Goal: Task Accomplishment & Management: Manage account settings

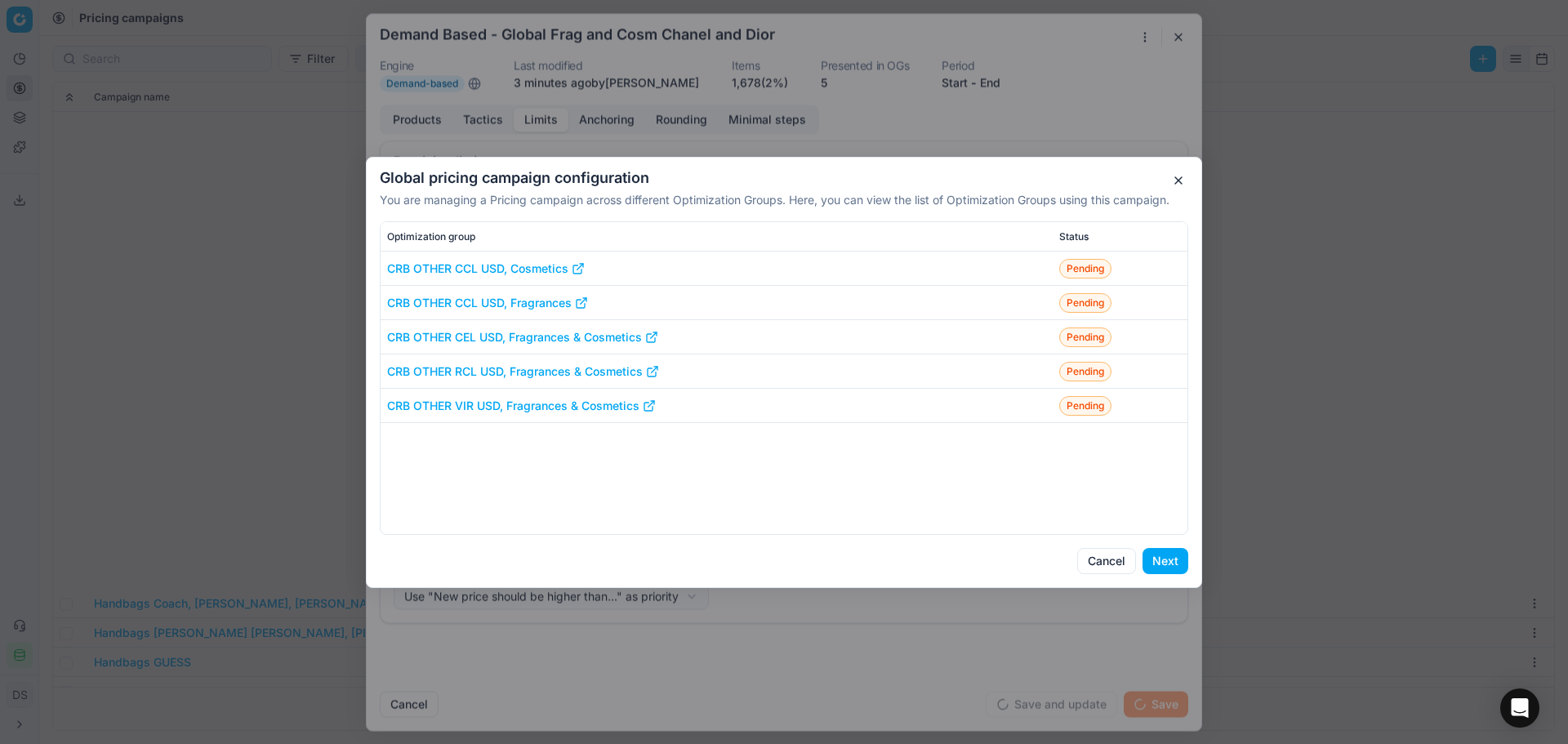
select select "last_price"
select select "msrp"
select select "last_price"
select select "msrp"
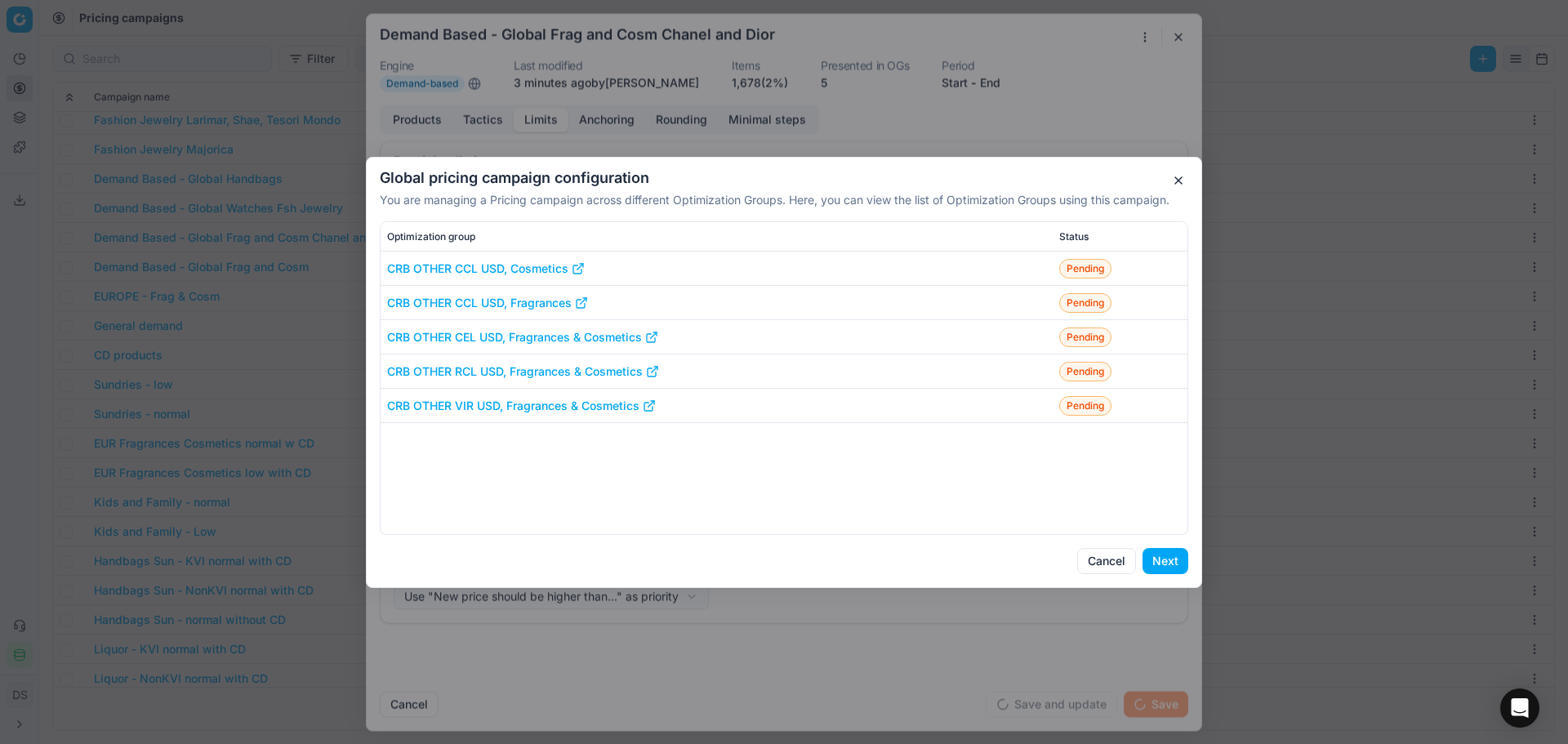
click at [1173, 562] on button "Next" at bounding box center [1166, 560] width 46 height 26
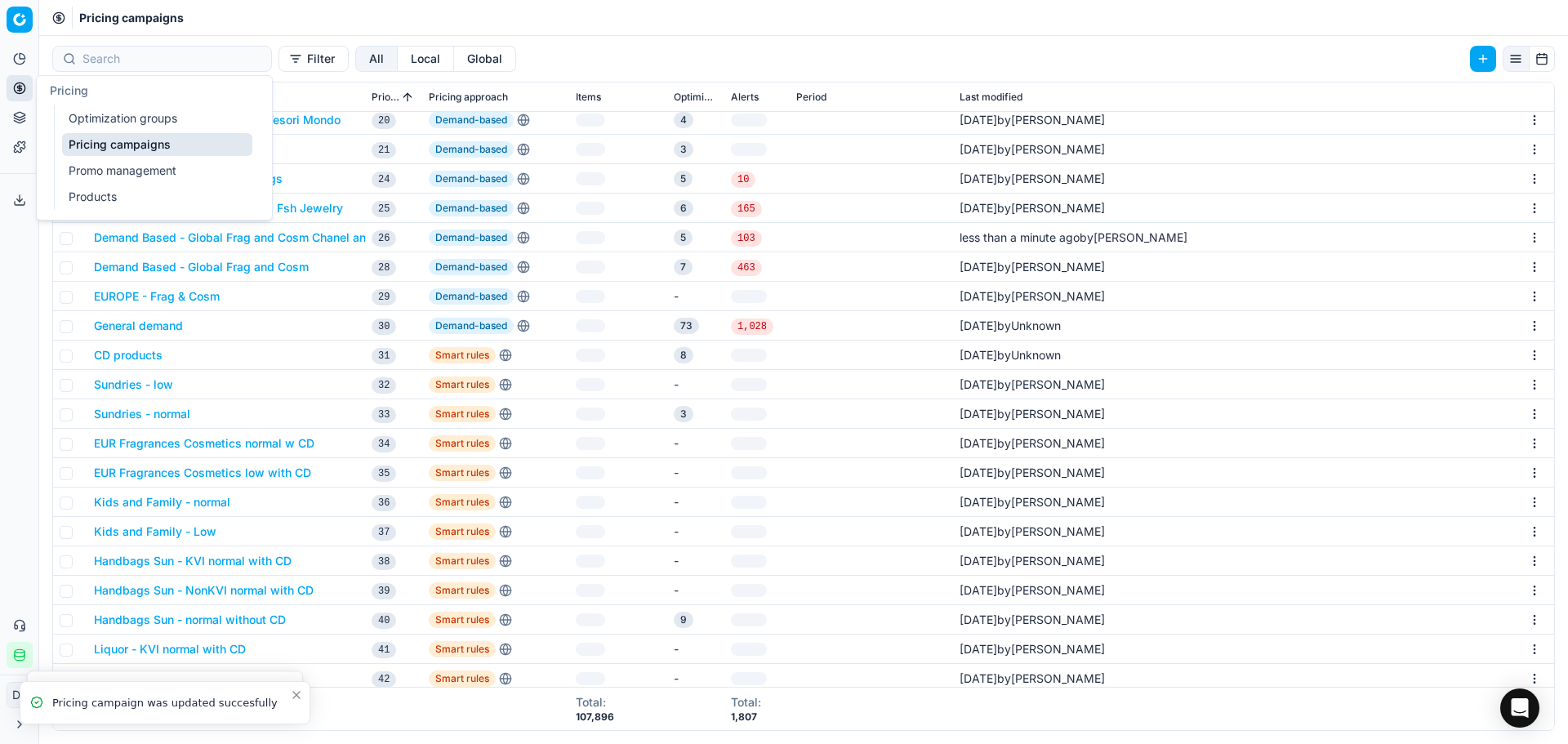
click at [106, 126] on link "Optimization groups" at bounding box center [157, 119] width 191 height 23
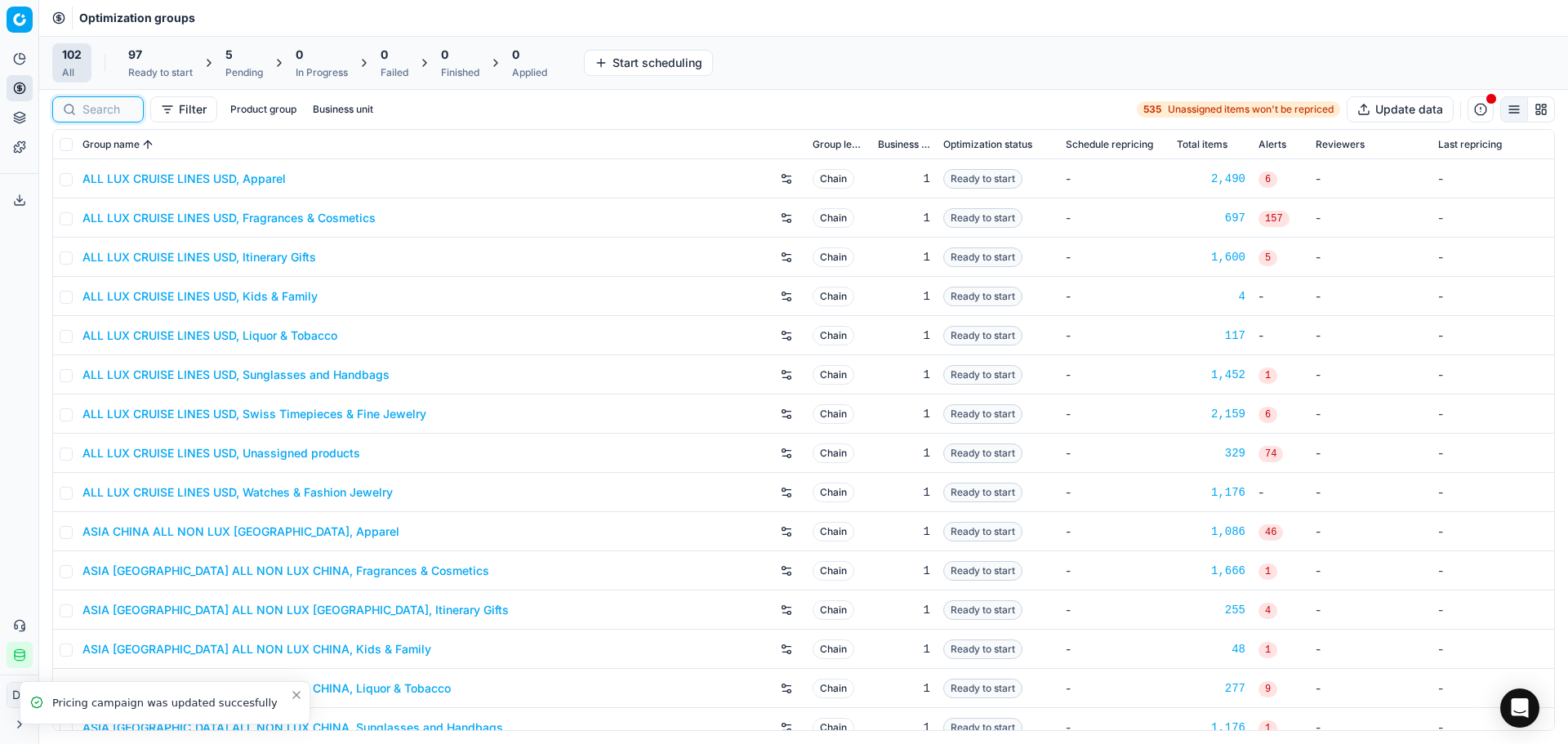
click at [109, 109] on input at bounding box center [107, 109] width 51 height 16
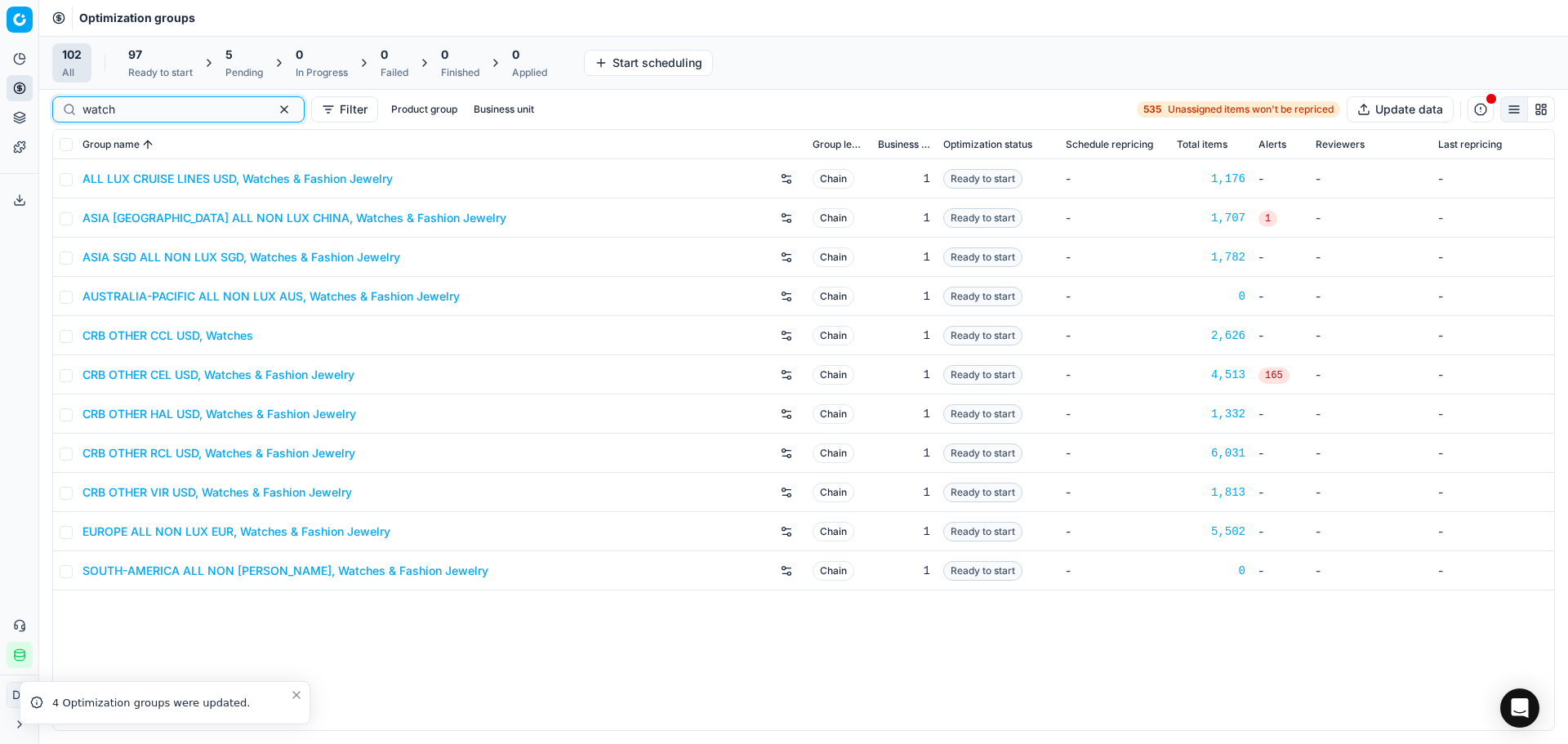
type input "watch"
click at [224, 373] on link "CRB OTHER CEL USD, Watches & Fashion Jewelry" at bounding box center [218, 374] width 272 height 16
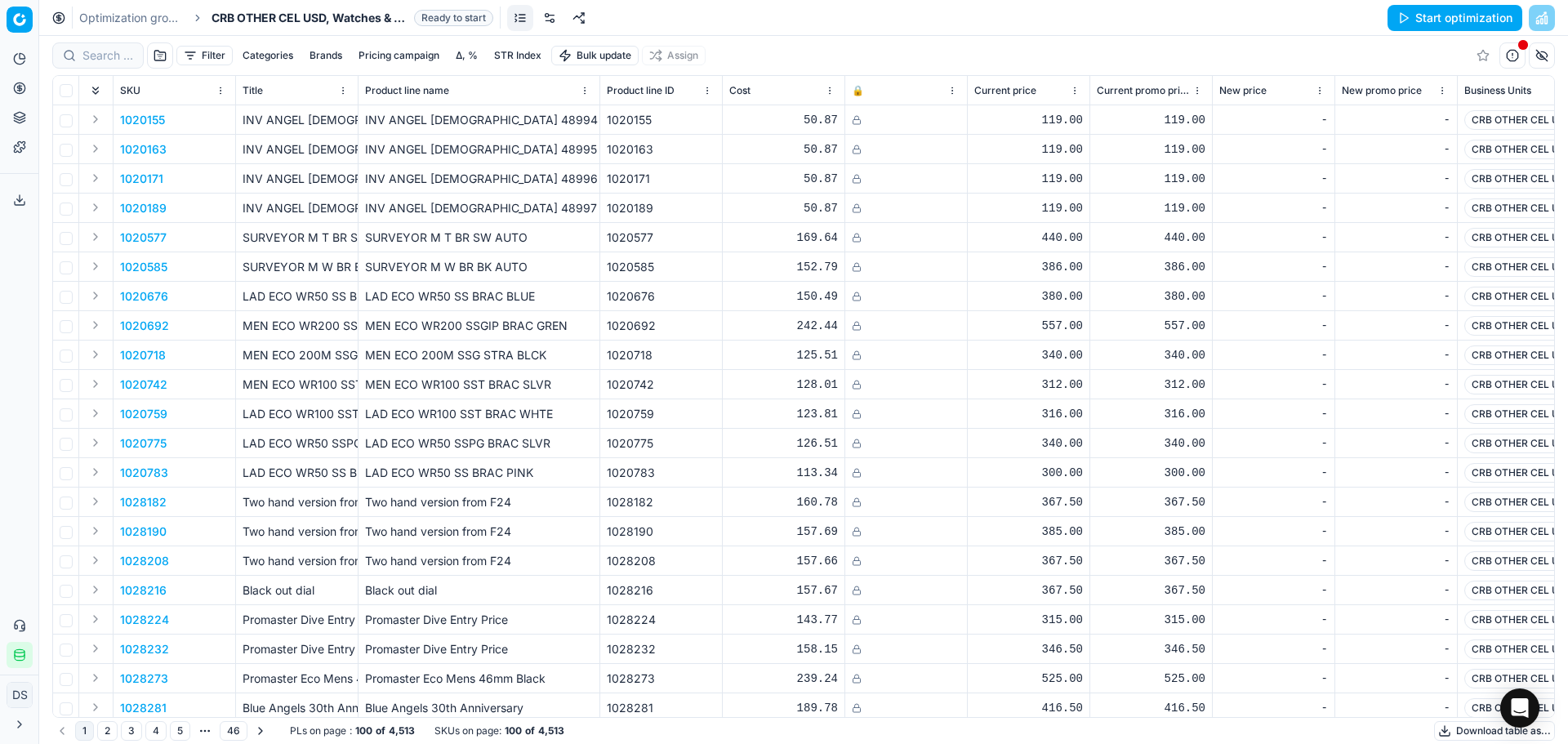
click at [553, 23] on link at bounding box center [549, 17] width 26 height 26
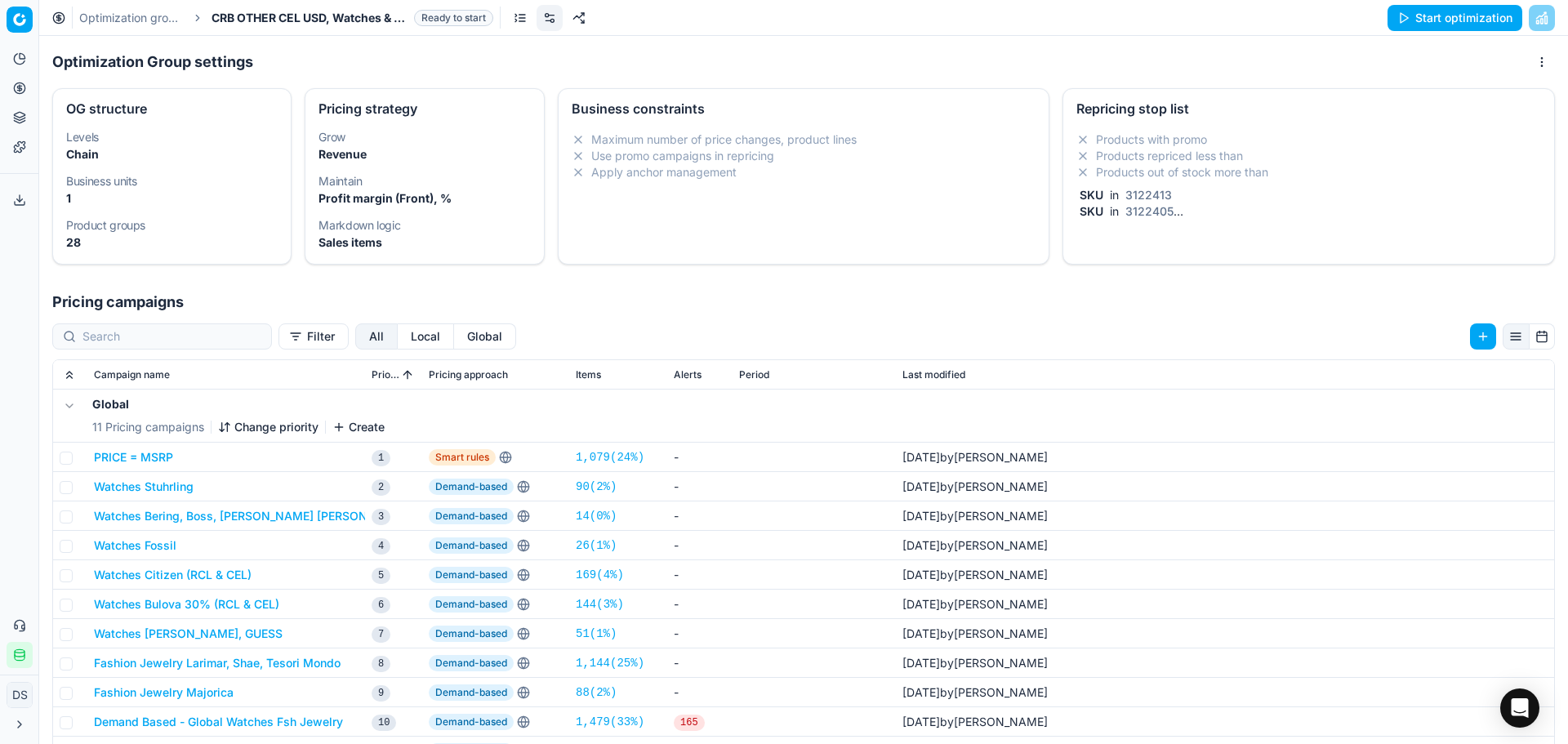
click at [1191, 219] on div "SKU in 3122405" at bounding box center [1306, 211] width 458 height 16
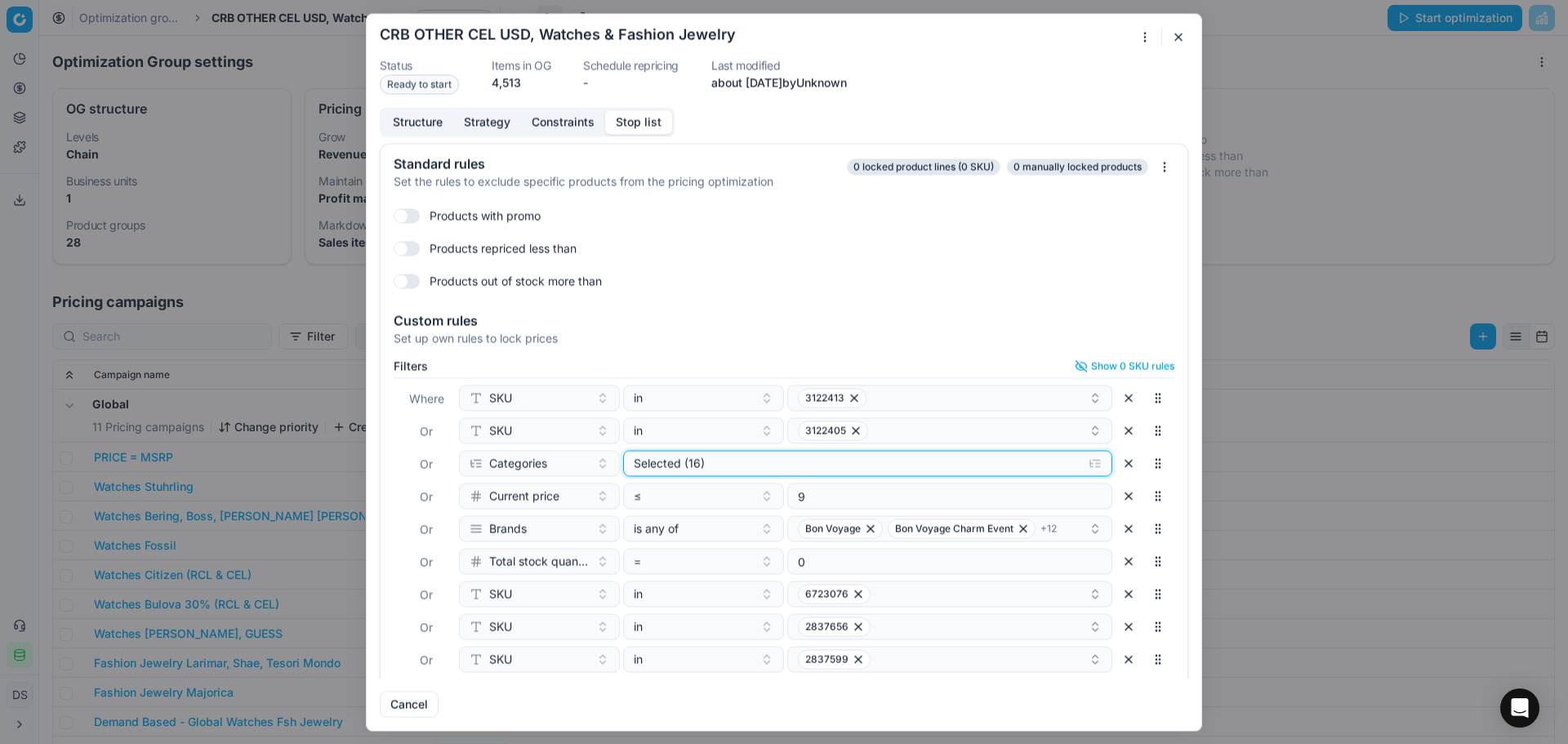
click at [784, 473] on button "Selected (16)" at bounding box center [868, 462] width 489 height 26
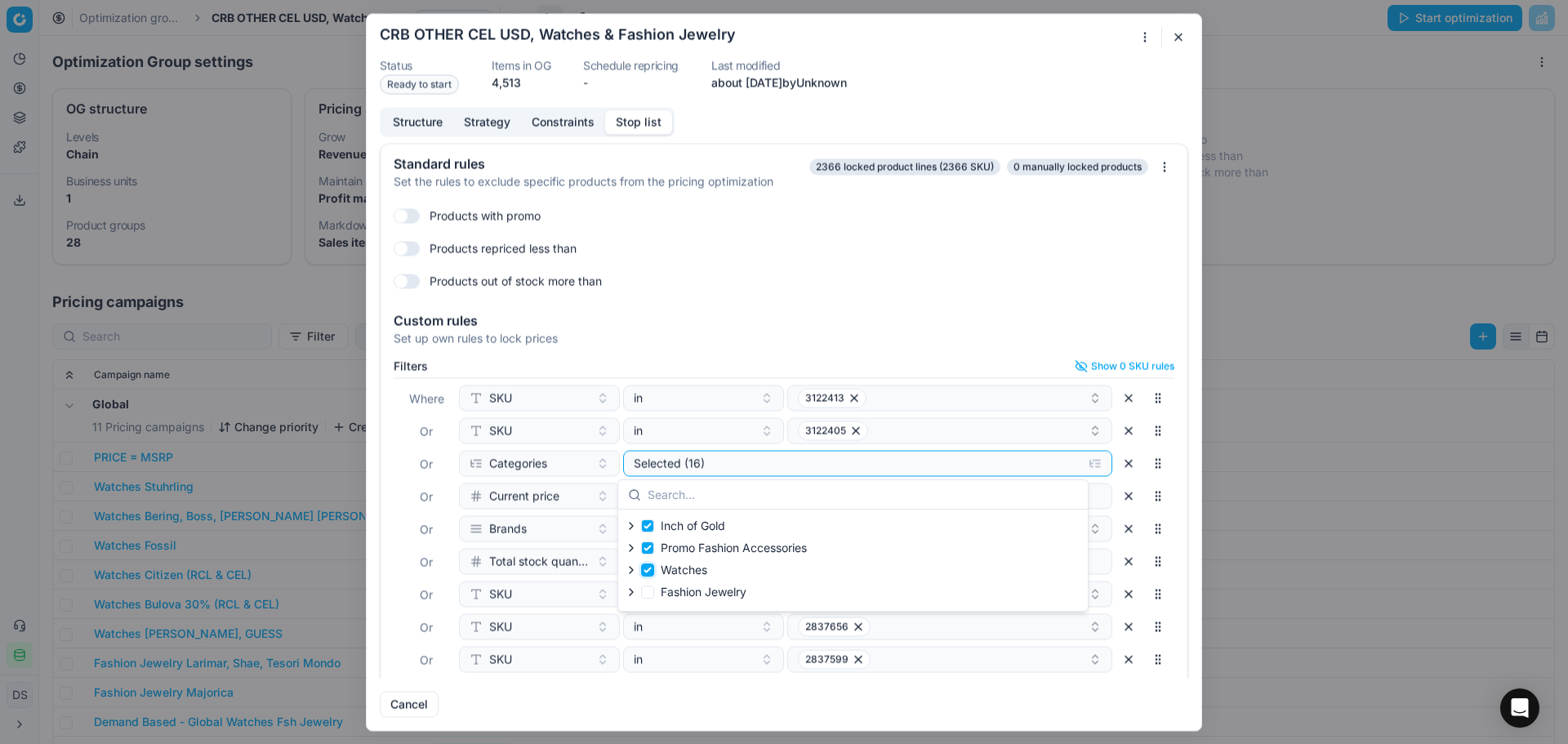
click at [645, 571] on input "Watches" at bounding box center [648, 570] width 13 height 13
checkbox input "false"
click at [646, 593] on input "Fashion Jewelry" at bounding box center [648, 592] width 13 height 13
checkbox input "true"
click at [1174, 395] on div "Filters Show 0 SKU rules Where SKU in 3122413 Or SKU in 3122405 Or Categories S…" at bounding box center [784, 550] width 807 height 395
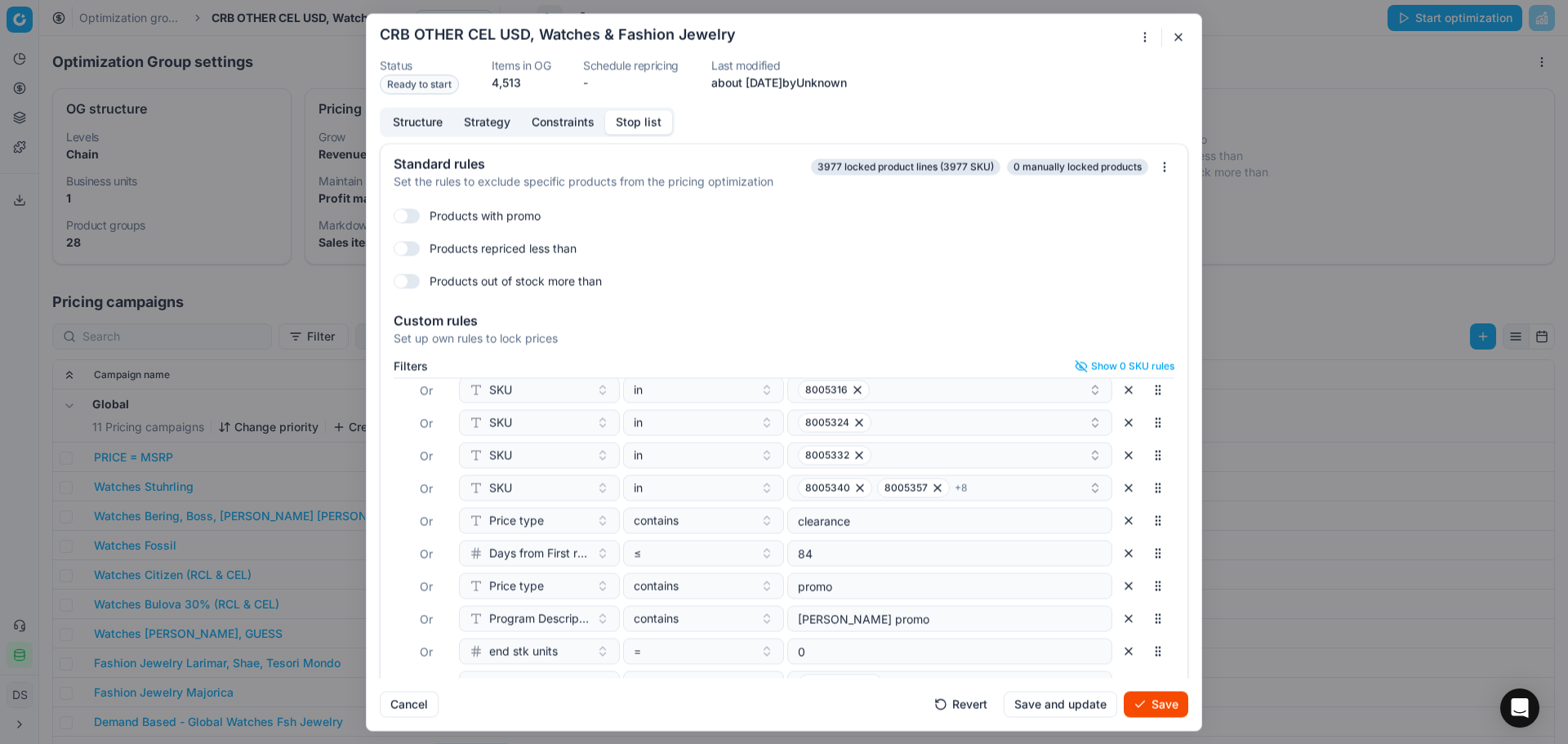
scroll to position [71, 0]
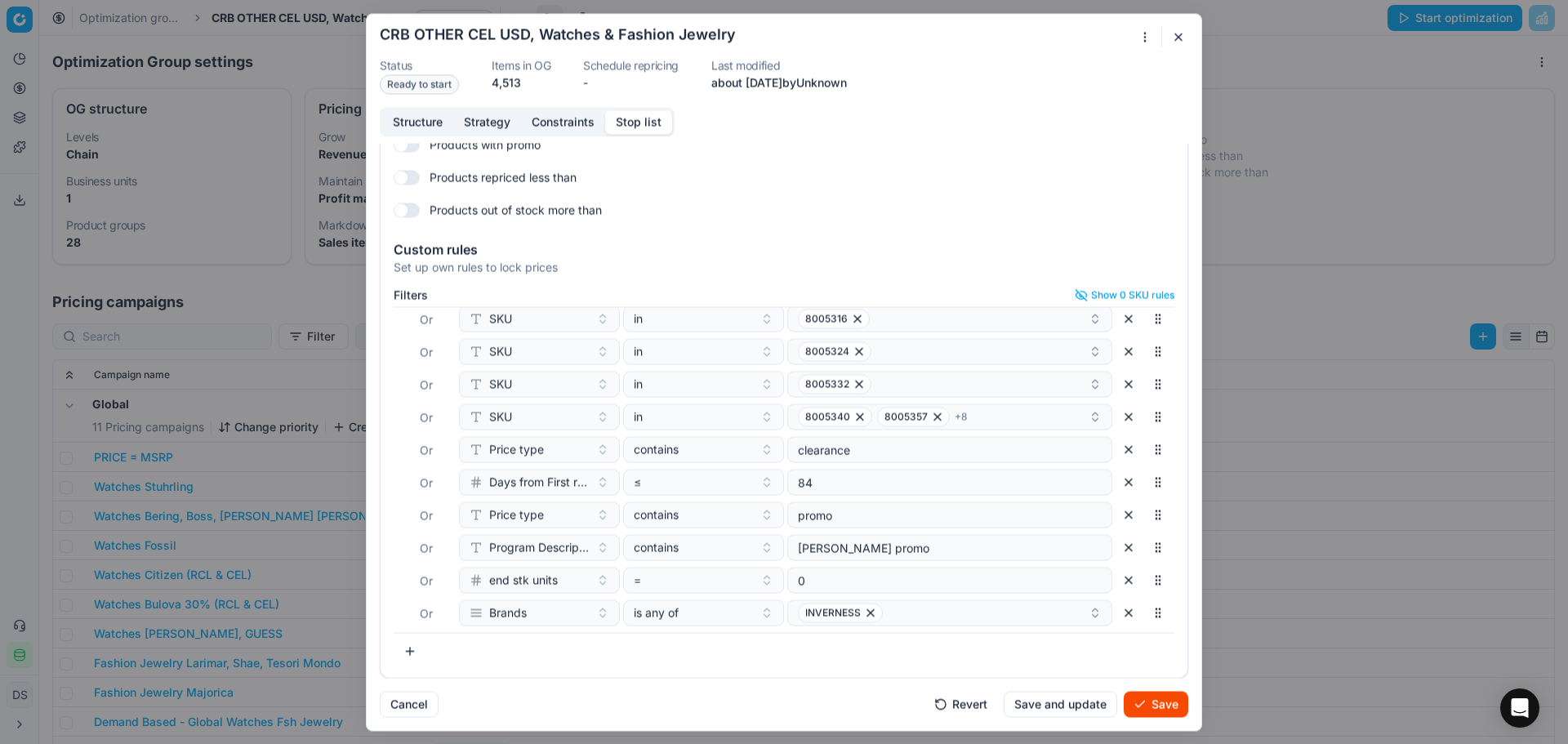
click at [1154, 699] on button "Save" at bounding box center [1155, 703] width 64 height 26
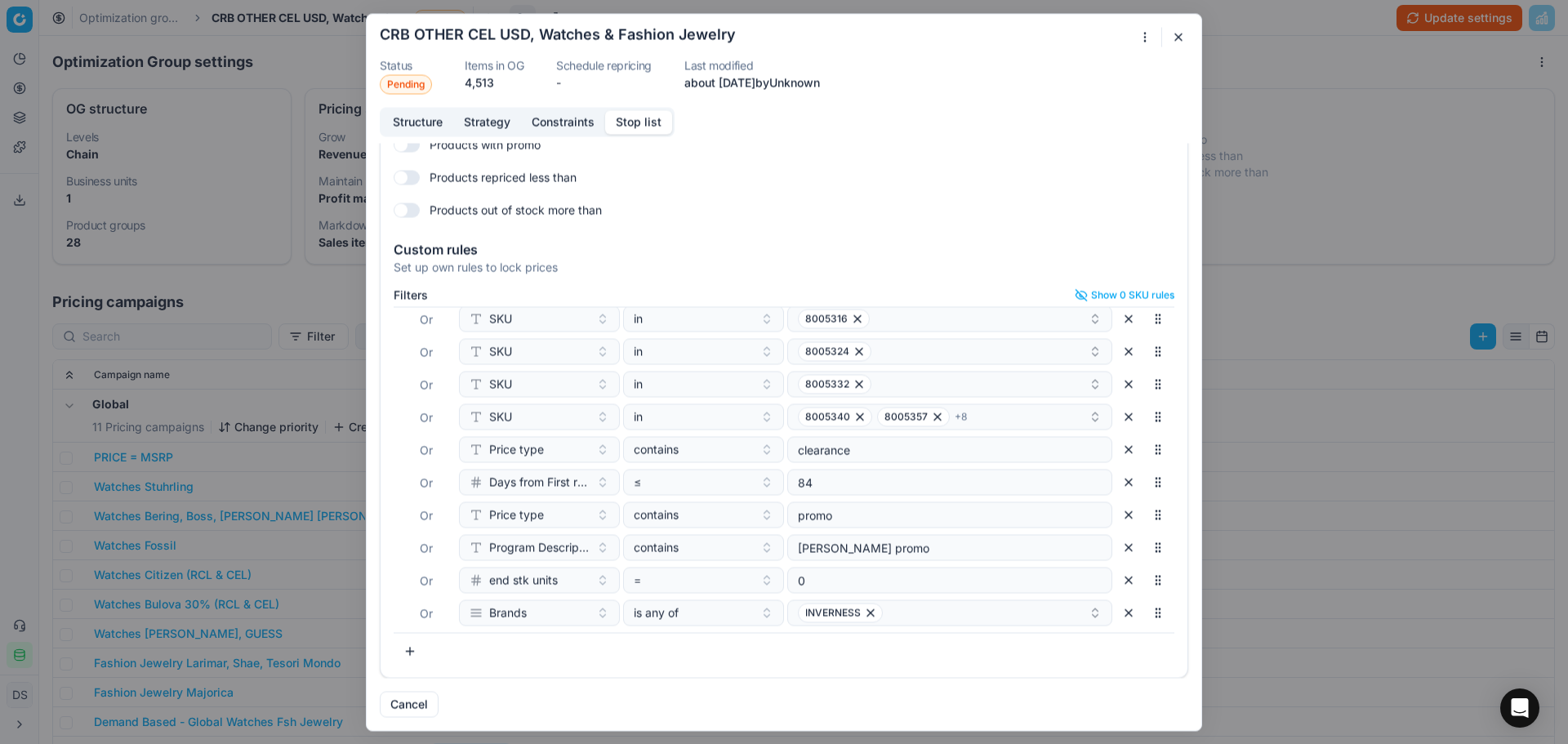
drag, startPoint x: 1371, startPoint y: 103, endPoint x: 1417, endPoint y: 43, distance: 75.6
click at [1371, 103] on div "Oprimization group is saving... CRB OTHER CEL USD, Watches & Fashion Jewelry St…" at bounding box center [784, 372] width 1568 height 744
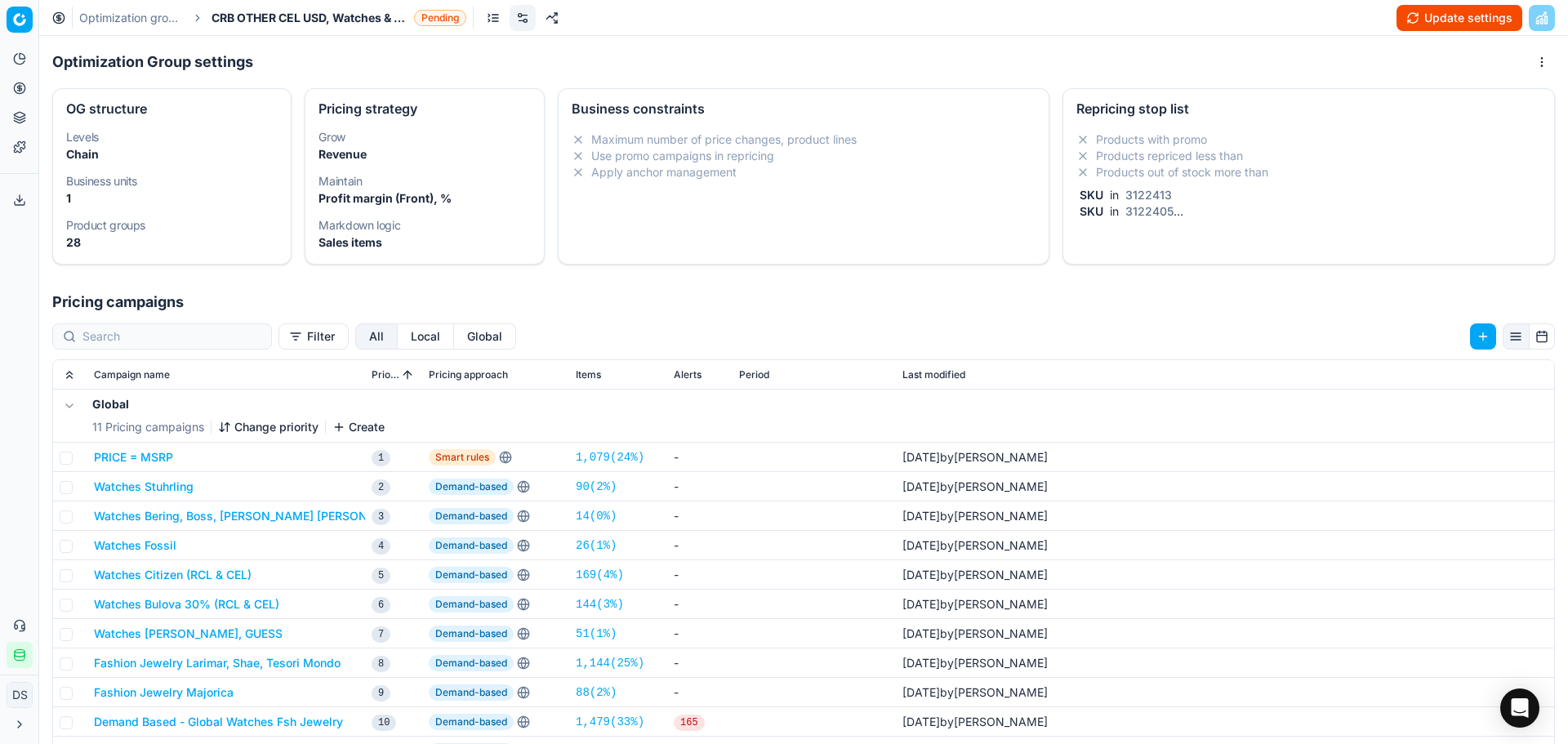
click at [1435, 25] on button "Update settings" at bounding box center [1459, 17] width 125 height 26
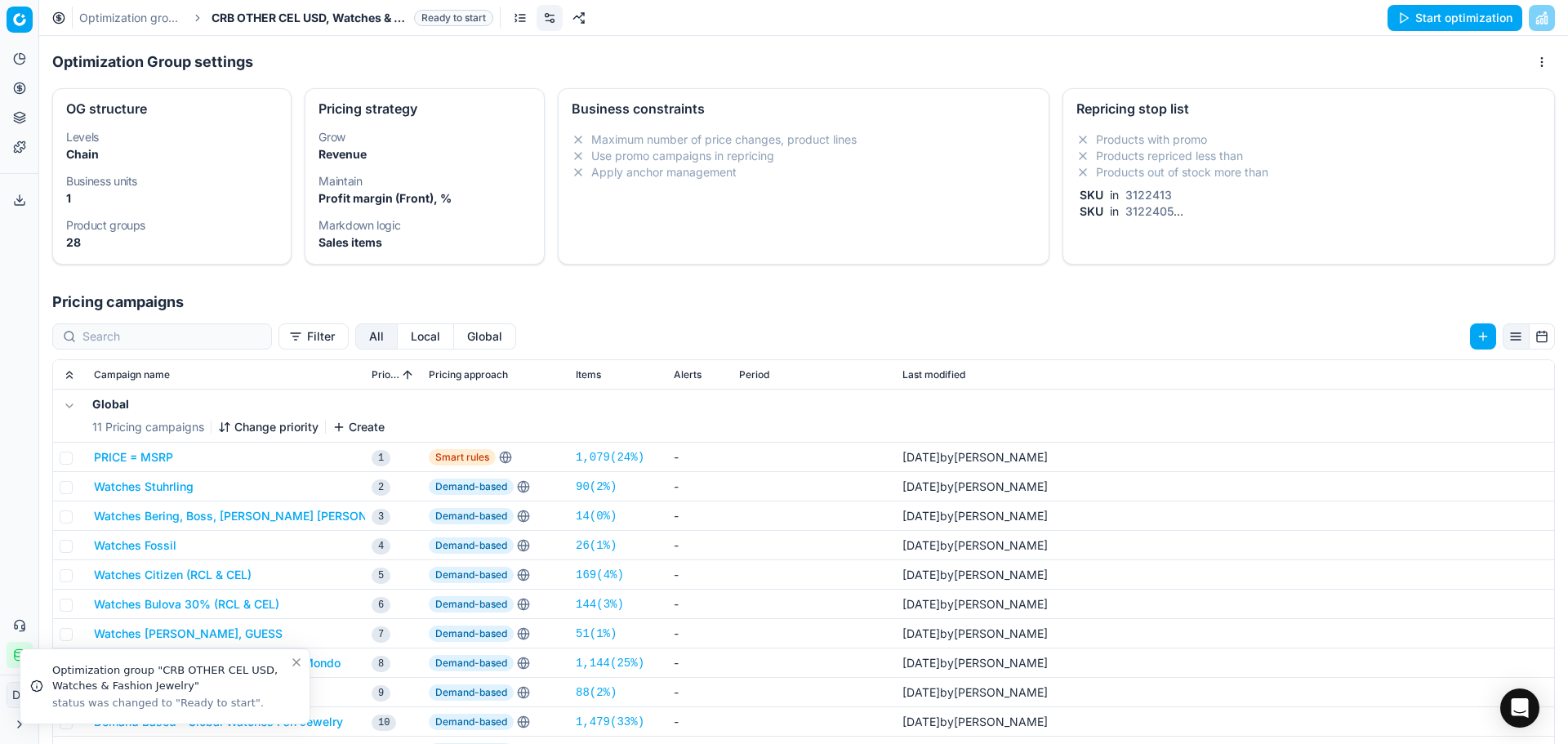
click at [1488, 24] on button "Start optimization" at bounding box center [1455, 17] width 135 height 26
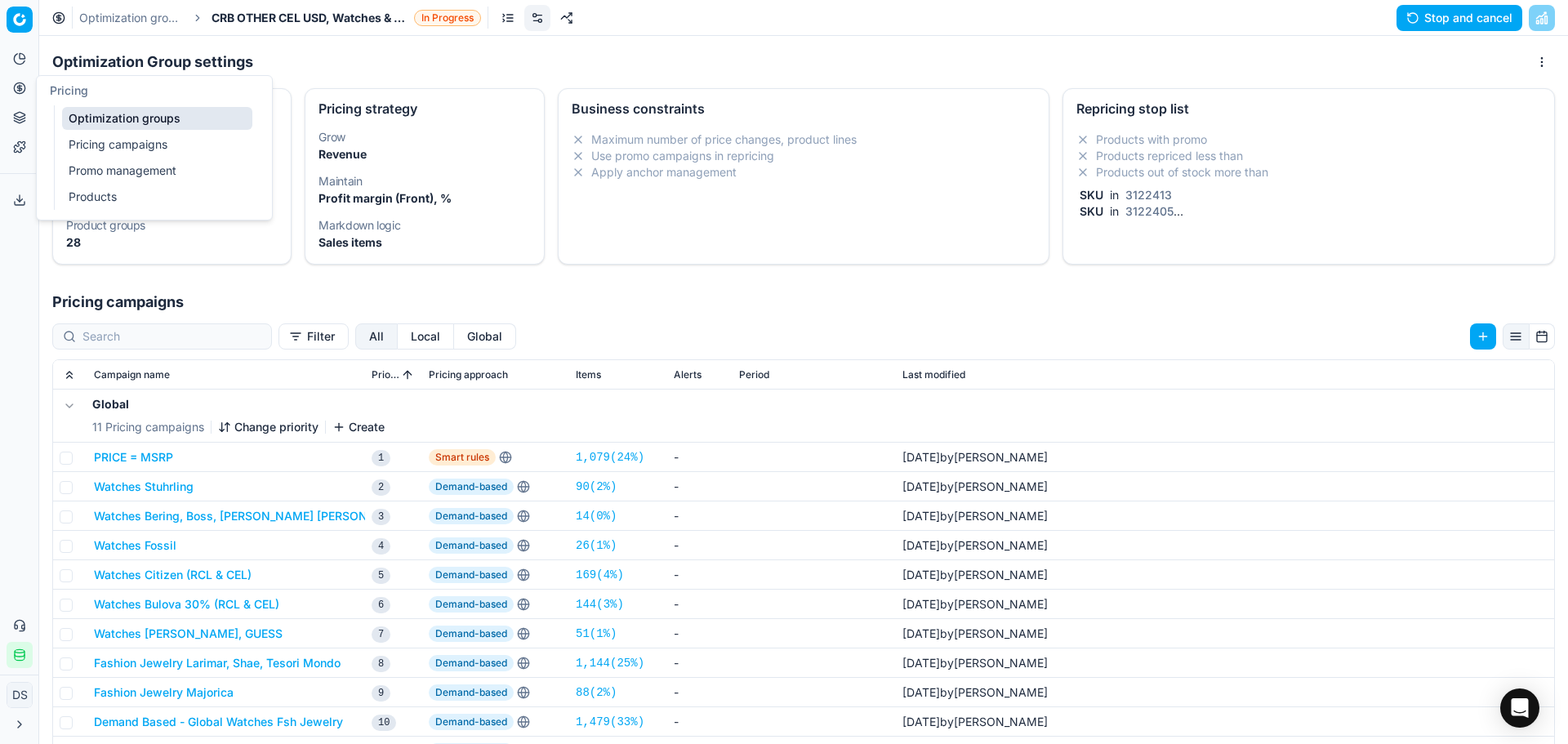
click at [19, 96] on button "Pricing" at bounding box center [19, 87] width 26 height 26
click at [113, 114] on link "Optimization groups" at bounding box center [157, 119] width 191 height 23
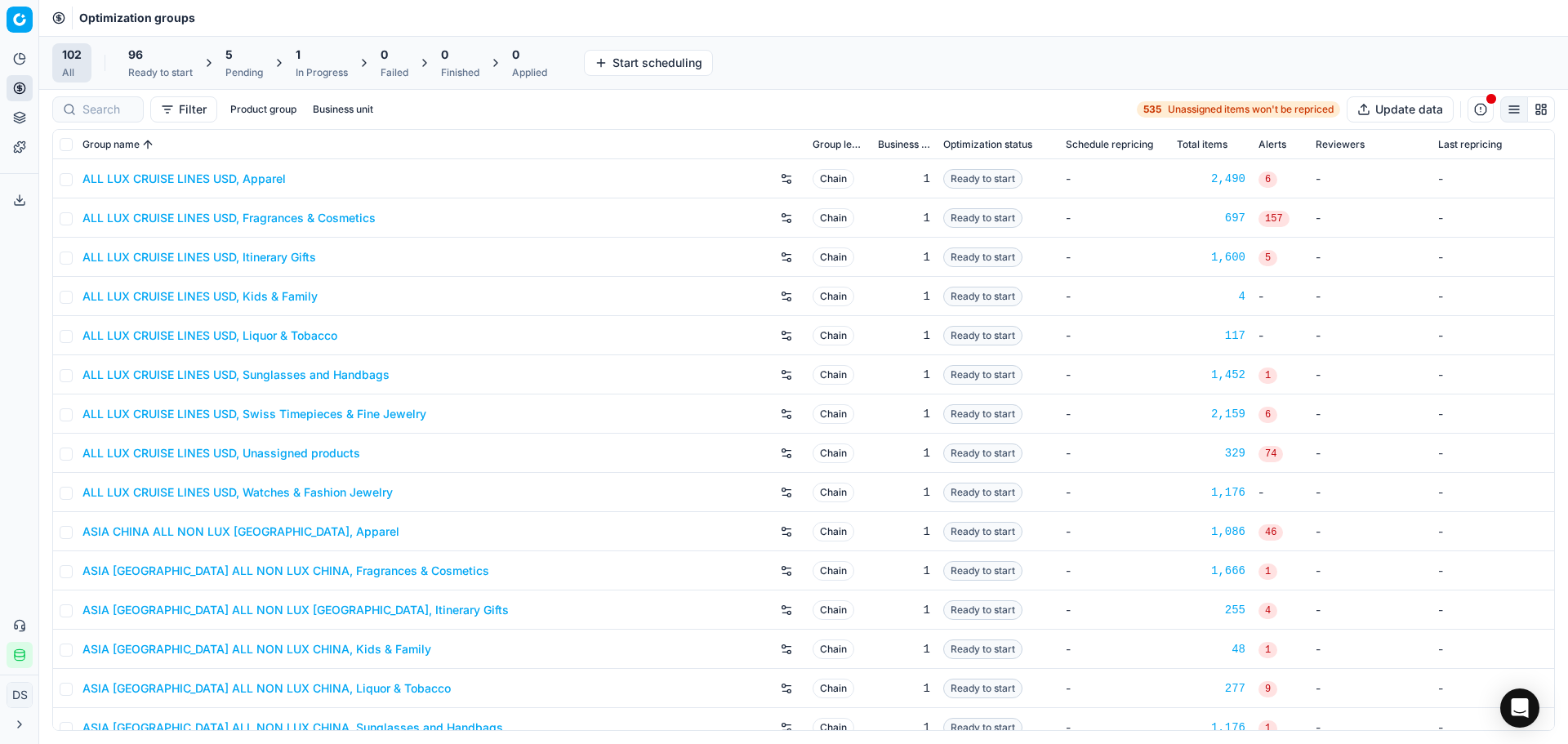
click at [165, 68] on div "Ready to start" at bounding box center [160, 73] width 64 height 13
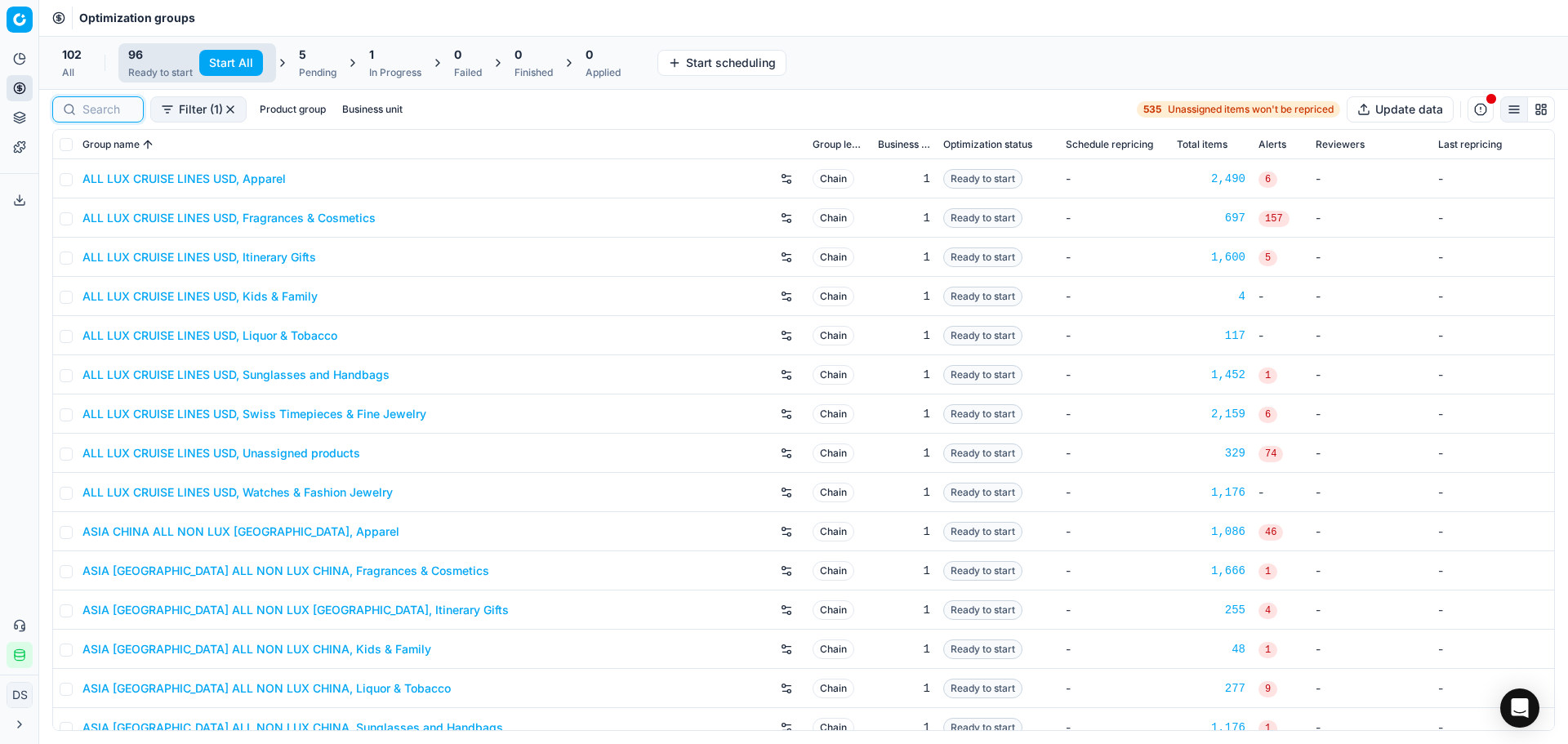
click at [124, 112] on input at bounding box center [107, 109] width 51 height 16
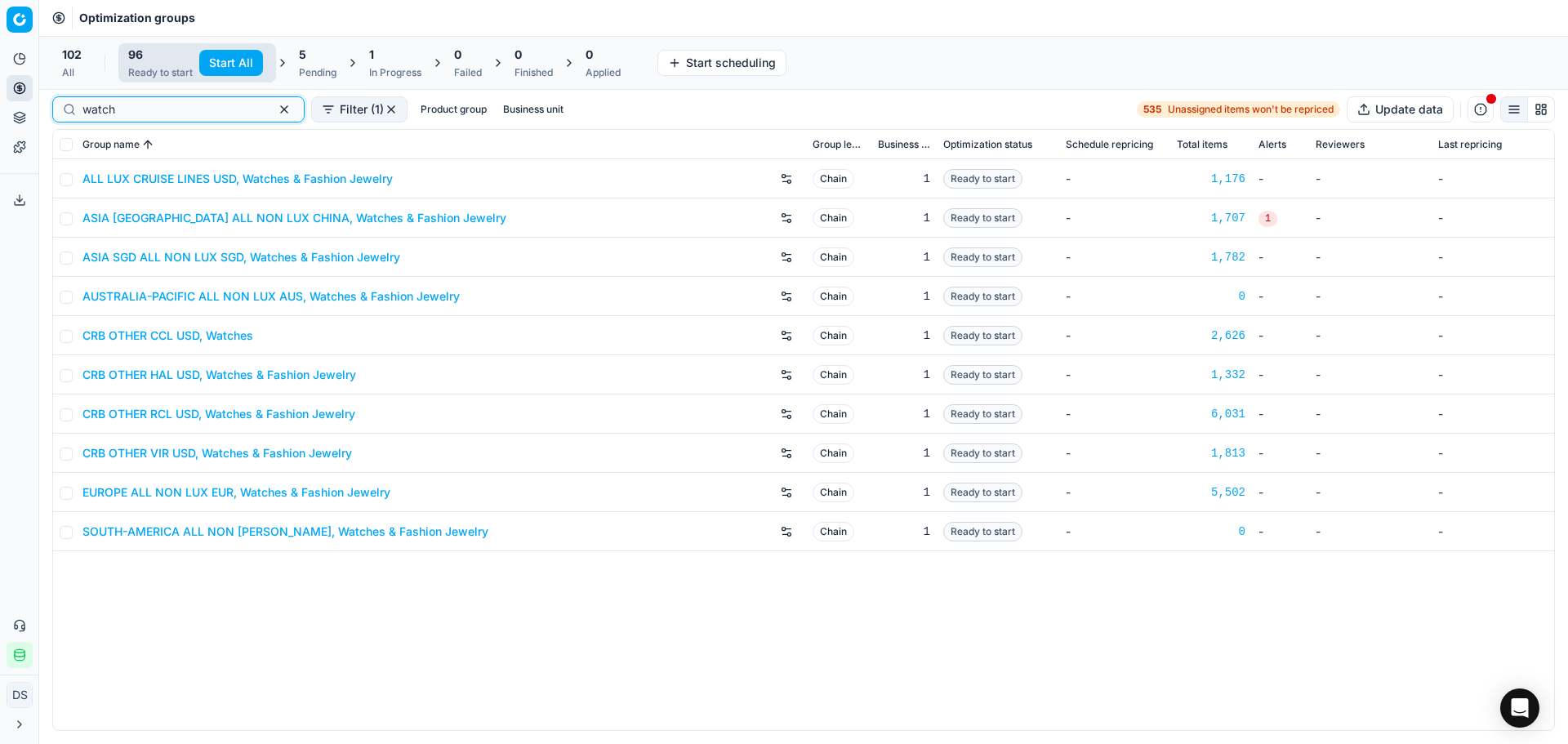
type input "watch"
click at [212, 458] on link "CRB OTHER VIR USD, Watches & Fashion Jewelry" at bounding box center [216, 453] width 269 height 16
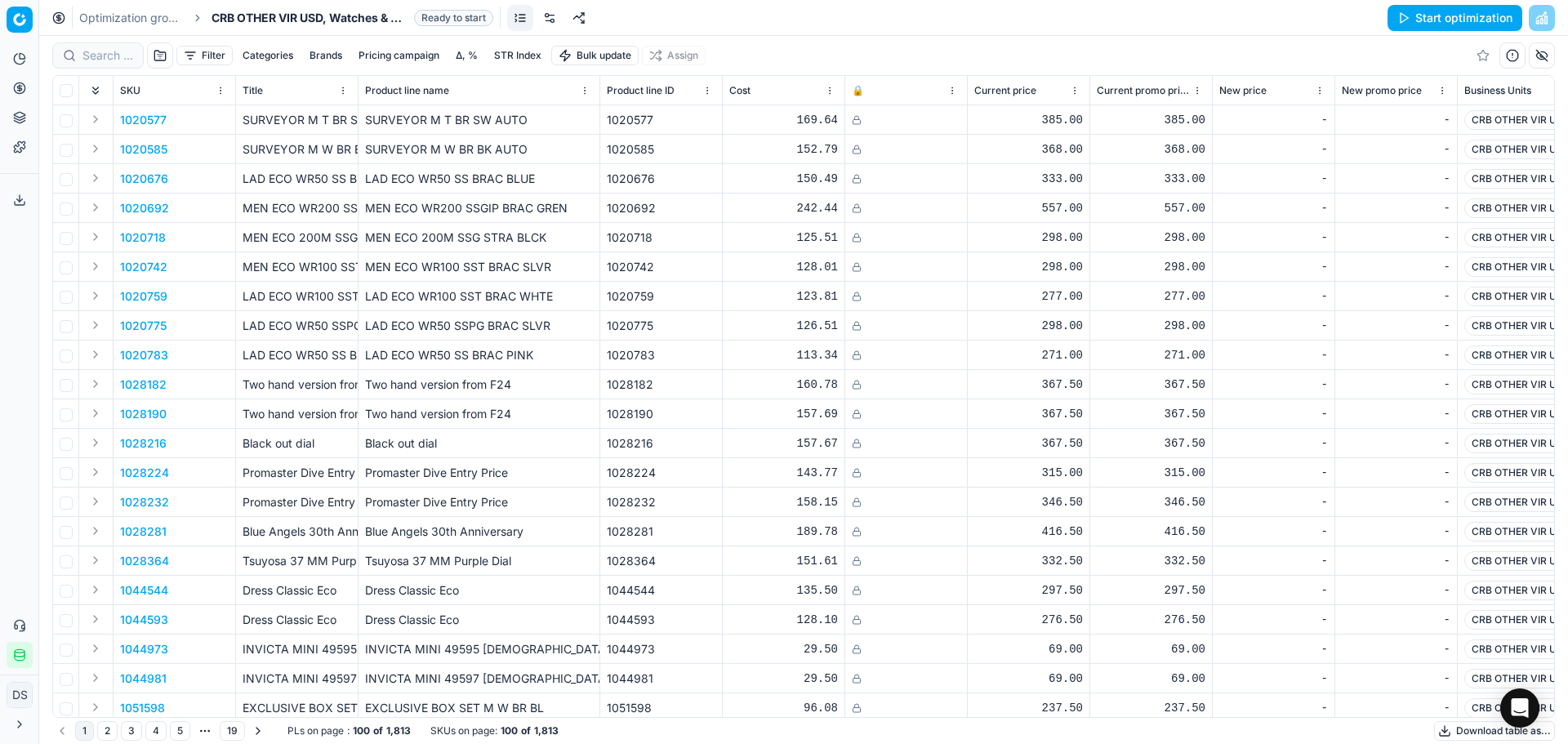
click at [557, 15] on link at bounding box center [549, 17] width 26 height 26
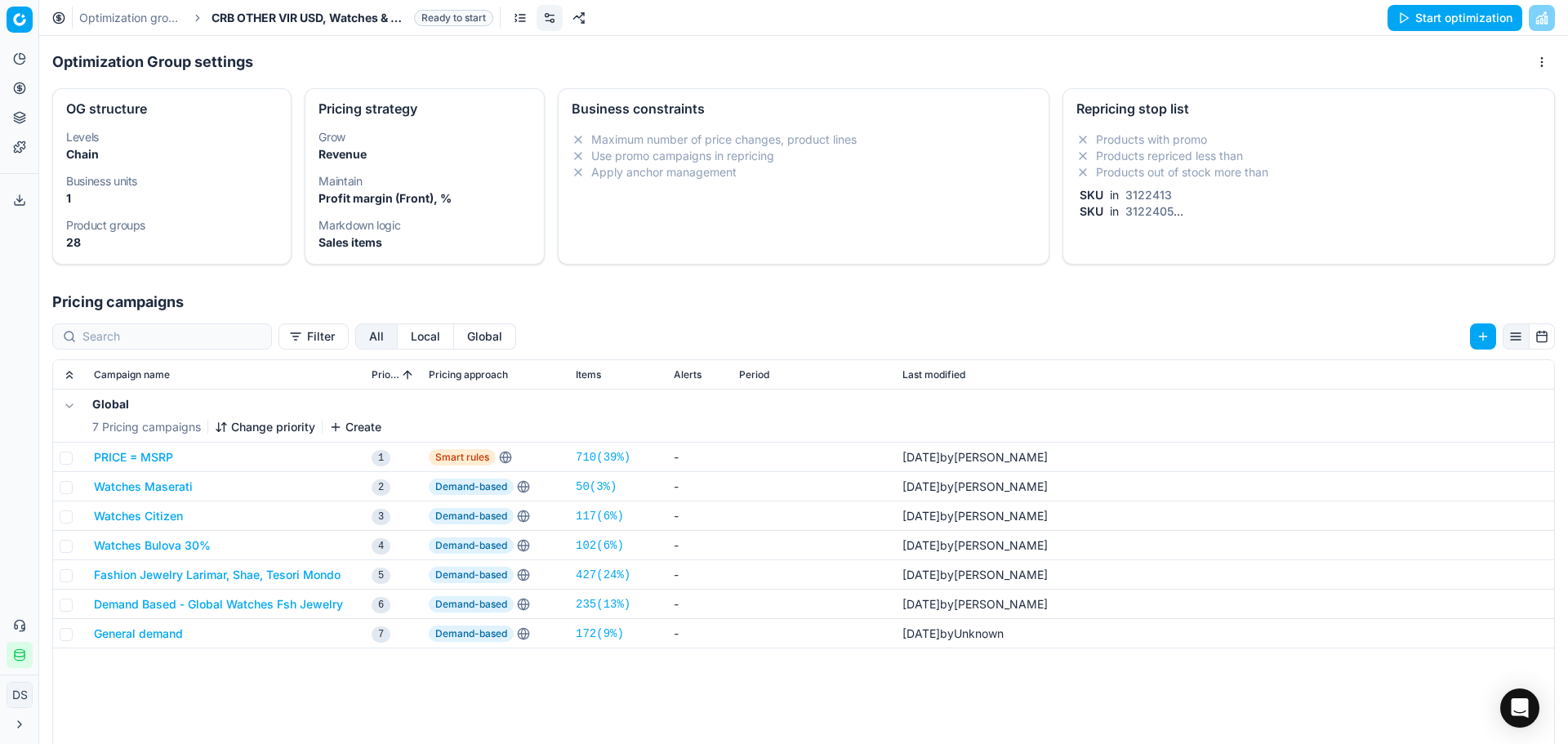
click at [1192, 180] on li "Products out of stock more than" at bounding box center [1308, 171] width 465 height 16
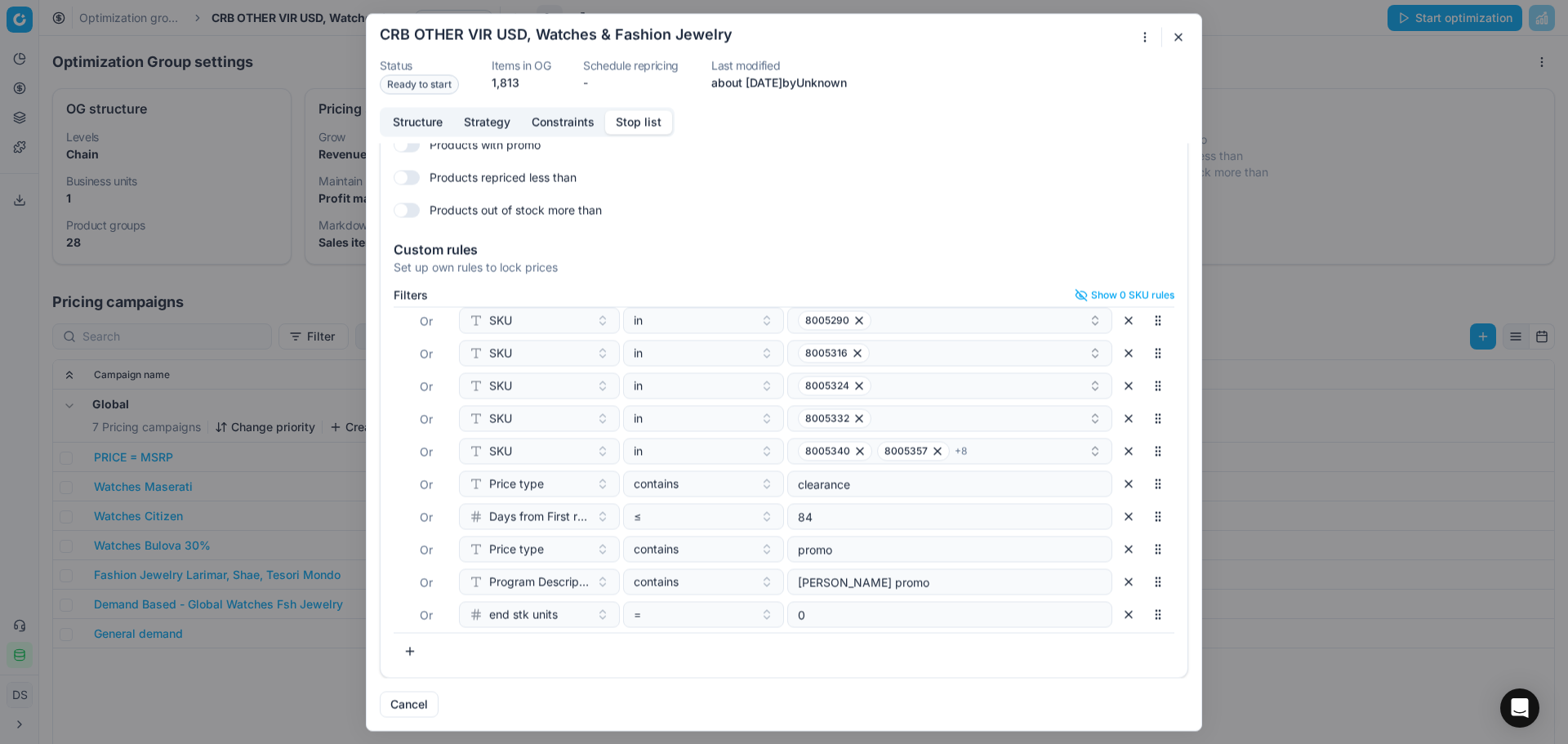
scroll to position [400, 0]
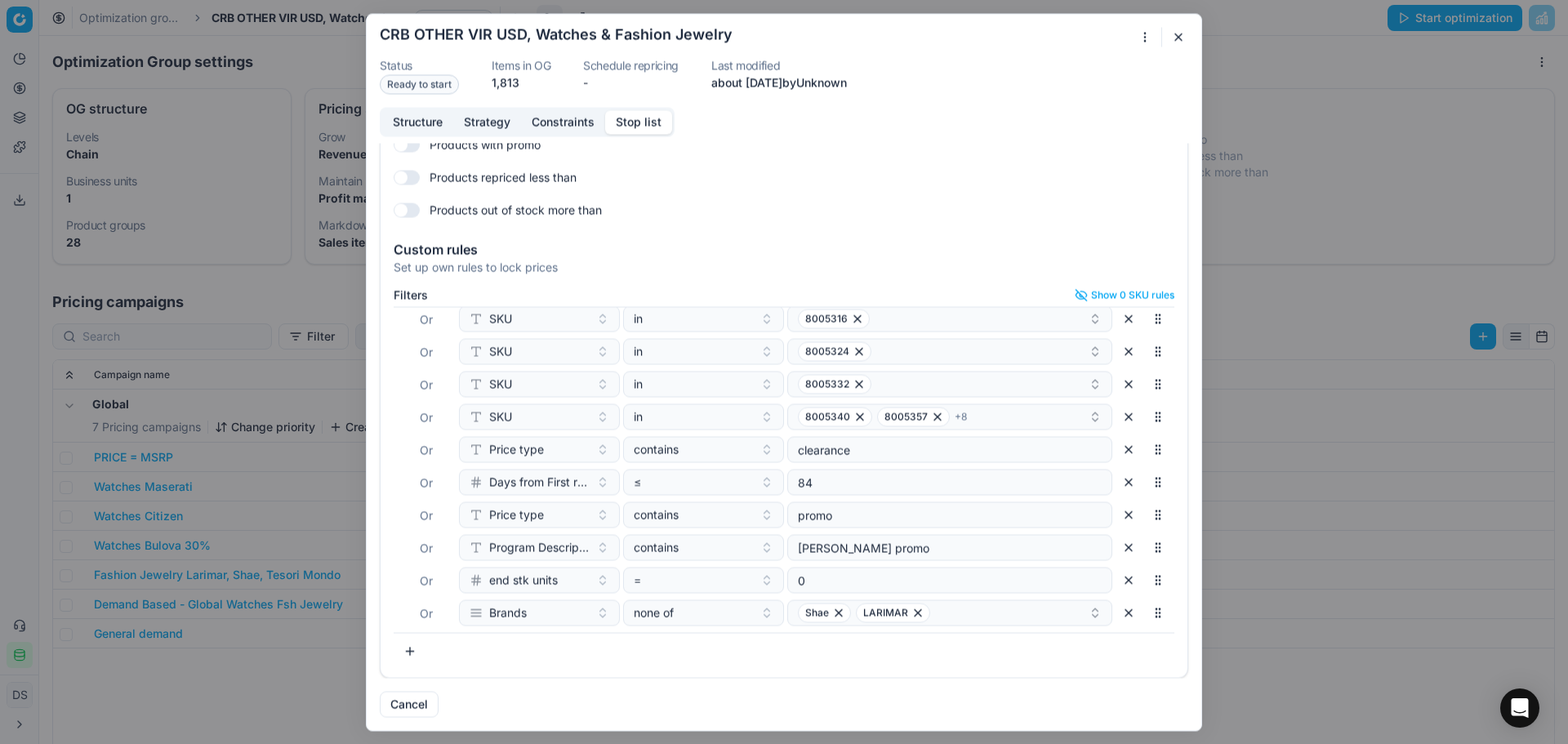
click at [1116, 615] on button "button" at bounding box center [1128, 612] width 26 height 26
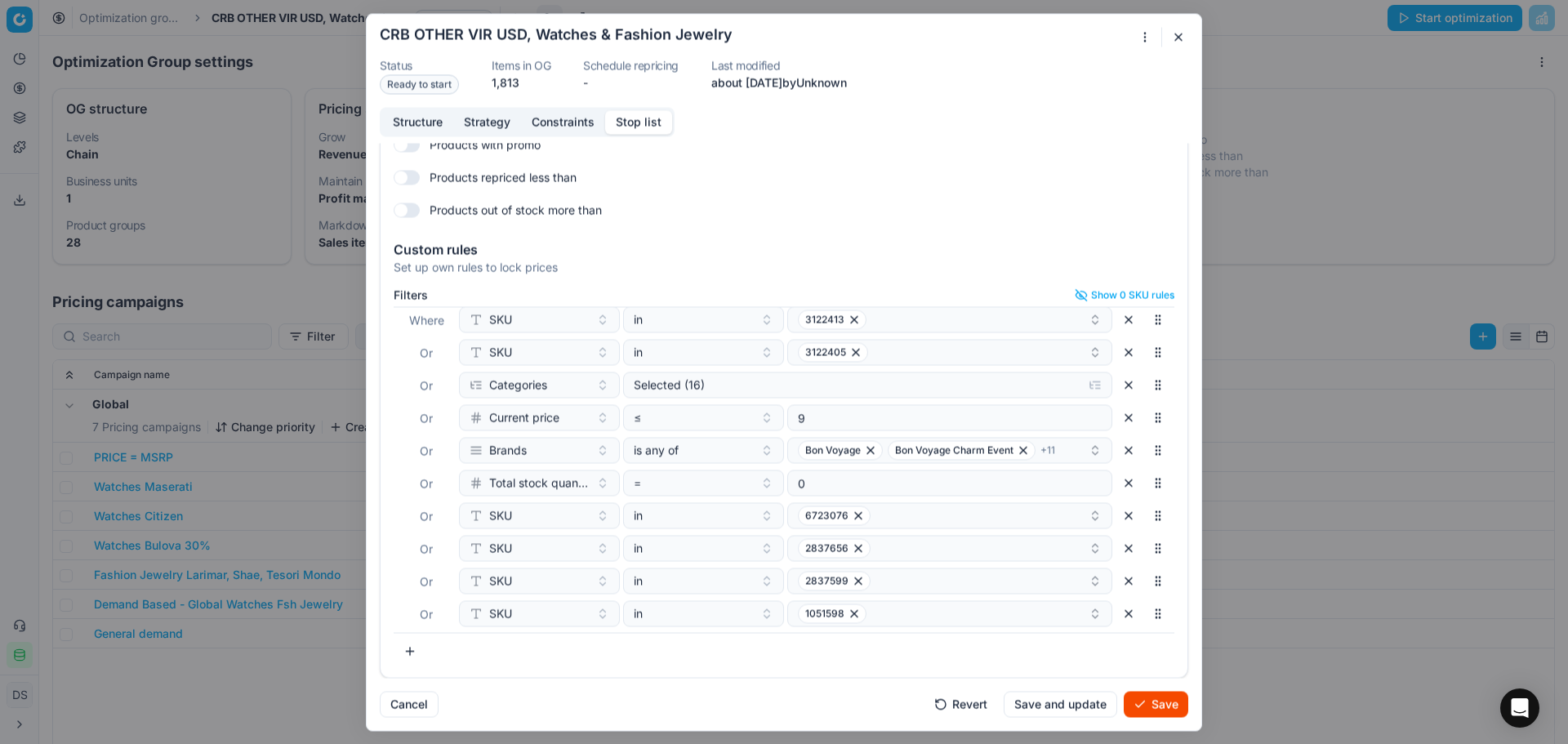
scroll to position [0, 0]
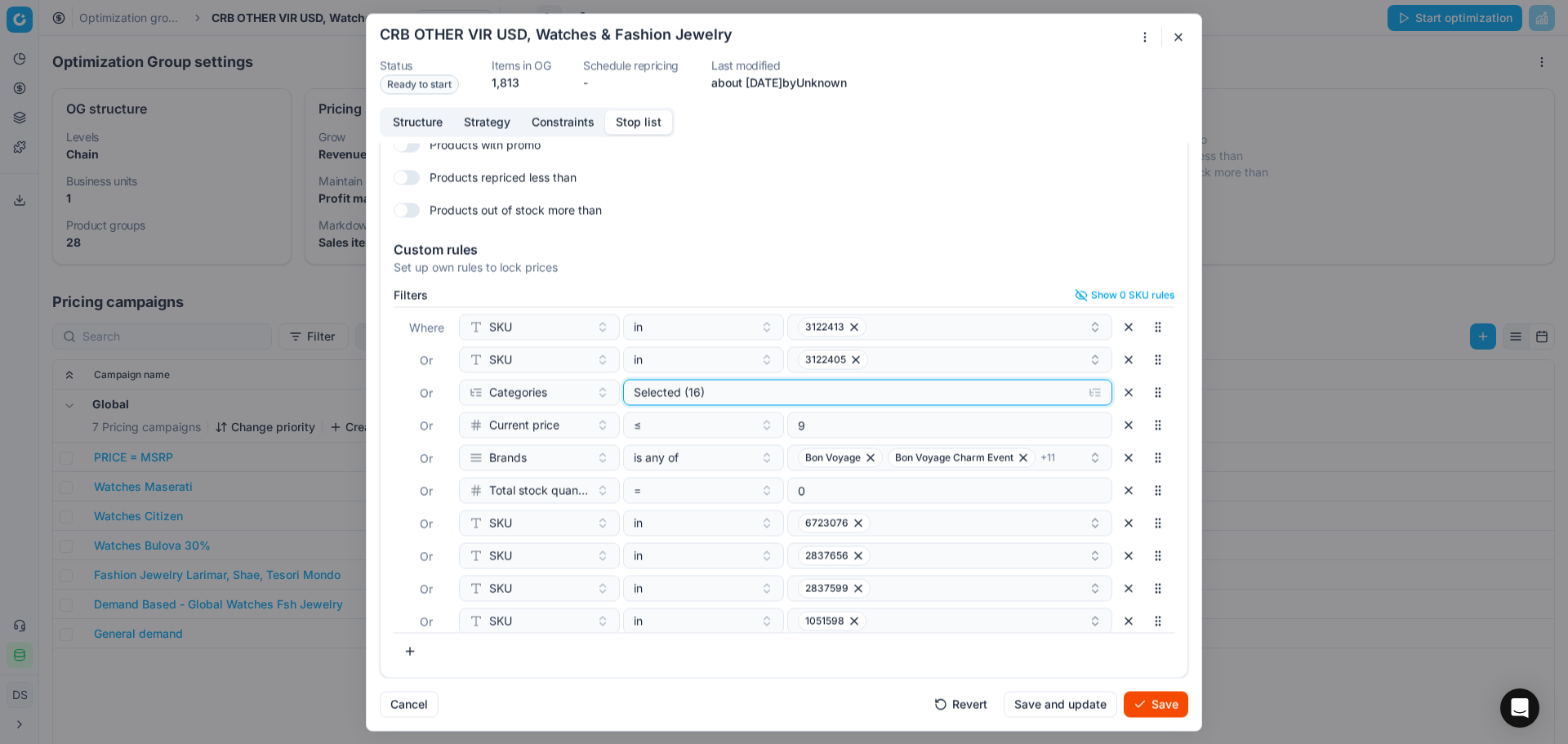
click at [752, 390] on div "Selected (16)" at bounding box center [854, 392] width 442 height 16
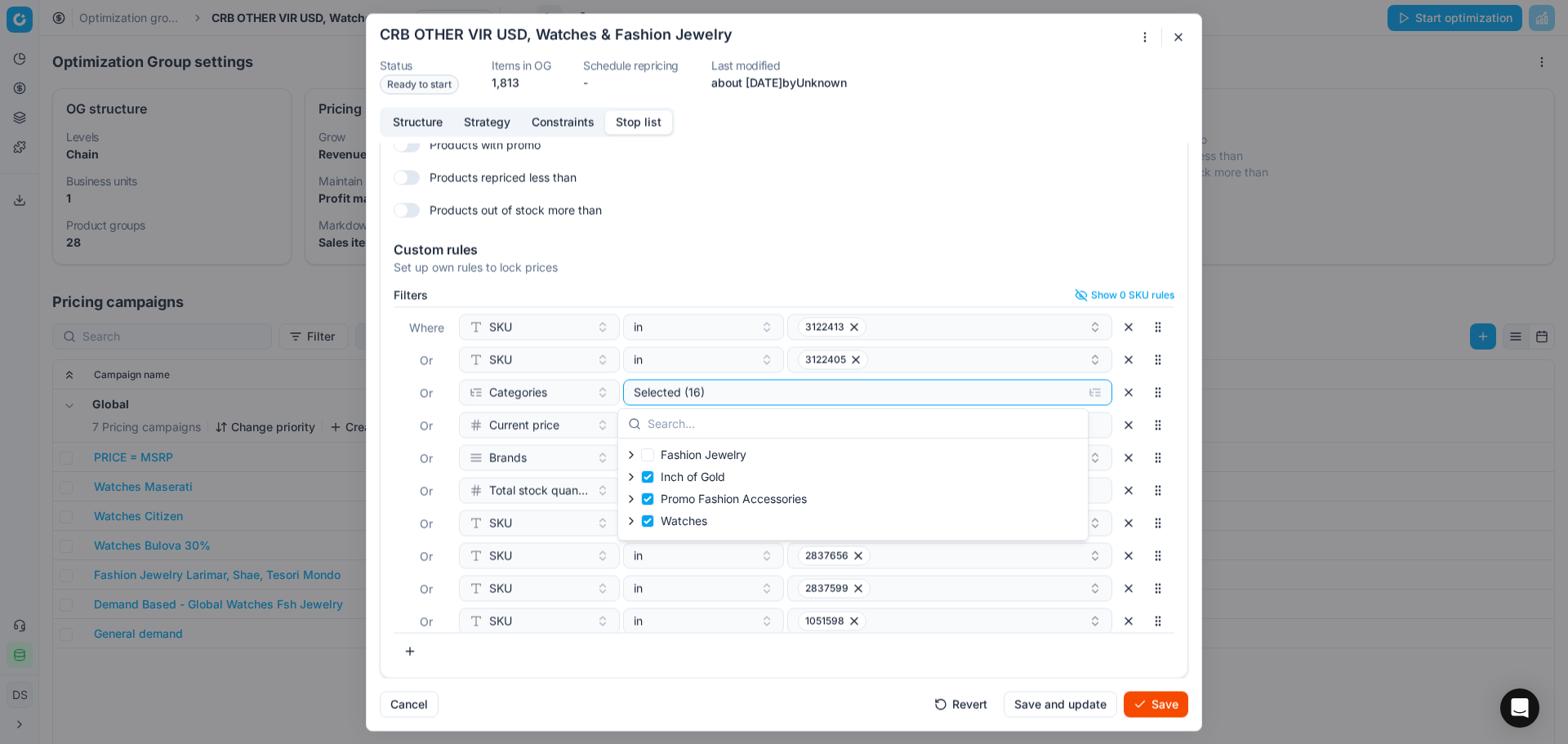
click at [685, 529] on span "Watches" at bounding box center [684, 521] width 47 height 16
click at [654, 528] on input "Watches" at bounding box center [648, 521] width 13 height 13
checkbox input "false"
click at [695, 455] on span "Fashion Jewelry" at bounding box center [704, 454] width 86 height 13
click at [654, 455] on input "Fashion Jewelry" at bounding box center [648, 455] width 13 height 13
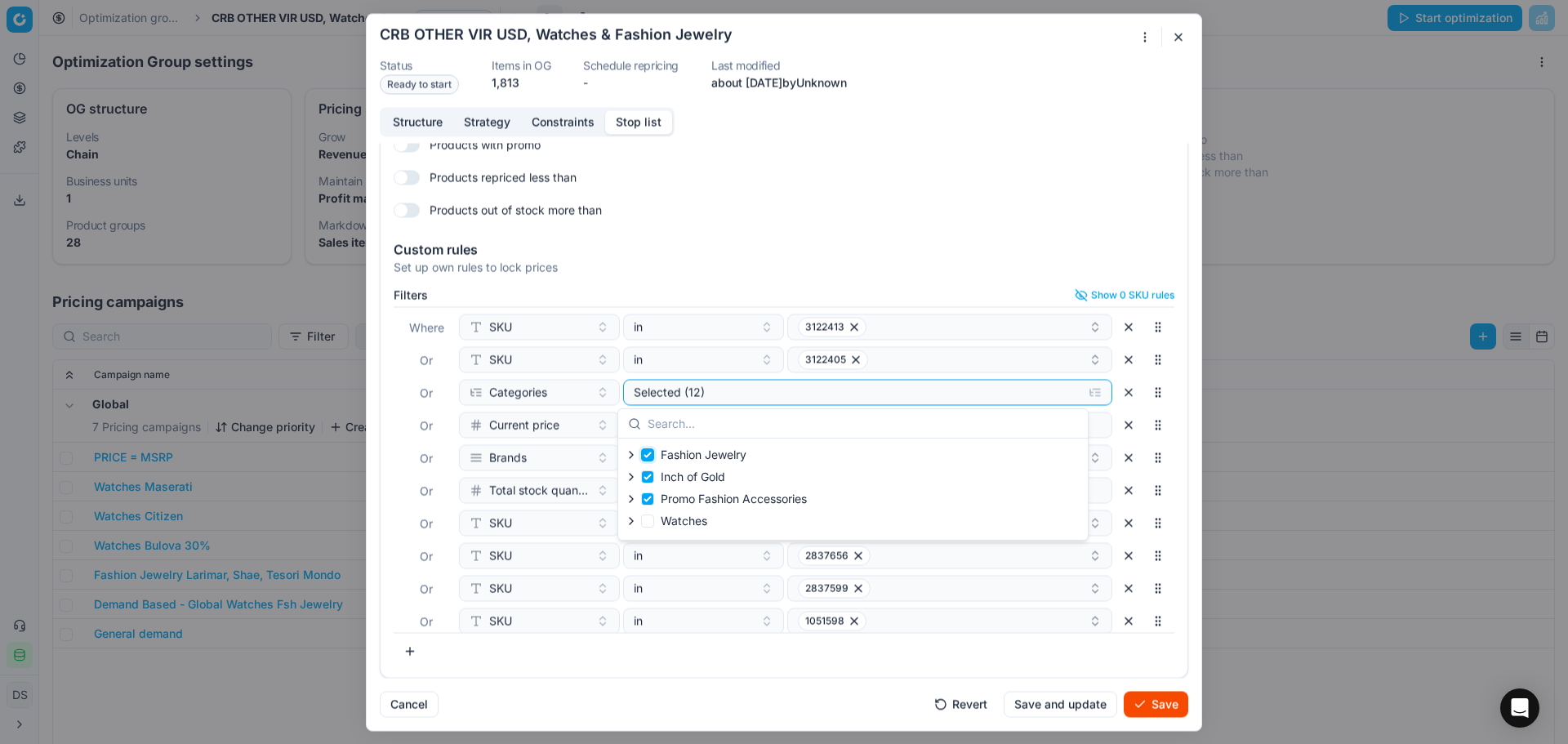
checkbox input "true"
click at [1149, 708] on button "Save" at bounding box center [1155, 703] width 64 height 26
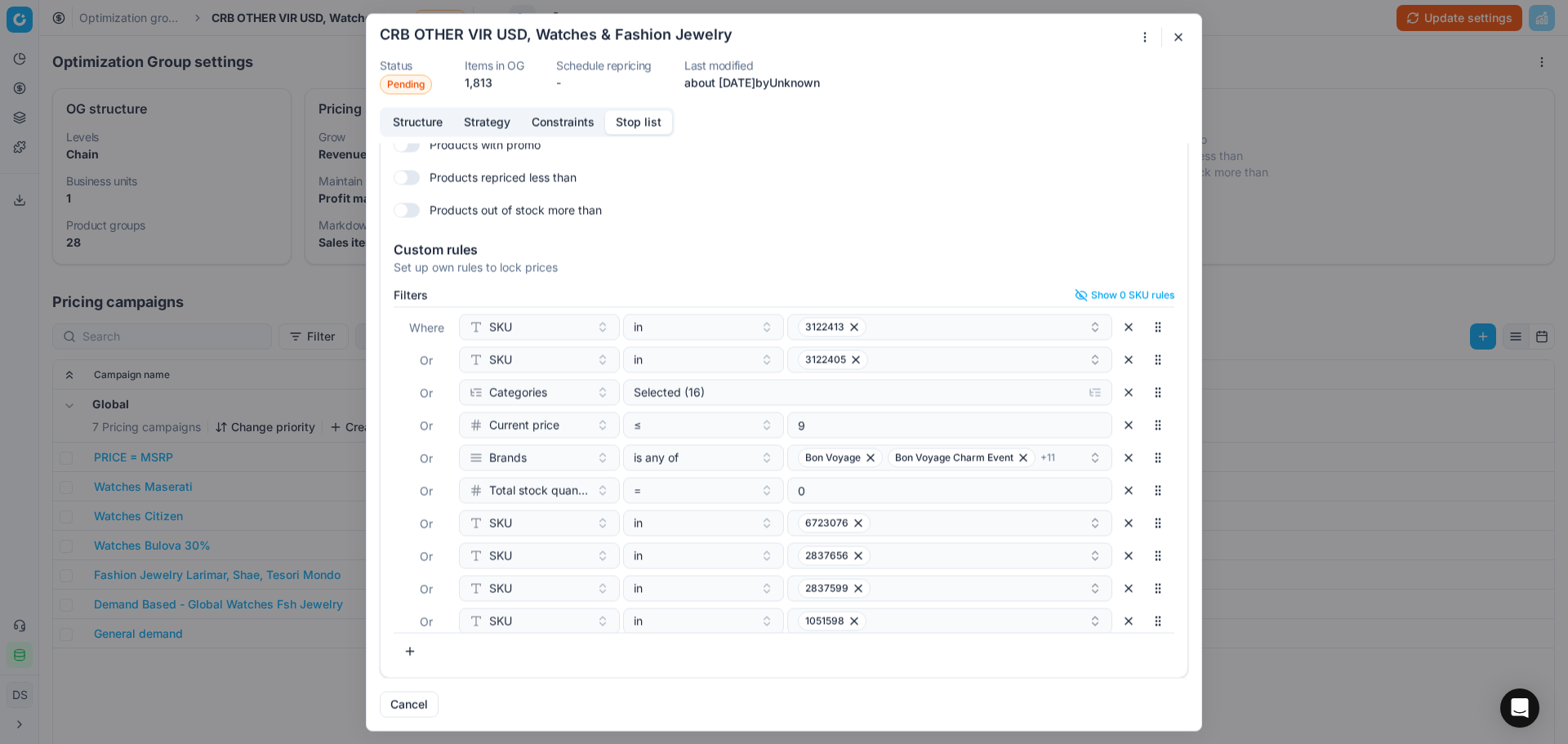
click at [1334, 47] on div "Oprimization group is saving... CRB OTHER VIR USD, Watches & Fashion Jewelry St…" at bounding box center [784, 372] width 1568 height 744
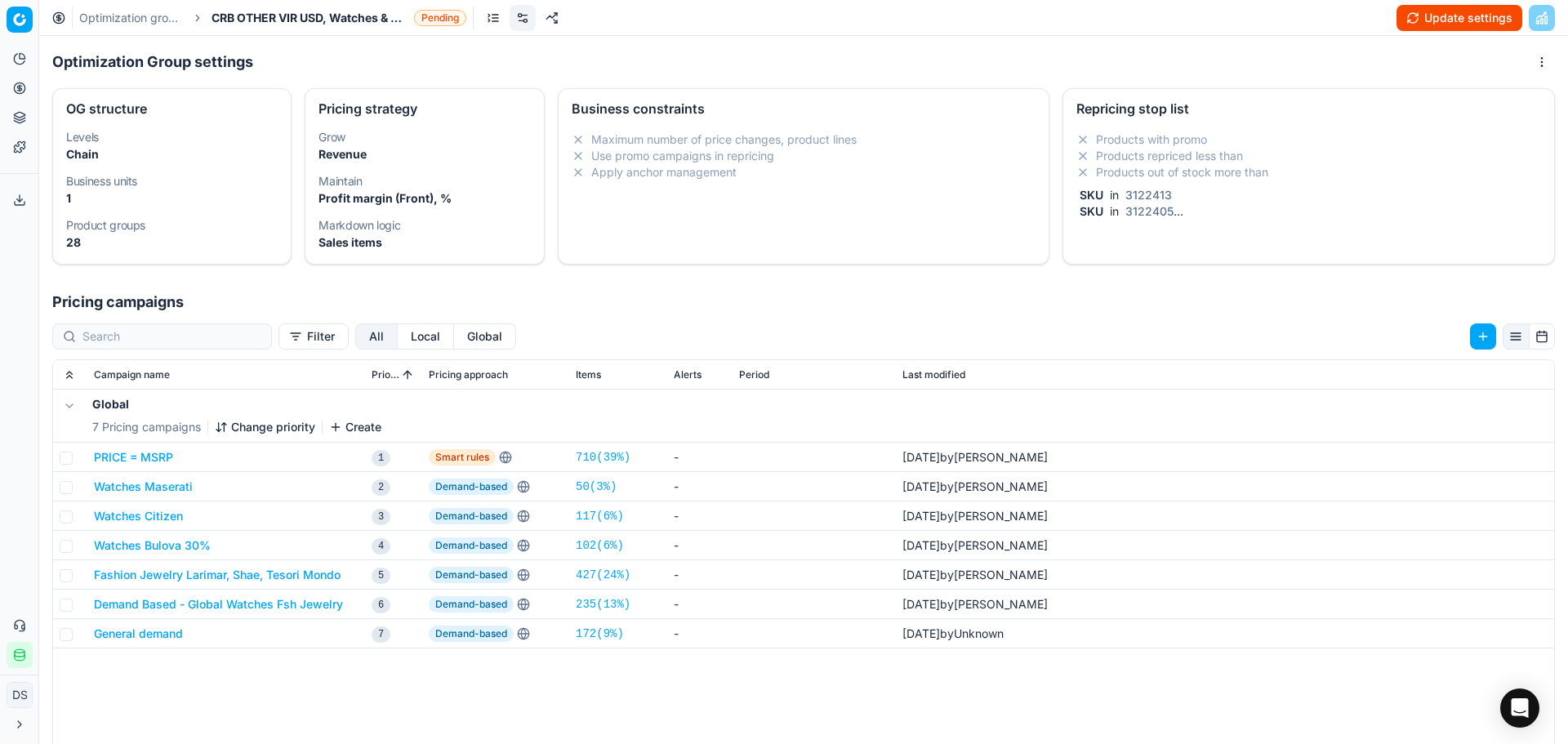
click at [1431, 20] on button "Update settings" at bounding box center [1459, 17] width 125 height 26
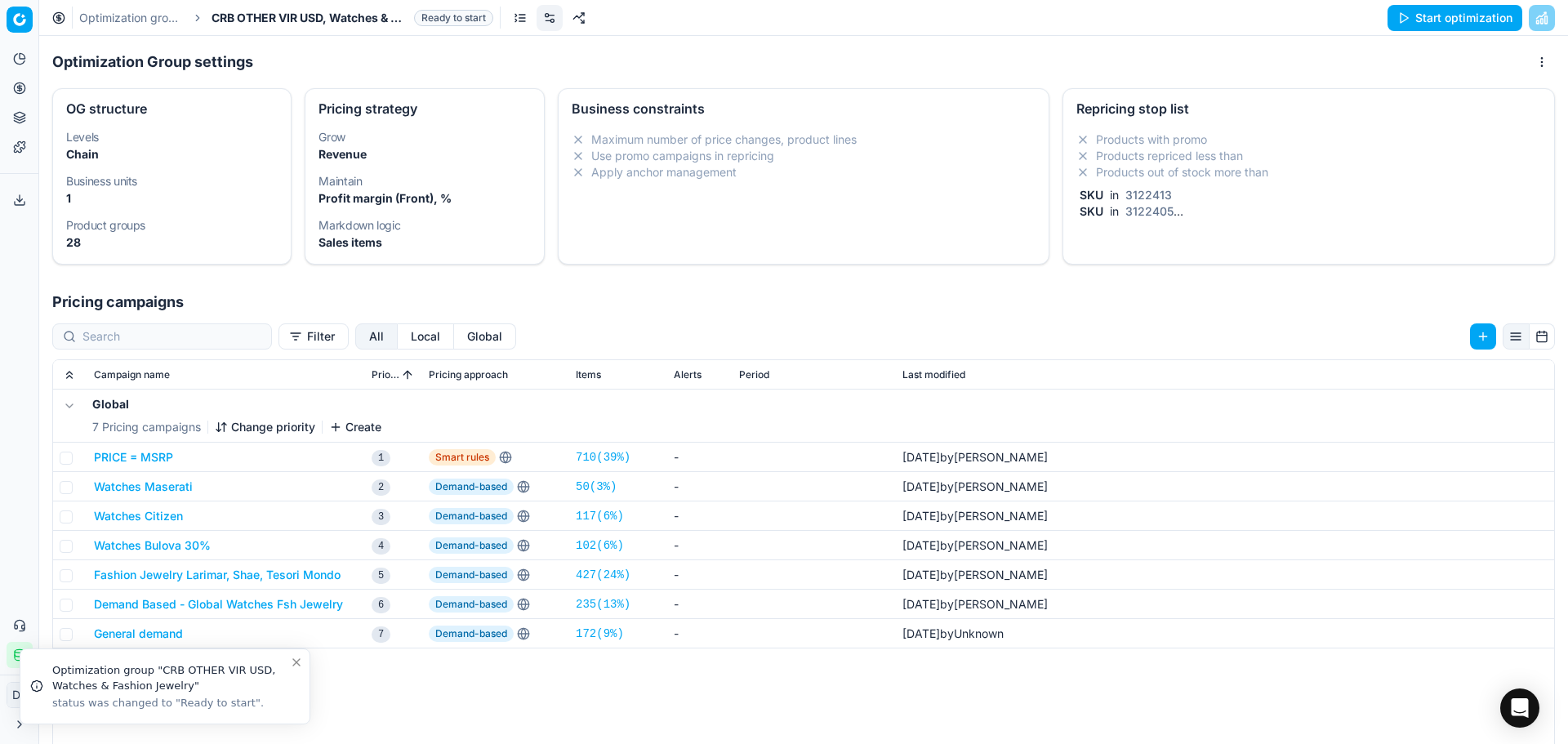
click at [1436, 16] on button "Start optimization" at bounding box center [1455, 17] width 135 height 26
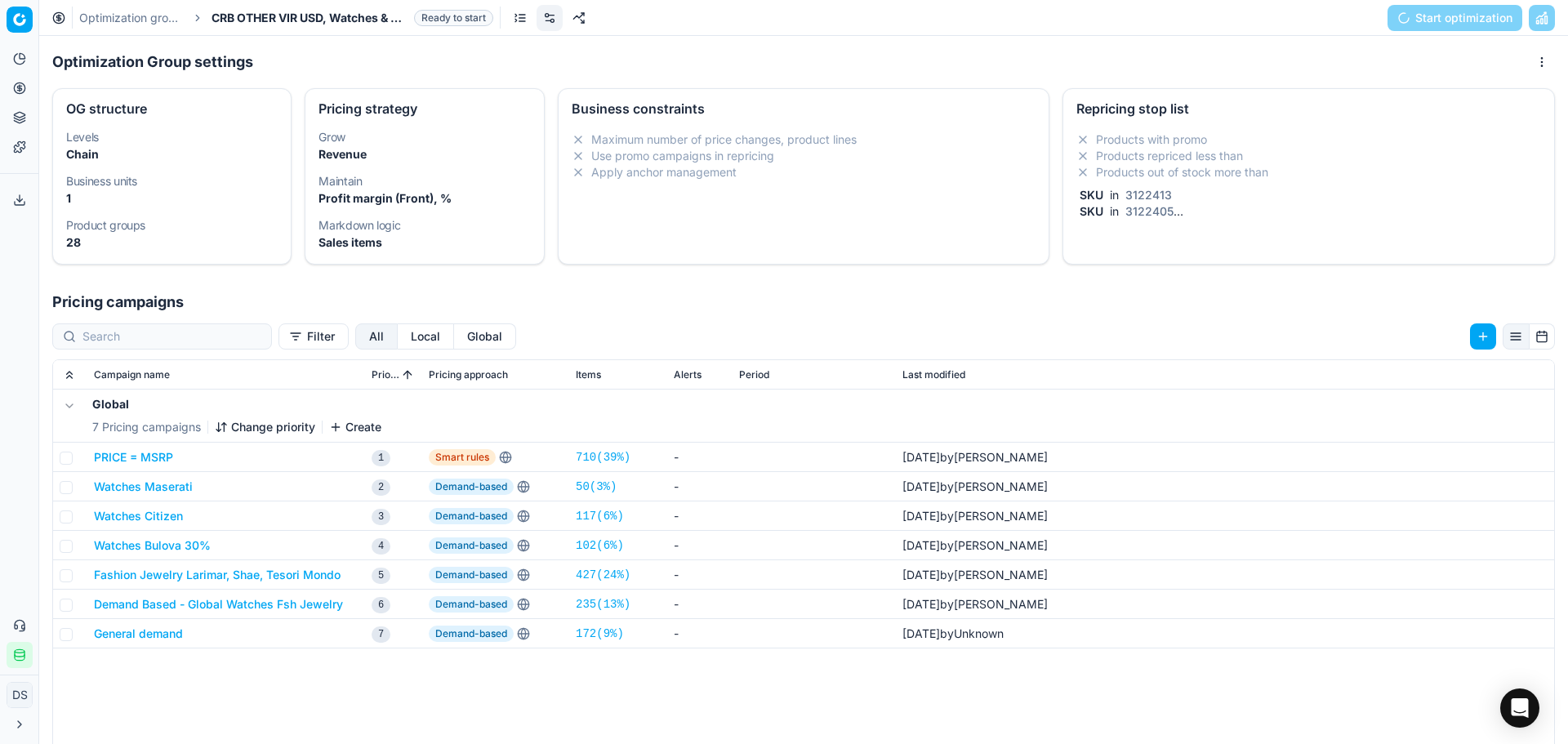
click at [148, 16] on link "Optimization groups" at bounding box center [131, 17] width 104 height 16
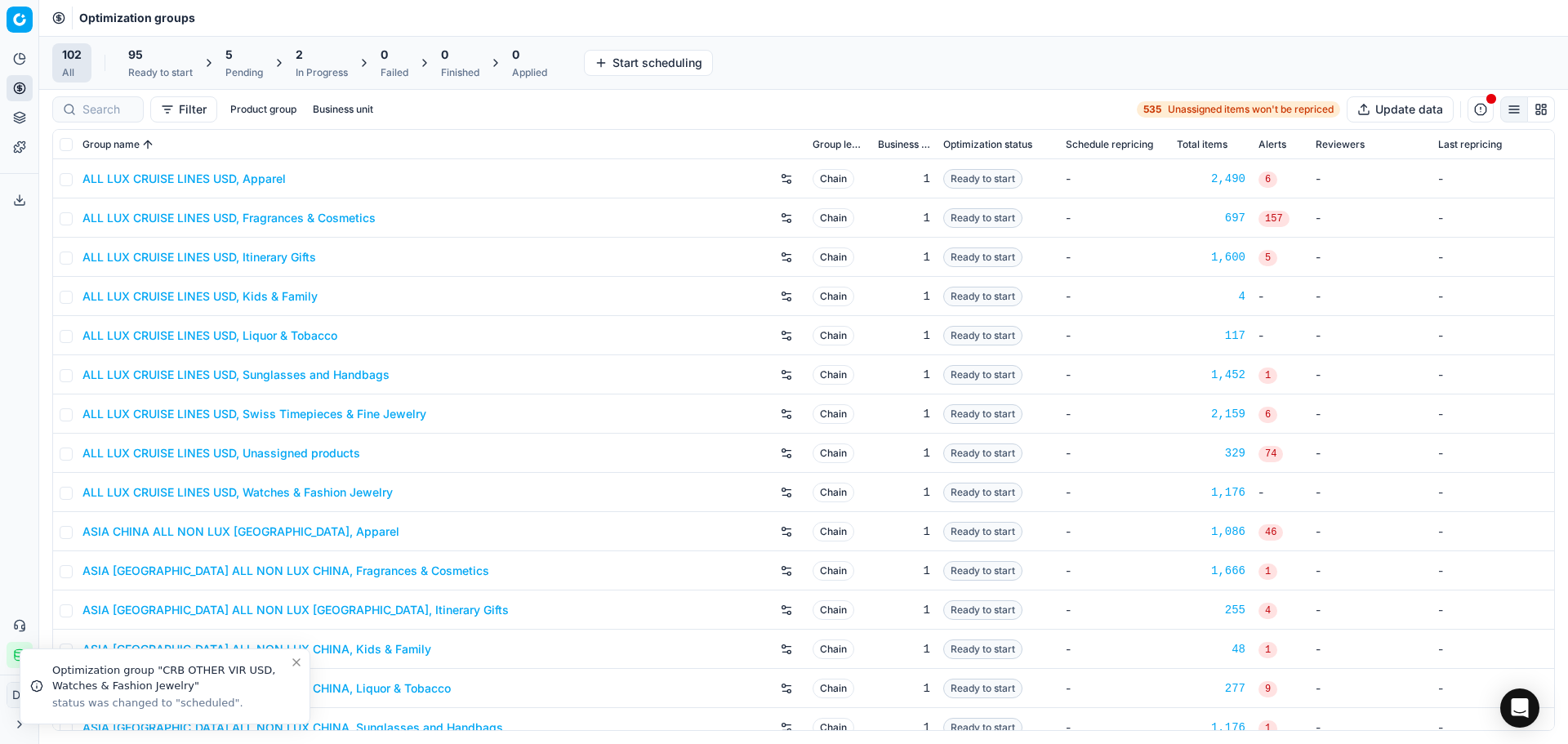
click at [247, 62] on div "5" at bounding box center [243, 55] width 37 height 16
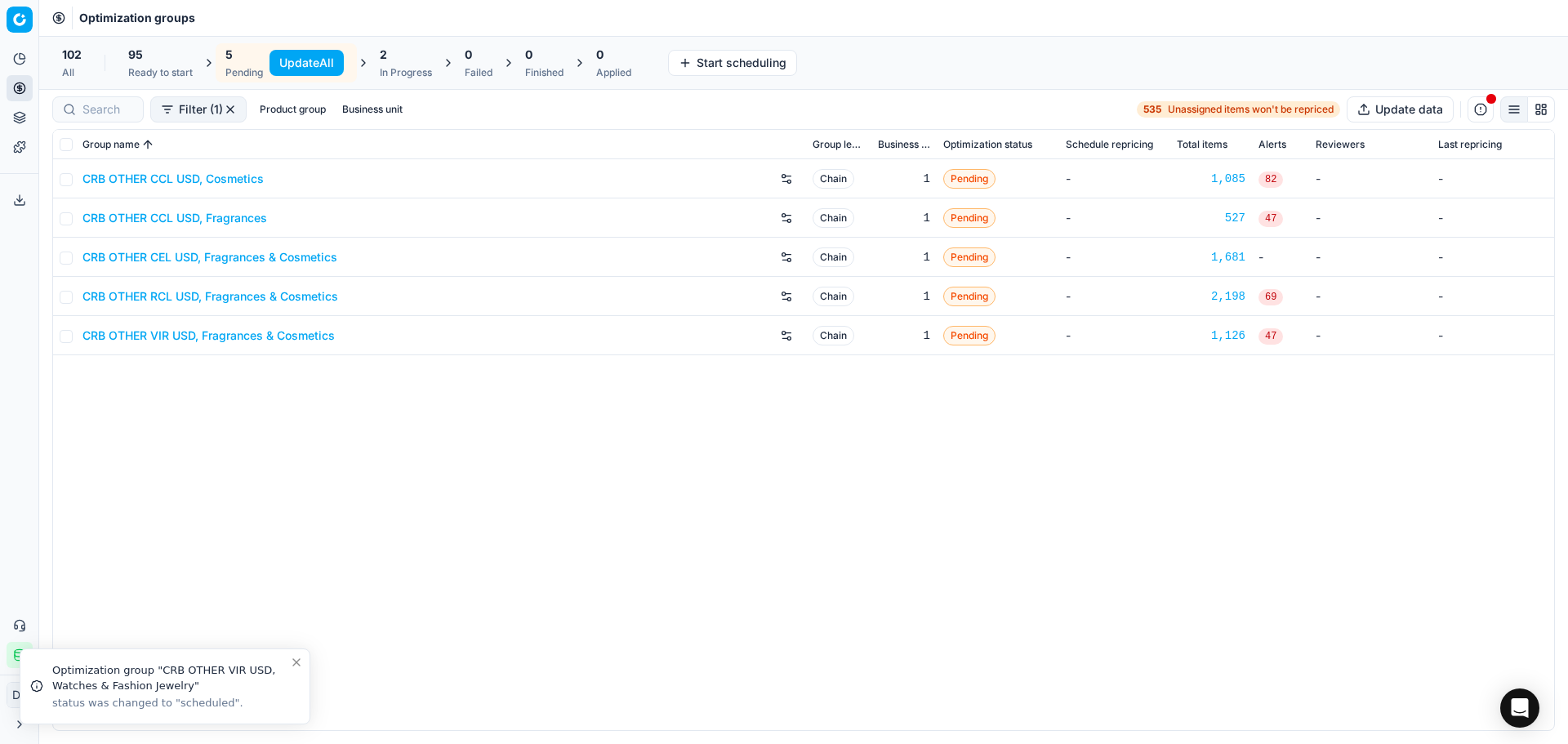
click at [150, 56] on div "95" at bounding box center [160, 55] width 64 height 16
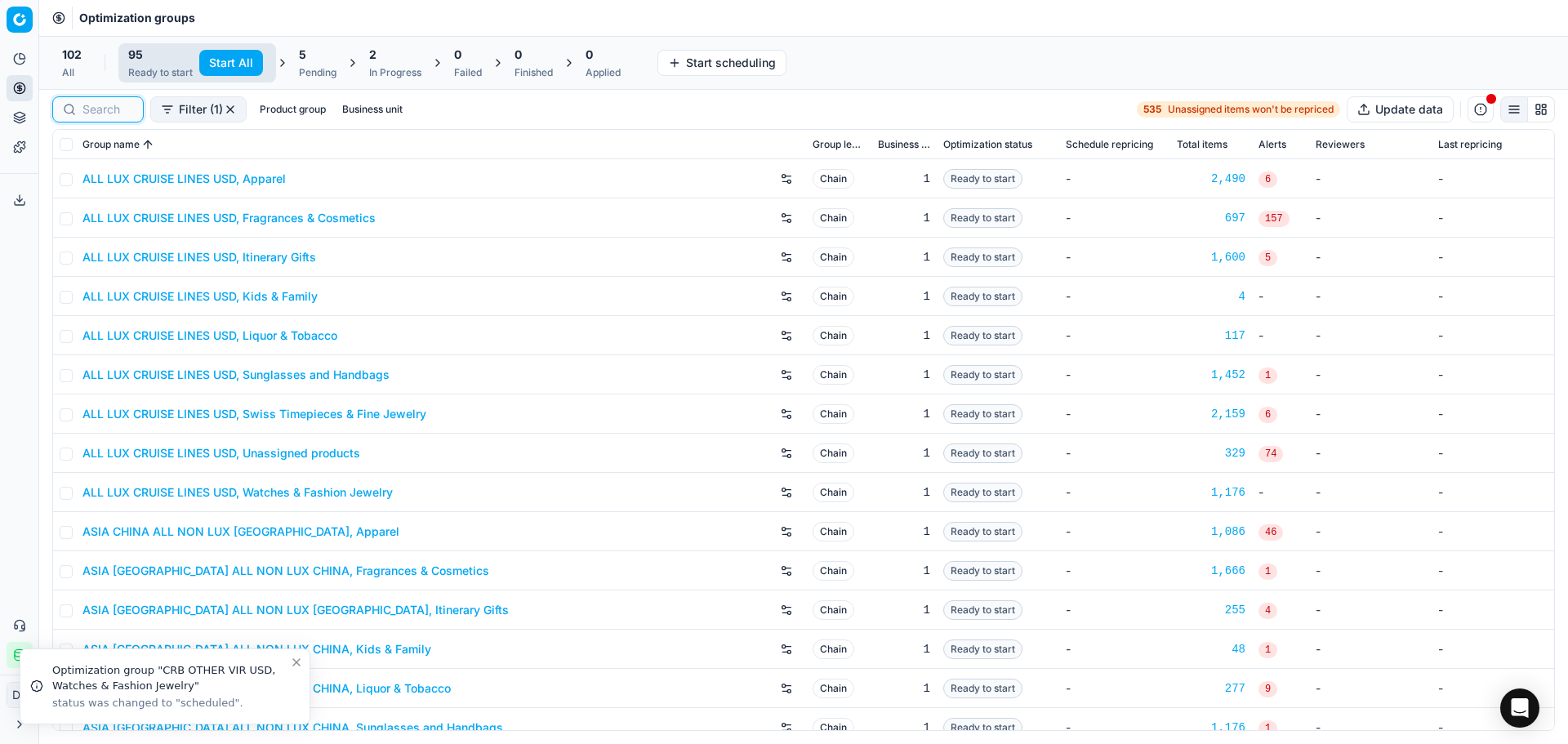
click at [120, 115] on input at bounding box center [107, 109] width 51 height 16
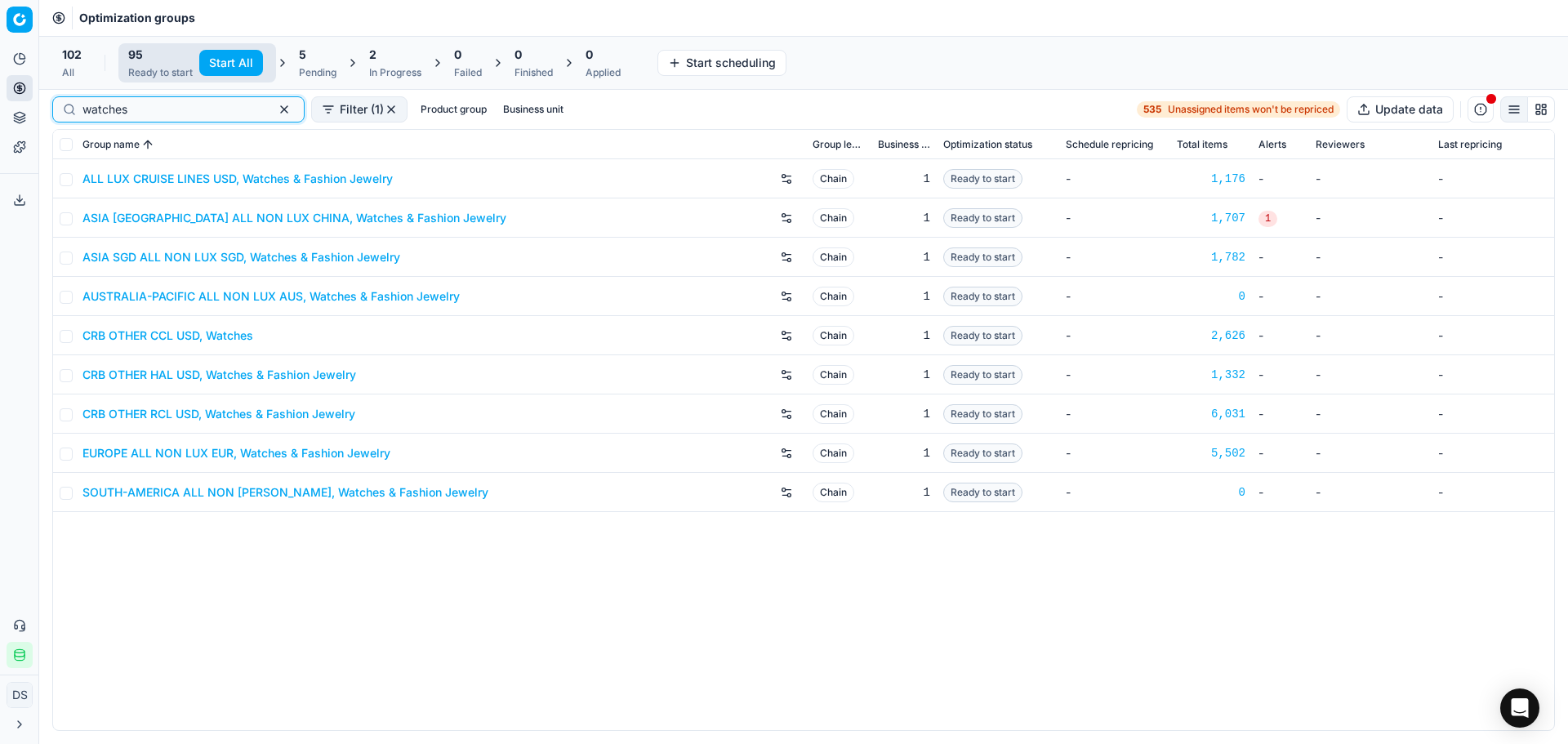
type input "watches"
click at [236, 412] on link "CRB OTHER RCL USD, Watches & Fashion Jewelry" at bounding box center [218, 414] width 273 height 16
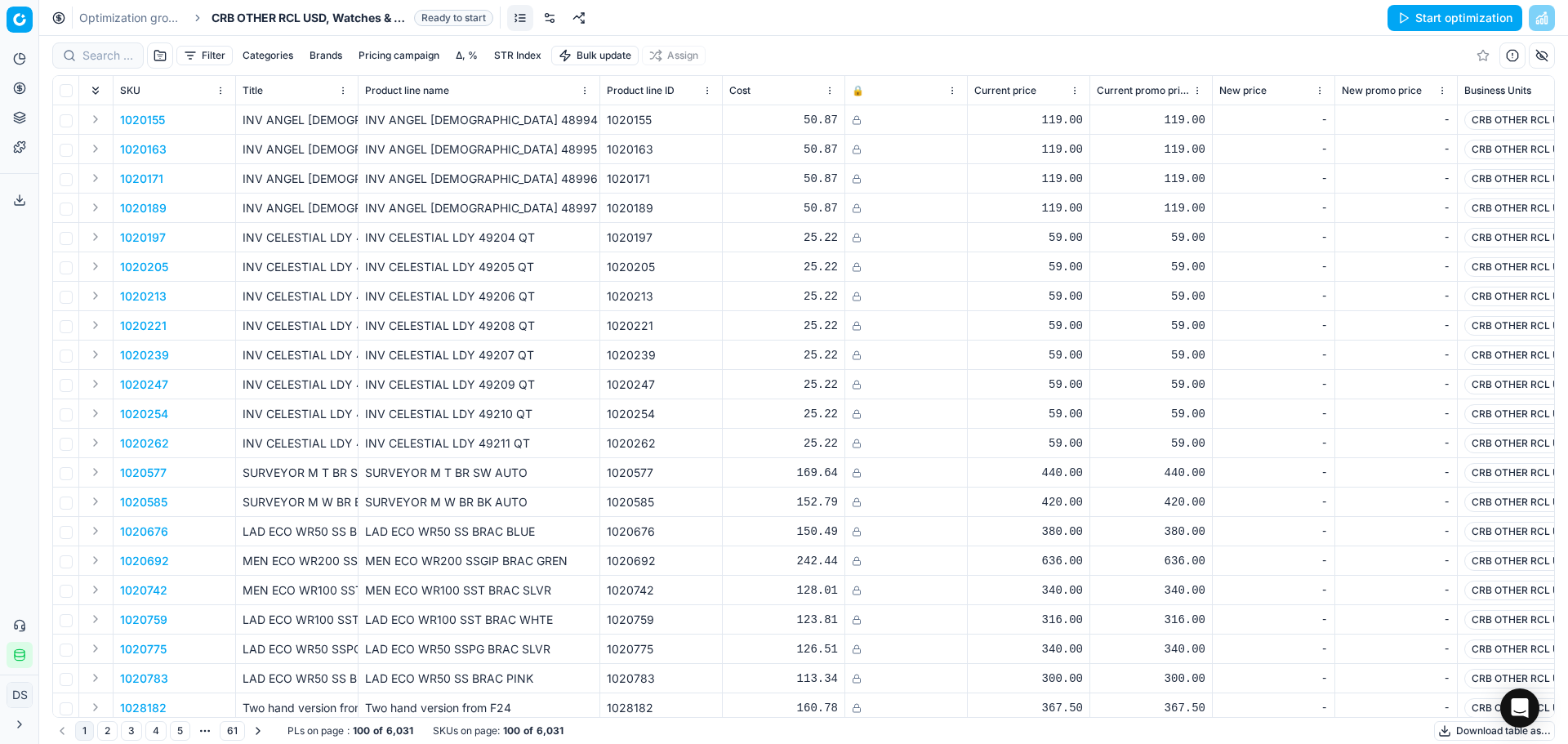
click at [552, 19] on link at bounding box center [549, 17] width 26 height 26
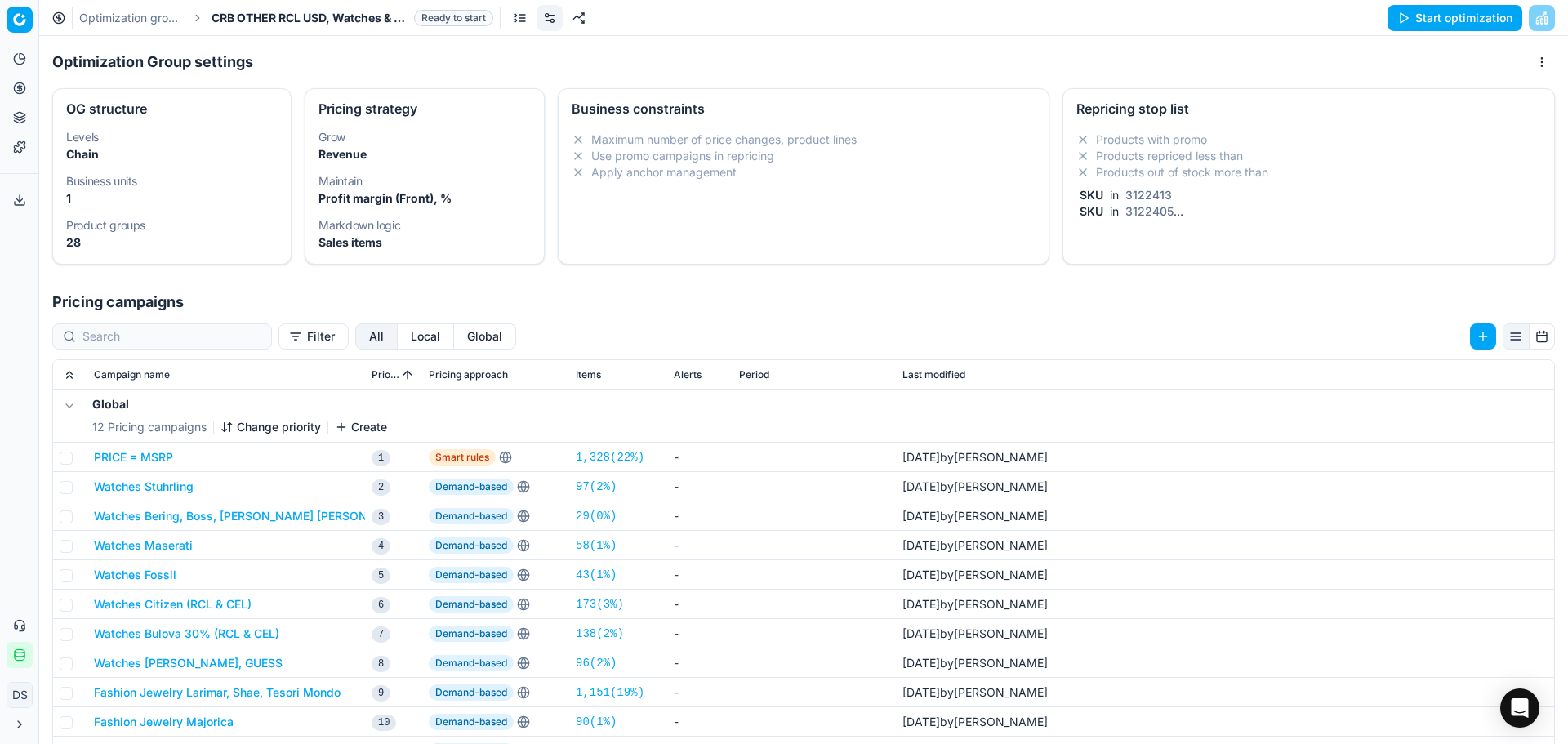
click at [1328, 173] on li "Products out of stock more than" at bounding box center [1308, 171] width 465 height 16
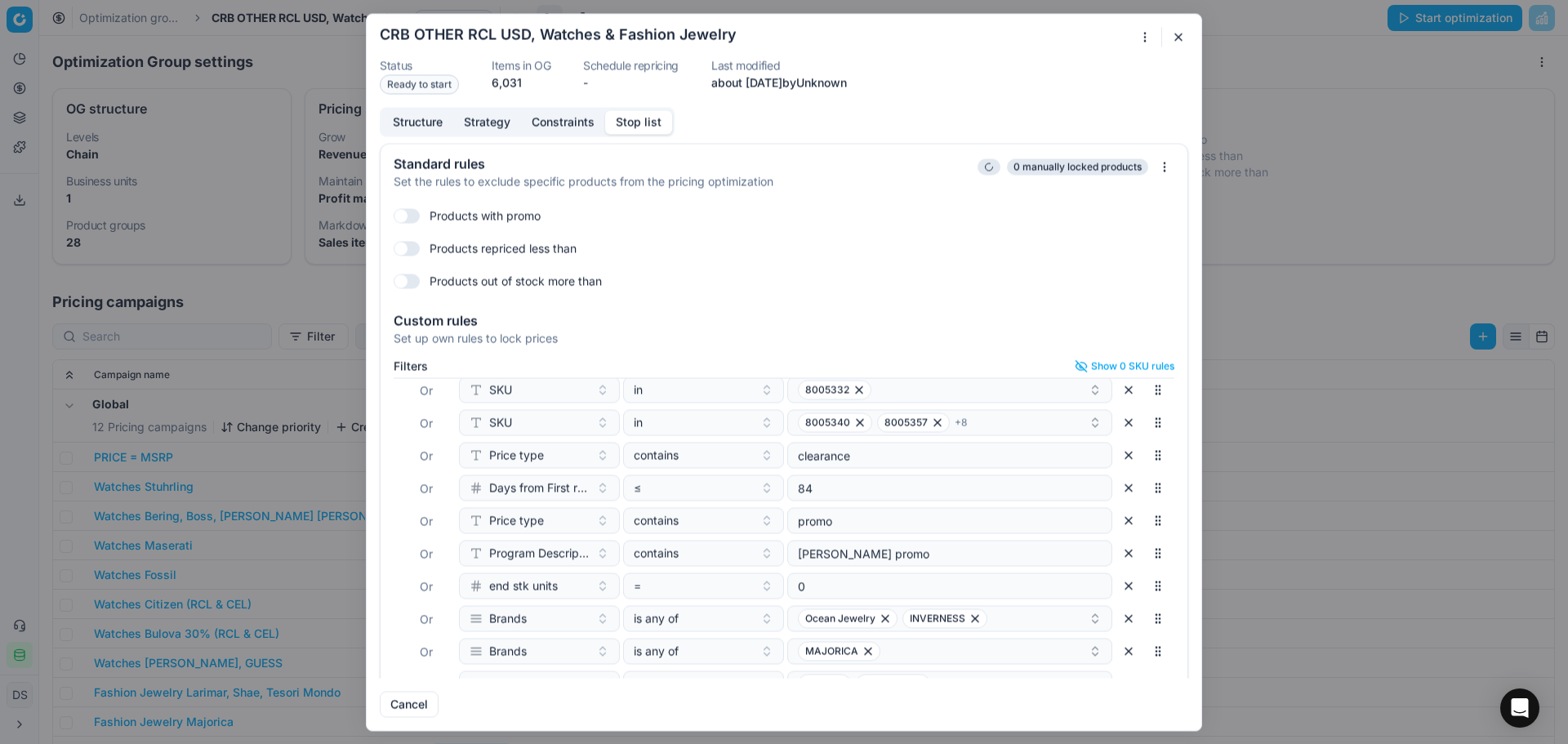
scroll to position [71, 0]
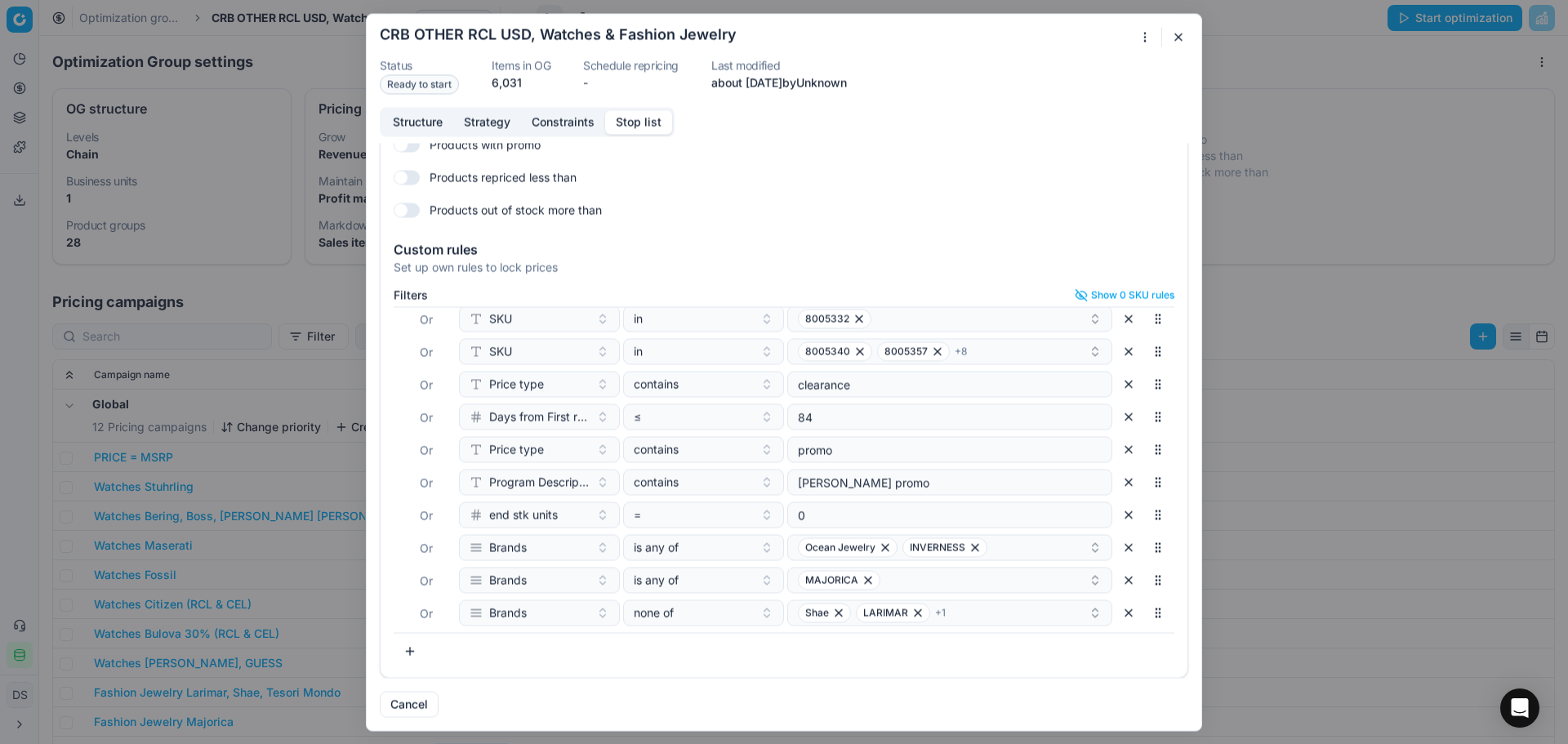
click at [1116, 583] on button "button" at bounding box center [1128, 579] width 26 height 26
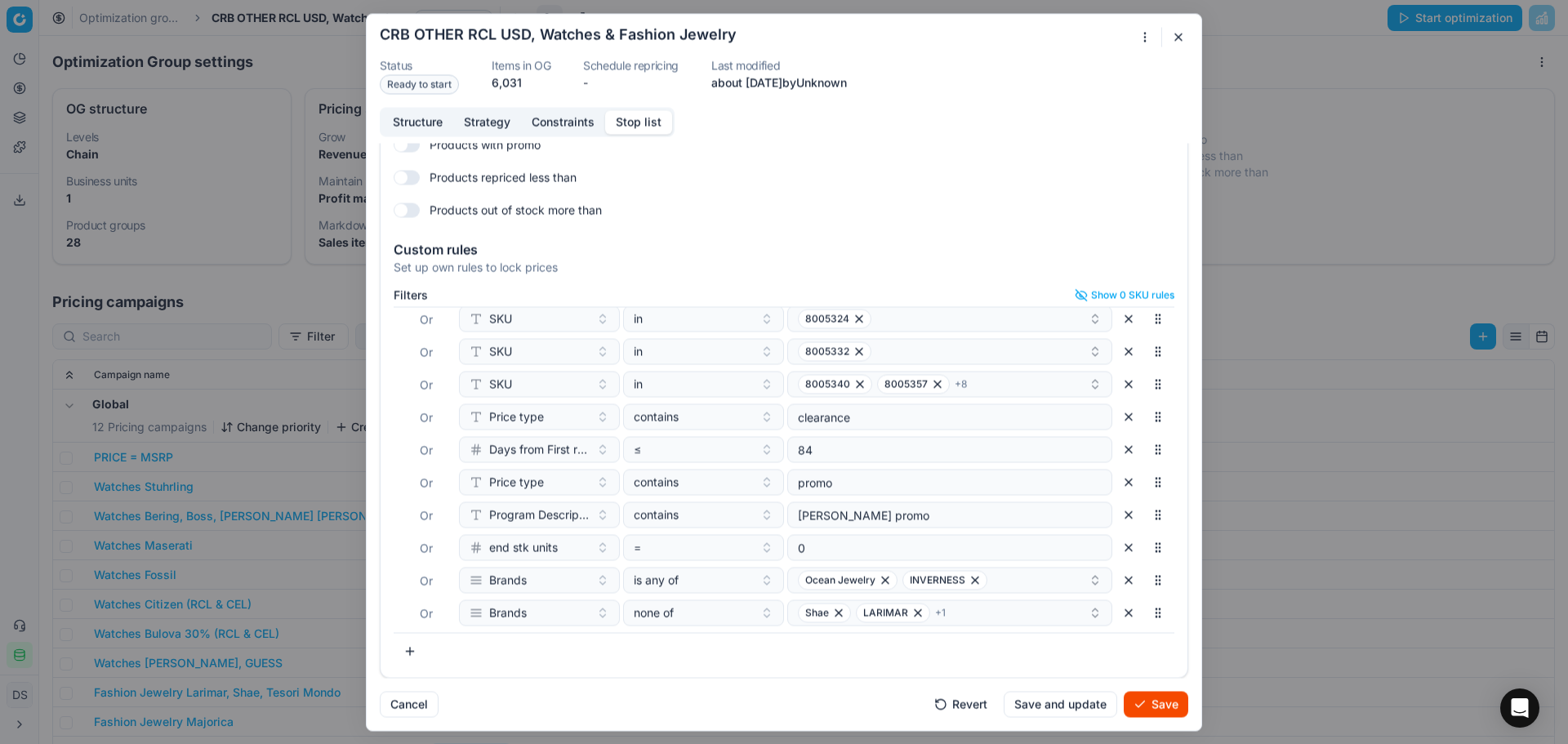
click at [1116, 613] on button "button" at bounding box center [1128, 612] width 26 height 26
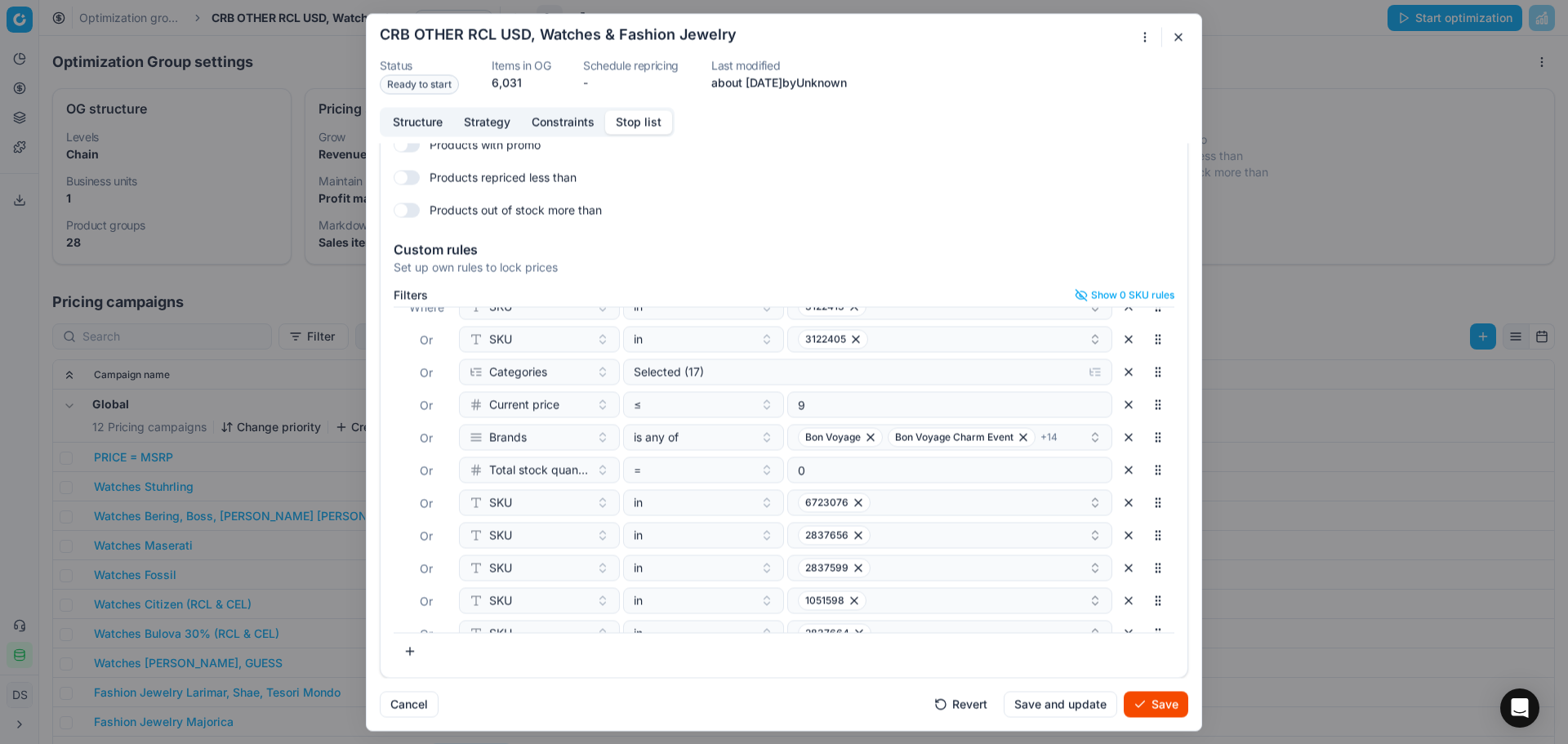
scroll to position [6, 0]
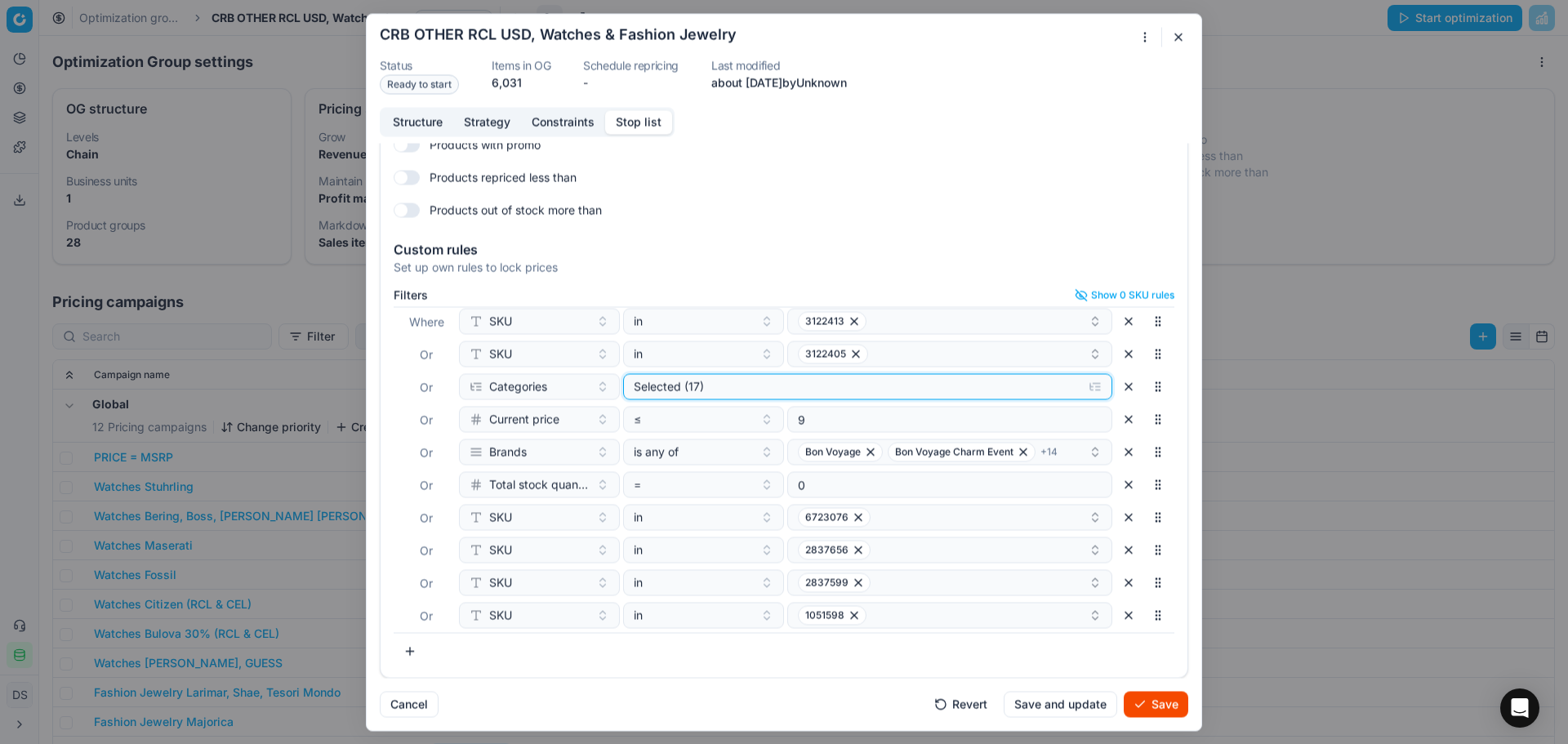
click at [816, 391] on div "Selected (17)" at bounding box center [854, 386] width 442 height 16
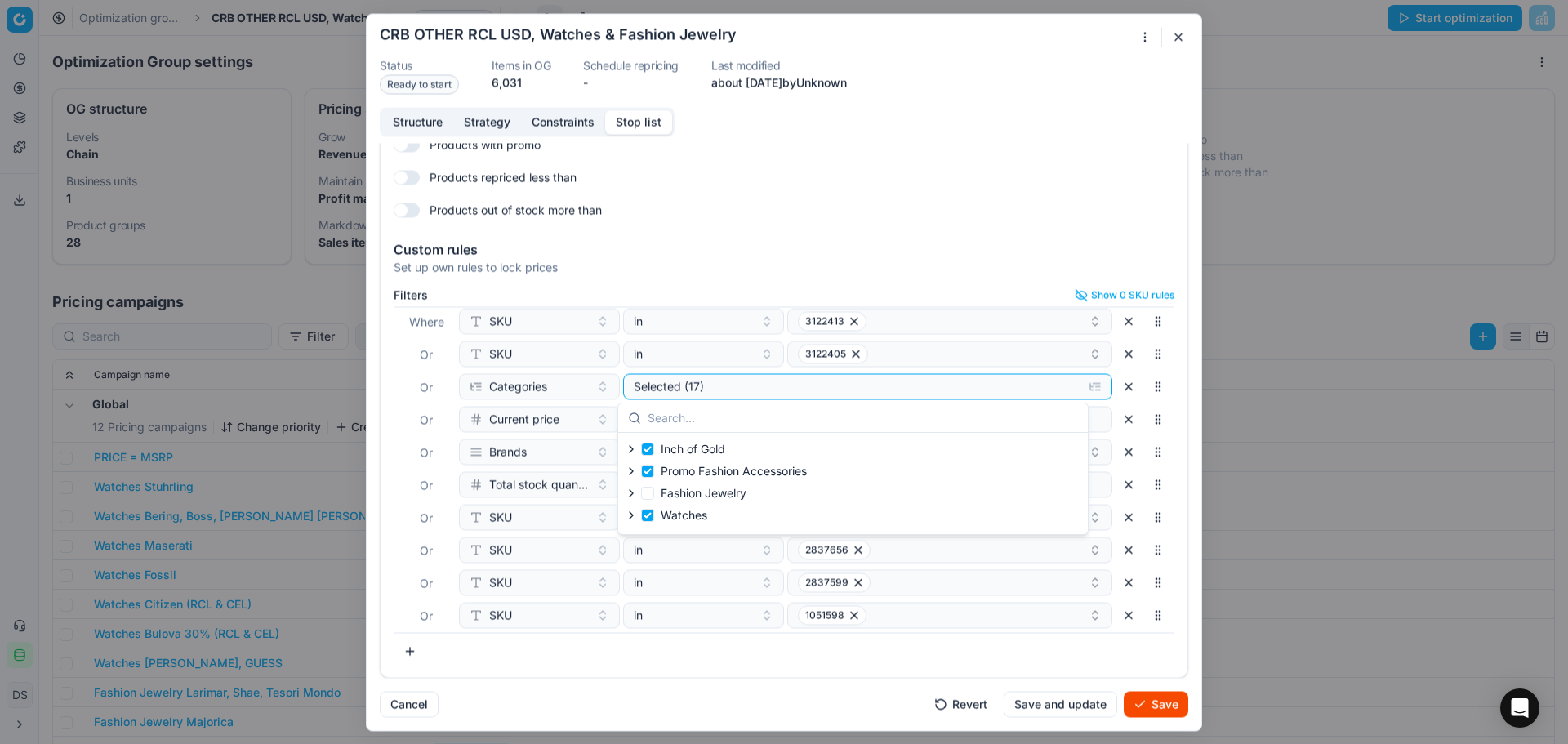
click at [684, 487] on span "Fashion Jewelry" at bounding box center [704, 492] width 86 height 13
click at [654, 487] on input "Fashion Jewelry" at bounding box center [648, 493] width 13 height 13
checkbox input "true"
drag, startPoint x: 683, startPoint y: 509, endPoint x: 687, endPoint y: 519, distance: 10.8
click at [683, 511] on span "Watches" at bounding box center [684, 514] width 47 height 13
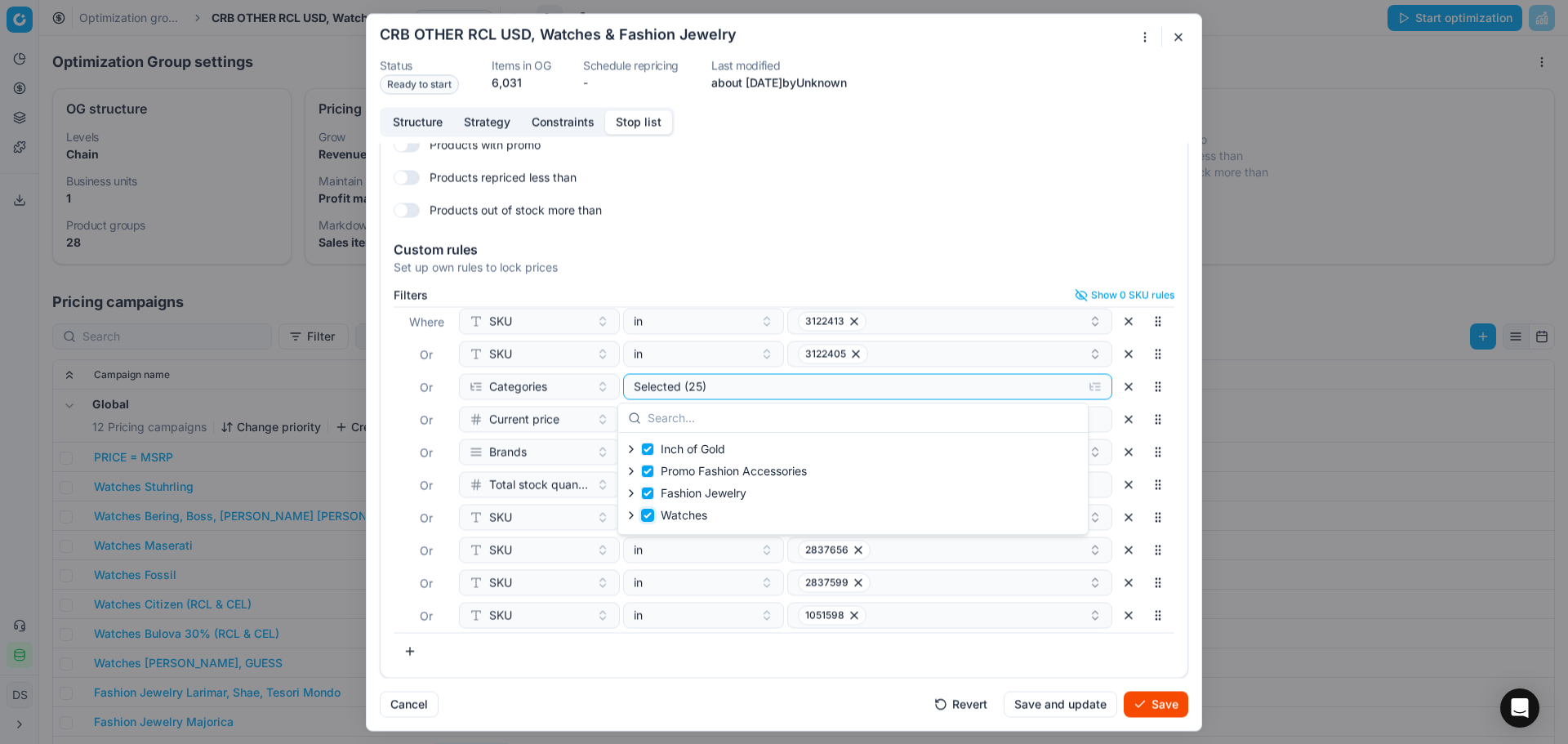
click at [654, 511] on input "Watches" at bounding box center [648, 515] width 13 height 13
checkbox input "false"
click at [1160, 702] on button "Save" at bounding box center [1155, 703] width 64 height 26
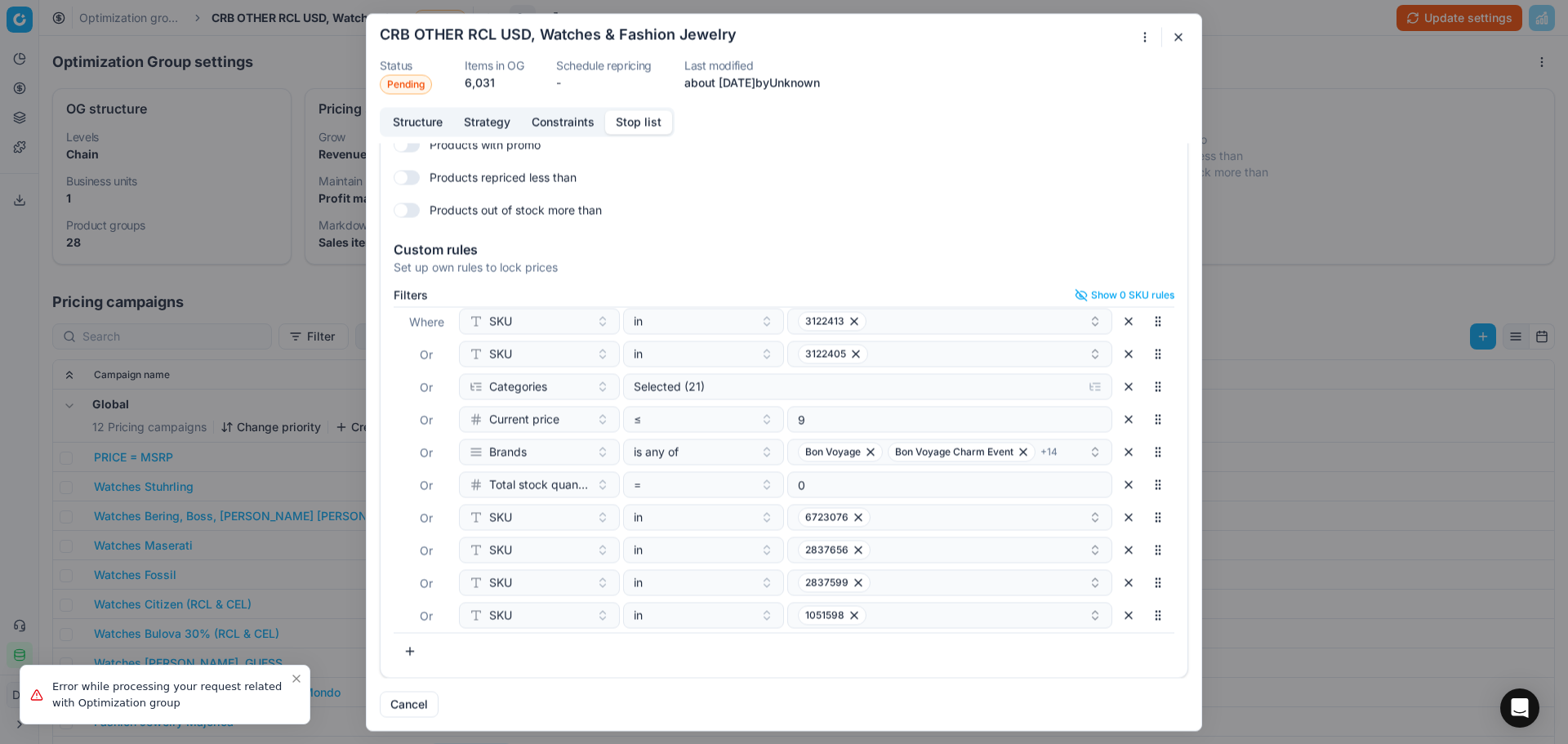
click at [1257, 26] on div "Oprimization group is saving... CRB OTHER RCL USD, Watches & Fashion Jewelry St…" at bounding box center [784, 372] width 1568 height 744
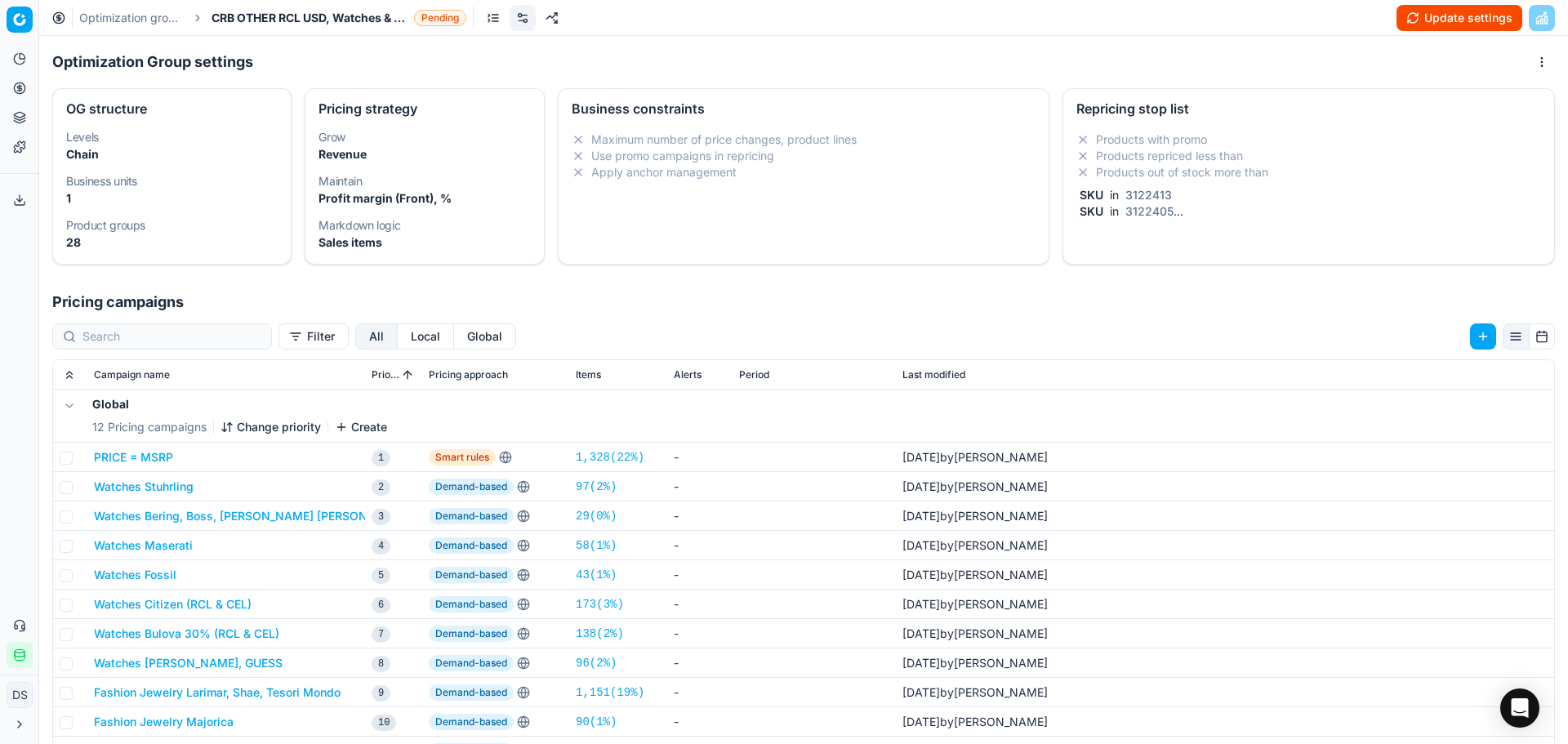
click at [1406, 25] on button "Update settings" at bounding box center [1459, 17] width 125 height 26
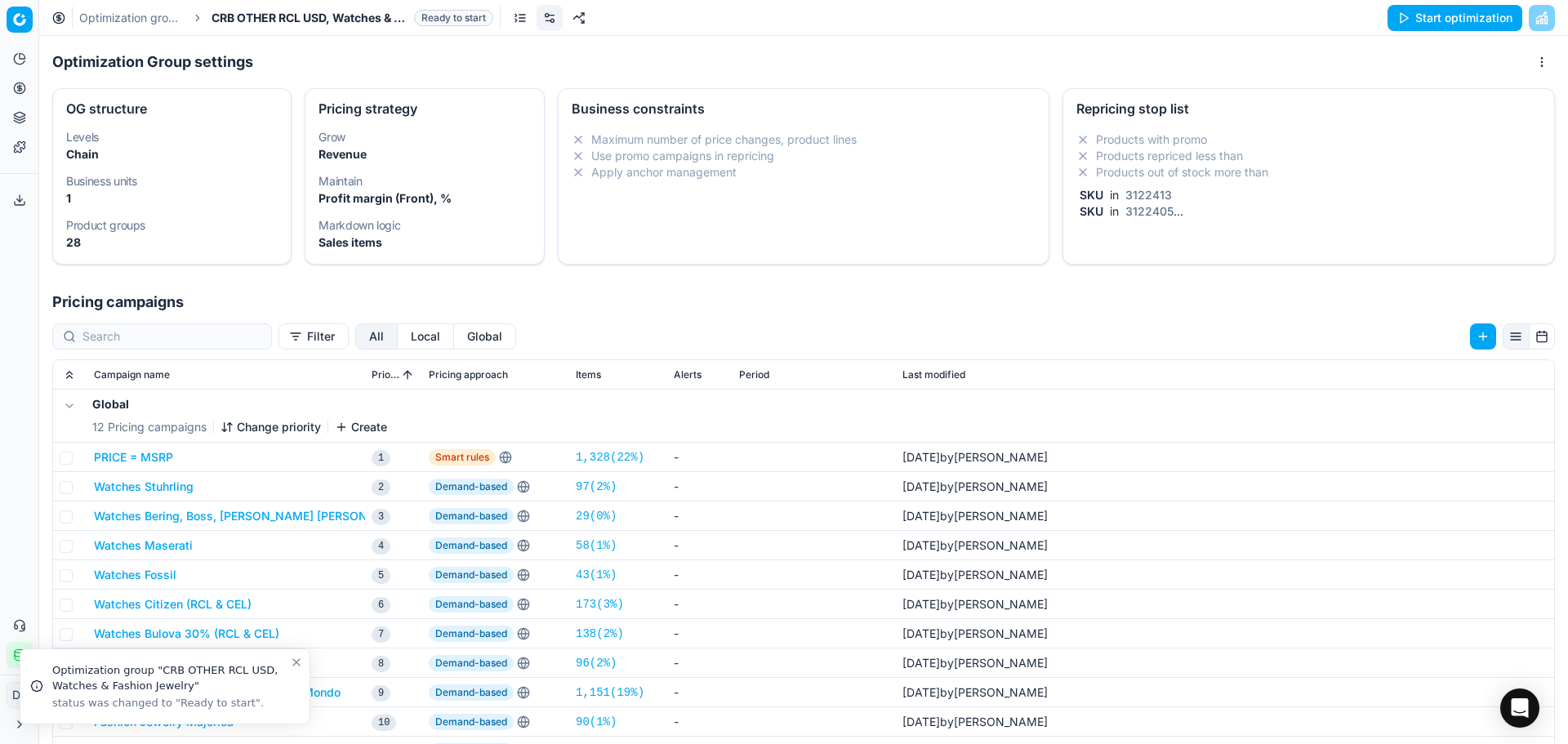
click at [1436, 17] on button "Start optimization" at bounding box center [1455, 17] width 135 height 26
click at [165, 19] on link "Optimization groups" at bounding box center [131, 17] width 104 height 16
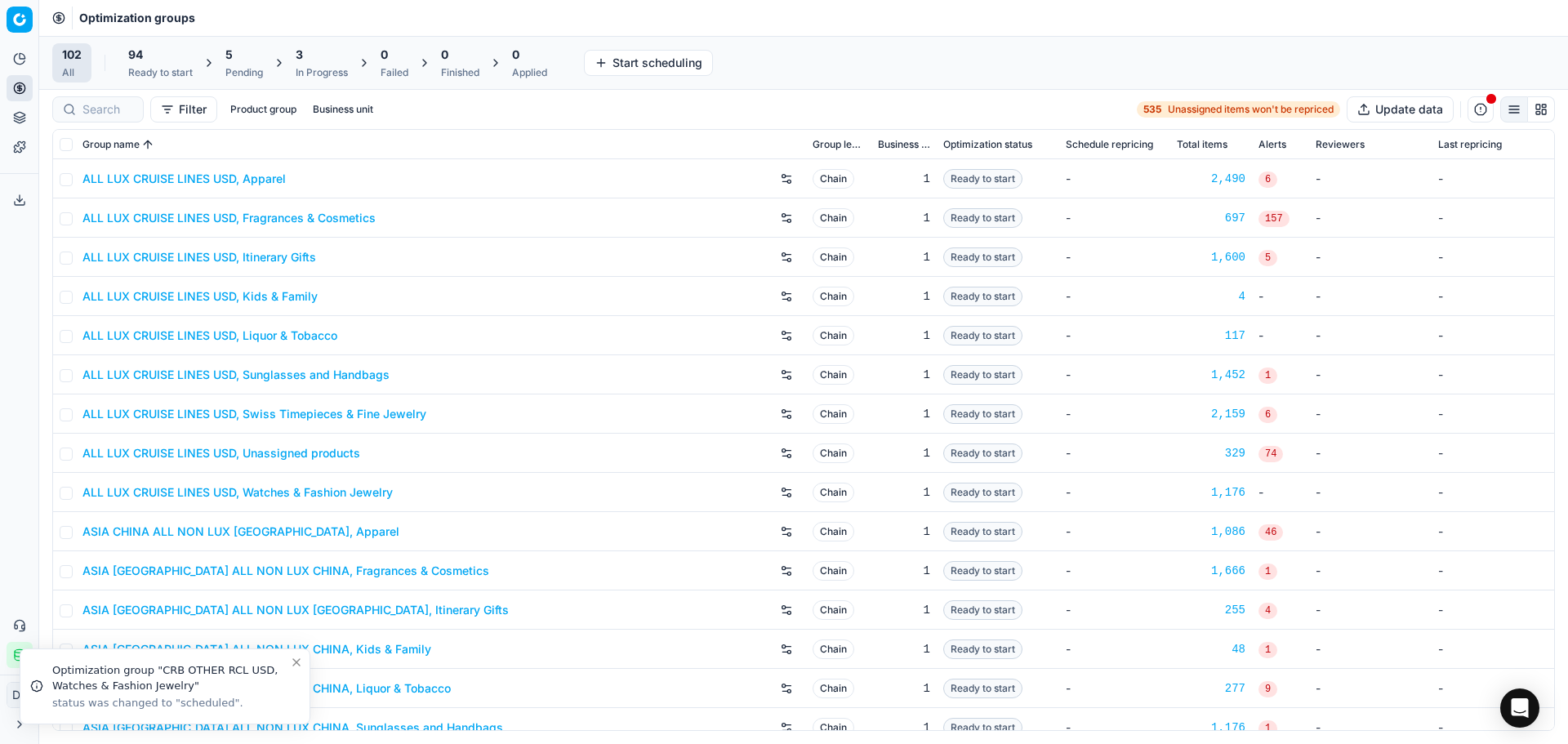
drag, startPoint x: 164, startPoint y: 65, endPoint x: 111, endPoint y: 115, distance: 72.9
click at [163, 64] on div "94 Ready to start" at bounding box center [160, 63] width 64 height 33
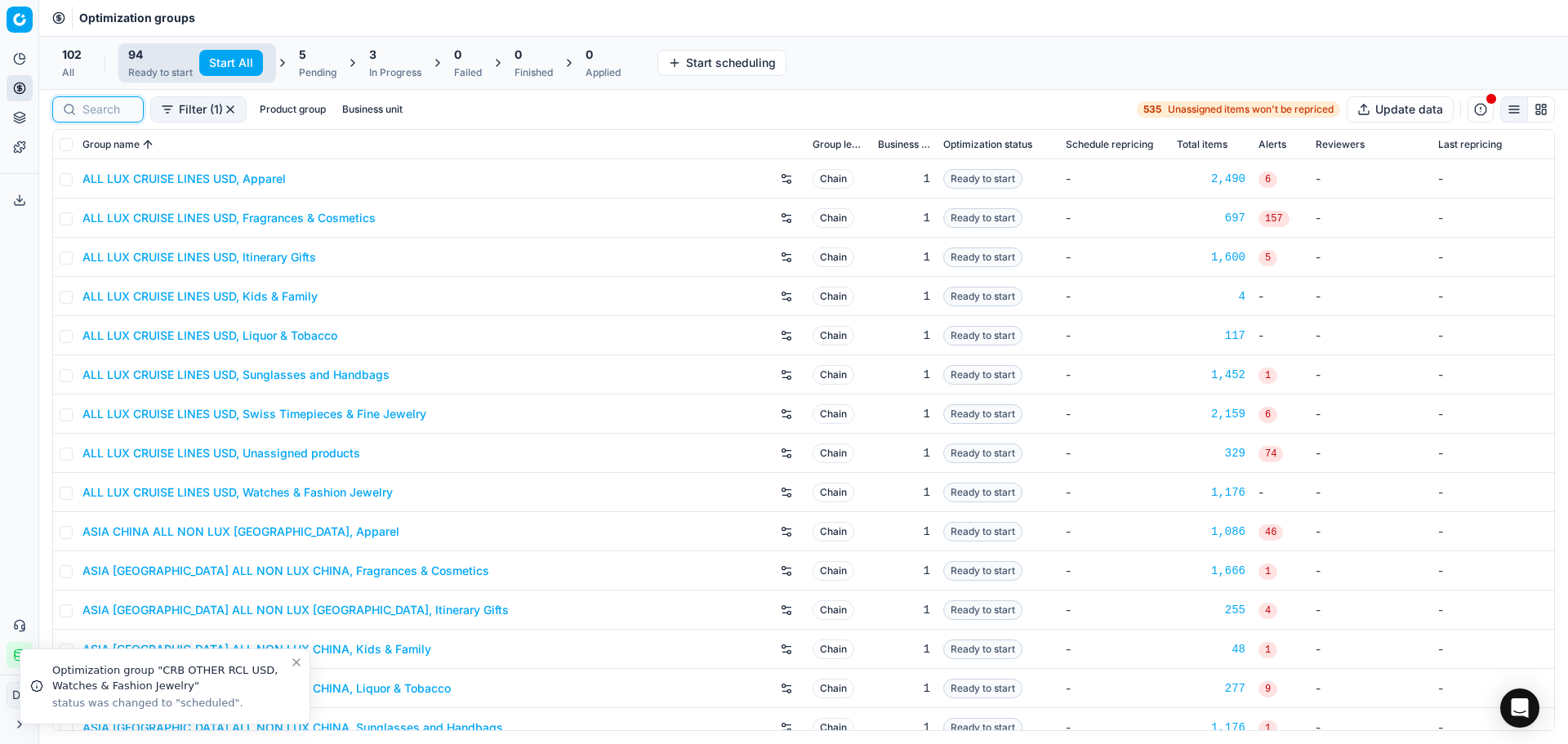
click at [103, 111] on input at bounding box center [107, 109] width 51 height 16
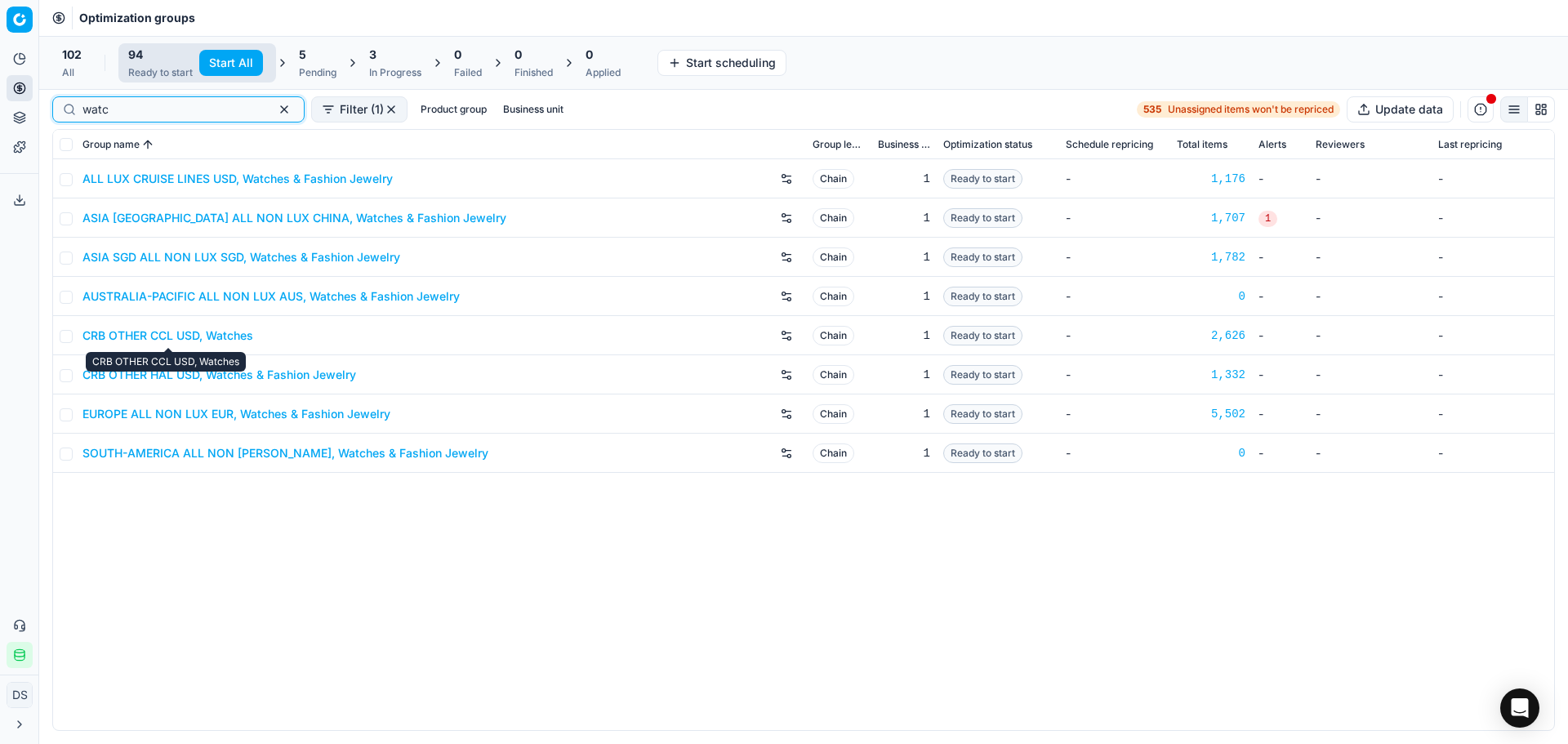
type input "watc"
click at [211, 330] on link "CRB OTHER CCL USD, Watches" at bounding box center [168, 335] width 170 height 16
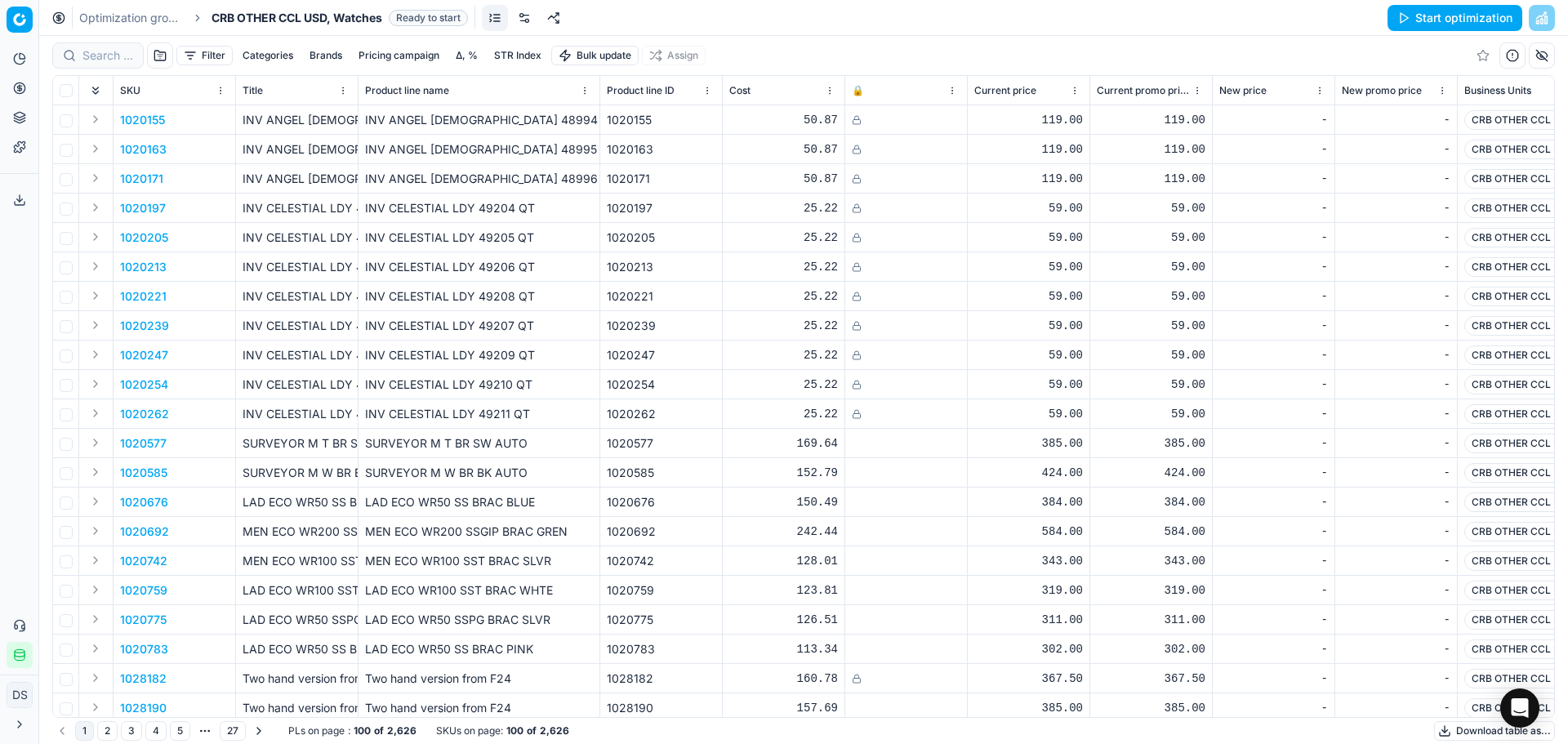
click at [528, 16] on link at bounding box center [524, 17] width 26 height 26
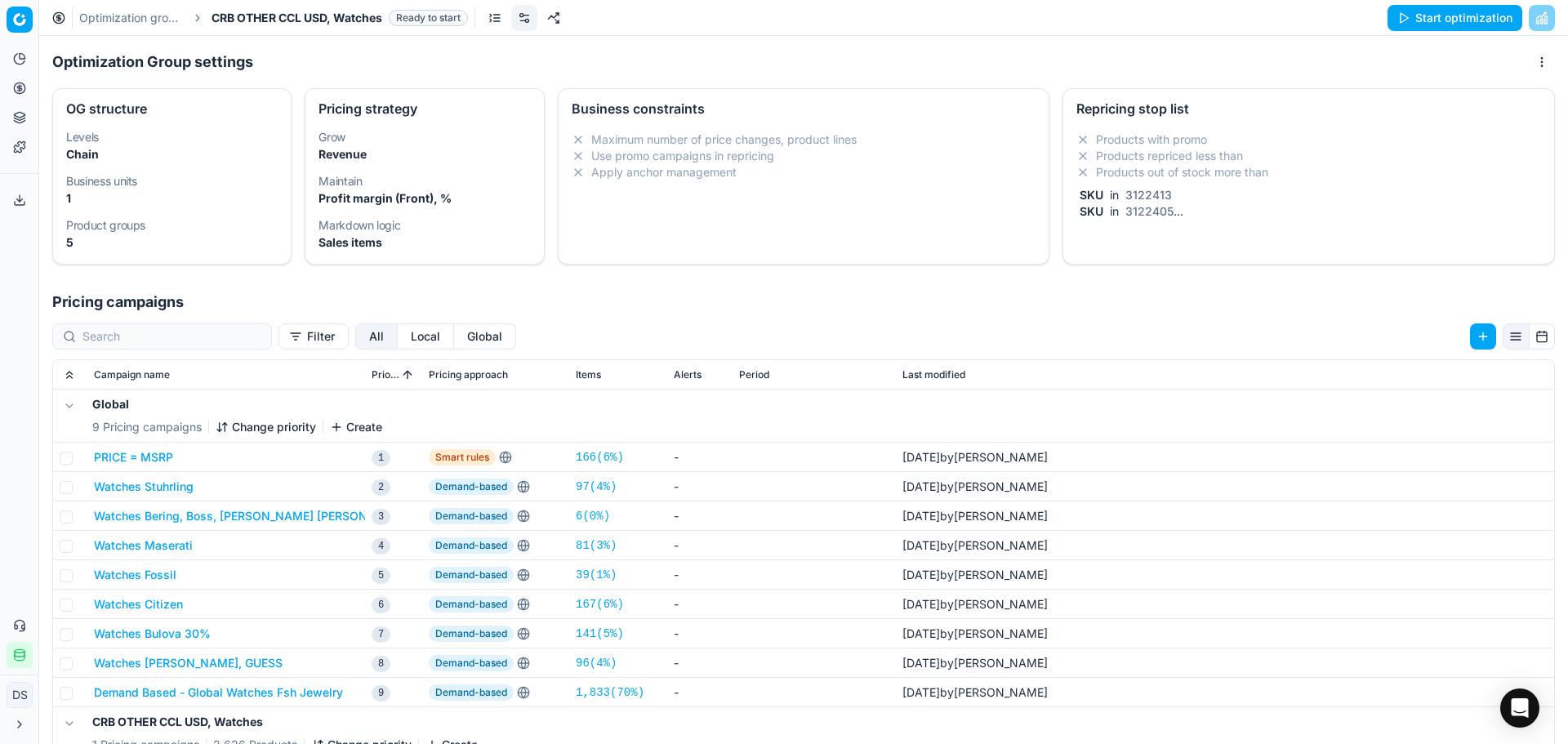
click at [1210, 180] on li "Products out of stock more than" at bounding box center [1308, 171] width 465 height 16
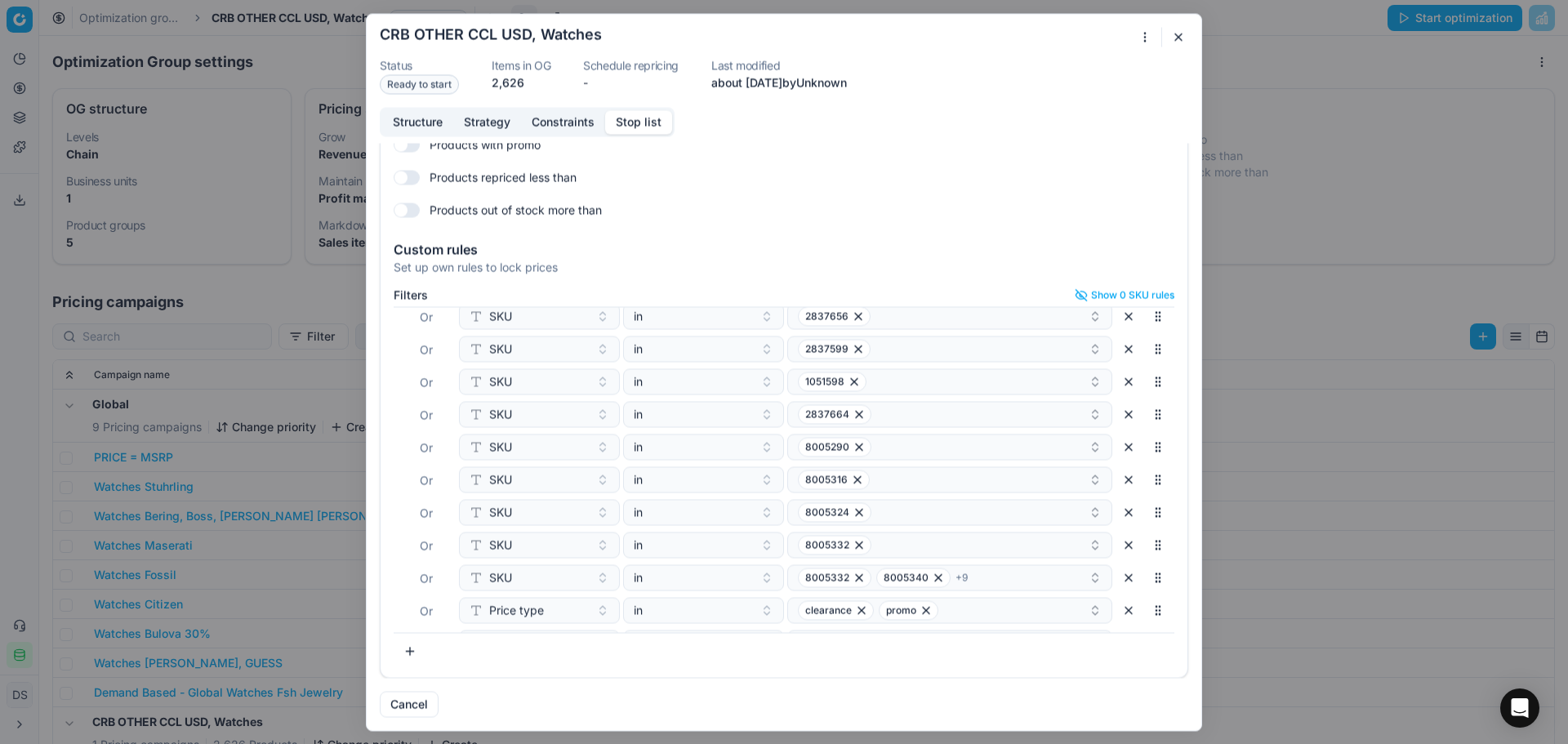
scroll to position [303, 0]
click at [1053, 192] on div "Products with promo Products repriced less than Products out of stock more than" at bounding box center [784, 177] width 781 height 92
click at [1183, 31] on button "button" at bounding box center [1178, 36] width 19 height 19
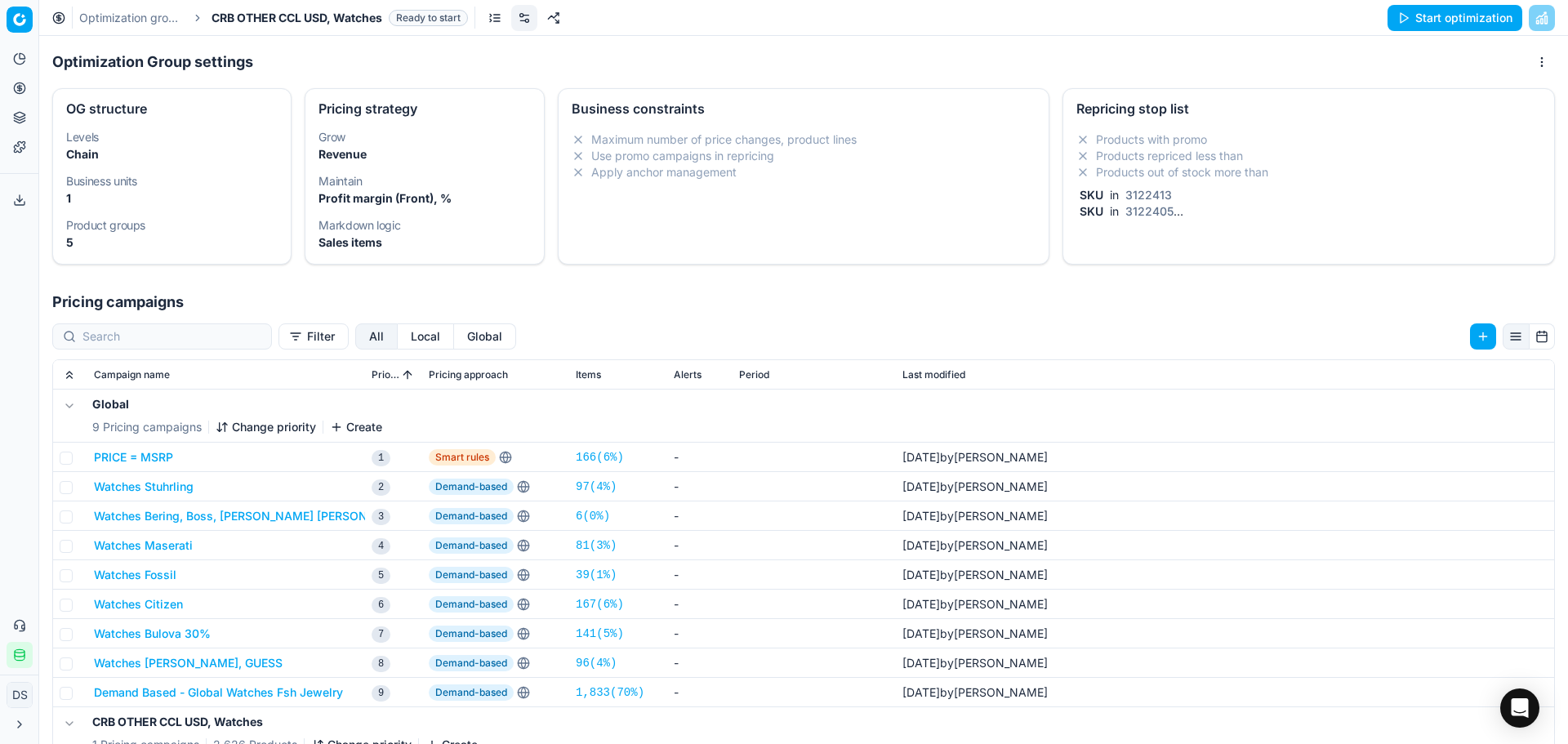
click at [1429, 14] on button "Start optimization" at bounding box center [1455, 17] width 135 height 26
click at [102, 124] on link "Optimization groups" at bounding box center [157, 119] width 191 height 23
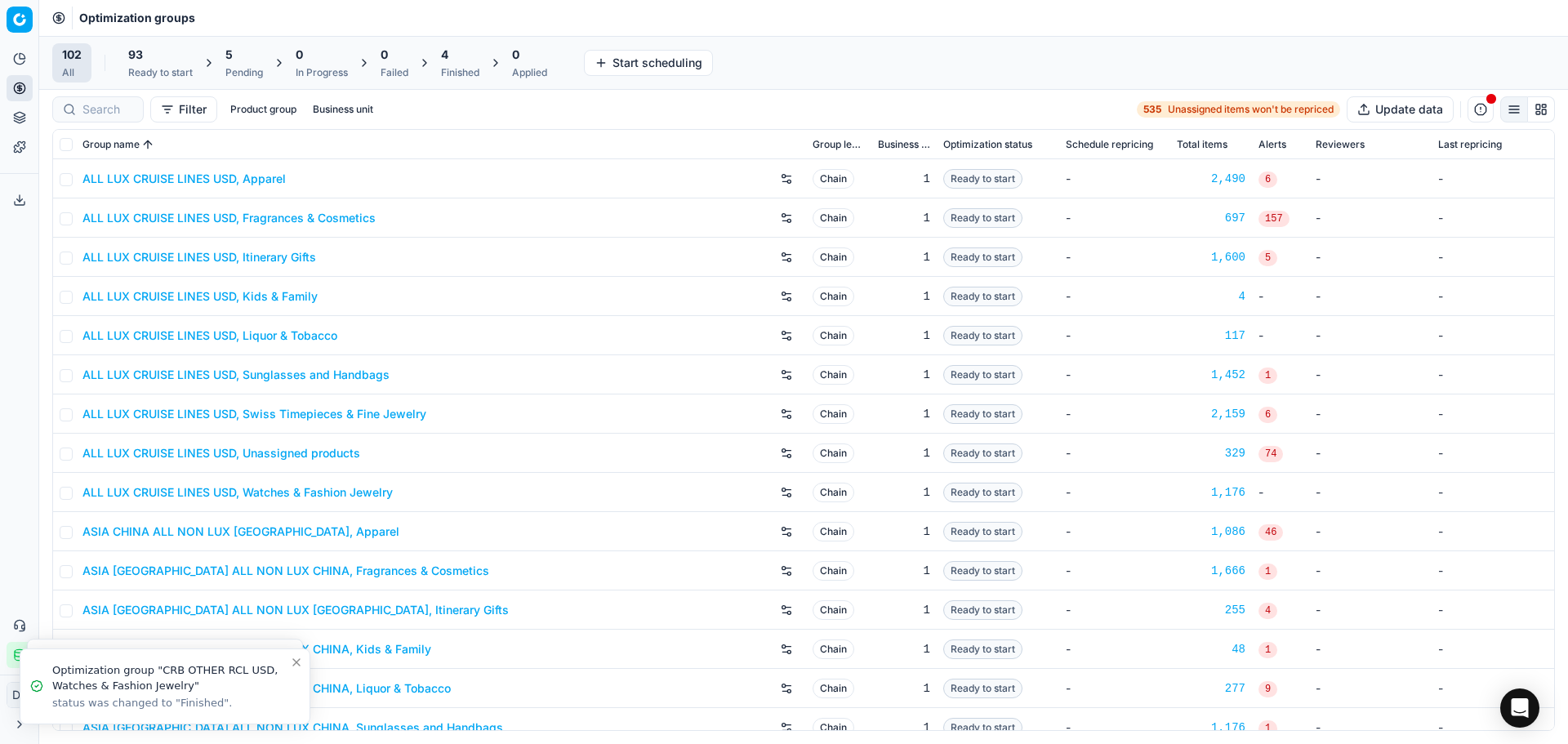
click at [473, 65] on div "4 Finished" at bounding box center [461, 63] width 38 height 33
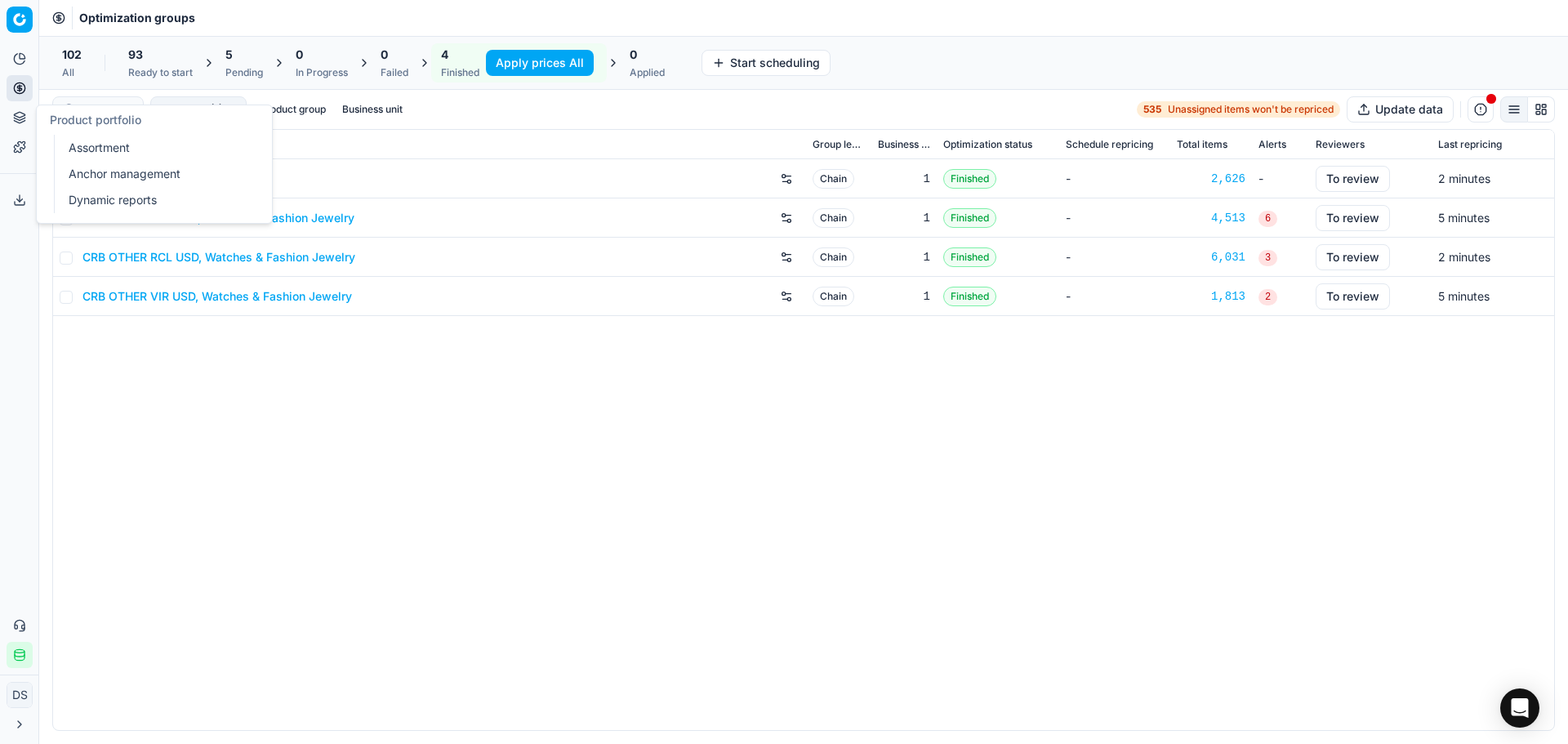
click at [101, 203] on link "Dynamic reports" at bounding box center [157, 200] width 191 height 23
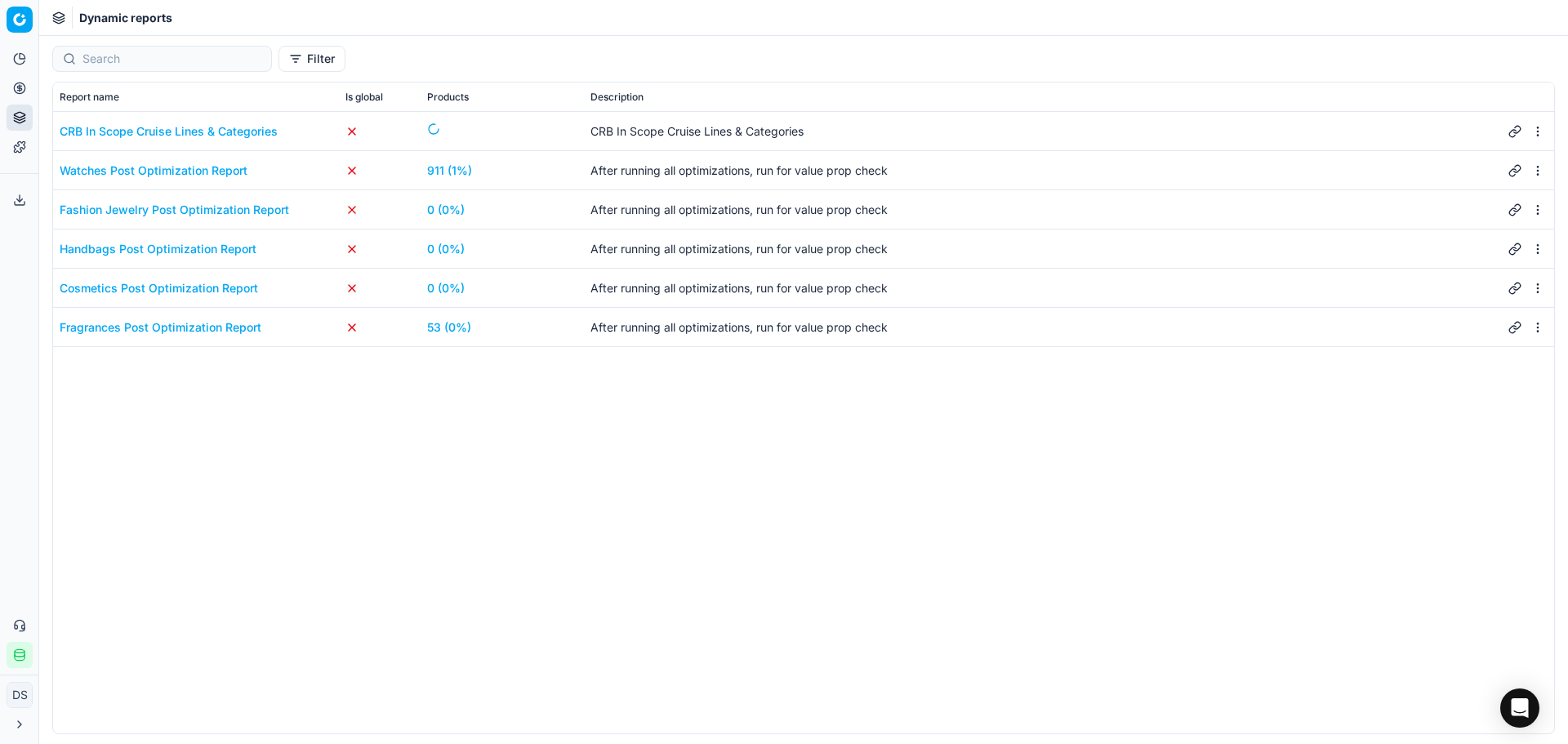
click at [442, 169] on link "911 (1%)" at bounding box center [449, 170] width 45 height 16
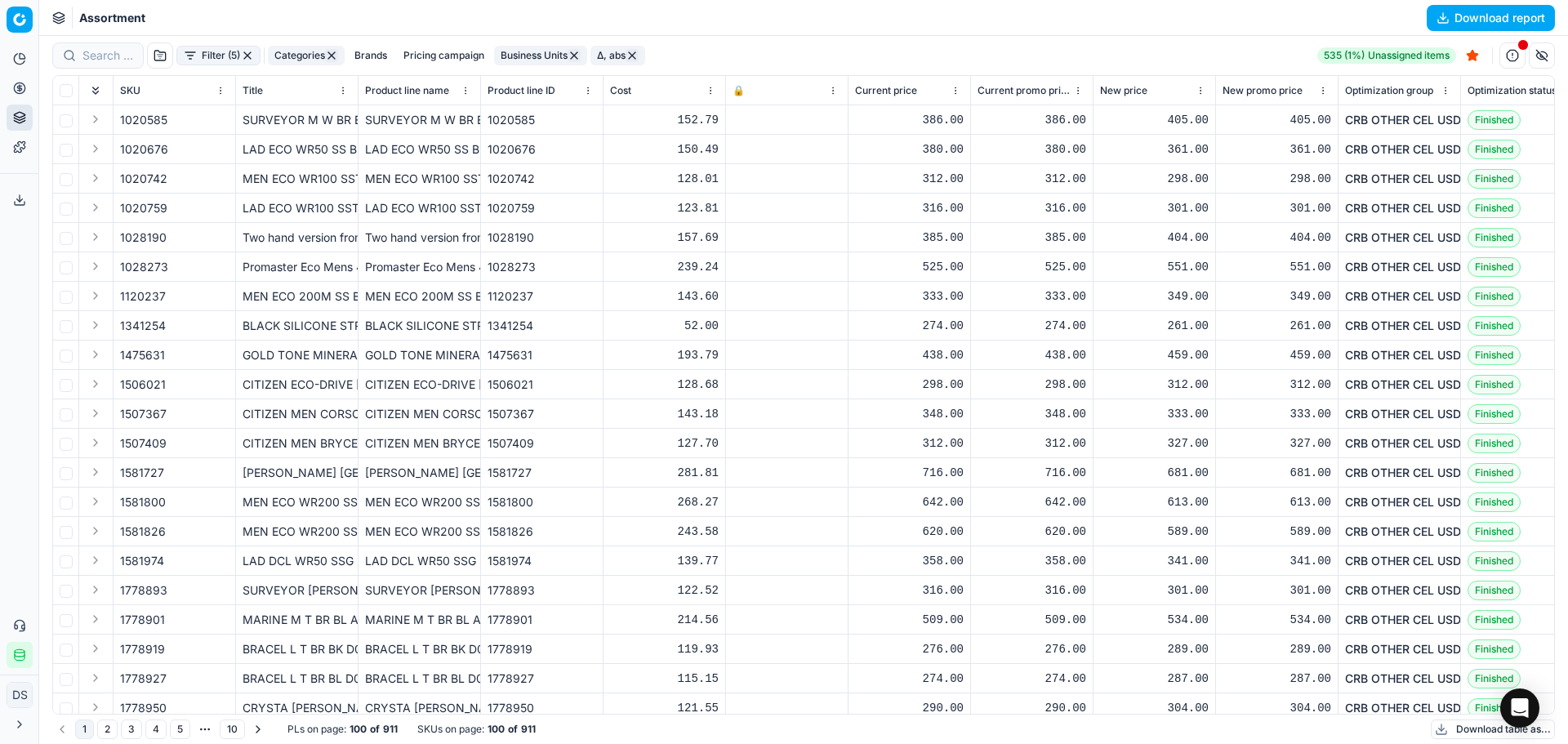
click at [1476, 728] on button "Download table as..." at bounding box center [1493, 729] width 125 height 19
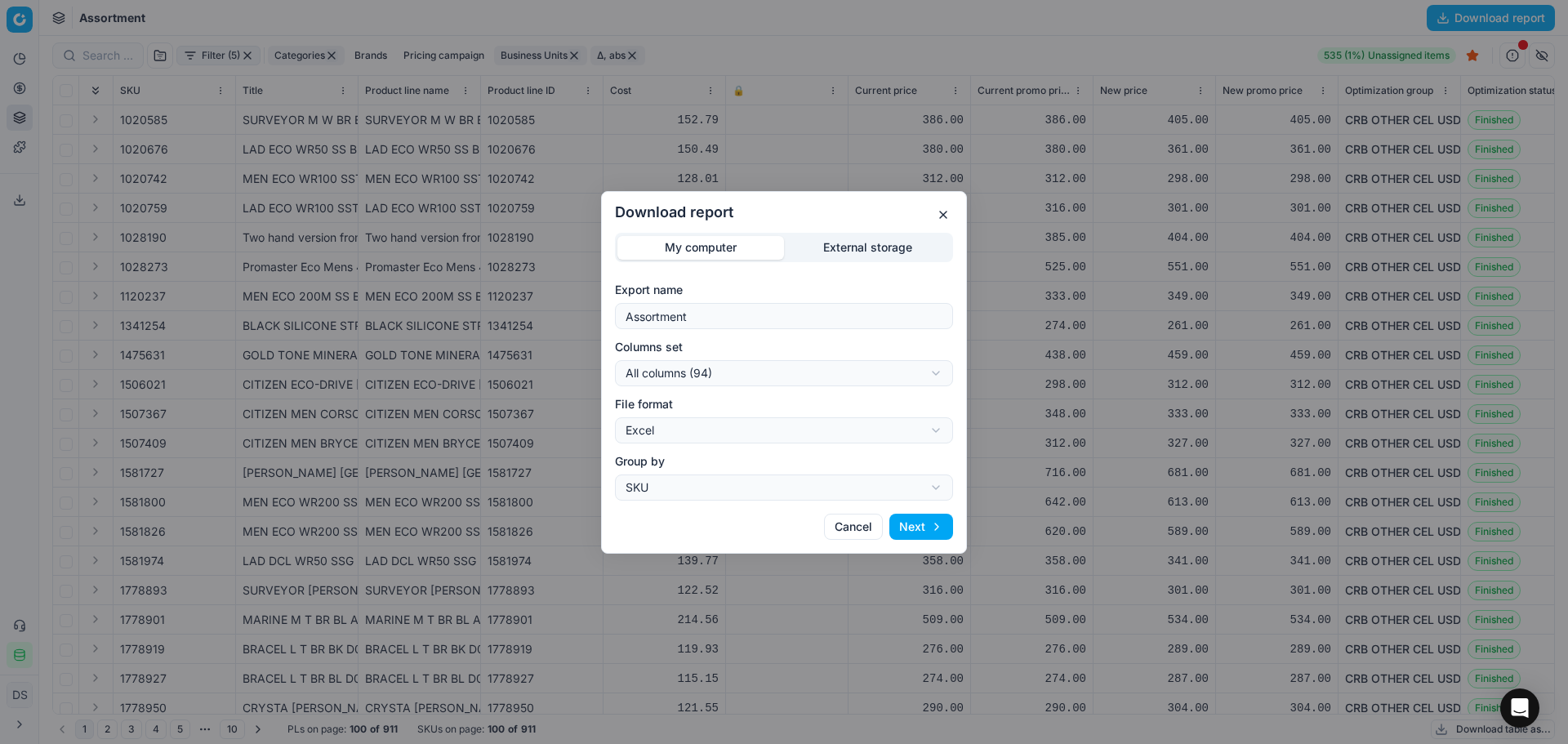
click at [929, 527] on button "Next" at bounding box center [921, 526] width 64 height 26
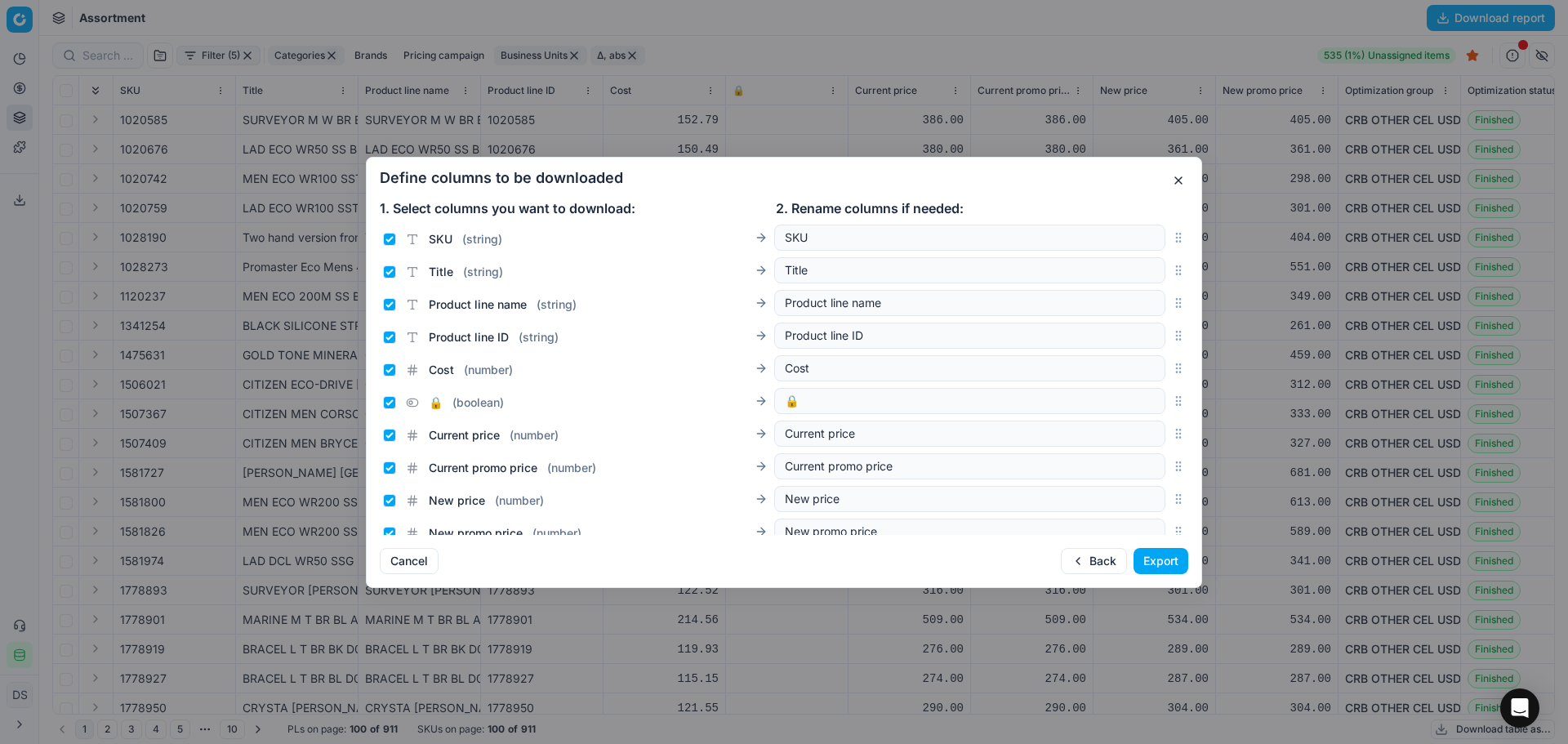
click at [1149, 561] on button "Export" at bounding box center [1161, 560] width 55 height 26
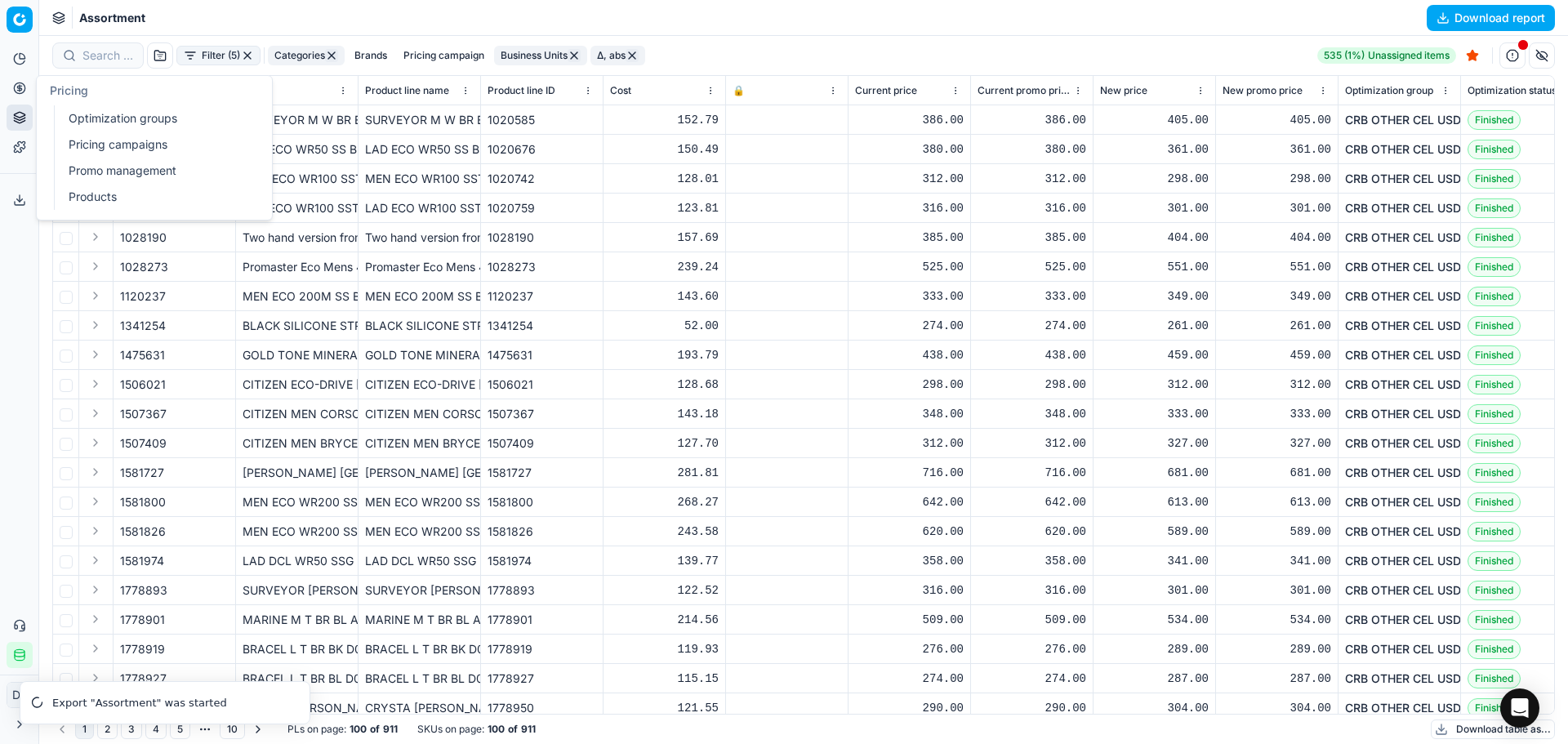
click at [27, 84] on button "Pricing" at bounding box center [19, 87] width 26 height 26
click at [97, 126] on link "Optimization groups" at bounding box center [157, 119] width 191 height 23
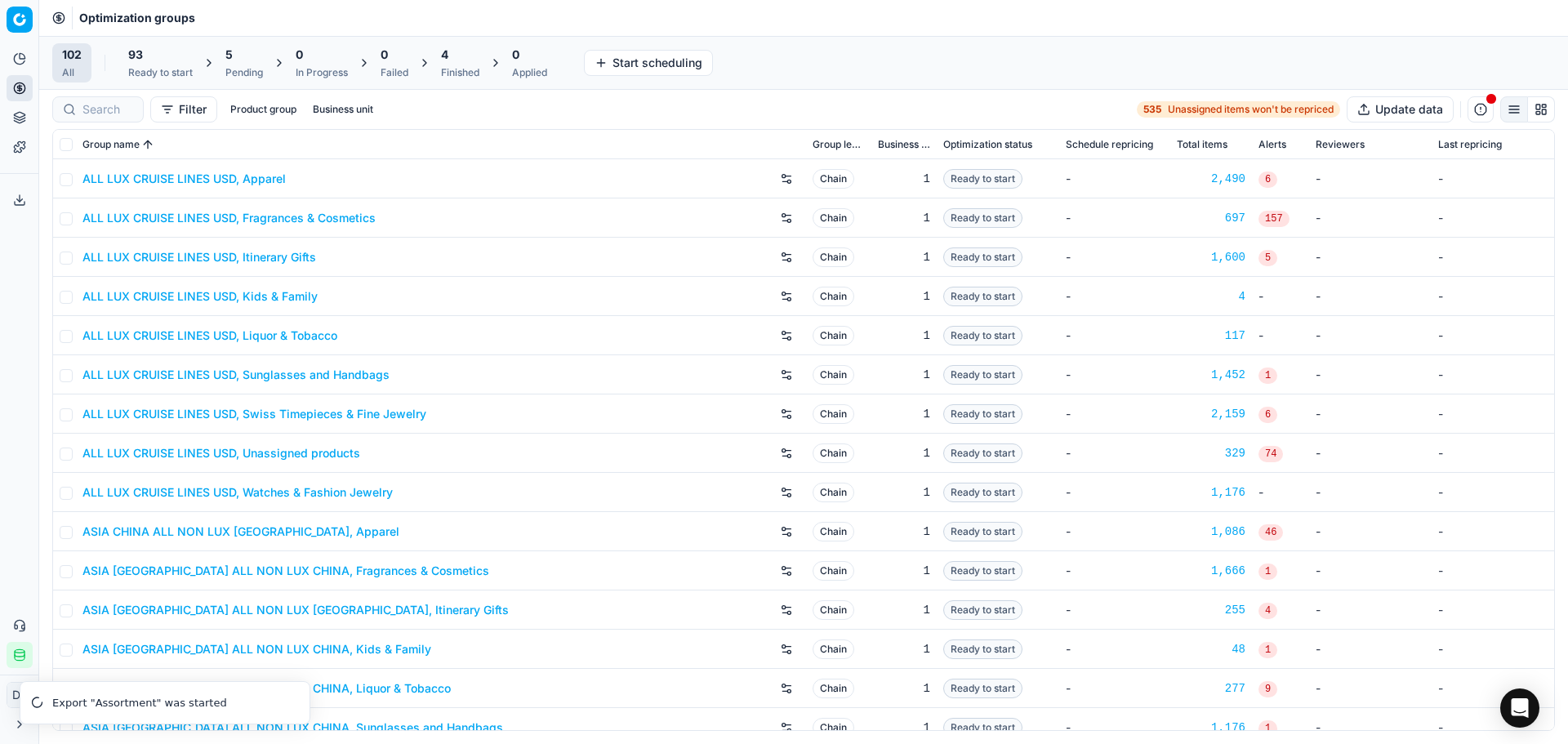
click at [454, 68] on div "Finished" at bounding box center [461, 73] width 38 height 13
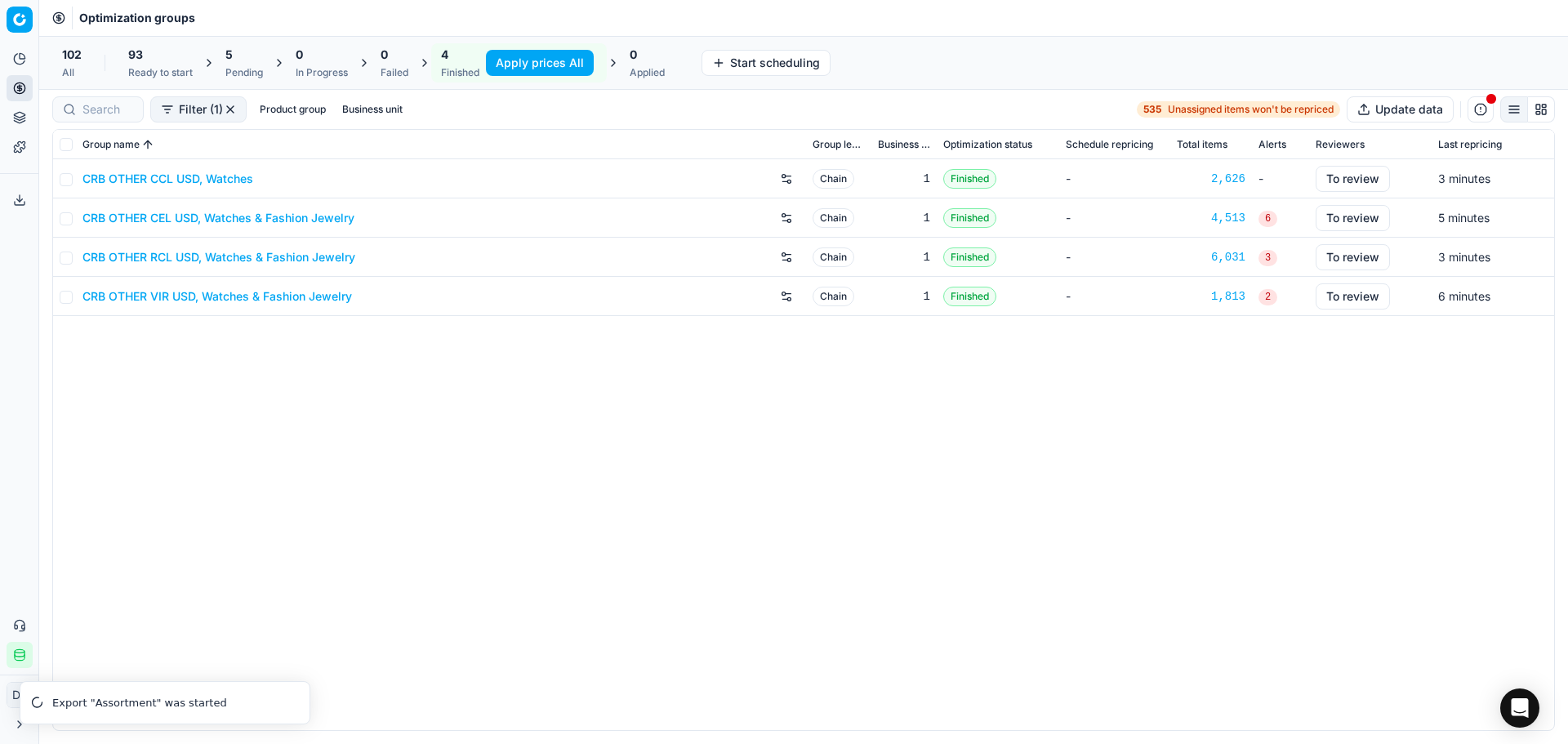
click at [200, 219] on link "CRB OTHER CEL USD, Watches & Fashion Jewelry" at bounding box center [218, 217] width 272 height 16
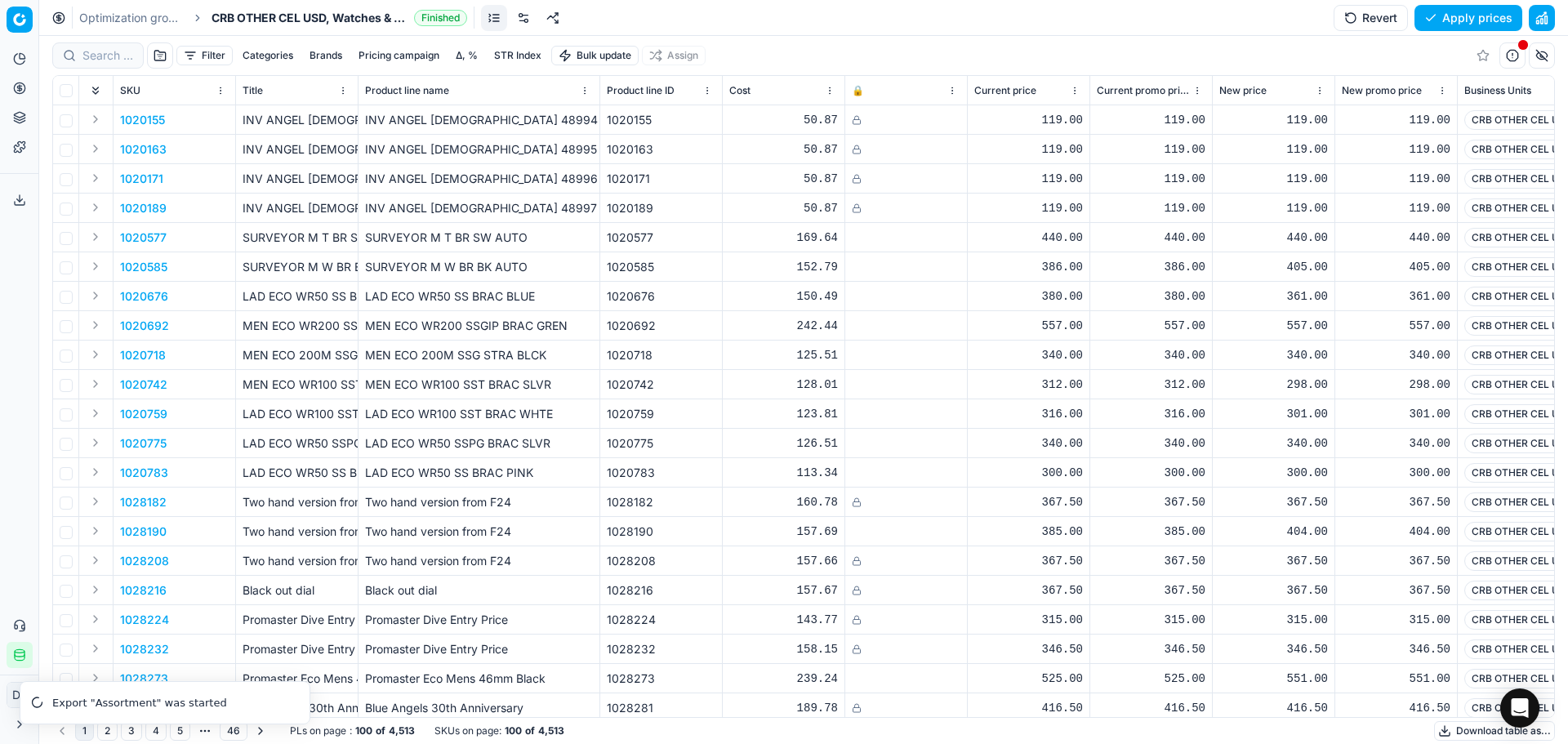
click at [1539, 19] on button "button" at bounding box center [1541, 17] width 26 height 26
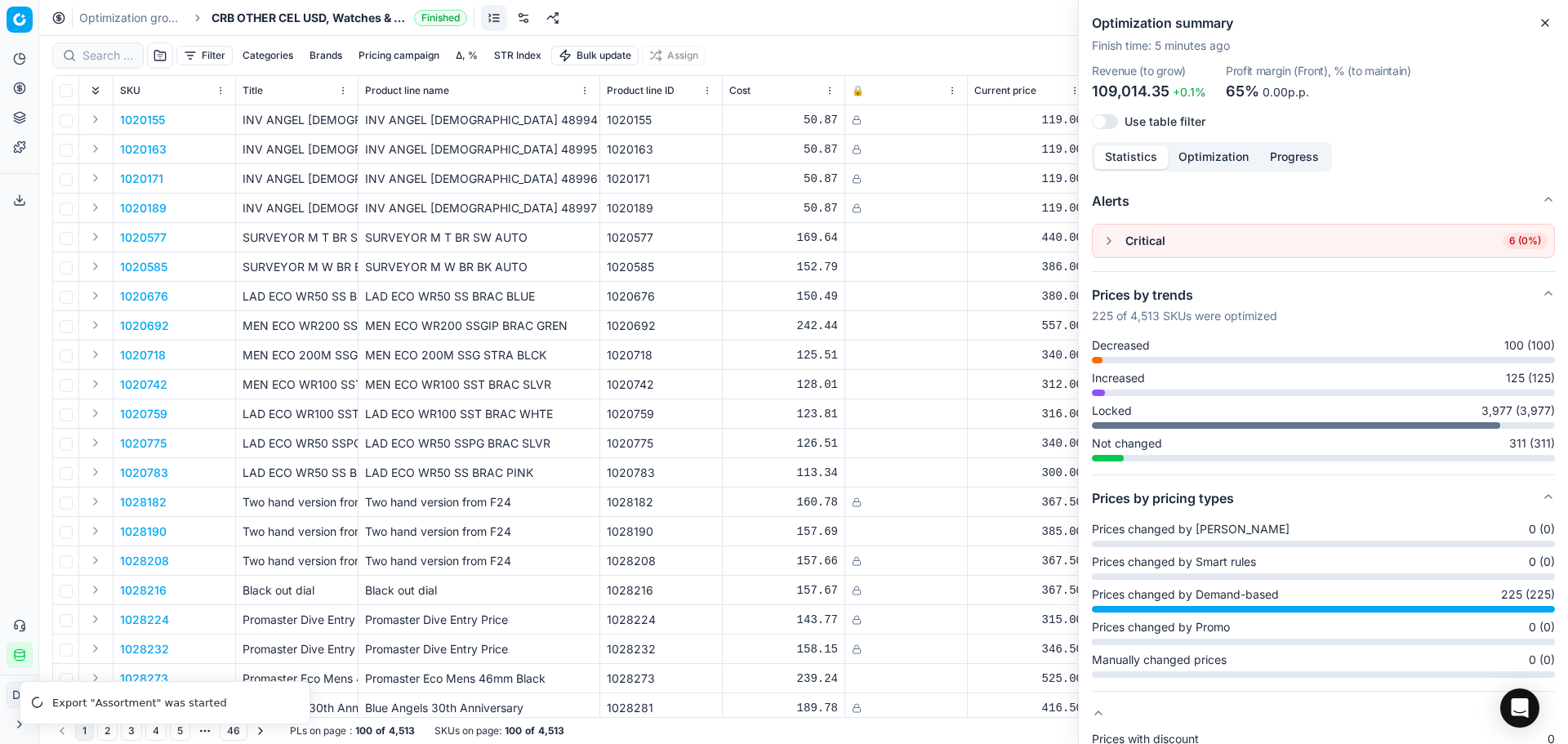
click at [1102, 240] on button "button" at bounding box center [1109, 240] width 19 height 19
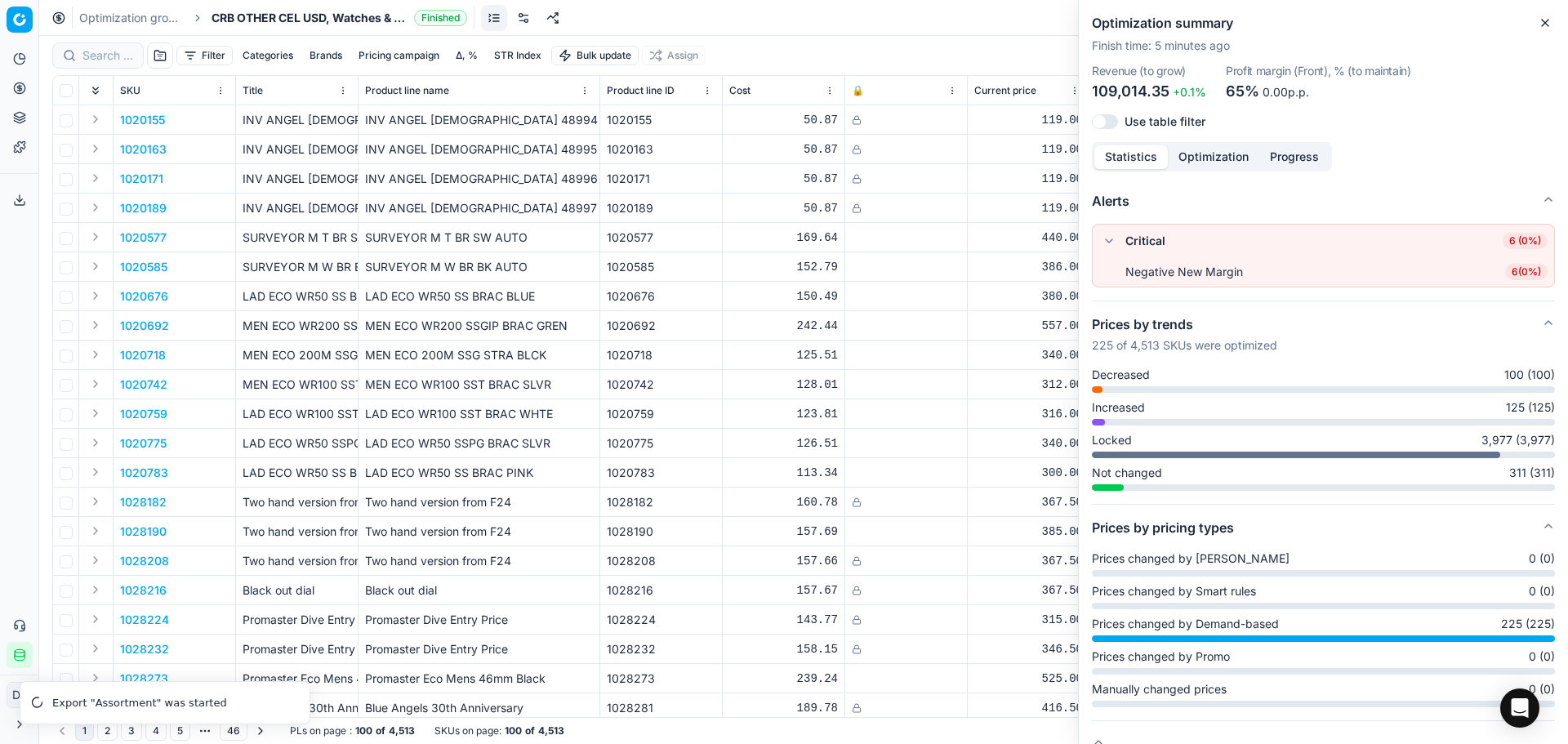
click at [678, 26] on div "Optimization groups CRB OTHER CEL USD, Watches & Fashion Jewelry Finished Rever…" at bounding box center [804, 18] width 1529 height 36
click at [102, 25] on div "Optimization groups CRB OTHER CEL USD, Watches & Fashion Jewelry Finished Rever…" at bounding box center [804, 18] width 1529 height 36
click at [133, 5] on div "Optimization groups CRB OTHER CEL USD, Watches & Fashion Jewelry Finished Rever…" at bounding box center [804, 18] width 1529 height 36
click at [134, 10] on link "Optimization groups" at bounding box center [131, 17] width 104 height 16
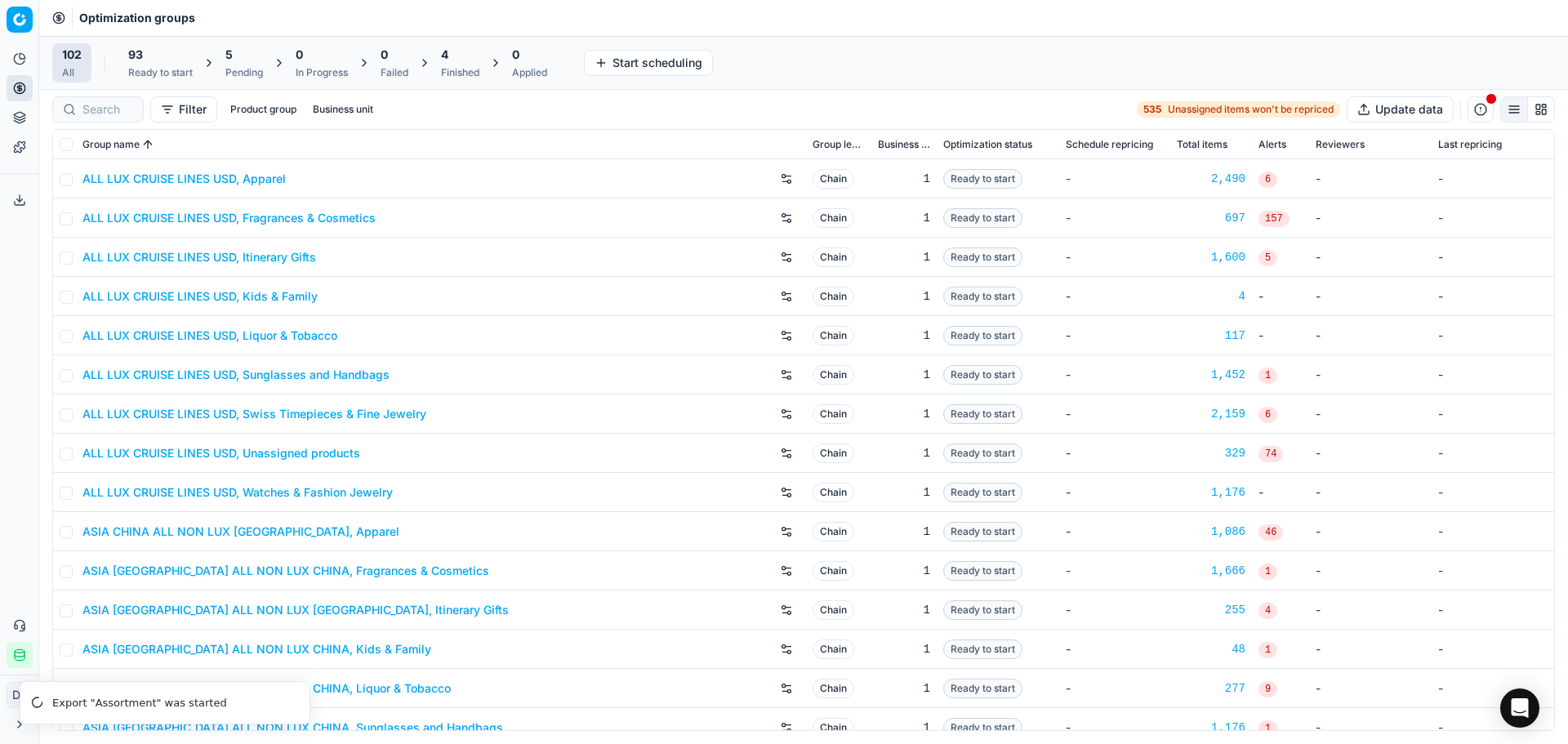
click at [489, 45] on div "4 Finished" at bounding box center [460, 62] width 58 height 39
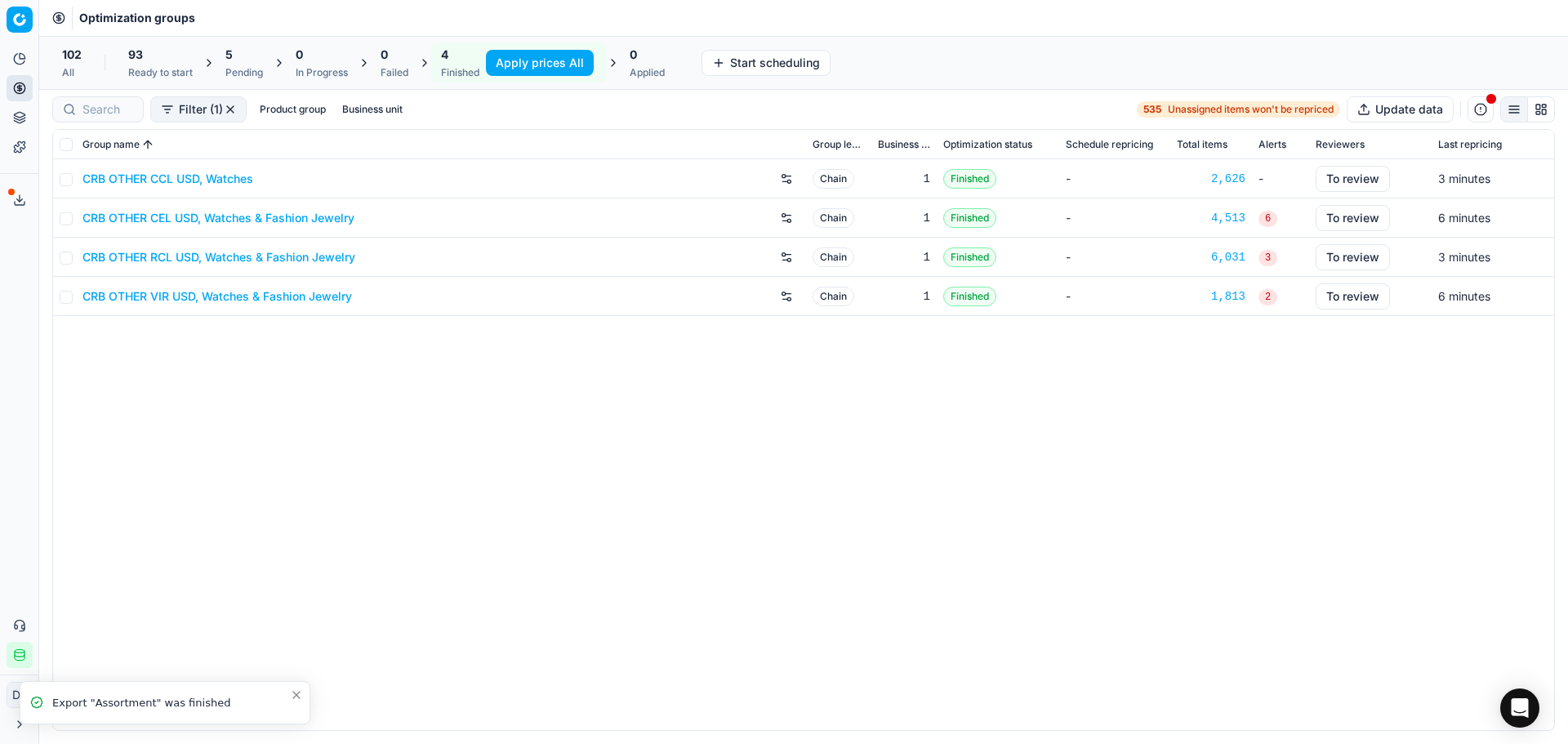
click at [20, 206] on icon at bounding box center [20, 200] width 13 height 13
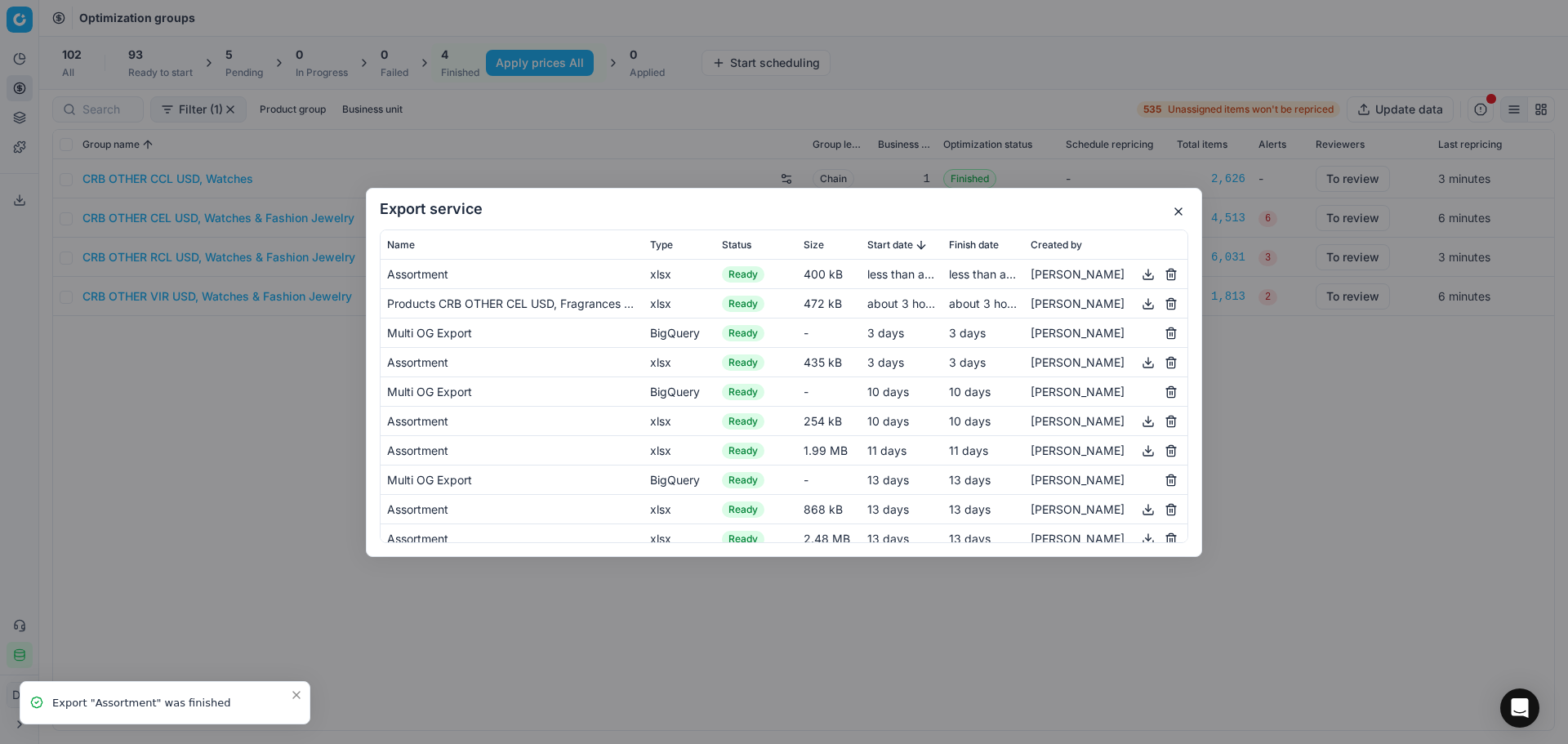
click at [1139, 272] on button "button" at bounding box center [1148, 273] width 19 height 19
click at [144, 394] on div "Export service Name Type Status Size Start date Finish date Created by Assortme…" at bounding box center [784, 372] width 1568 height 744
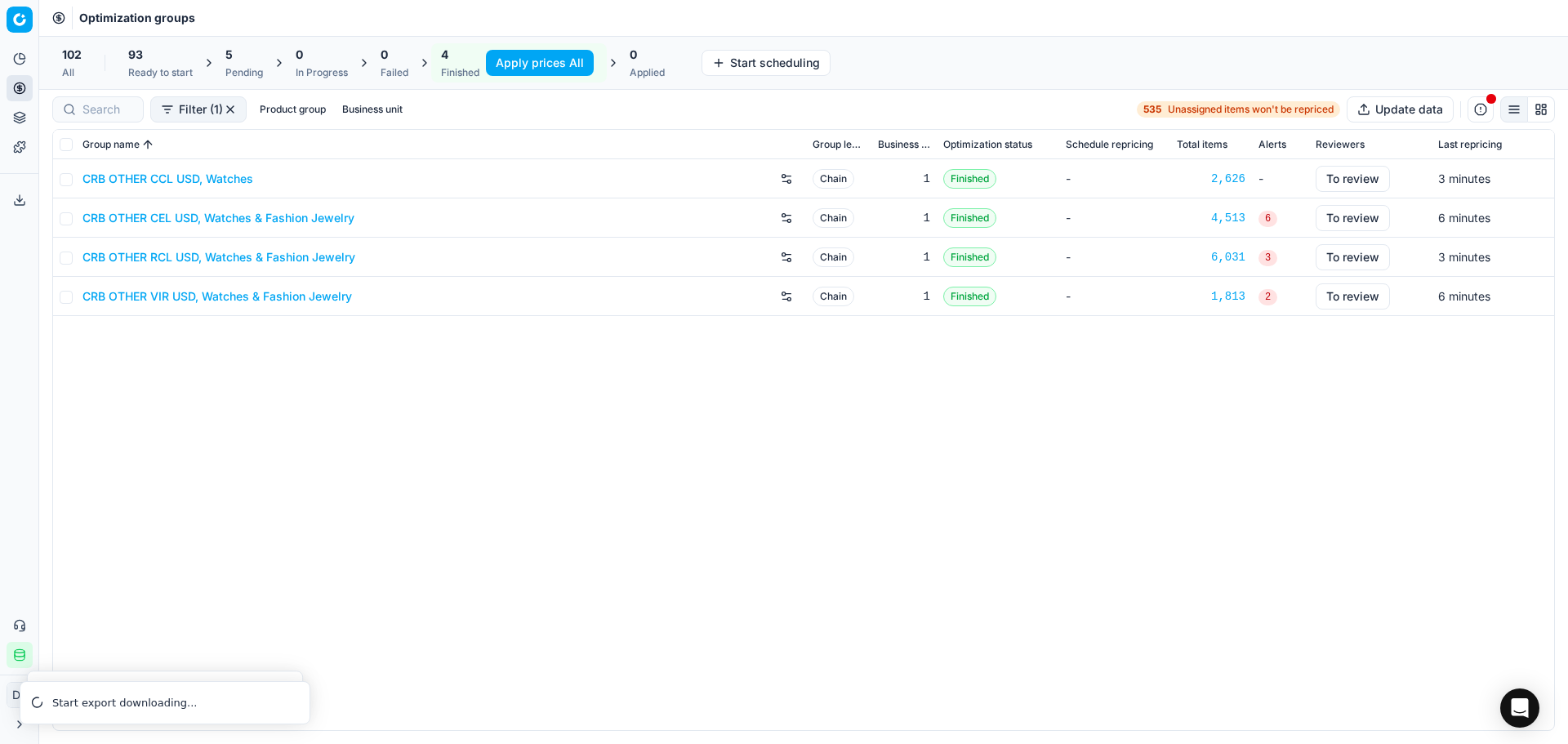
click at [249, 291] on link "CRB OTHER VIR USD, Watches & Fashion Jewelry" at bounding box center [216, 296] width 269 height 16
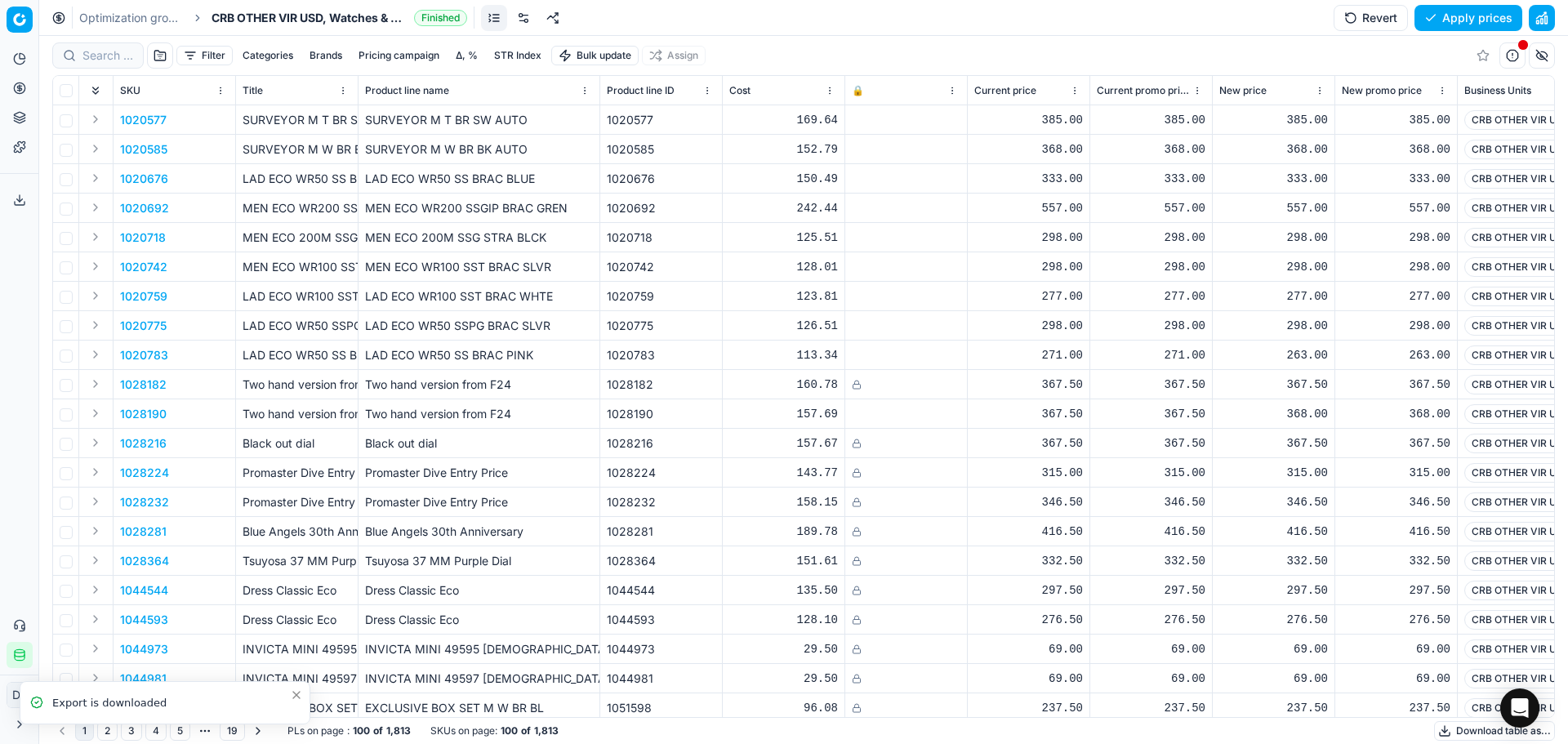
click at [1541, 25] on button "button" at bounding box center [1541, 17] width 26 height 26
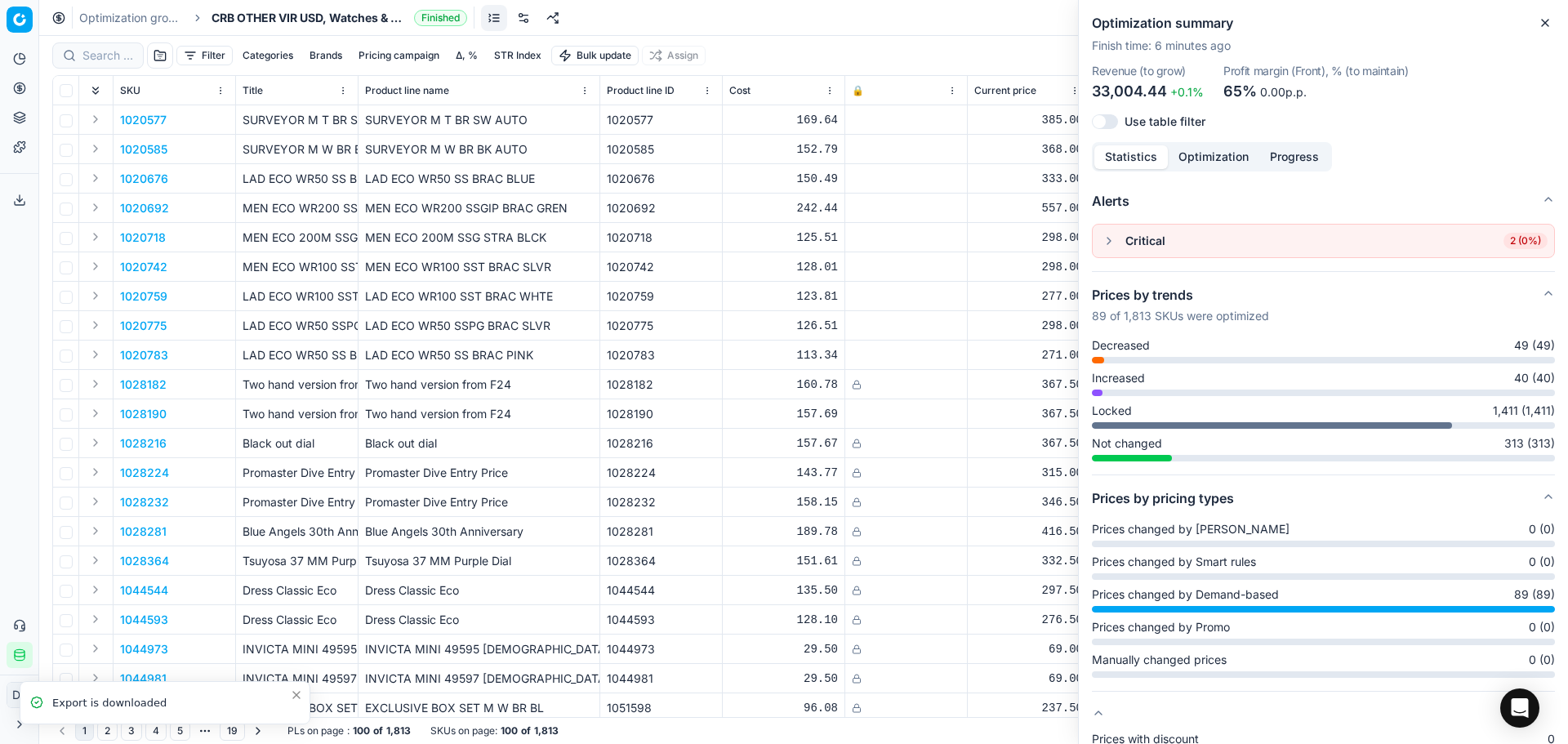
click at [1105, 233] on button "button" at bounding box center [1109, 240] width 19 height 19
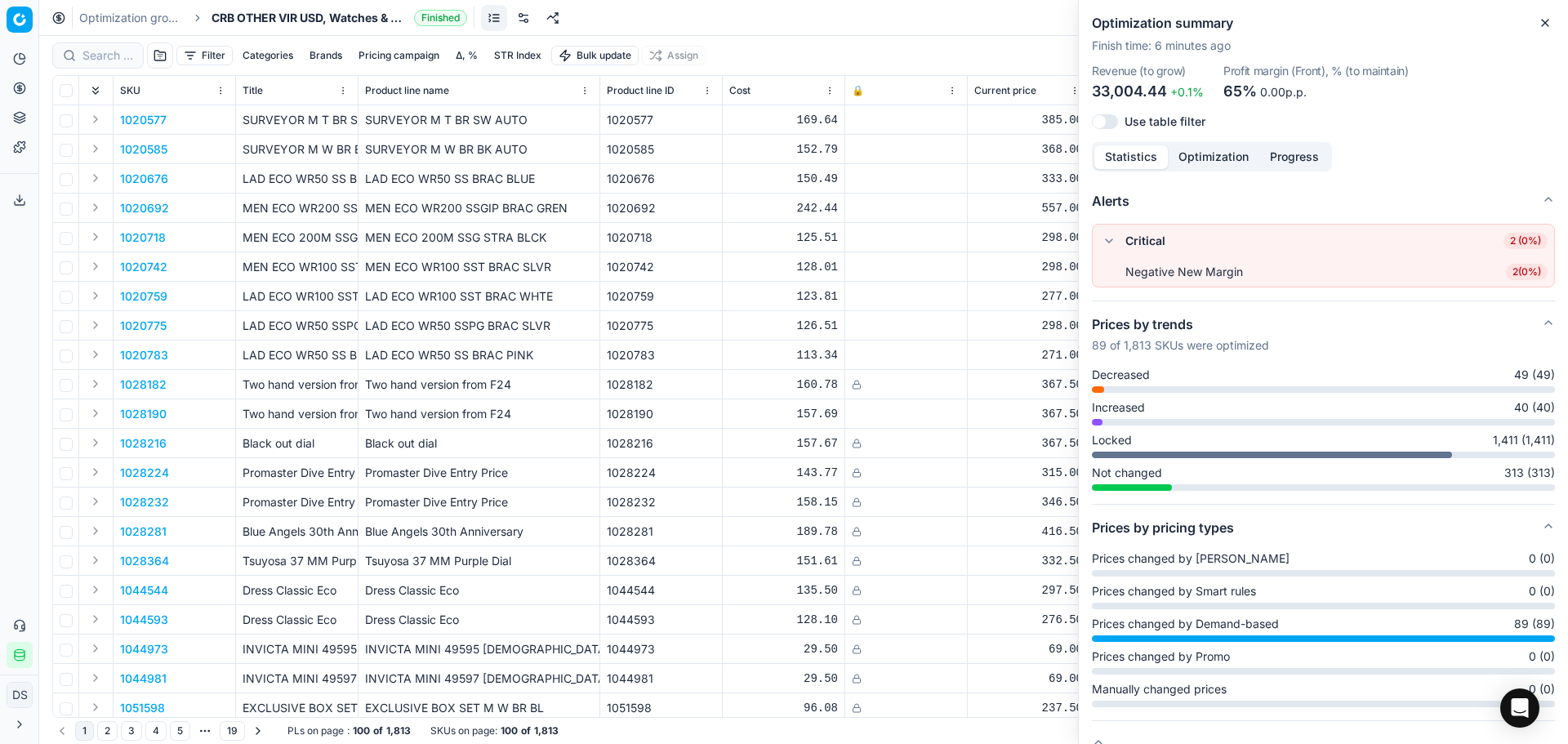
click at [898, 25] on div "Optimization groups CRB OTHER VIR USD, Watches & Fashion Jewelry Finished Rever…" at bounding box center [804, 18] width 1529 height 36
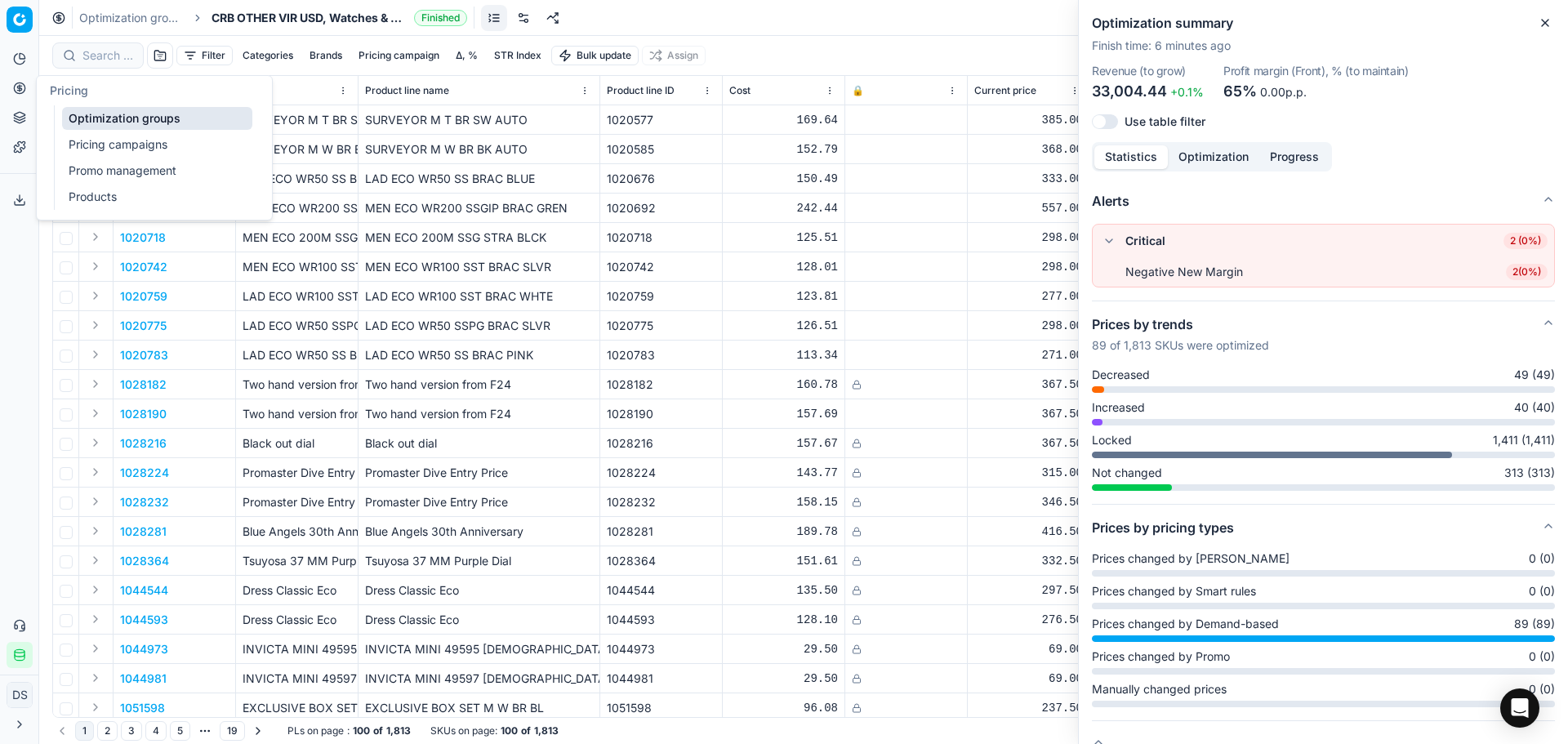
click at [29, 96] on button "Pricing" at bounding box center [19, 87] width 26 height 26
click at [143, 115] on link "Optimization groups" at bounding box center [157, 119] width 191 height 23
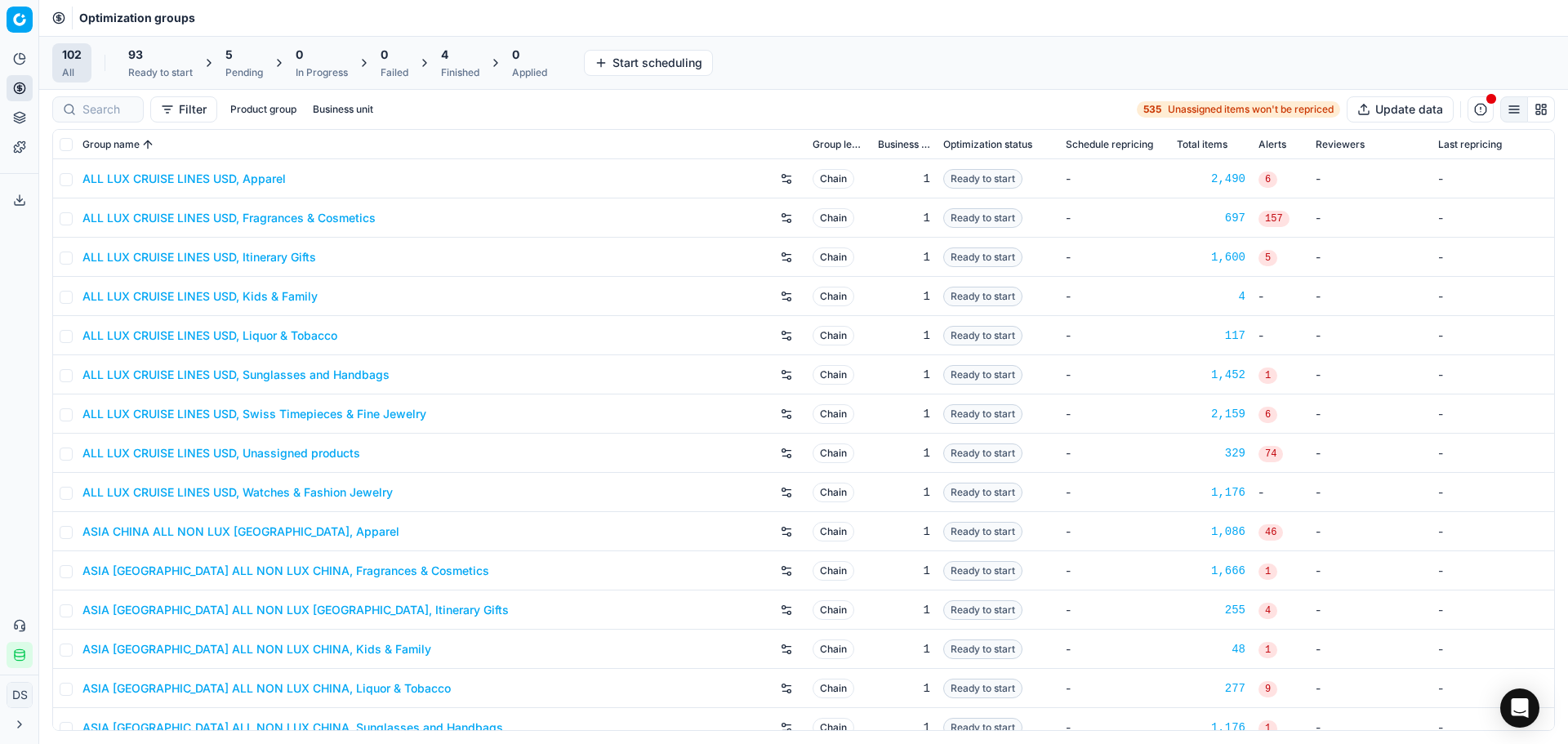
click at [466, 64] on div "4 Finished" at bounding box center [461, 63] width 38 height 33
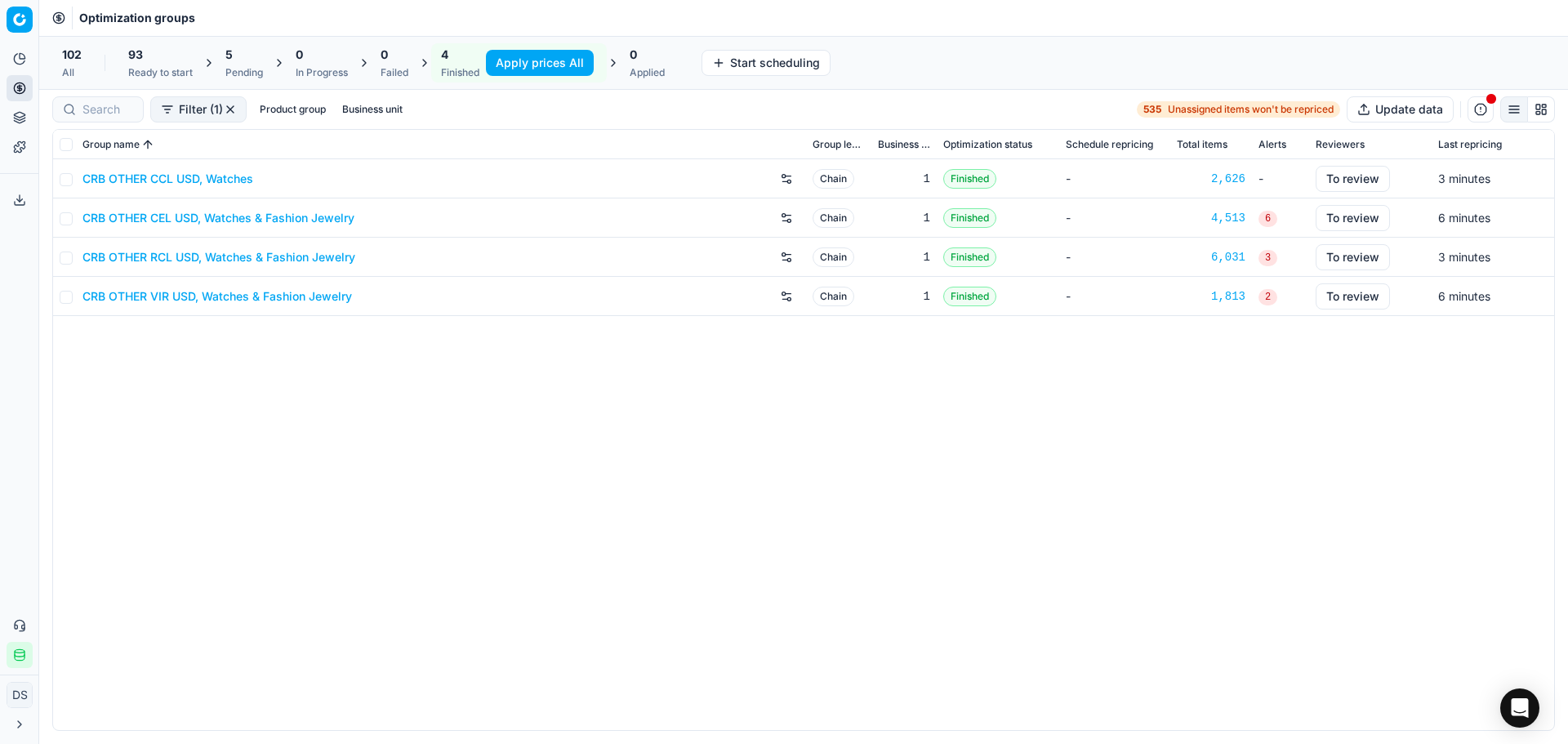
click at [193, 258] on link "CRB OTHER RCL USD, Watches & Fashion Jewelry" at bounding box center [218, 257] width 273 height 16
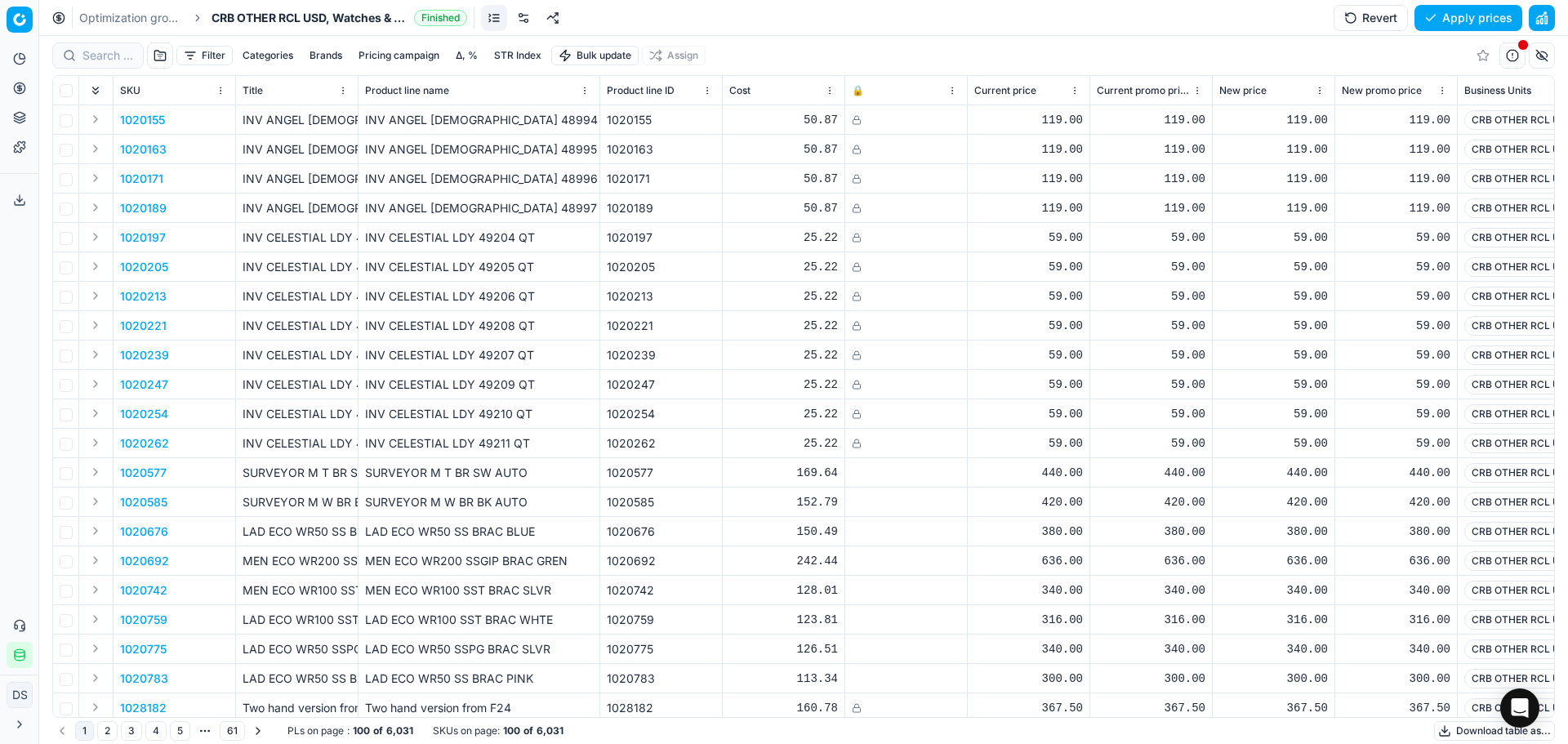
click at [1534, 19] on button "button" at bounding box center [1541, 17] width 26 height 26
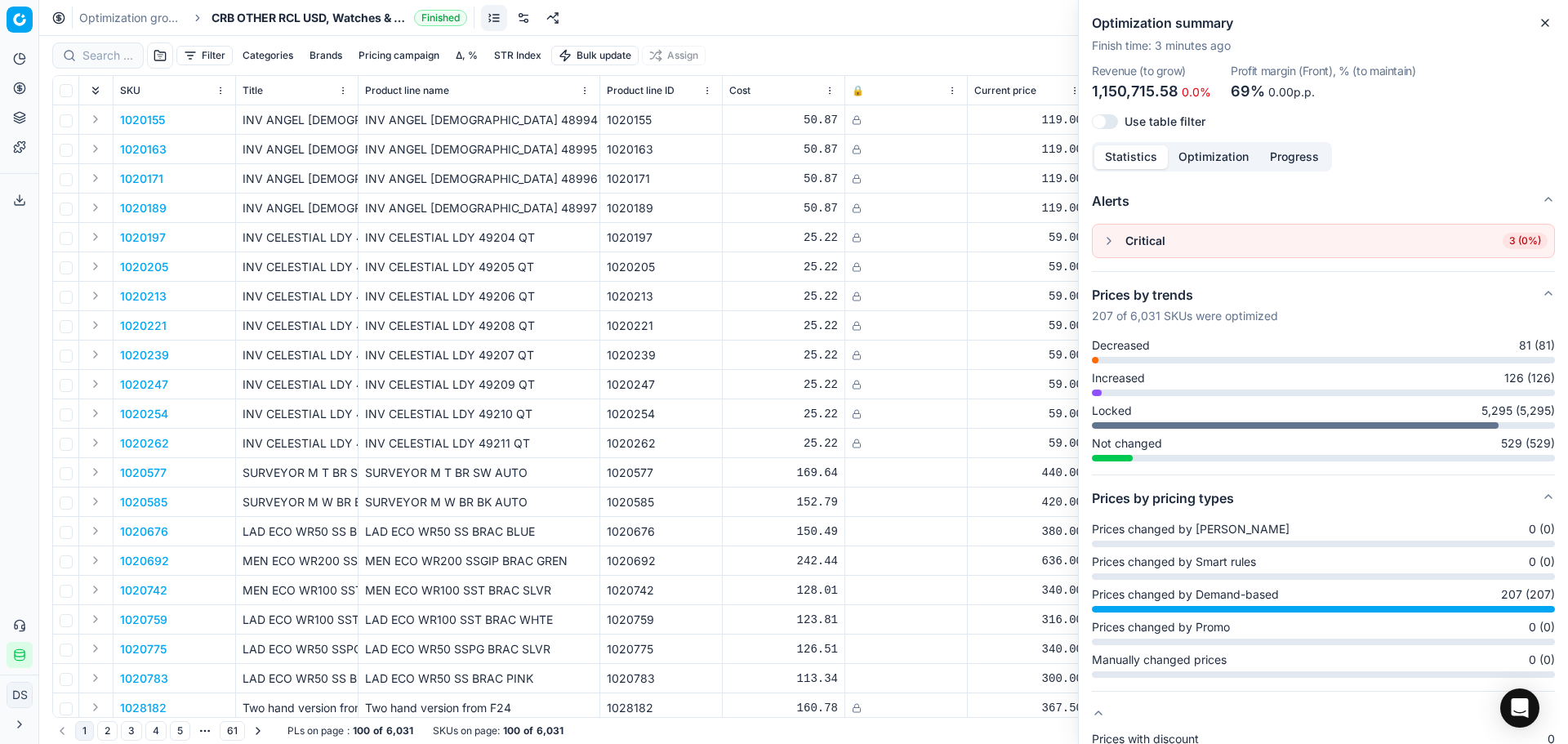
click at [1107, 248] on button "button" at bounding box center [1109, 240] width 19 height 19
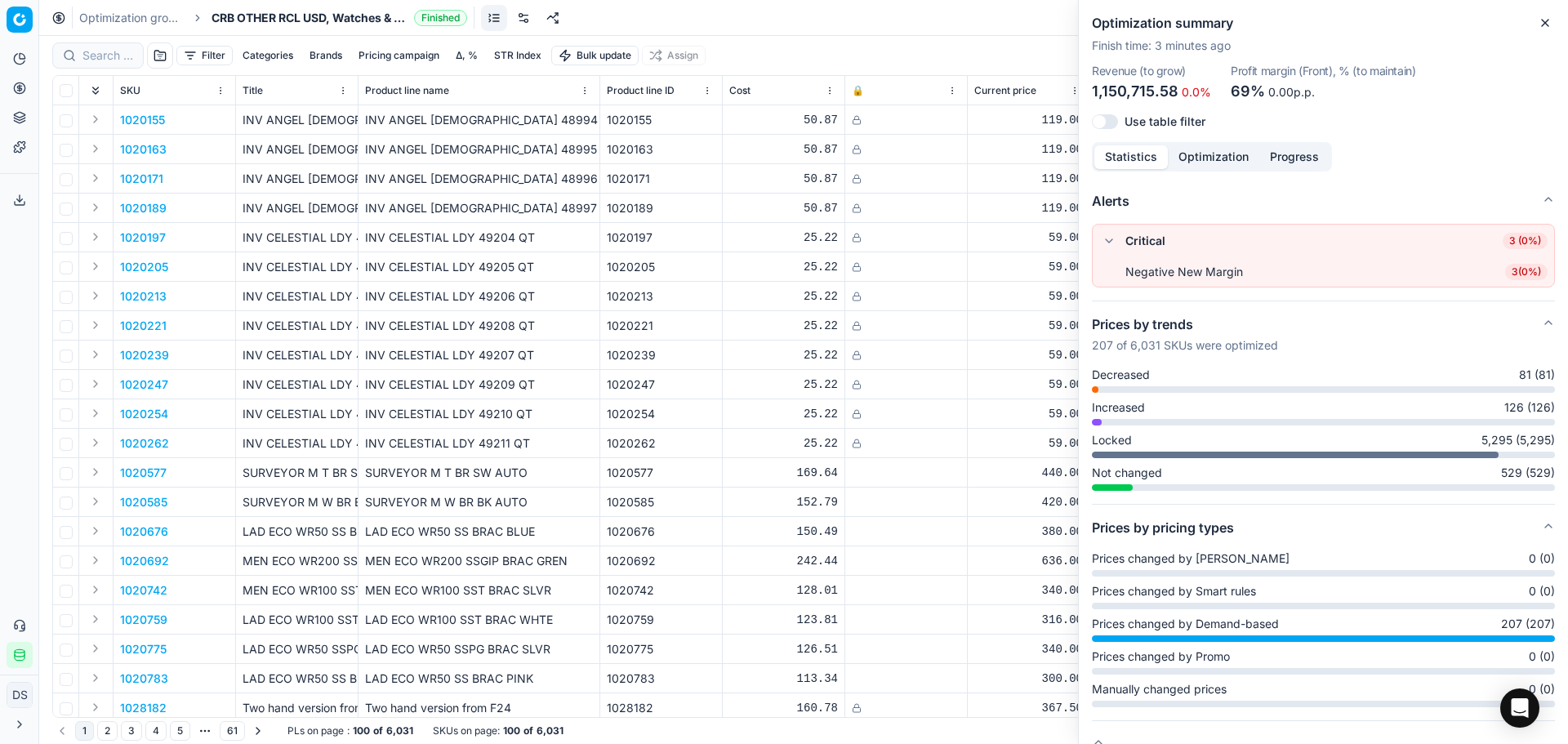
click at [1107, 248] on button "button" at bounding box center [1109, 240] width 19 height 19
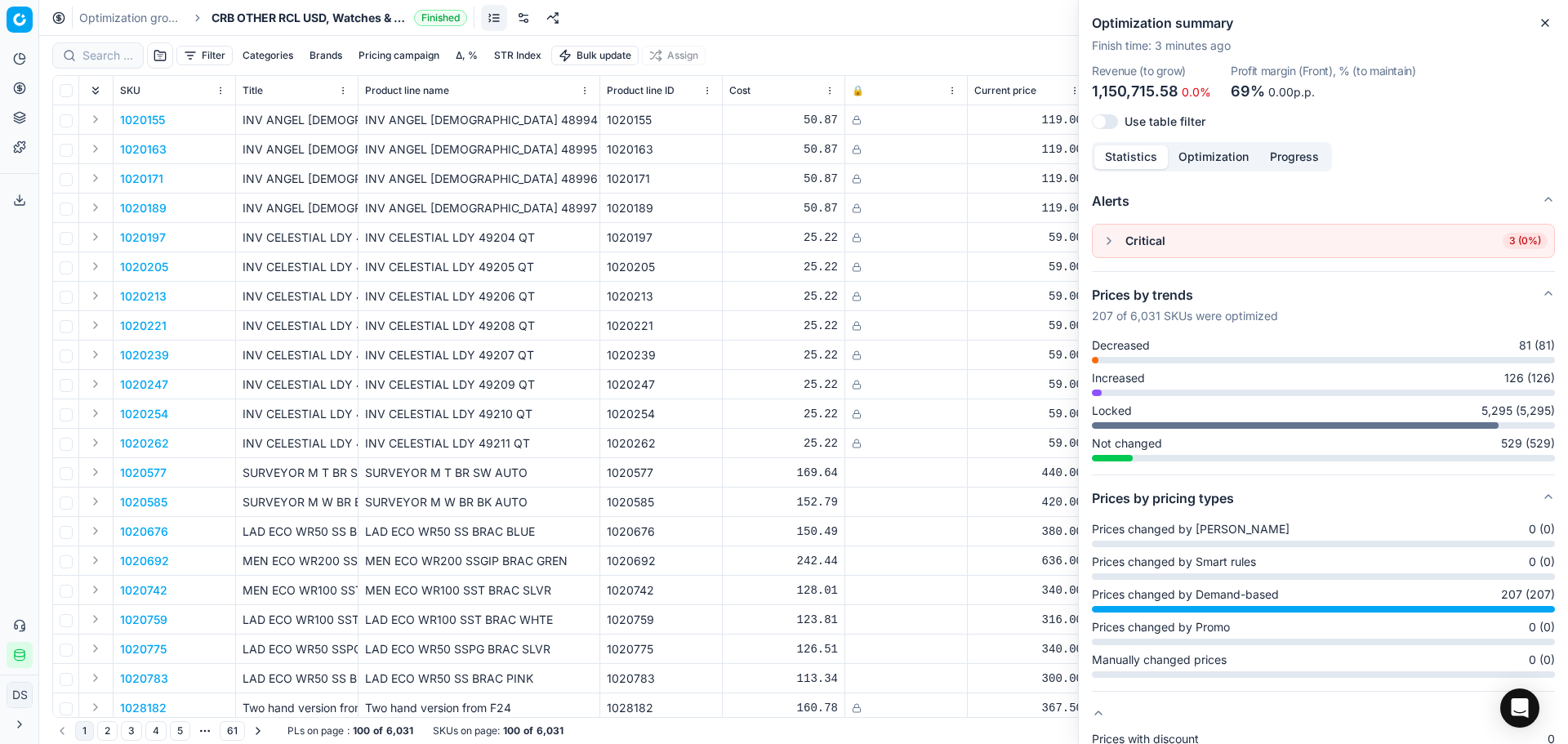
click at [594, 25] on div "Optimization groups CRB OTHER RCL USD, Watches & Fashion Jewelry Finished Rever…" at bounding box center [804, 18] width 1529 height 36
click at [164, 19] on link "Optimization groups" at bounding box center [131, 17] width 104 height 16
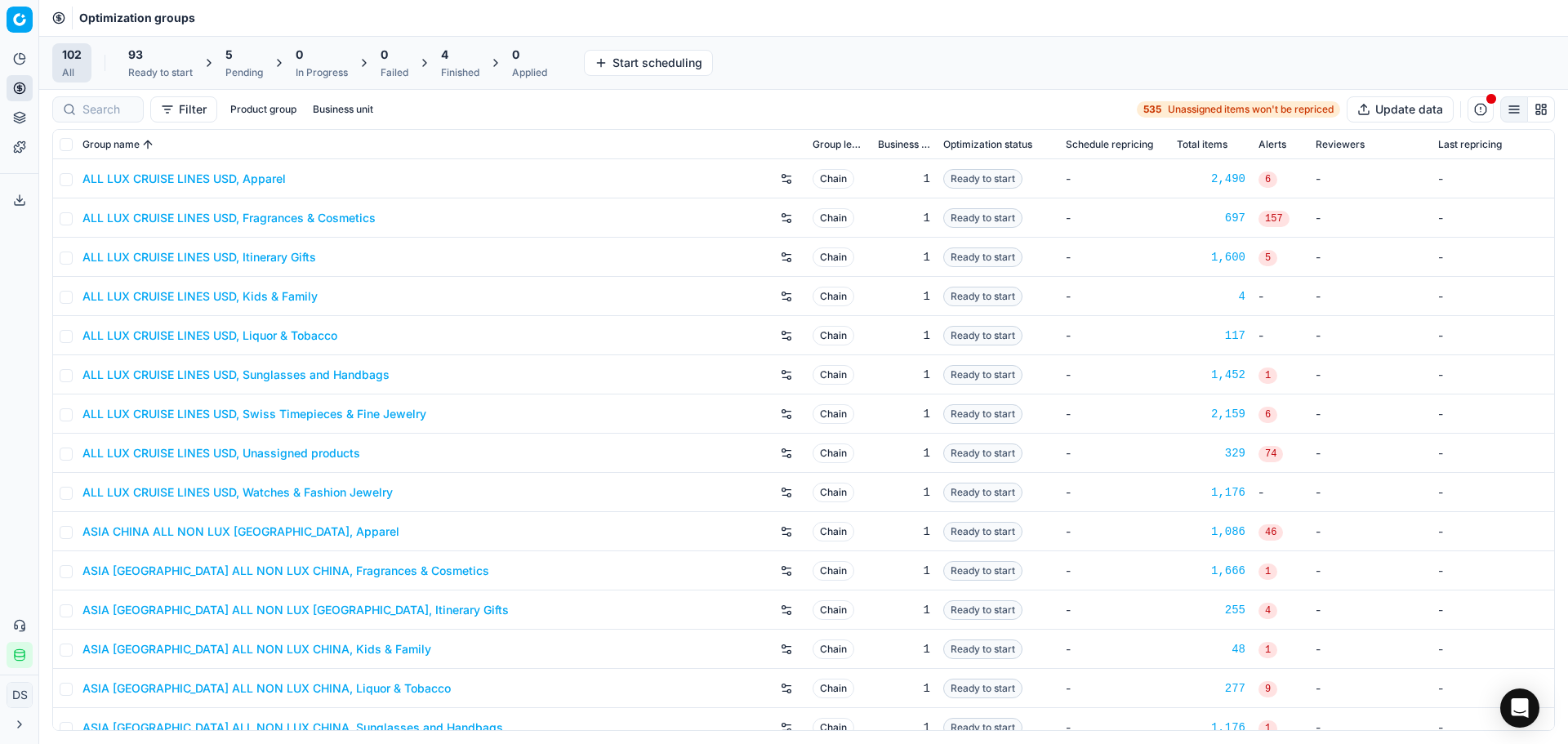
click at [450, 65] on div "4 Finished" at bounding box center [461, 63] width 38 height 33
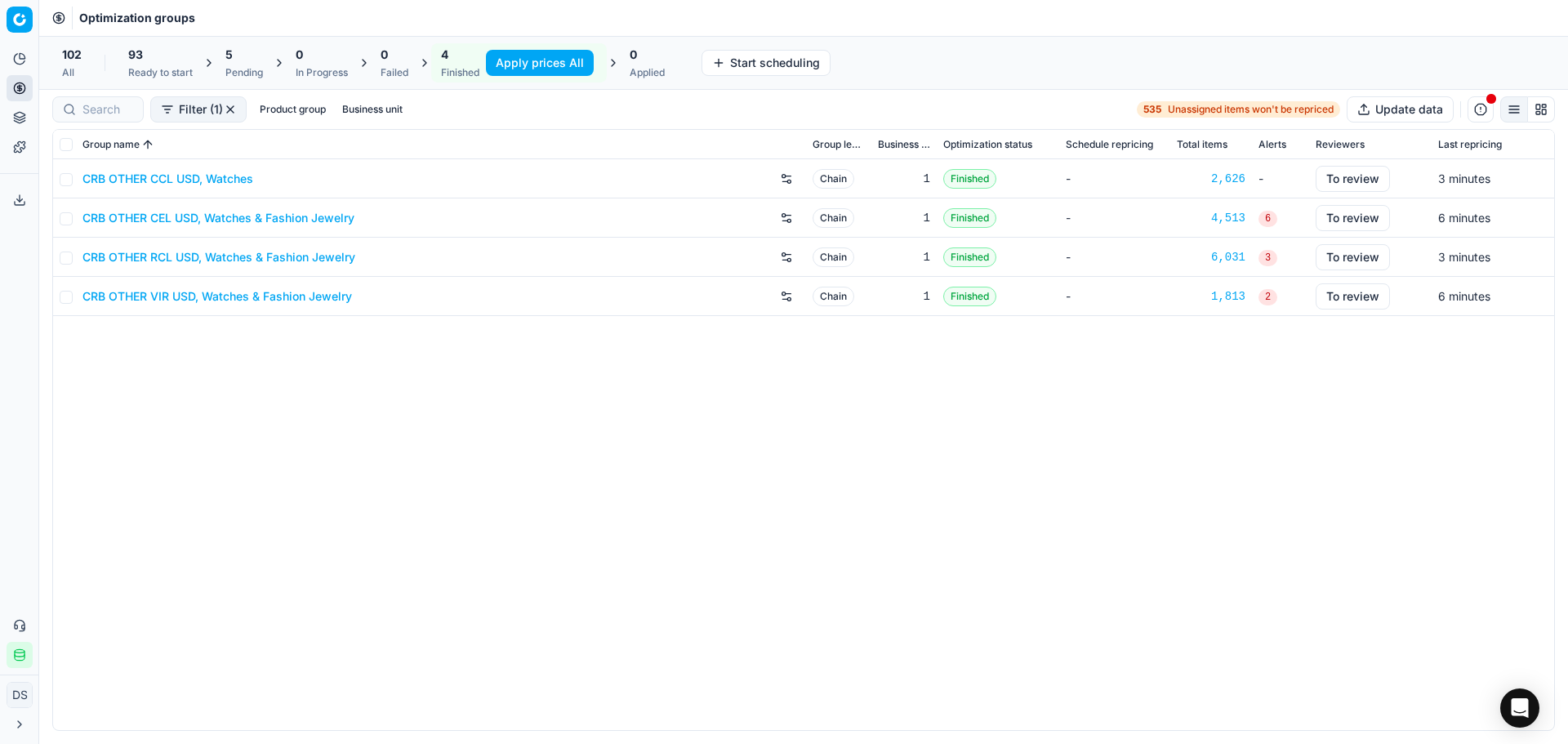
click at [206, 177] on link "CRB OTHER CCL USD, Watches" at bounding box center [168, 178] width 170 height 16
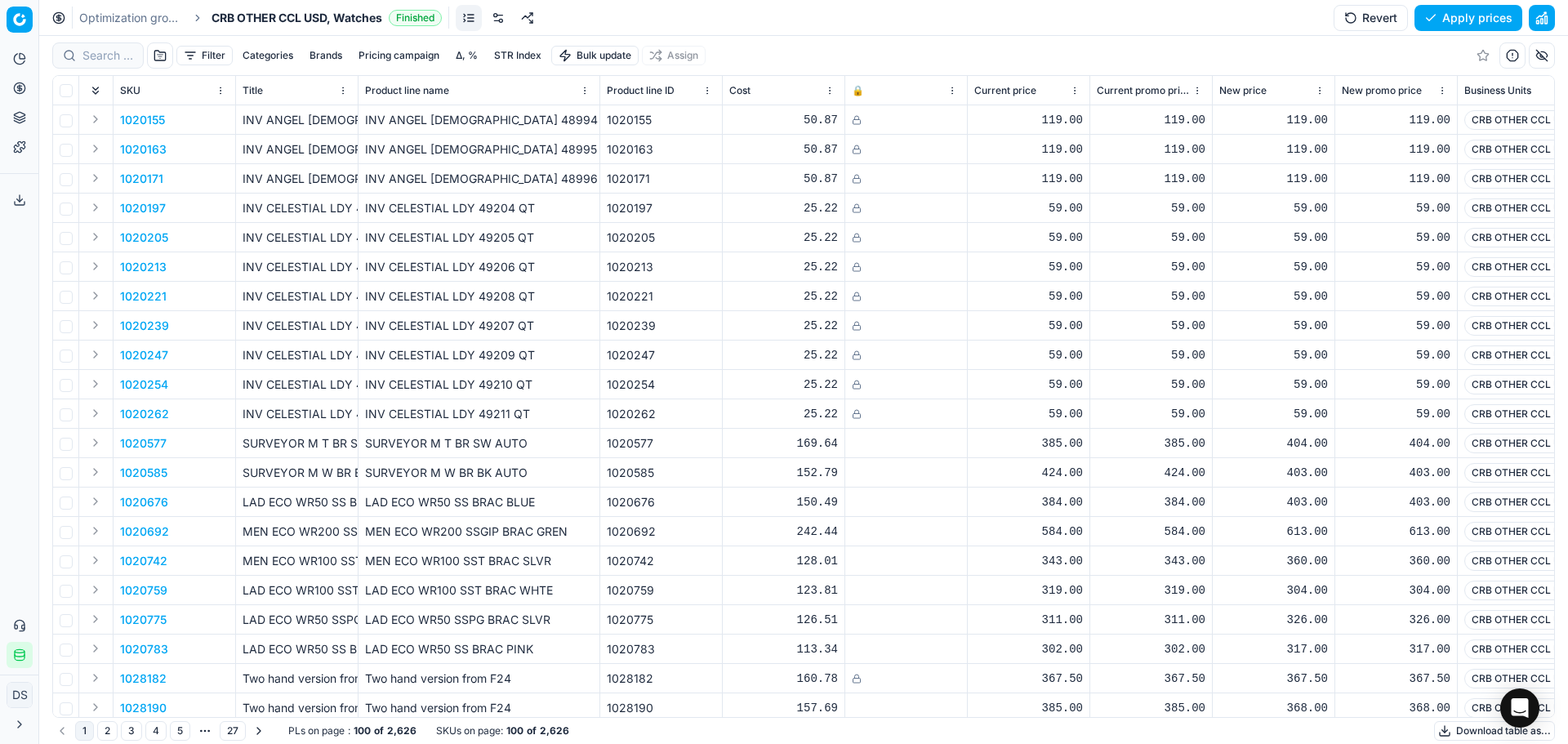
click at [1536, 25] on button "button" at bounding box center [1541, 17] width 26 height 26
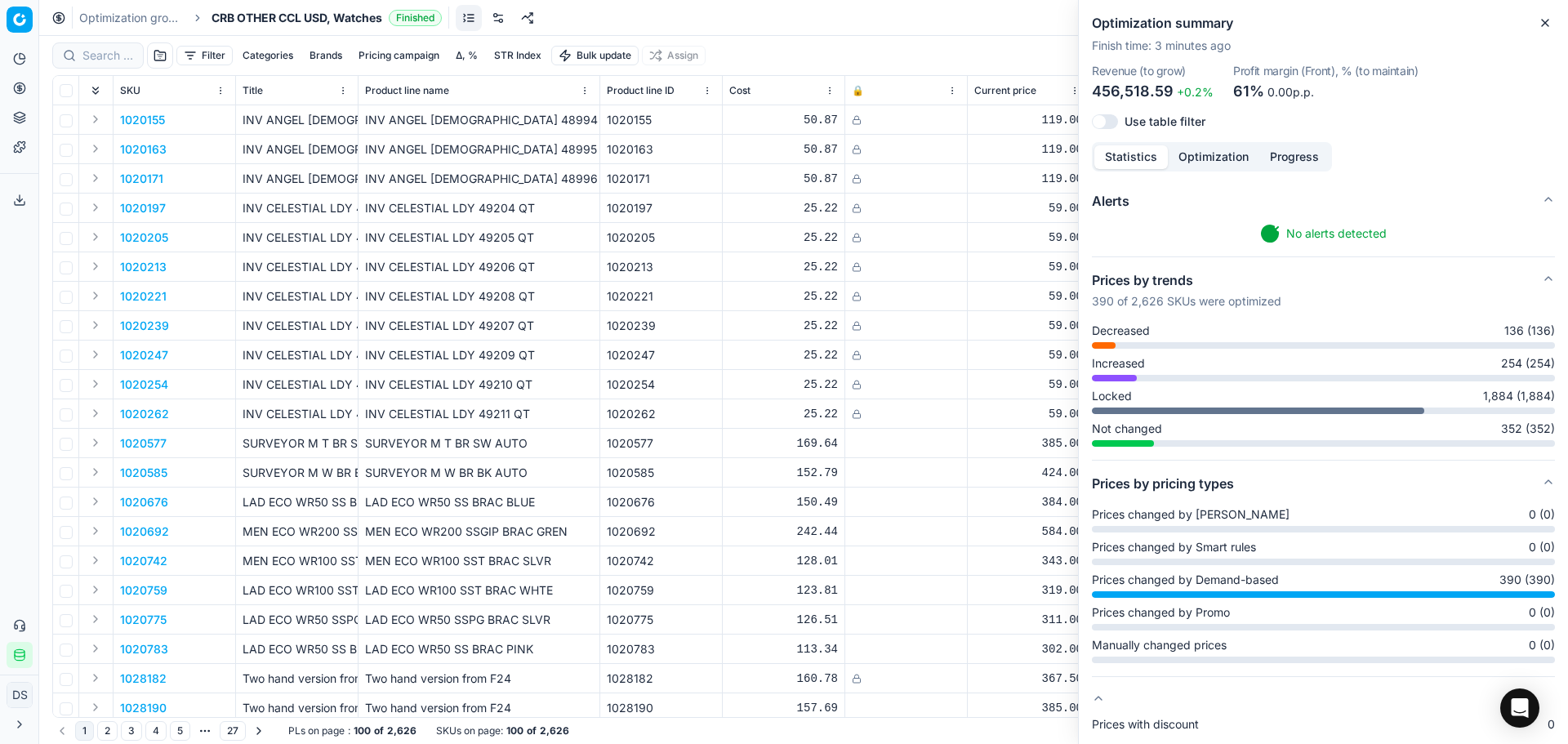
click at [1546, 15] on button "Close" at bounding box center [1545, 23] width 19 height 19
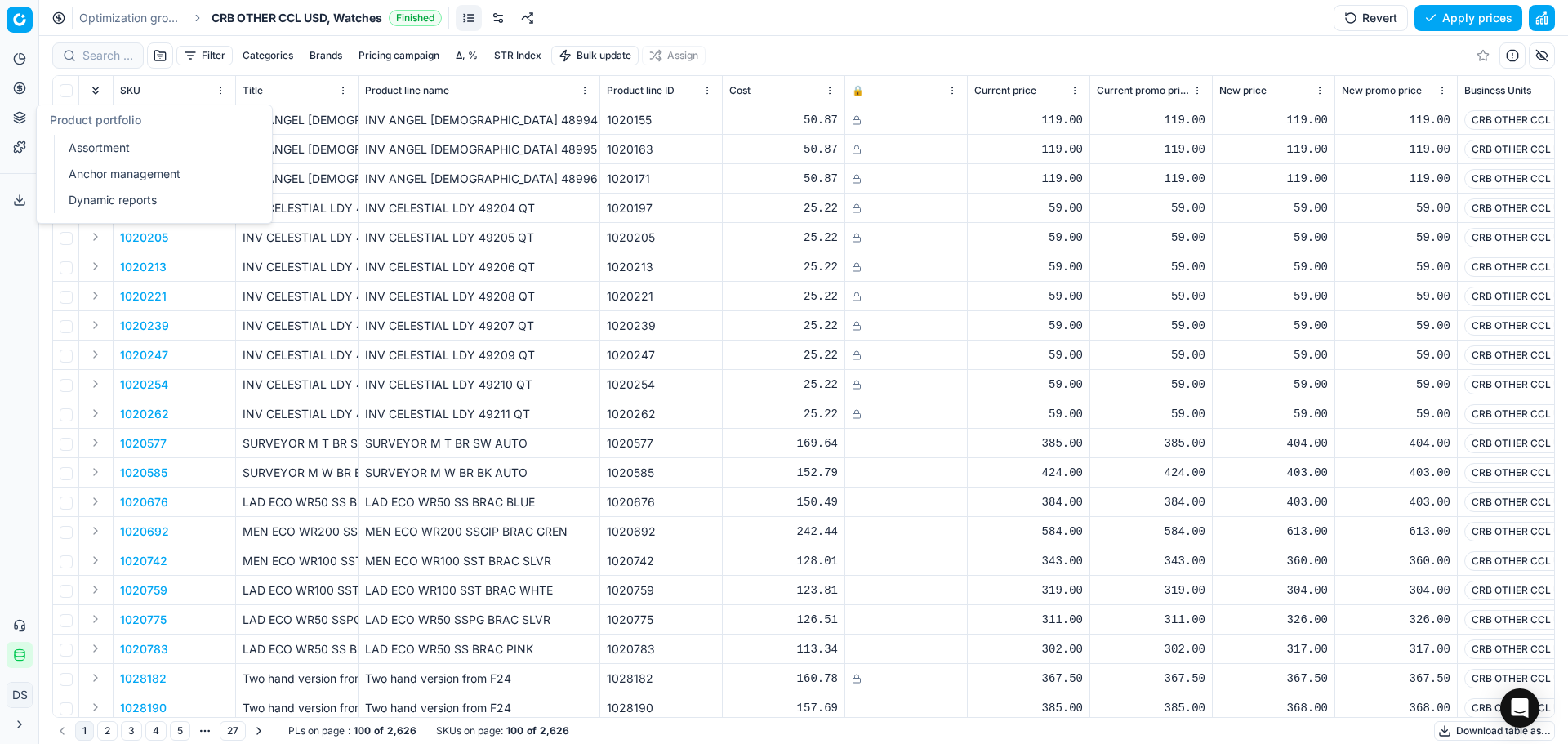
click at [24, 83] on icon at bounding box center [20, 88] width 13 height 13
click at [108, 199] on link "Dynamic reports" at bounding box center [157, 200] width 191 height 23
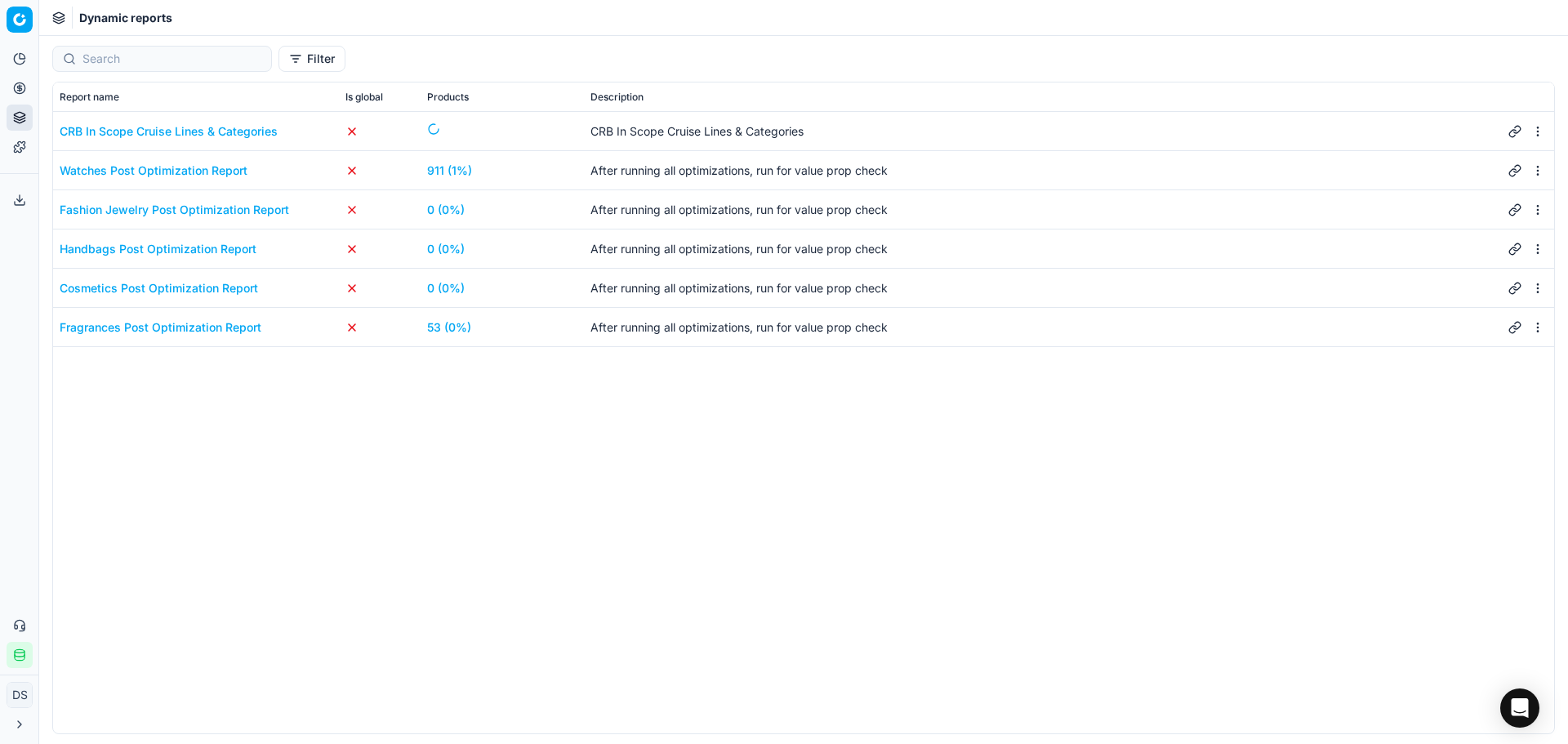
click at [452, 171] on link "911 (1%)" at bounding box center [449, 170] width 45 height 16
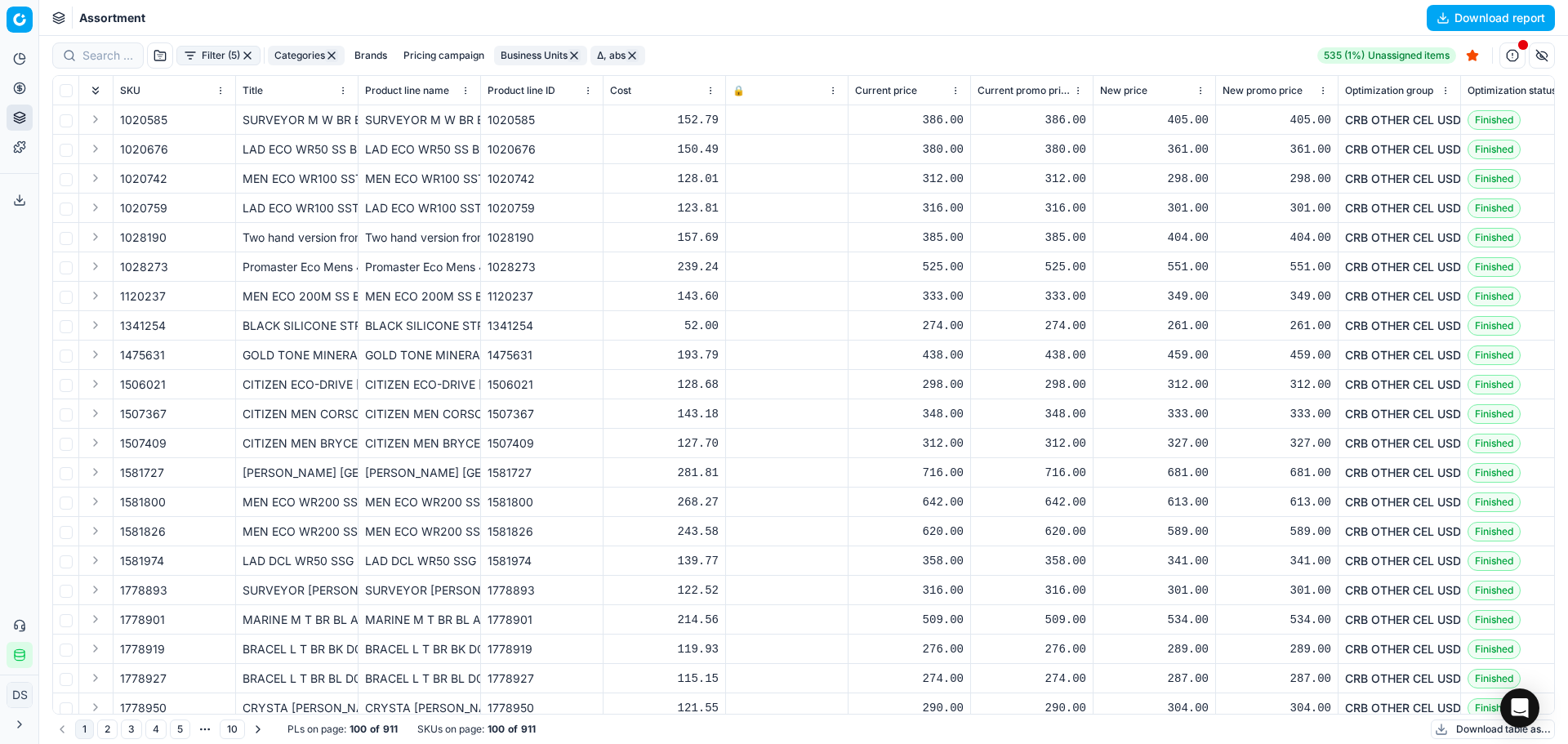
click at [230, 61] on button "Filter (5)" at bounding box center [218, 56] width 84 height 19
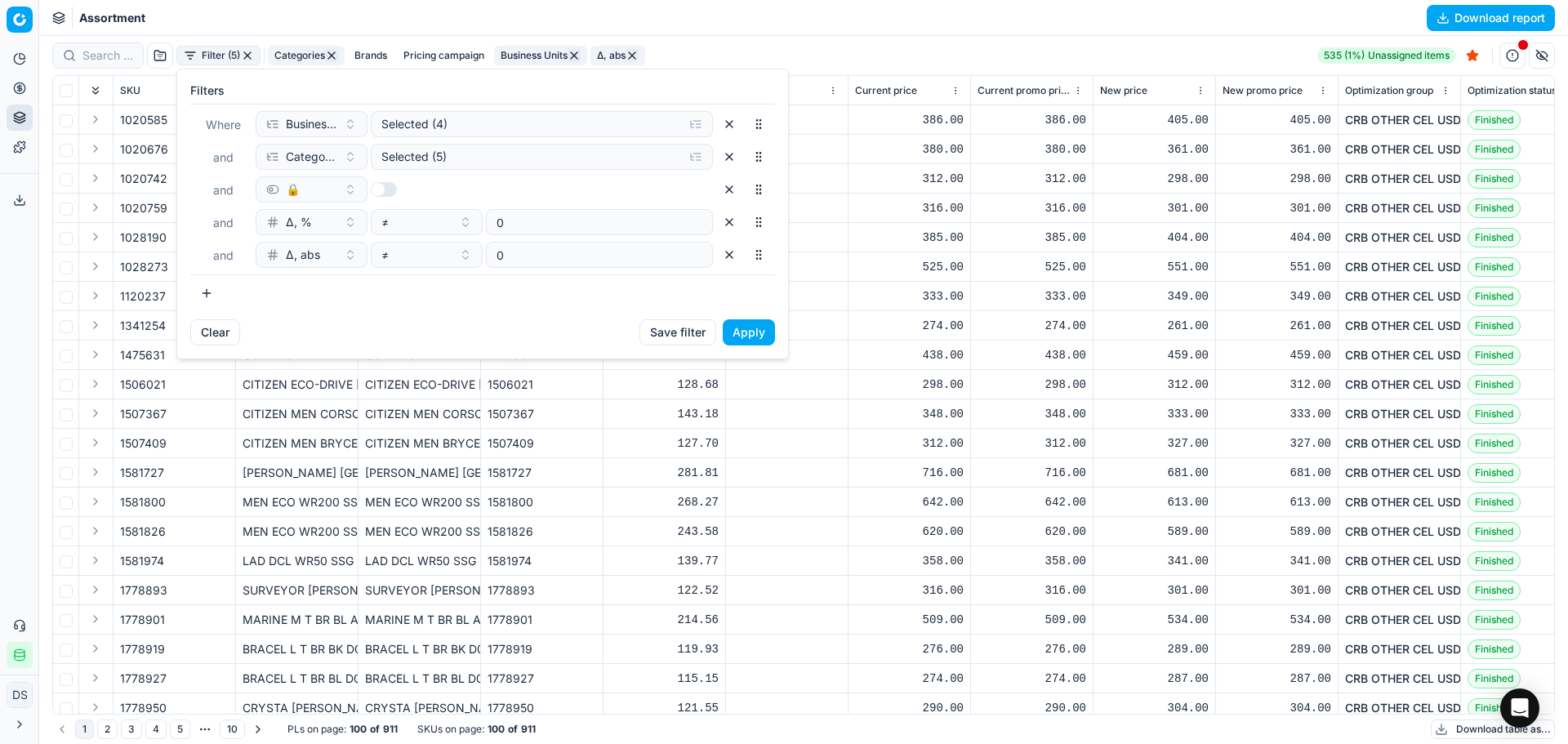
click at [739, 227] on button "button" at bounding box center [729, 221] width 26 height 26
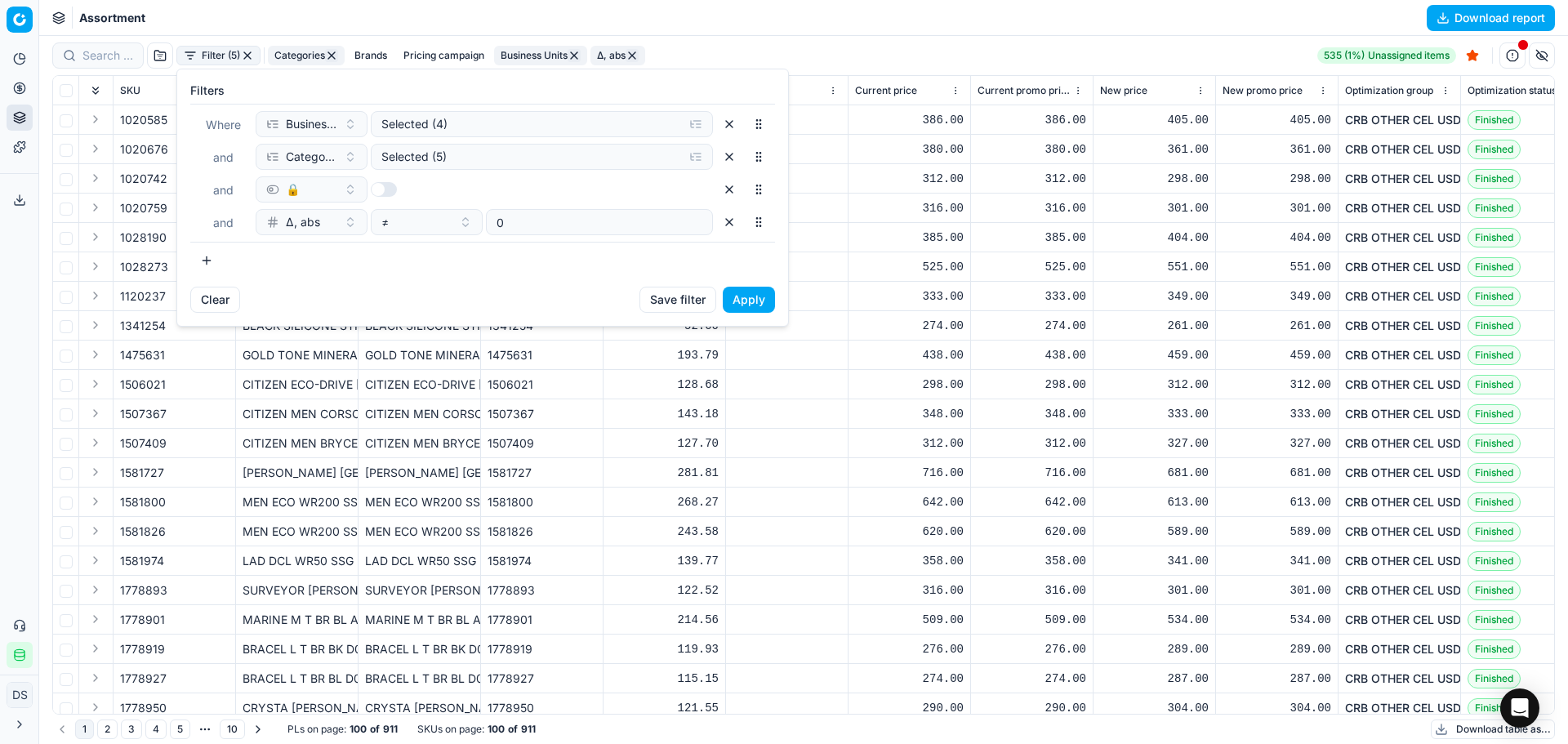
click at [737, 227] on button "button" at bounding box center [729, 221] width 26 height 26
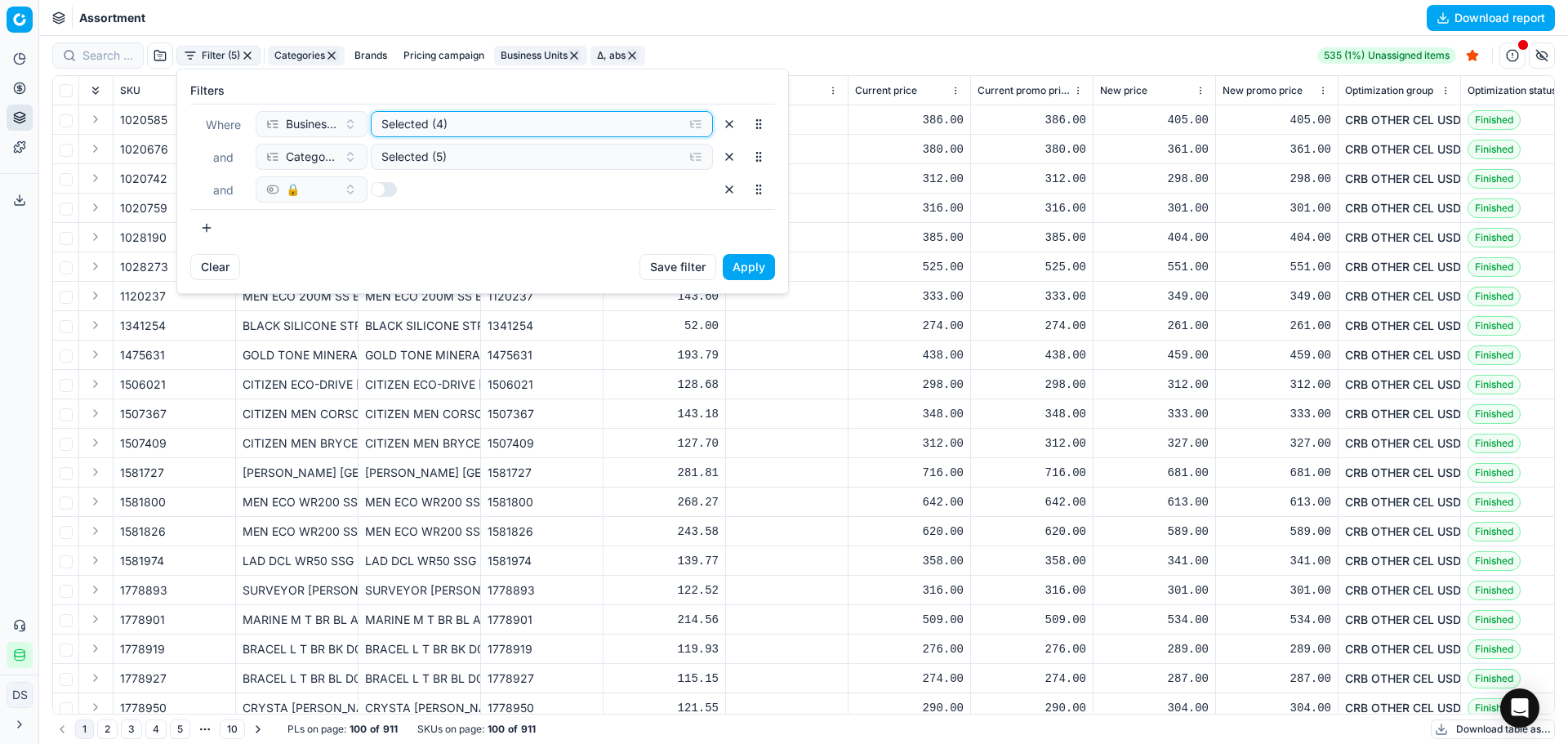
click at [478, 127] on div "Selected (4)" at bounding box center [529, 124] width 295 height 16
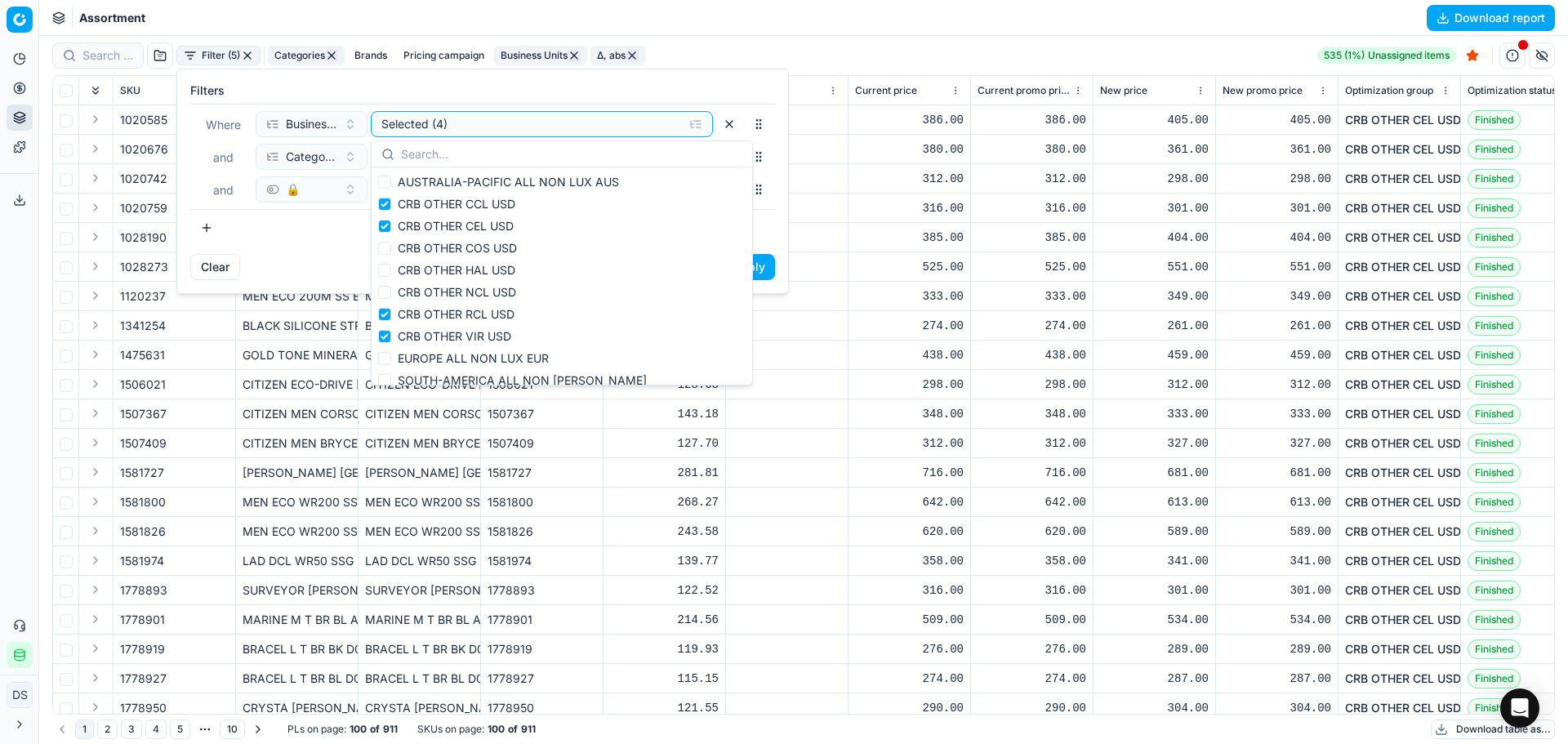
scroll to position [85, 0]
click at [485, 109] on div "Where Business Units Selected (4) and Categories Selected (5) and 🔒" at bounding box center [483, 156] width 585 height 106
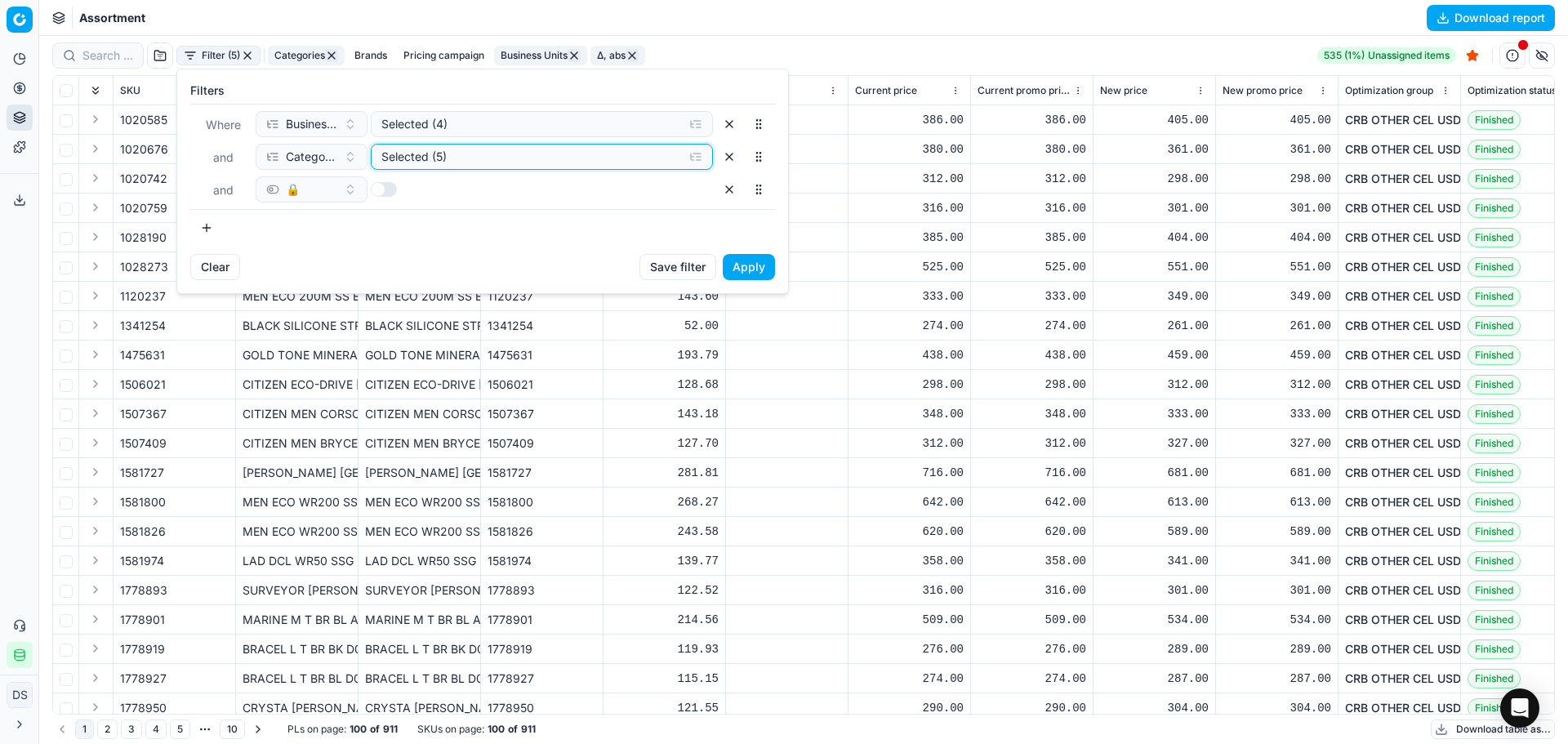
click at [507, 157] on div "Selected (5)" at bounding box center [529, 156] width 295 height 16
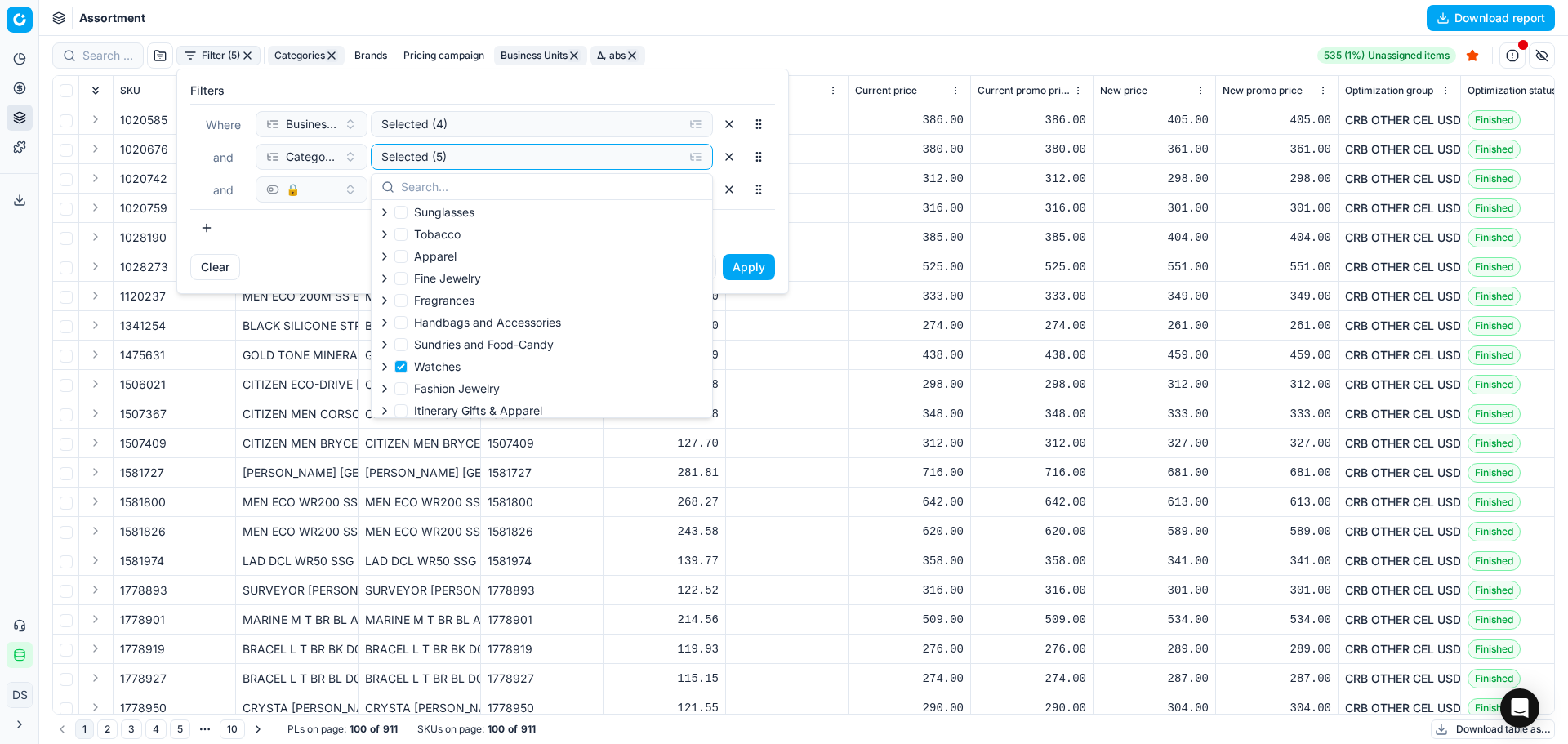
scroll to position [253, 0]
click at [487, 164] on div "Selected (5)" at bounding box center [529, 156] width 295 height 16
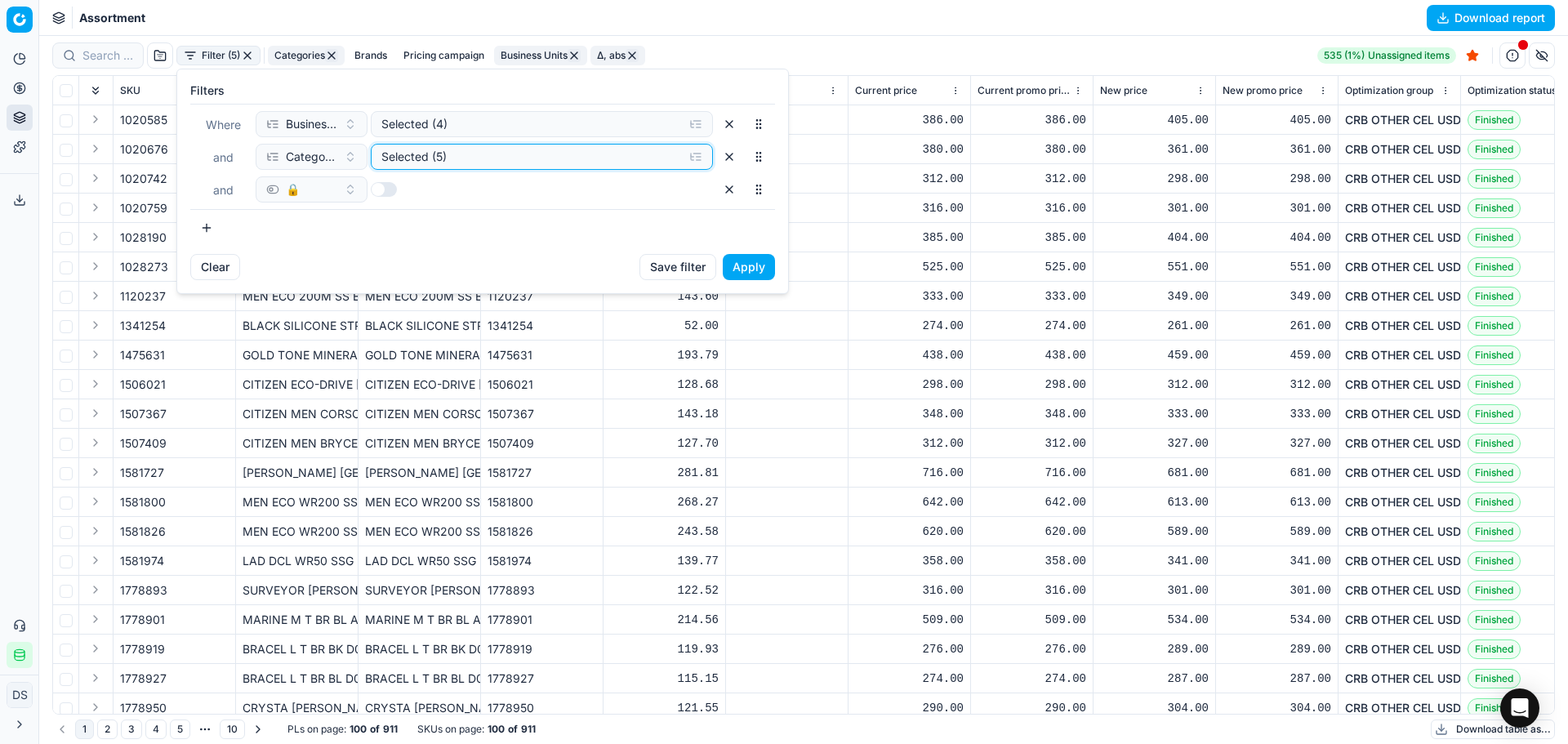
click at [482, 161] on div "Selected (5)" at bounding box center [529, 156] width 295 height 16
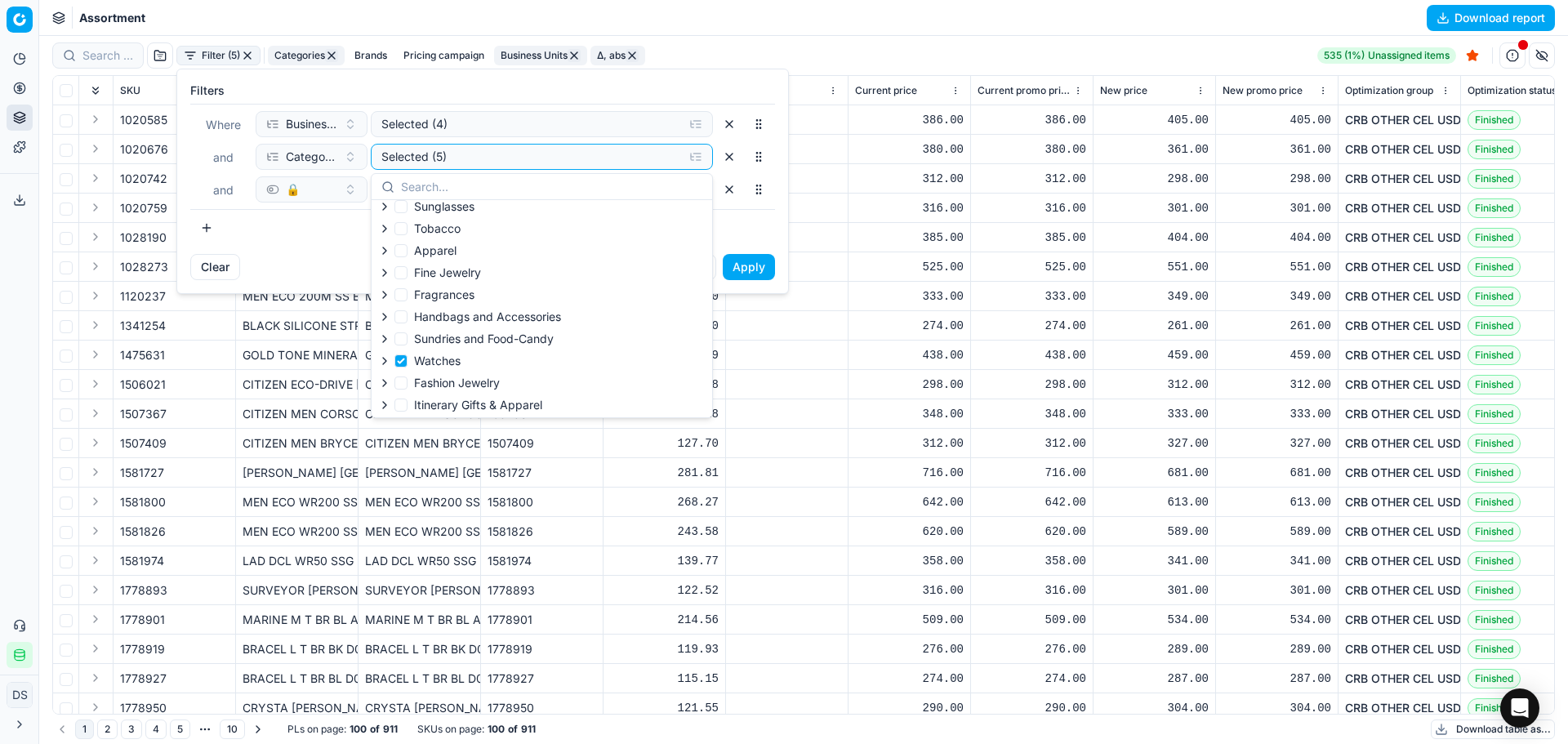
click at [307, 249] on div "Filters Where Business Units Selected (4) and Categories Selected (5) and 🔒 To …" at bounding box center [483, 161] width 611 height 185
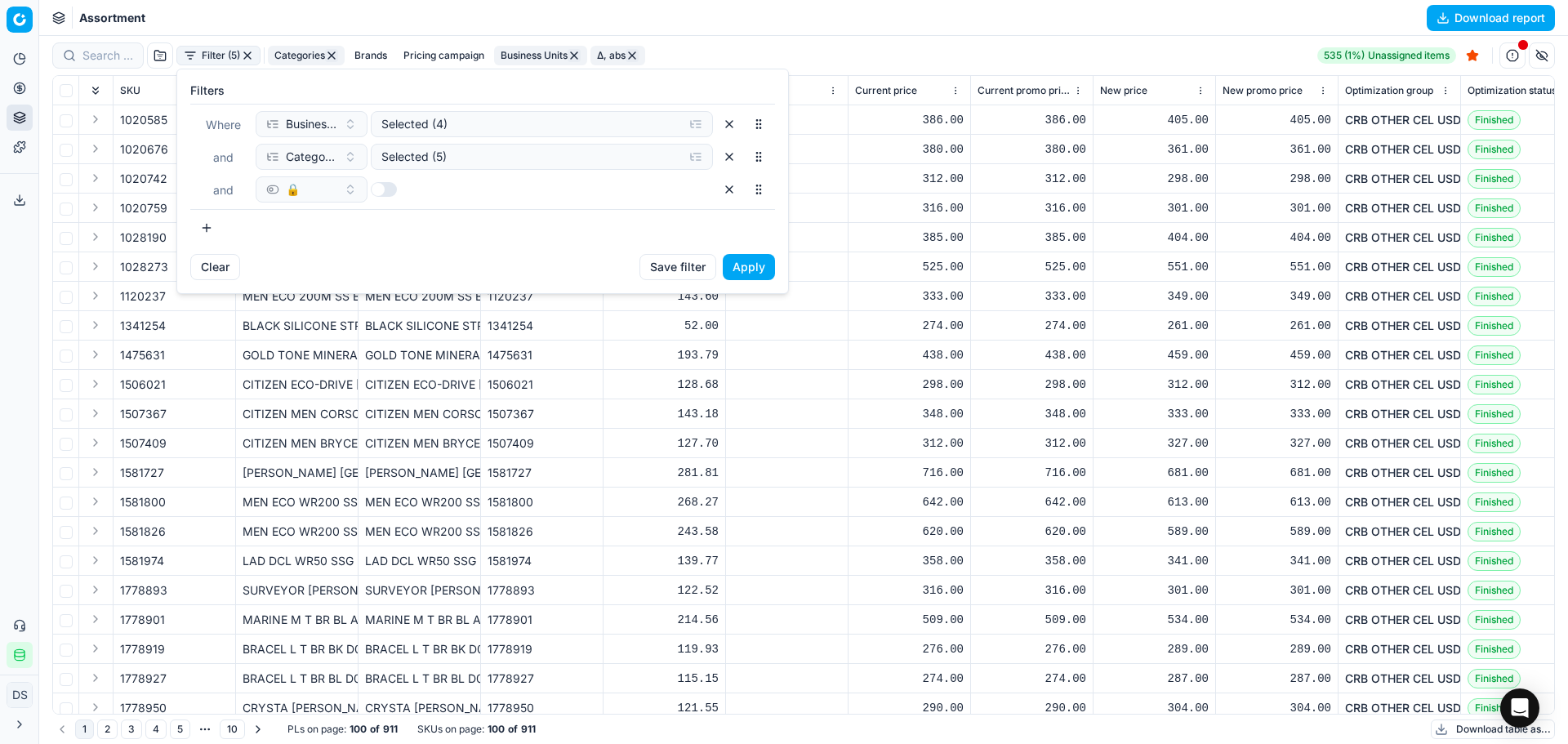
click at [744, 263] on button "Apply" at bounding box center [749, 266] width 53 height 26
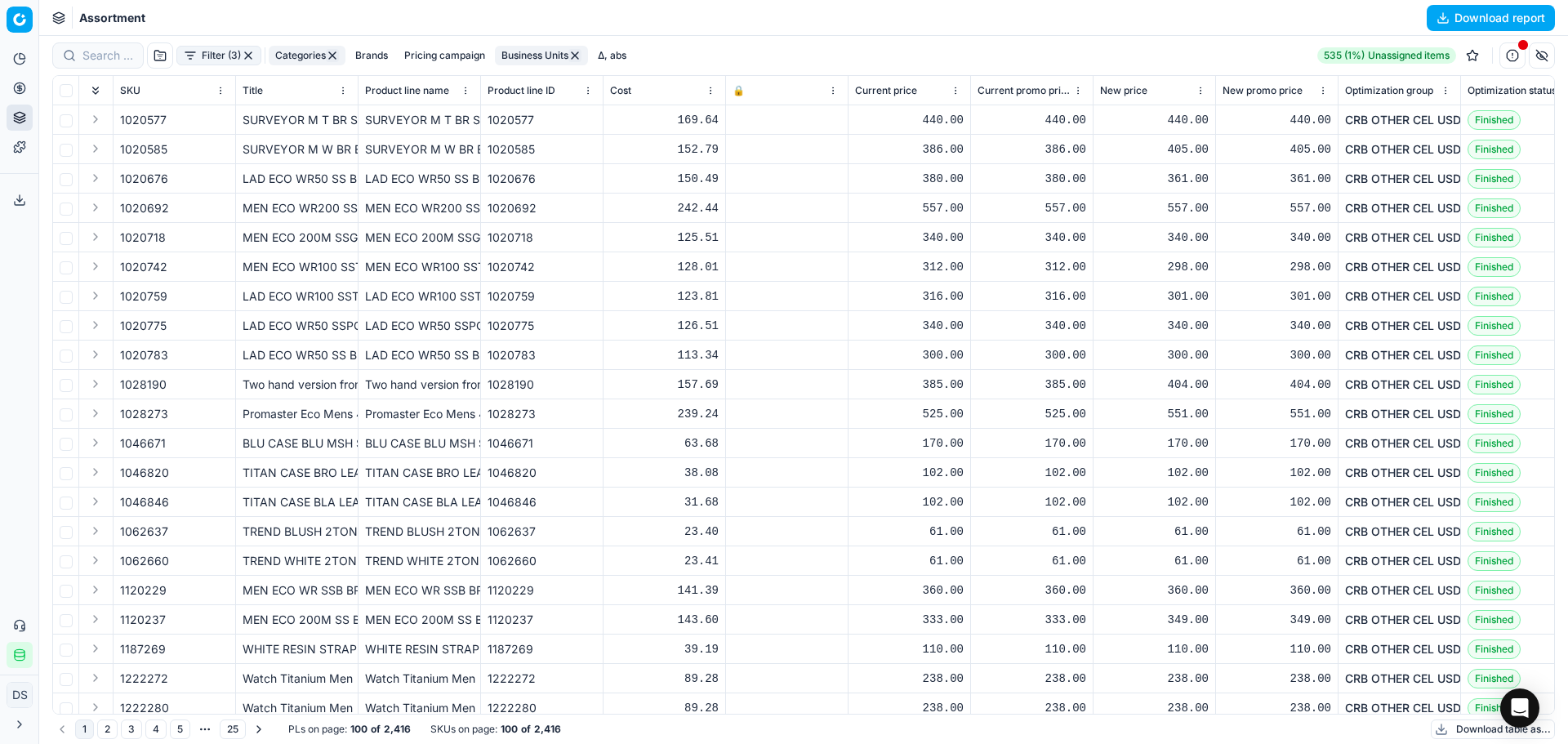
click at [376, 62] on button "Brands" at bounding box center [372, 56] width 46 height 19
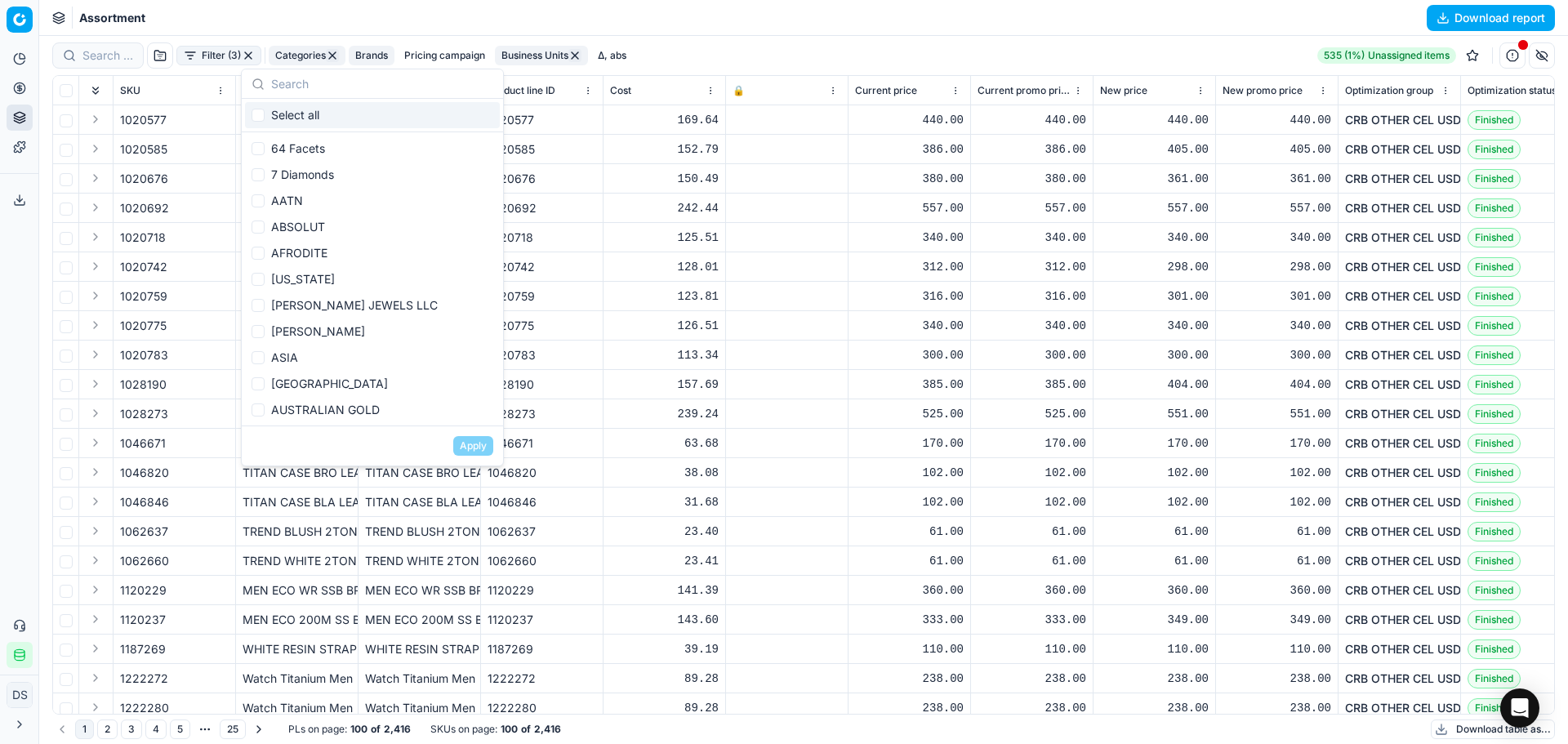
click at [753, 44] on div "Filter (3) Categories Brands Pricing campaign Business Units Δ, abs 535 (1%) Un…" at bounding box center [804, 55] width 1503 height 26
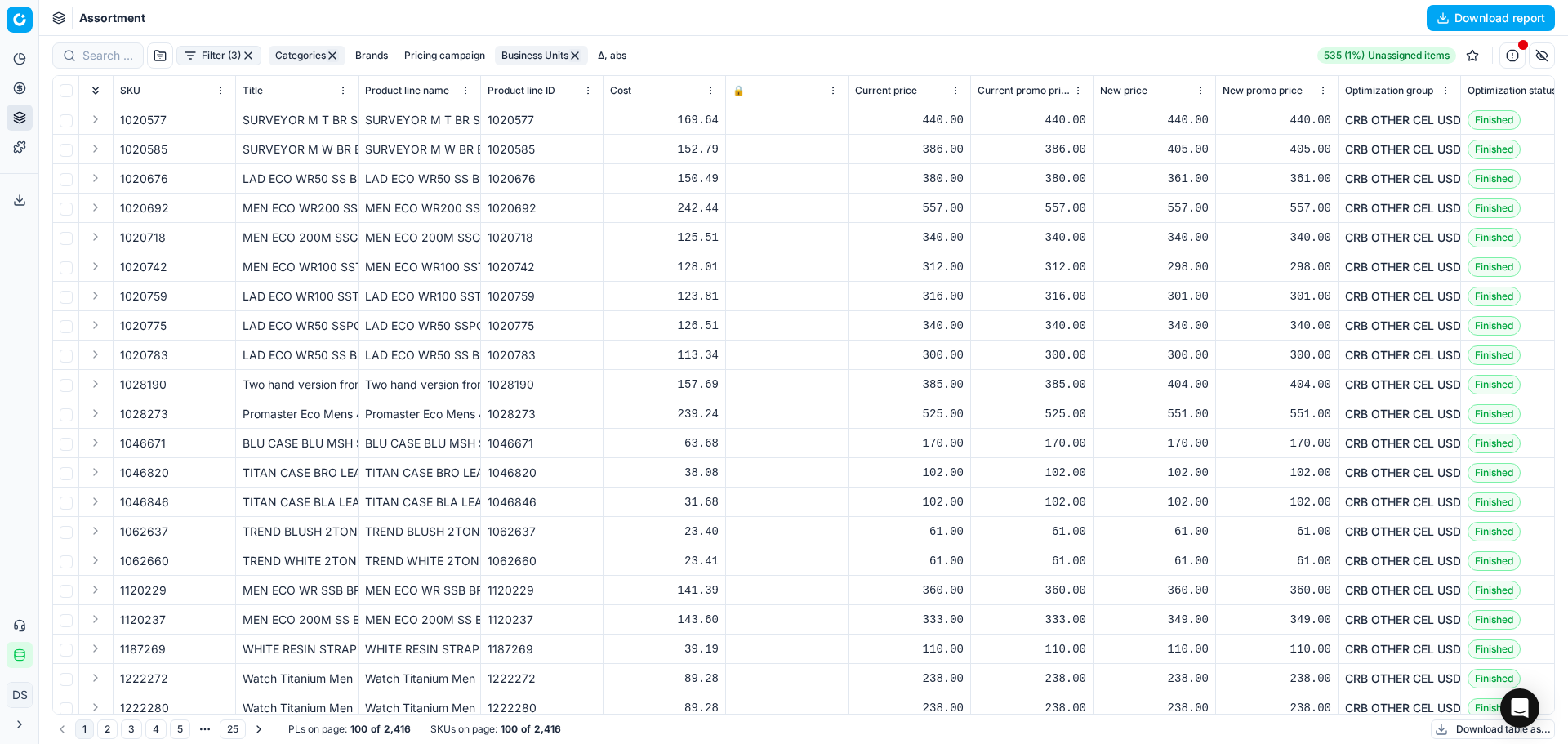
click at [1473, 725] on button "Download table as..." at bounding box center [1493, 729] width 125 height 19
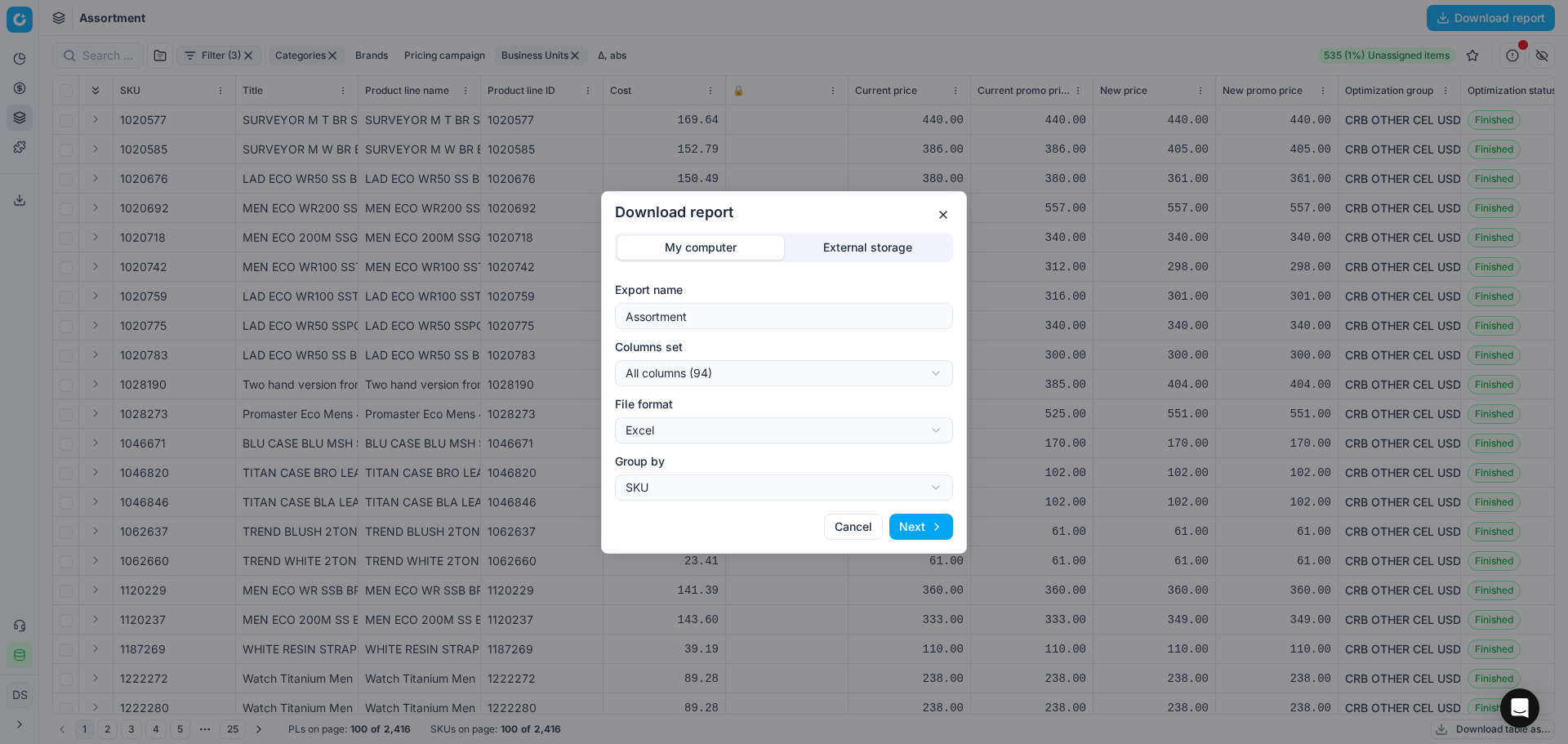
click at [940, 214] on button "button" at bounding box center [943, 214] width 19 height 19
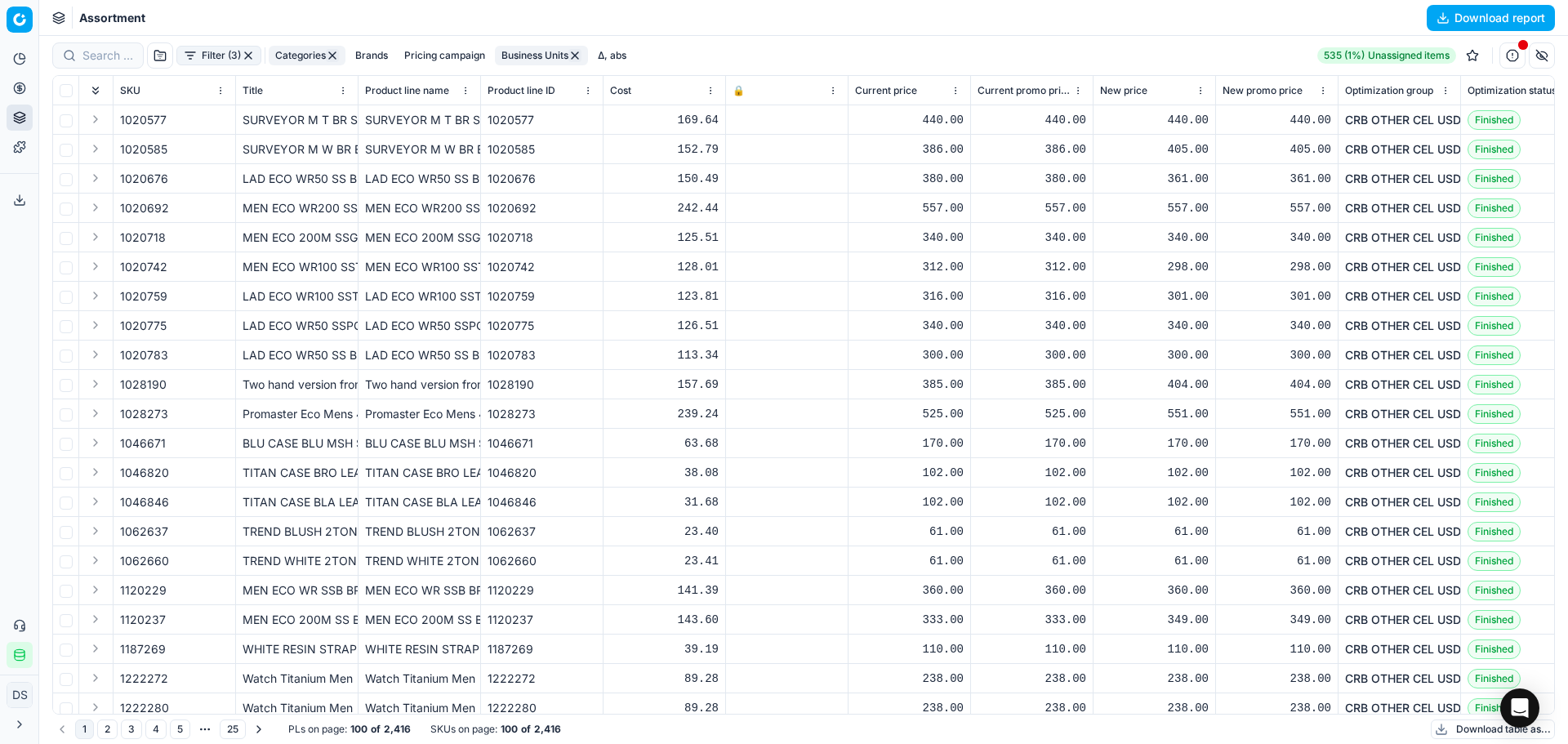
click at [1464, 732] on button "Download table as..." at bounding box center [1493, 729] width 125 height 19
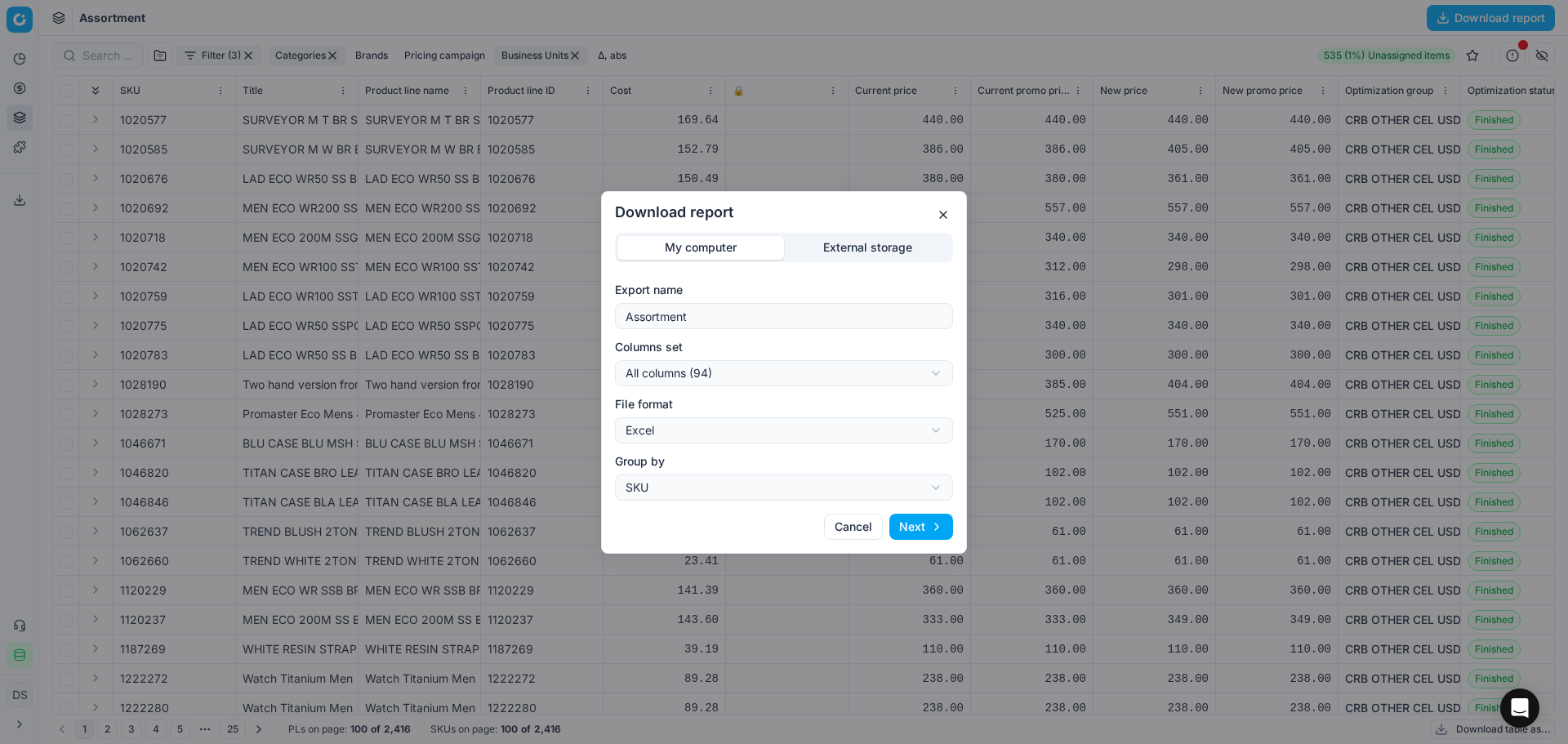
click at [780, 375] on div "Download report My computer External storage Export name Assortment Columns set…" at bounding box center [784, 372] width 1568 height 744
click at [791, 351] on div "Download report My computer External storage Export name Assortment Columns set…" at bounding box center [784, 372] width 1568 height 744
click at [922, 526] on button "Next" at bounding box center [921, 526] width 64 height 26
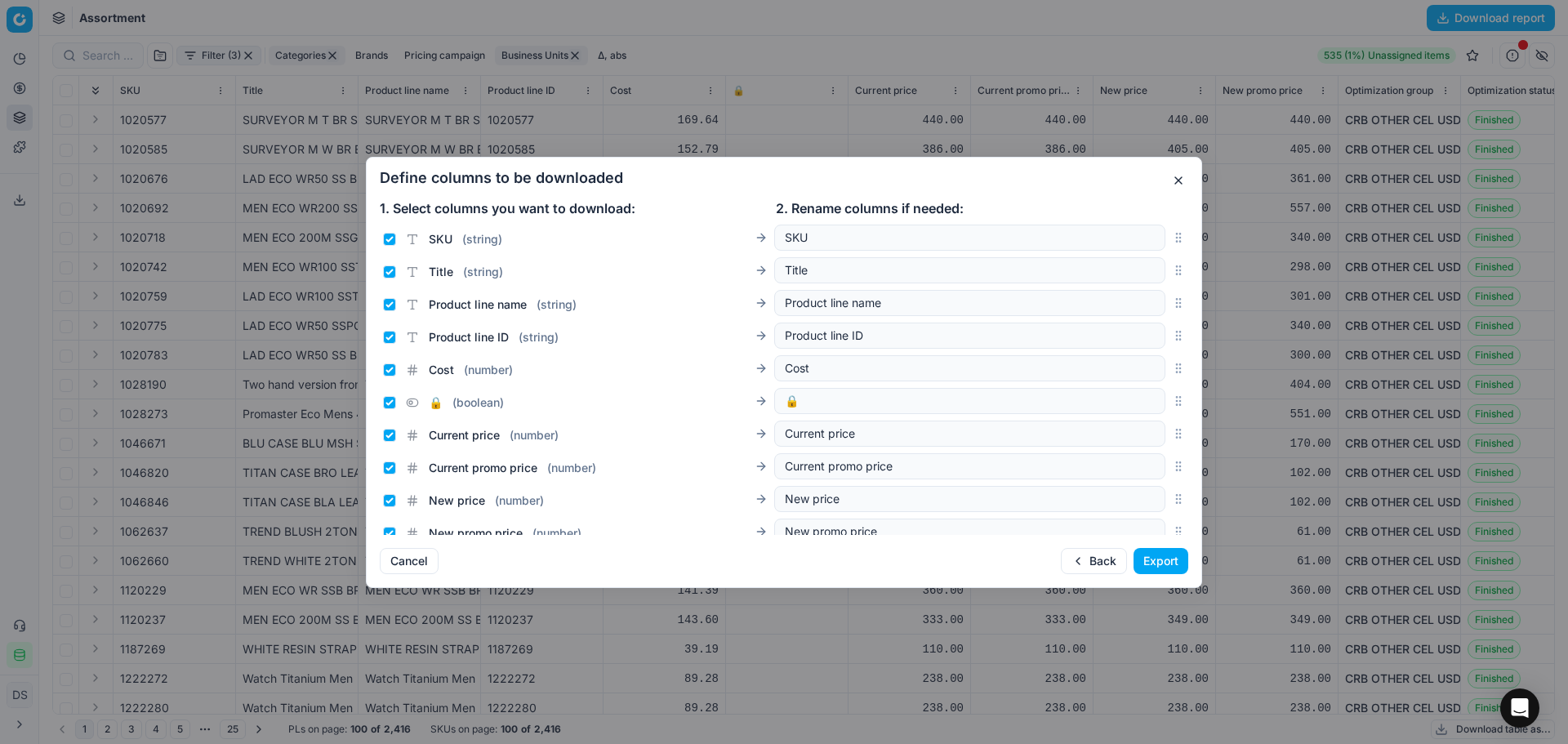
click at [1170, 555] on button "Export" at bounding box center [1161, 560] width 55 height 26
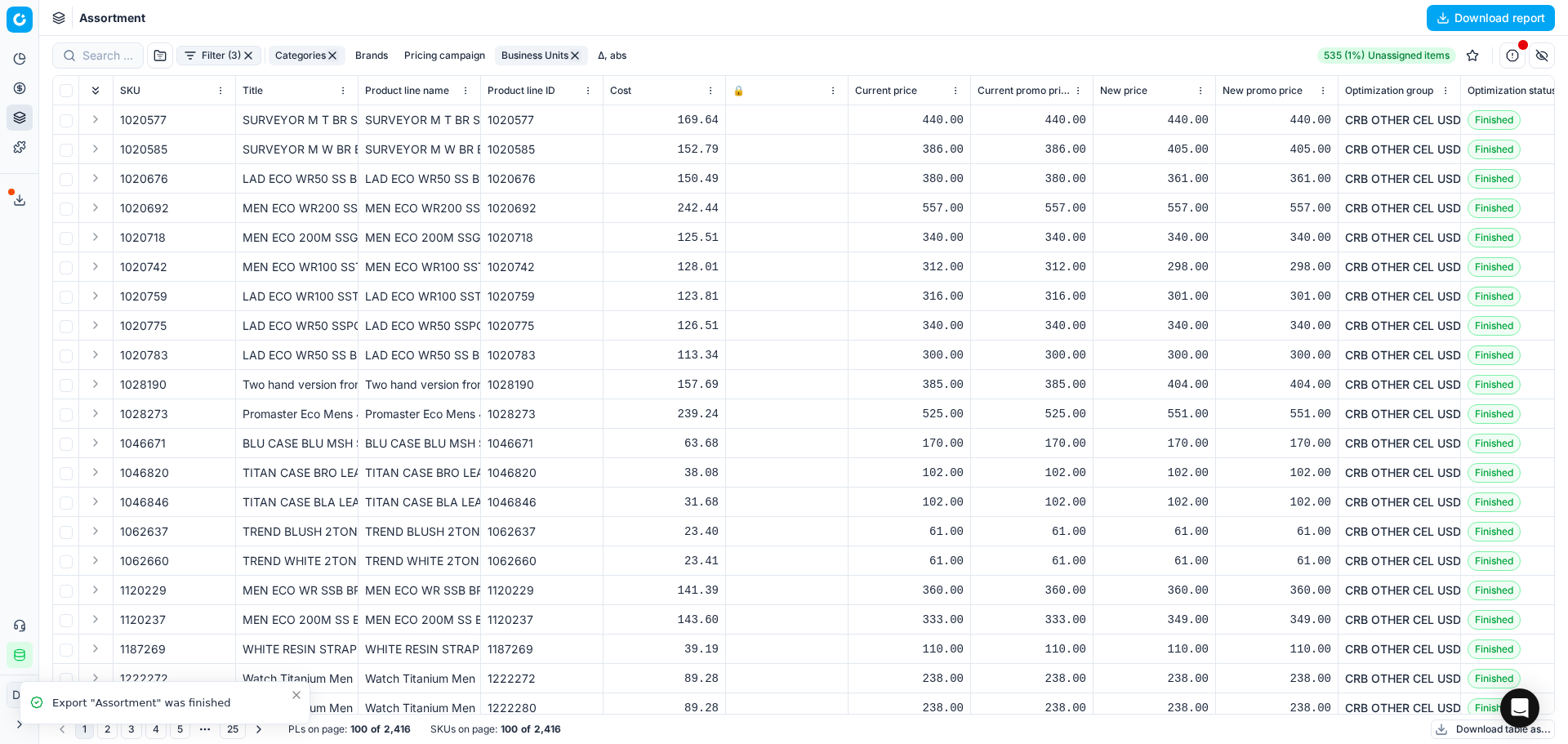
click at [17, 197] on icon at bounding box center [20, 200] width 13 height 13
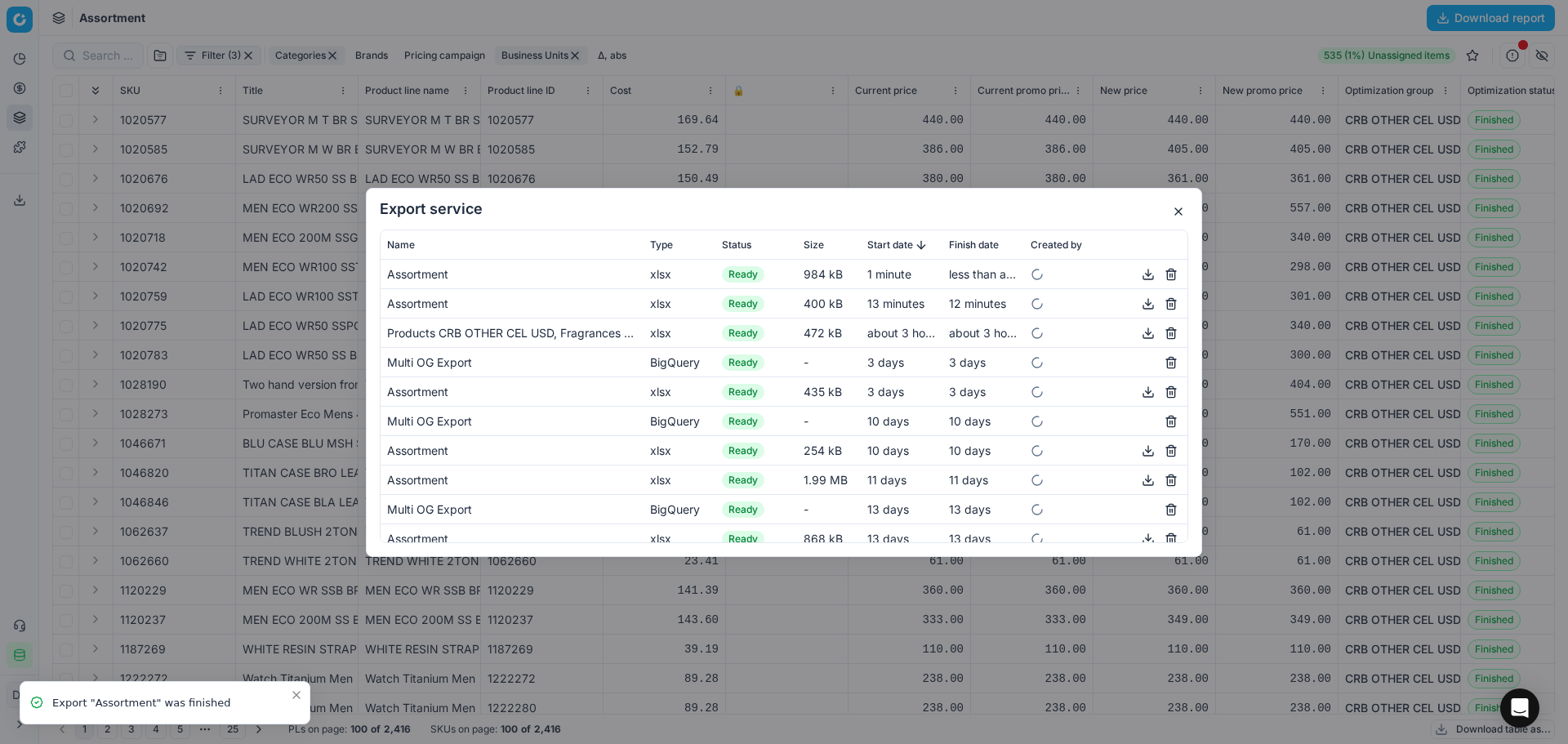
click at [1139, 273] on button "button" at bounding box center [1148, 273] width 19 height 19
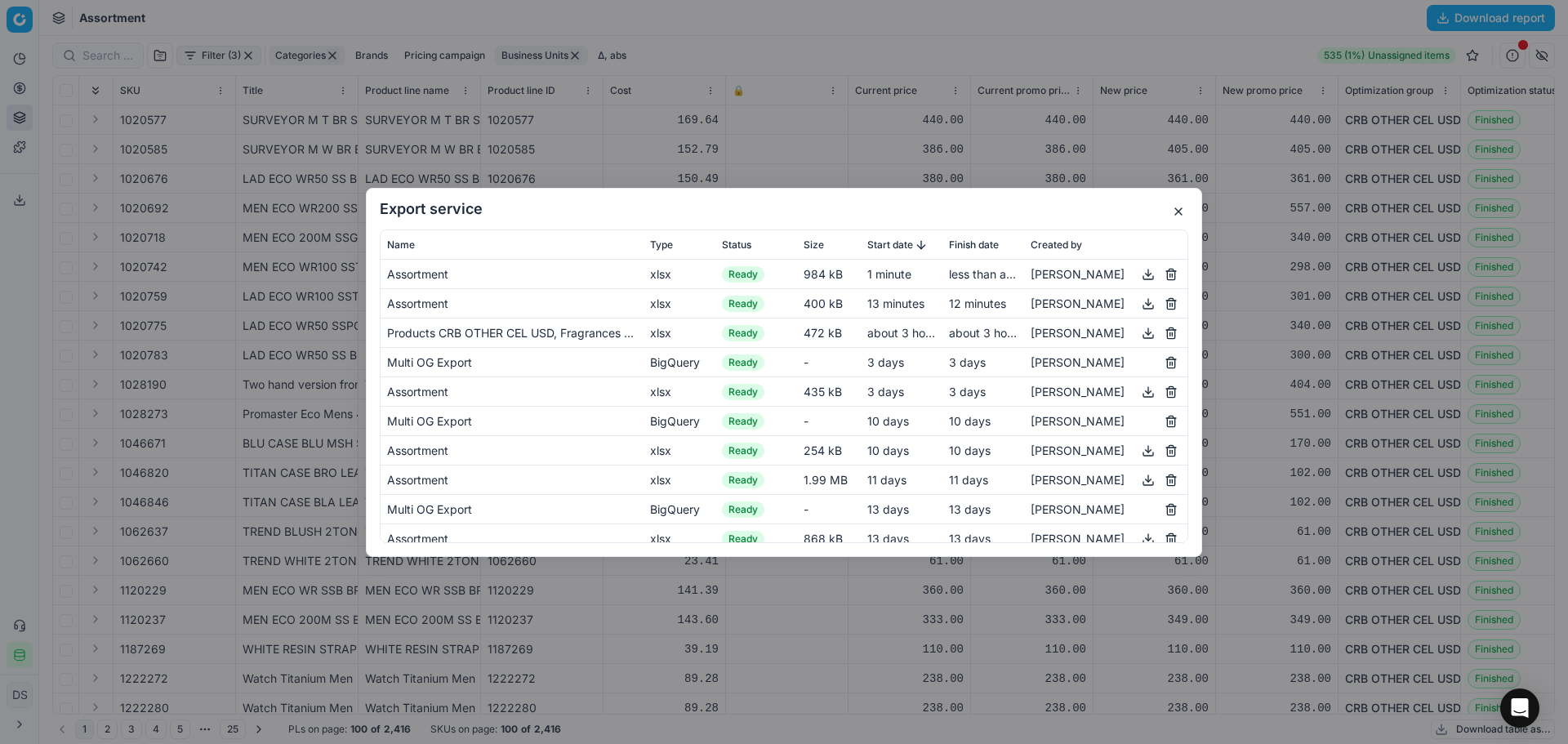
click at [723, 22] on div "Export service Name Type Status Size Start date Finish date Created by Assortme…" at bounding box center [784, 372] width 1568 height 744
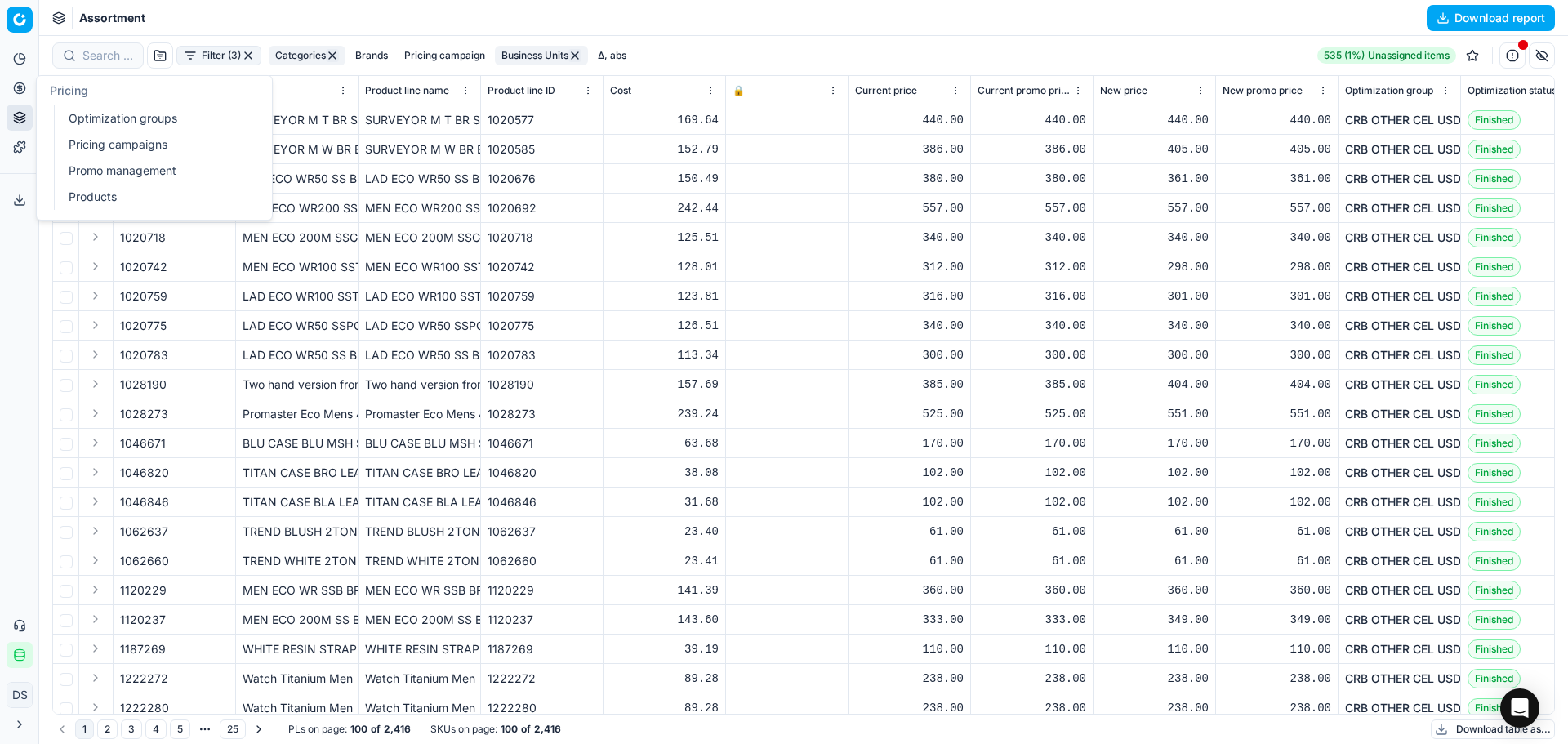
click at [135, 115] on link "Optimization groups" at bounding box center [157, 119] width 191 height 23
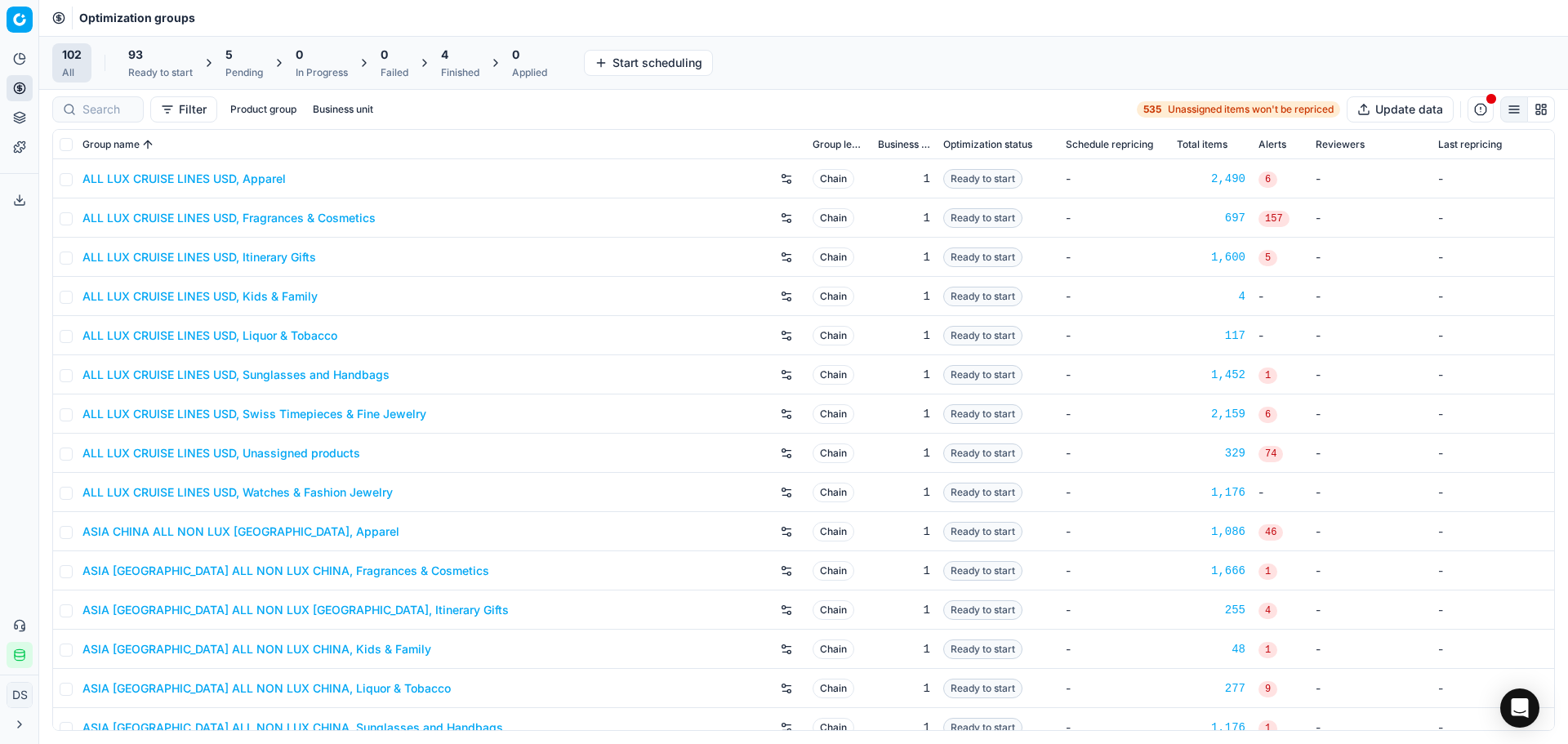
click at [243, 68] on div "Pending" at bounding box center [243, 73] width 37 height 13
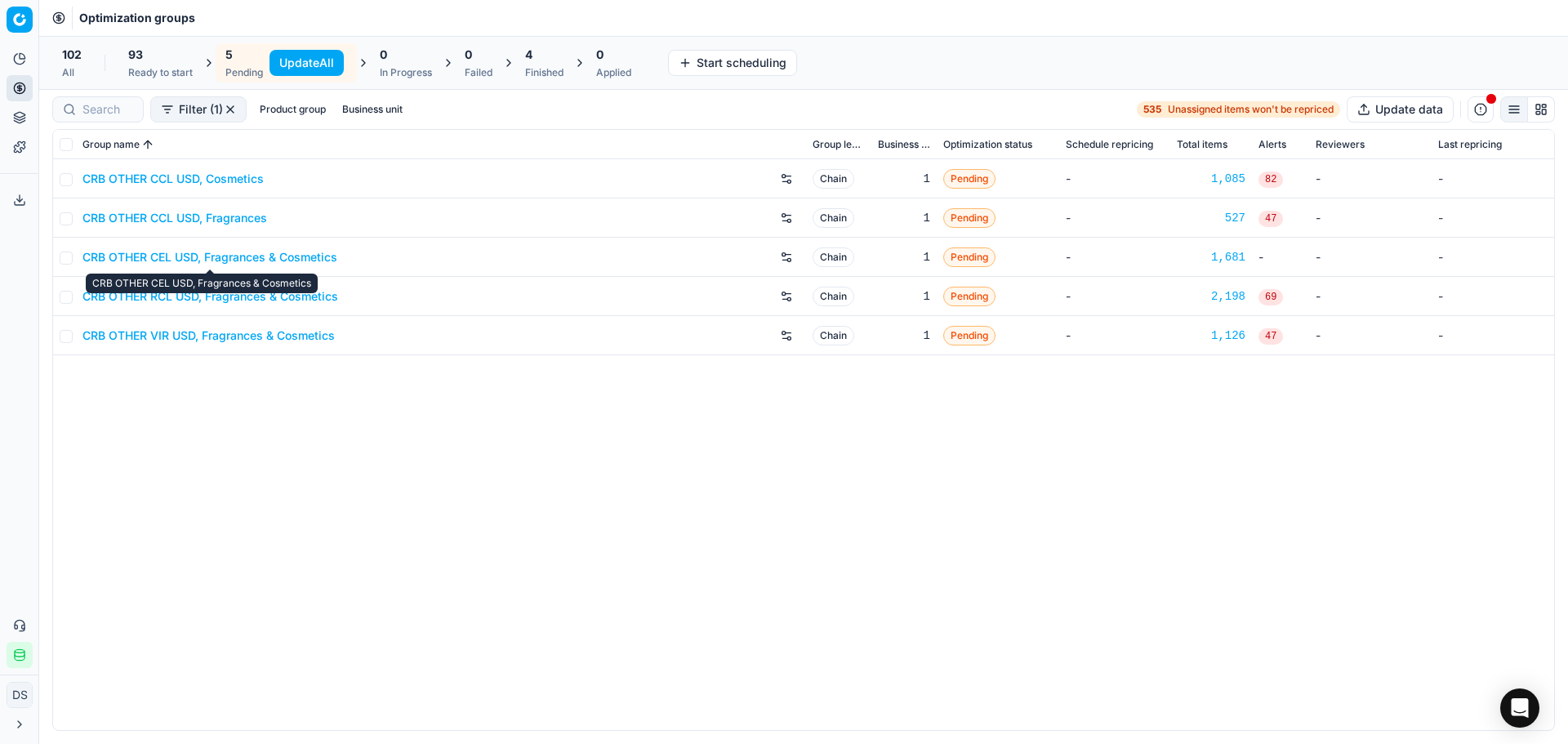
click at [247, 257] on link "CRB OTHER CEL USD, Fragrances & Cosmetics" at bounding box center [210, 257] width 255 height 16
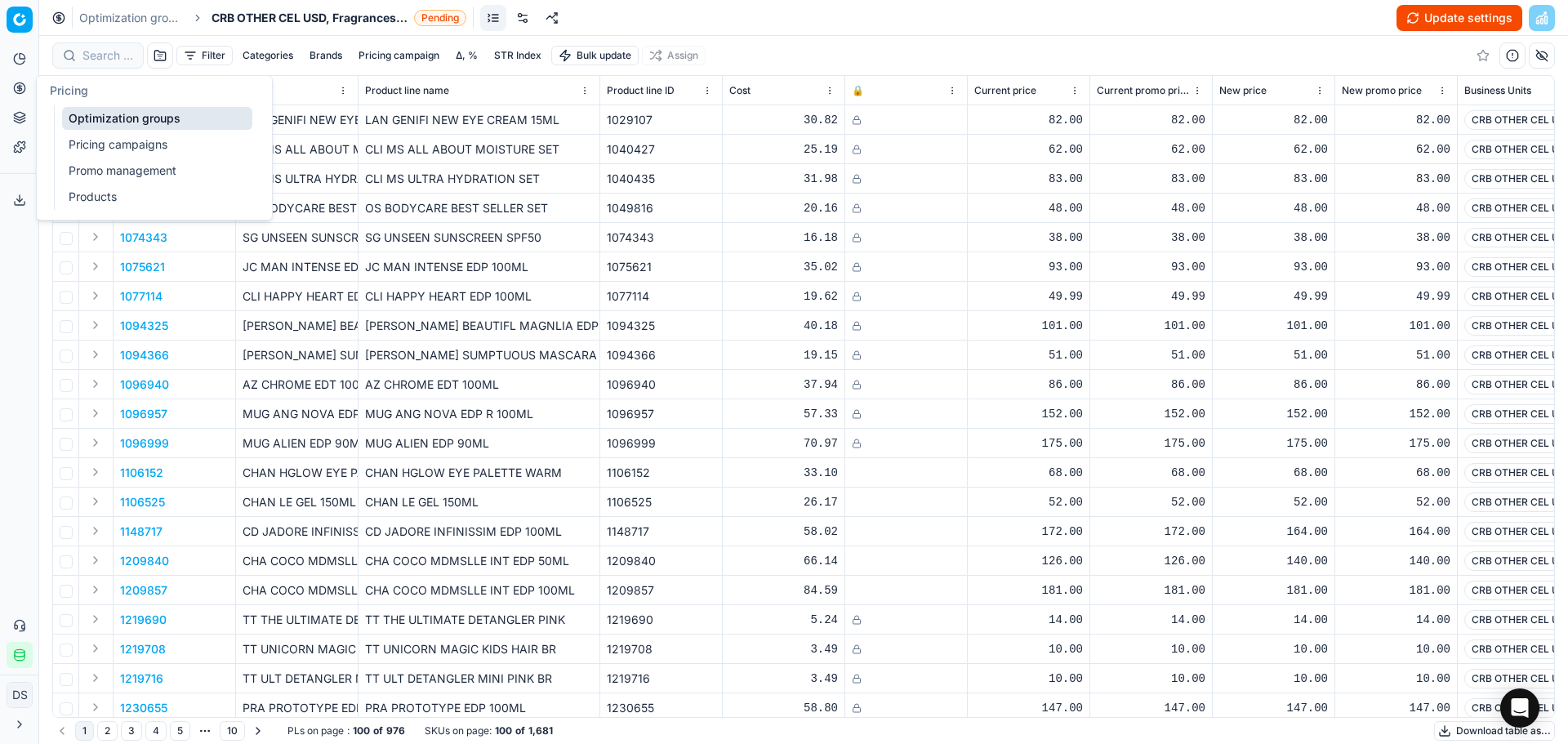
click at [31, 89] on button "Pricing" at bounding box center [19, 87] width 26 height 26
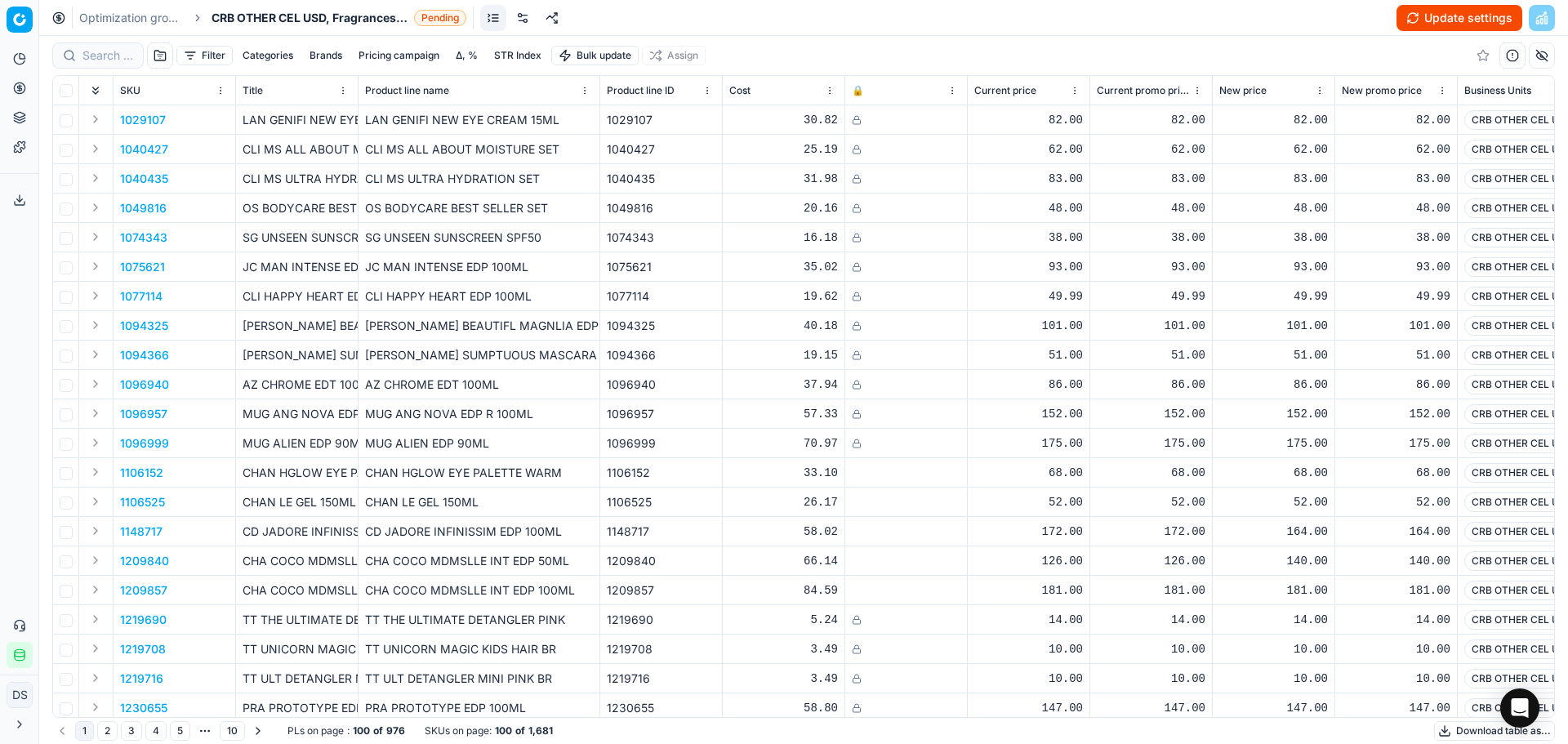
click at [742, 12] on div "Optimization groups CRB OTHER CEL USD, Fragrances & Cosmetics Pending Update se…" at bounding box center [804, 18] width 1529 height 36
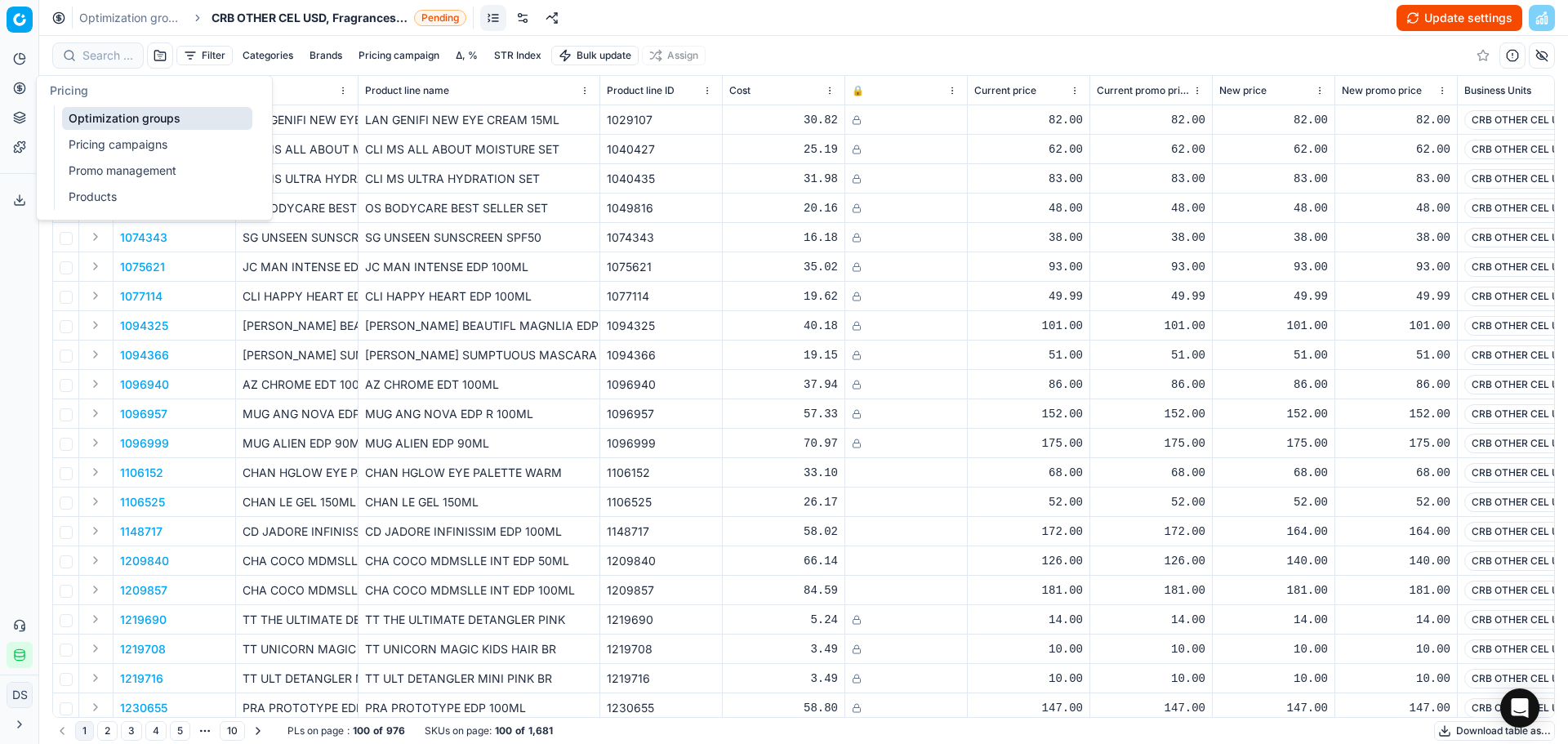
click at [130, 136] on link "Pricing campaigns" at bounding box center [157, 145] width 191 height 23
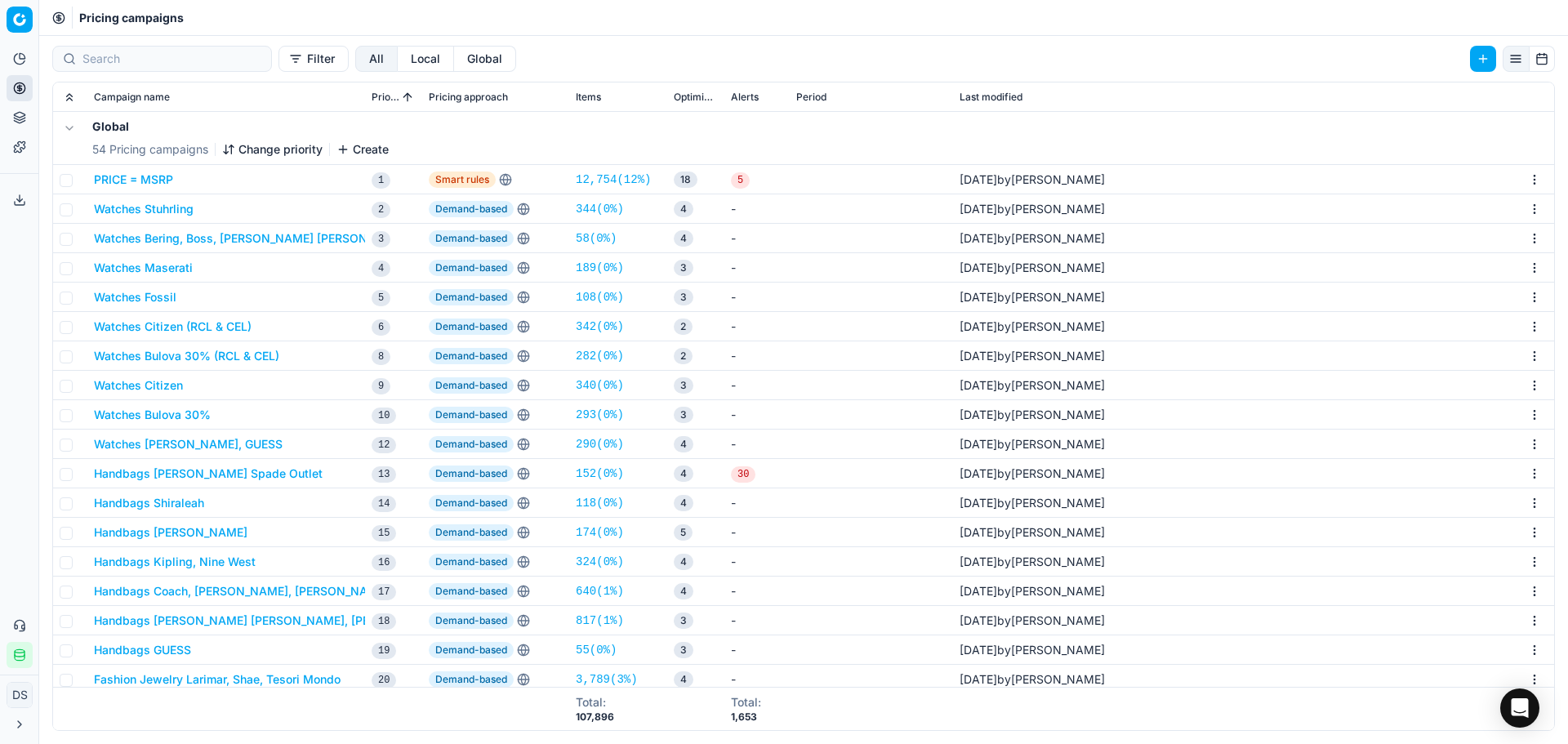
scroll to position [490, 0]
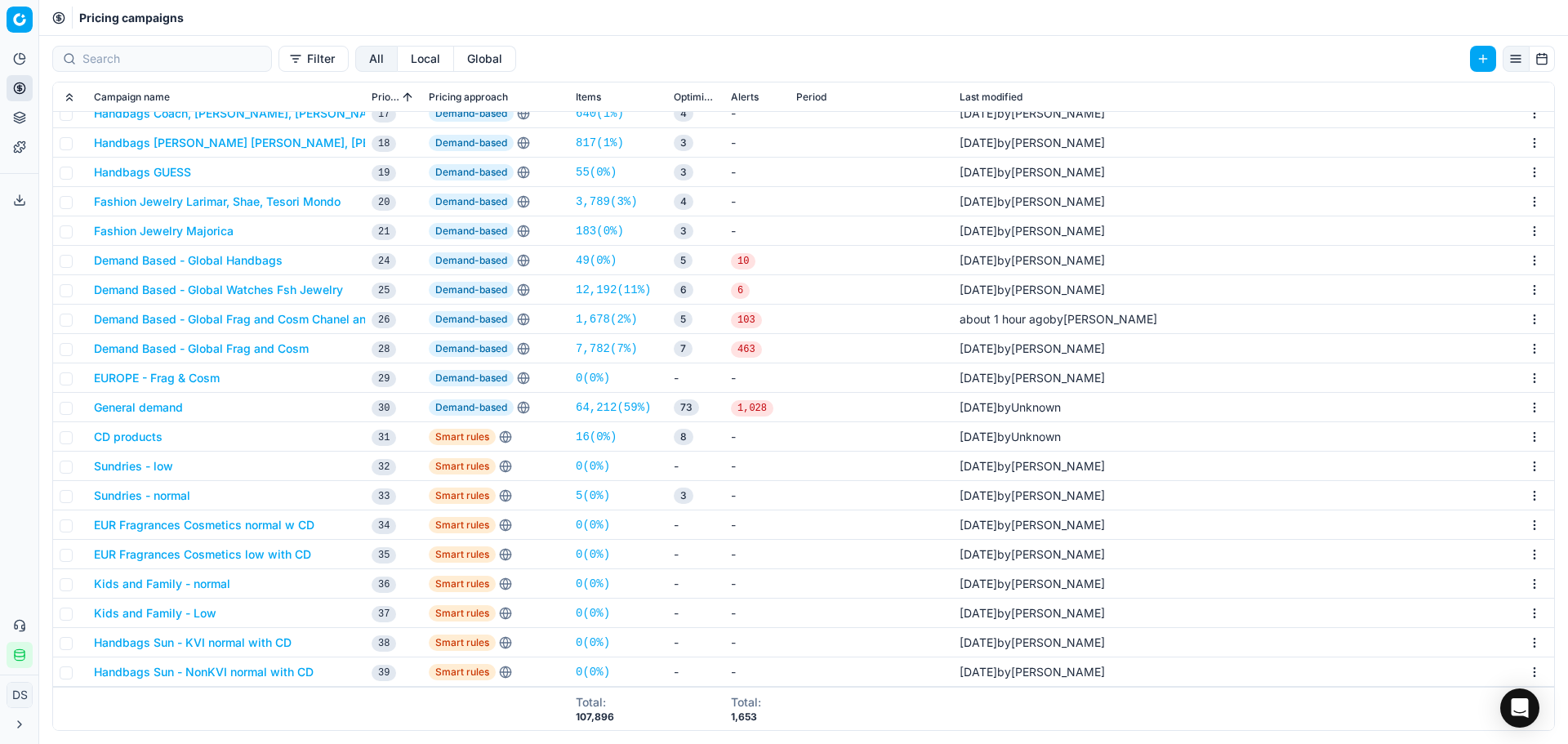
click at [274, 319] on button "Demand Based - Global Frag and Cosm Chanel and Dior" at bounding box center [246, 319] width 305 height 16
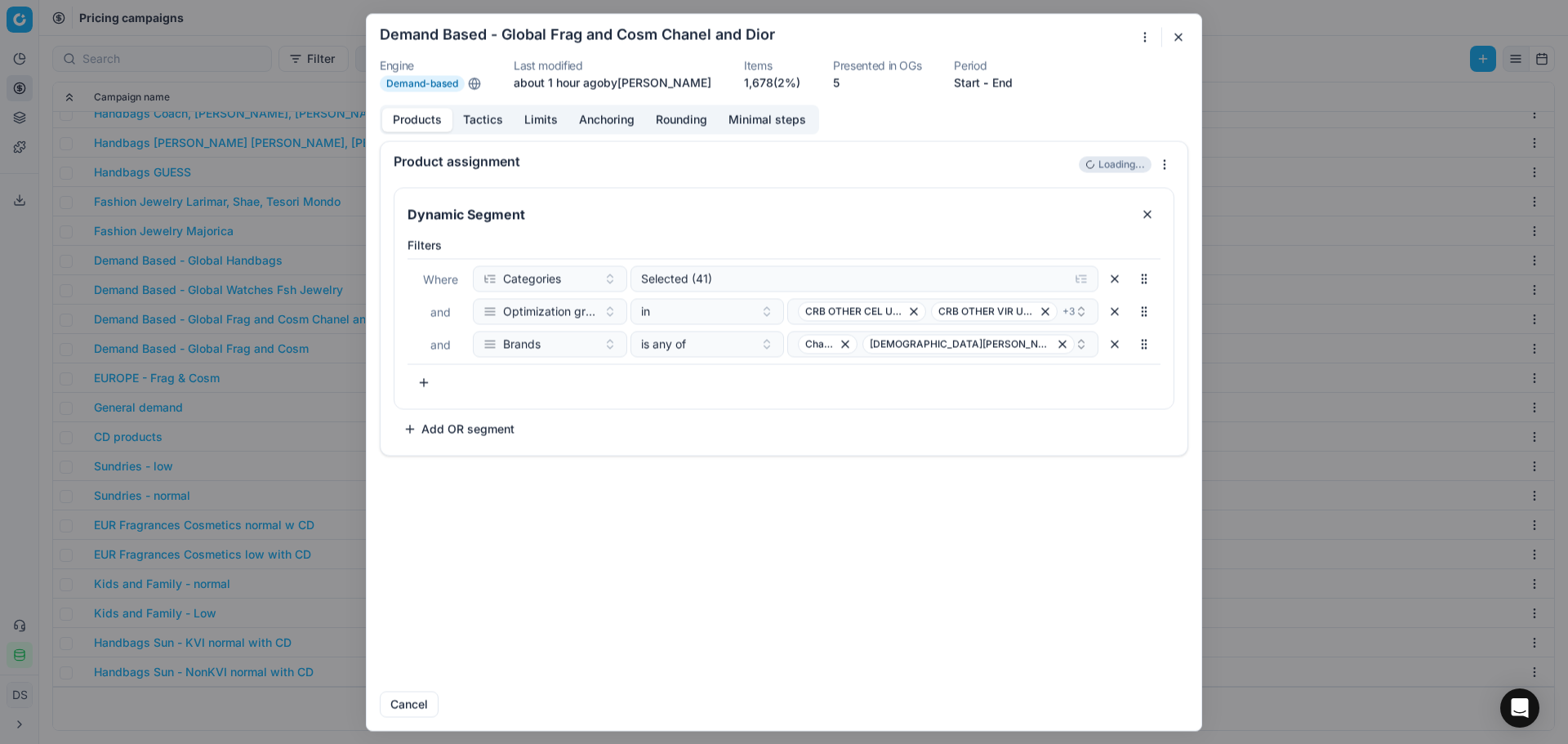
click at [505, 118] on button "Tactics" at bounding box center [483, 120] width 61 height 24
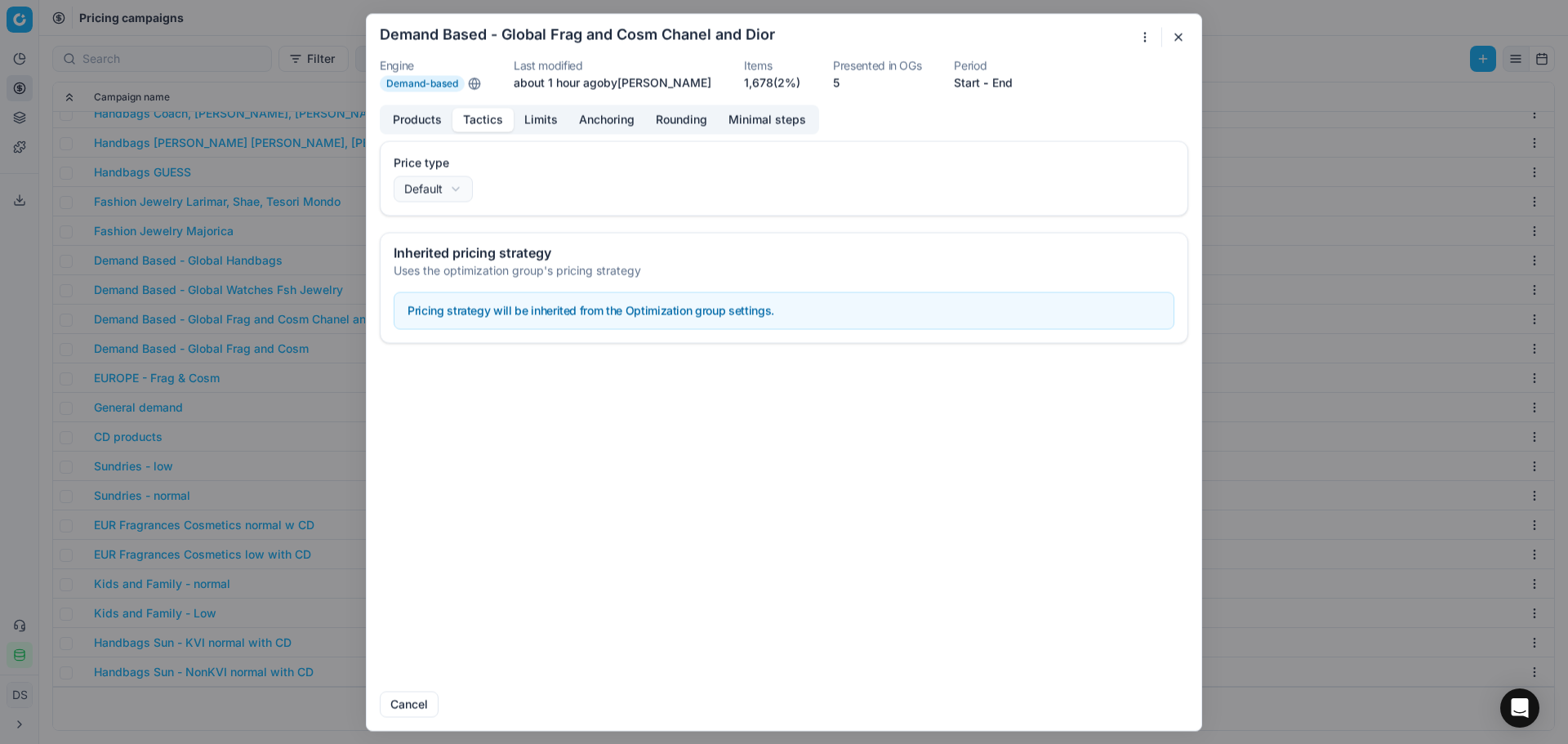
click at [552, 120] on button "Limits" at bounding box center [540, 120] width 55 height 24
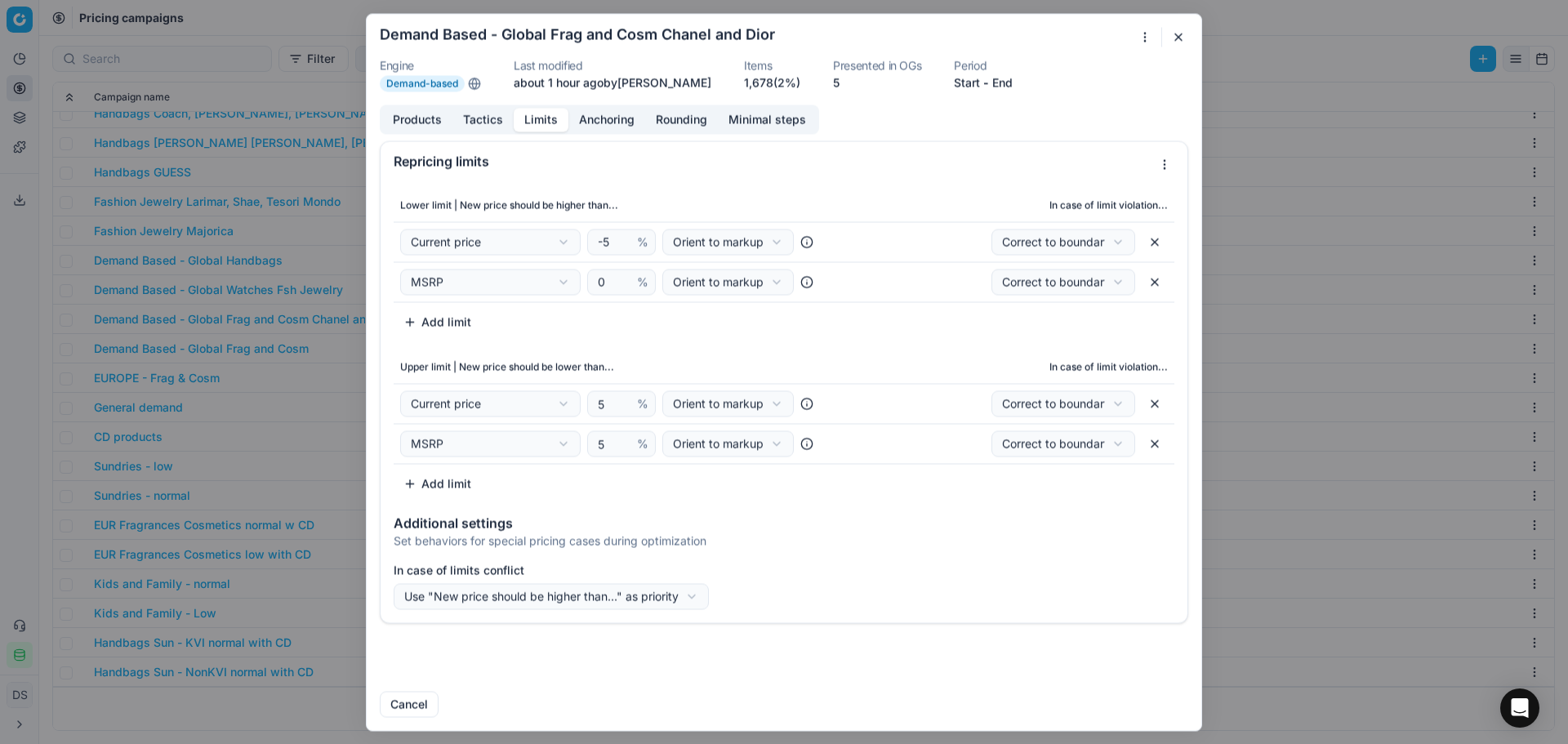
click at [1162, 401] on button "button" at bounding box center [1154, 403] width 26 height 26
select select "msrp"
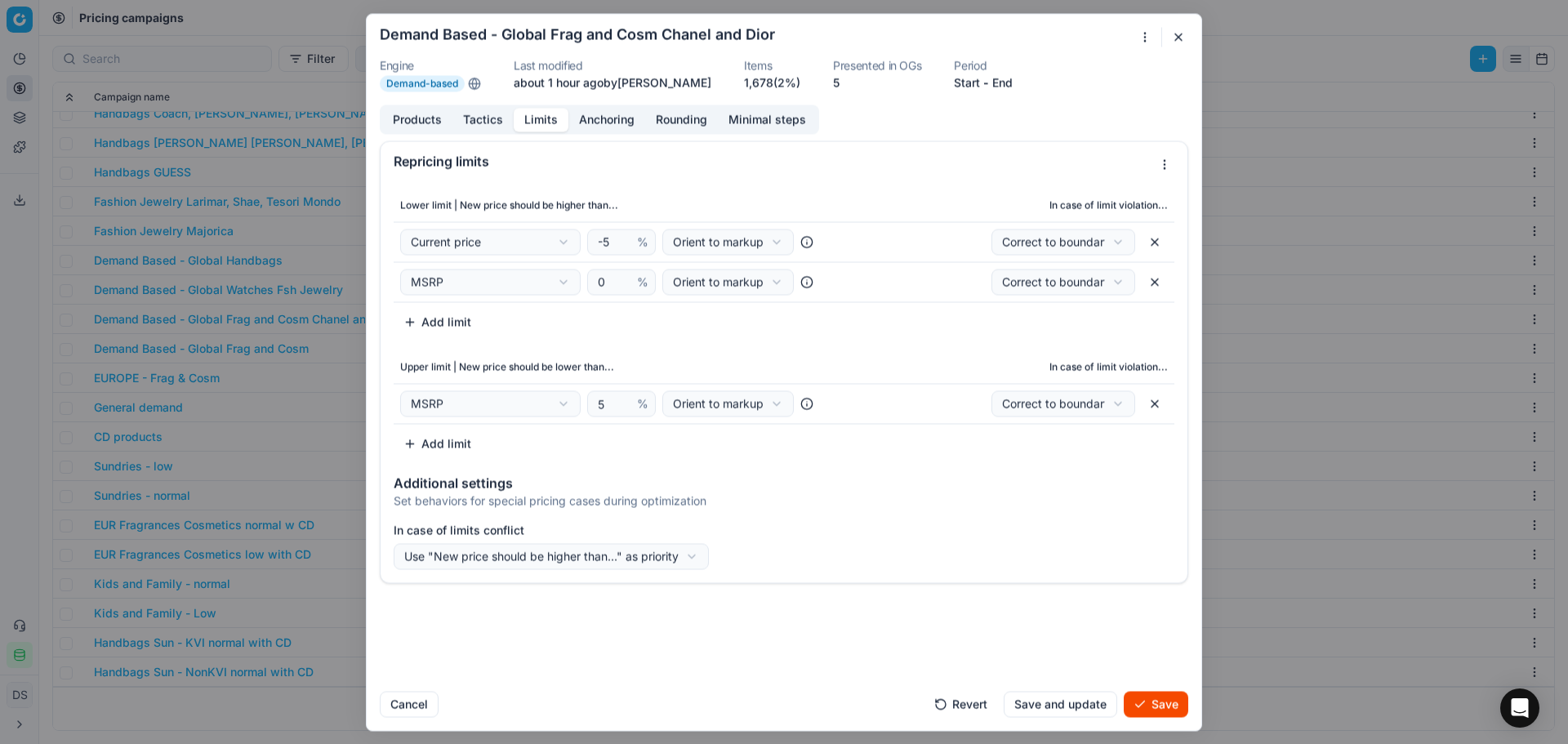
click at [1163, 716] on button "Save" at bounding box center [1155, 703] width 64 height 26
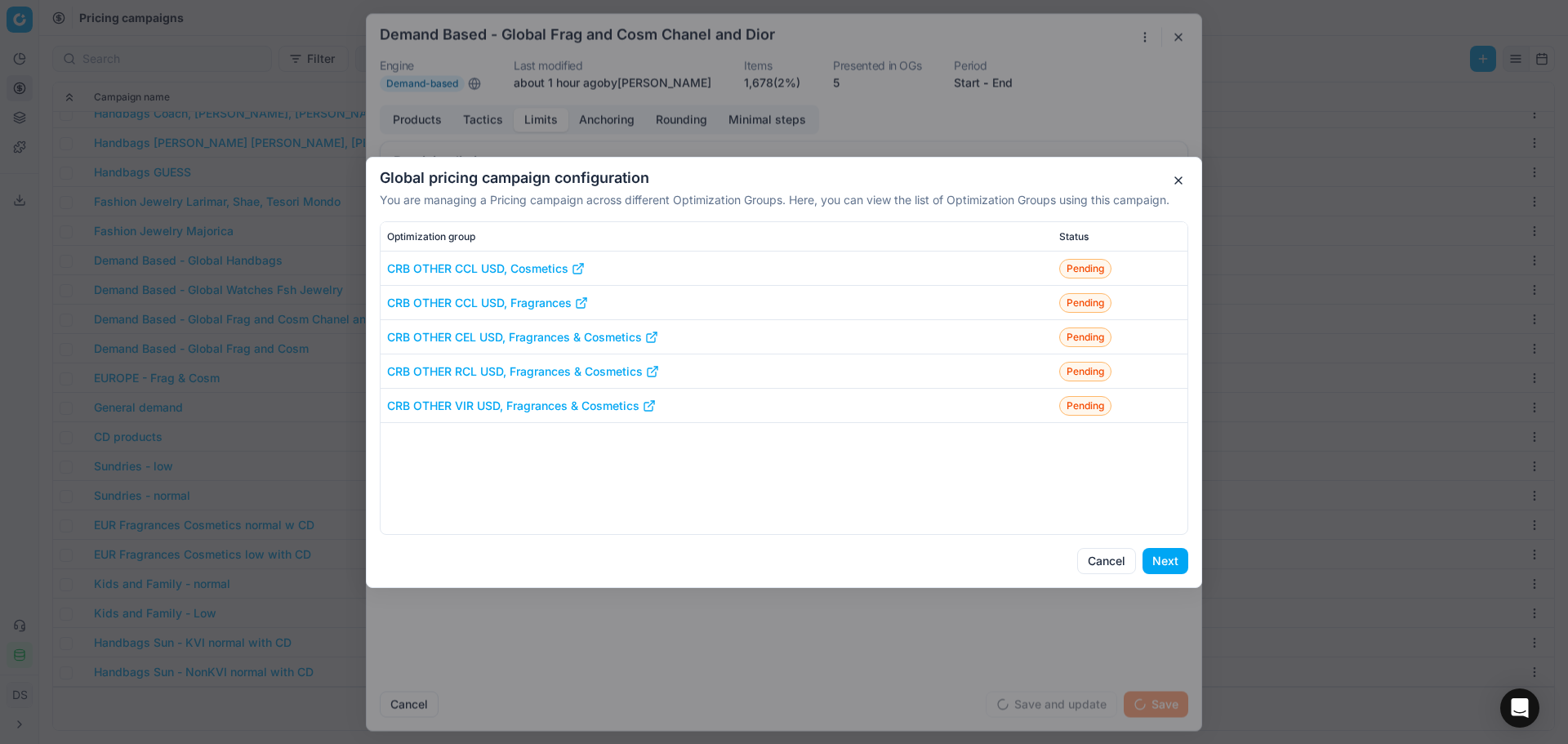
click at [1178, 571] on button "Next" at bounding box center [1166, 560] width 46 height 26
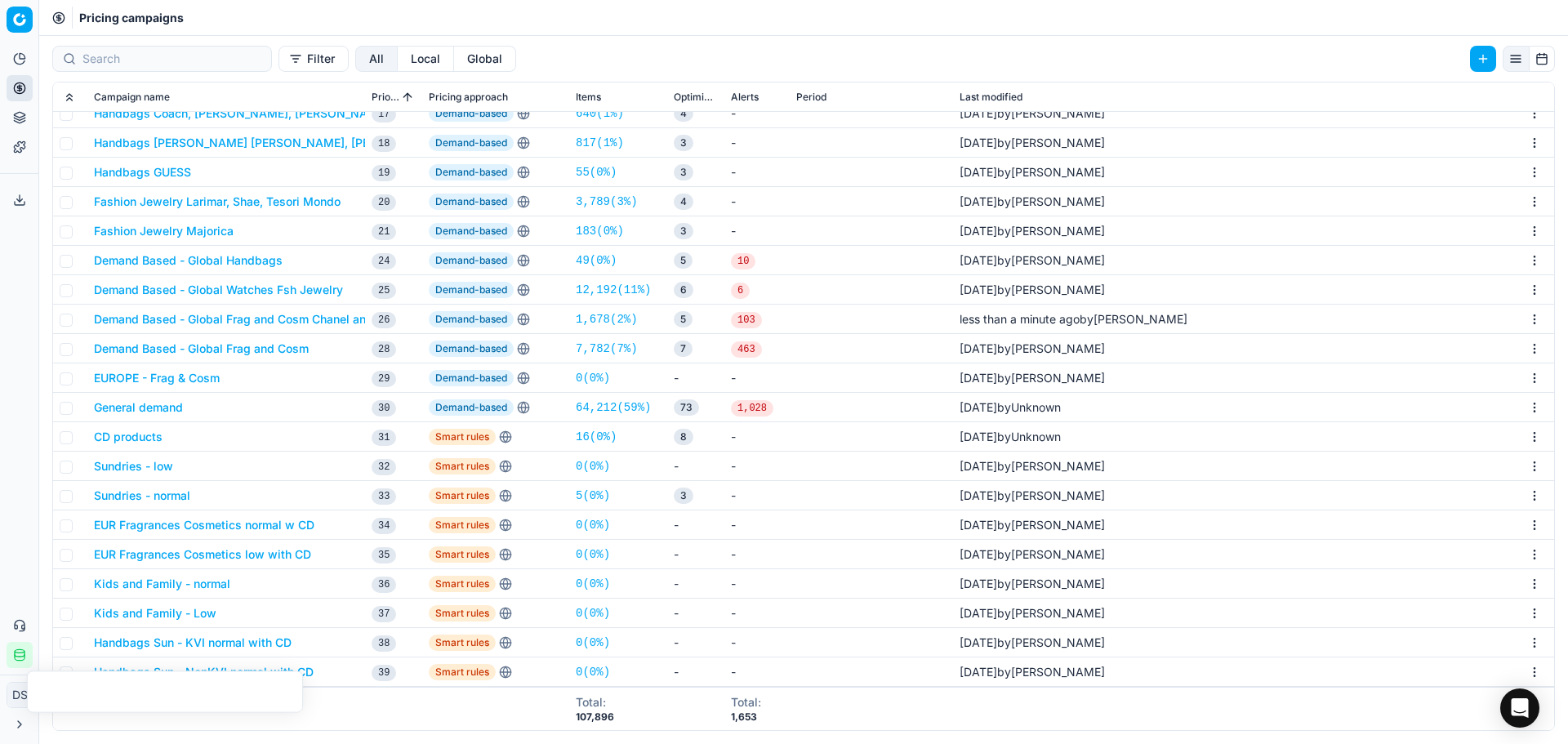
click at [328, 324] on button "Demand Based - Global Frag and Cosm Chanel and Dior" at bounding box center [246, 319] width 305 height 16
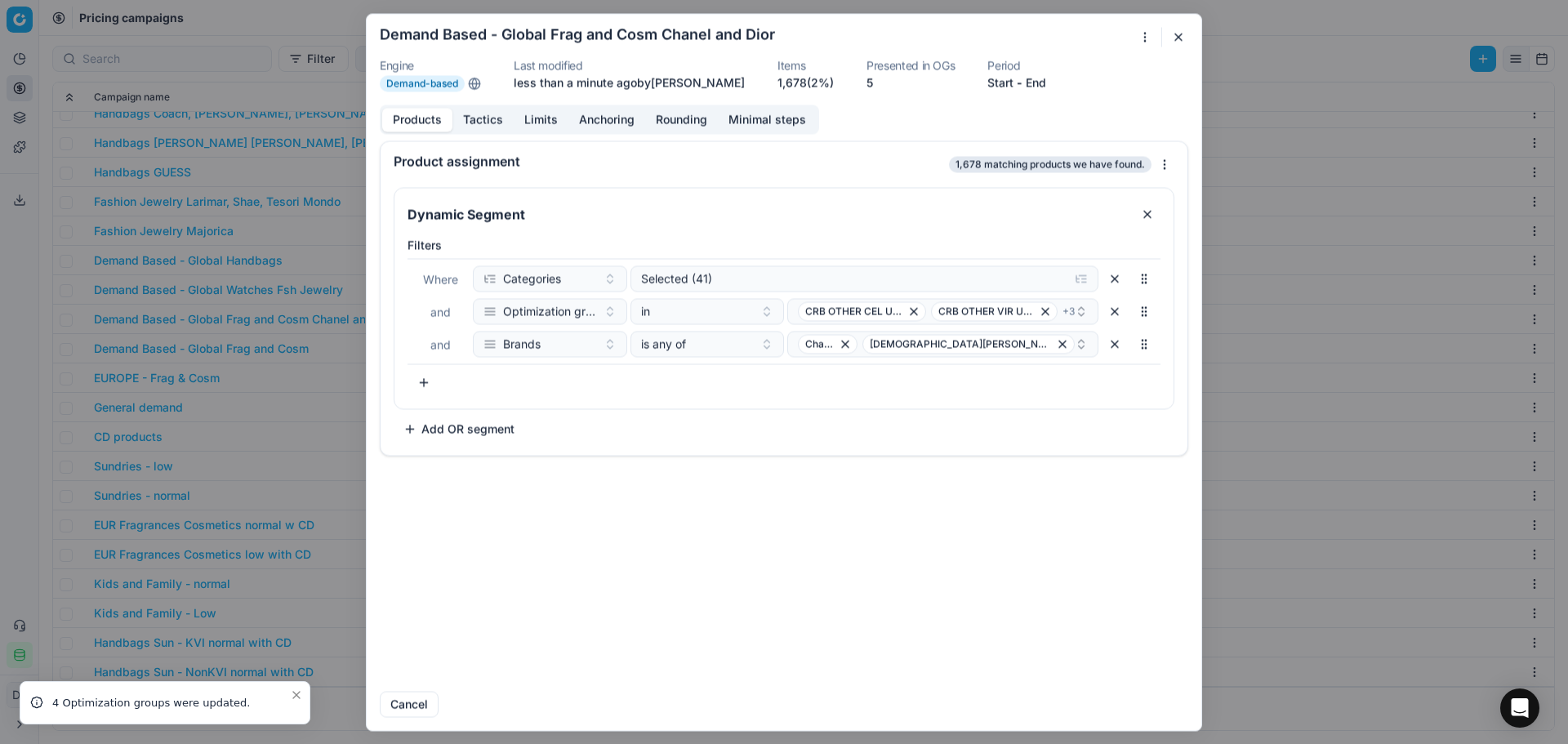
click at [558, 122] on button "Limits" at bounding box center [540, 120] width 55 height 24
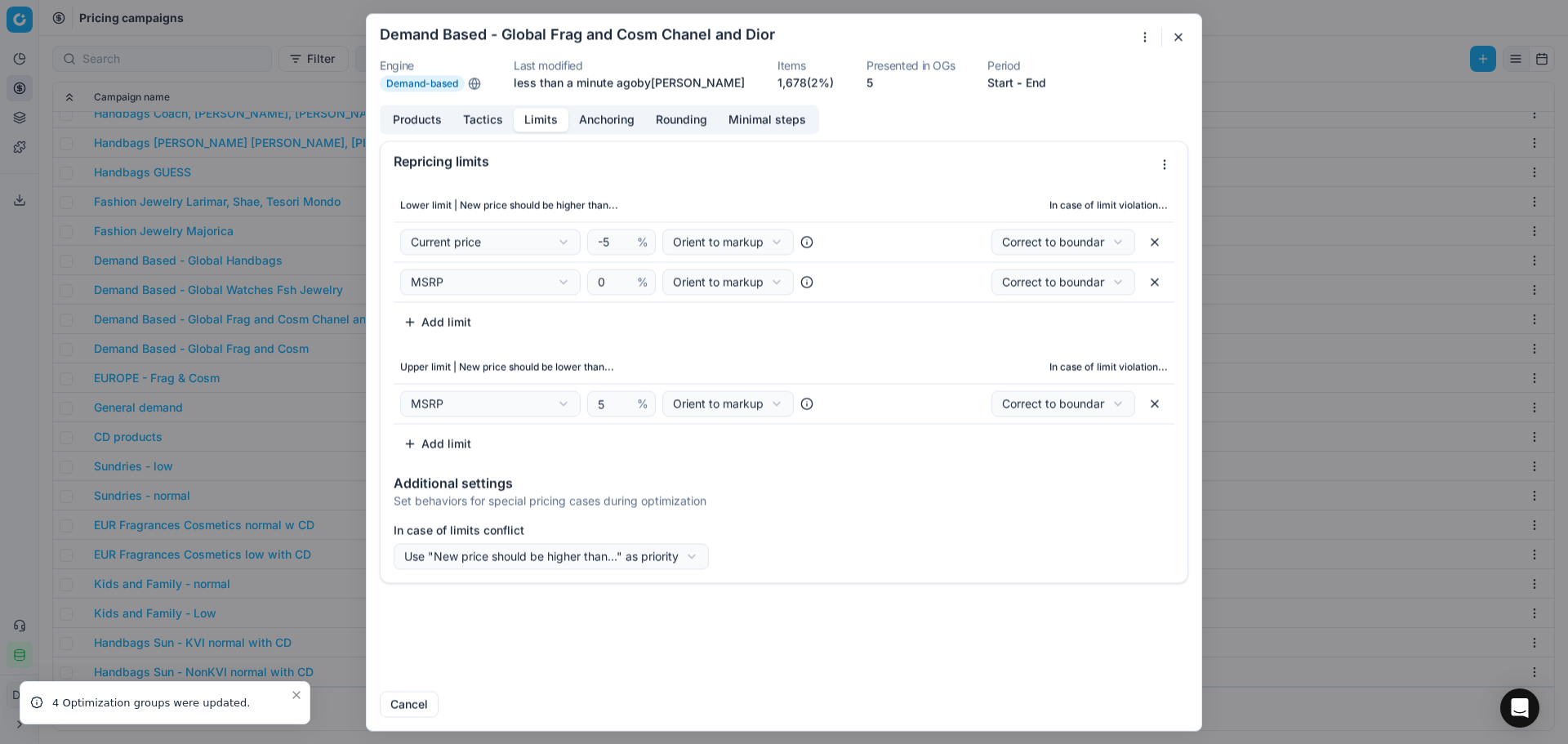
click at [1163, 244] on button "button" at bounding box center [1154, 241] width 26 height 26
select select "msrp"
type input "0"
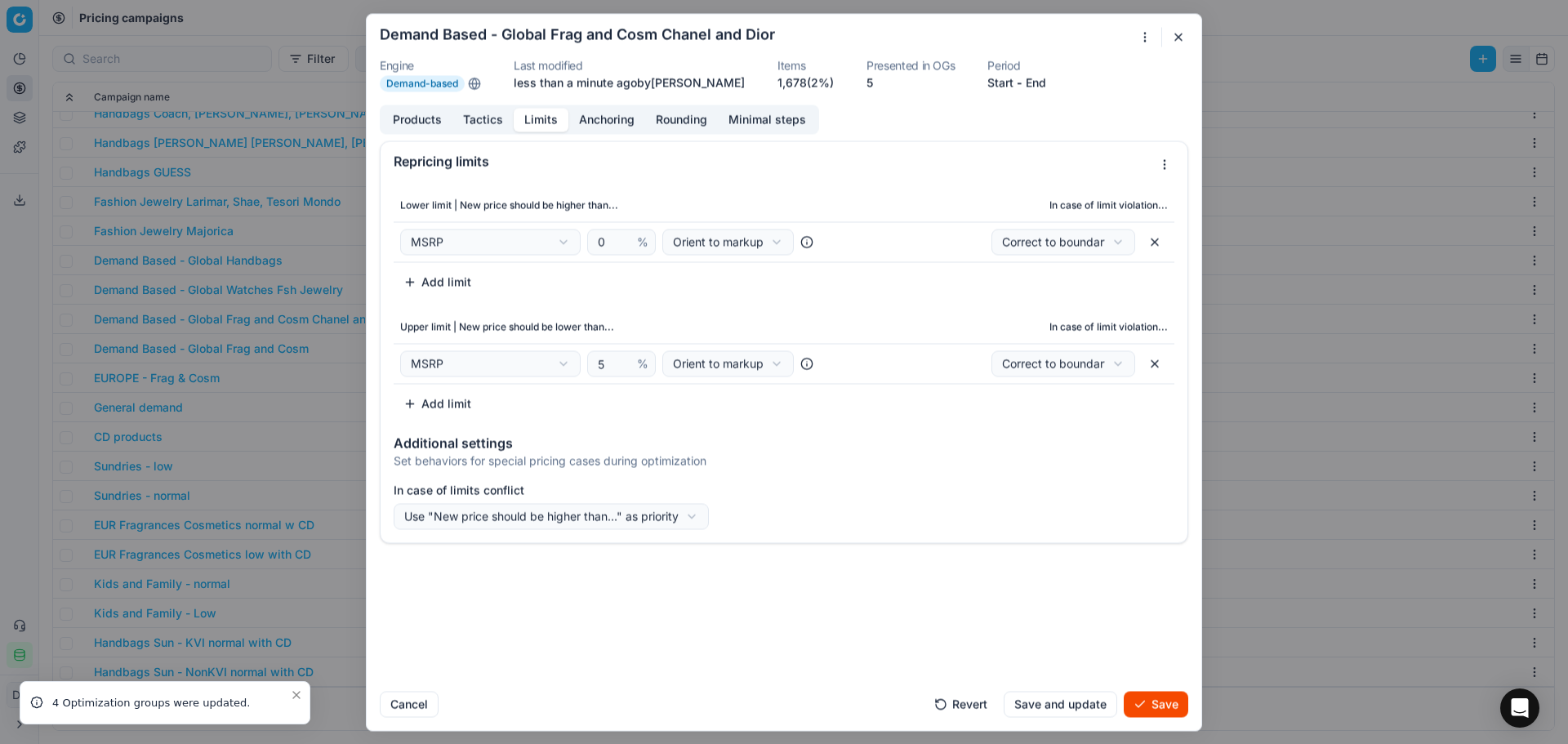
click at [464, 288] on button "Add limit" at bounding box center [437, 282] width 87 height 26
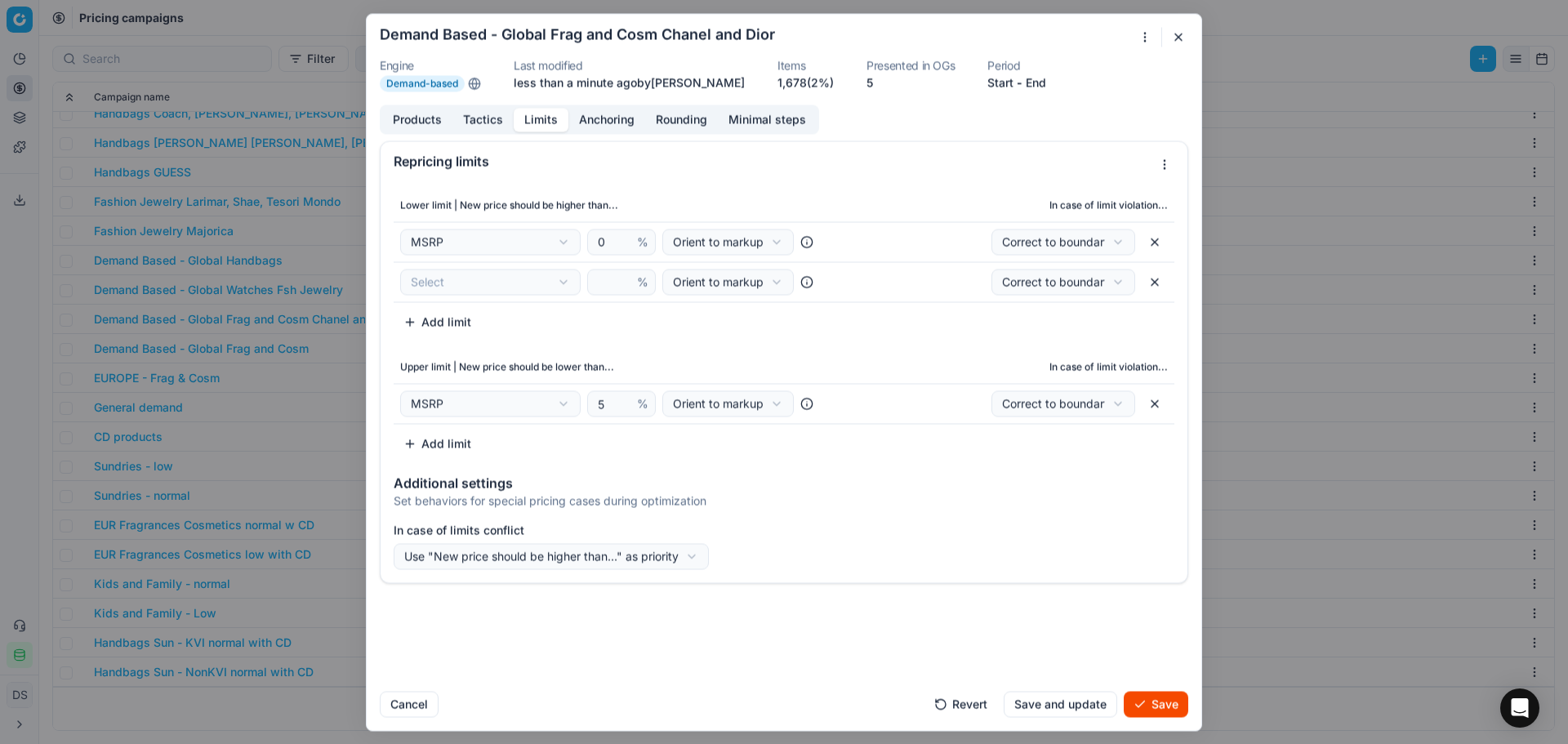
click at [474, 286] on div "We are saving PC settings. Please wait, it should take a few minutes Demand Bas…" at bounding box center [784, 372] width 1568 height 744
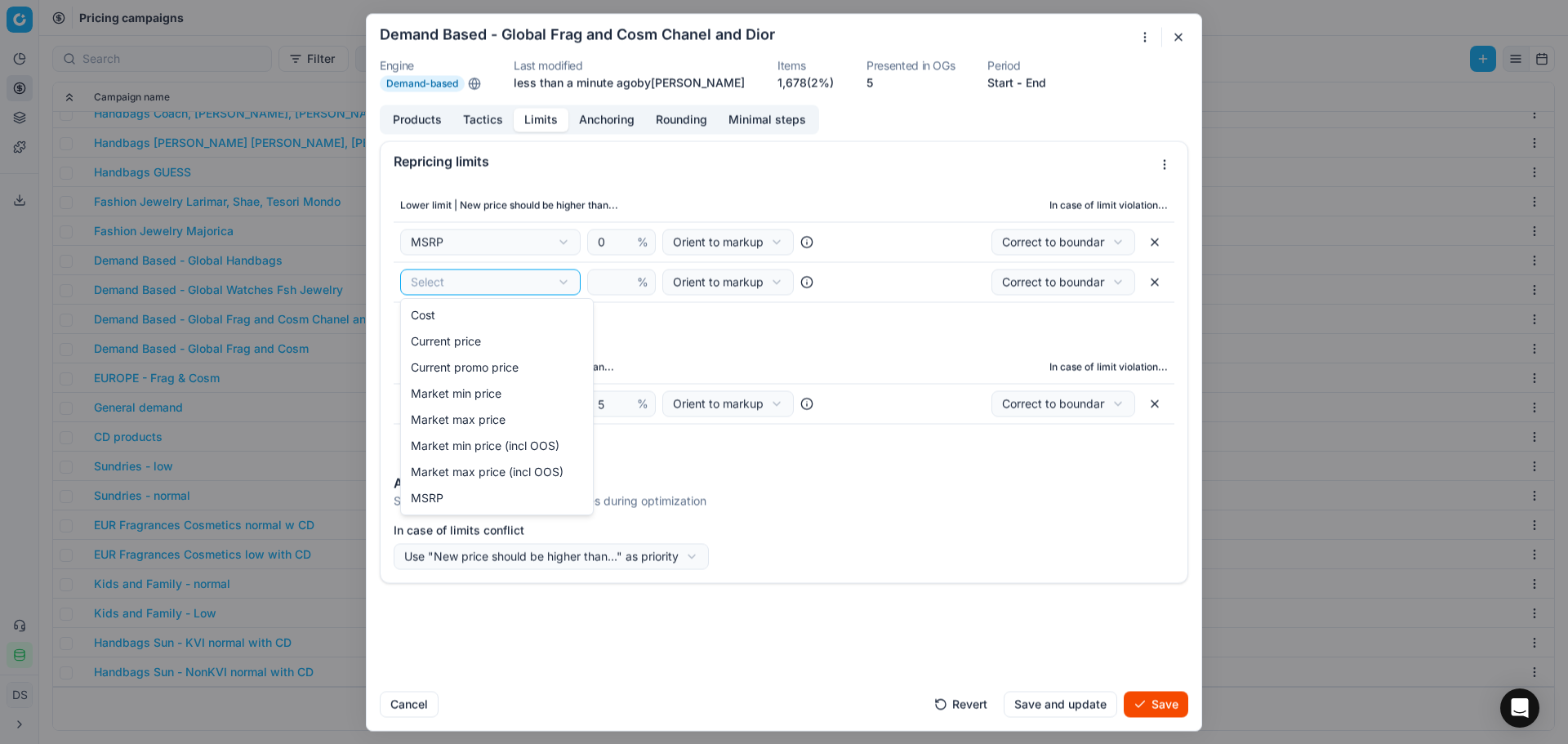
select select "last_price"
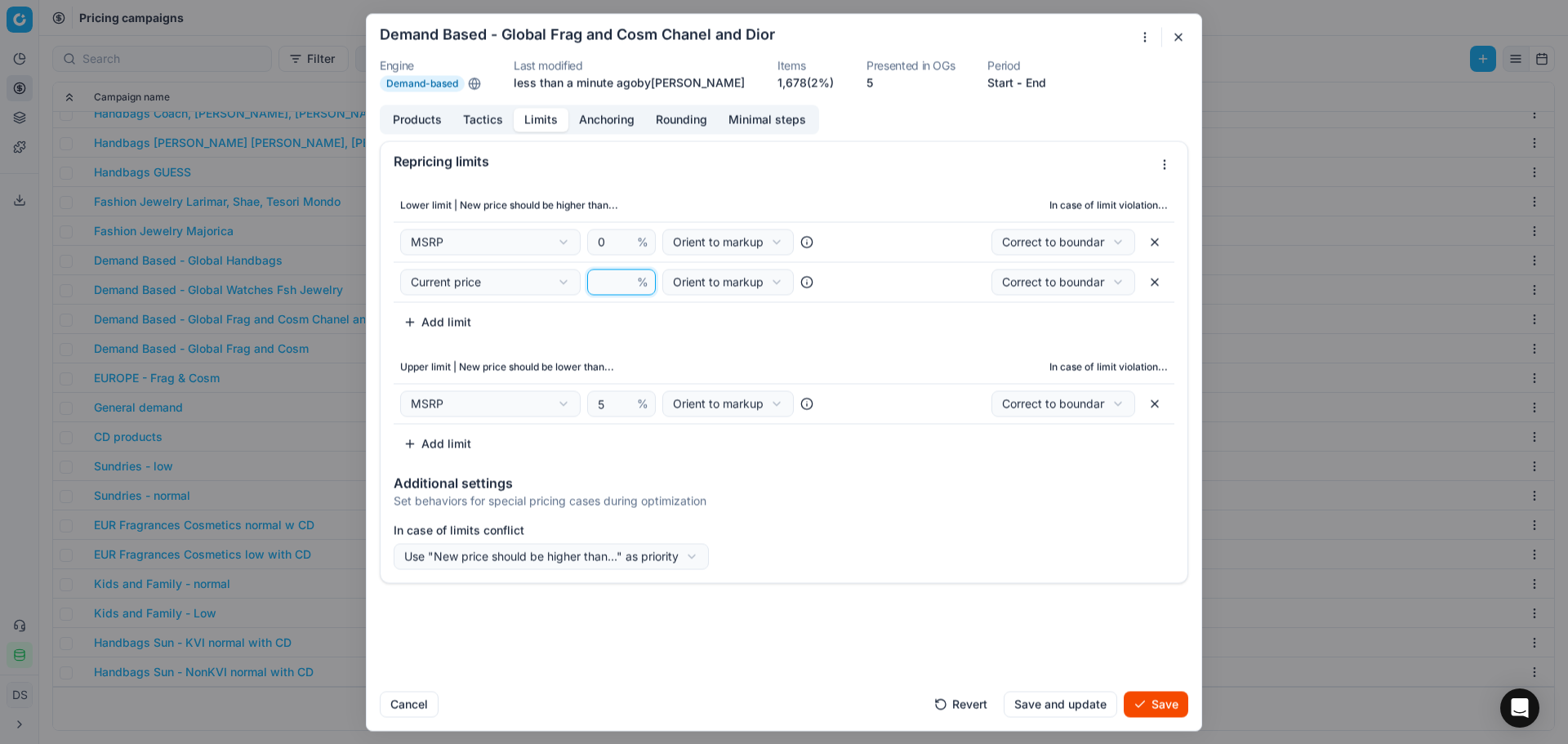
click at [616, 286] on input "number" at bounding box center [614, 282] width 39 height 25
type input "-5"
click at [1151, 697] on button "Save" at bounding box center [1155, 703] width 64 height 26
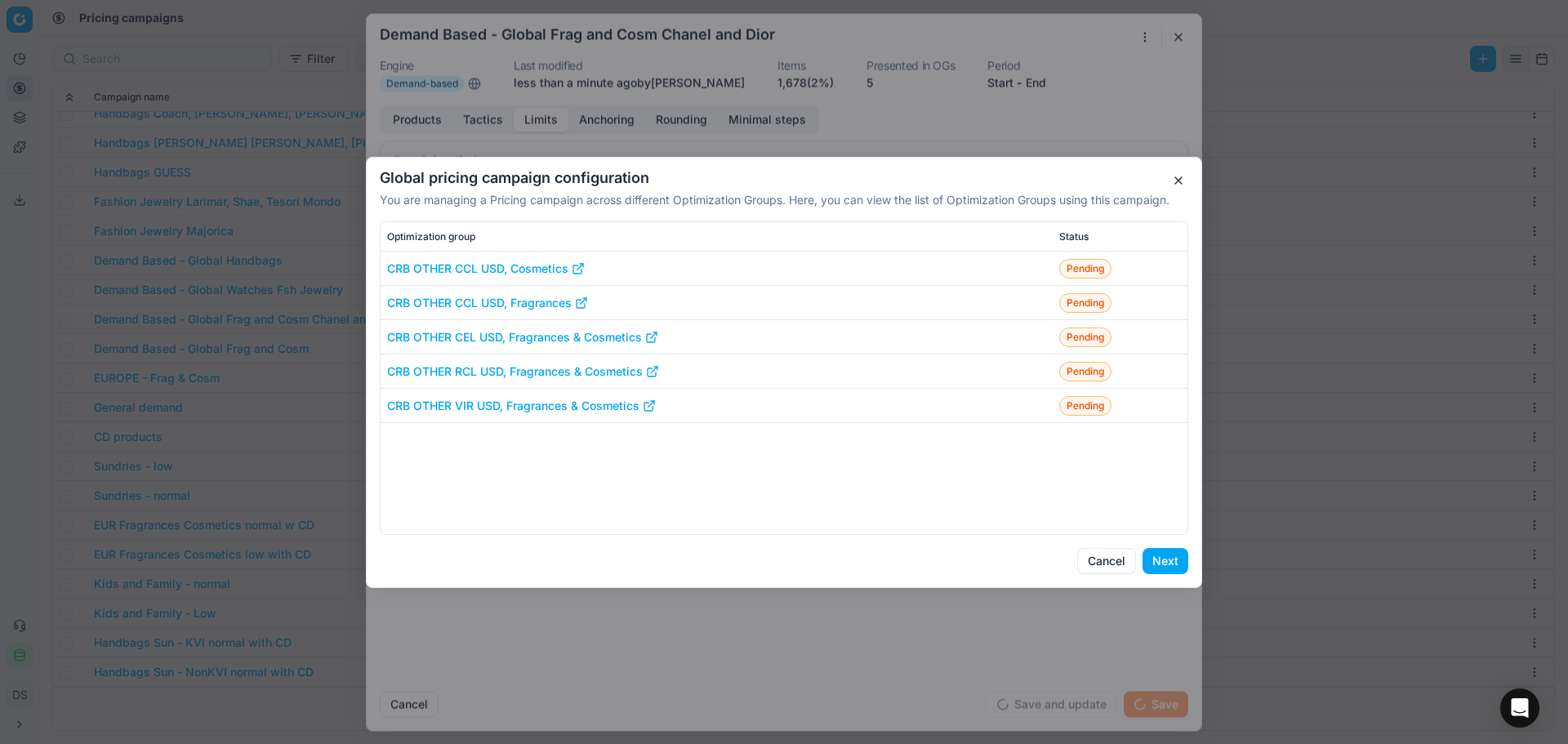
click at [1170, 560] on button "Next" at bounding box center [1166, 560] width 46 height 26
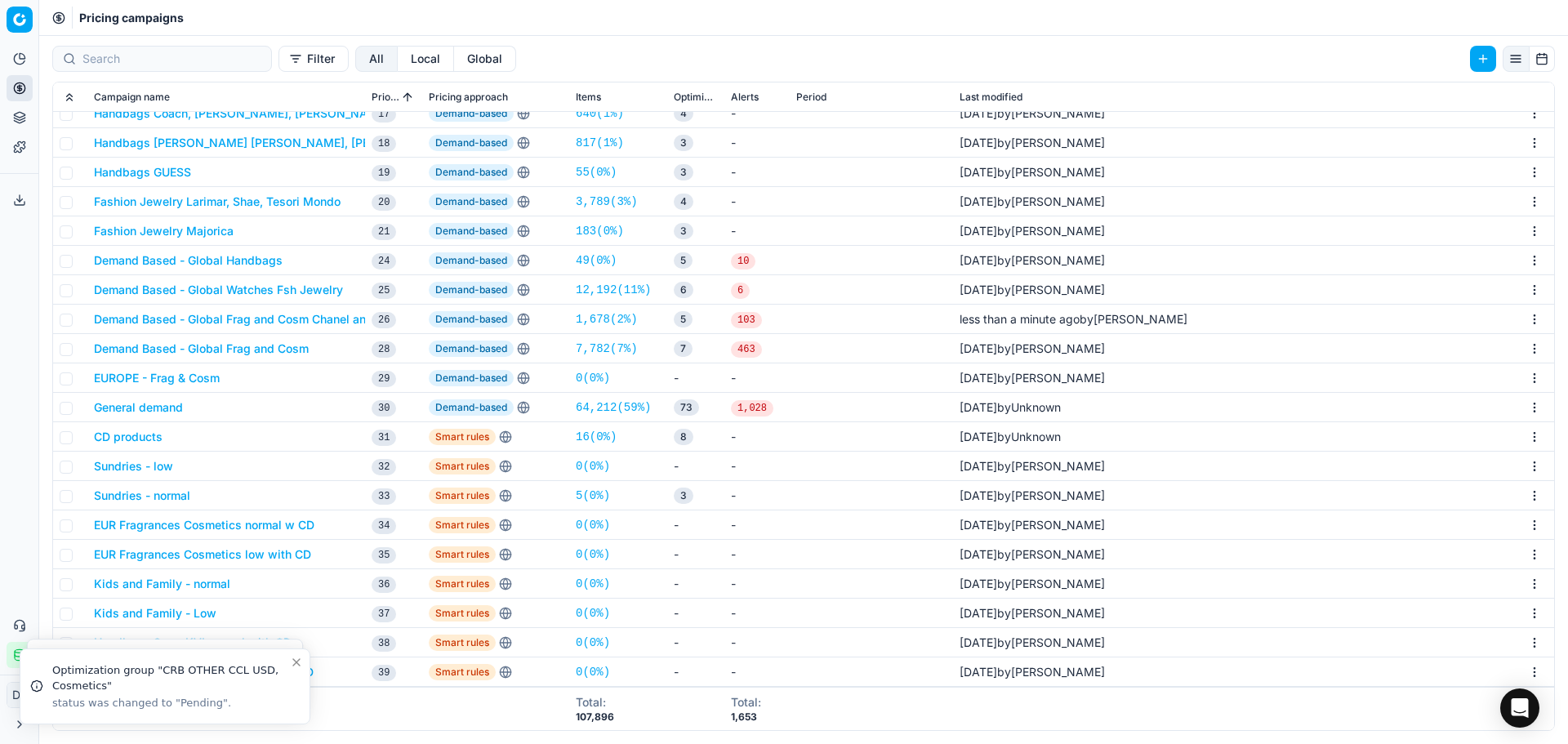
click at [281, 315] on button "Demand Based - Global Frag and Cosm Chanel and Dior" at bounding box center [246, 319] width 305 height 16
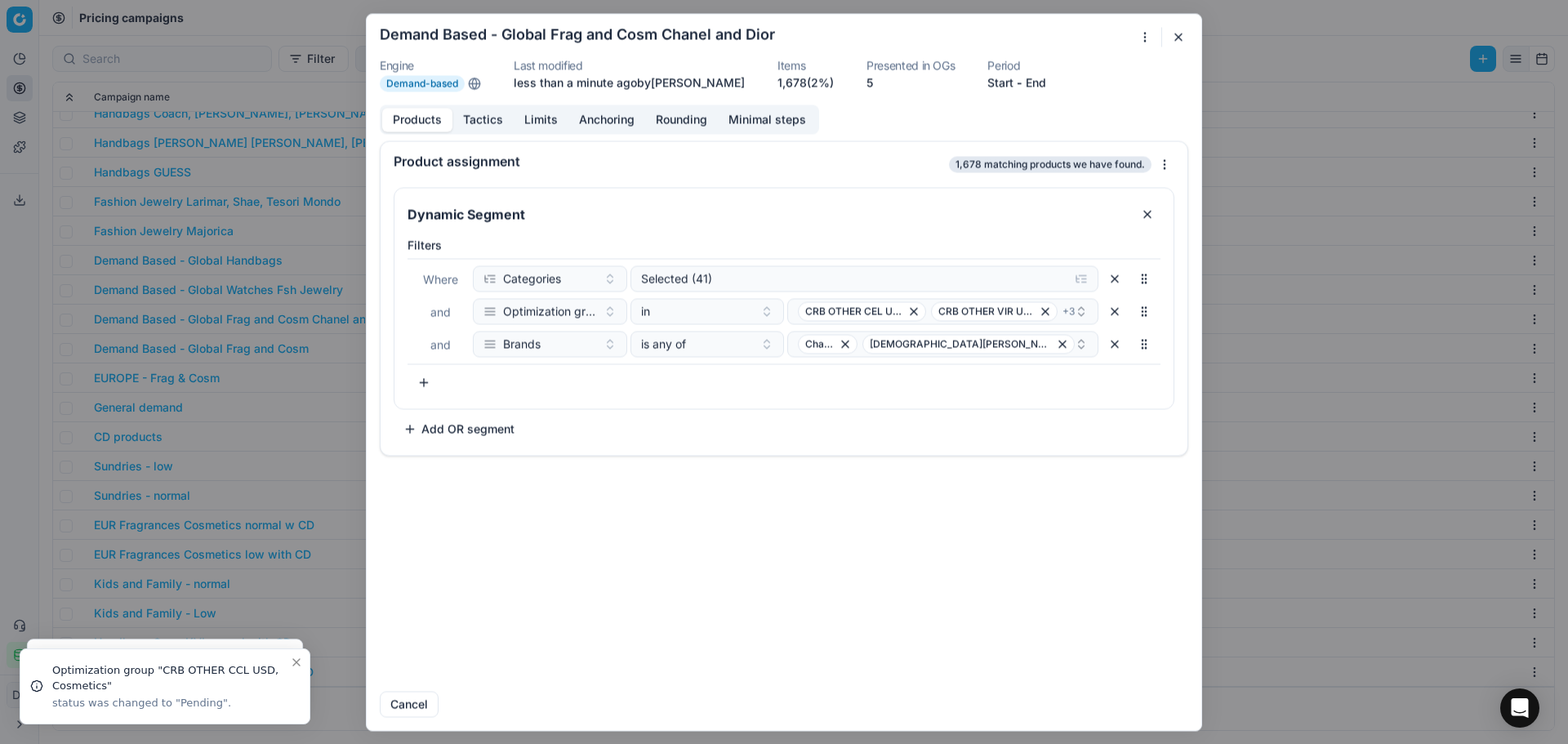
click at [548, 105] on form "We are saving PC settings. Please wait, it should take a few minutes Demand Bas…" at bounding box center [784, 372] width 835 height 716
click at [547, 114] on button "Limits" at bounding box center [540, 120] width 55 height 24
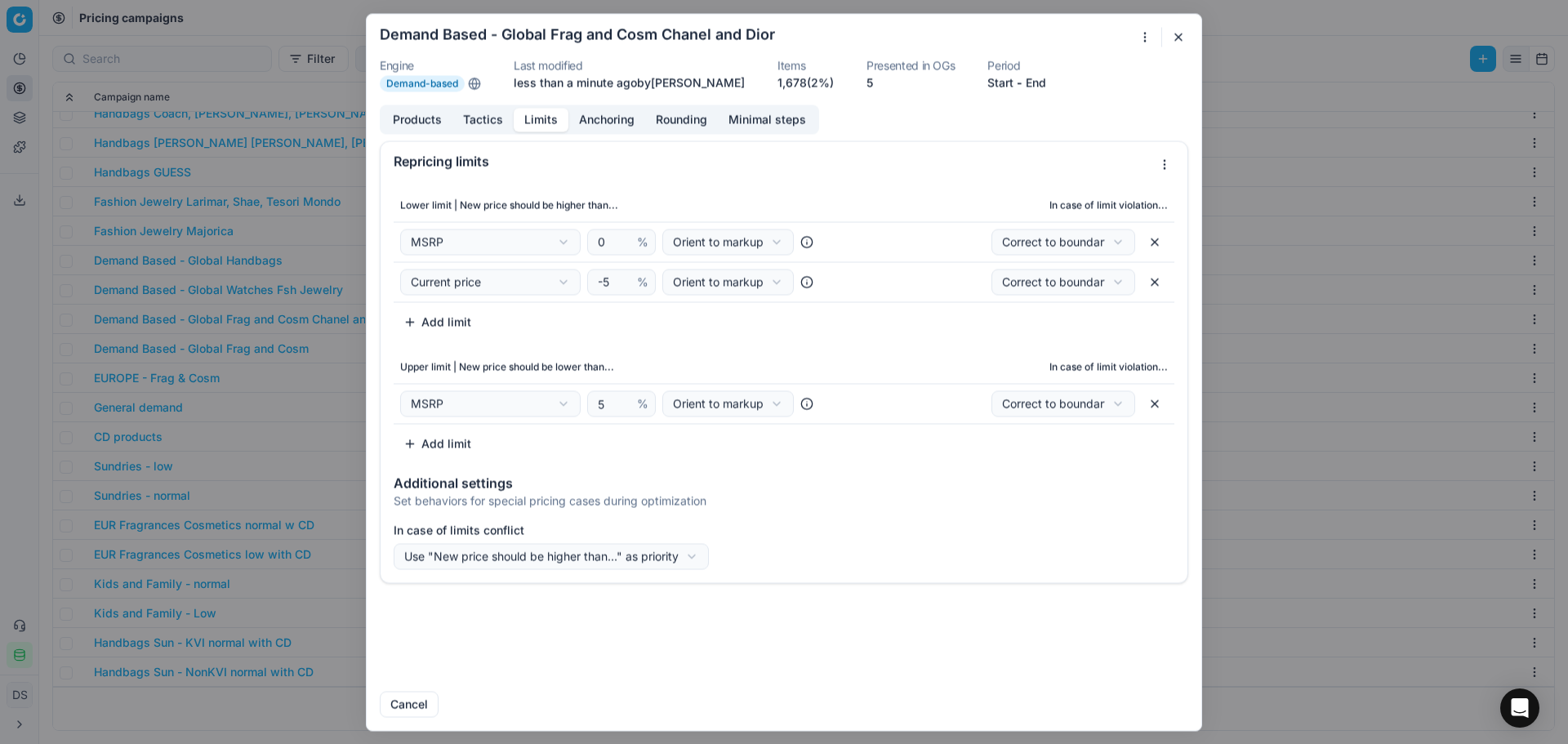
click at [1181, 38] on button "button" at bounding box center [1178, 36] width 19 height 19
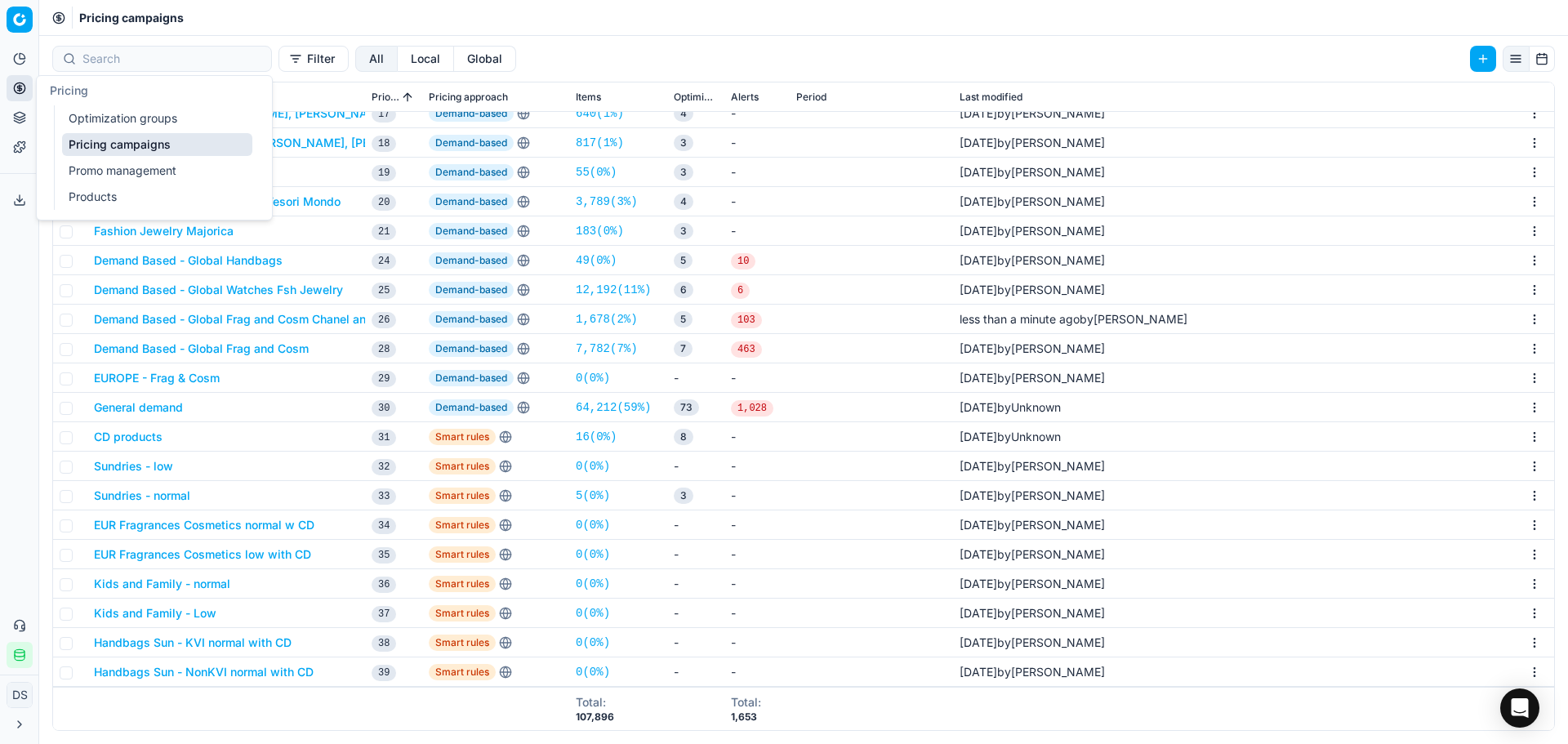
click at [25, 89] on circle at bounding box center [18, 87] width 11 height 11
click at [94, 114] on link "Optimization groups" at bounding box center [157, 119] width 191 height 23
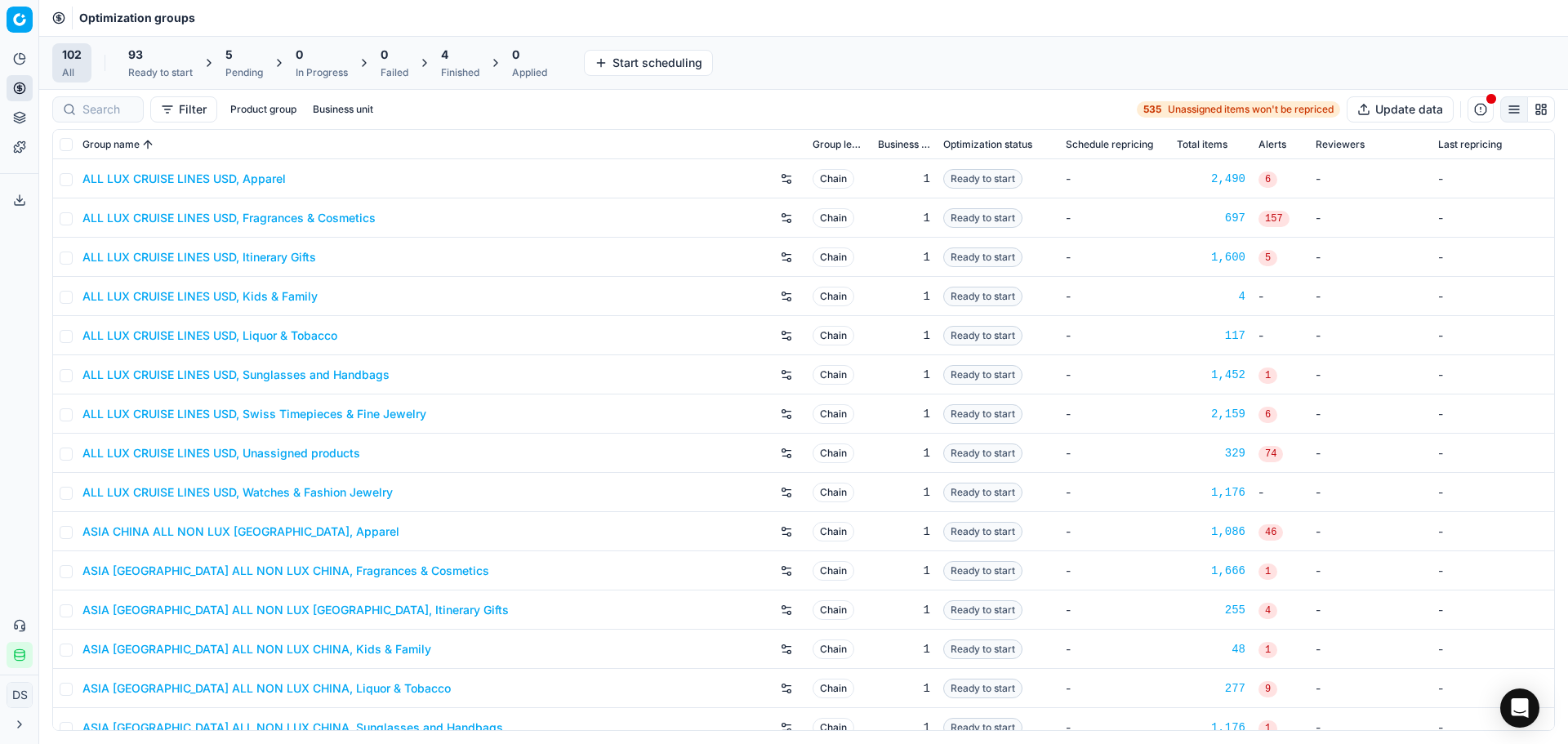
click at [255, 64] on div "5 Pending" at bounding box center [243, 63] width 37 height 33
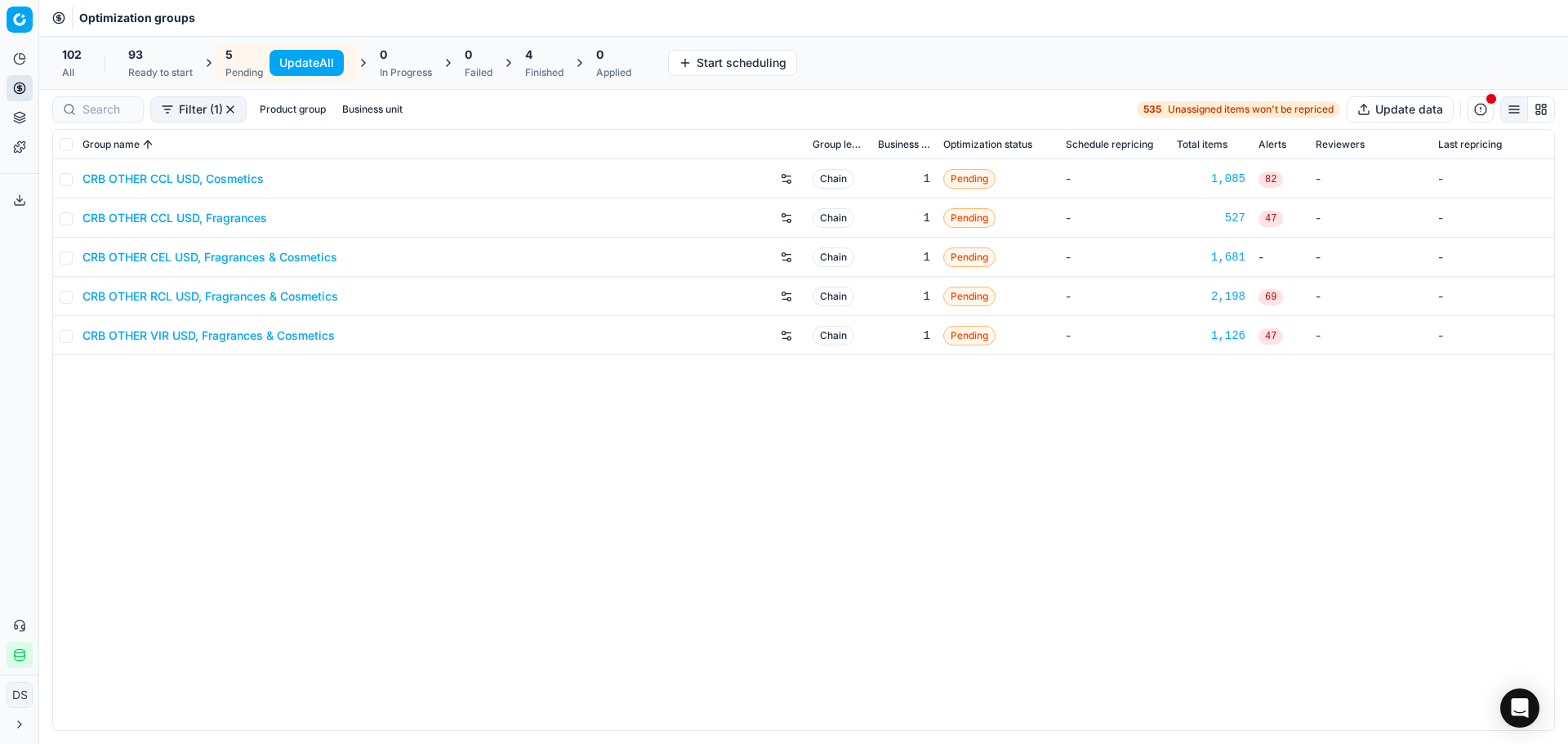
click at [193, 269] on td "CRB OTHER CEL USD, Fragrances & Cosmetics" at bounding box center [441, 257] width 730 height 39
click at [194, 266] on div "CRB OTHER CEL USD, Fragrances & Cosmetics" at bounding box center [441, 257] width 717 height 26
click at [202, 258] on link "CRB OTHER CEL USD, Fragrances & Cosmetics" at bounding box center [210, 257] width 255 height 16
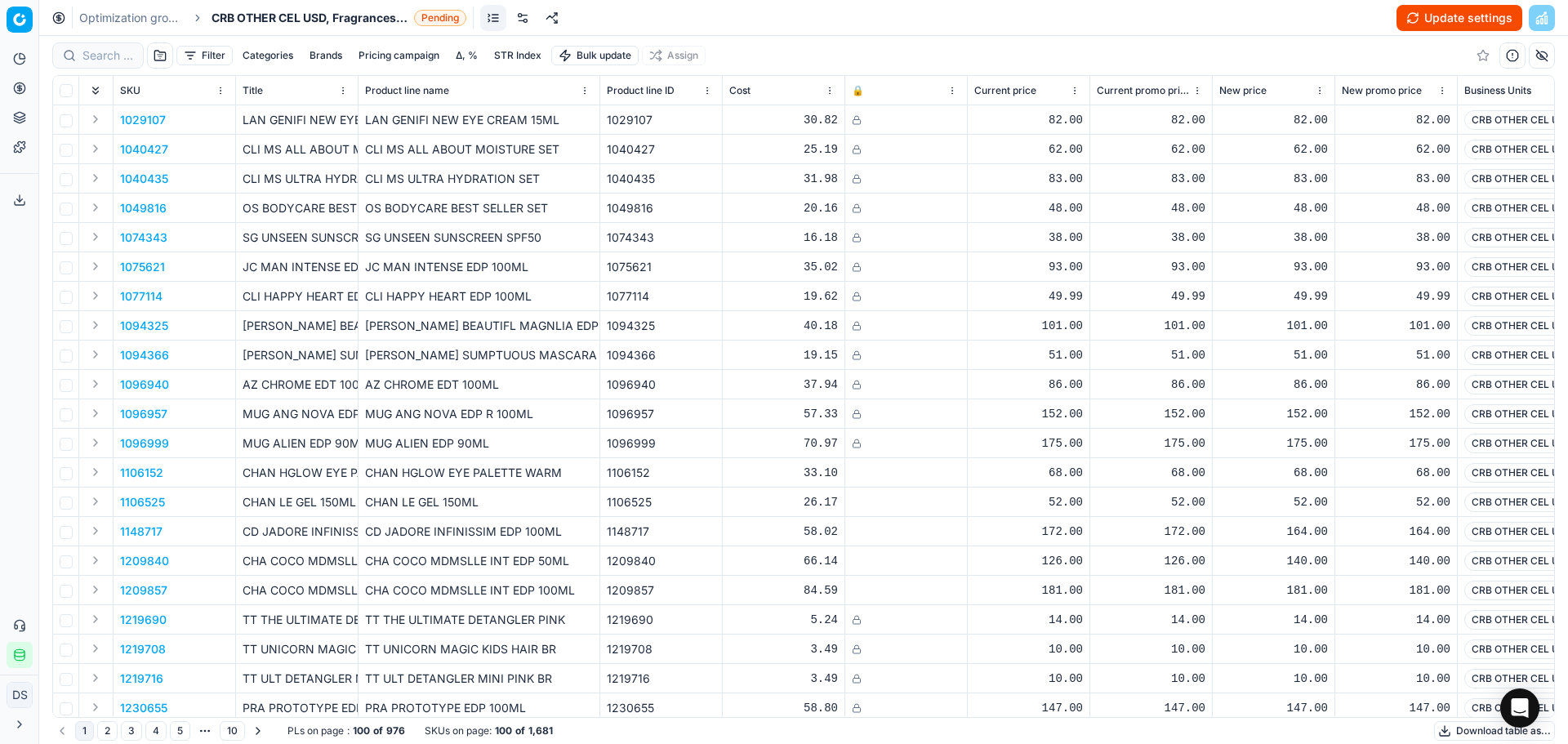
click at [1428, 19] on button "Update settings" at bounding box center [1459, 17] width 125 height 26
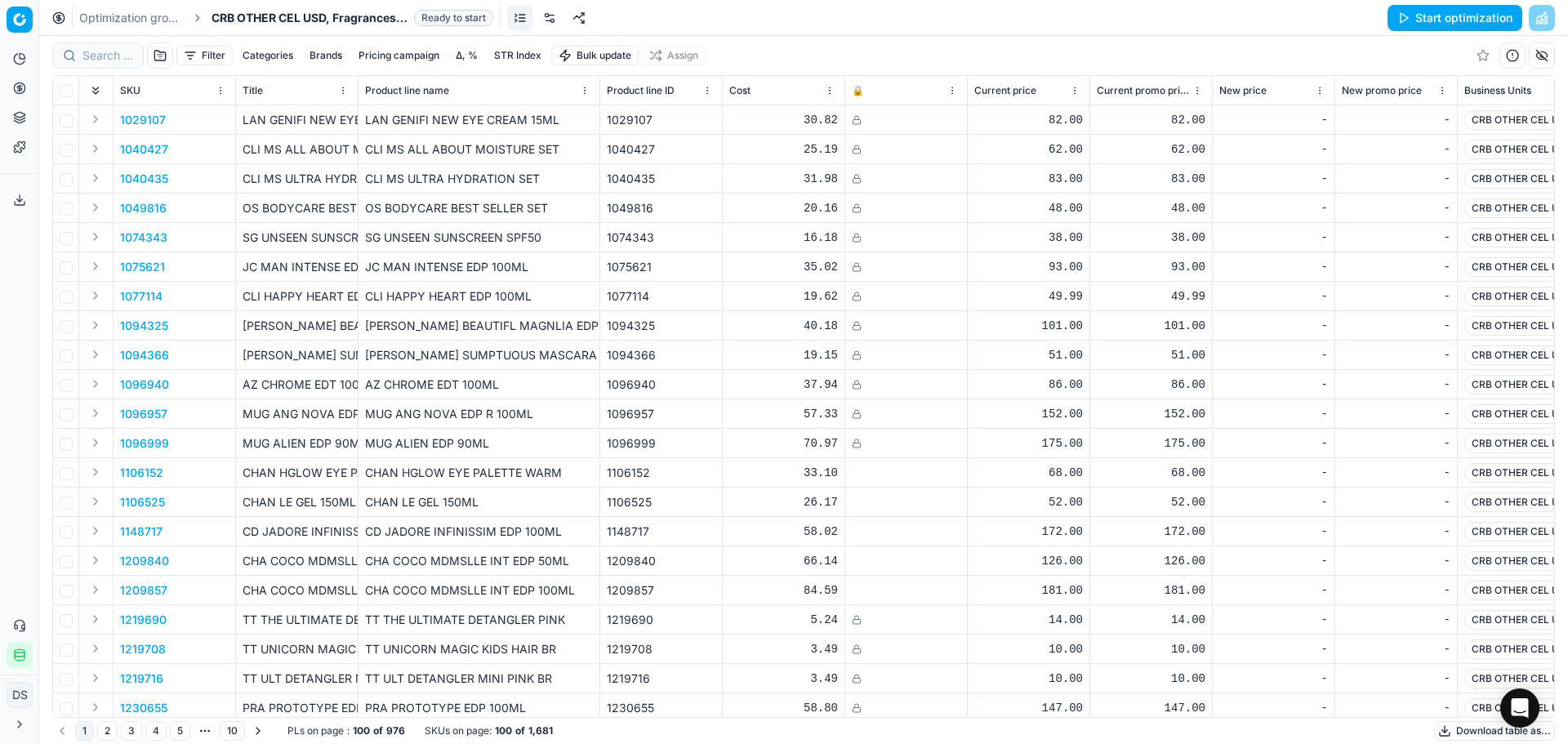
click at [1435, 25] on button "Start optimization" at bounding box center [1455, 17] width 135 height 26
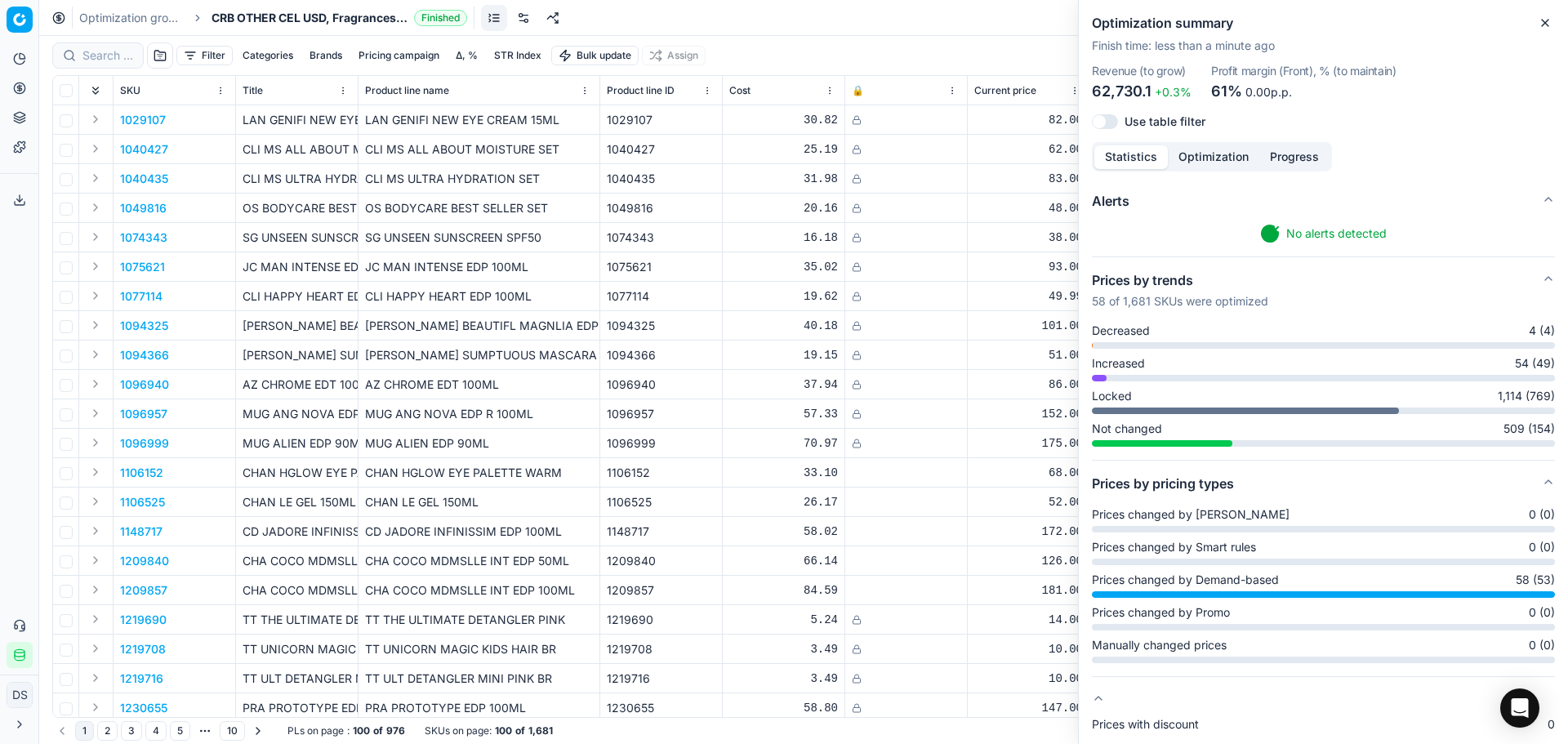
click at [330, 54] on button "Brands" at bounding box center [326, 56] width 46 height 19
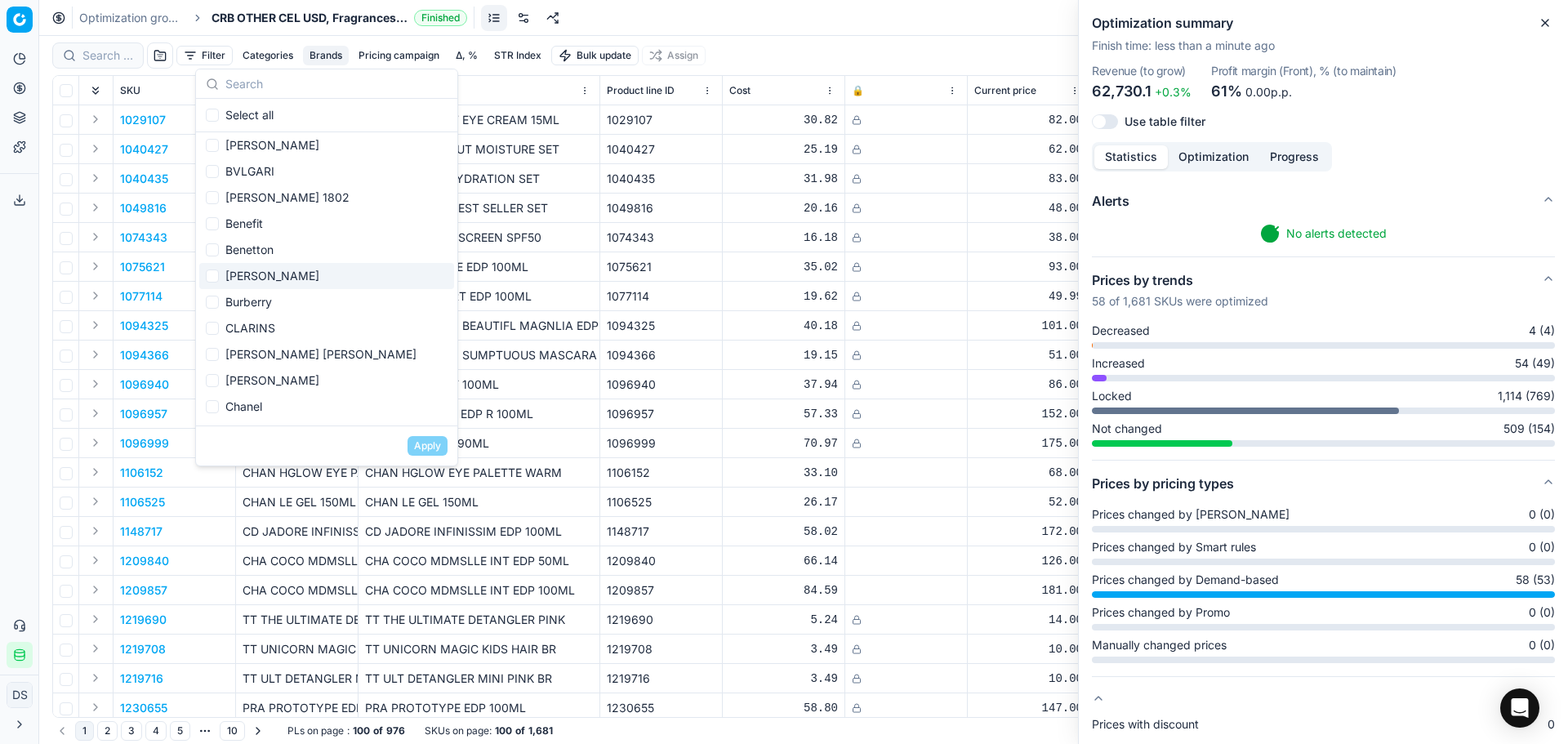
scroll to position [164, 0]
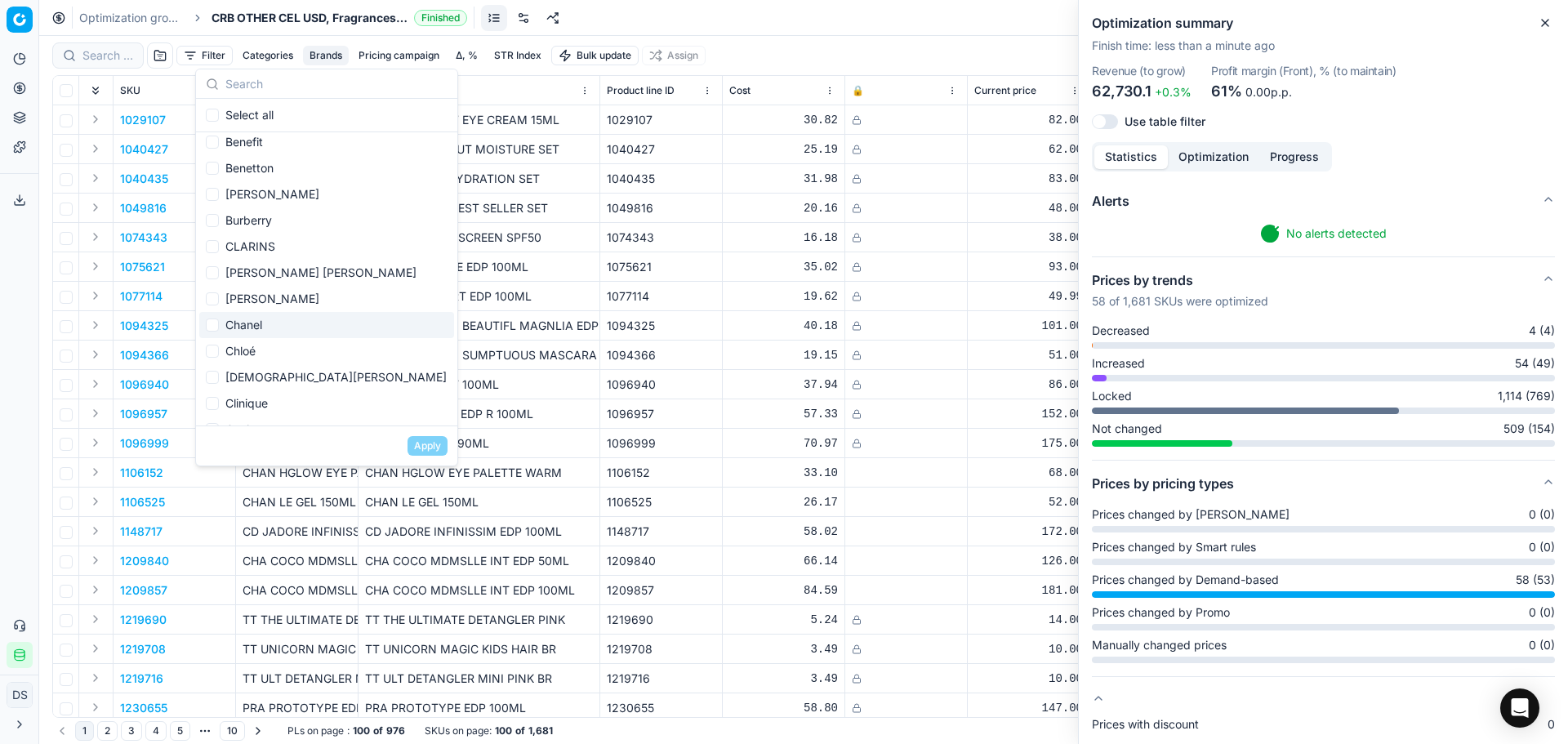
click at [253, 322] on div "Chanel" at bounding box center [327, 325] width 255 height 26
checkbox input "true"
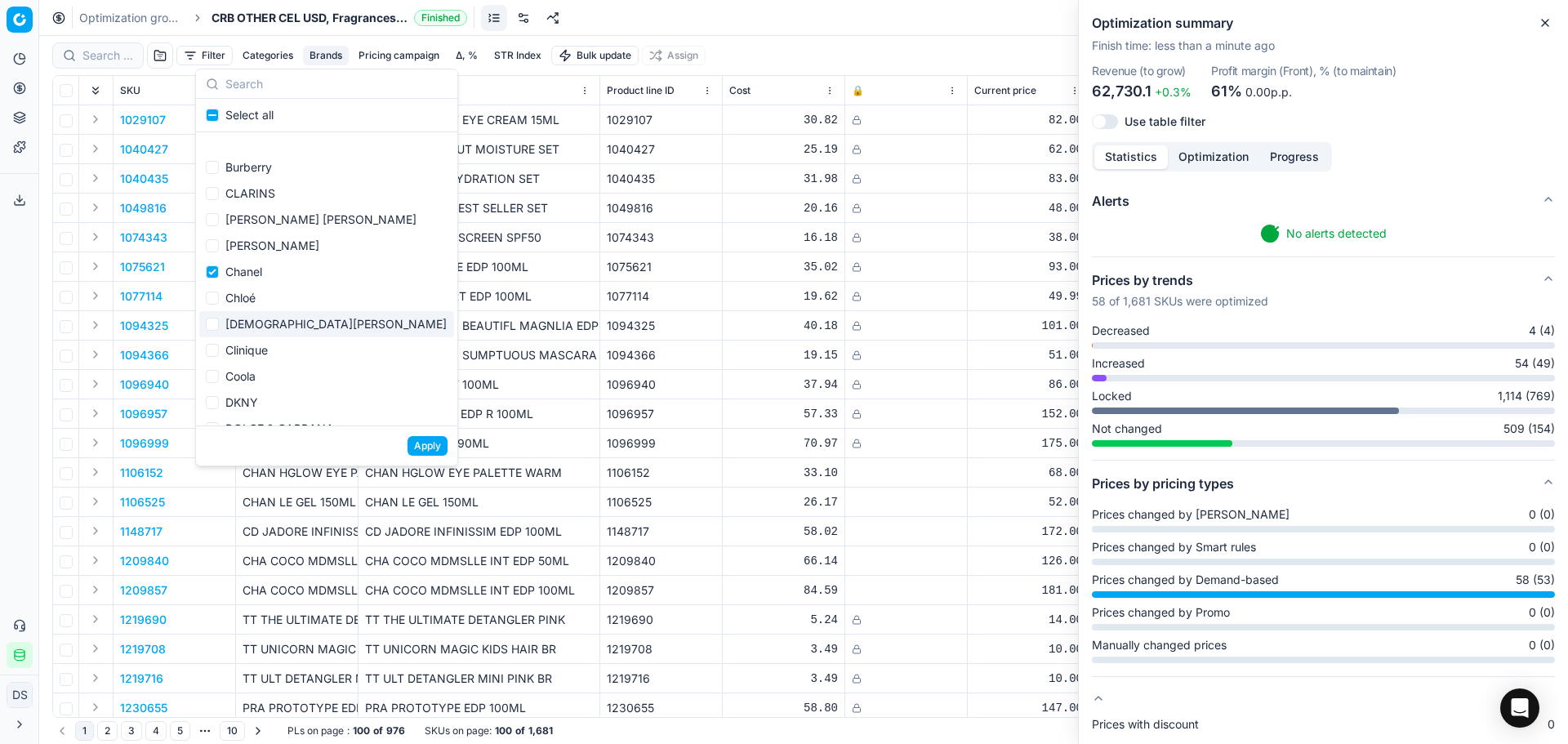
scroll to position [245, 0]
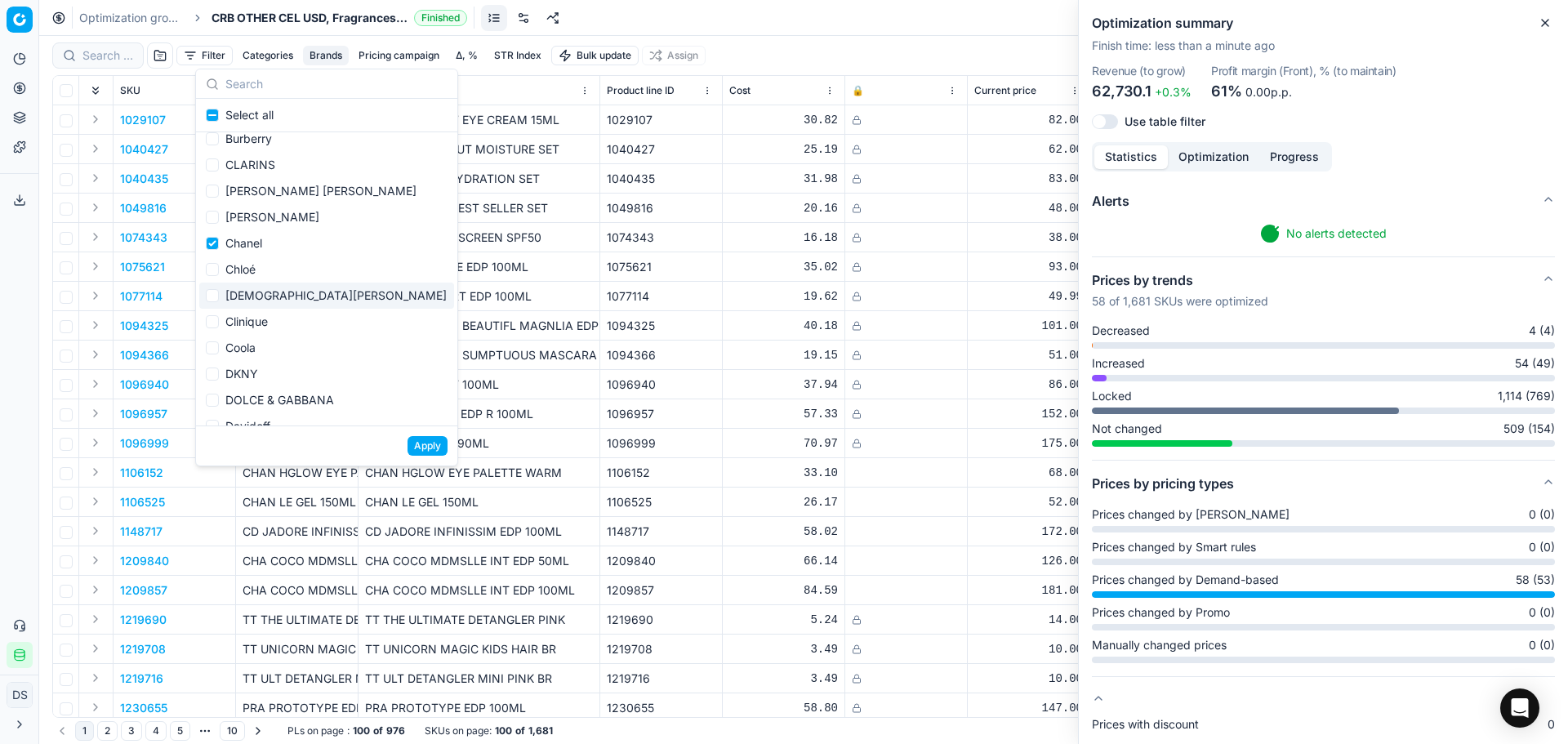
click at [296, 295] on div "[DEMOGRAPHIC_DATA][PERSON_NAME]" at bounding box center [327, 295] width 255 height 26
checkbox input "true"
click at [422, 446] on button "Apply" at bounding box center [428, 445] width 40 height 19
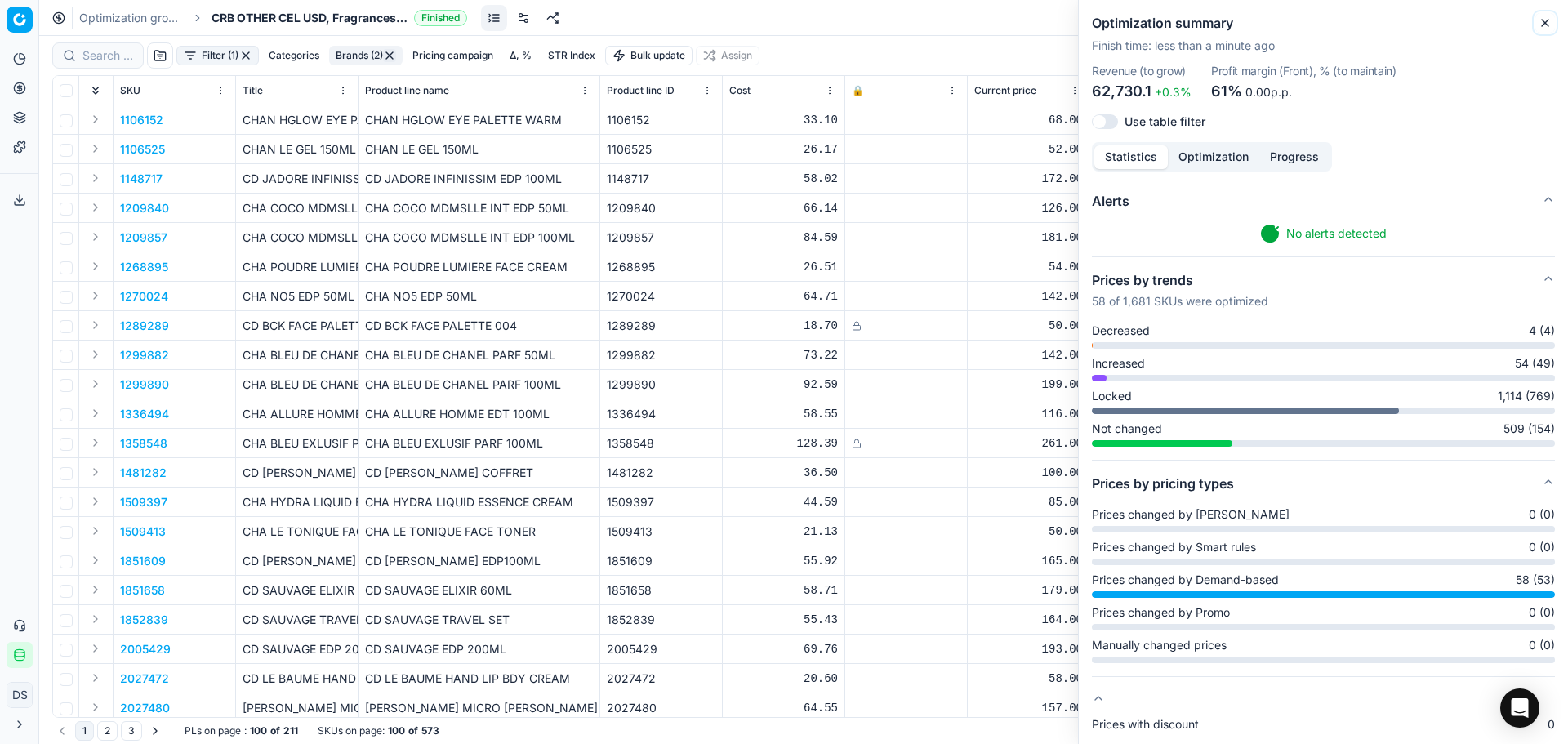
click at [1549, 20] on icon "button" at bounding box center [1546, 23] width 13 height 13
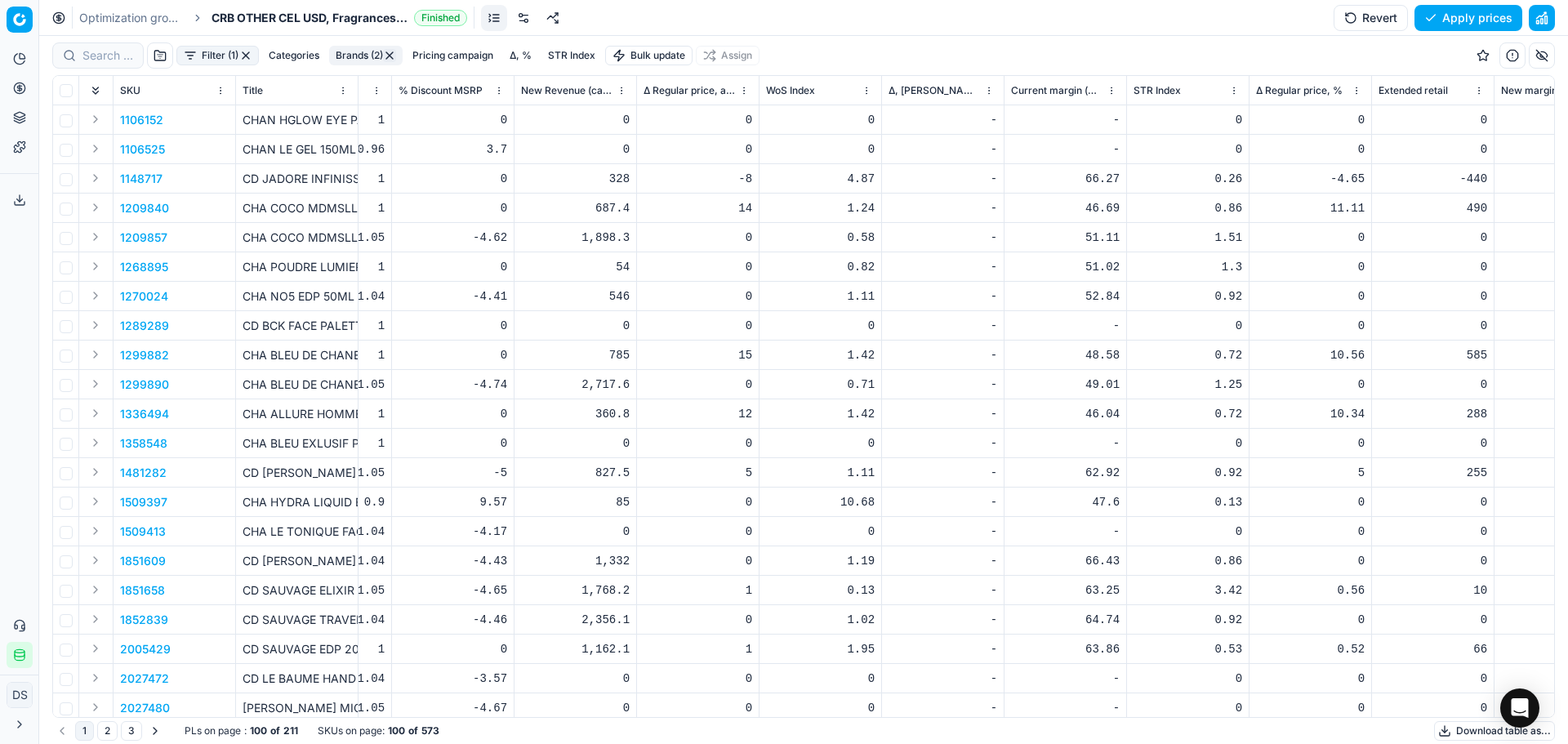
scroll to position [0, 4684]
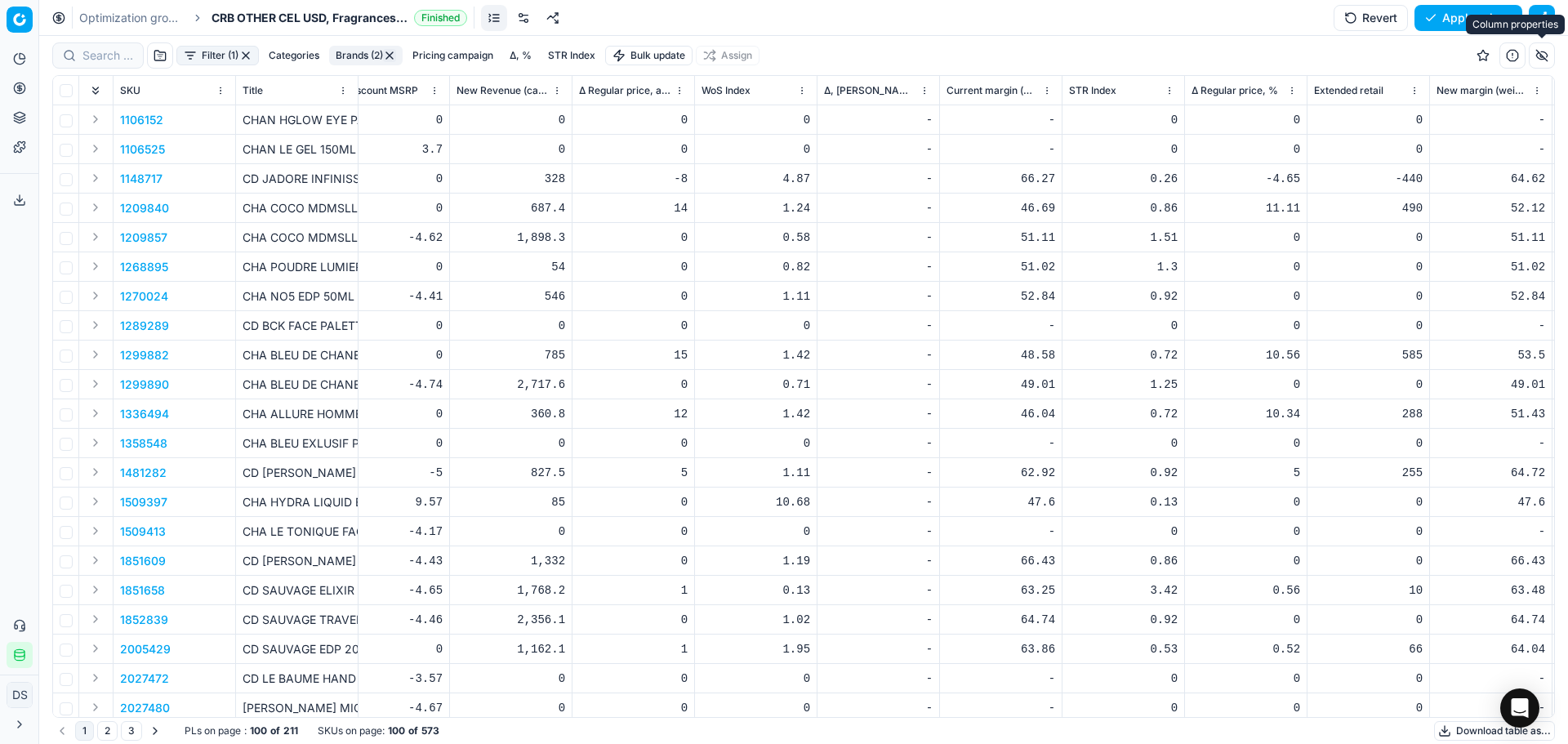
click at [1548, 58] on button "button" at bounding box center [1541, 55] width 26 height 26
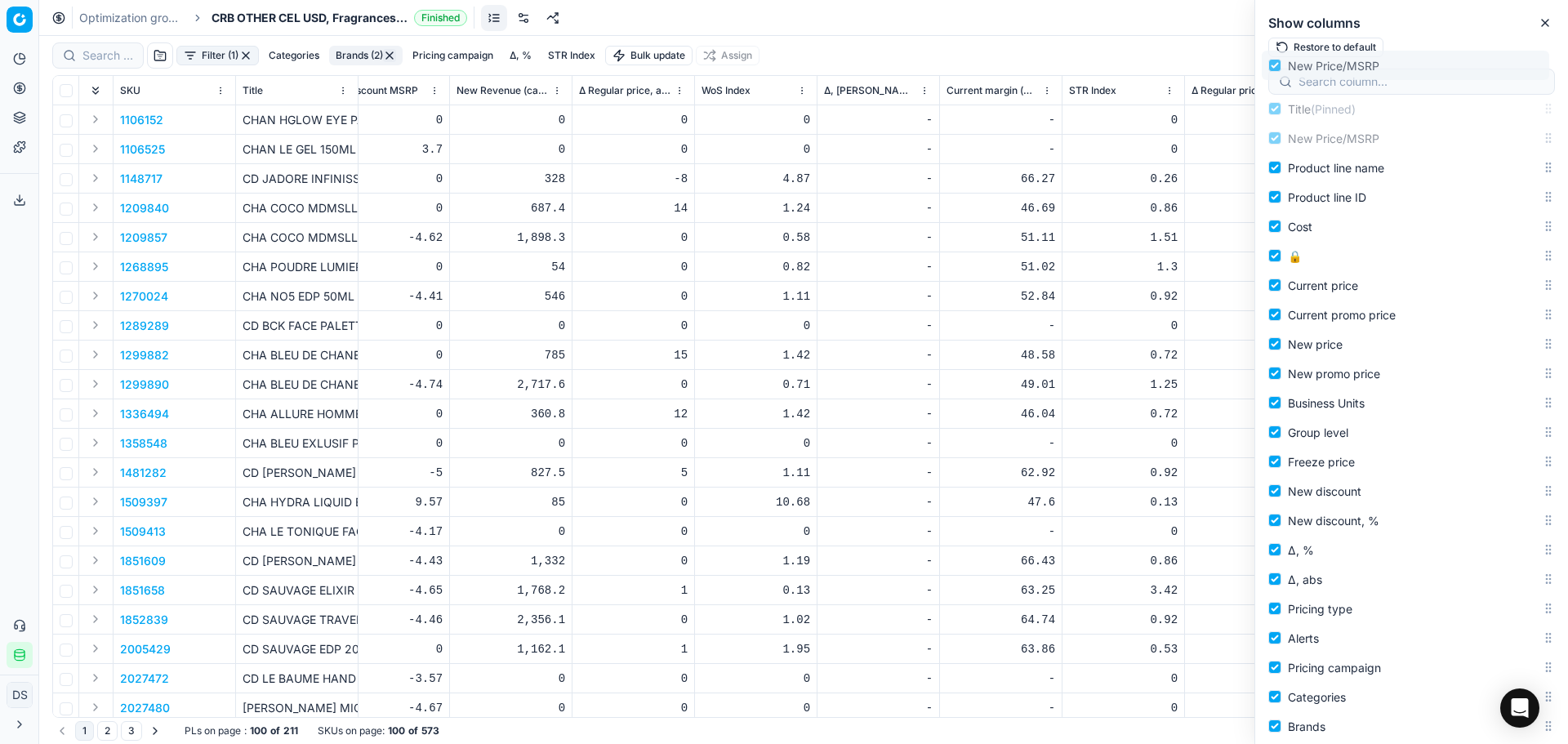
scroll to position [0, 0]
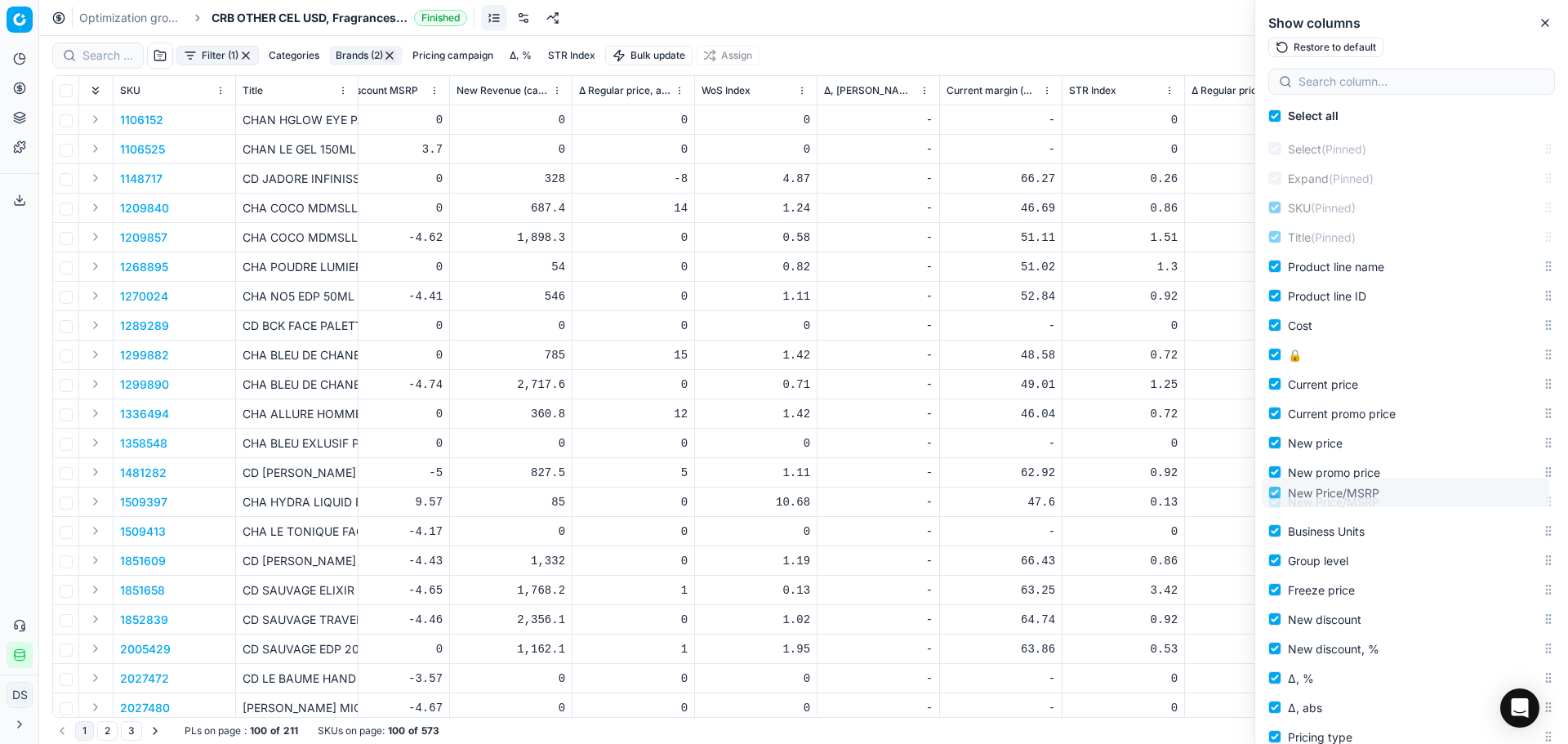
drag, startPoint x: 1535, startPoint y: 508, endPoint x: 1492, endPoint y: 493, distance: 45.5
click at [1492, 493] on body "Pricing platform Analytics Pricing Product portfolio Templates Export service 2…" at bounding box center [784, 372] width 1568 height 744
click at [1272, 476] on input "New promo price" at bounding box center [1275, 472] width 13 height 13
checkbox input "false"
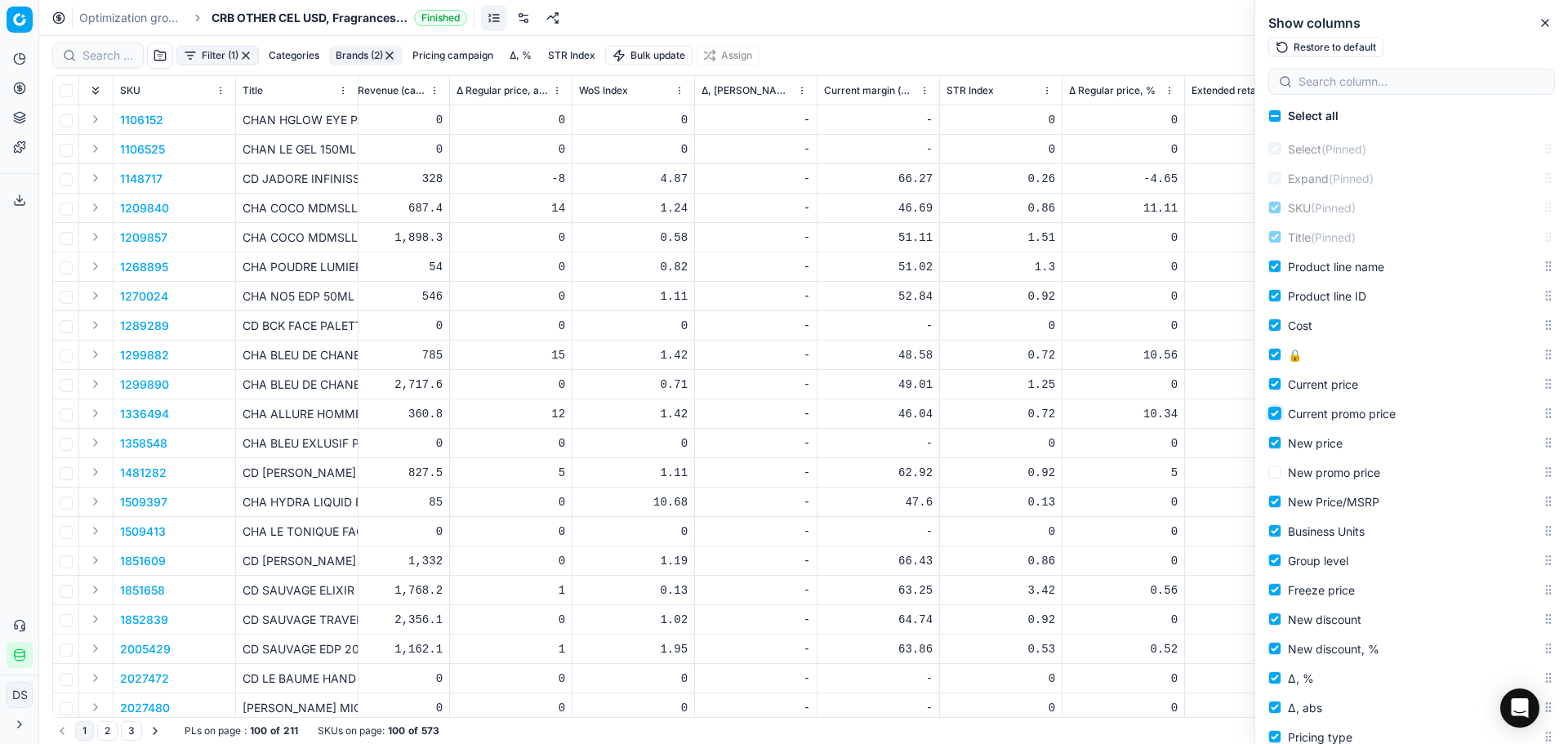
click at [1274, 412] on input "Current promo price" at bounding box center [1275, 414] width 13 height 13
checkbox input "false"
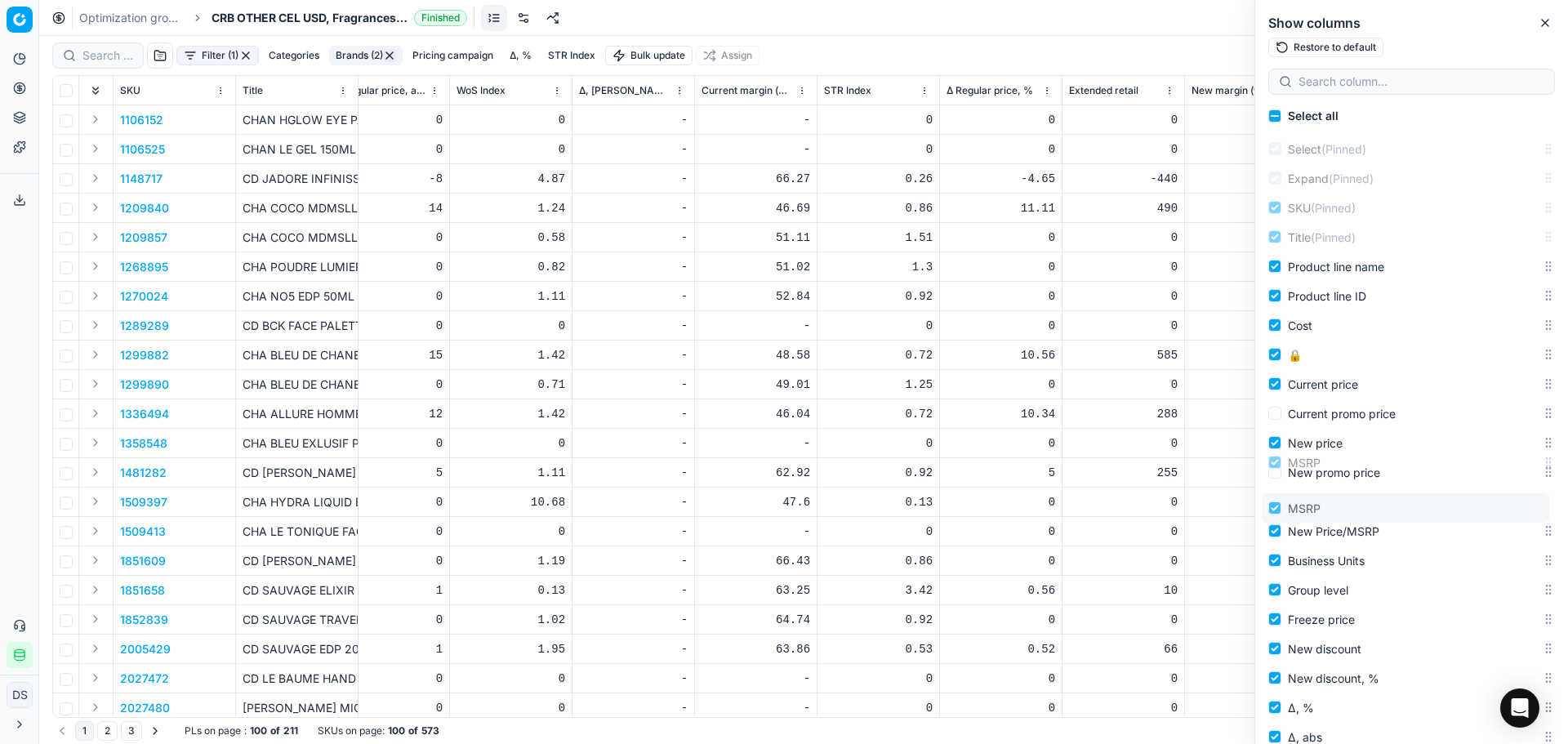
drag, startPoint x: 1545, startPoint y: 239, endPoint x: 1529, endPoint y: 513, distance: 274.5
click at [1529, 513] on body "Pricing platform Analytics Pricing Product portfolio Templates Export service 2…" at bounding box center [784, 372] width 1568 height 744
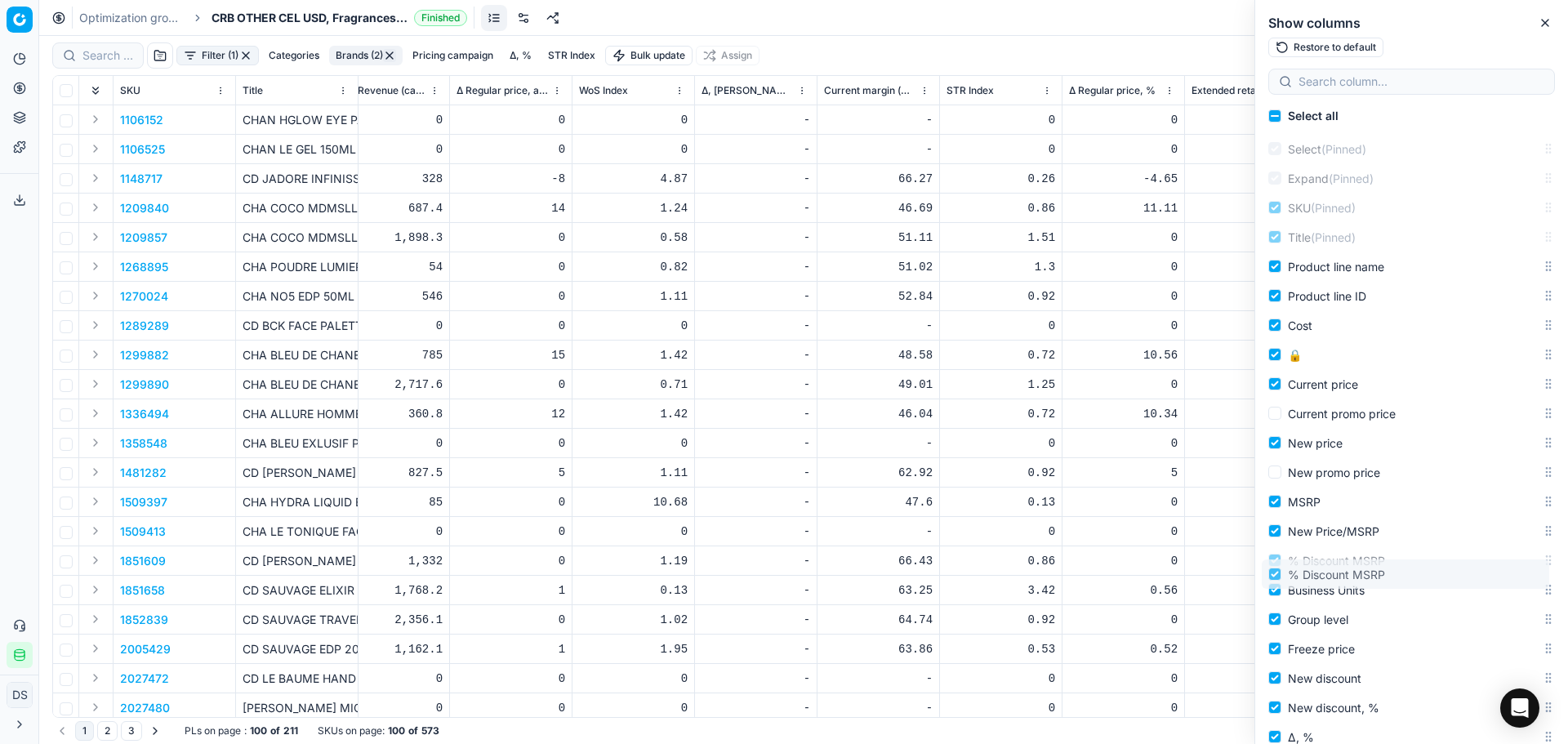
drag, startPoint x: 1539, startPoint y: 323, endPoint x: 1517, endPoint y: 575, distance: 253.0
click at [1517, 575] on body "Pricing platform Analytics Pricing Product portfolio Templates Export service 2…" at bounding box center [784, 372] width 1568 height 744
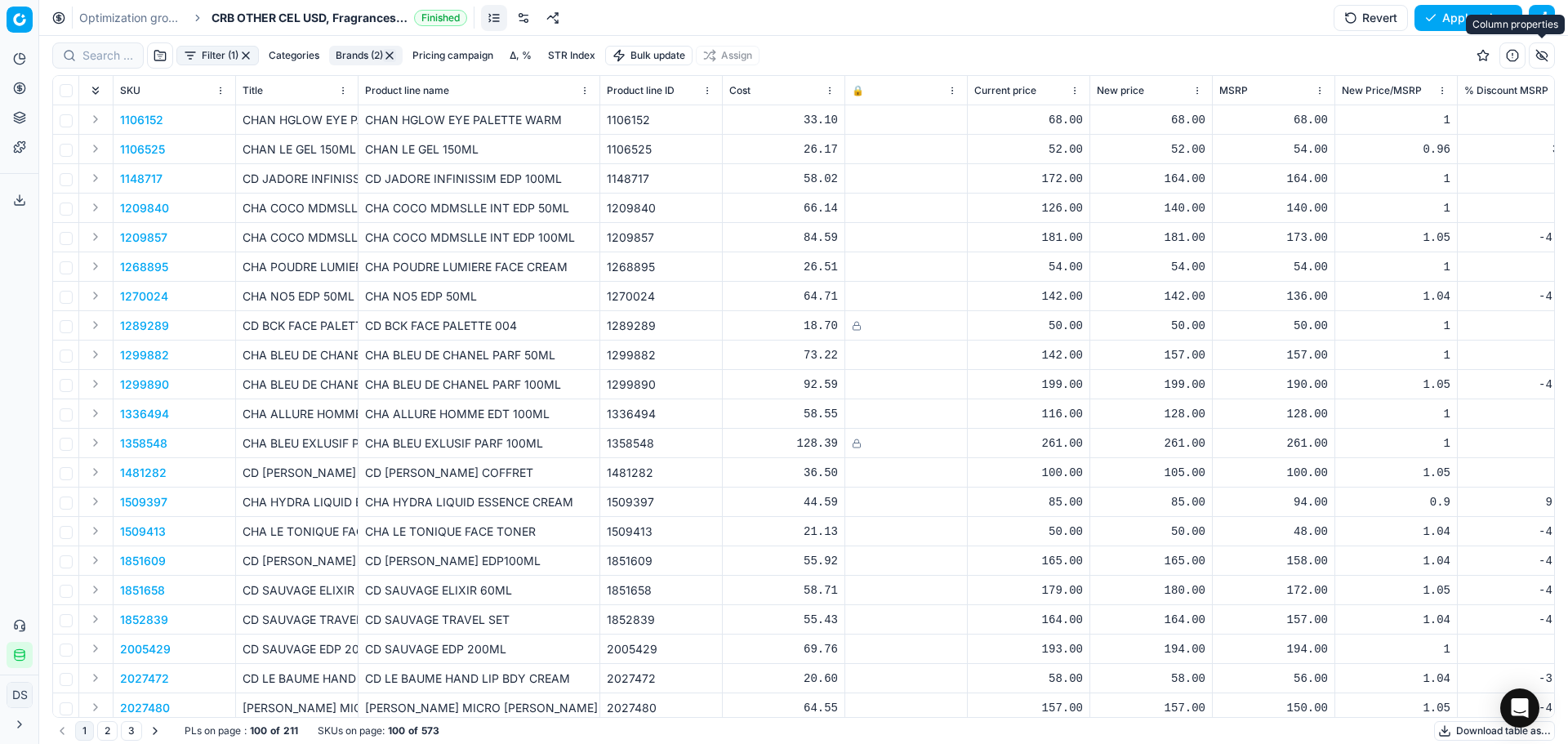
click at [1540, 50] on button "button" at bounding box center [1541, 55] width 26 height 26
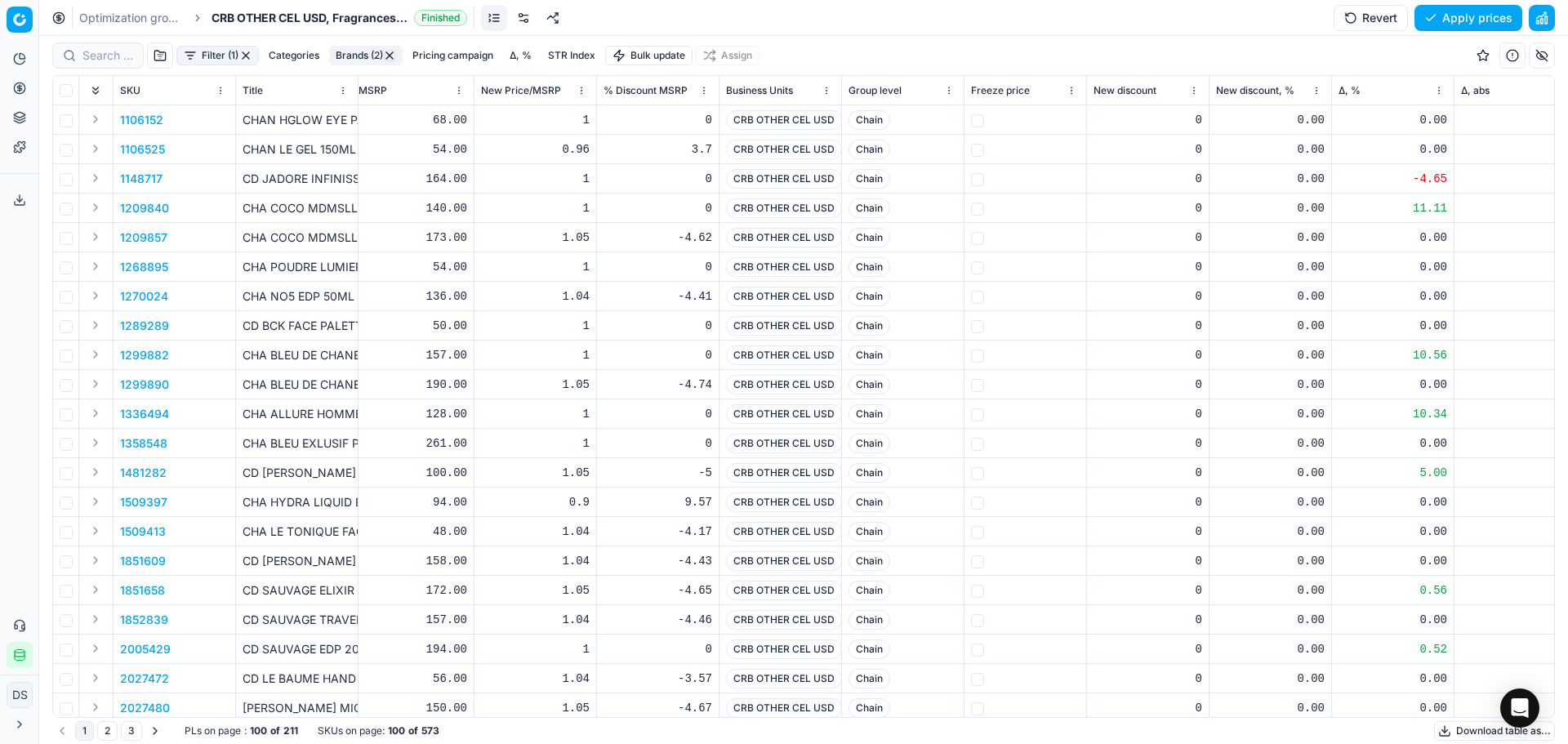
scroll to position [0, 875]
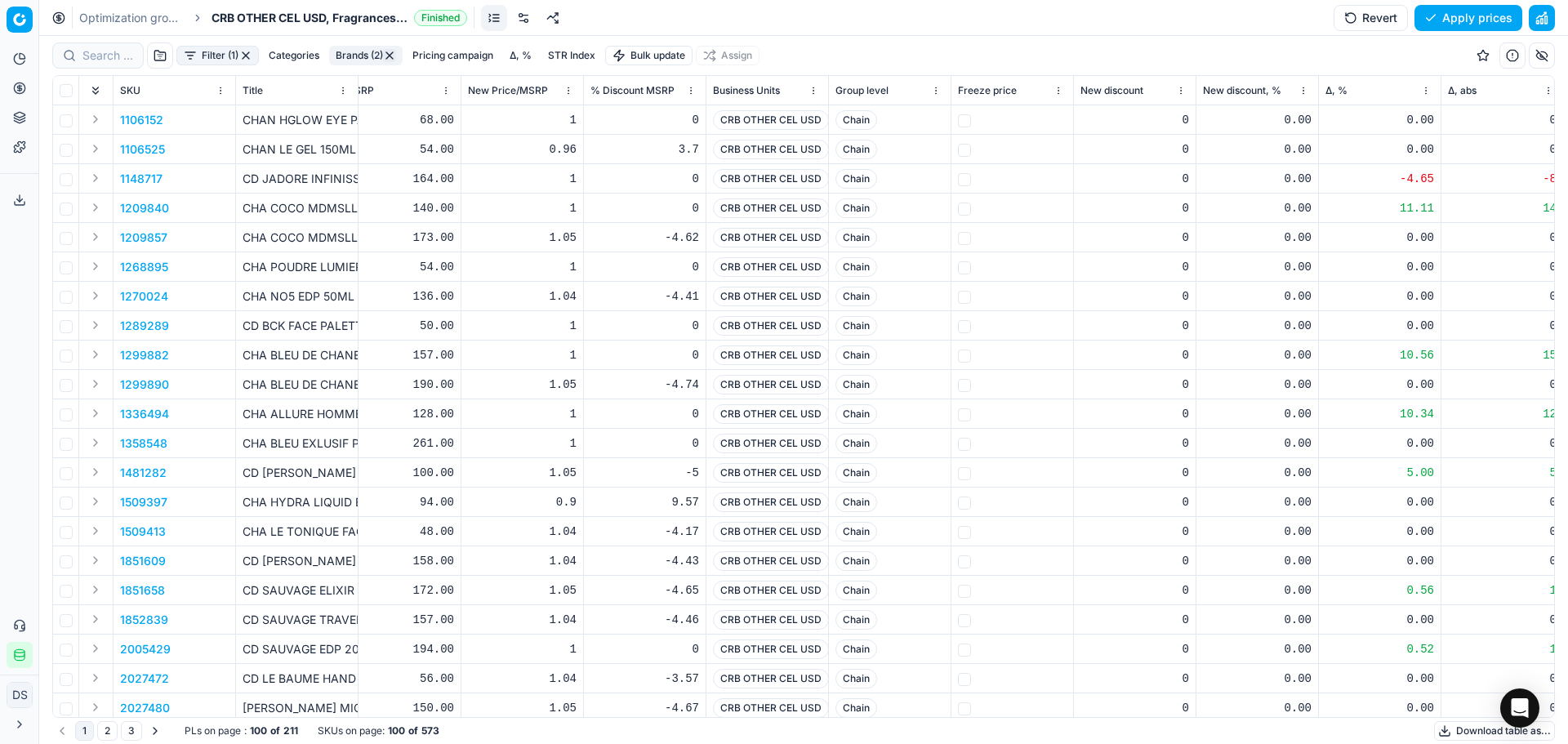
click at [1546, 57] on button "button" at bounding box center [1541, 55] width 26 height 26
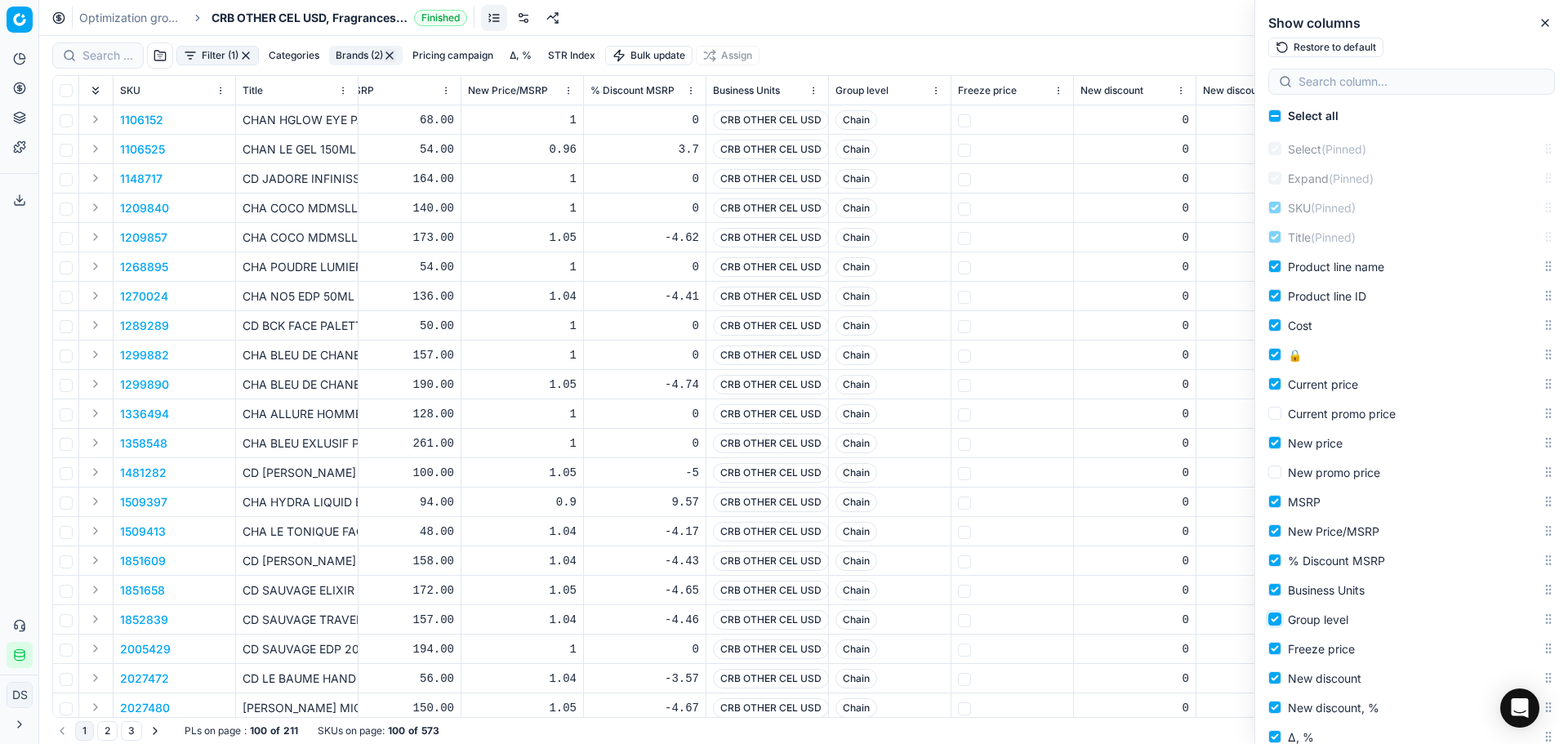
click at [1275, 618] on input "Group level" at bounding box center [1275, 620] width 13 height 13
checkbox input "false"
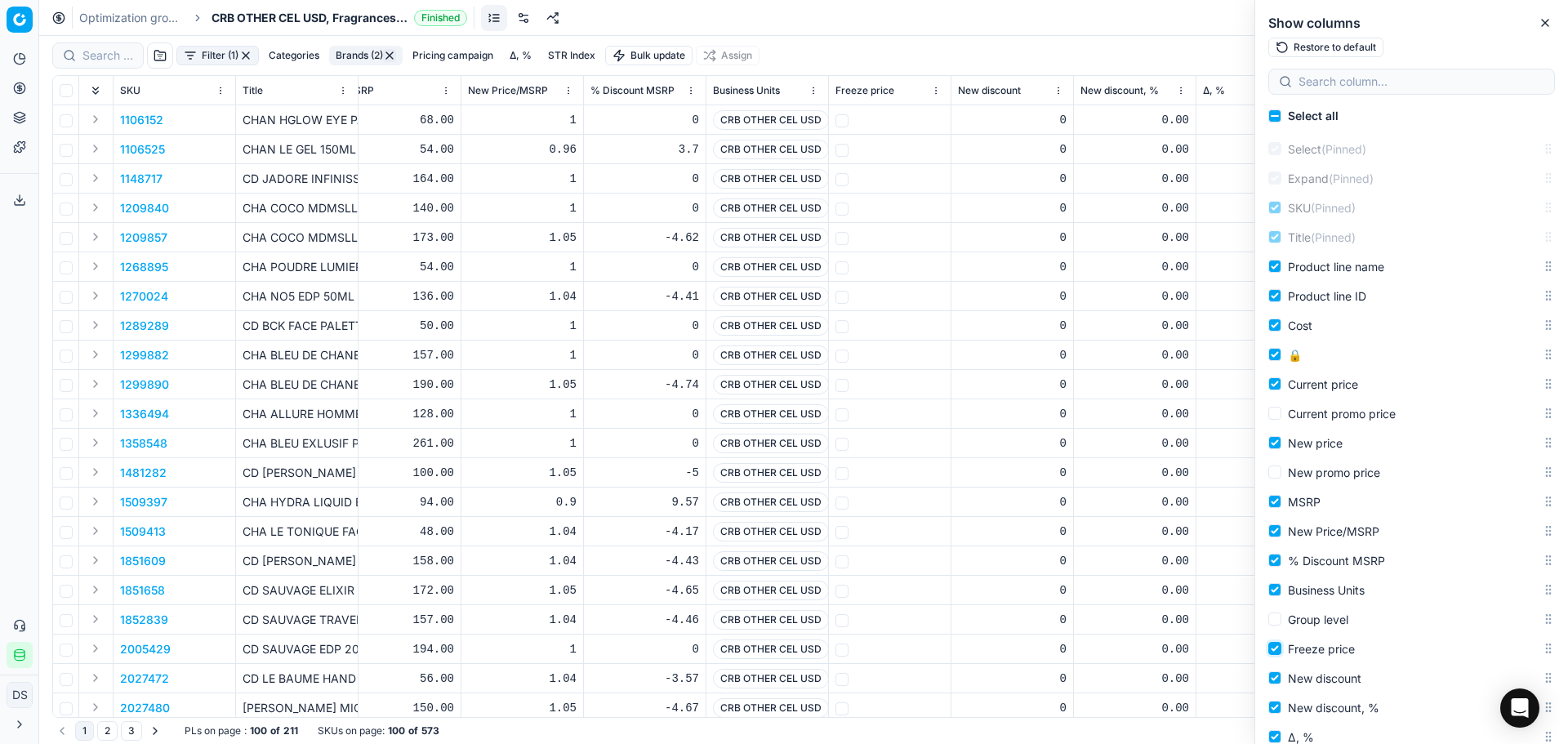
click at [1275, 643] on input "Freeze price" at bounding box center [1275, 648] width 13 height 13
checkbox input "false"
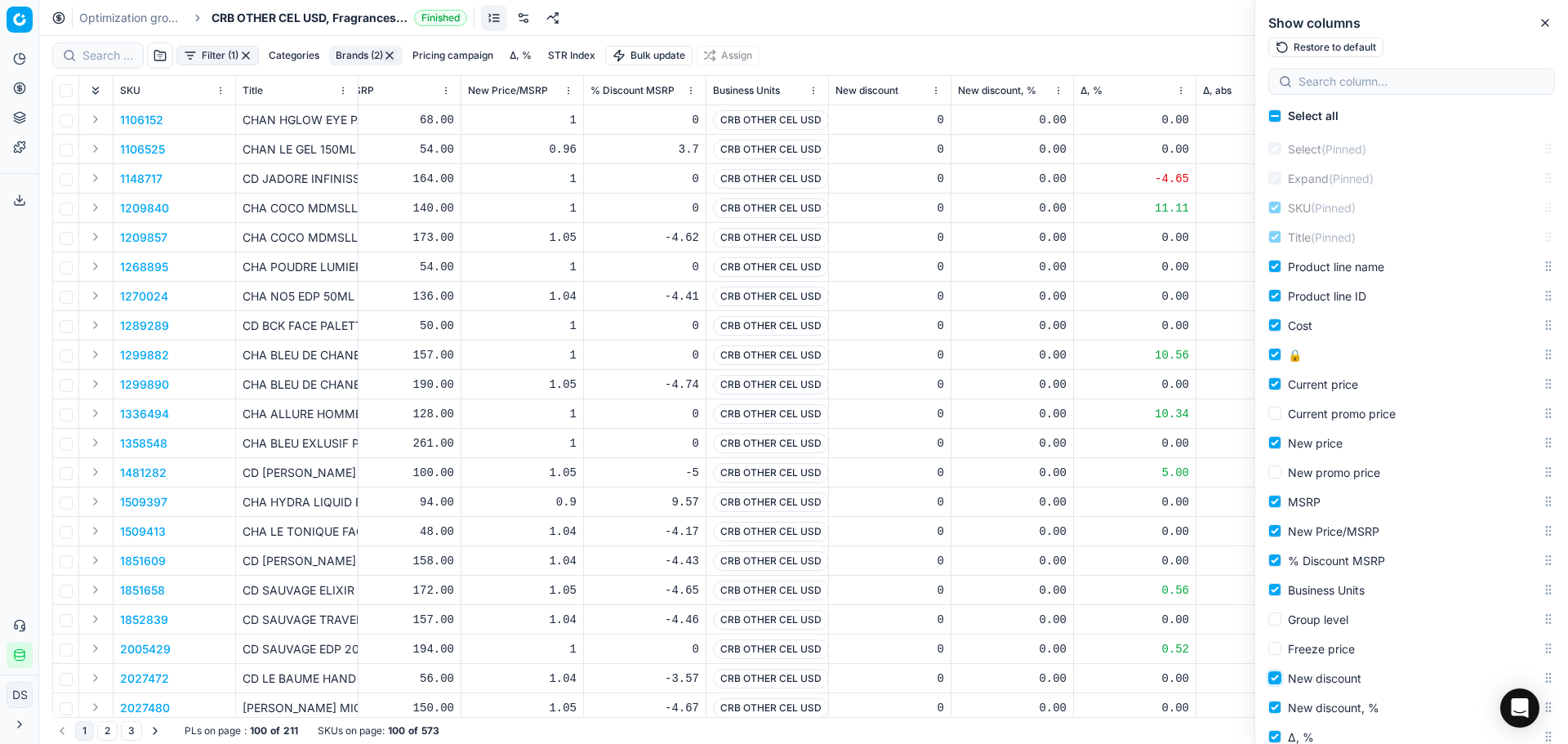
click at [1278, 679] on input "New discount" at bounding box center [1275, 678] width 13 height 13
checkbox input "false"
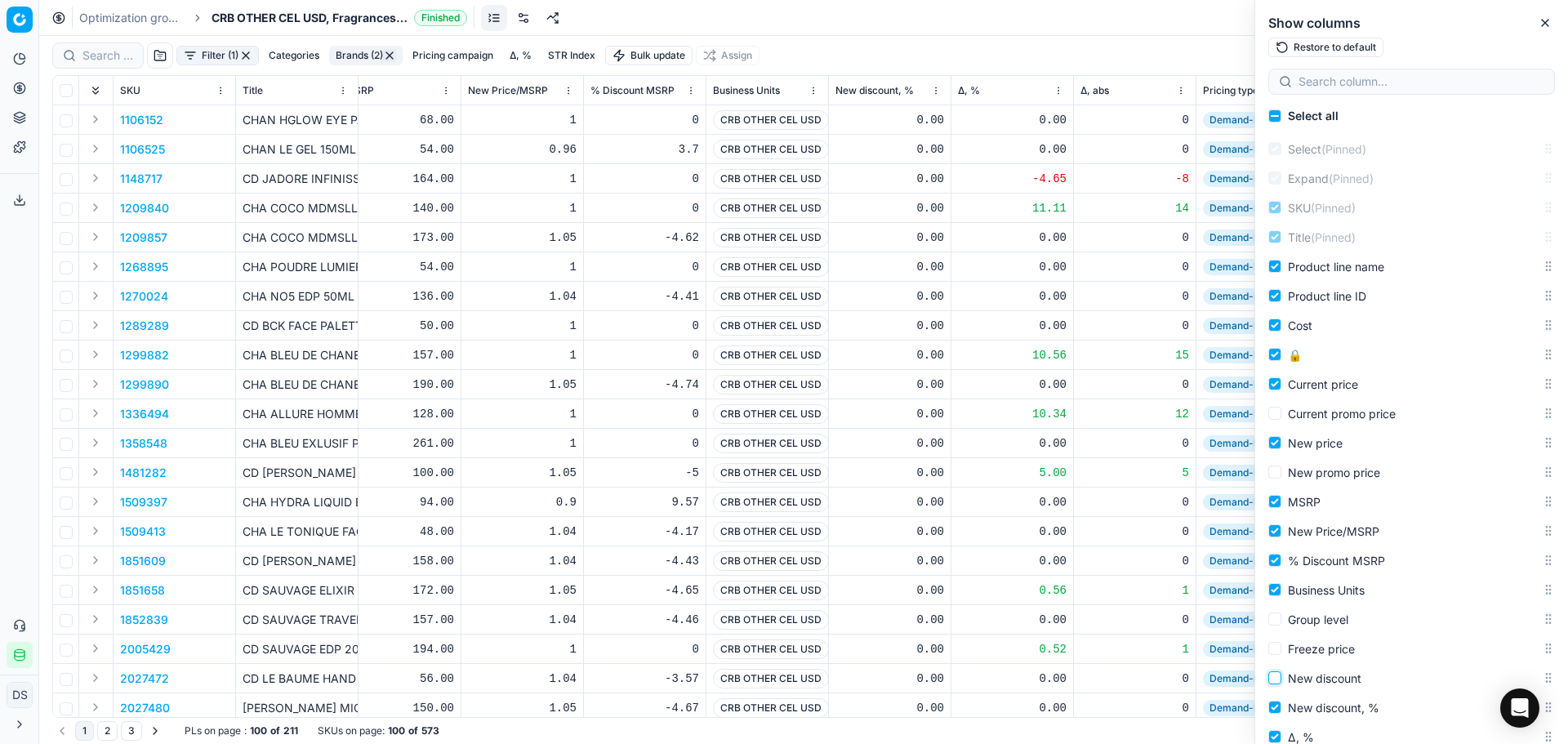
scroll to position [81, 0]
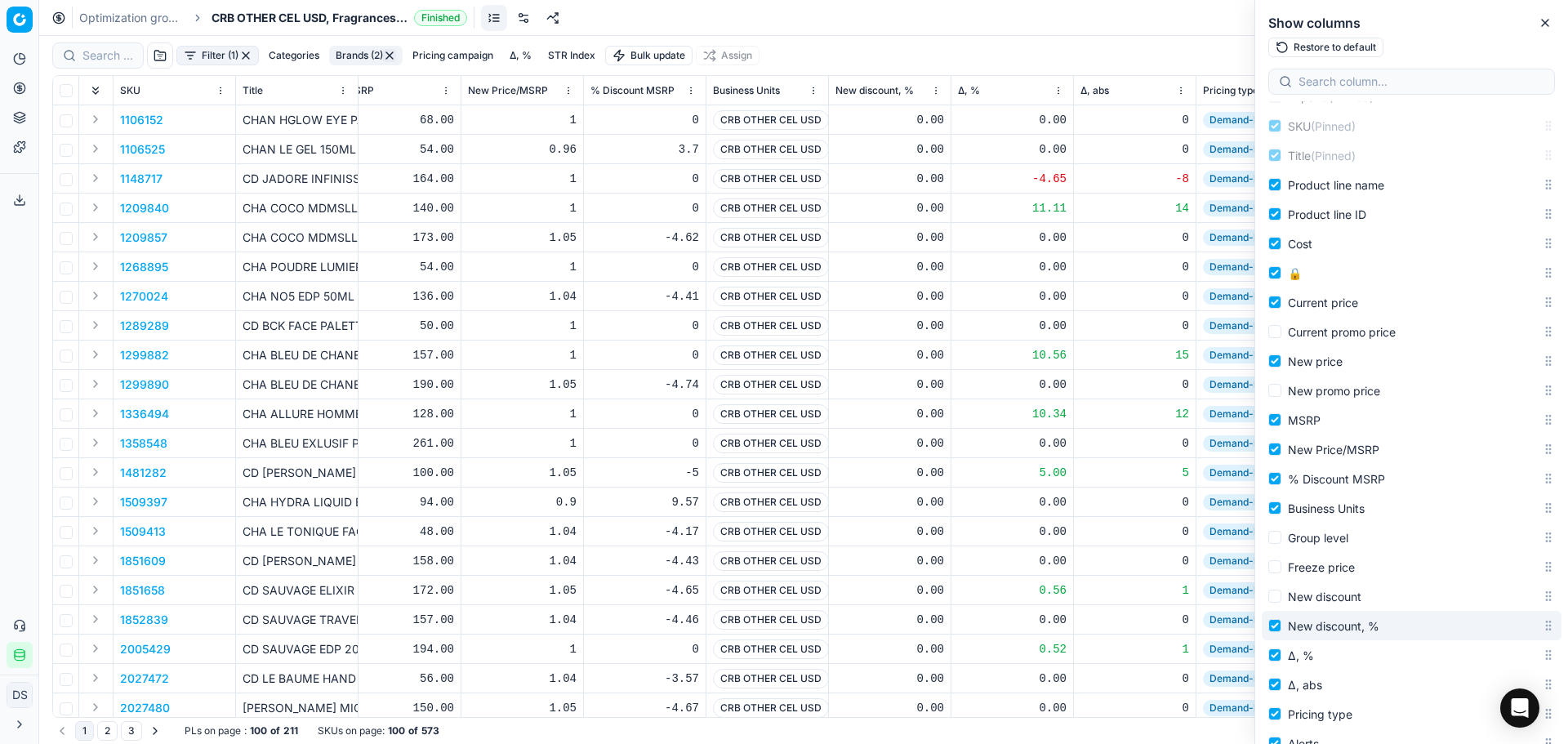
click at [1277, 633] on label "New discount, %" at bounding box center [1405, 625] width 274 height 19
click at [1277, 632] on input "New discount, %" at bounding box center [1275, 625] width 13 height 13
checkbox input "false"
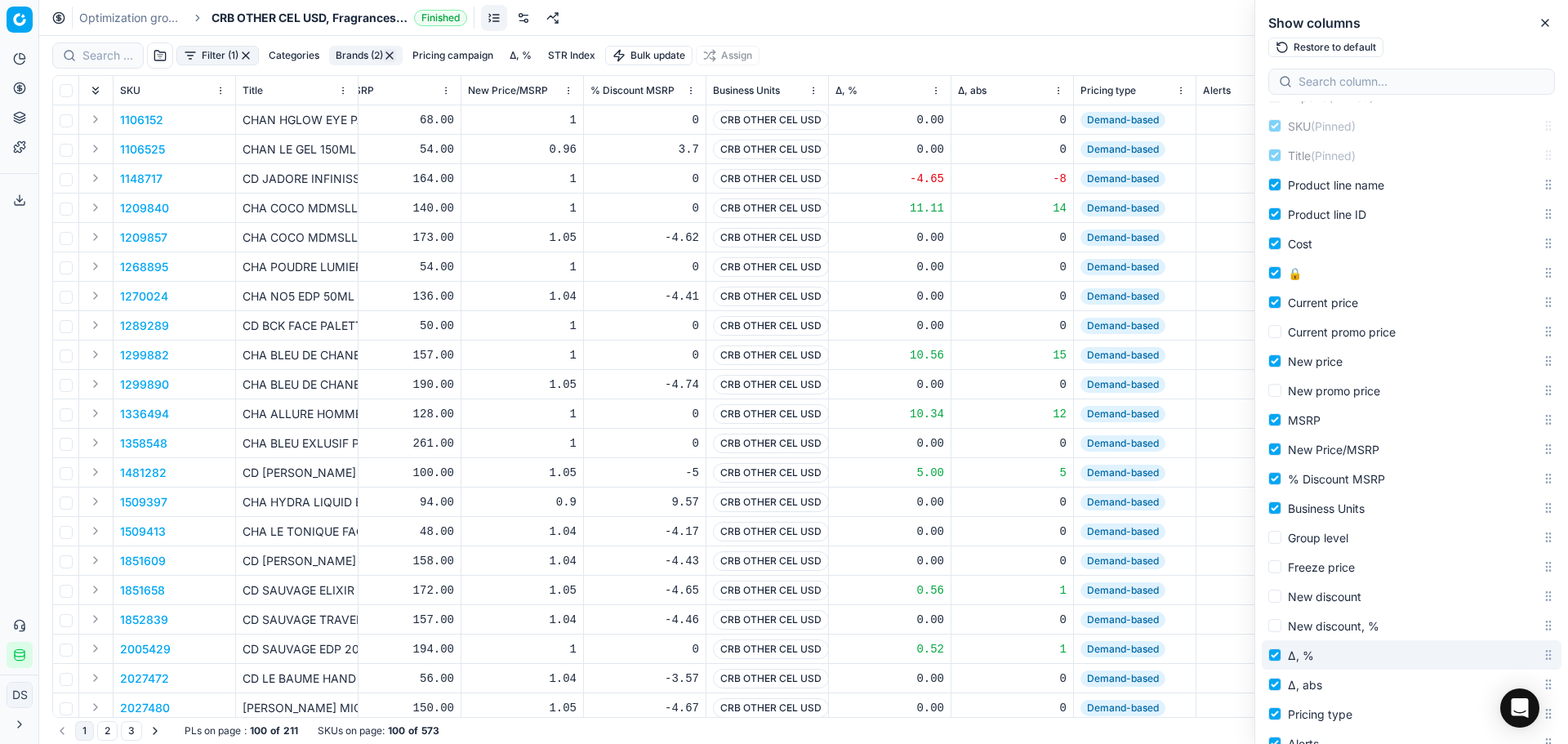
drag, startPoint x: 1291, startPoint y: 658, endPoint x: 1357, endPoint y: 662, distance: 66.1
click at [1300, 644] on div "Δ, %" at bounding box center [1412, 655] width 300 height 30
drag, startPoint x: 1535, startPoint y: 658, endPoint x: 1533, endPoint y: 456, distance: 202.0
click at [1533, 456] on body "Pricing platform Analytics Pricing Product portfolio Templates Export service 2…" at bounding box center [784, 372] width 1568 height 744
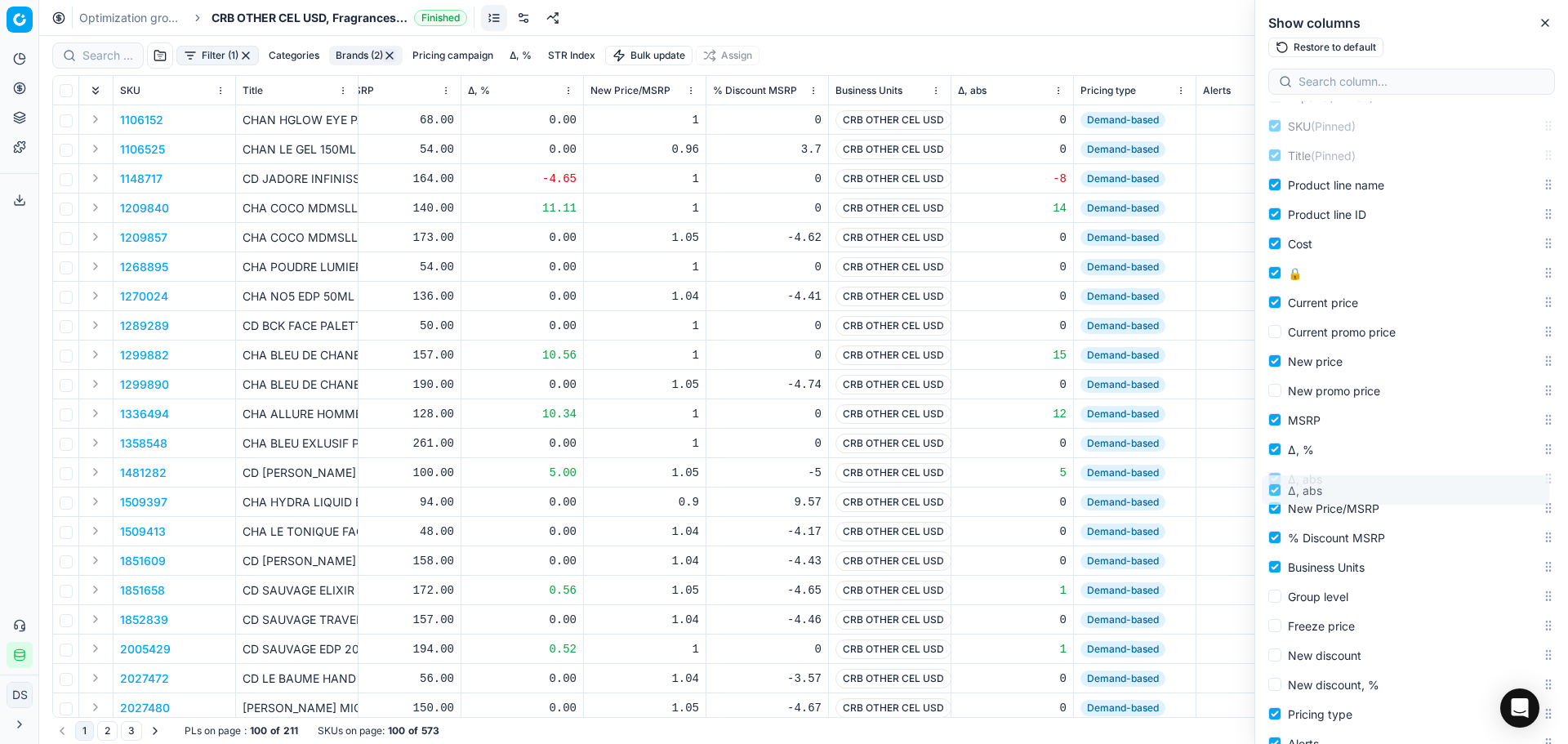
drag, startPoint x: 1541, startPoint y: 680, endPoint x: 1540, endPoint y: 485, distance: 195.0
click at [1540, 485] on body "Pricing platform Analytics Pricing Product portfolio Templates Export service 2…" at bounding box center [784, 372] width 1568 height 744
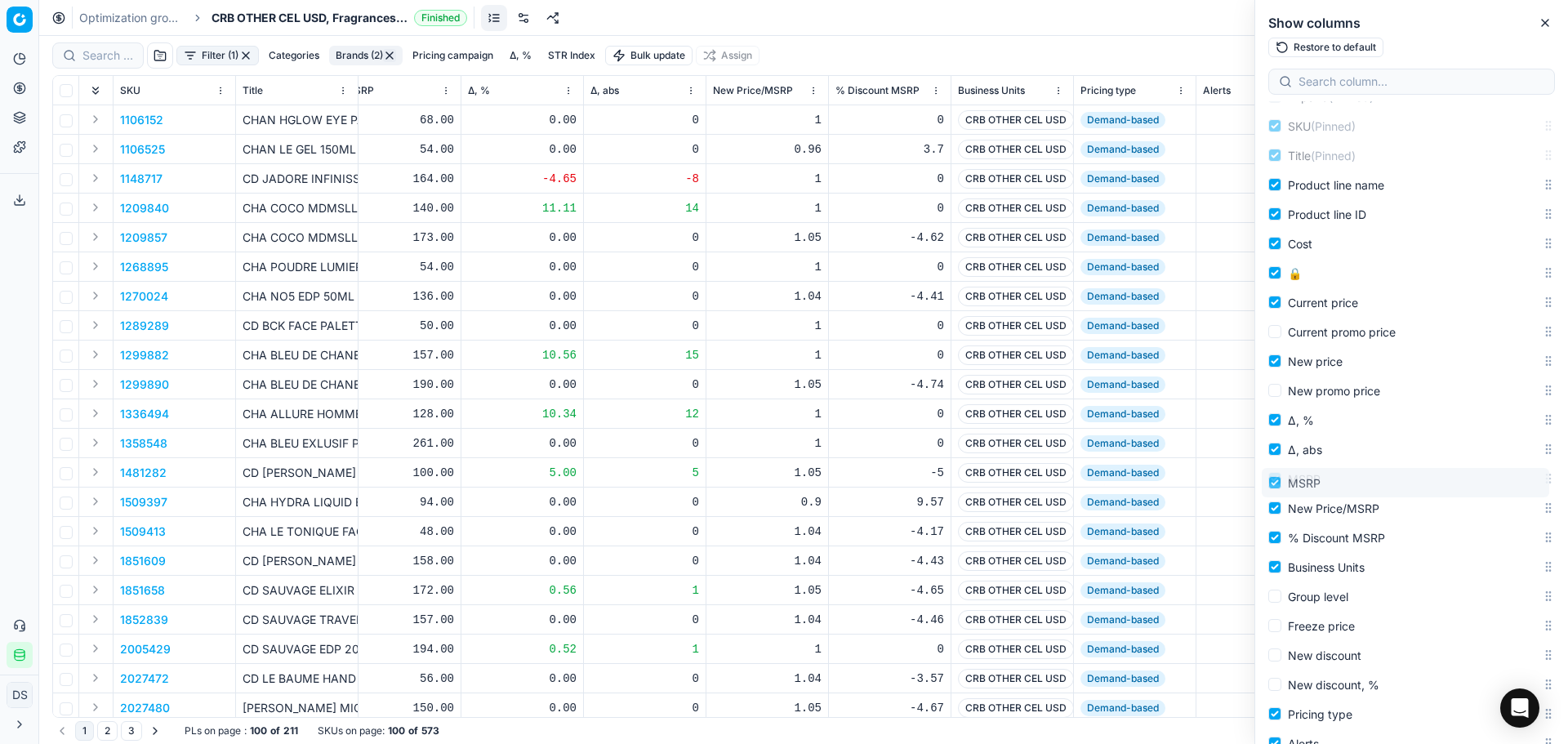
drag, startPoint x: 1536, startPoint y: 423, endPoint x: 1534, endPoint y: 485, distance: 62.0
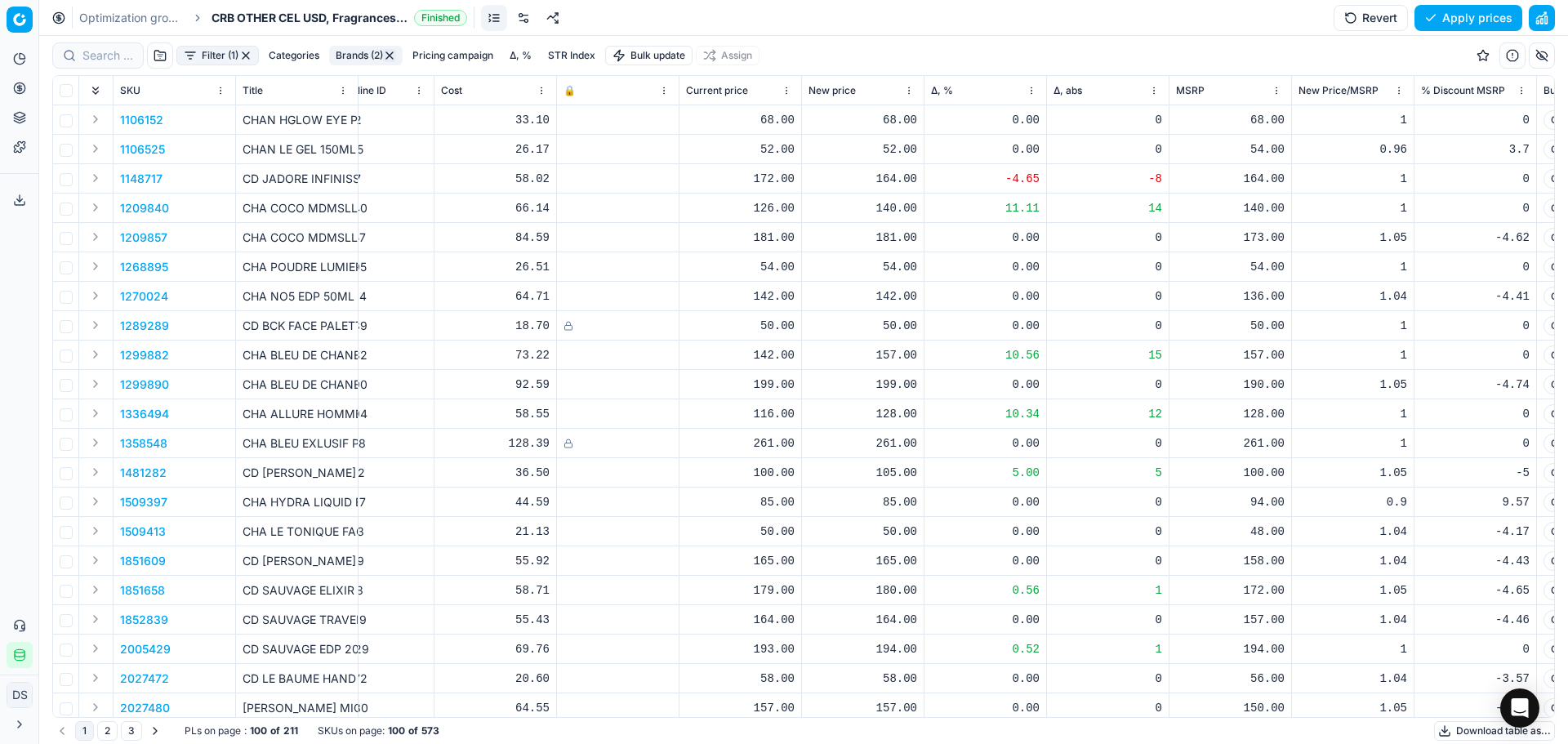
scroll to position [0, 301]
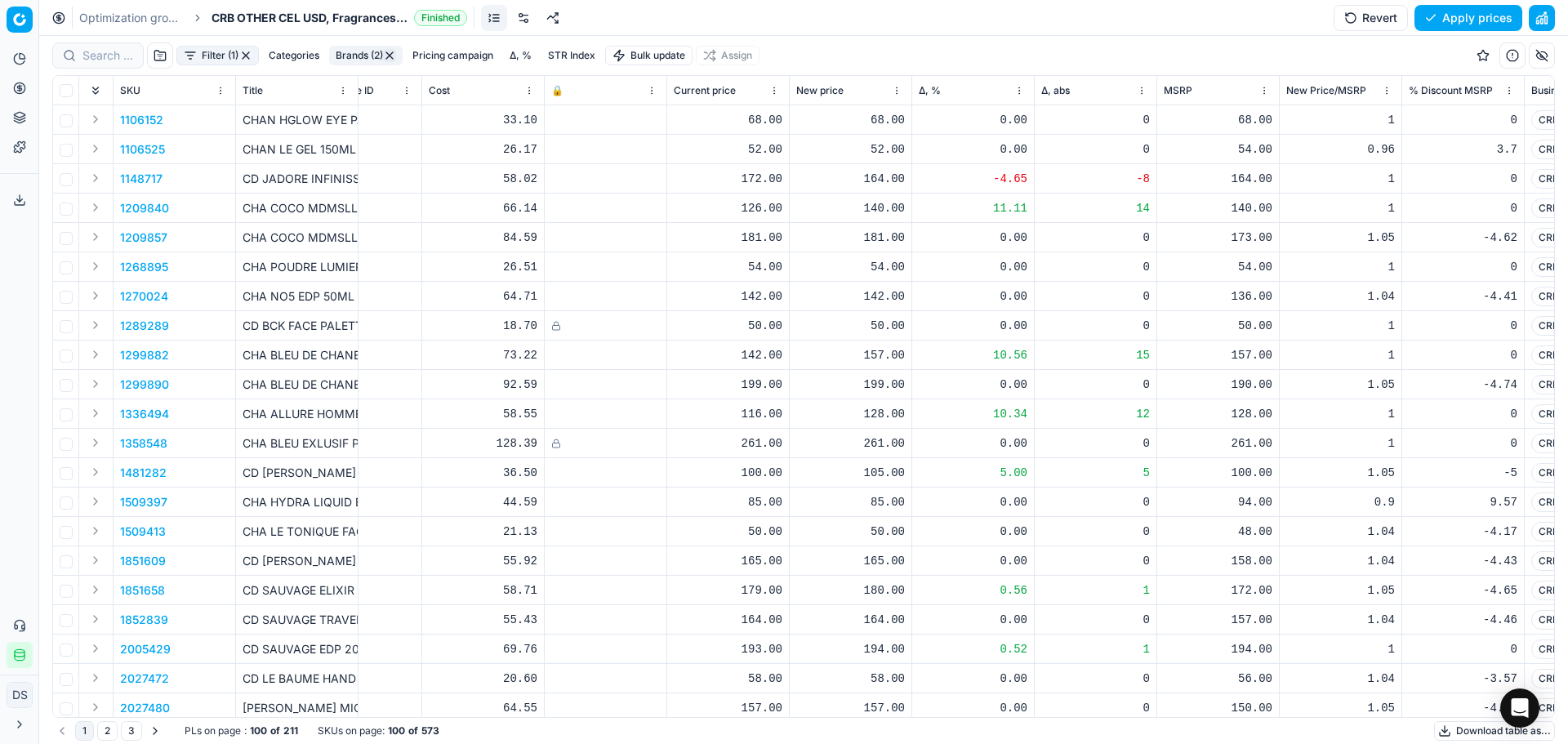
click at [1536, 58] on button "button" at bounding box center [1541, 55] width 26 height 26
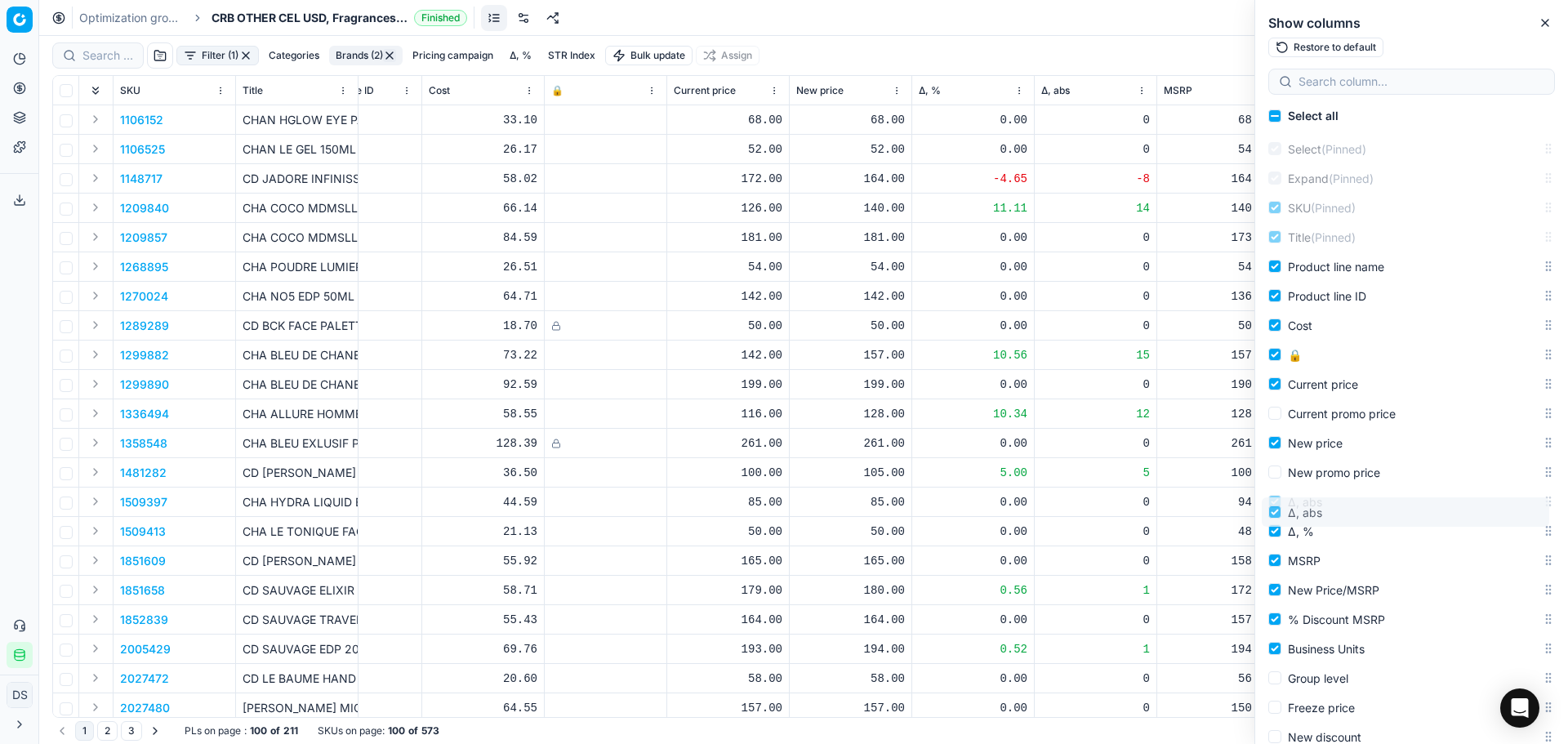
drag, startPoint x: 1534, startPoint y: 534, endPoint x: 1534, endPoint y: 513, distance: 21.0
click at [1534, 513] on body "Pricing platform Analytics Pricing Product portfolio Templates Export service 2…" at bounding box center [784, 372] width 1568 height 744
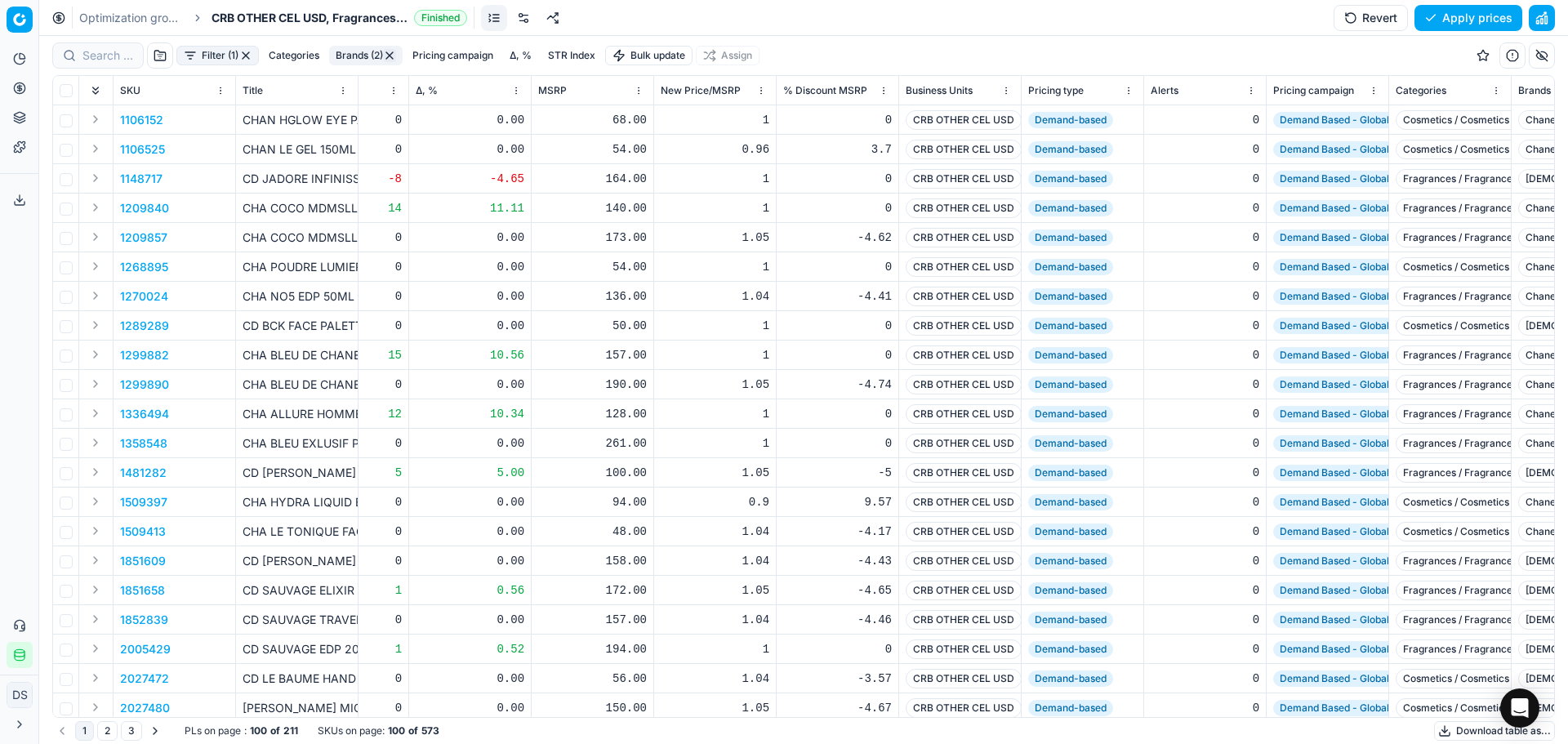
scroll to position [0, 1016]
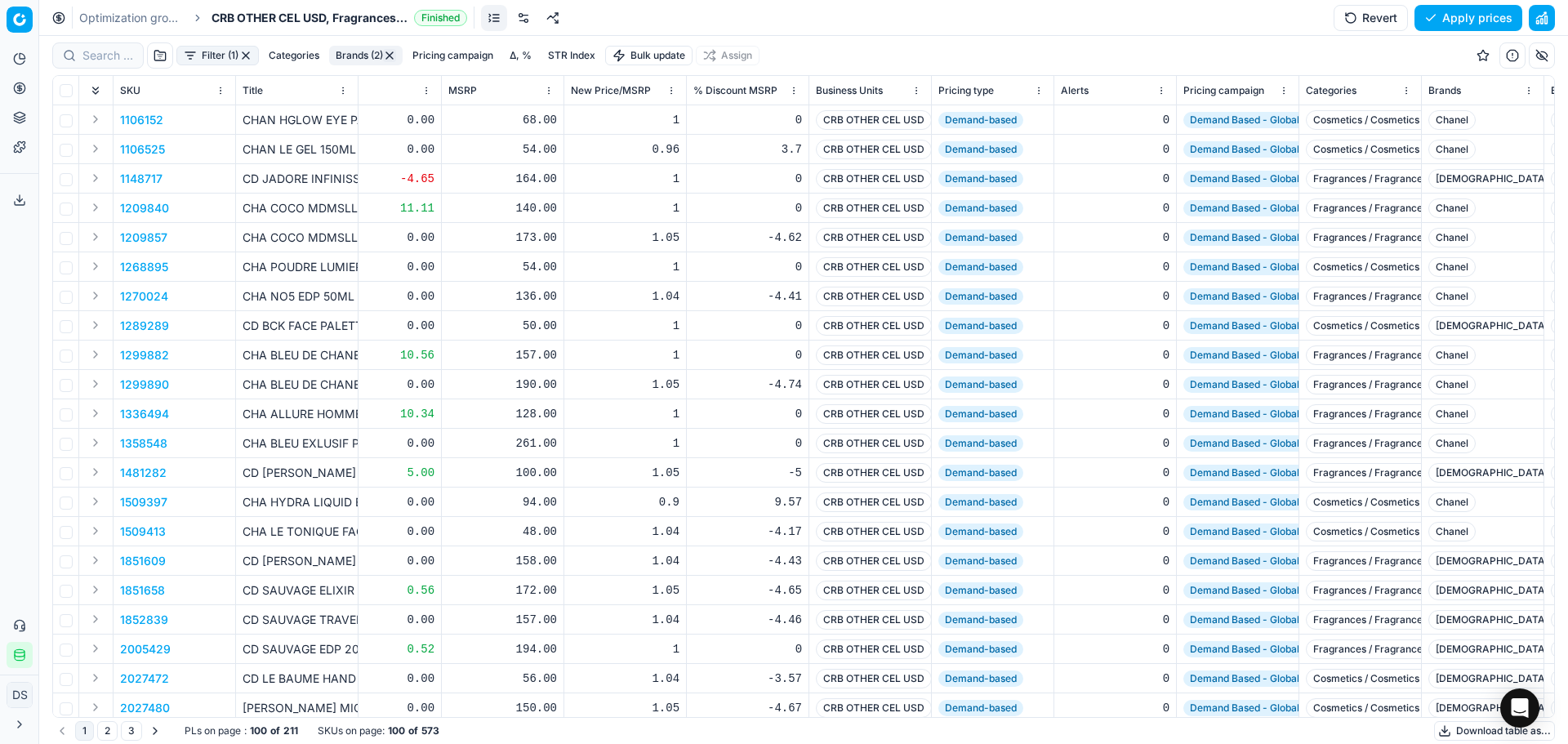
click at [1540, 47] on button "button" at bounding box center [1541, 55] width 26 height 26
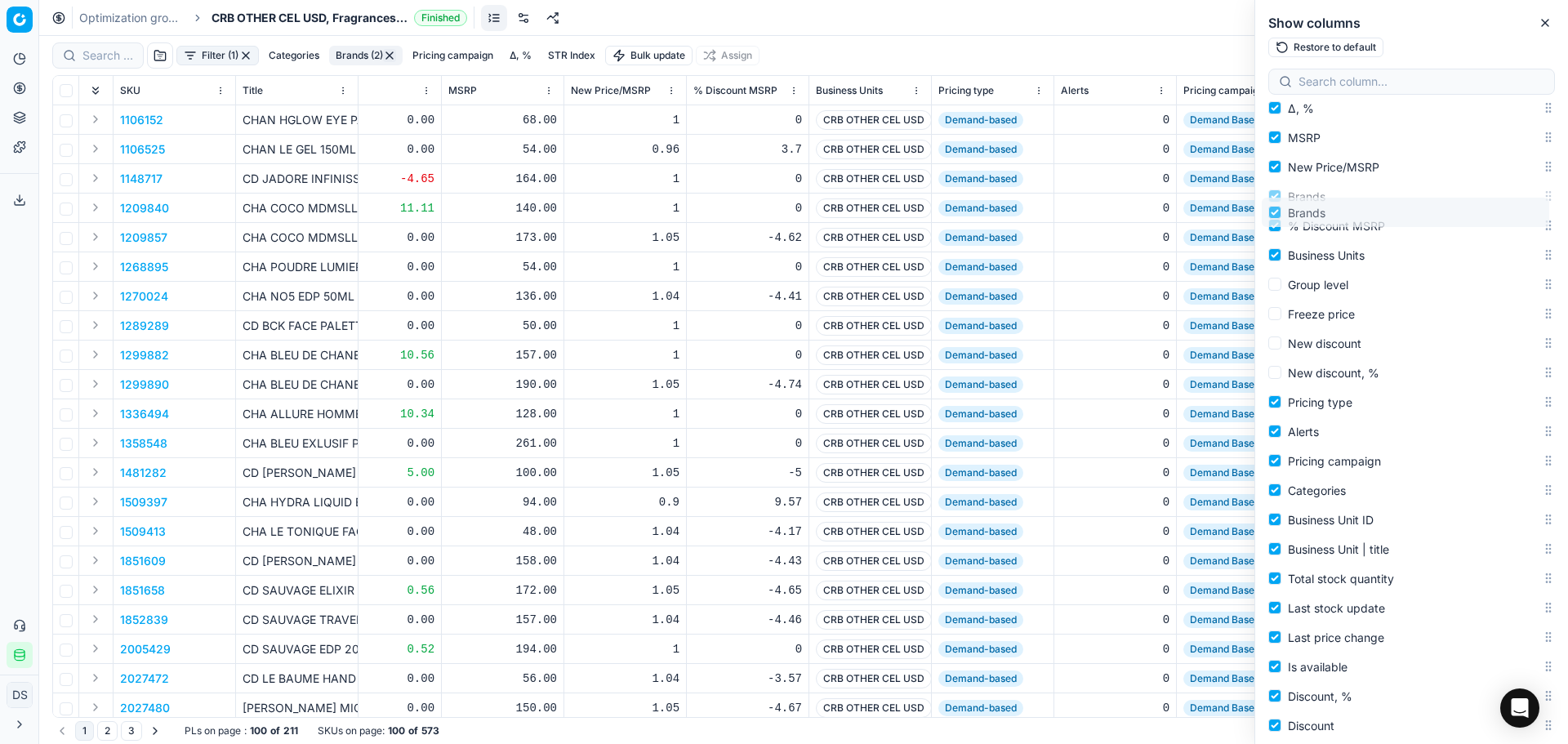
scroll to position [389, 0]
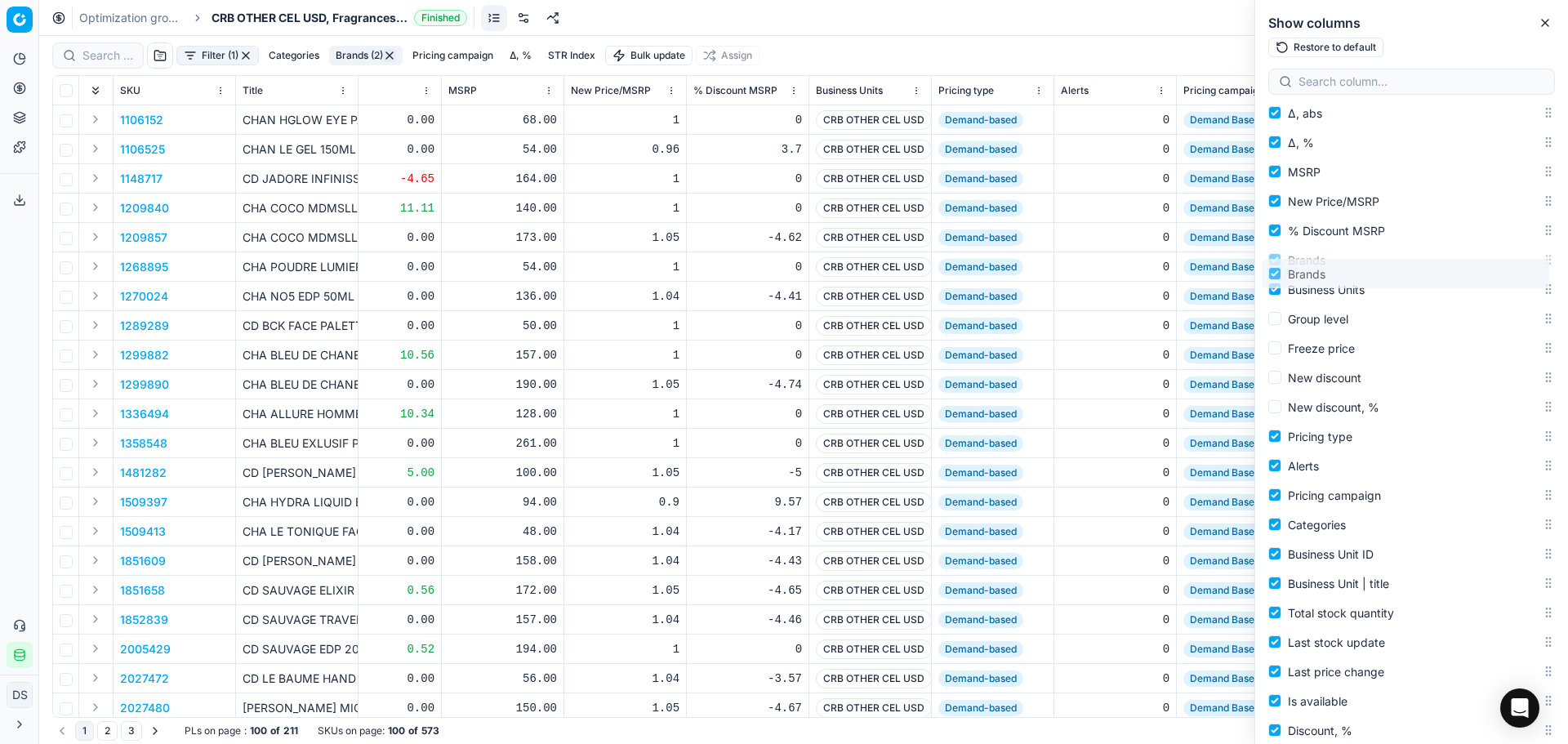
drag, startPoint x: 1534, startPoint y: 257, endPoint x: 1530, endPoint y: 270, distance: 13.6
click at [1530, 270] on body "Pricing platform Analytics Pricing Product portfolio Templates Export service 2…" at bounding box center [784, 372] width 1568 height 744
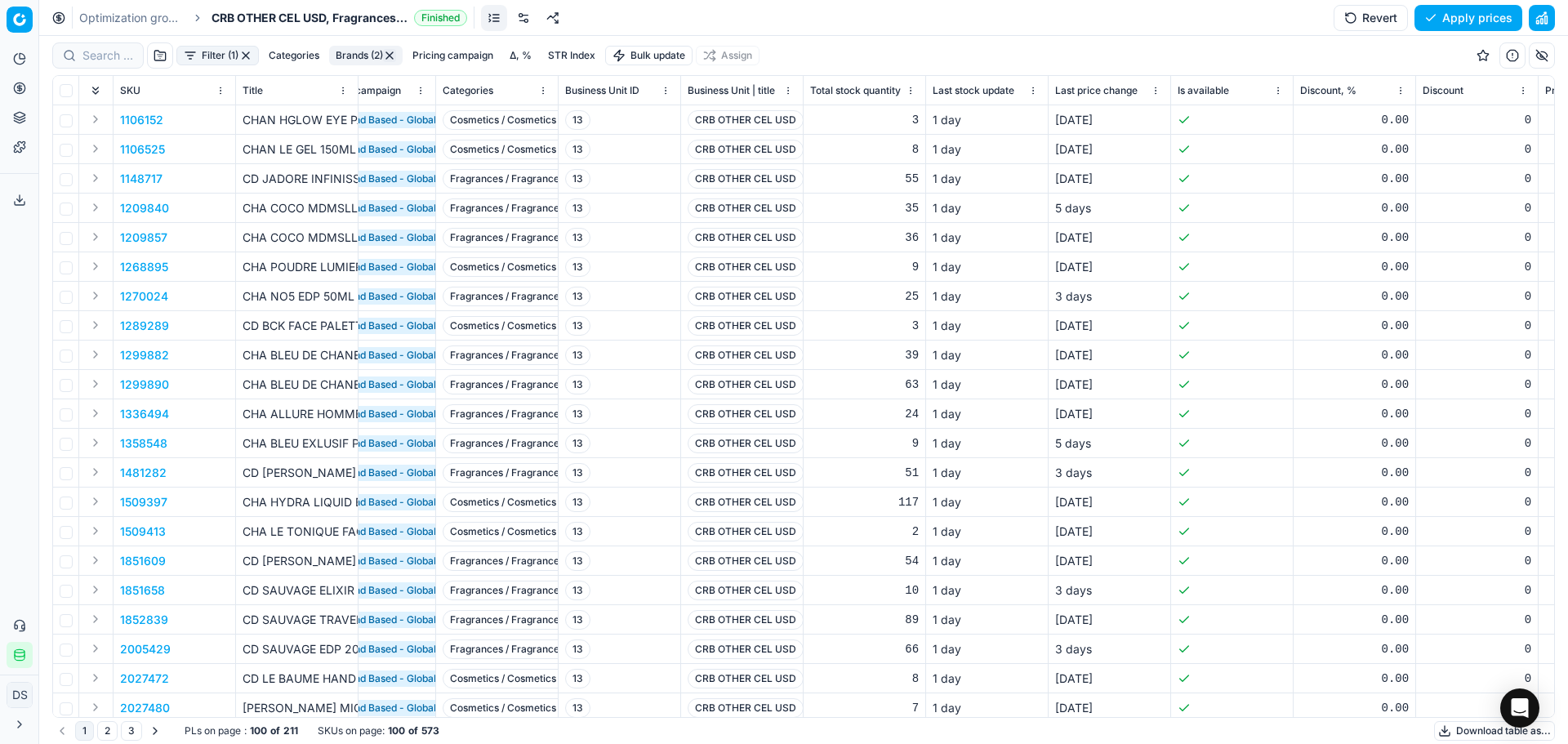
scroll to position [0, 2159]
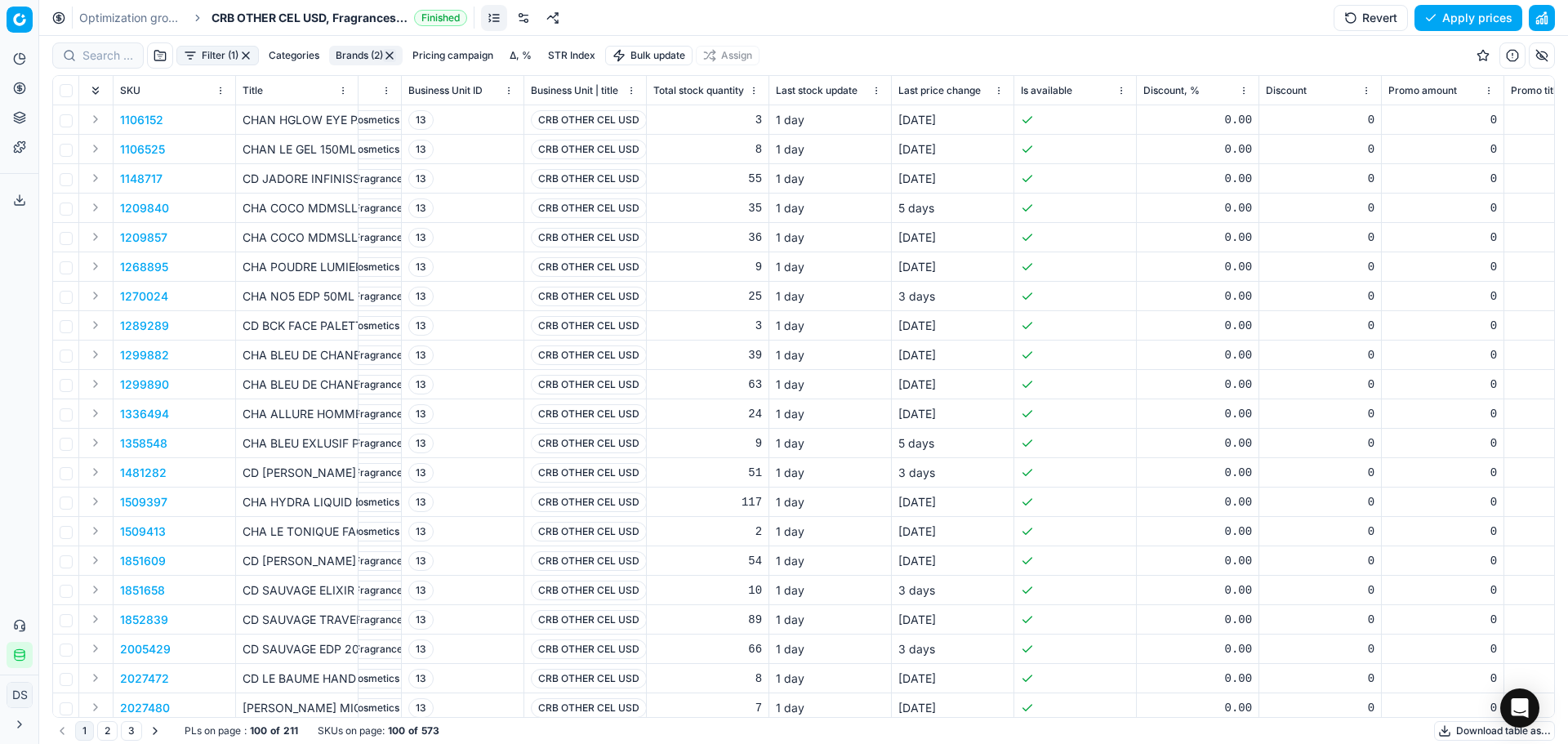
click at [1536, 62] on button "button" at bounding box center [1541, 55] width 26 height 26
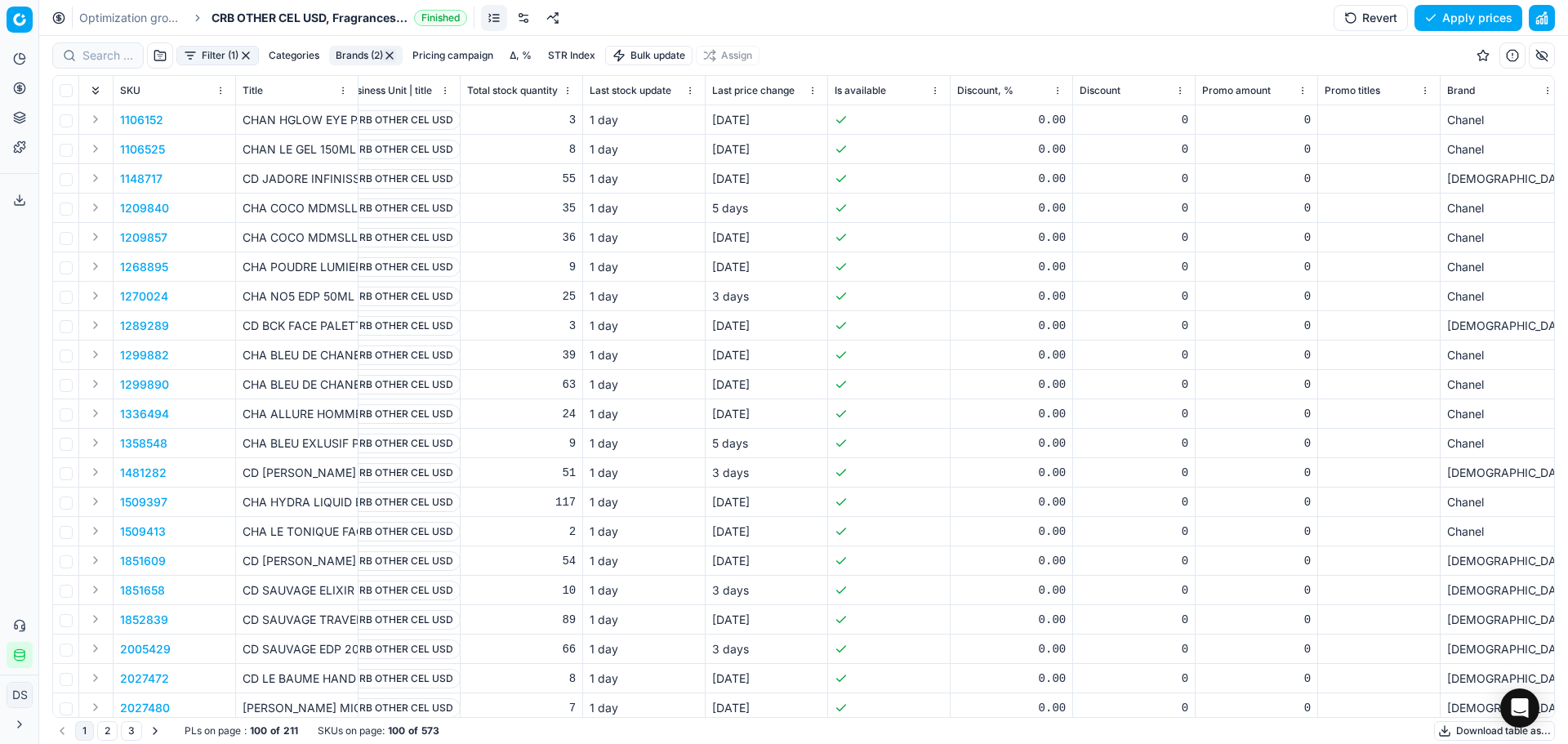
scroll to position [0, 2484]
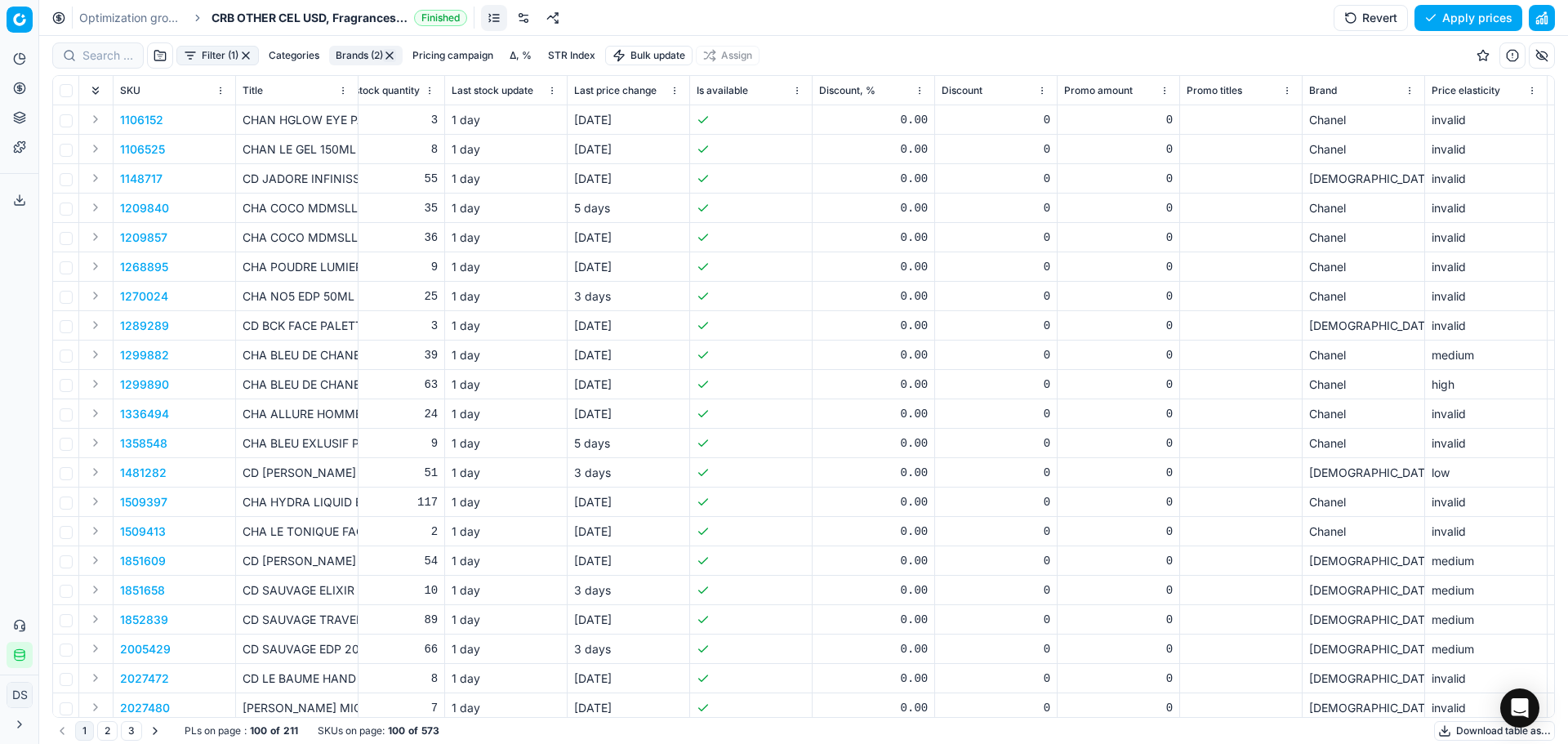
click at [1540, 51] on button "button" at bounding box center [1541, 55] width 26 height 26
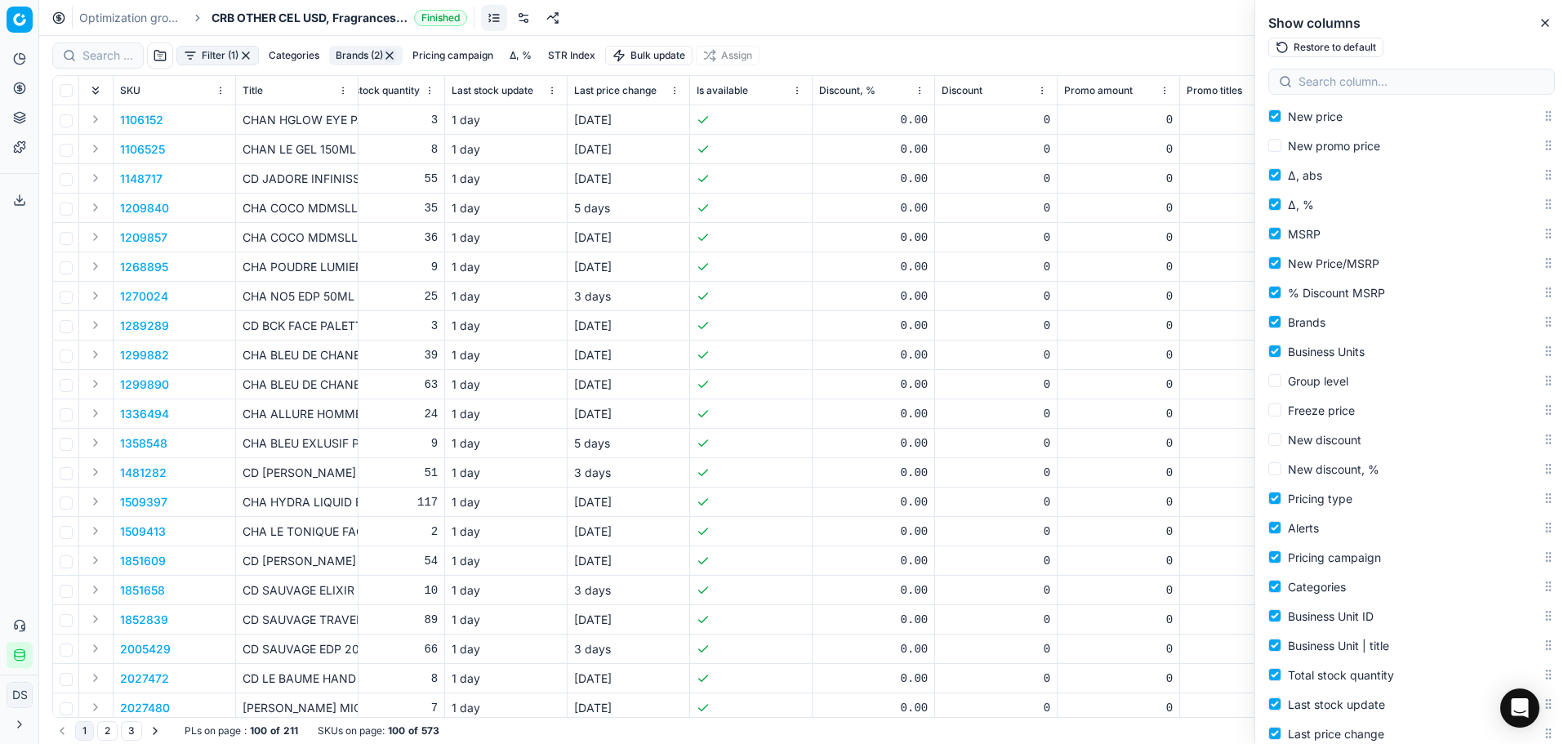
scroll to position [572, 0]
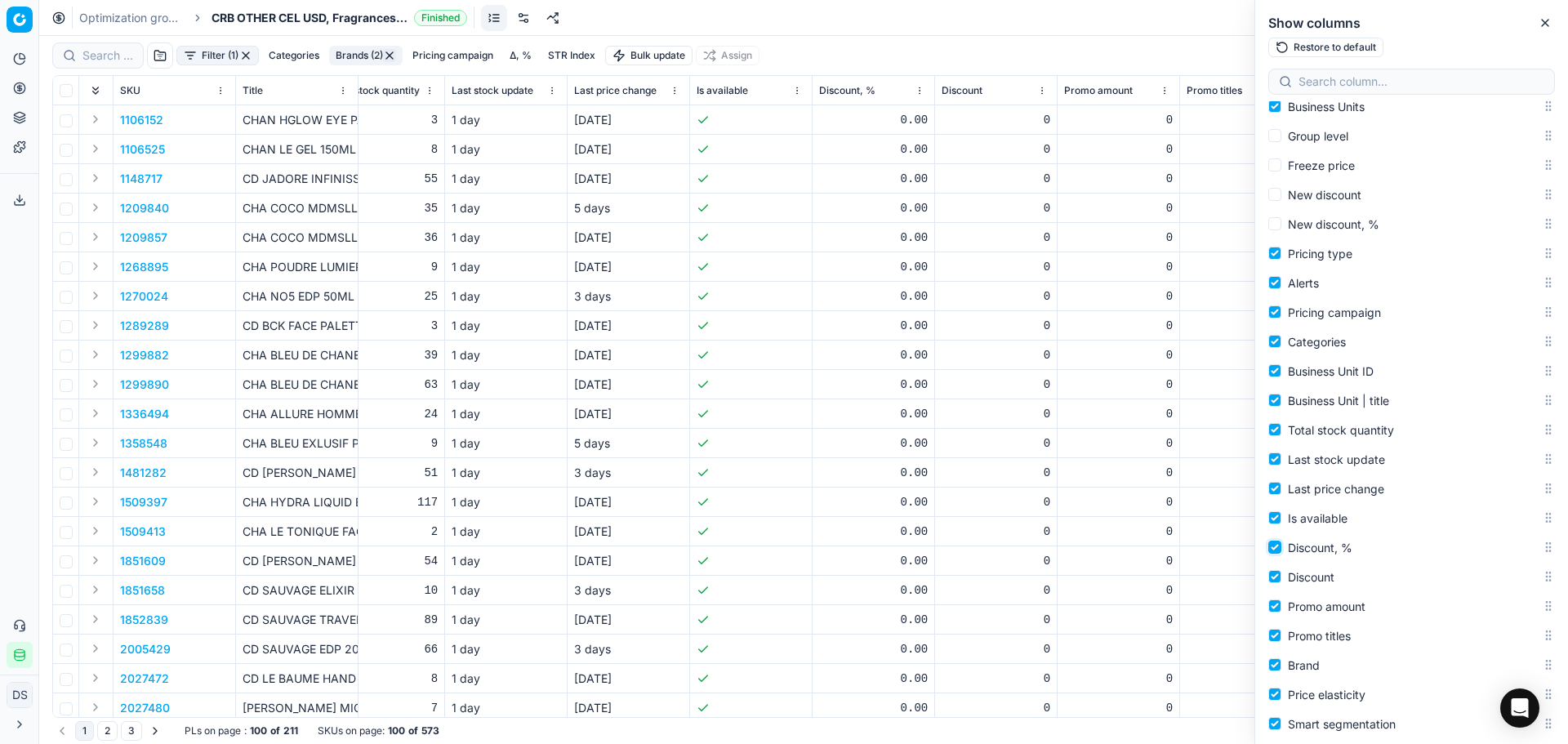
click at [1281, 549] on input "Discount, %" at bounding box center [1275, 548] width 13 height 13
checkbox input "false"
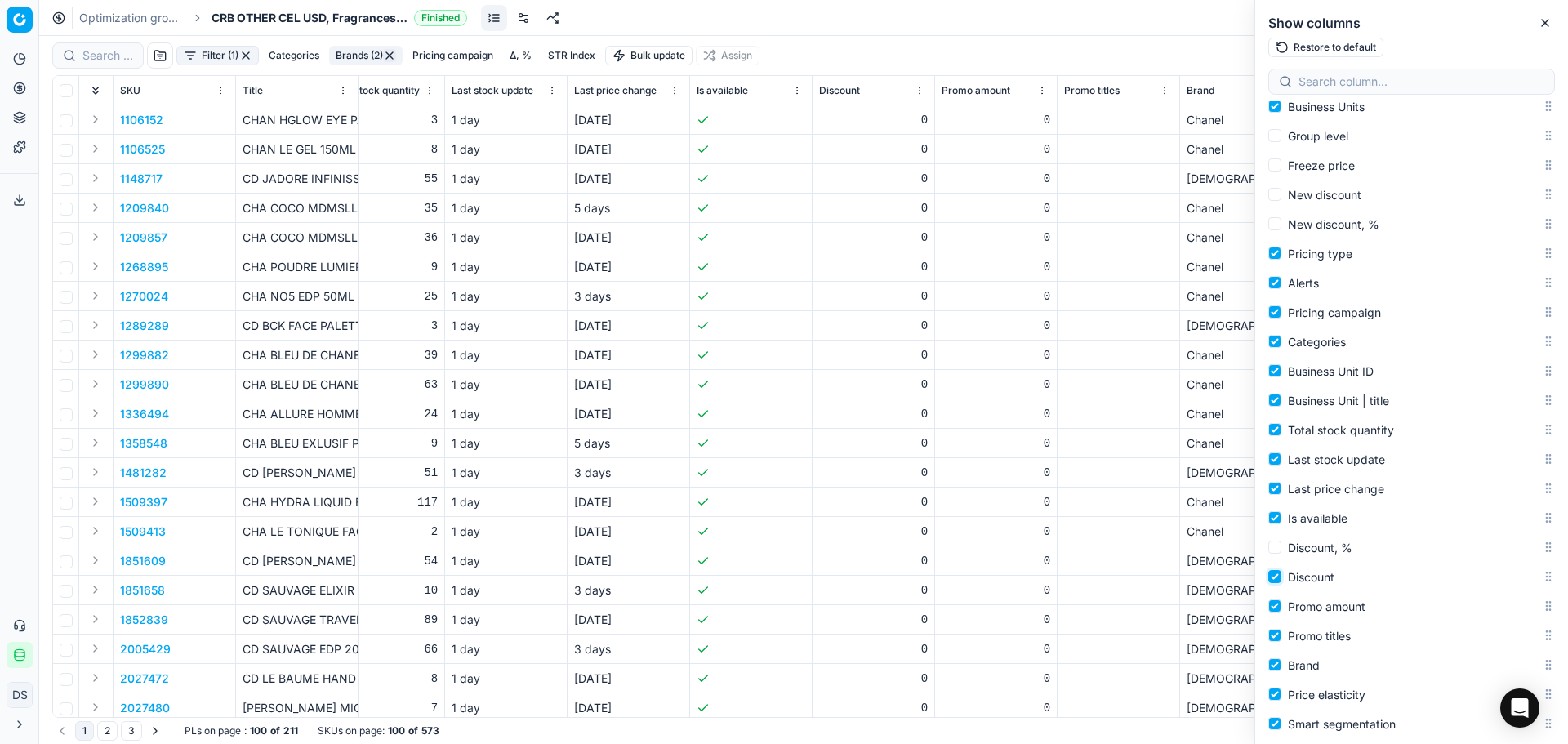
click at [1274, 575] on input "Discount" at bounding box center [1275, 576] width 13 height 13
checkbox input "false"
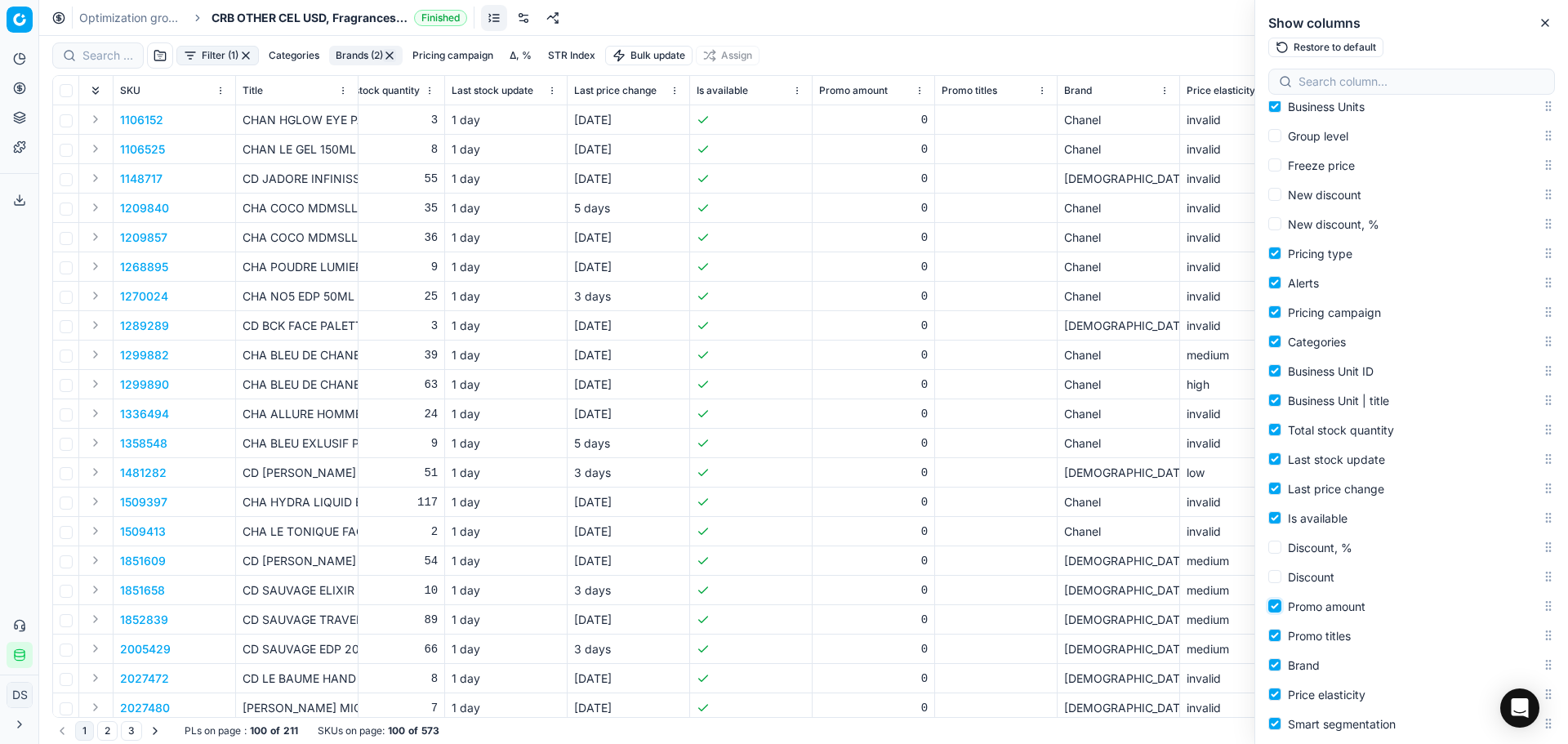
click at [1278, 607] on input "Promo amount" at bounding box center [1275, 606] width 13 height 13
checkbox input "false"
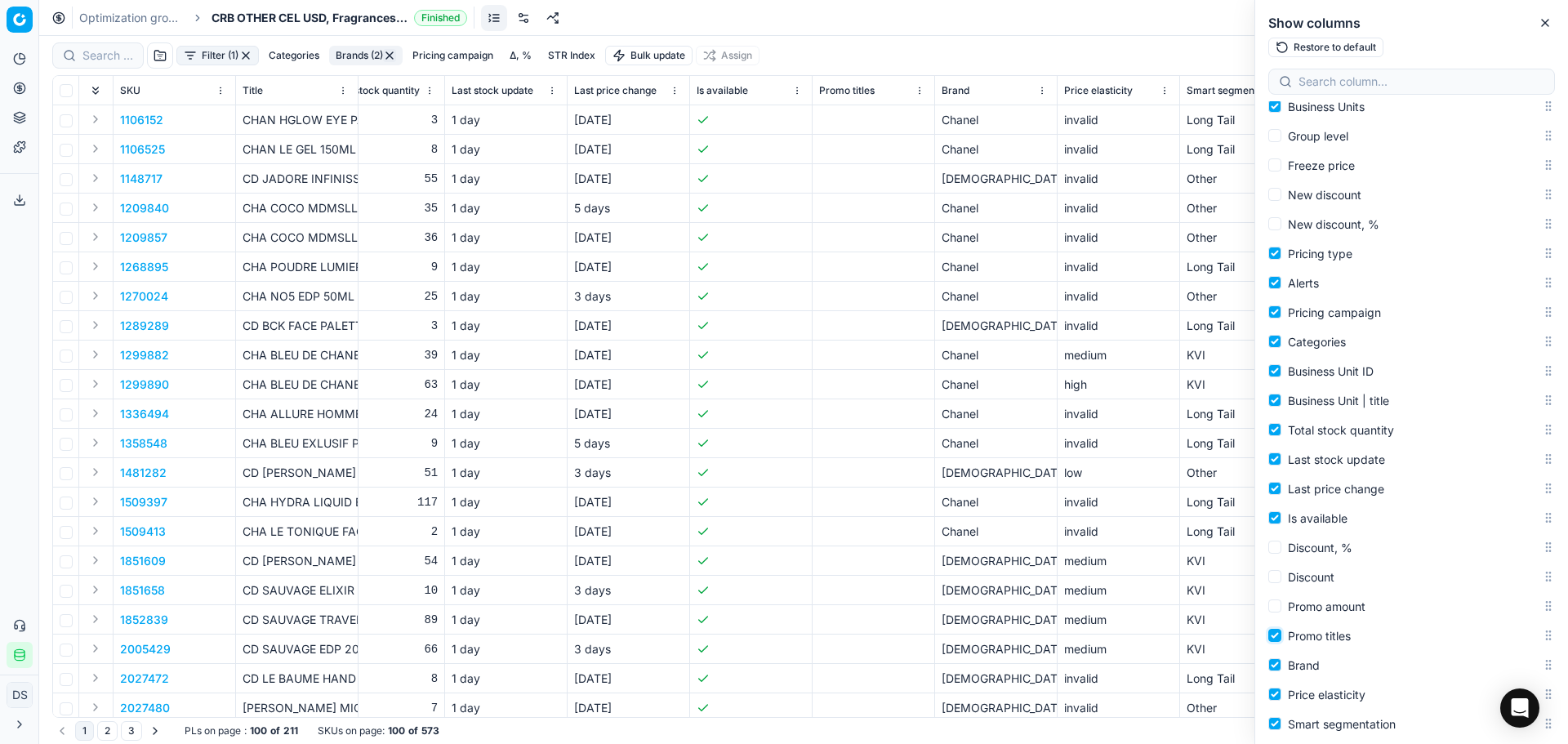
click at [1278, 639] on input "Promo titles" at bounding box center [1275, 636] width 13 height 13
checkbox input "false"
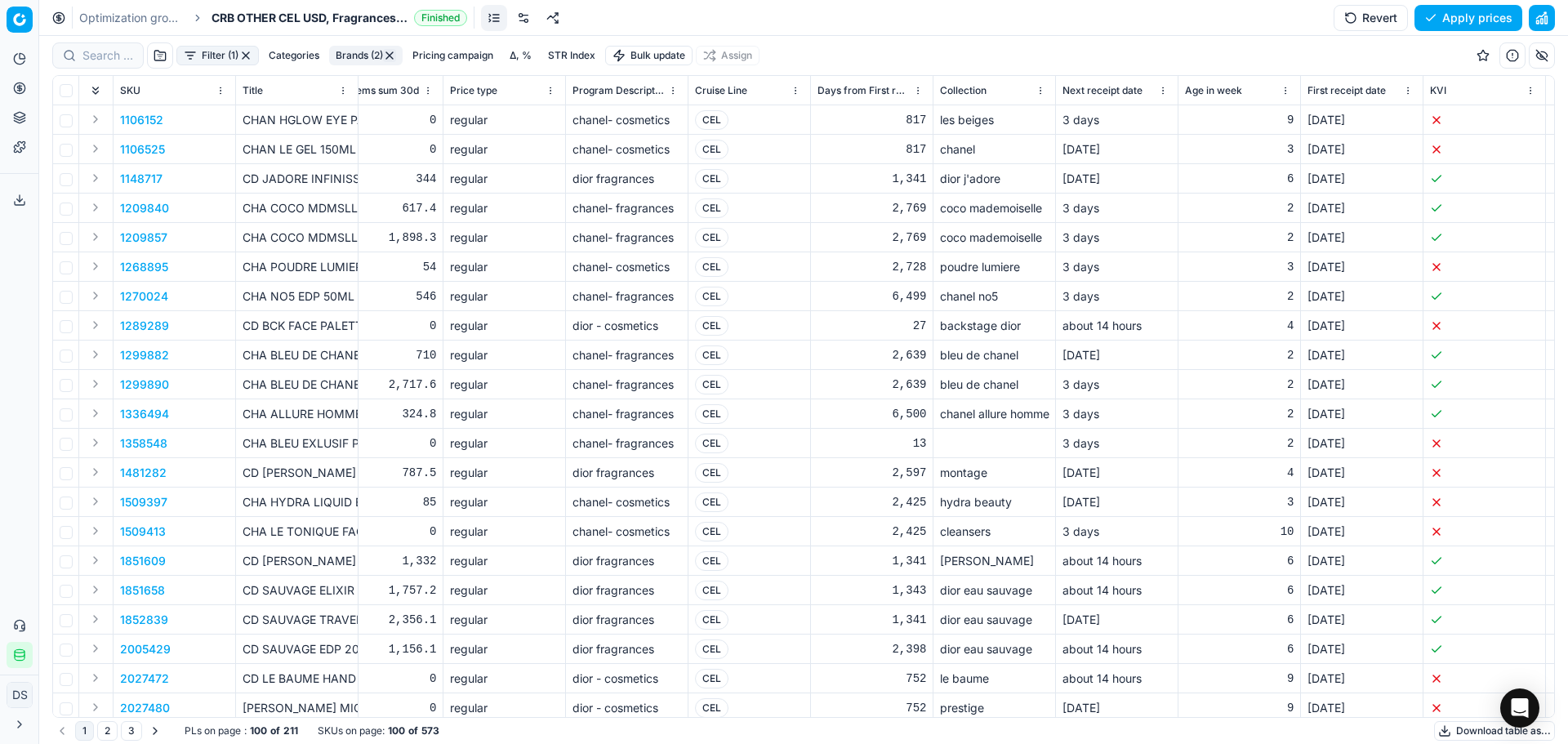
scroll to position [0, 8764]
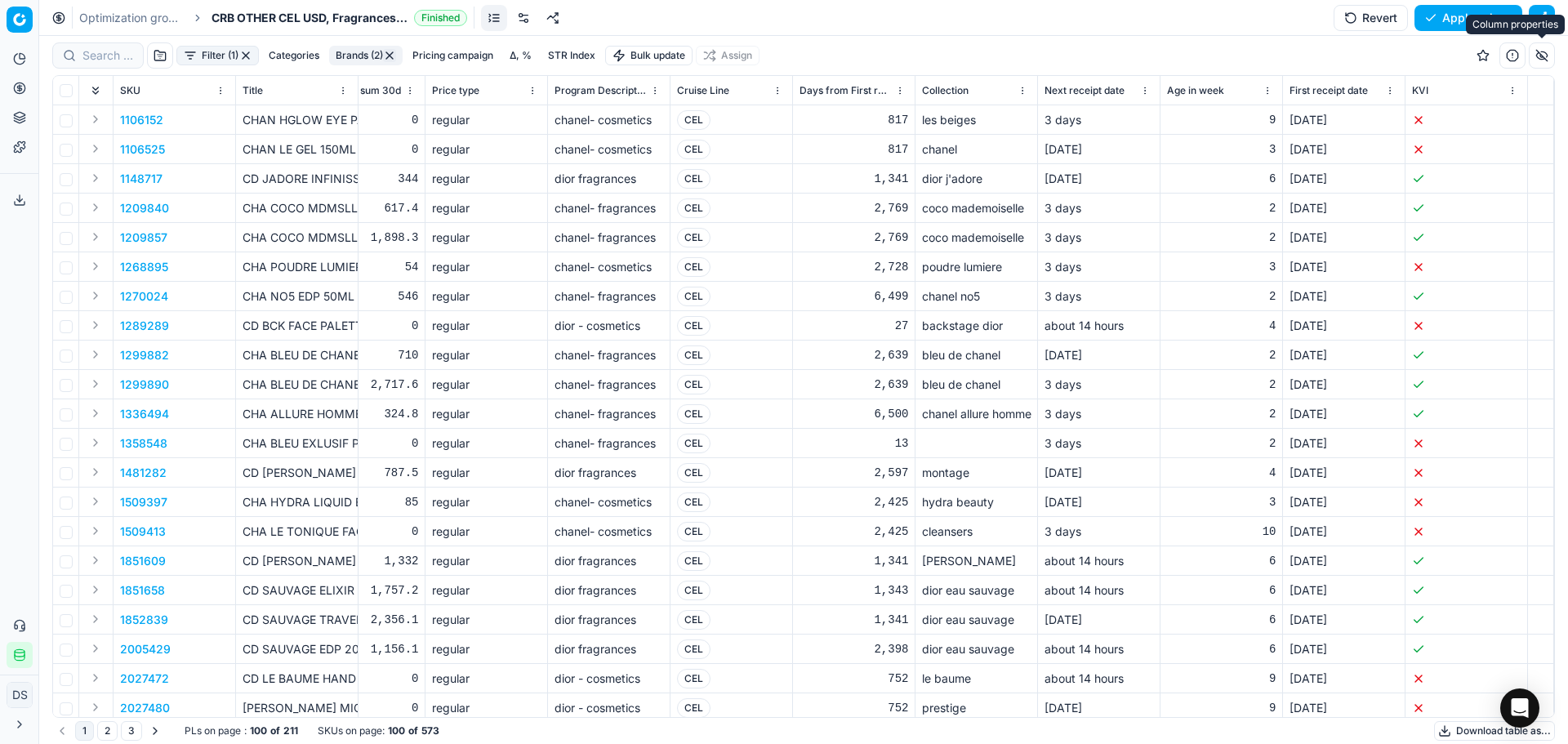
click at [1540, 65] on button "button" at bounding box center [1541, 55] width 26 height 26
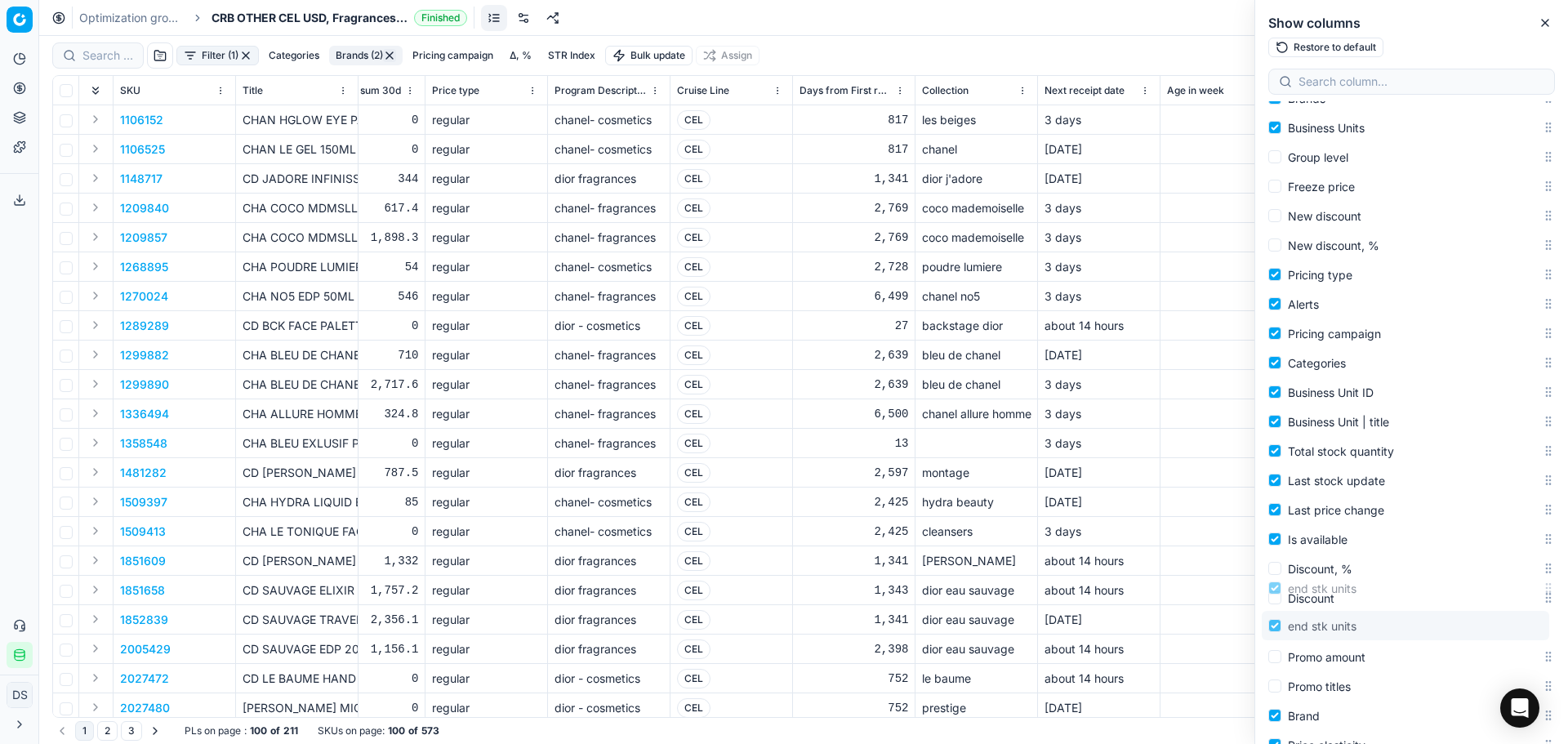
scroll to position [576, 0]
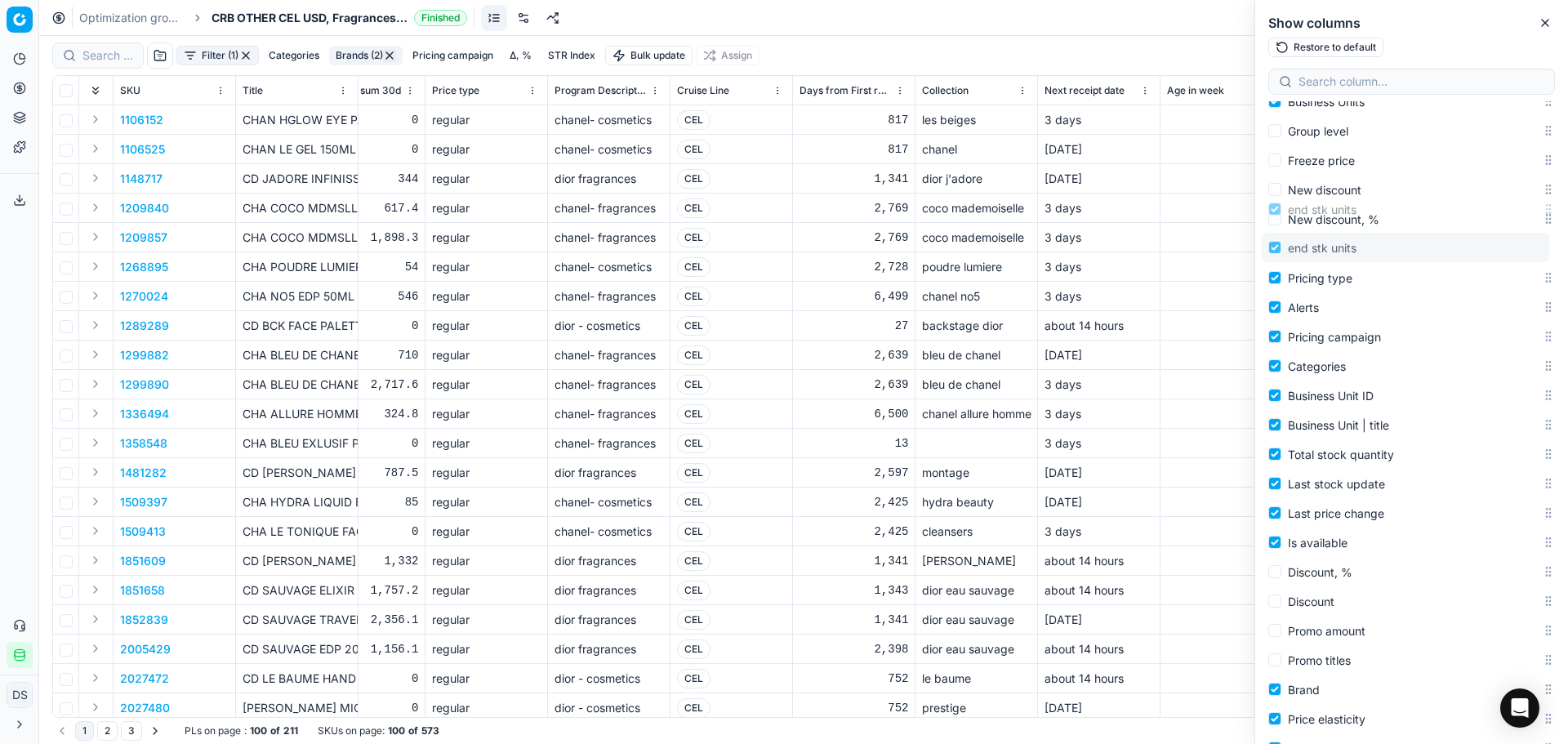
drag, startPoint x: 1533, startPoint y: 259, endPoint x: 1497, endPoint y: 247, distance: 37.9
click at [1497, 247] on body "Pricing platform Analytics Pricing Product portfolio Templates Export service 2…" at bounding box center [784, 372] width 1568 height 744
drag, startPoint x: 1536, startPoint y: 455, endPoint x: 1544, endPoint y: 273, distance: 182.2
click at [1544, 273] on body "Pricing platform Analytics Pricing Product portfolio Templates Export service 2…" at bounding box center [784, 372] width 1568 height 744
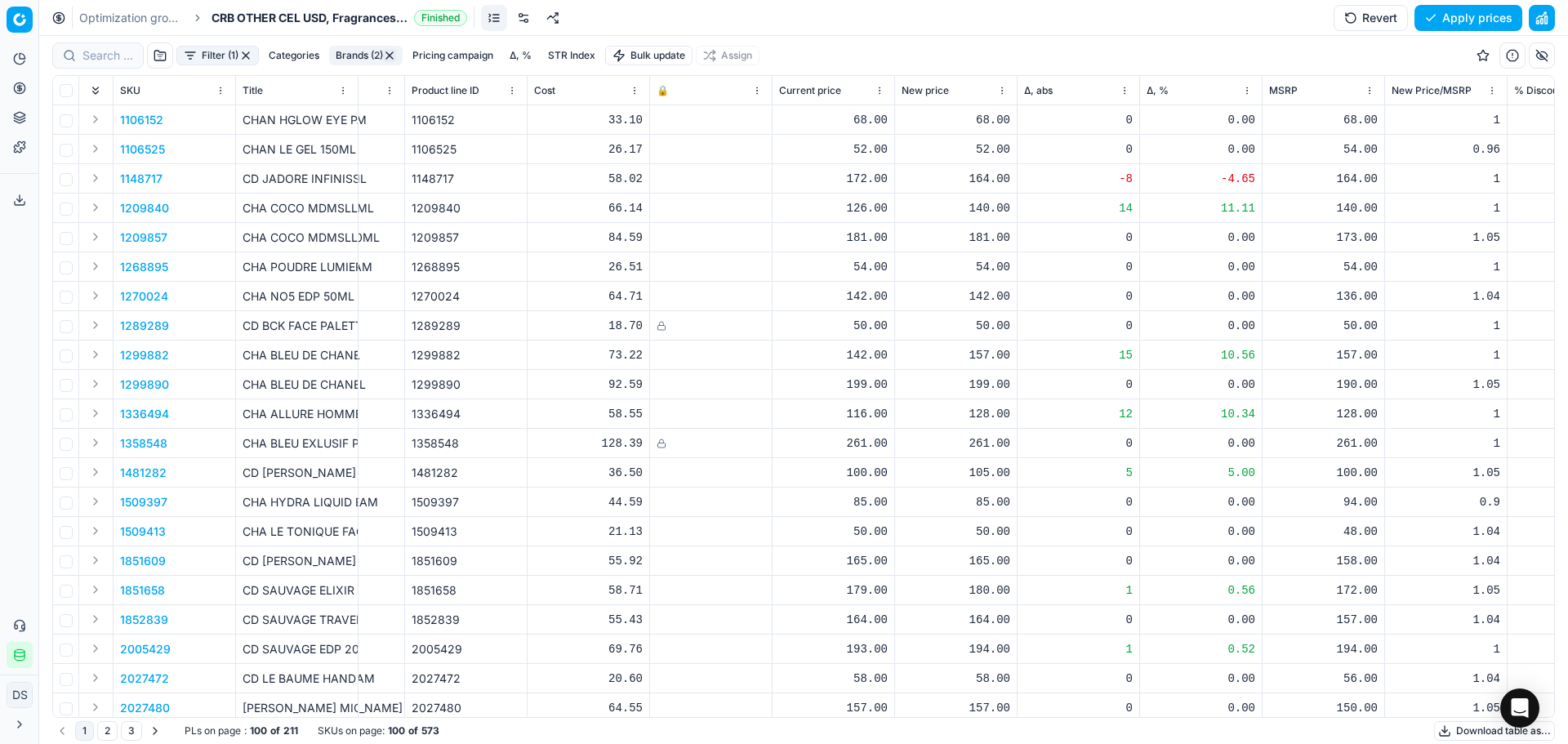
scroll to position [0, 0]
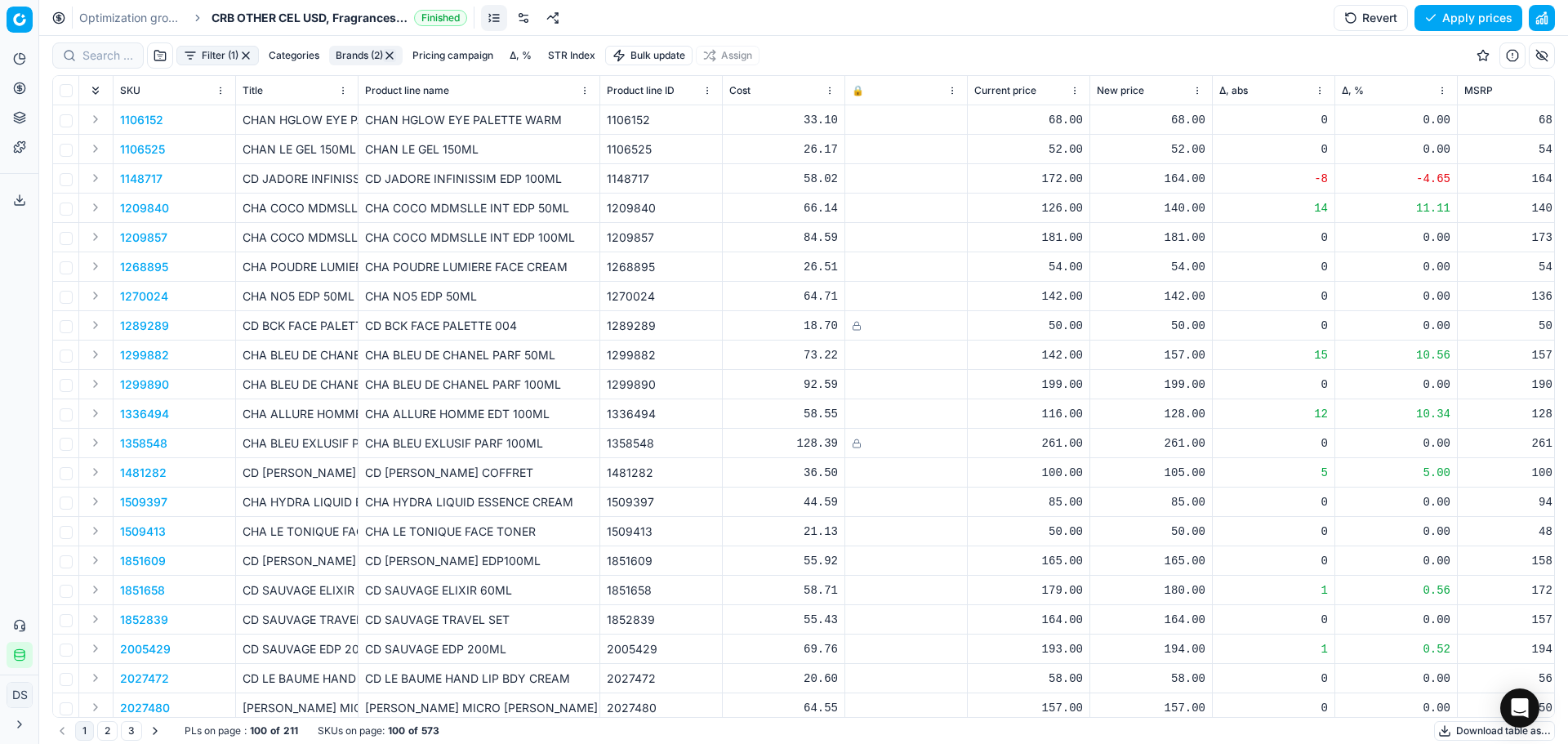
click at [152, 15] on link "Optimization groups" at bounding box center [131, 17] width 104 height 16
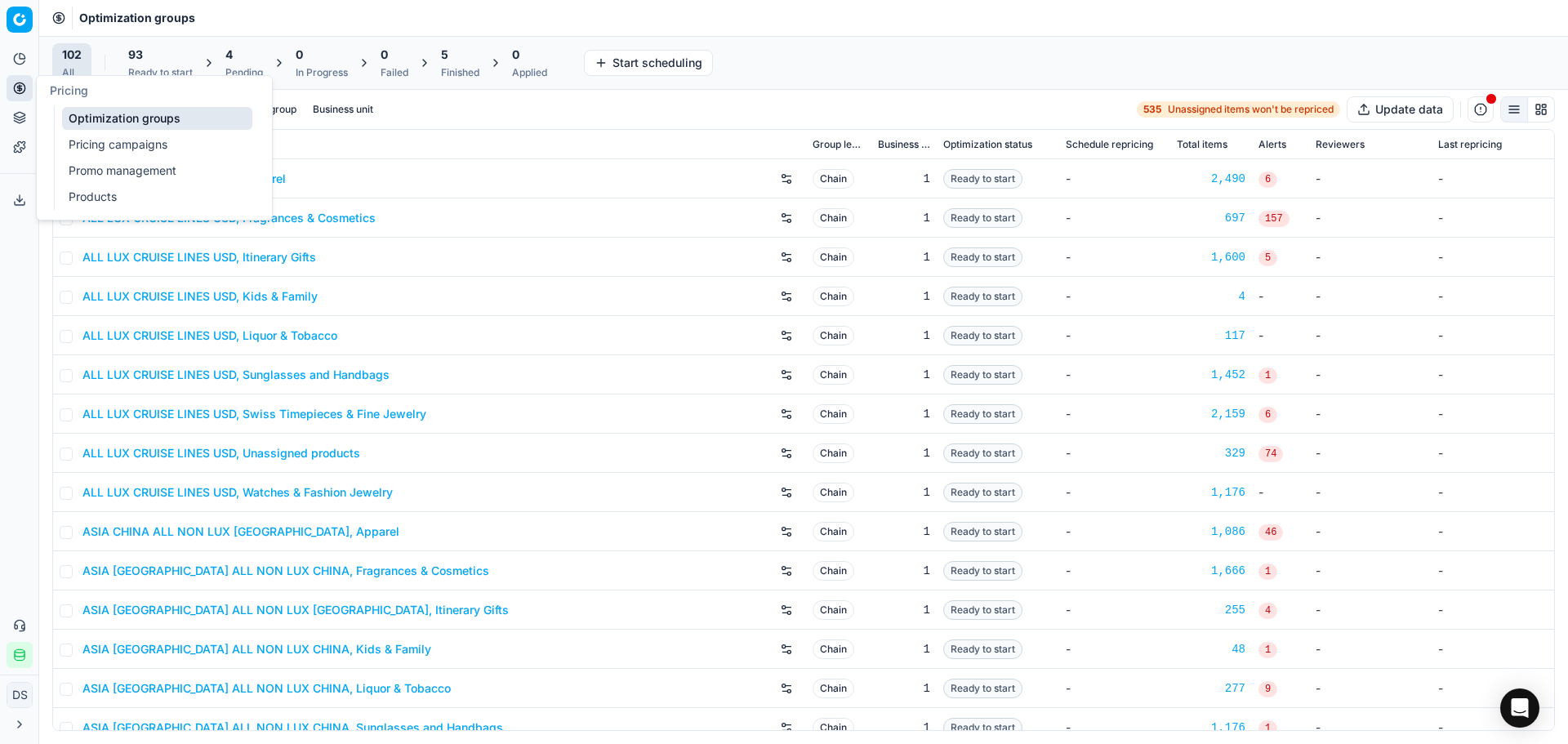
click at [123, 147] on link "Pricing campaigns" at bounding box center [157, 145] width 191 height 23
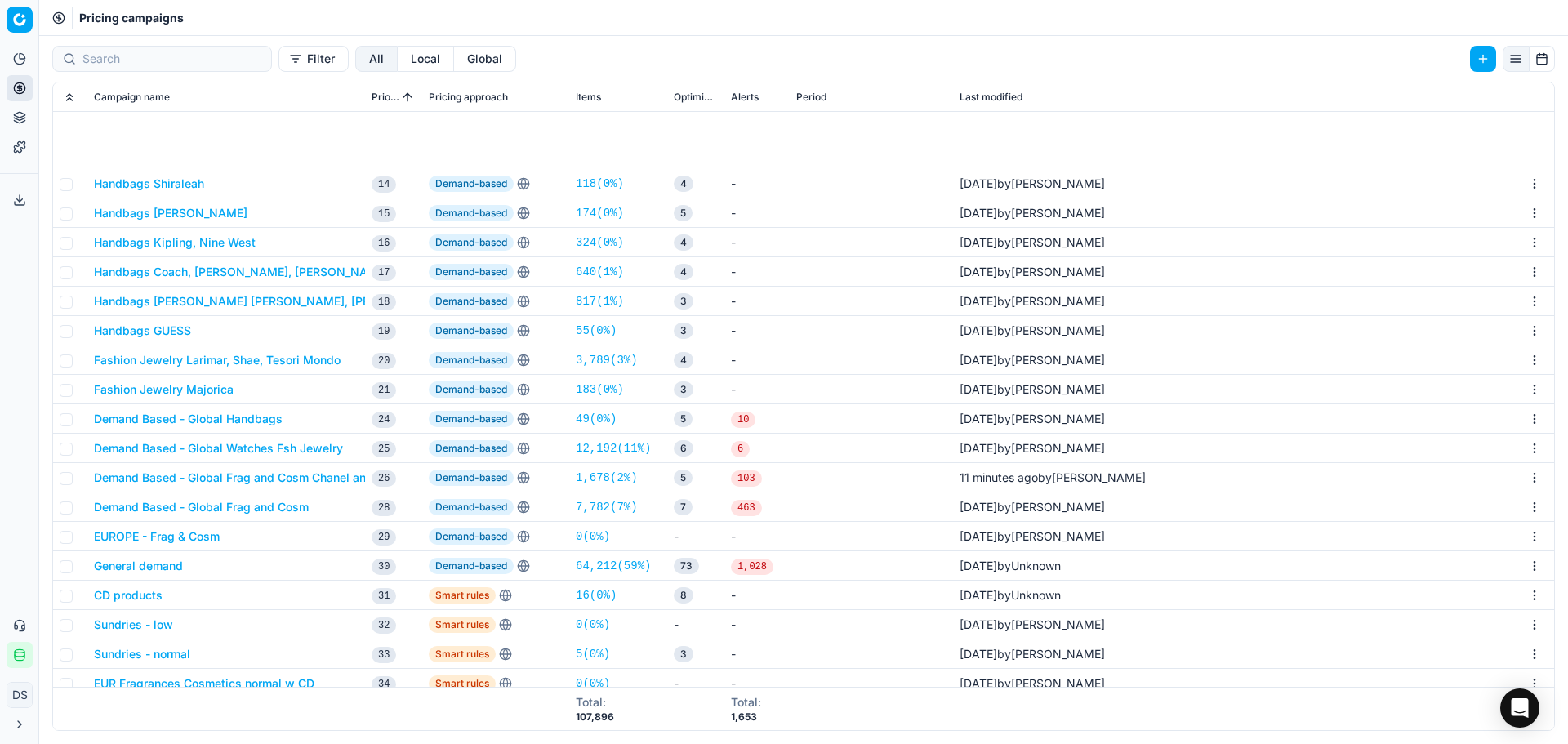
scroll to position [490, 0]
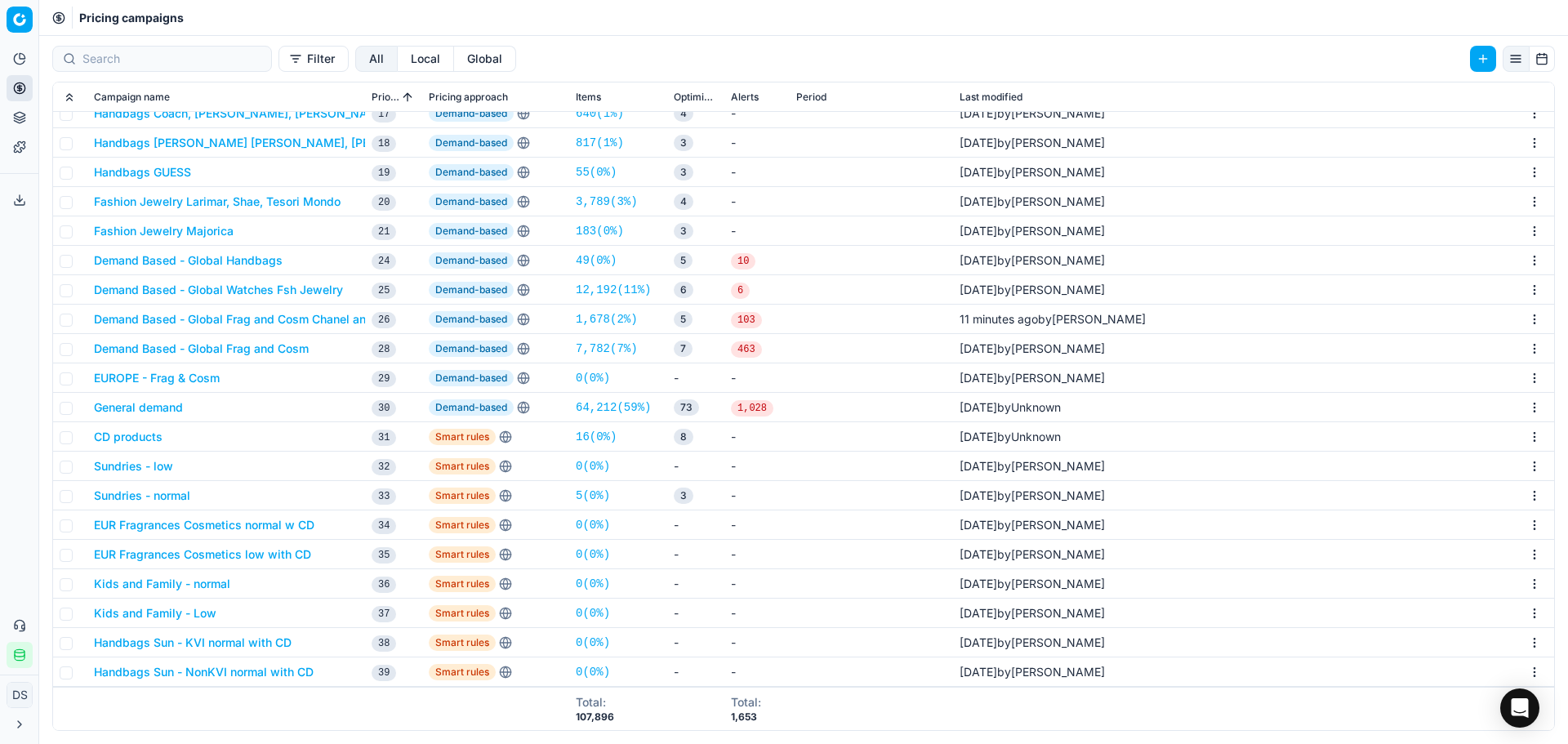
click at [297, 316] on button "Demand Based - Global Frag and Cosm Chanel and Dior" at bounding box center [246, 319] width 305 height 16
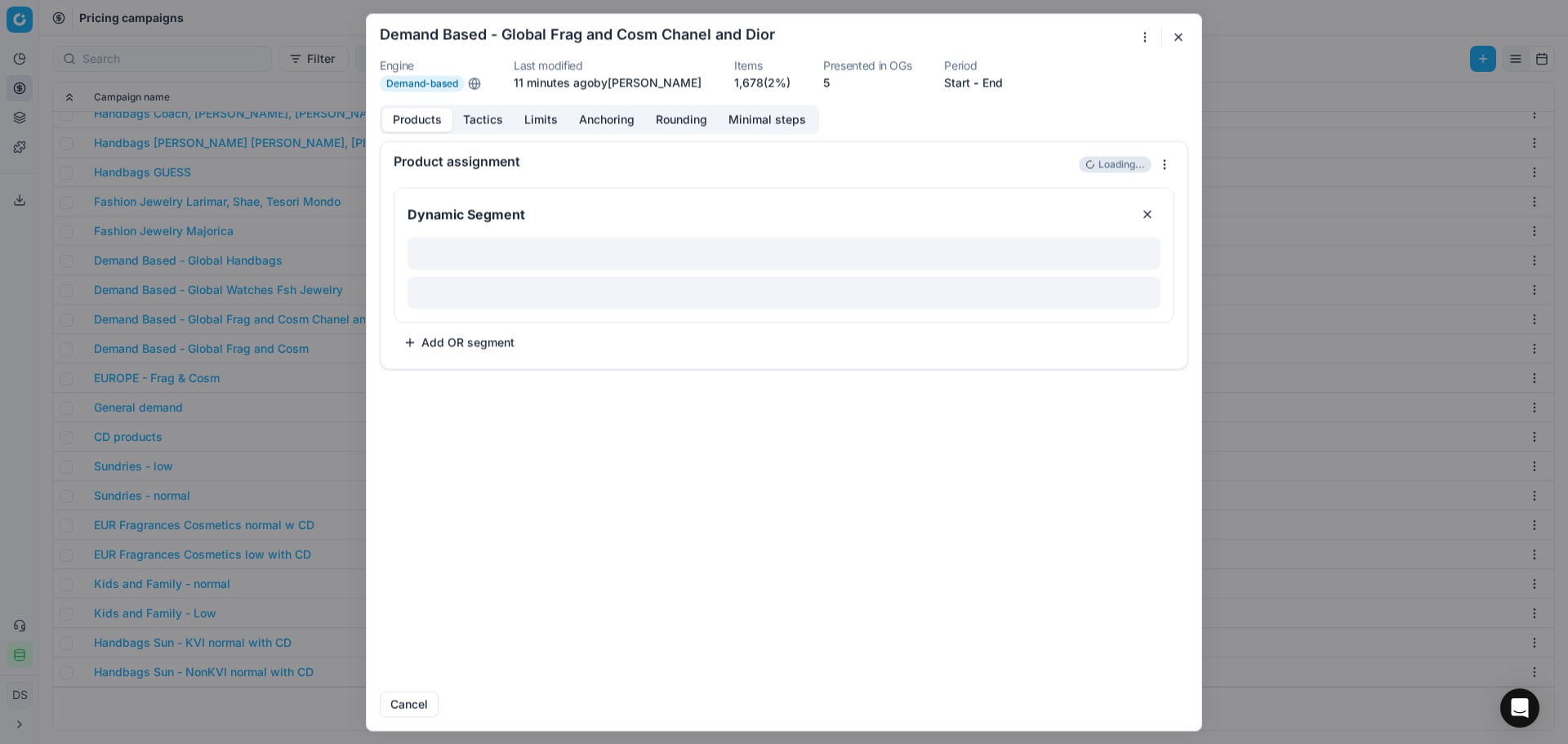
click at [557, 127] on button "Limits" at bounding box center [540, 120] width 55 height 24
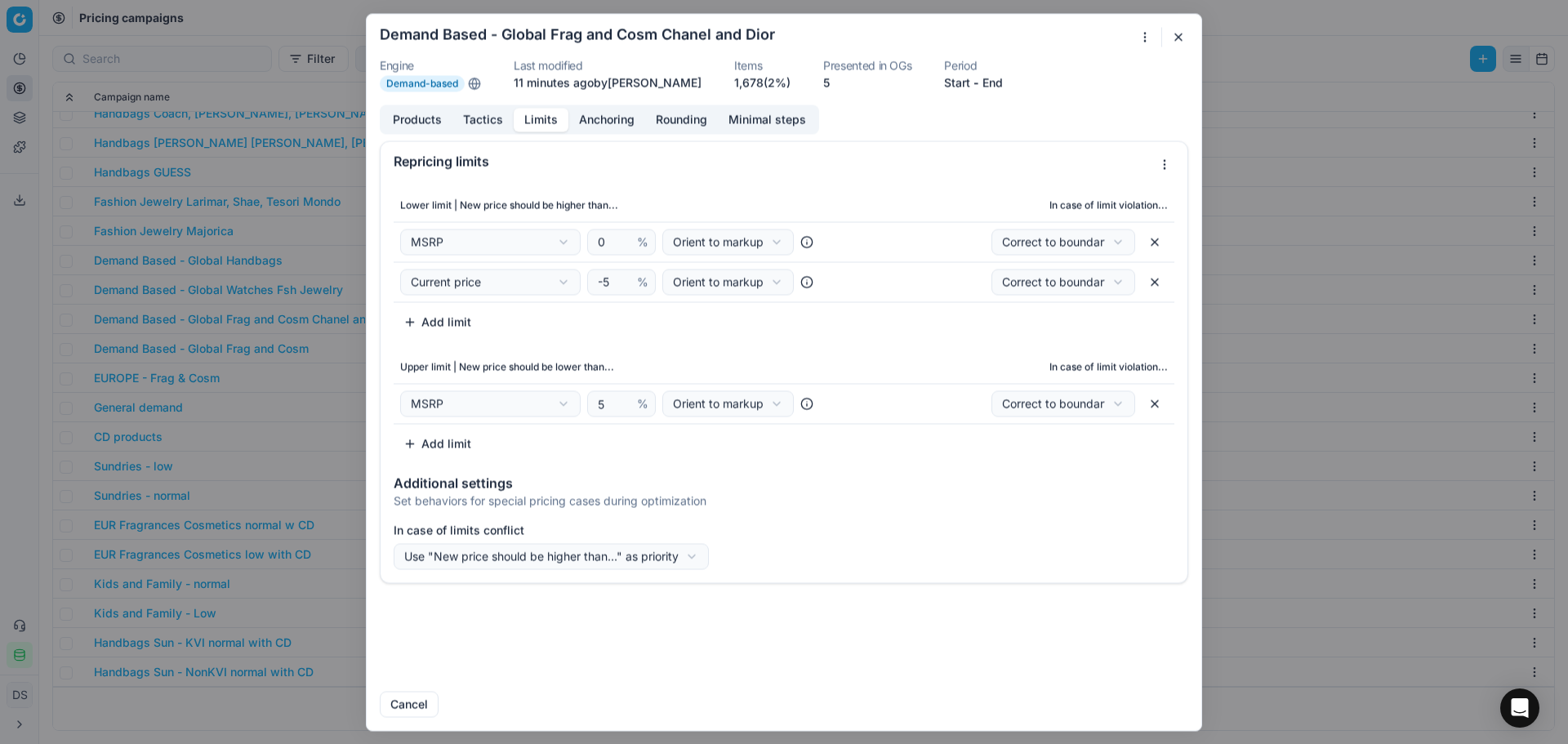
click at [1157, 278] on button "button" at bounding box center [1154, 282] width 26 height 26
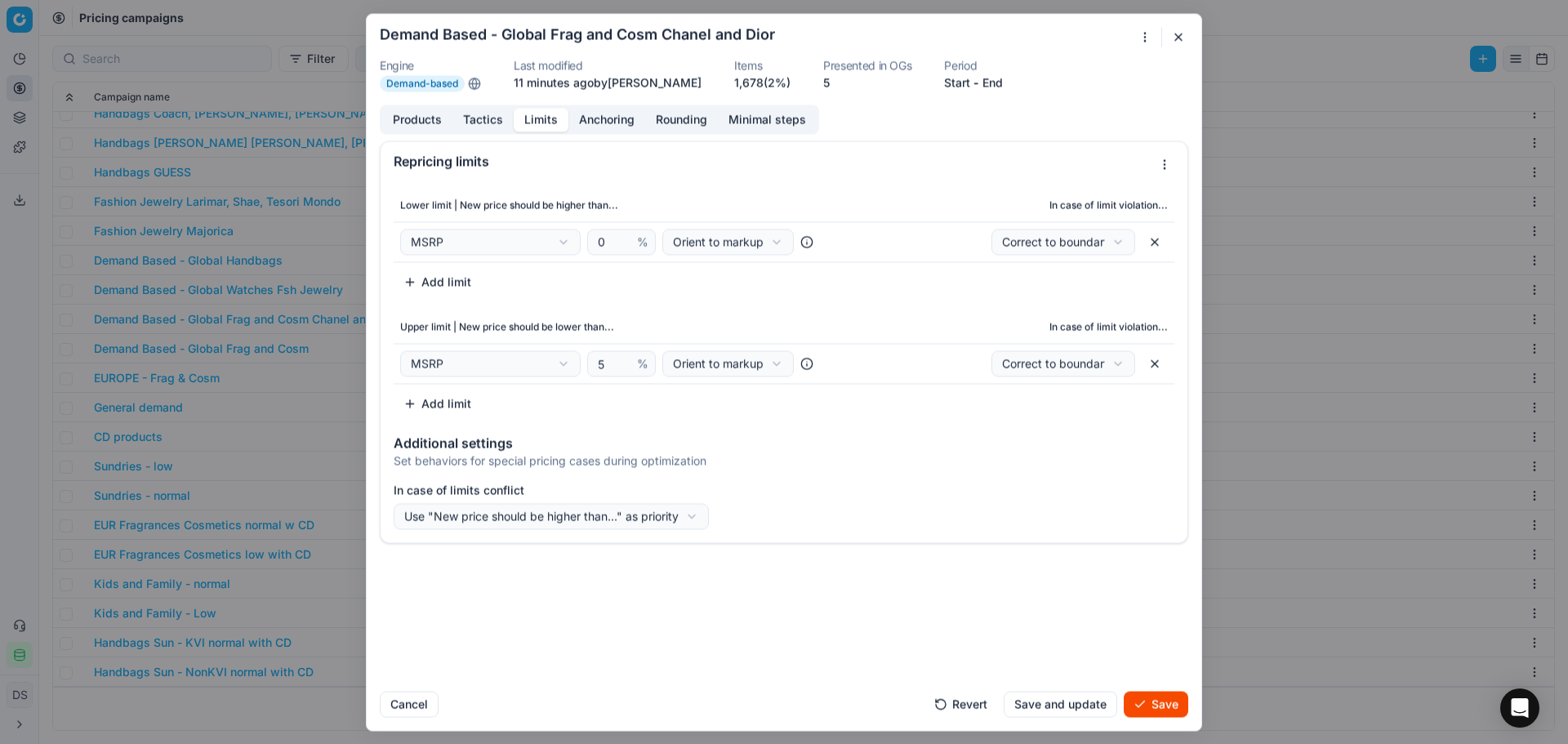
click at [442, 411] on button "Add limit" at bounding box center [437, 403] width 87 height 26
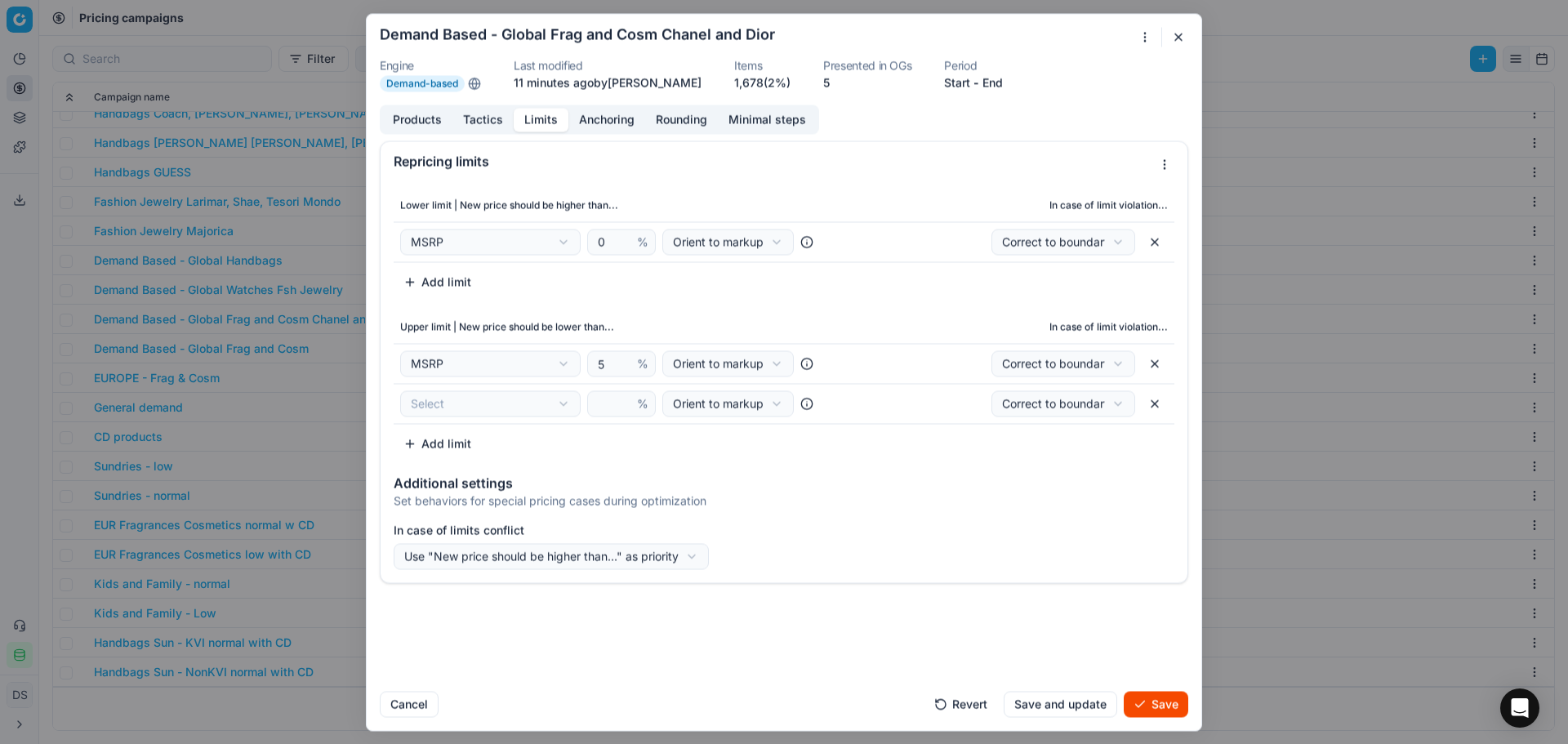
click at [448, 407] on div "We are saving PC settings. Please wait, it should take a few minutes Demand Bas…" at bounding box center [784, 372] width 1568 height 744
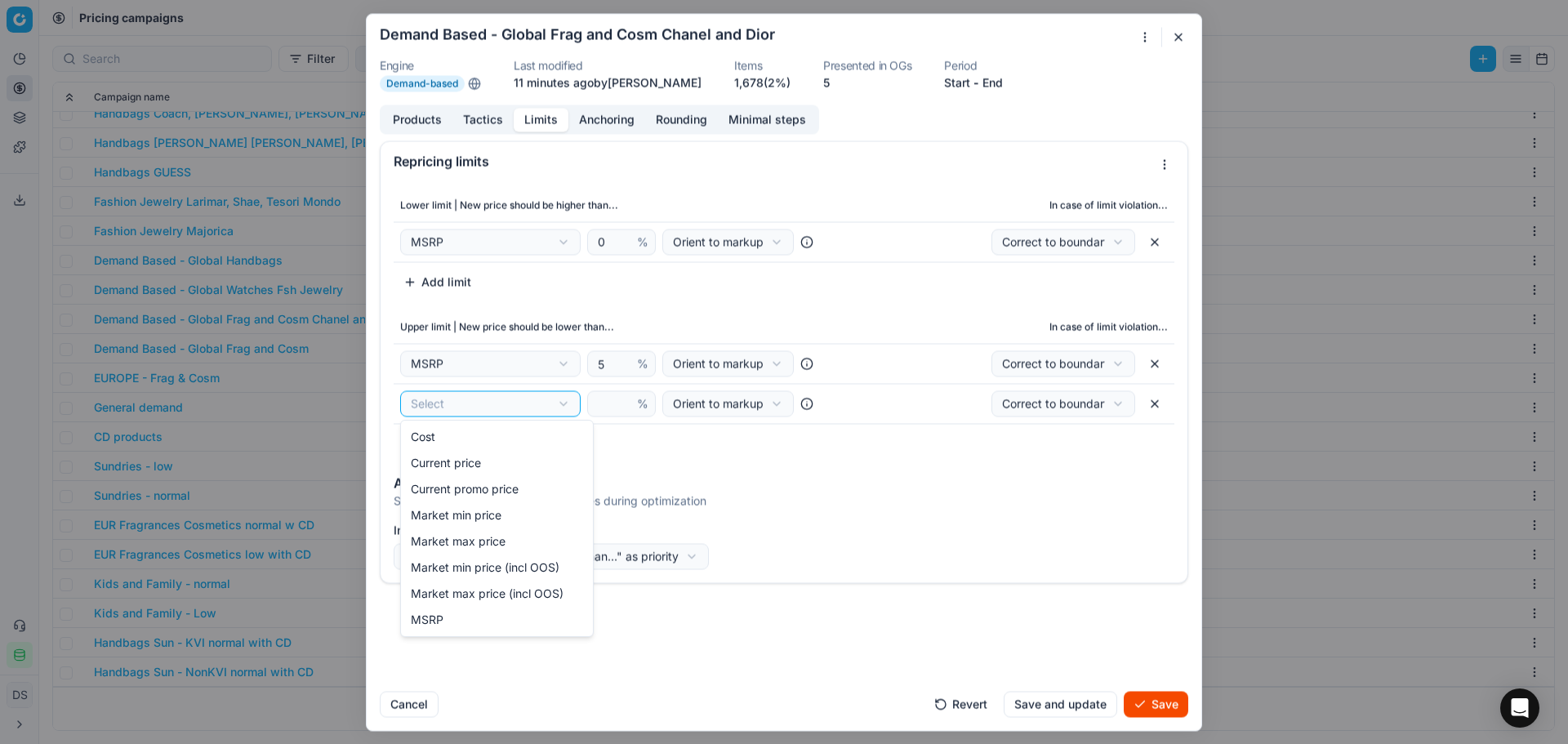
select select "last_price"
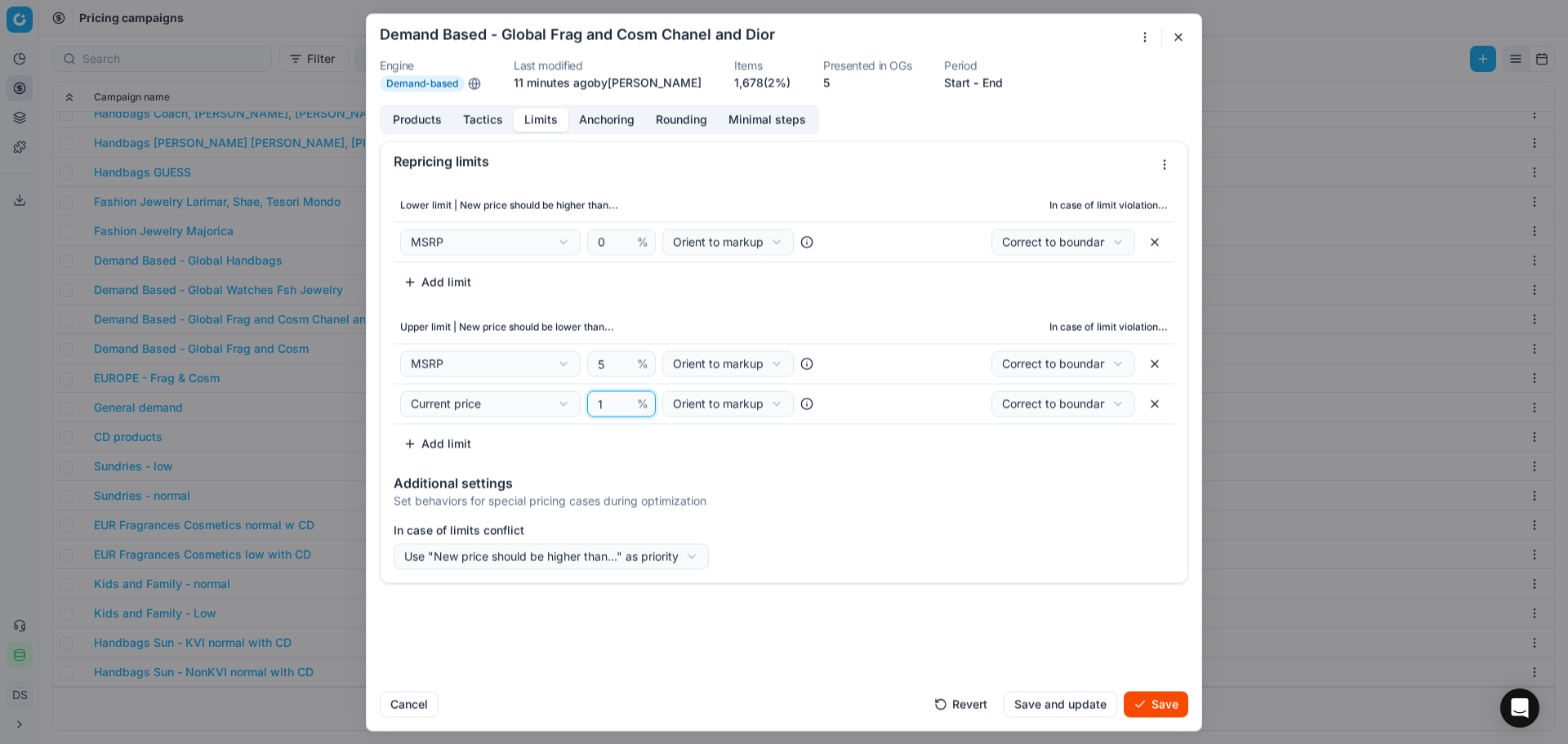
click at [625, 401] on input "1" at bounding box center [614, 403] width 39 height 25
click at [626, 400] on input "2" at bounding box center [614, 403] width 39 height 25
click at [626, 400] on input "3" at bounding box center [614, 403] width 39 height 25
click at [626, 400] on input "4" at bounding box center [614, 403] width 39 height 25
type input "5"
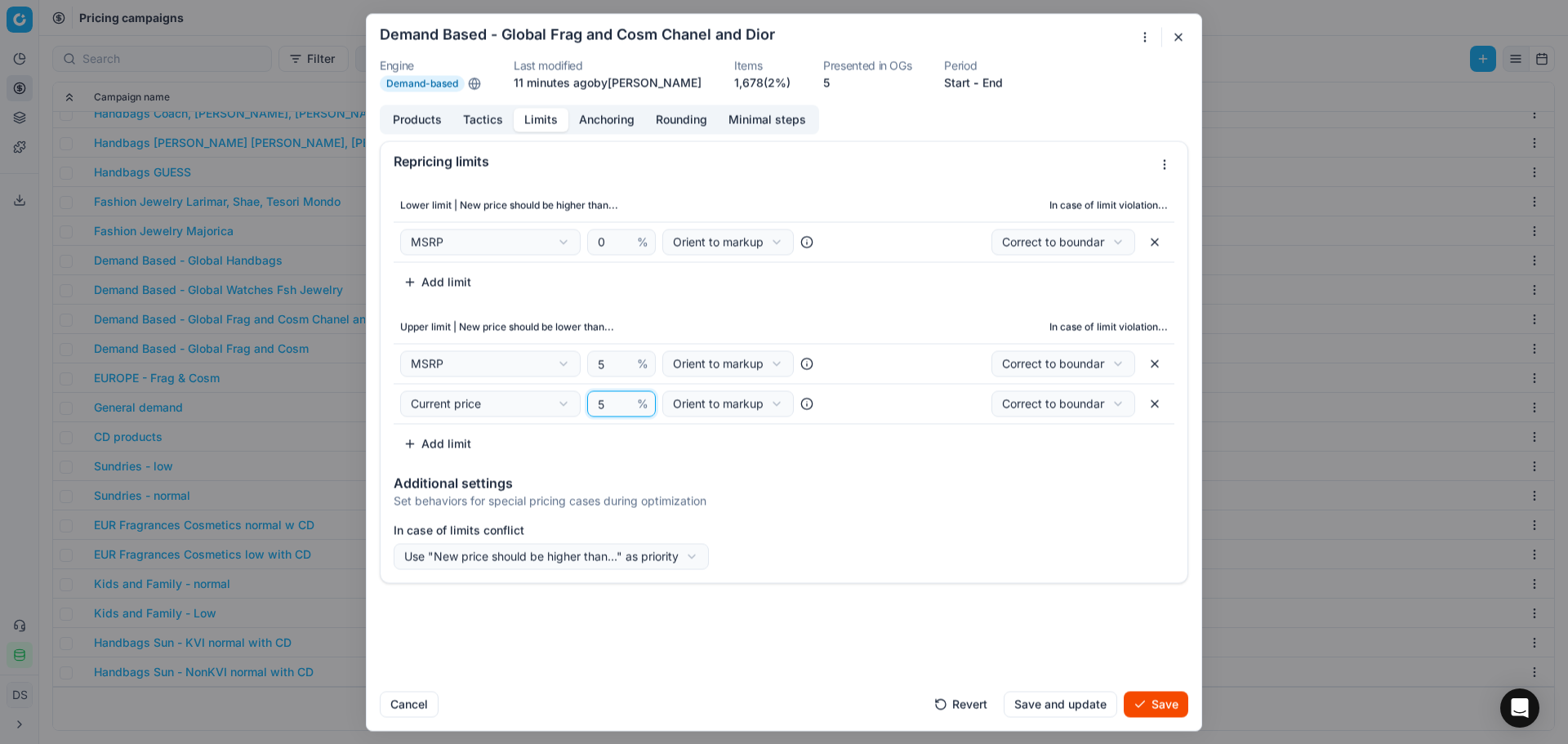
click at [626, 400] on input "5" at bounding box center [614, 403] width 39 height 25
click at [1149, 708] on button "Save" at bounding box center [1155, 703] width 64 height 26
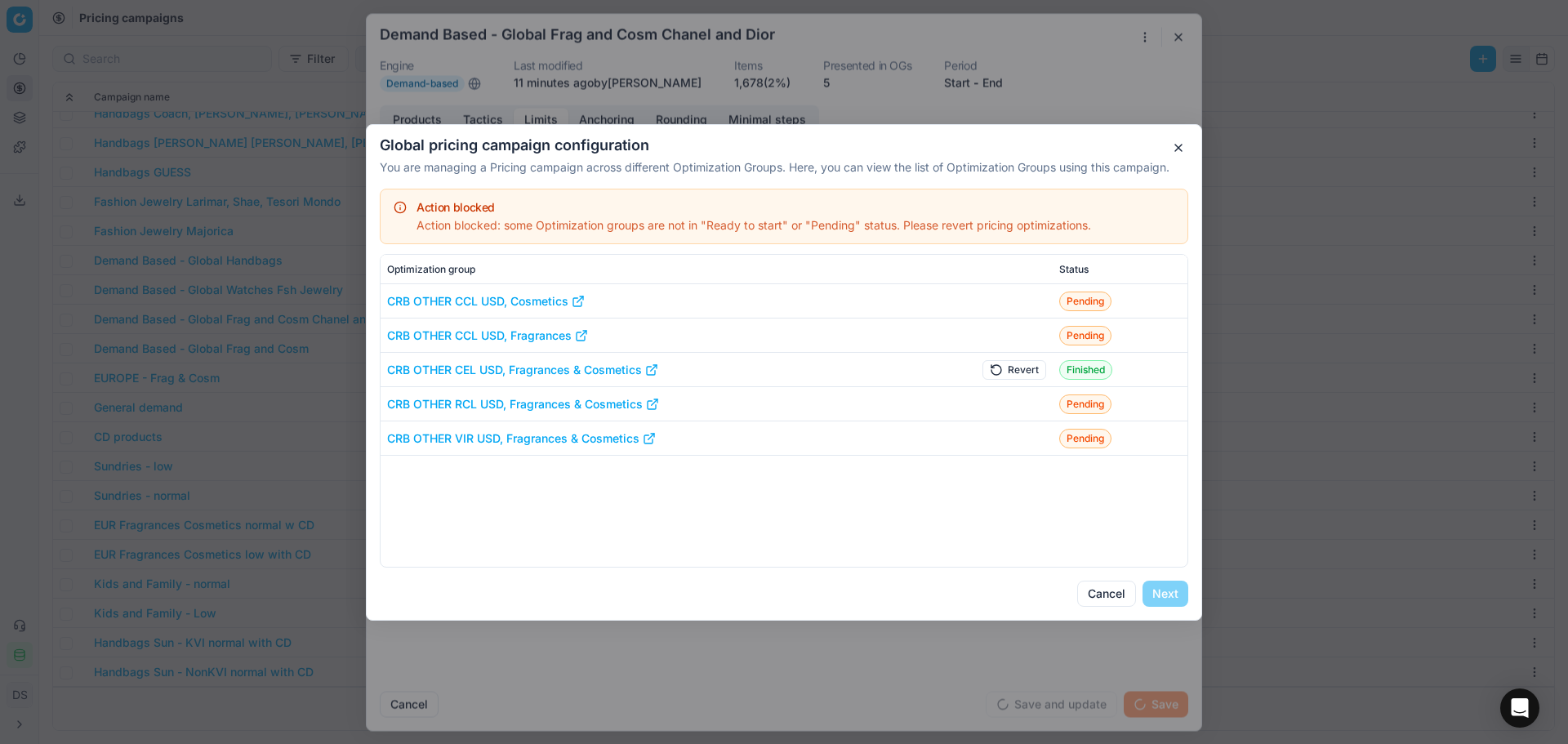
click at [1002, 360] on button "Revert" at bounding box center [1014, 369] width 64 height 19
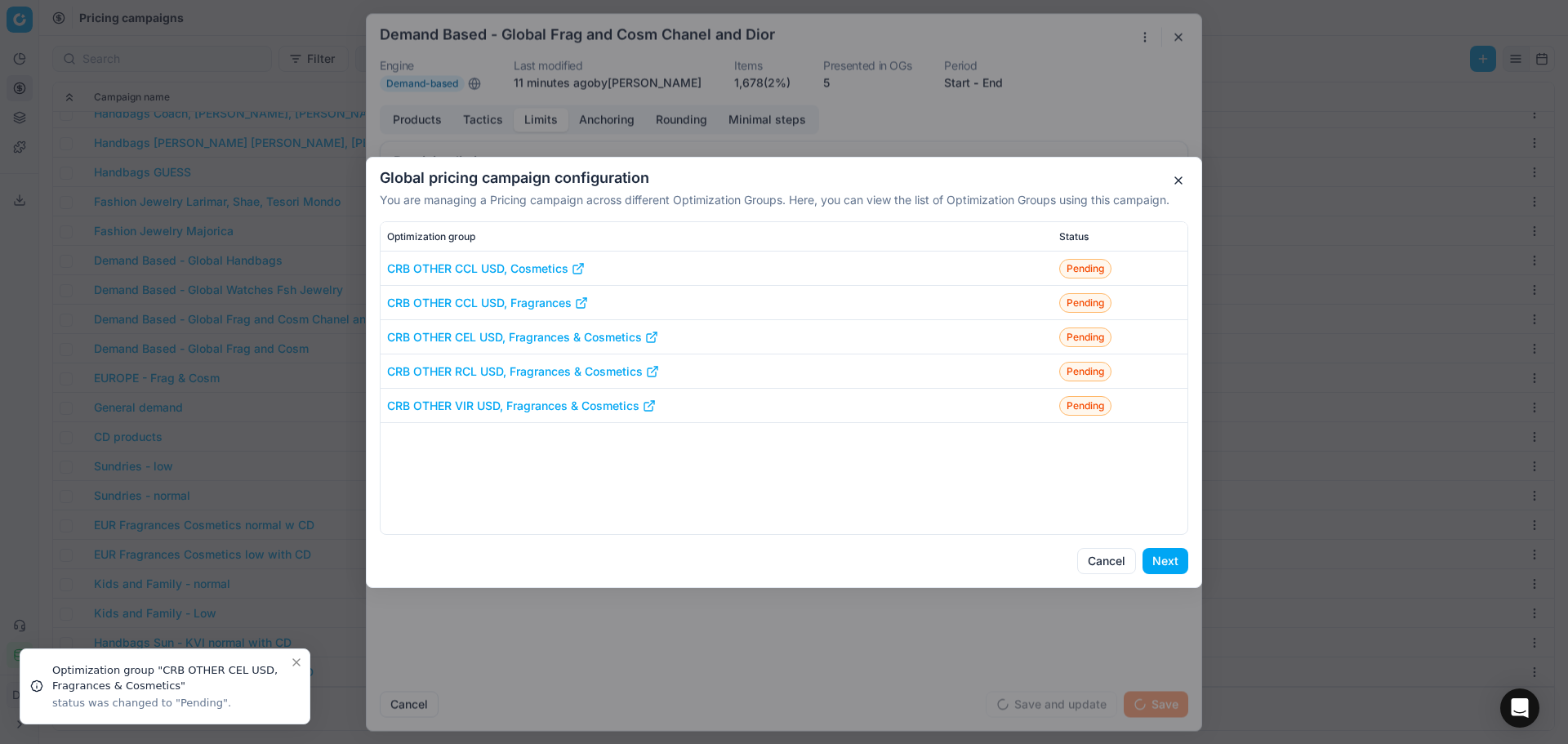
click at [1172, 554] on button "Next" at bounding box center [1166, 560] width 46 height 26
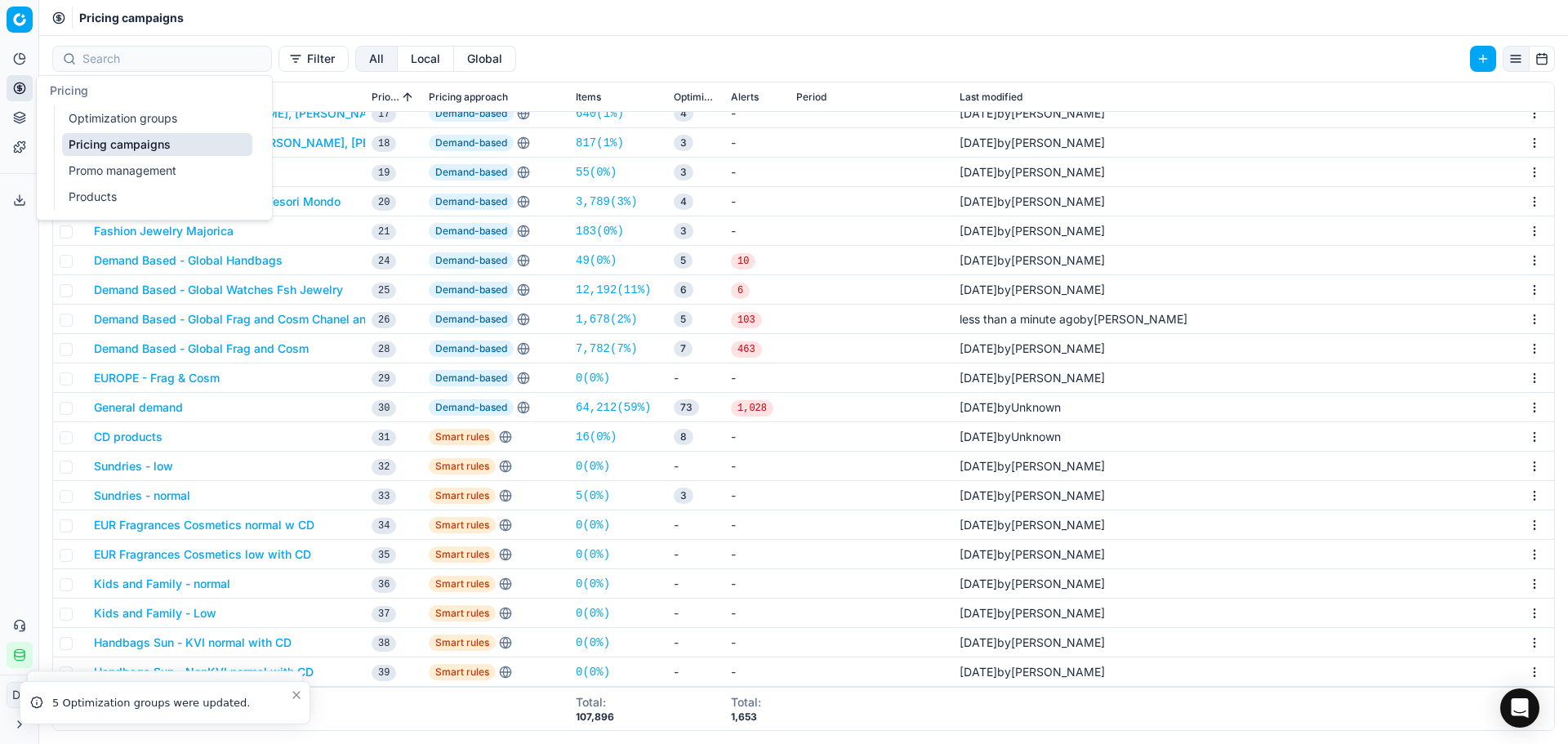
click at [188, 116] on link "Optimization groups" at bounding box center [157, 119] width 191 height 23
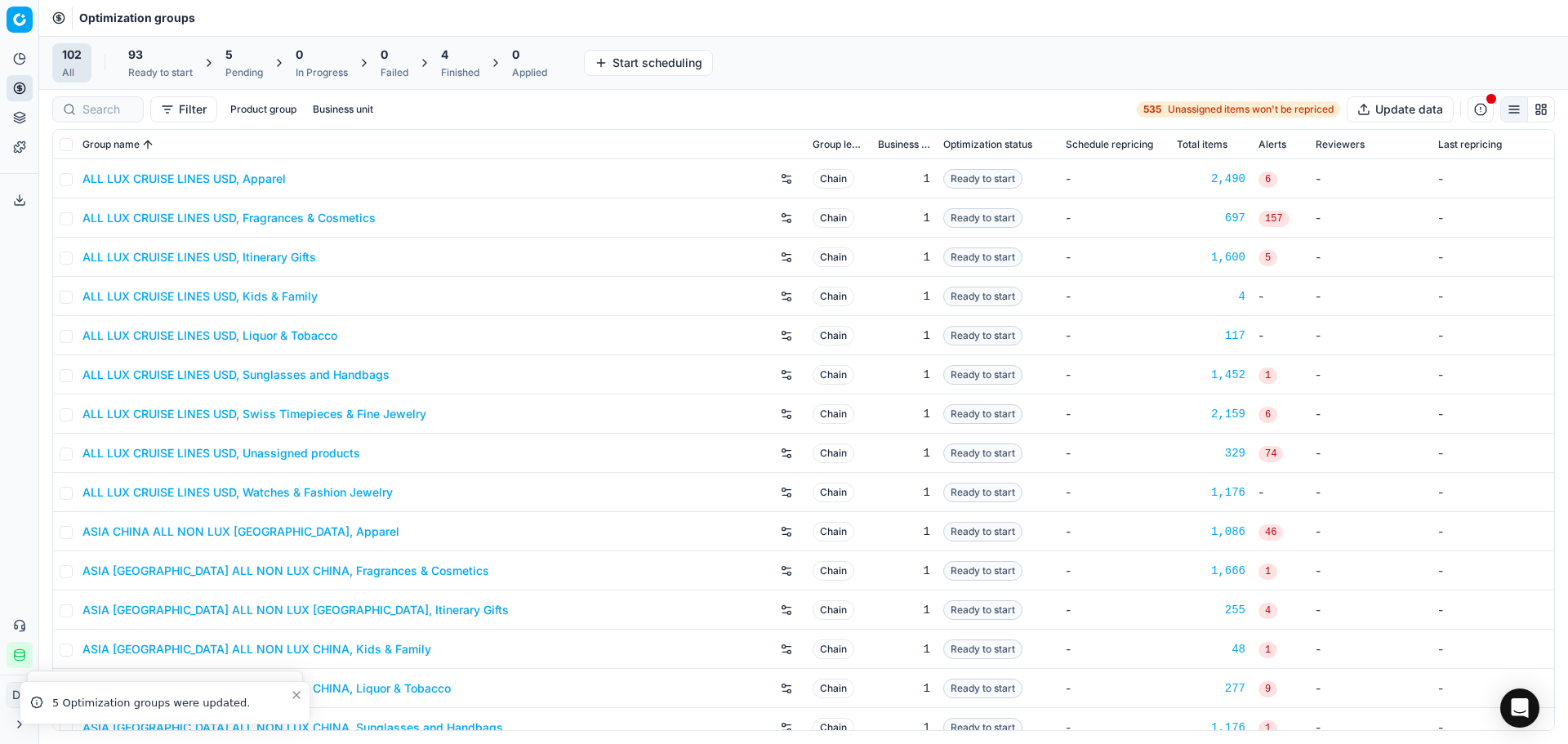
click at [239, 62] on div "5" at bounding box center [243, 55] width 37 height 16
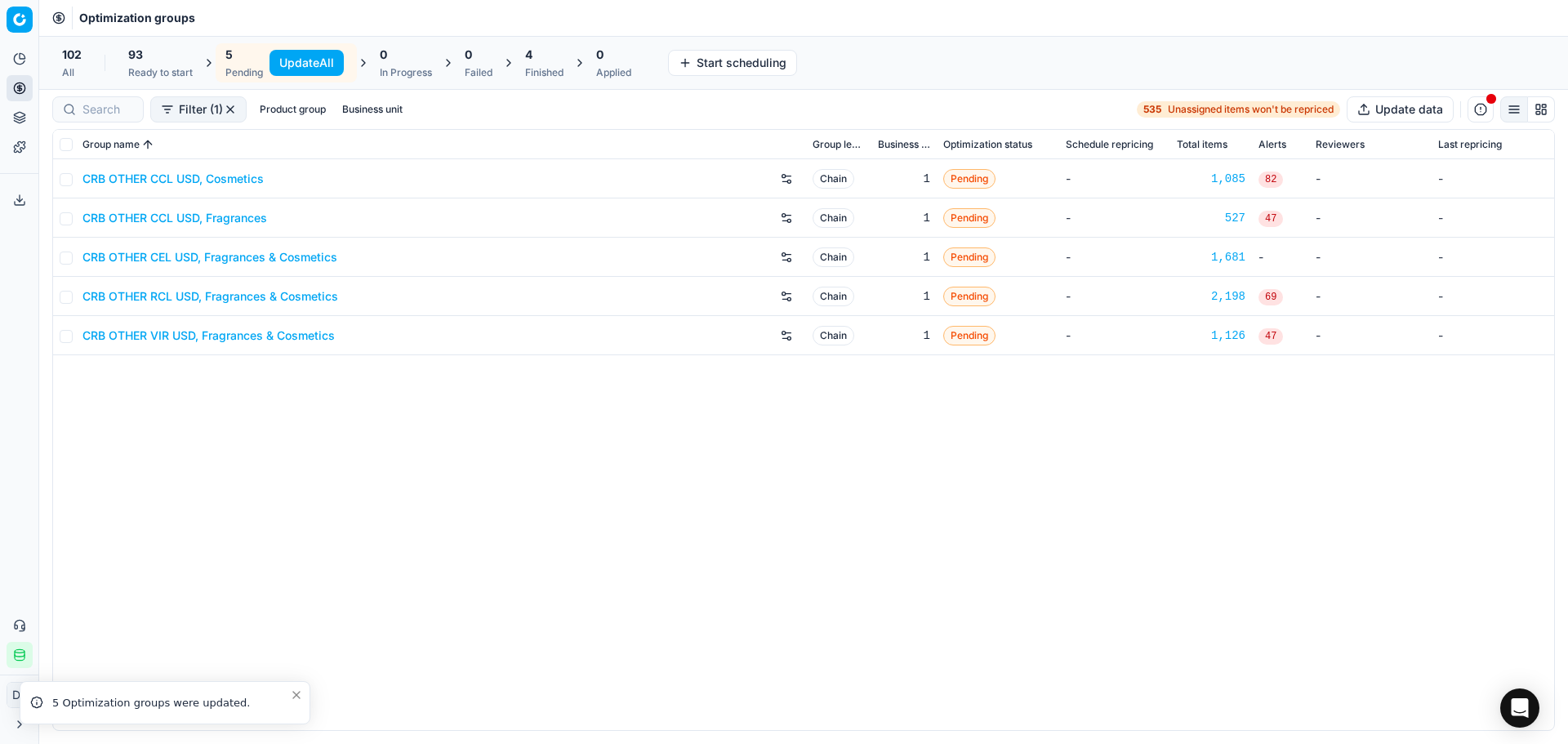
click at [182, 249] on link "CRB OTHER CEL USD, Fragrances & Cosmetics" at bounding box center [210, 257] width 255 height 16
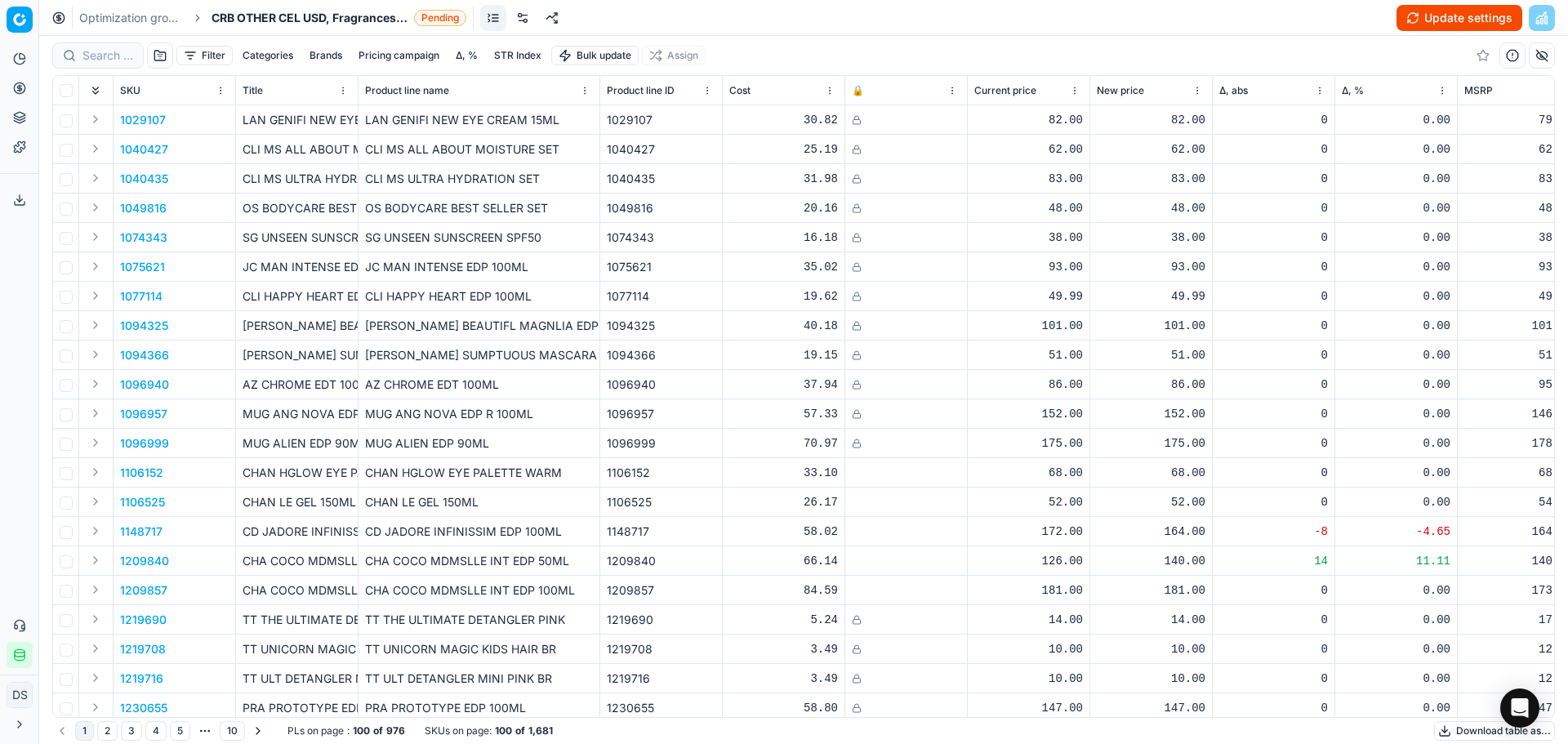
click at [1429, 19] on button "Update settings" at bounding box center [1459, 17] width 125 height 26
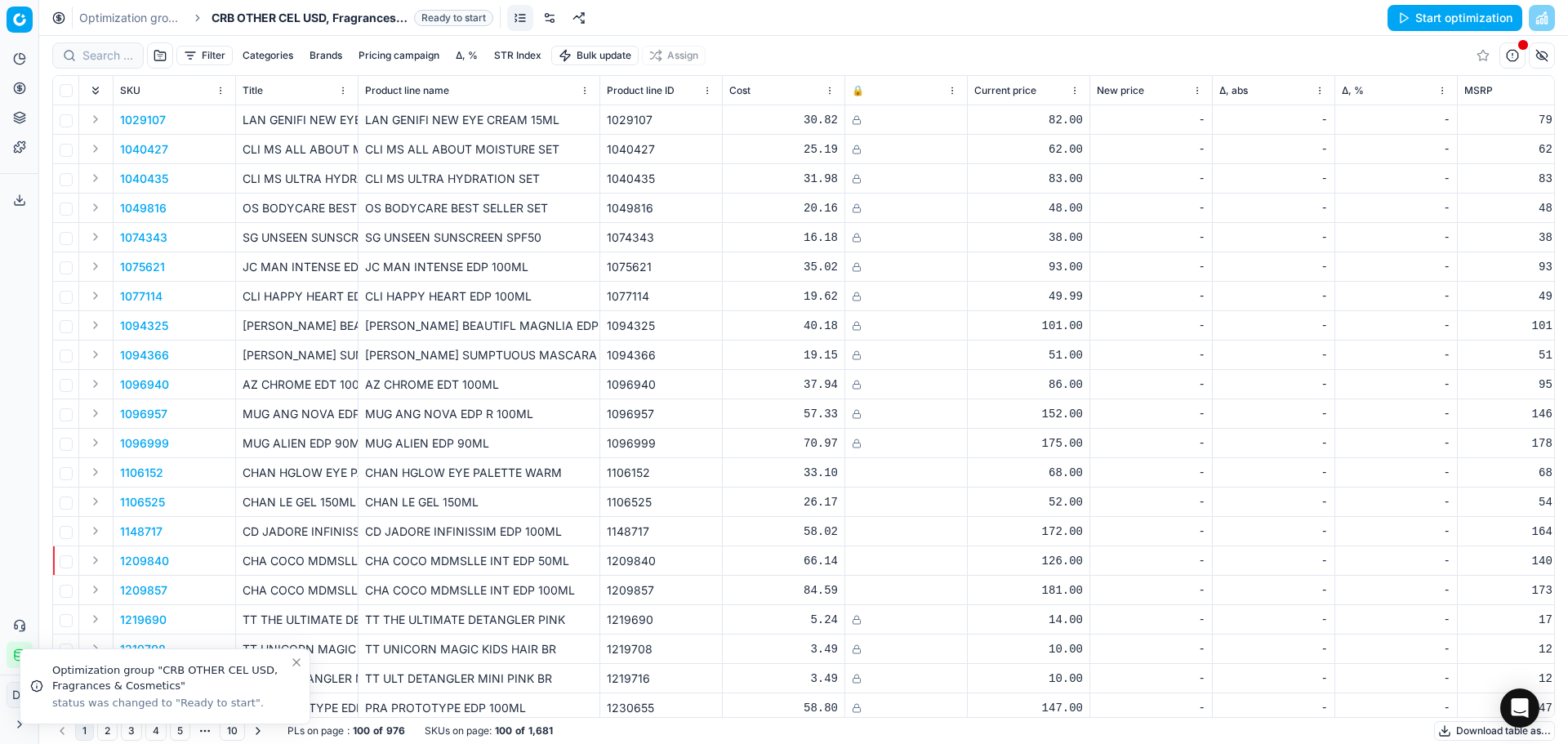
click at [1429, 23] on button "Start optimization" at bounding box center [1455, 17] width 135 height 26
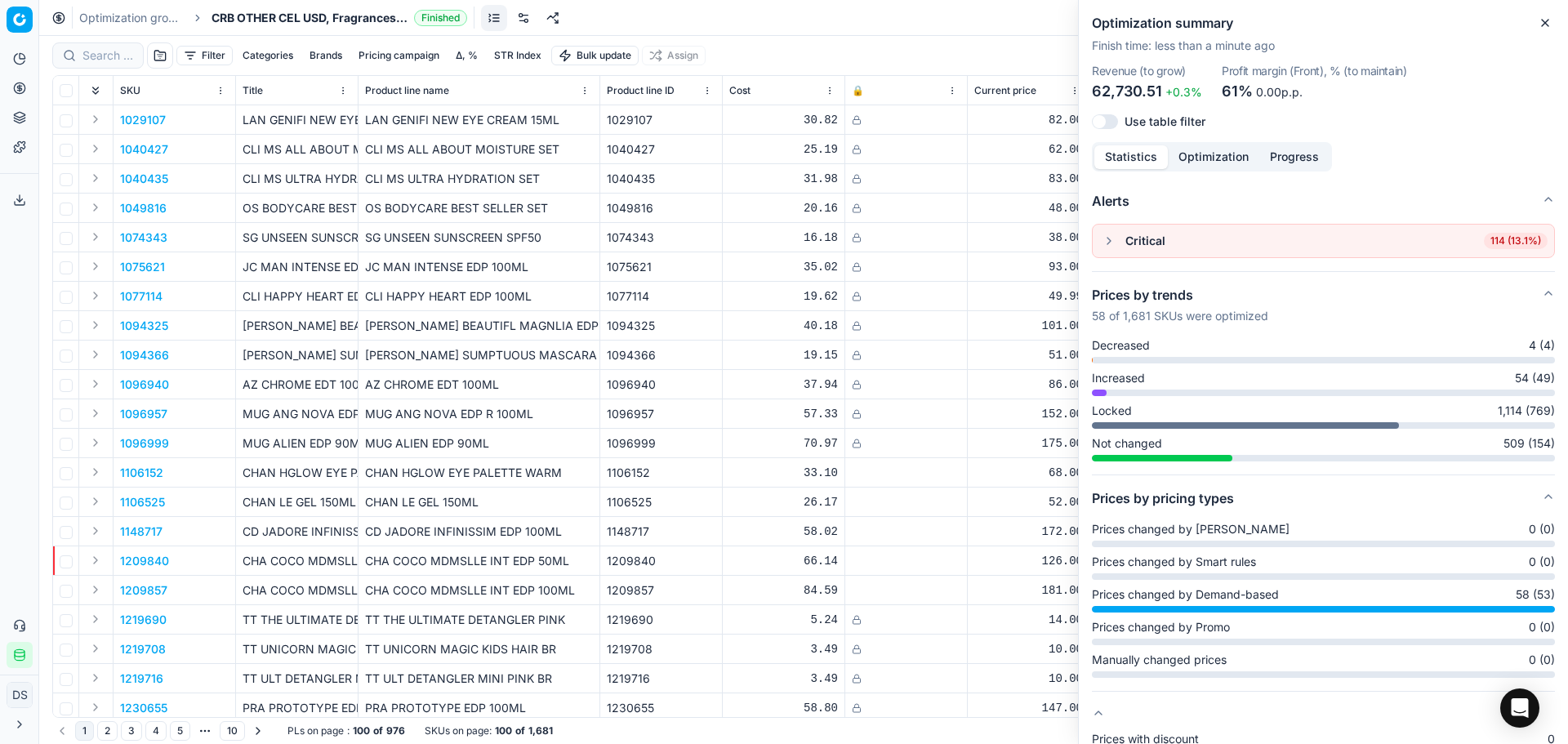
click at [1485, 241] on span "114 (13.1%)" at bounding box center [1516, 240] width 64 height 16
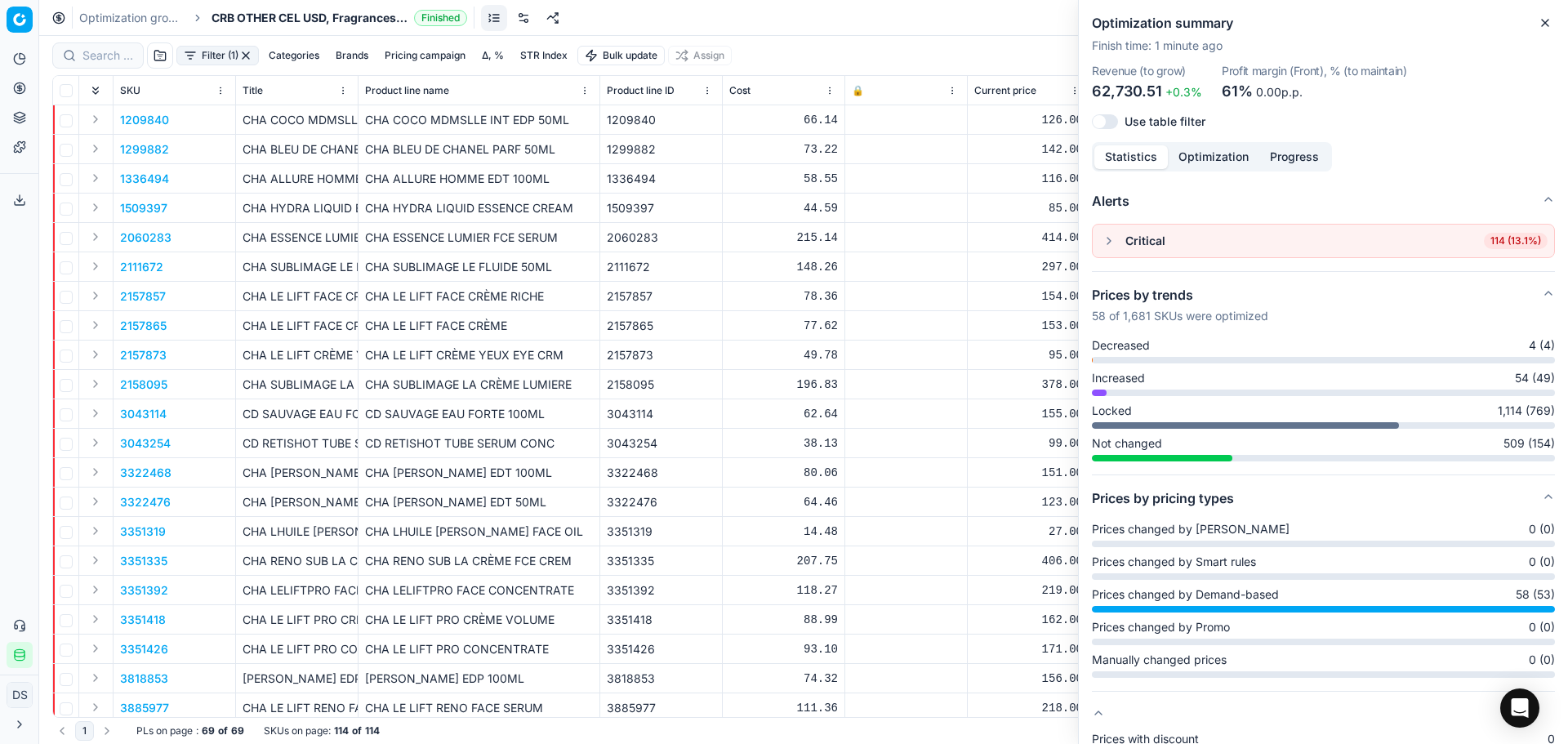
click at [143, 120] on p "1209840" at bounding box center [144, 120] width 49 height 16
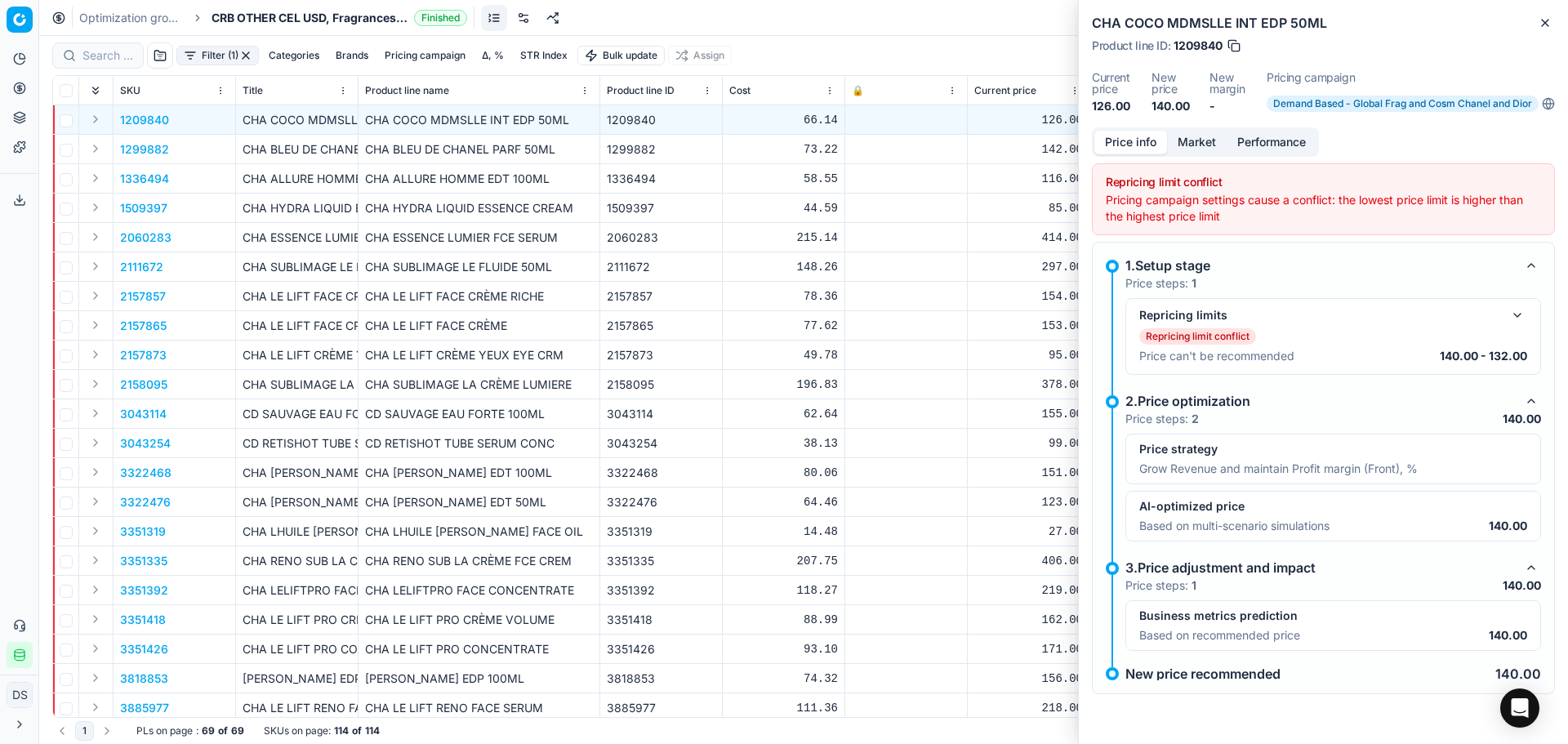
click at [1501, 316] on div "Repricing limits" at bounding box center [1333, 315] width 388 height 19
click at [1515, 314] on button "button" at bounding box center [1517, 315] width 19 height 19
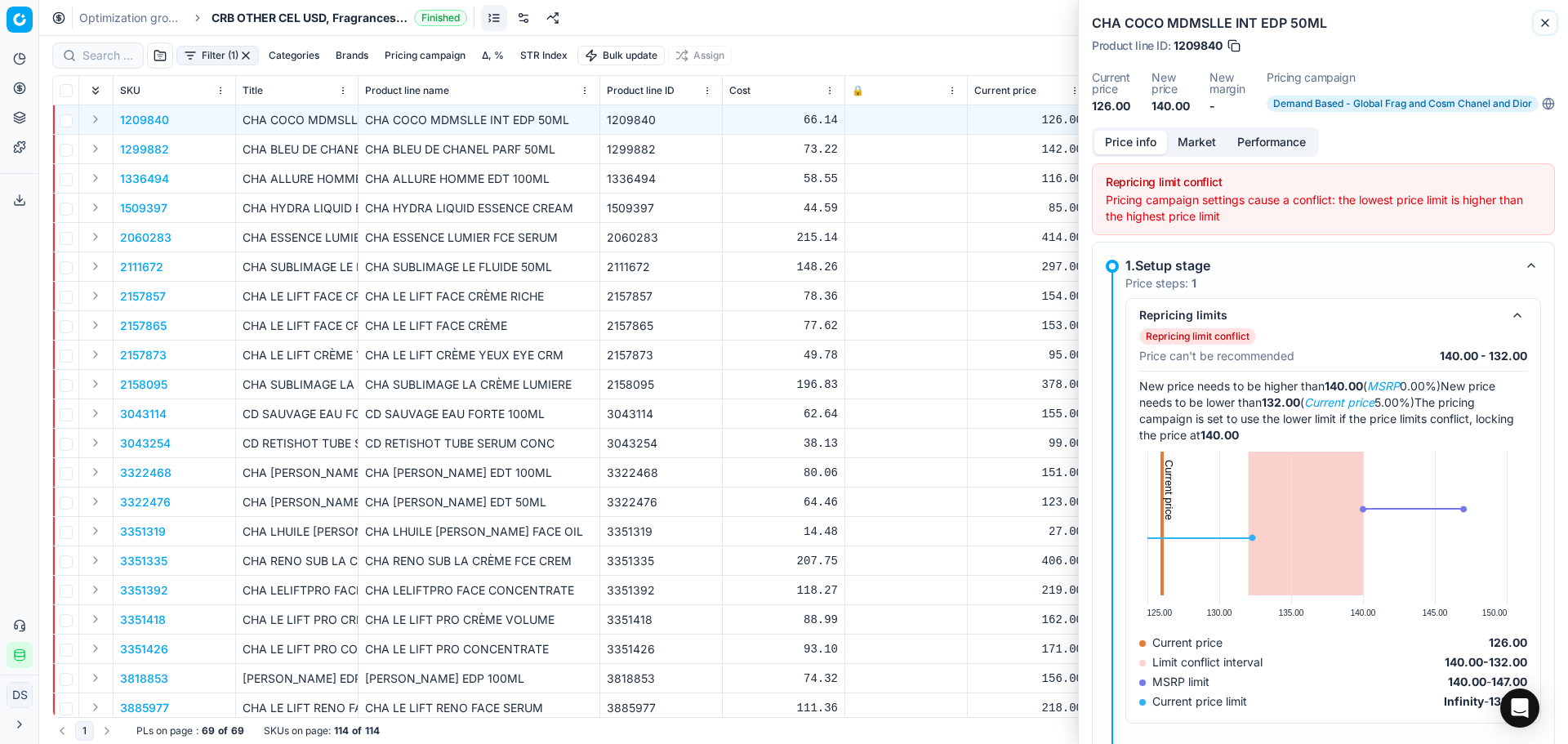
click at [1542, 19] on icon "button" at bounding box center [1545, 22] width 7 height 7
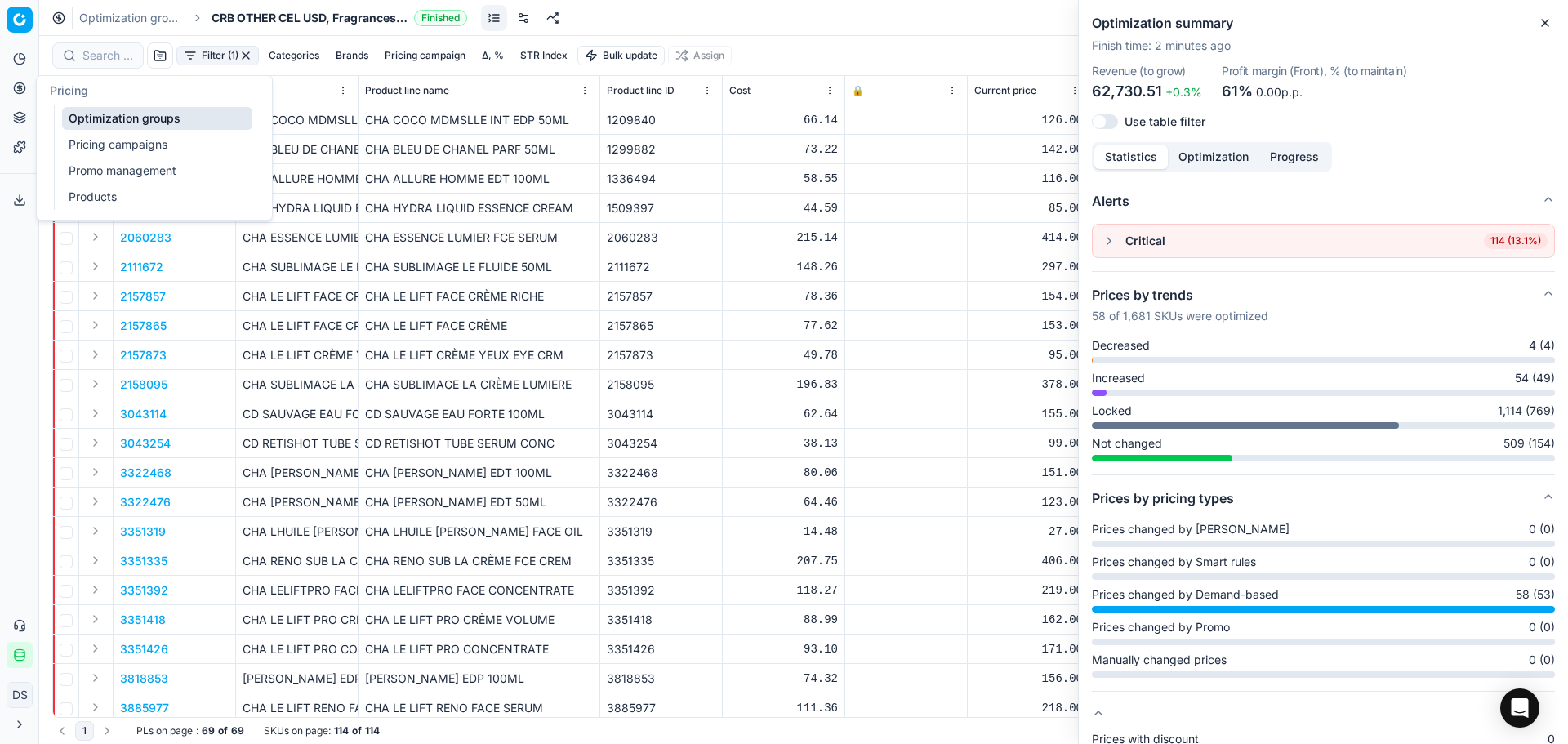
click at [23, 90] on icon at bounding box center [20, 88] width 13 height 13
click at [140, 151] on link "Pricing campaigns" at bounding box center [157, 145] width 191 height 23
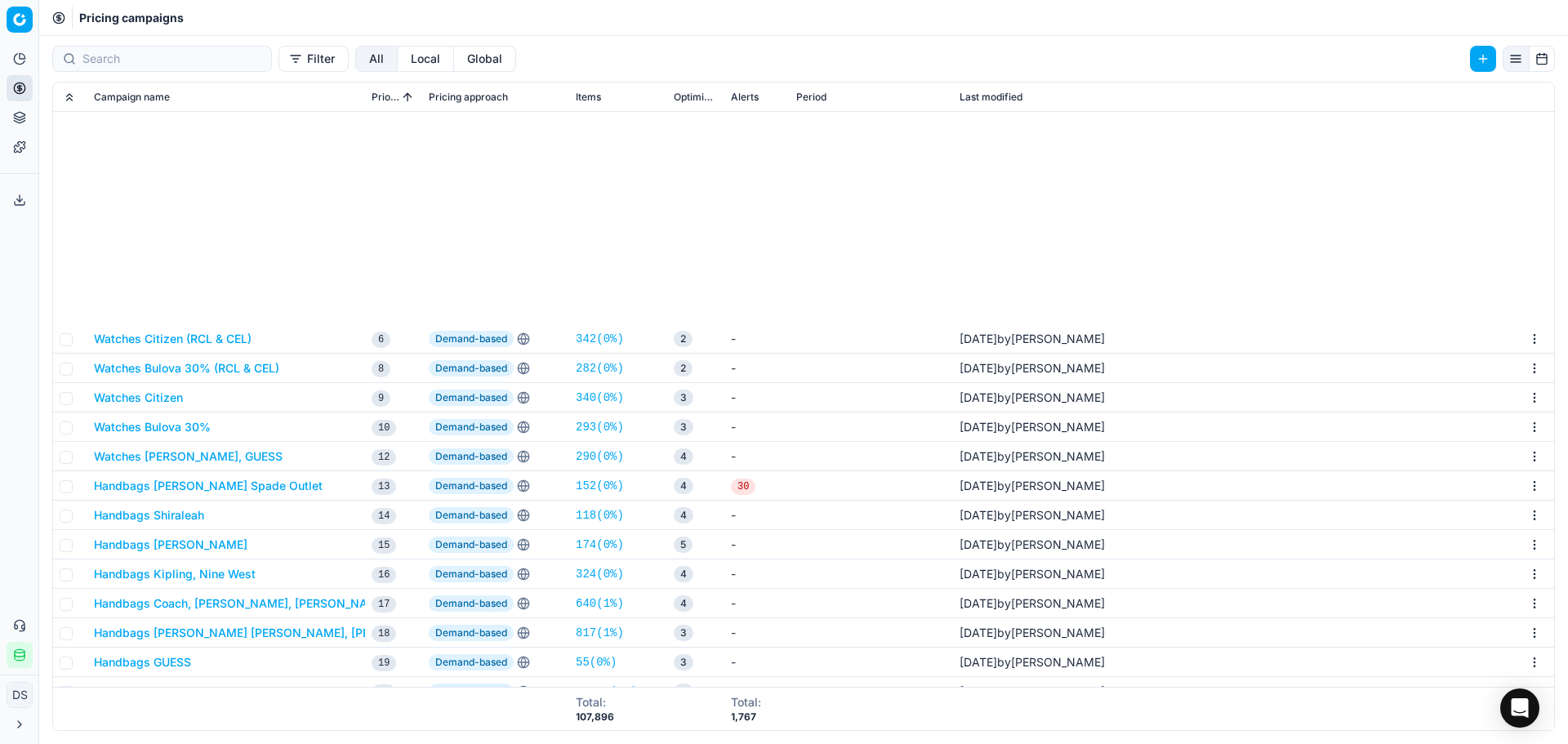
scroll to position [327, 0]
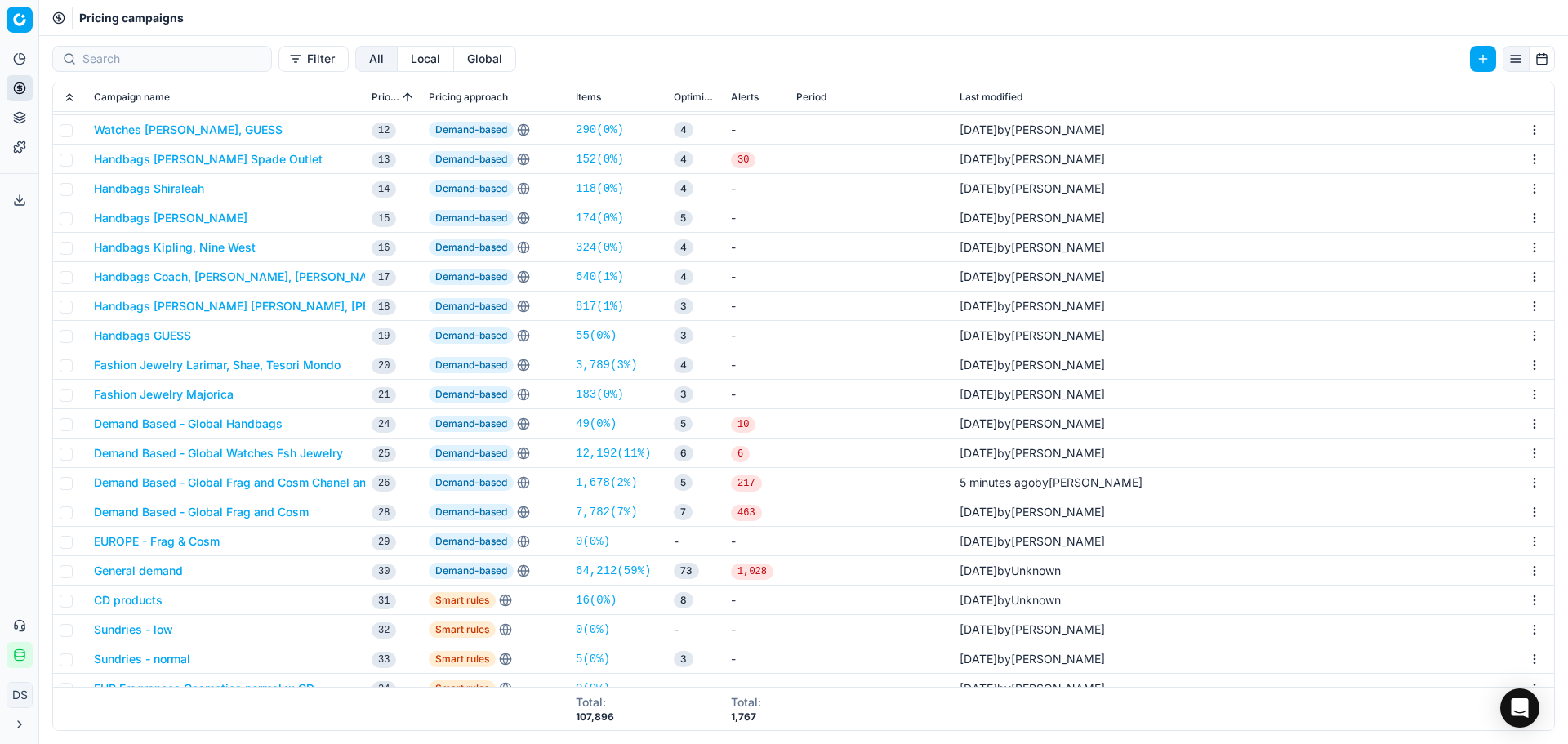
click at [281, 486] on button "Demand Based - Global Frag and Cosm Chanel and Dior" at bounding box center [246, 482] width 305 height 16
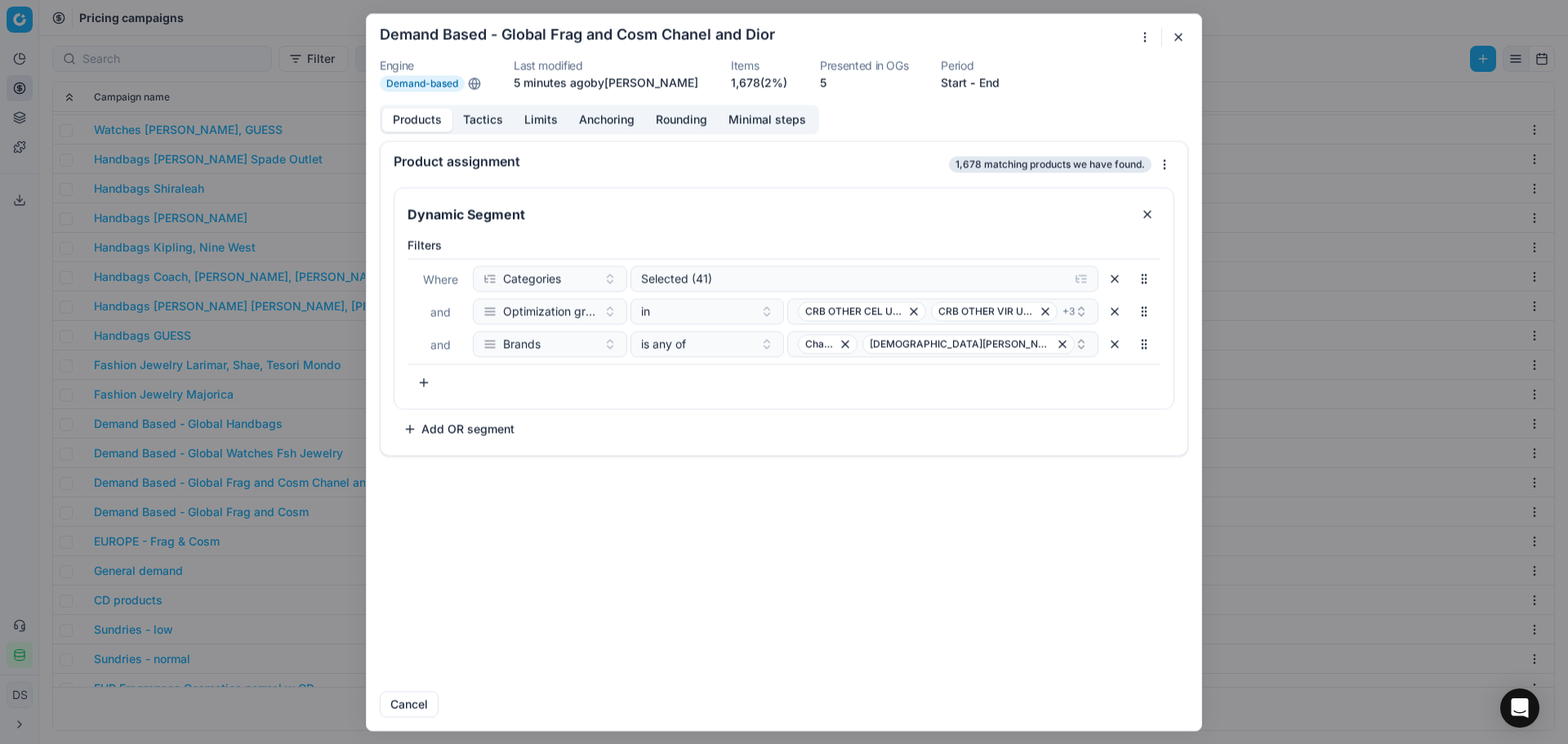
click at [555, 124] on button "Limits" at bounding box center [540, 120] width 55 height 24
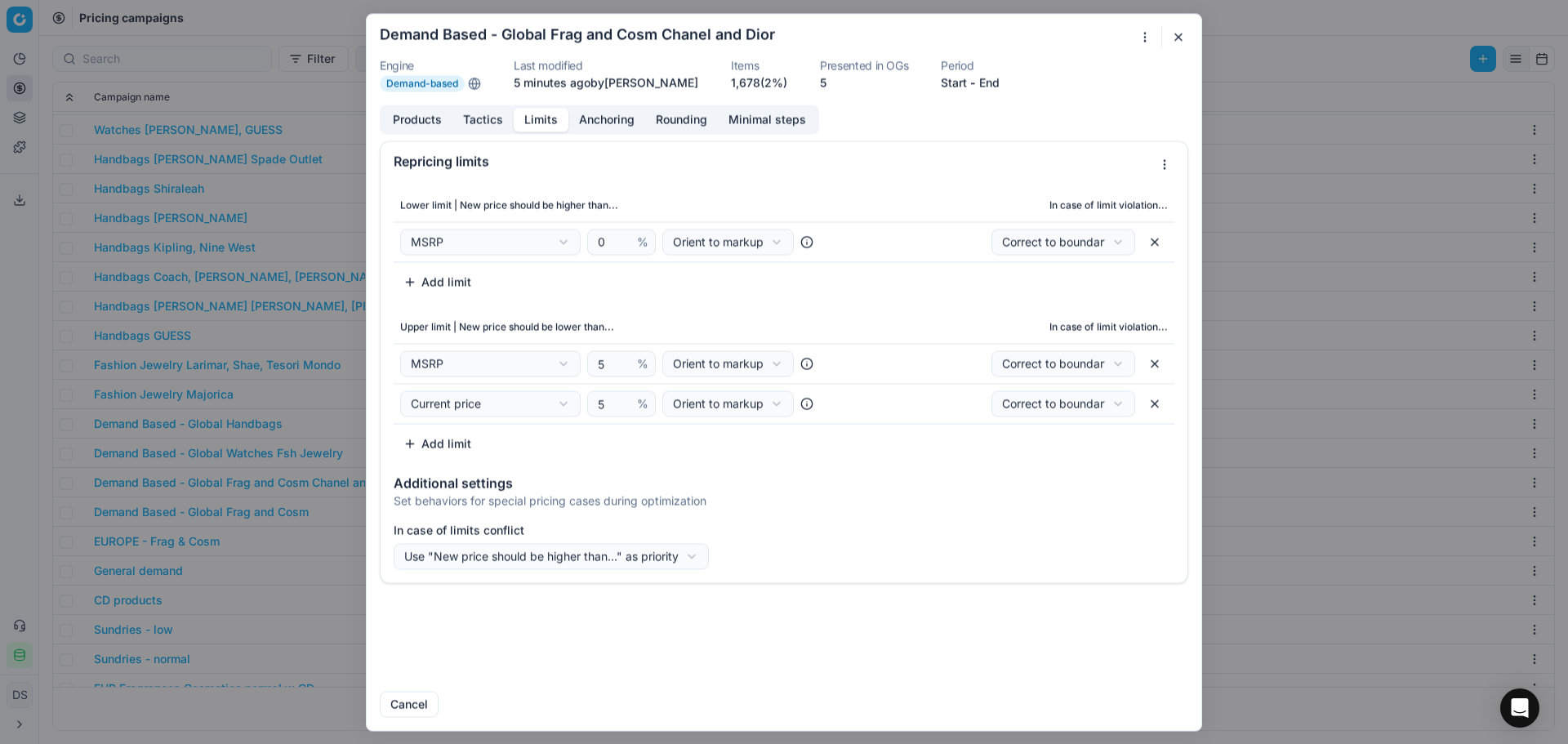
click at [458, 286] on button "Add limit" at bounding box center [437, 282] width 87 height 26
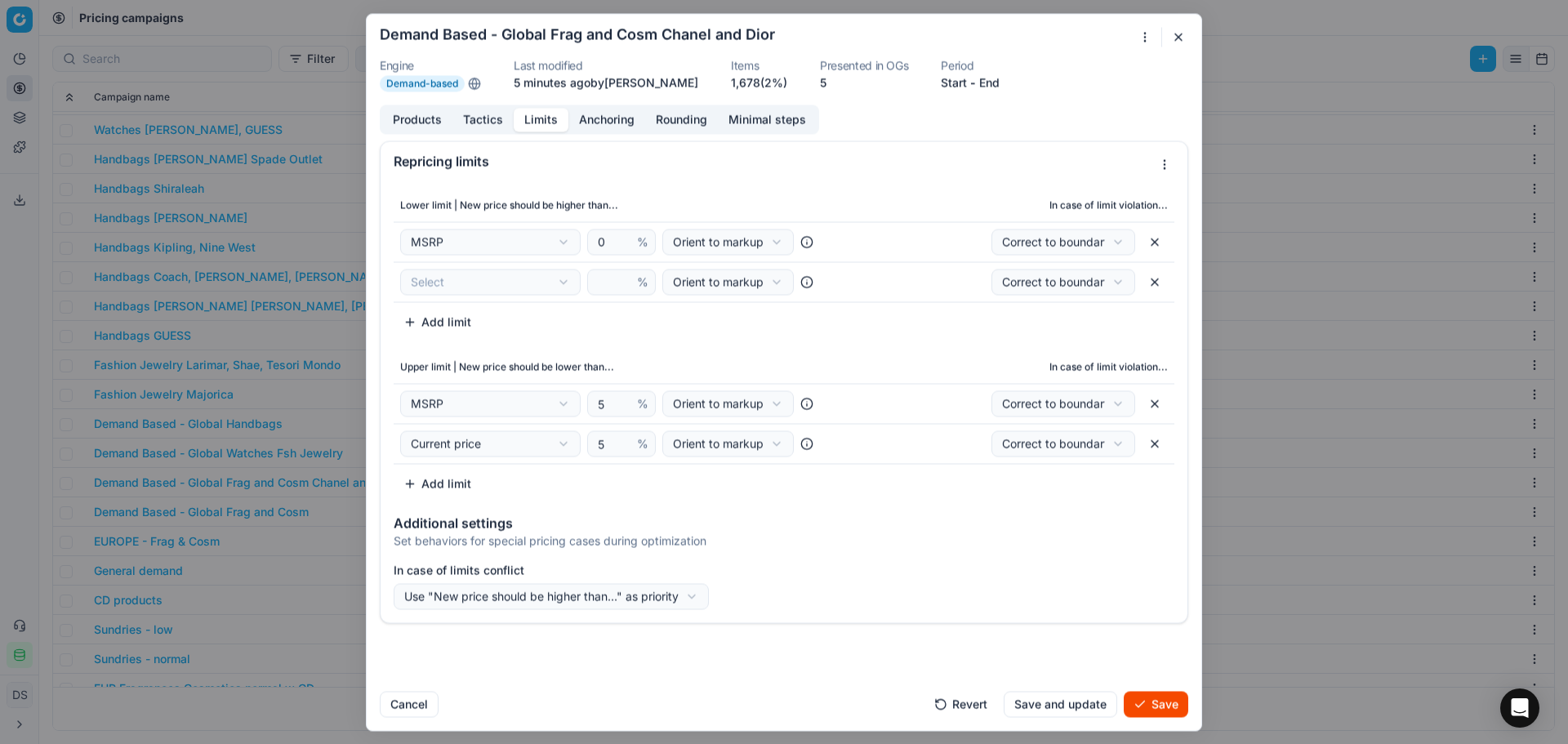
click at [458, 286] on div "We are saving PC settings. Please wait, it should take a few minutes Demand Bas…" at bounding box center [784, 372] width 1568 height 744
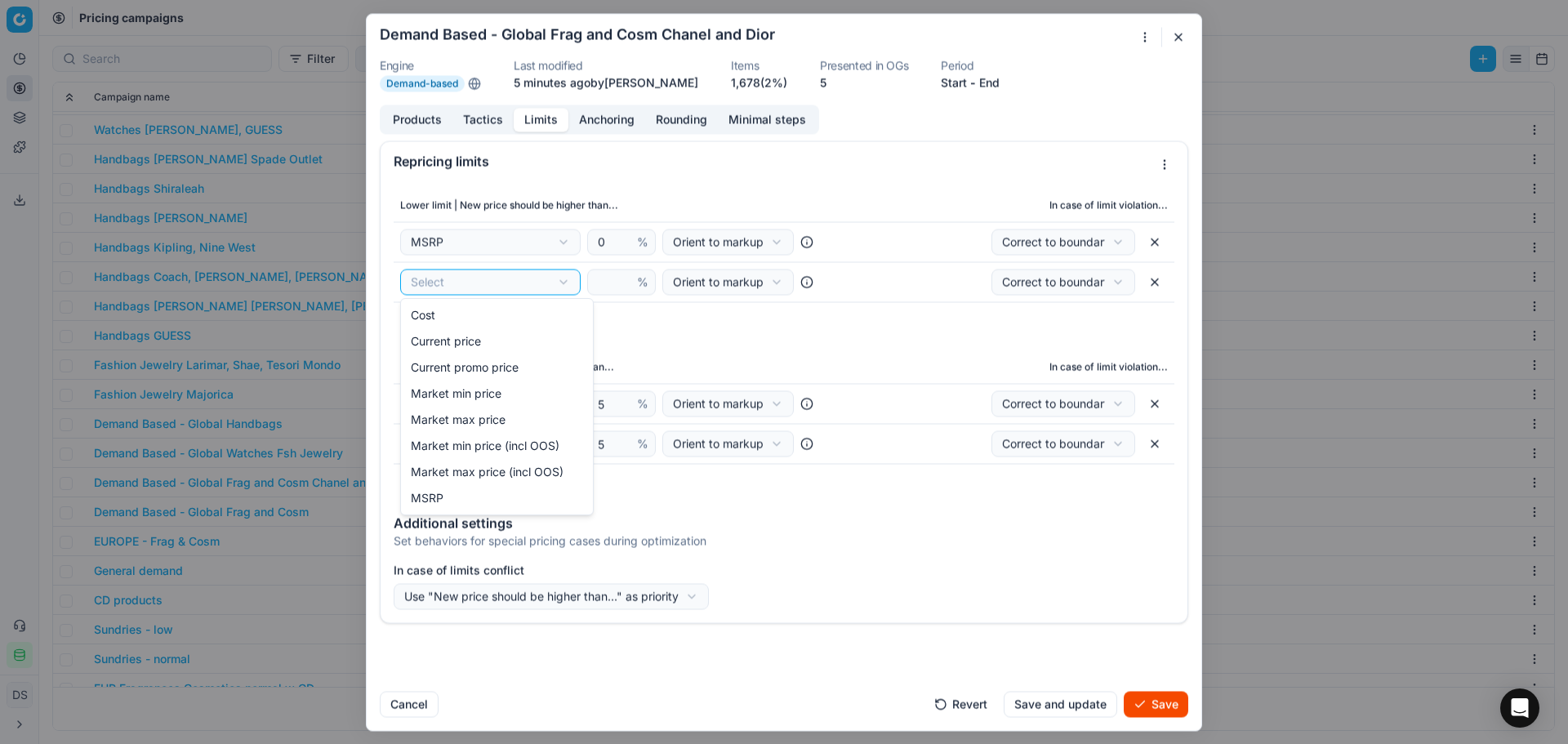
select select "last_price"
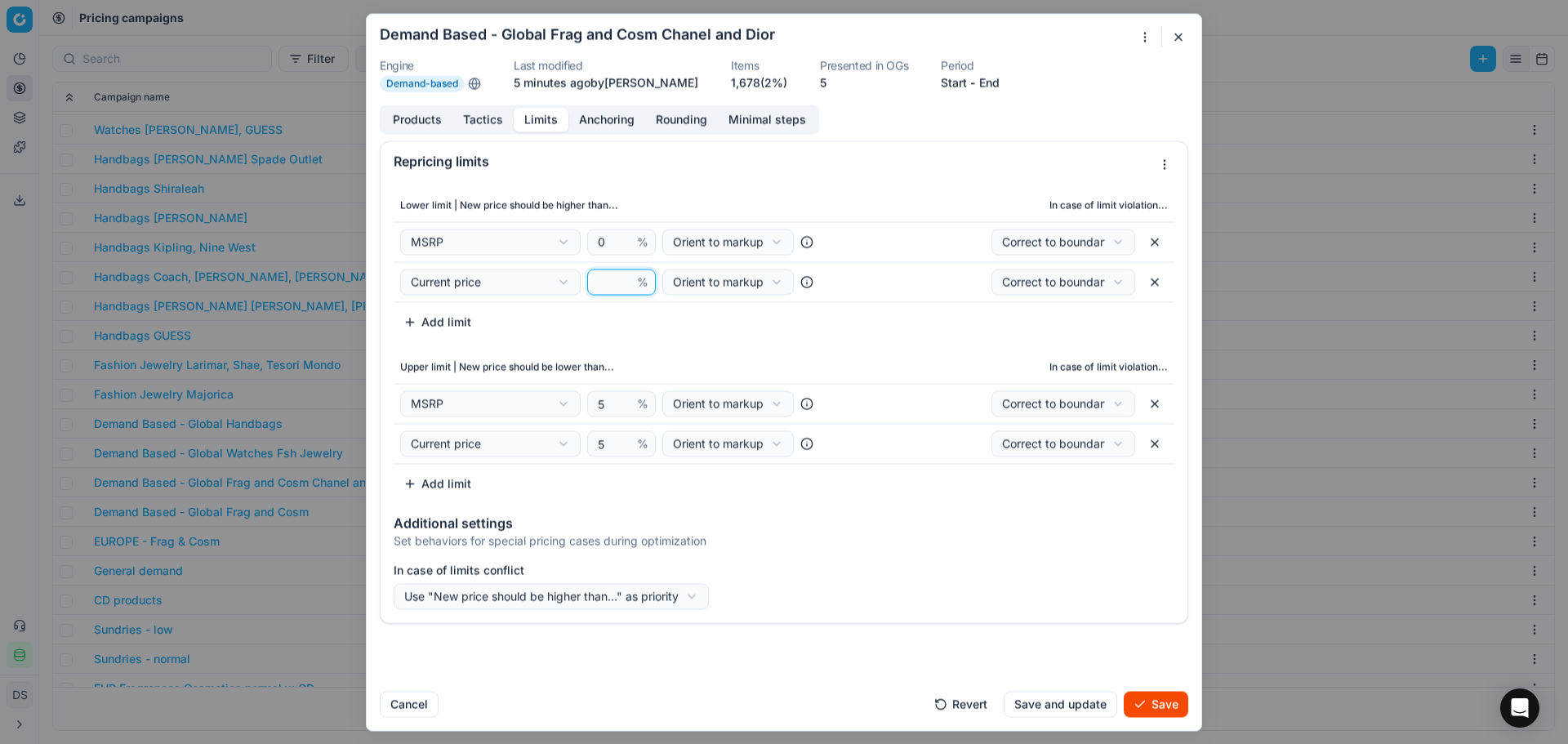
click at [603, 277] on input "number" at bounding box center [614, 282] width 39 height 25
type input "-5"
click at [698, 482] on div "Upper limit | New price should be lower than... In case of limit violation... M…" at bounding box center [784, 424] width 781 height 147
click at [1157, 448] on button "button" at bounding box center [1154, 442] width 26 height 26
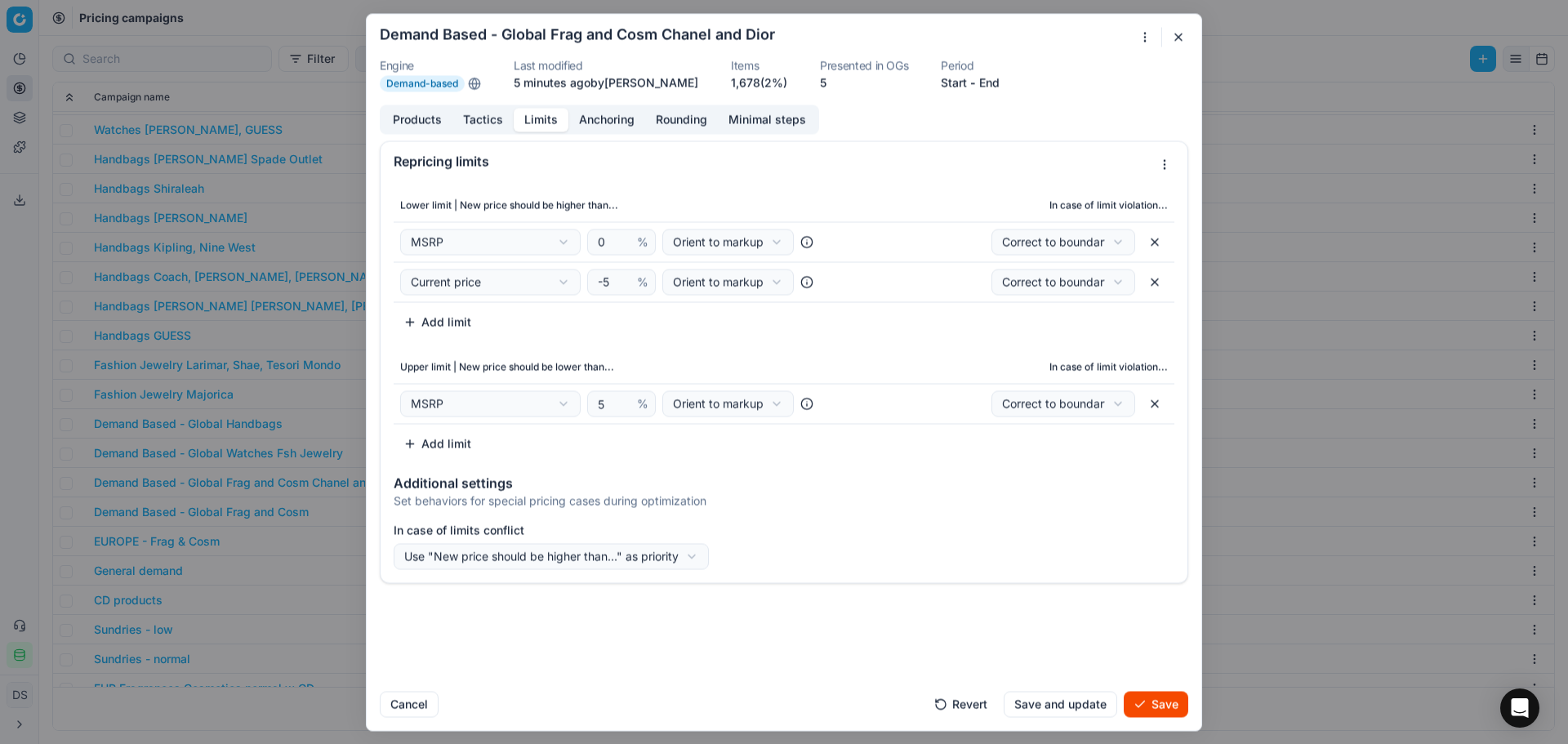
click at [1159, 709] on button "Save" at bounding box center [1155, 703] width 64 height 26
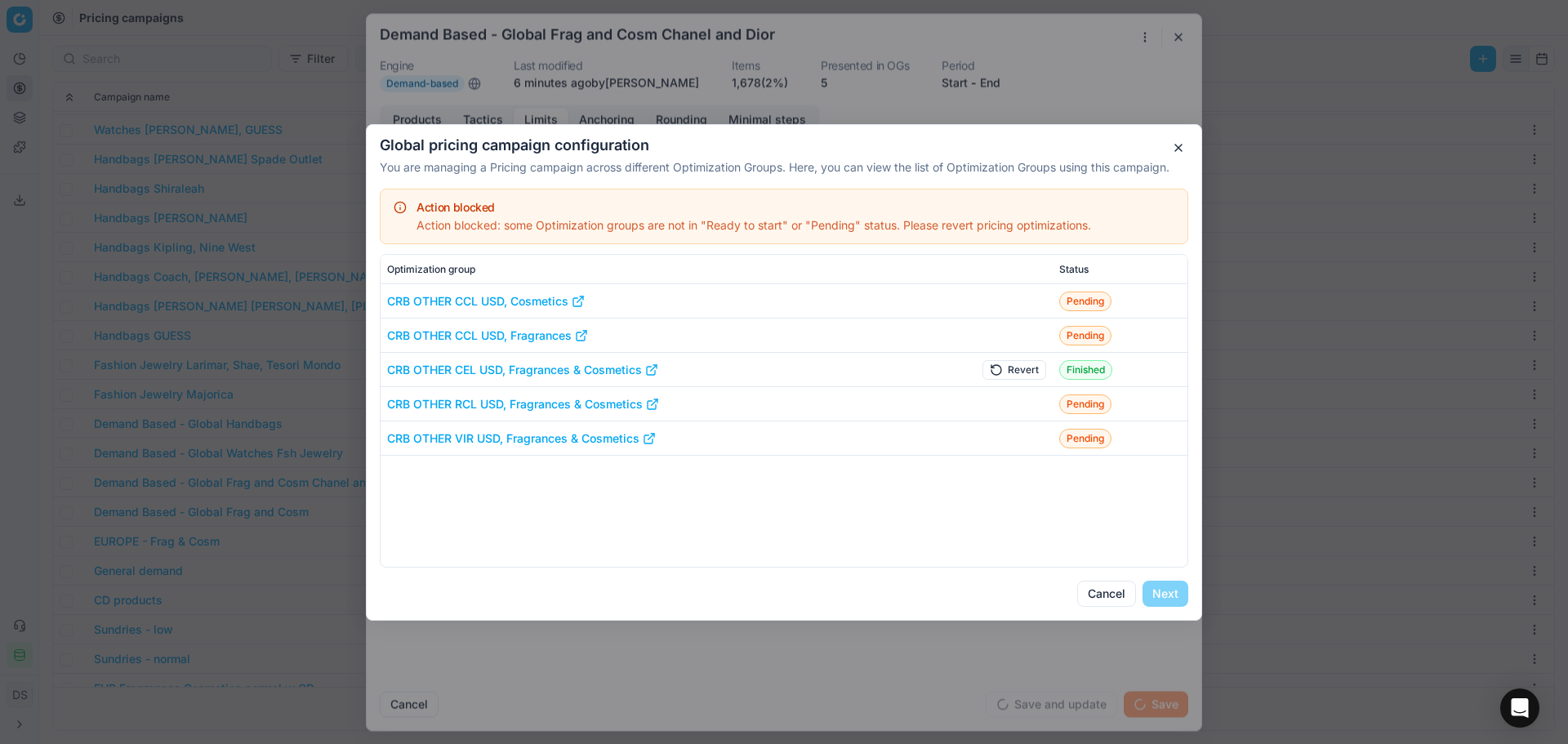
click at [1025, 377] on button "Revert" at bounding box center [1014, 369] width 64 height 19
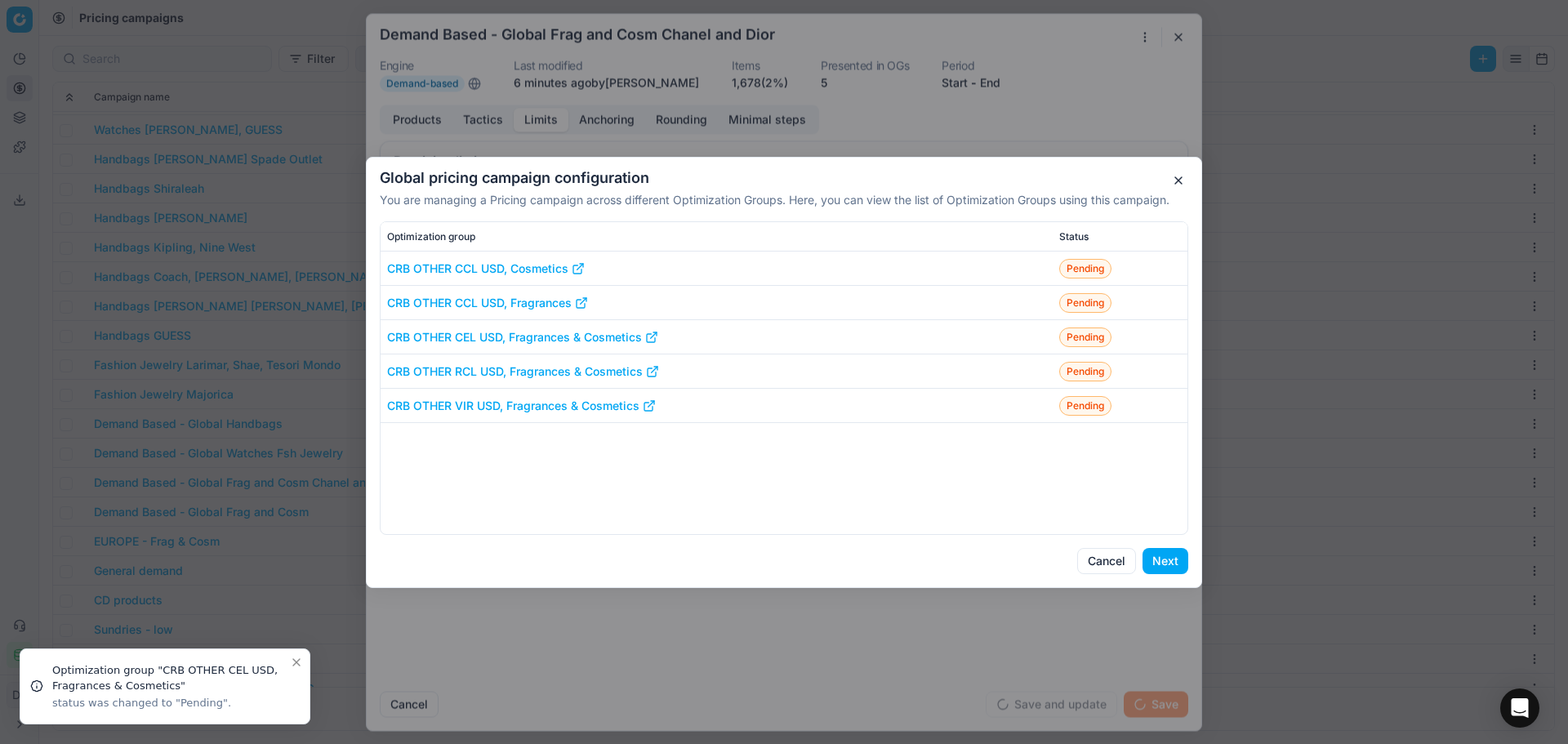
click at [1155, 570] on button "Next" at bounding box center [1166, 560] width 46 height 26
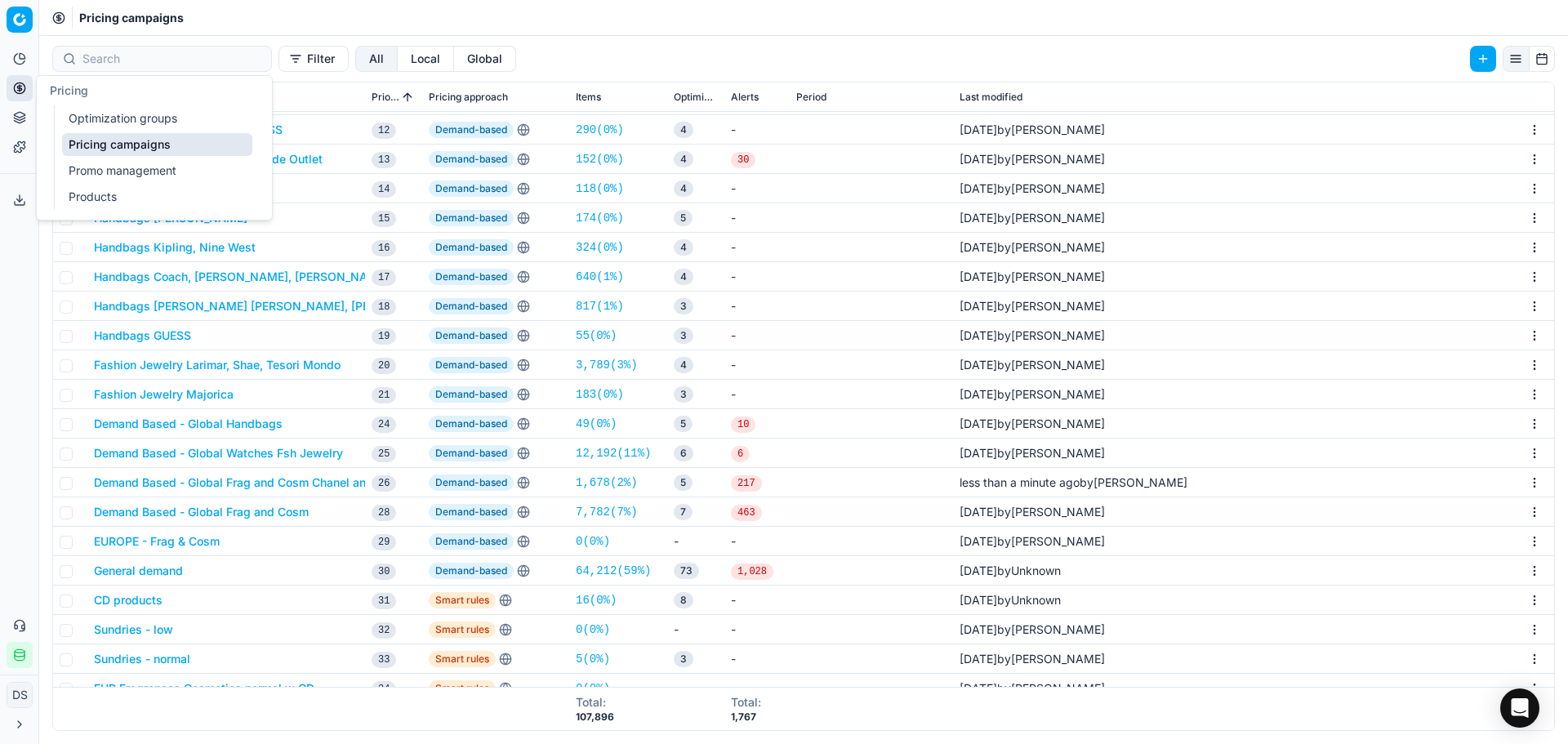
click at [146, 120] on link "Optimization groups" at bounding box center [157, 119] width 191 height 23
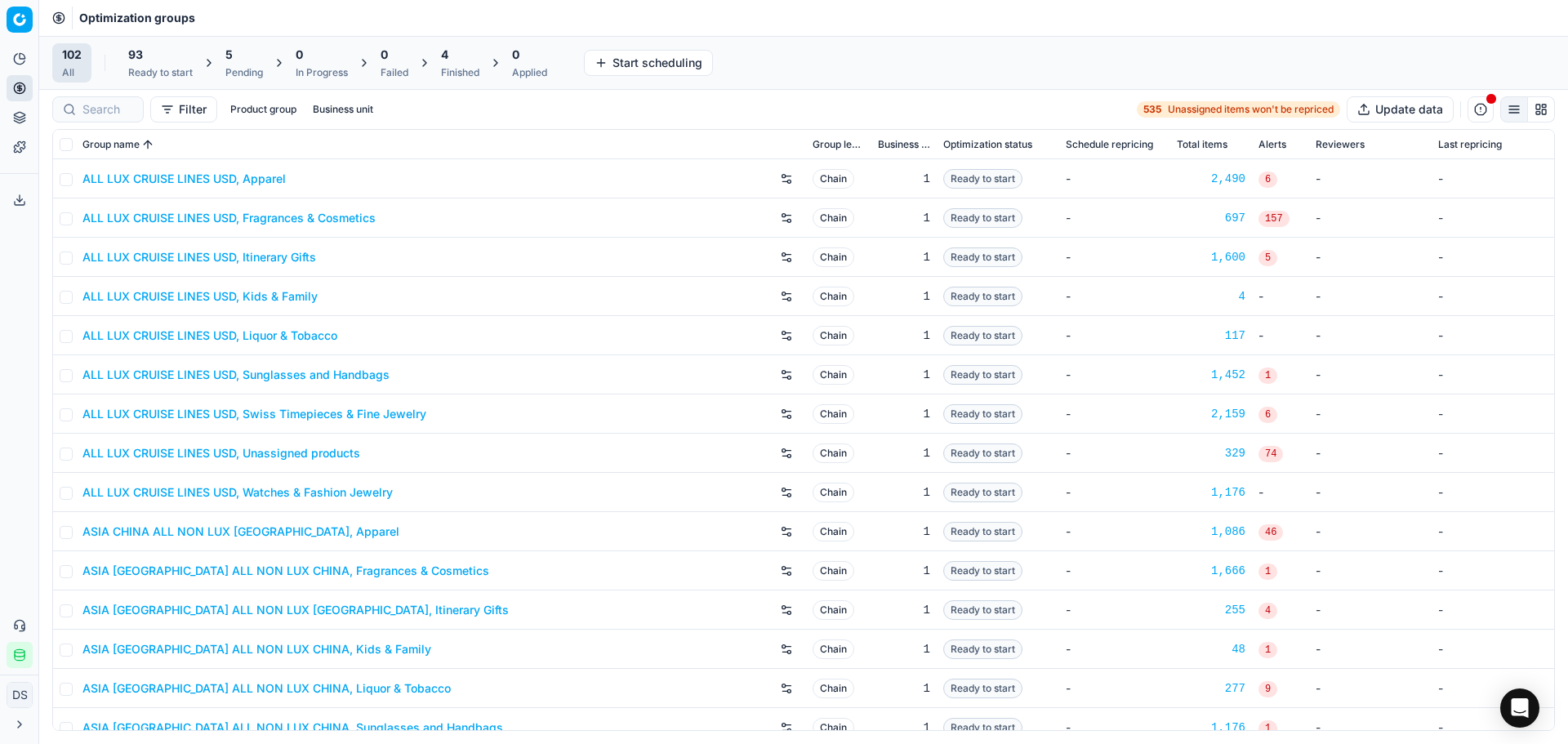
click at [225, 57] on div "5 Pending" at bounding box center [244, 62] width 57 height 39
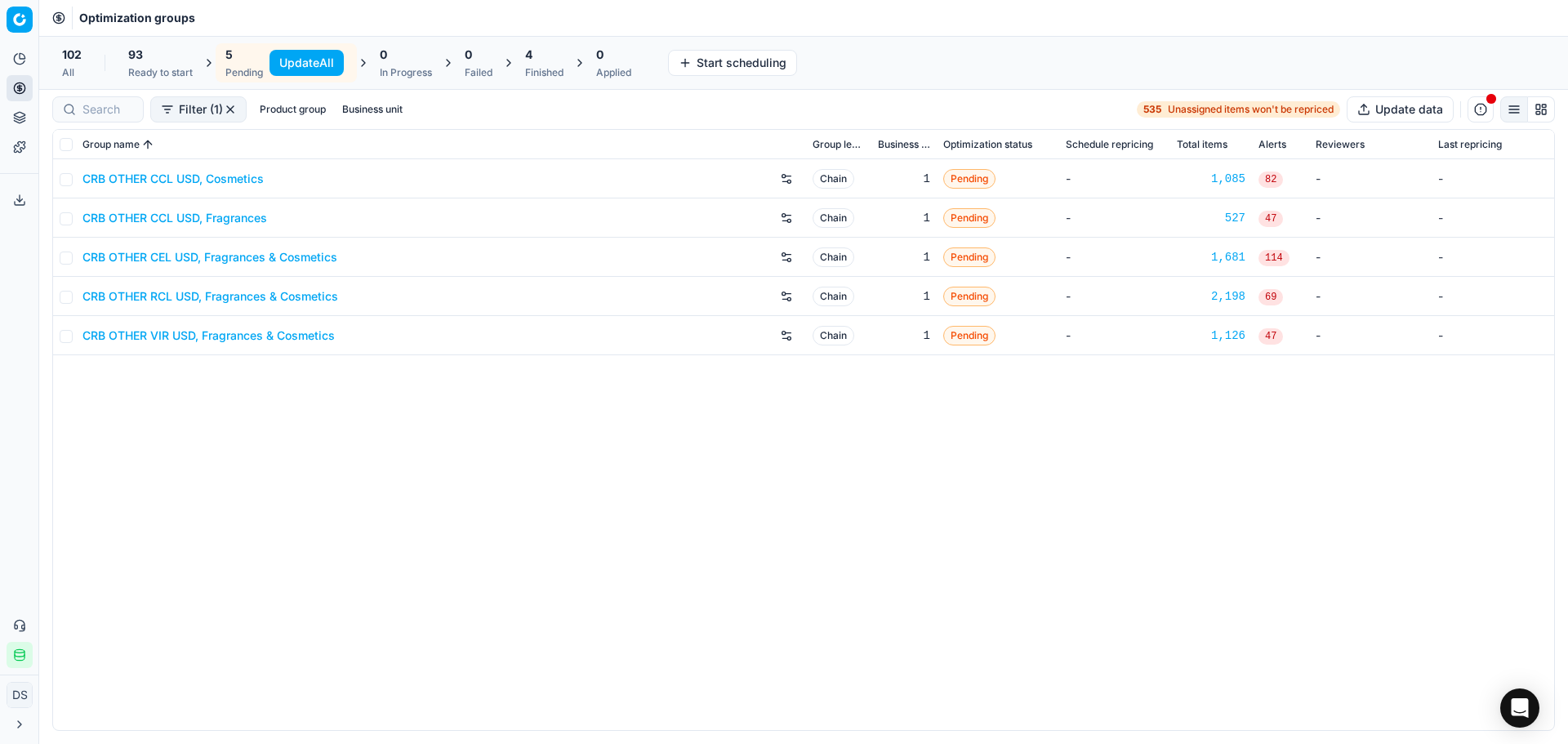
click at [211, 260] on link "CRB OTHER CEL USD, Fragrances & Cosmetics" at bounding box center [210, 257] width 255 height 16
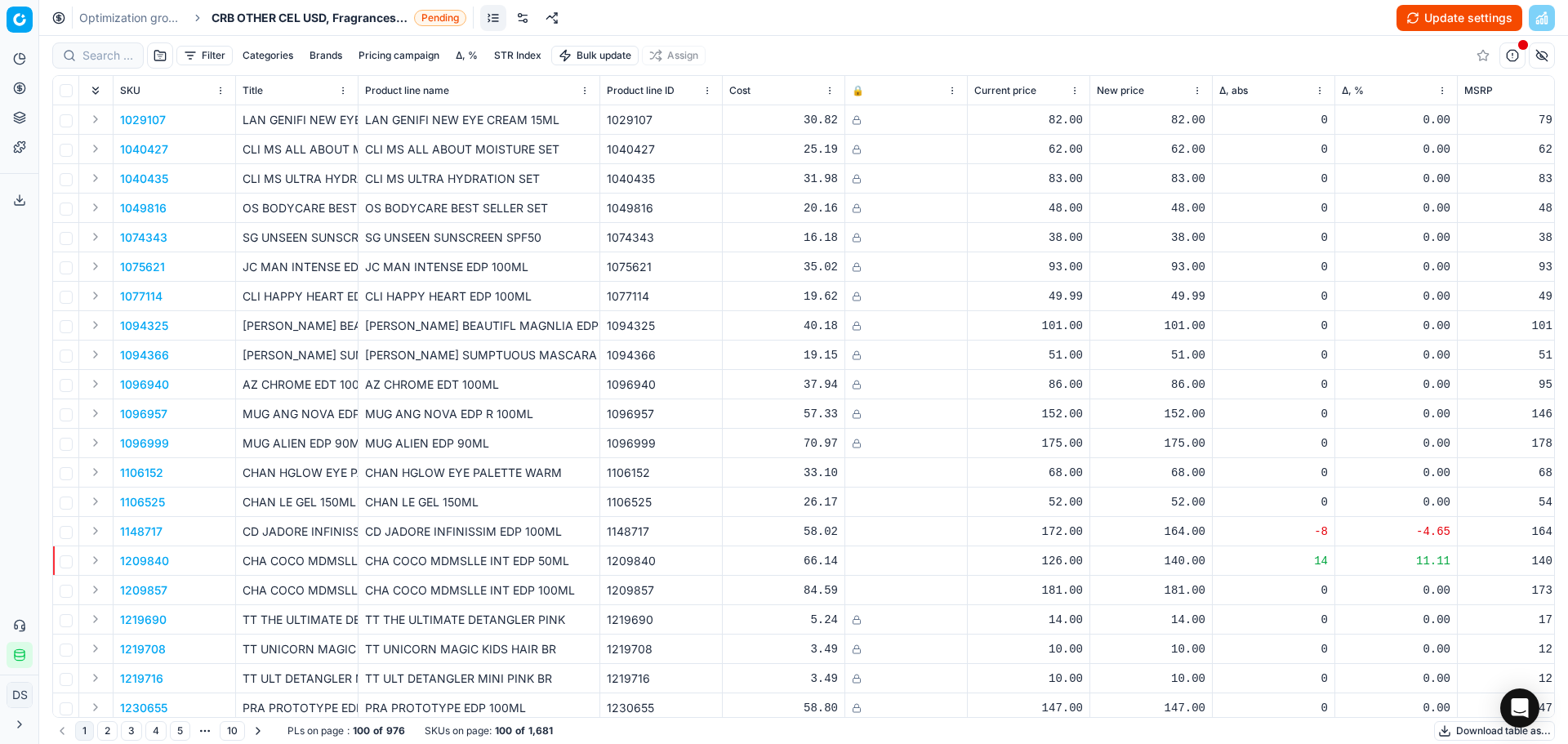
click at [1435, 14] on button "Update settings" at bounding box center [1459, 17] width 125 height 26
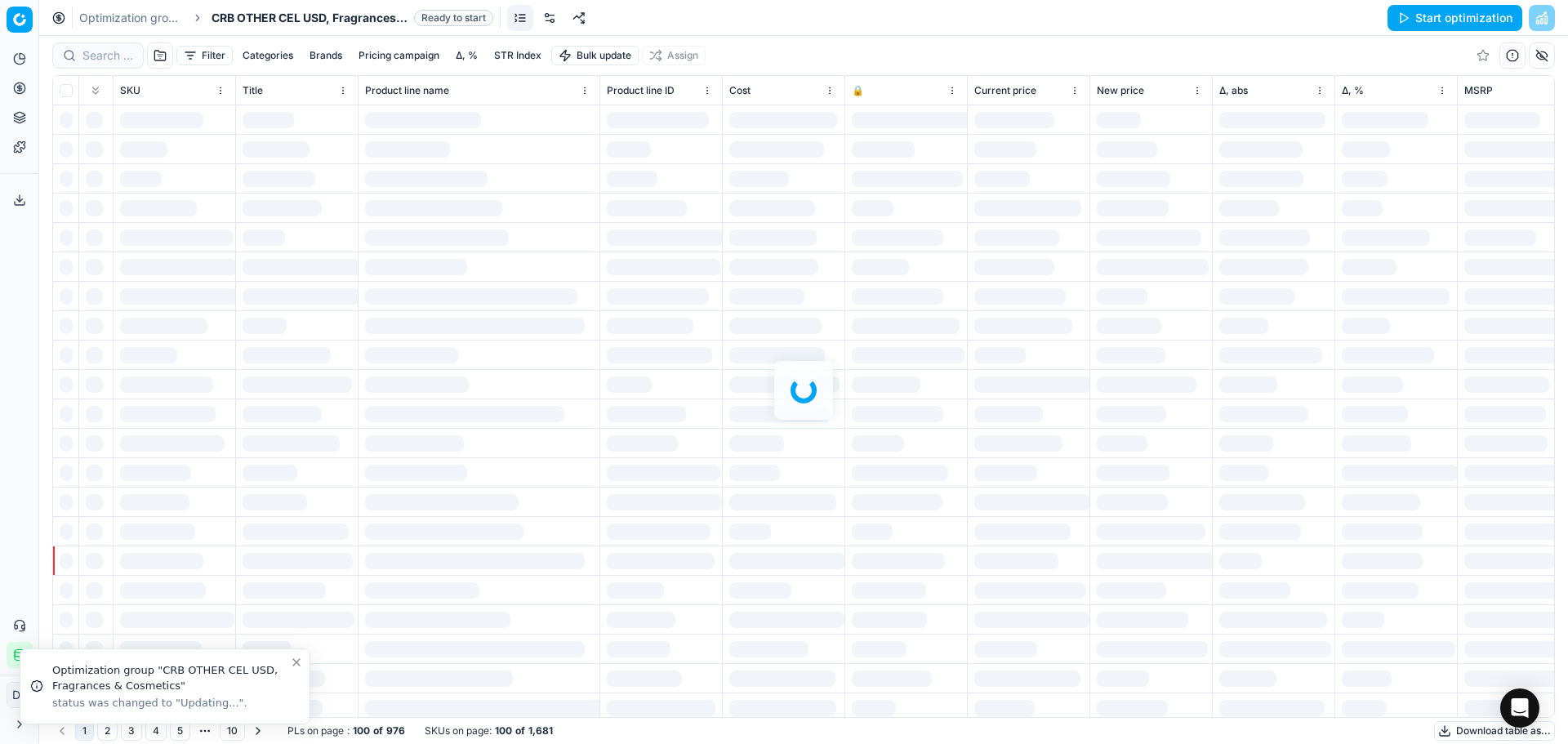
click at [1407, 25] on button "Start optimization" at bounding box center [1455, 17] width 135 height 26
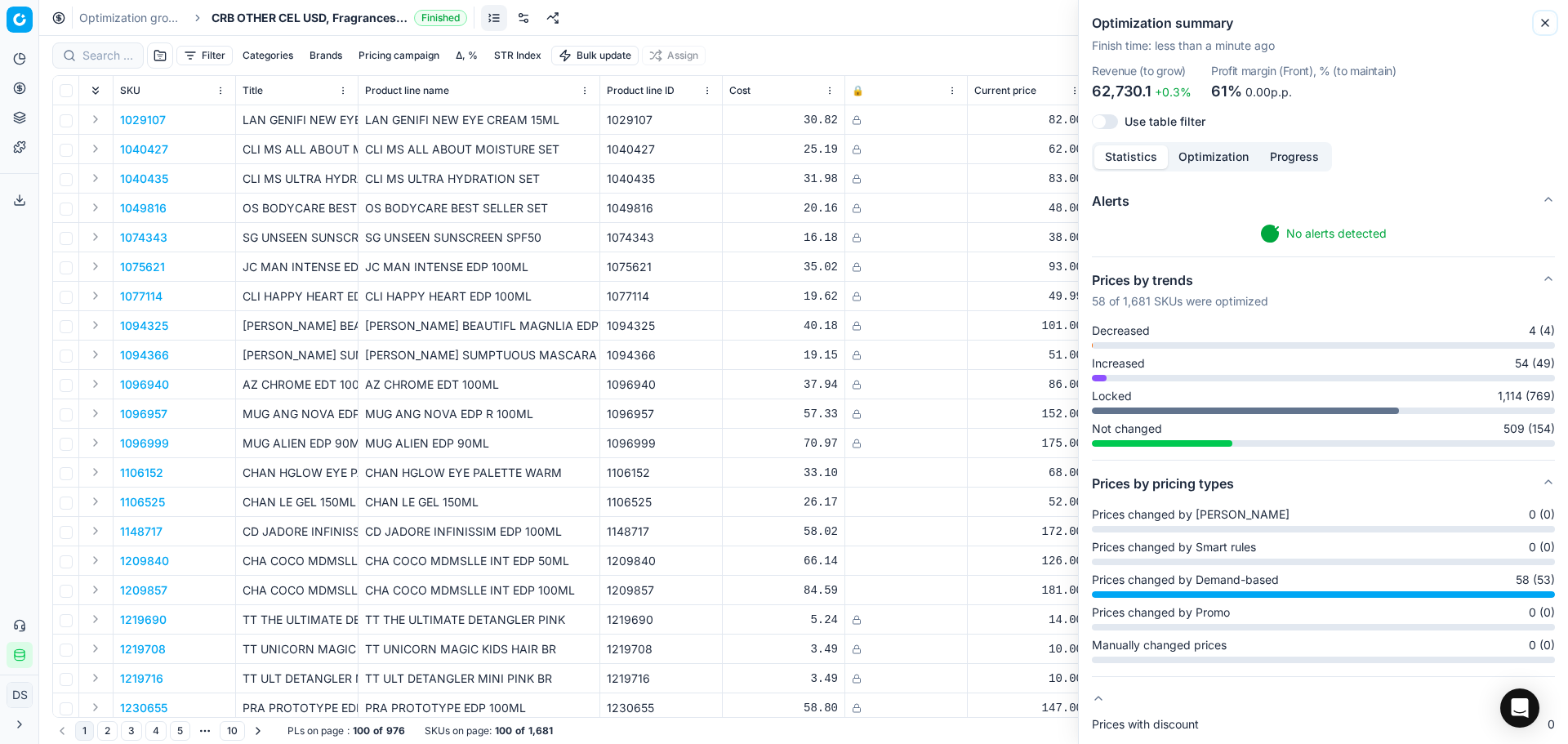
click at [1552, 21] on button "Close" at bounding box center [1545, 23] width 19 height 19
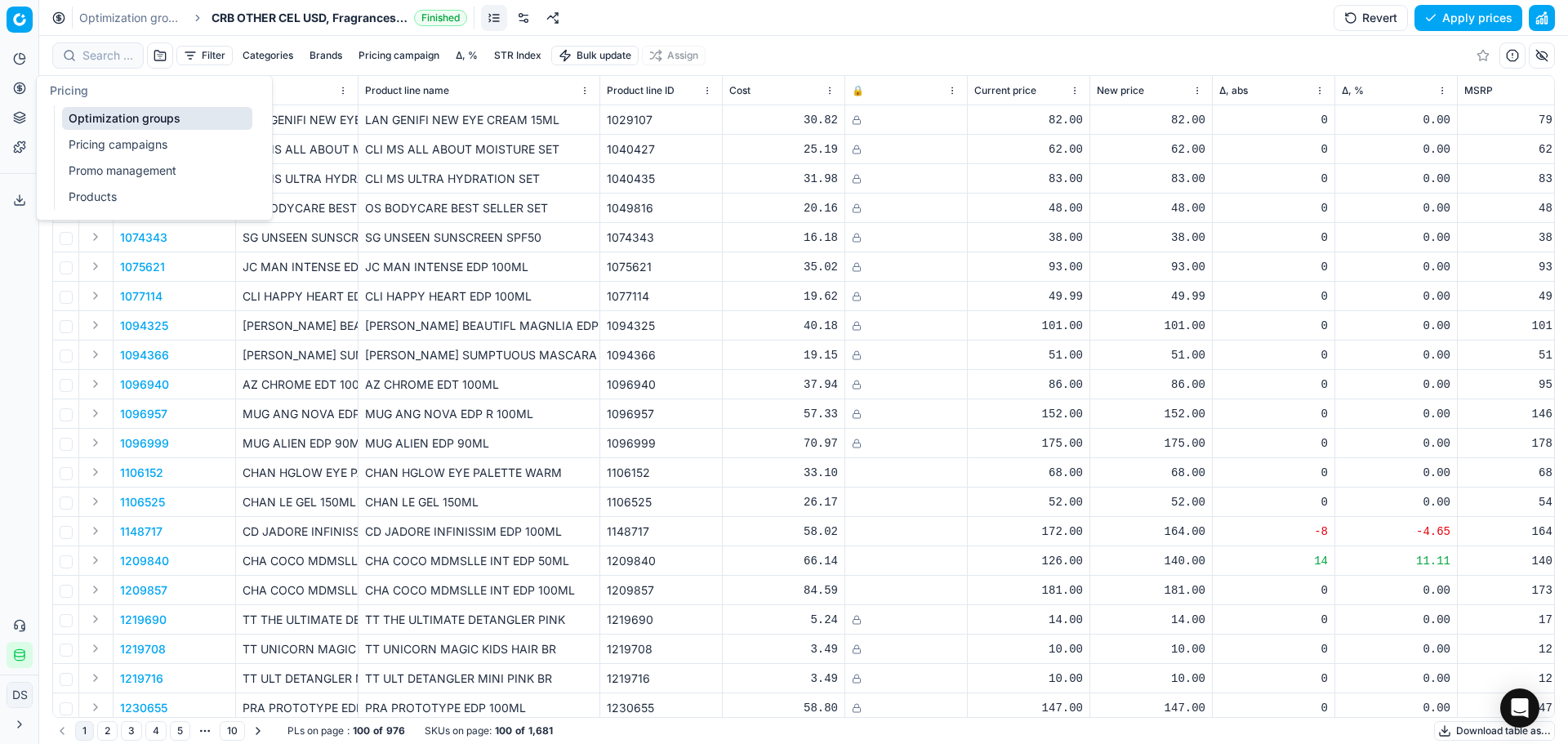
click at [114, 146] on link "Pricing campaigns" at bounding box center [157, 145] width 191 height 23
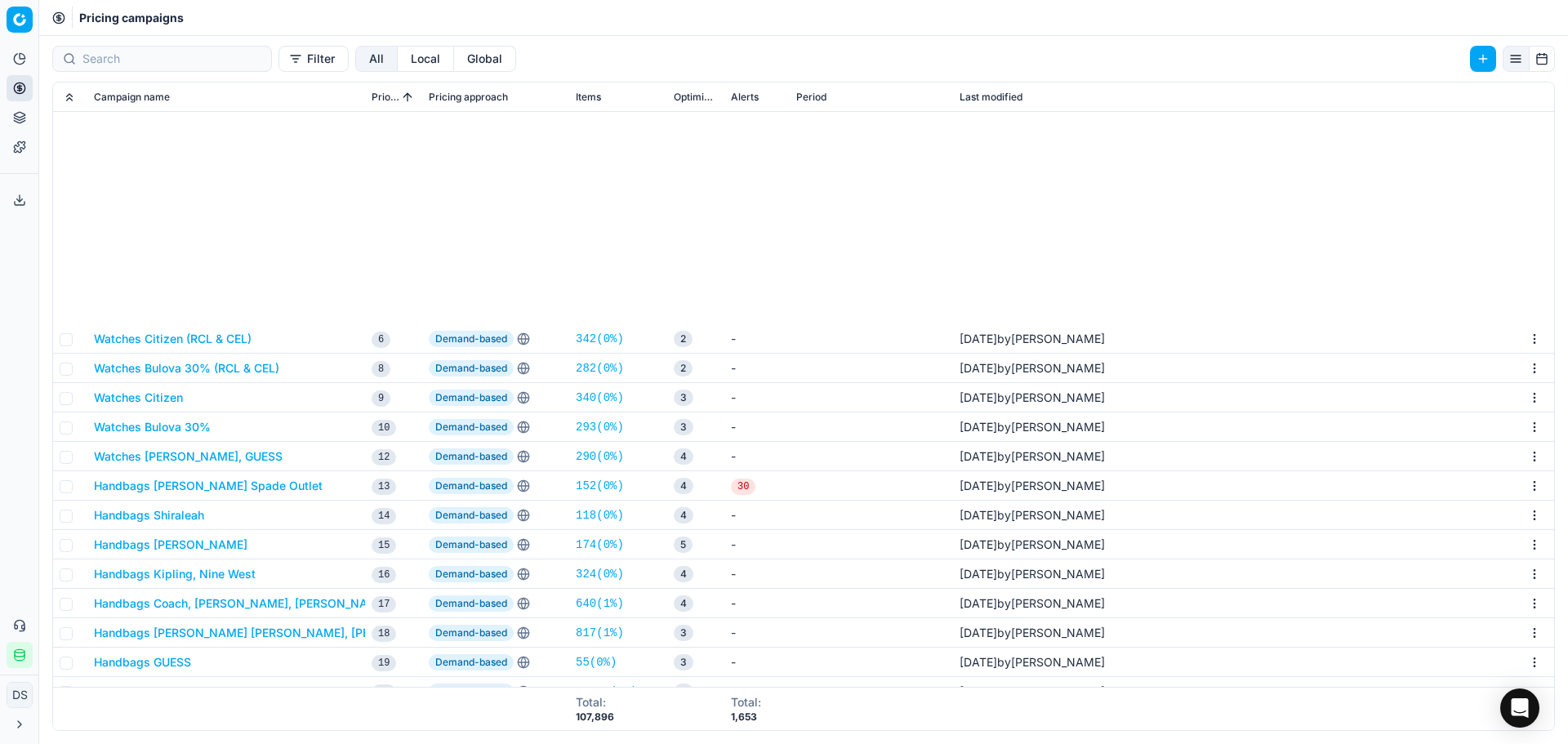
scroll to position [327, 0]
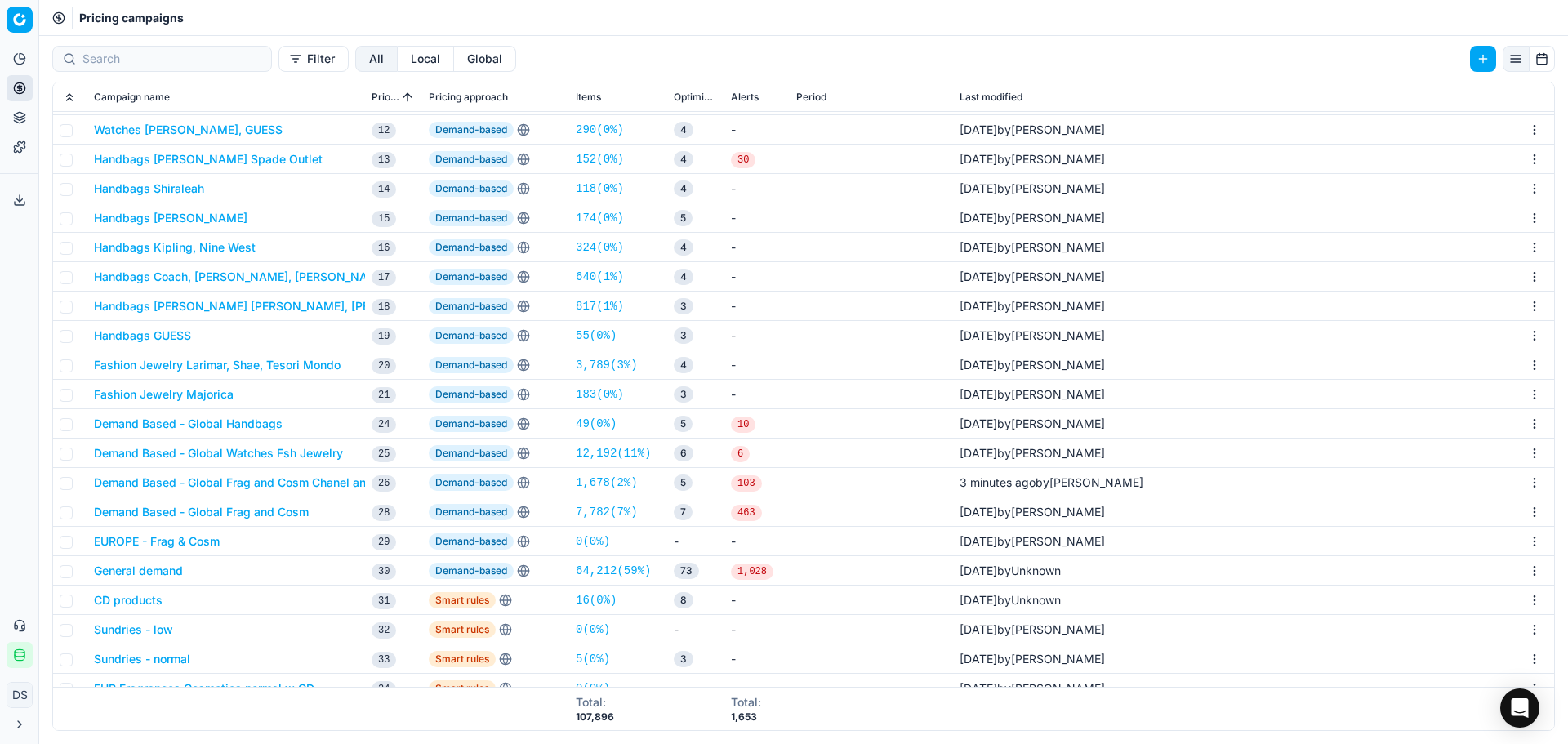
click at [308, 480] on button "Demand Based - Global Frag and Cosm Chanel and Dior" at bounding box center [246, 482] width 305 height 16
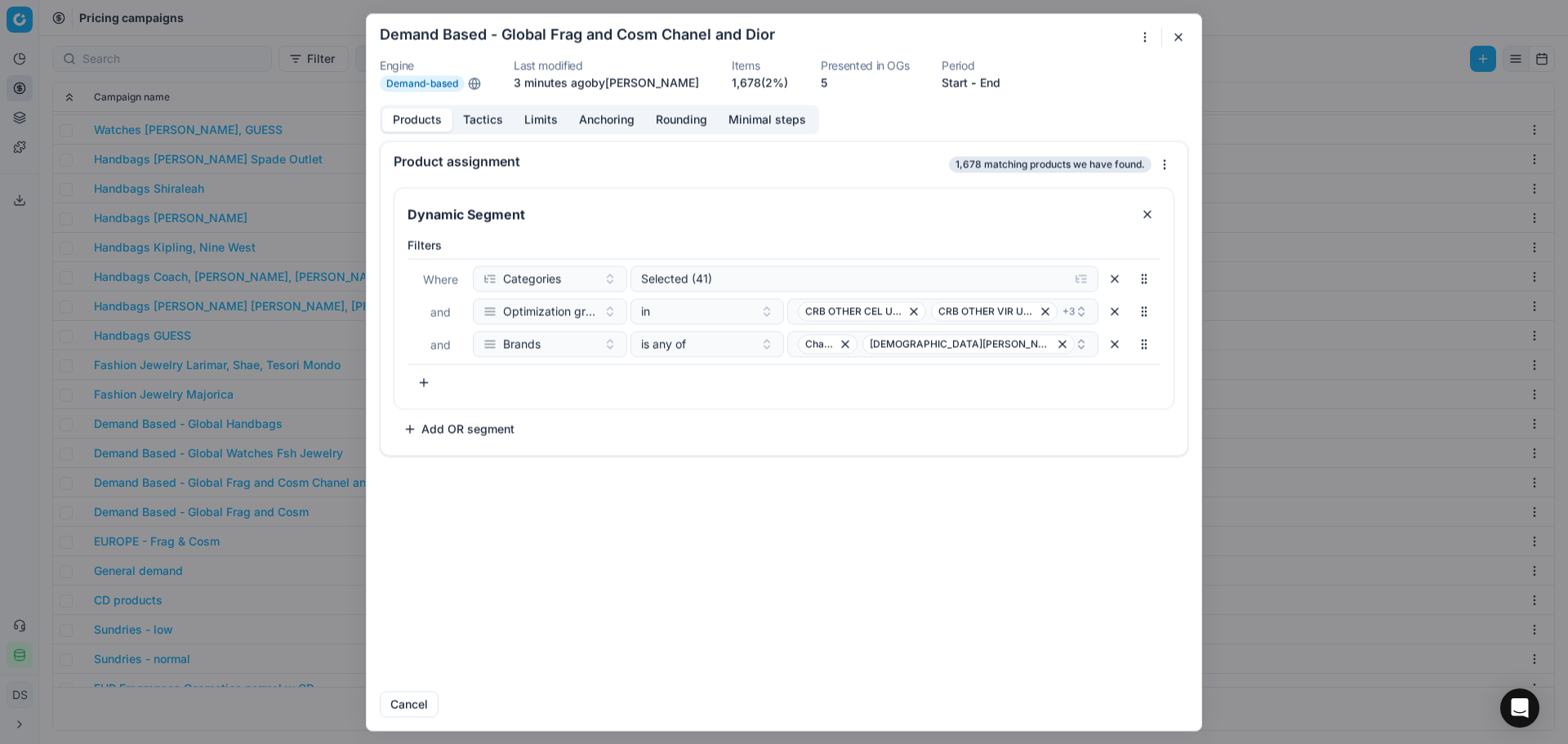
click at [492, 119] on button "Tactics" at bounding box center [483, 120] width 61 height 24
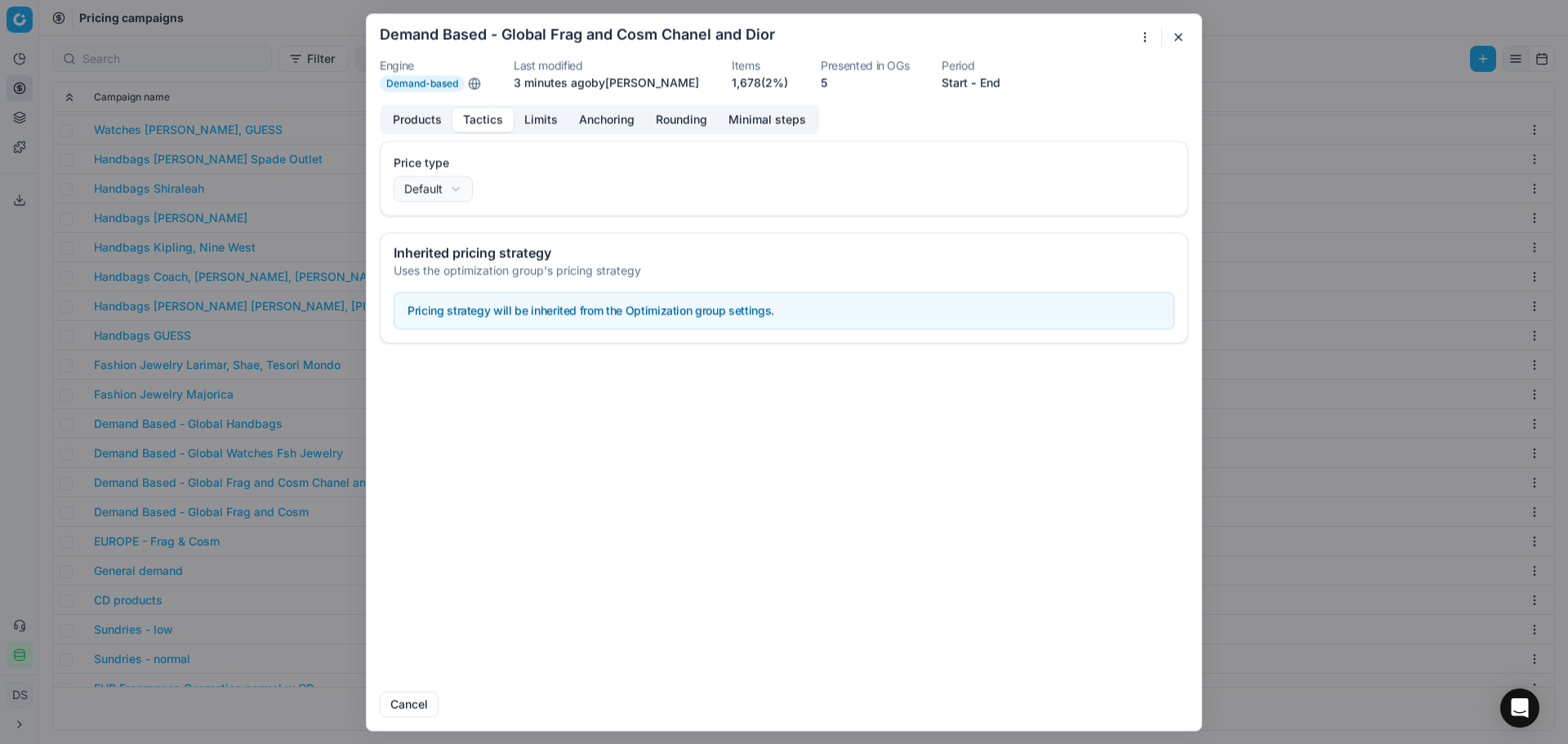
click at [532, 119] on button "Limits" at bounding box center [540, 120] width 55 height 24
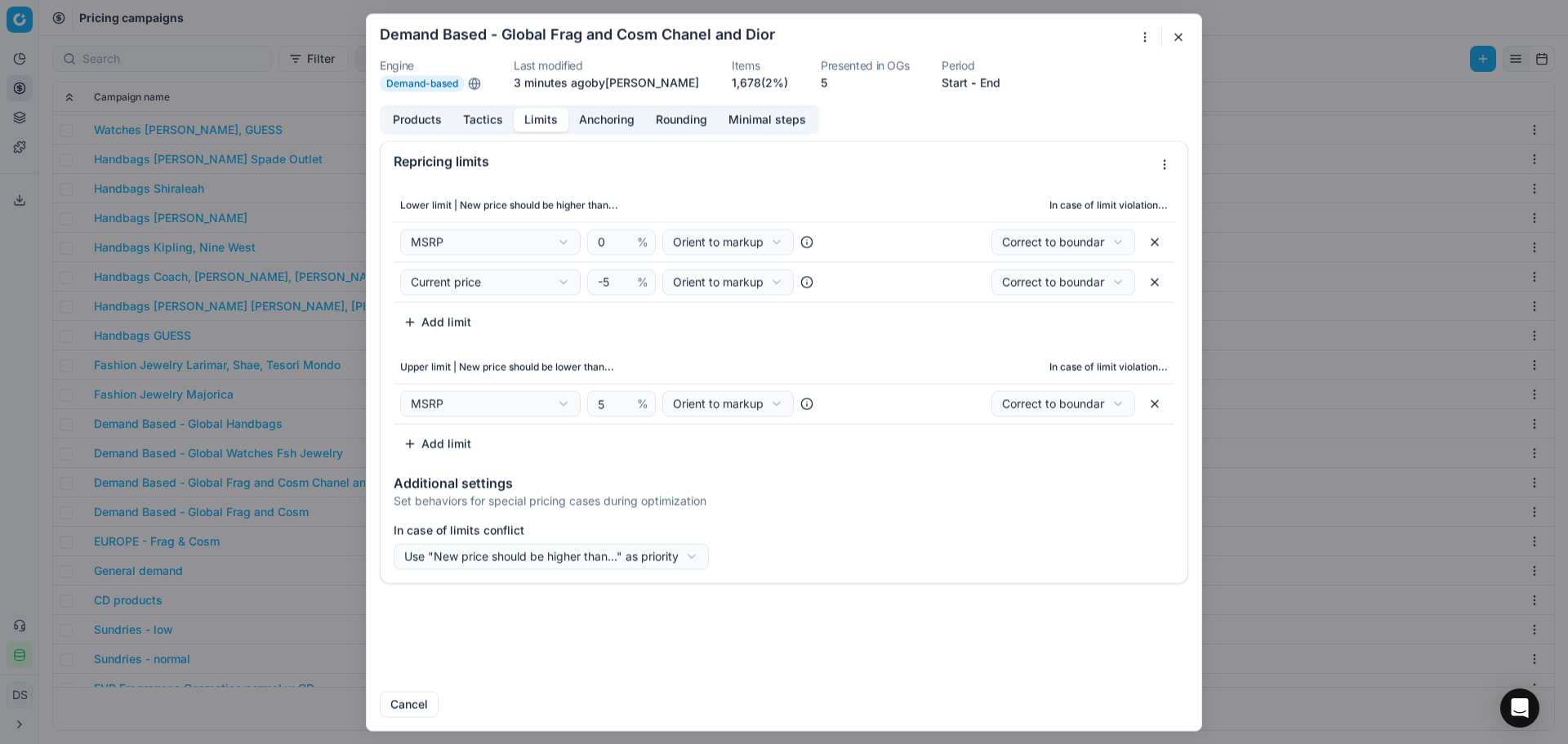
click at [1161, 282] on button "button" at bounding box center [1154, 282] width 26 height 26
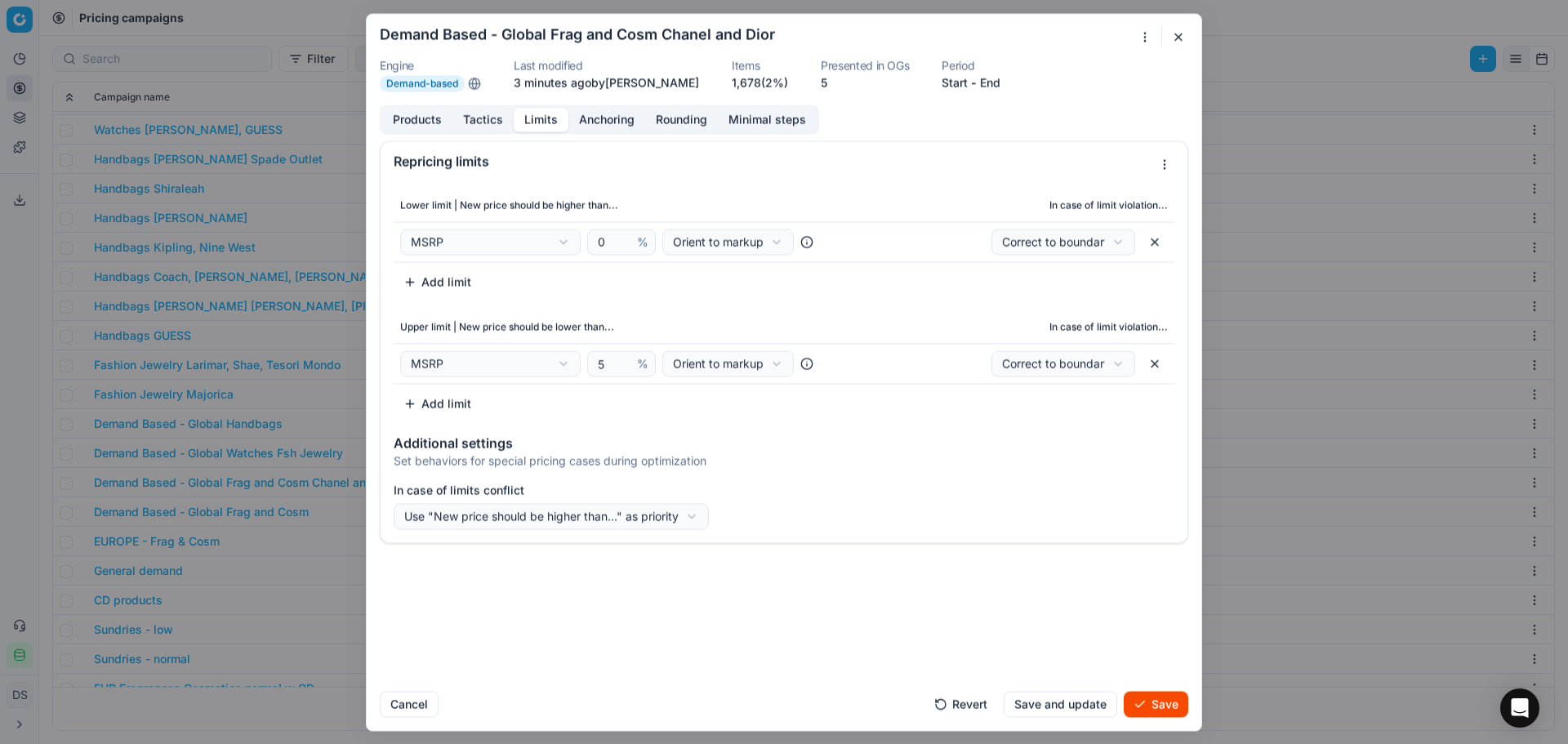
click at [1182, 707] on button "Save" at bounding box center [1155, 703] width 64 height 26
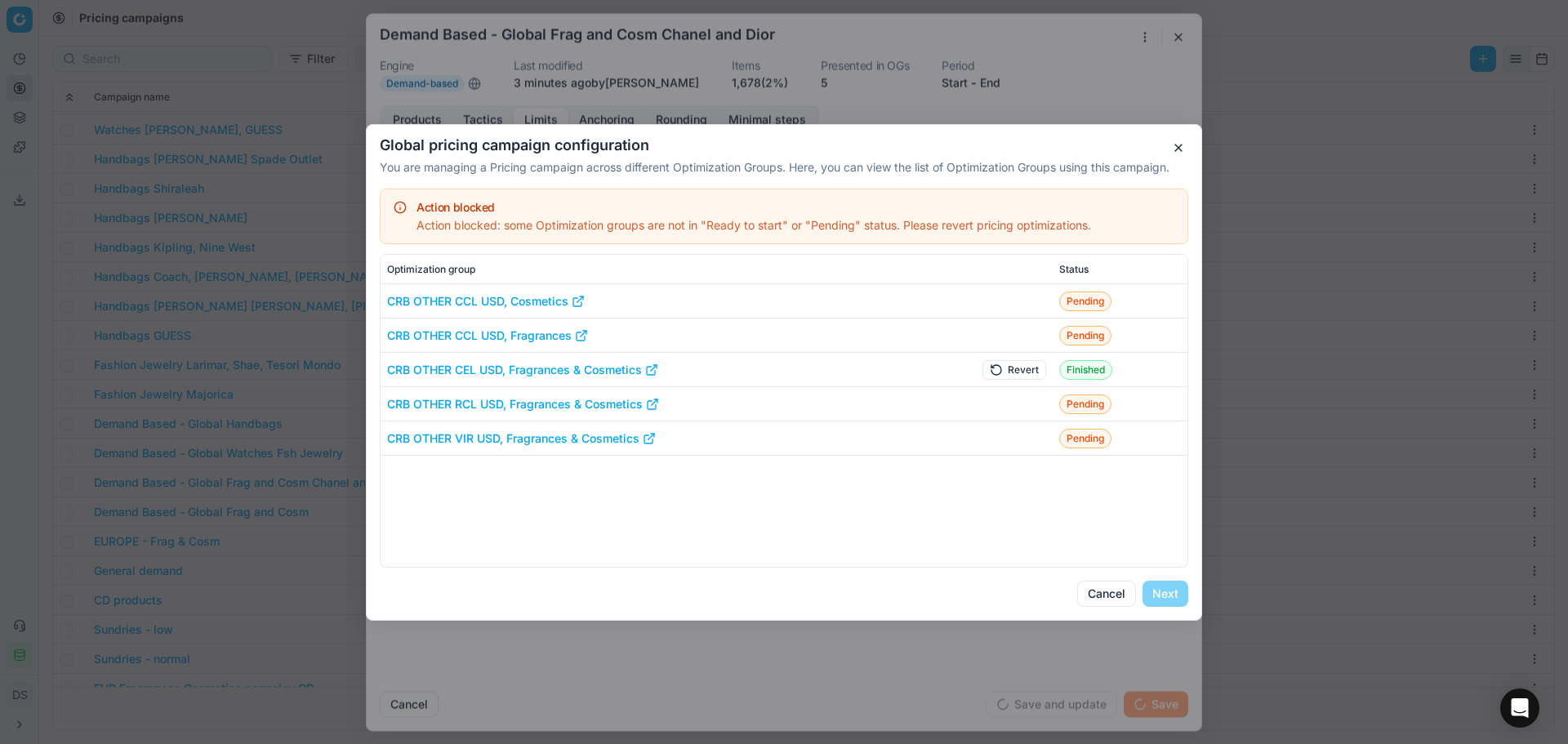
click at [1012, 369] on button "Revert" at bounding box center [1014, 369] width 64 height 19
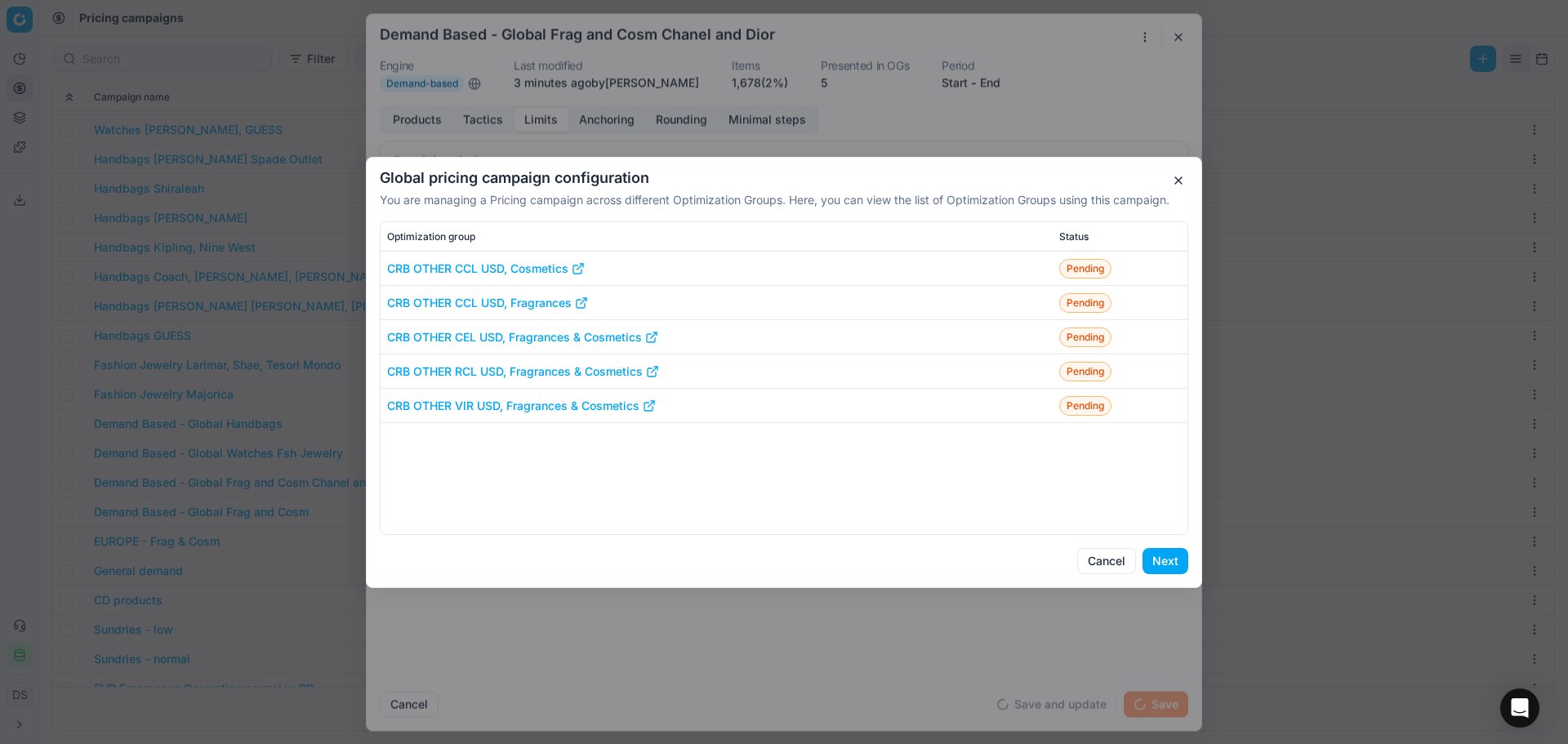
click at [1163, 561] on button "Next" at bounding box center [1166, 560] width 46 height 26
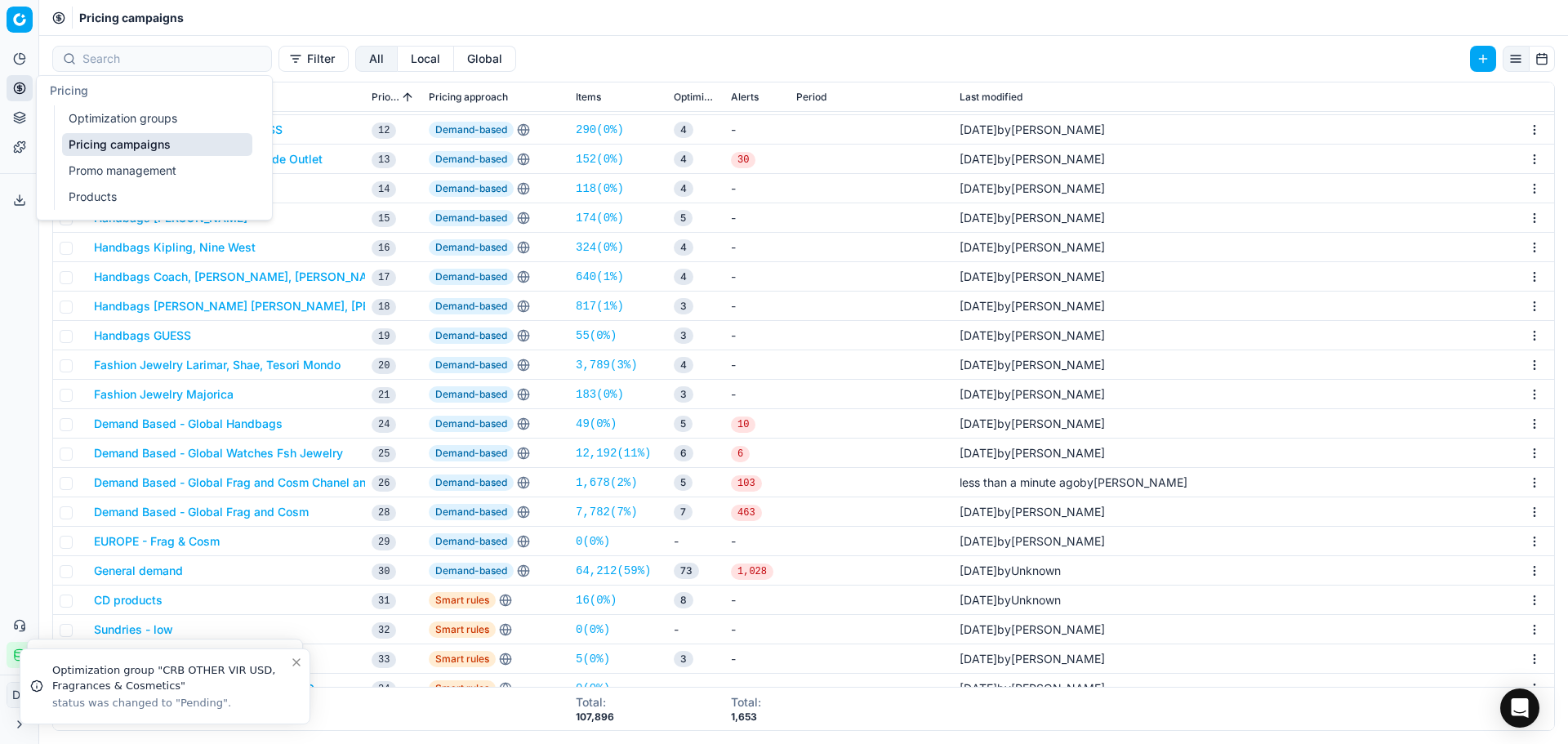
click at [141, 122] on link "Optimization groups" at bounding box center [157, 119] width 191 height 23
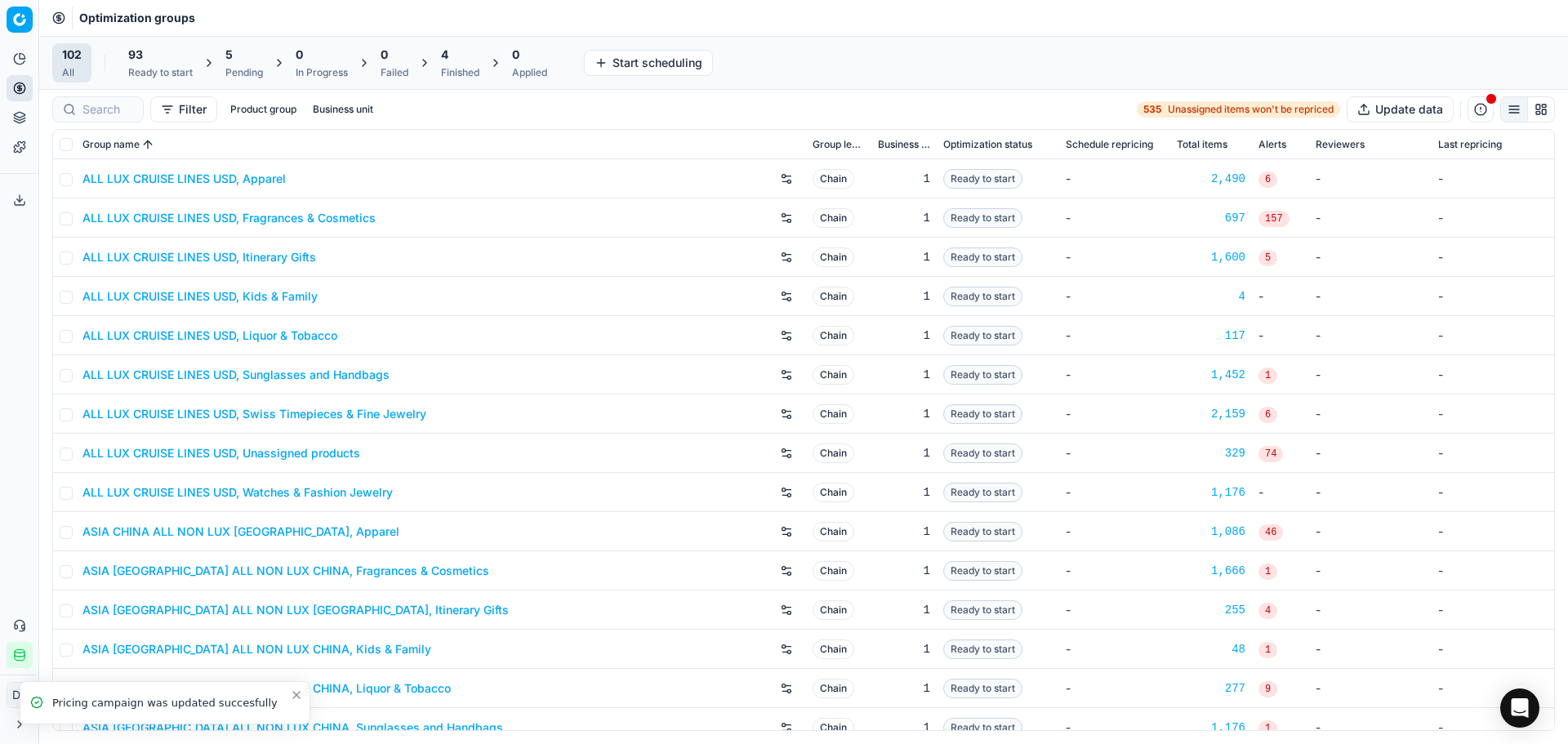
click at [246, 61] on div "5" at bounding box center [243, 55] width 37 height 16
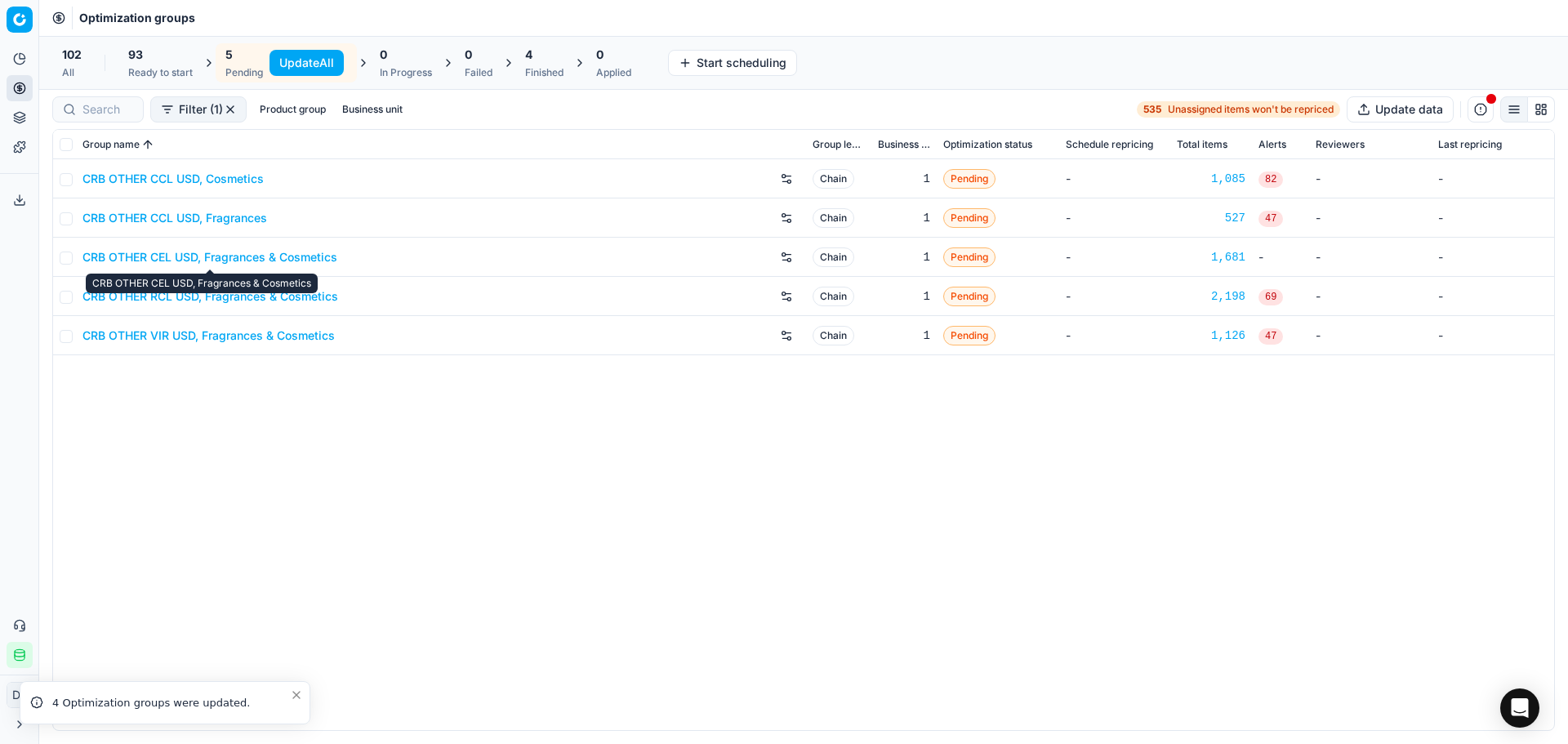
click at [182, 258] on link "CRB OTHER CEL USD, Fragrances & Cosmetics" at bounding box center [210, 257] width 255 height 16
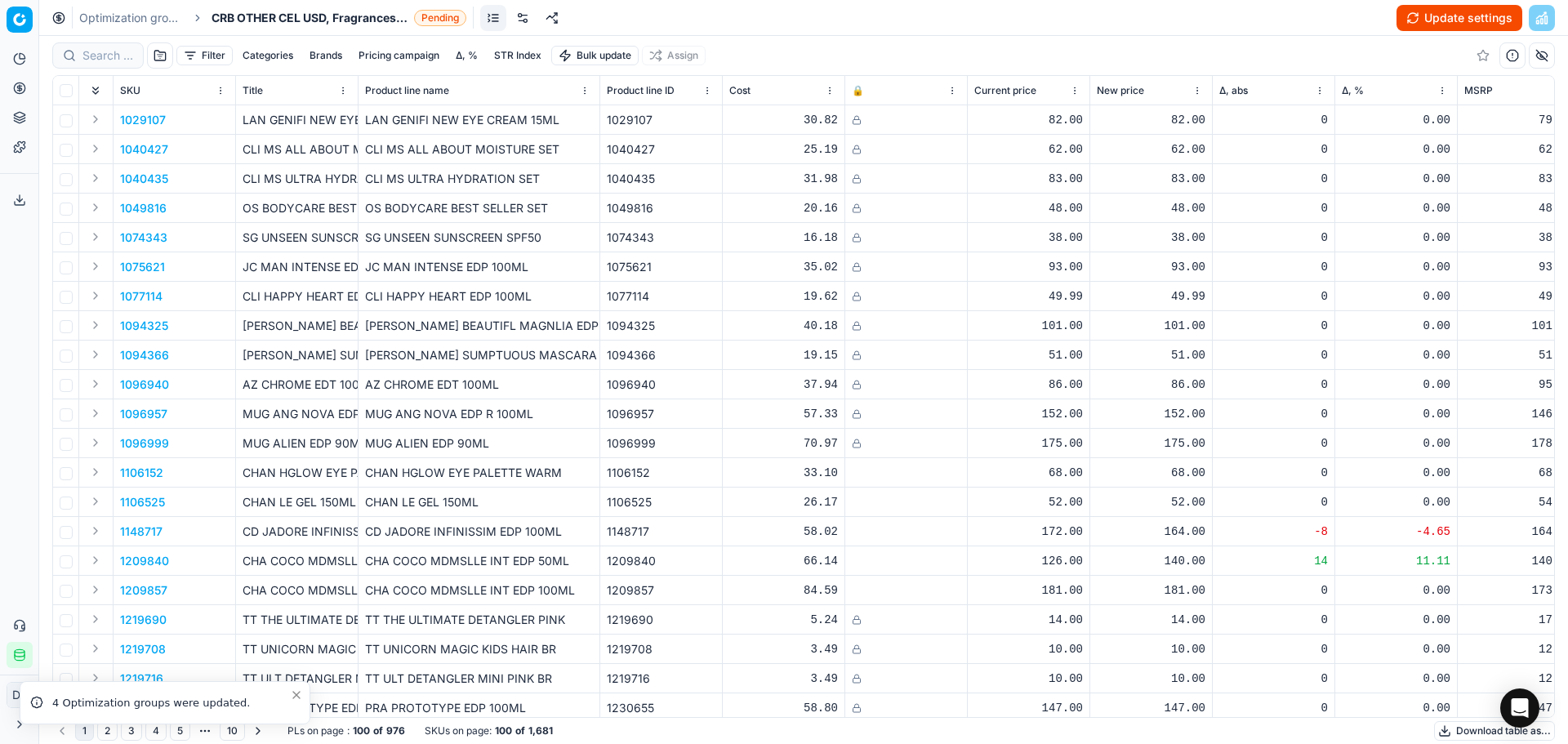
click at [1490, 18] on button "Update settings" at bounding box center [1459, 17] width 125 height 26
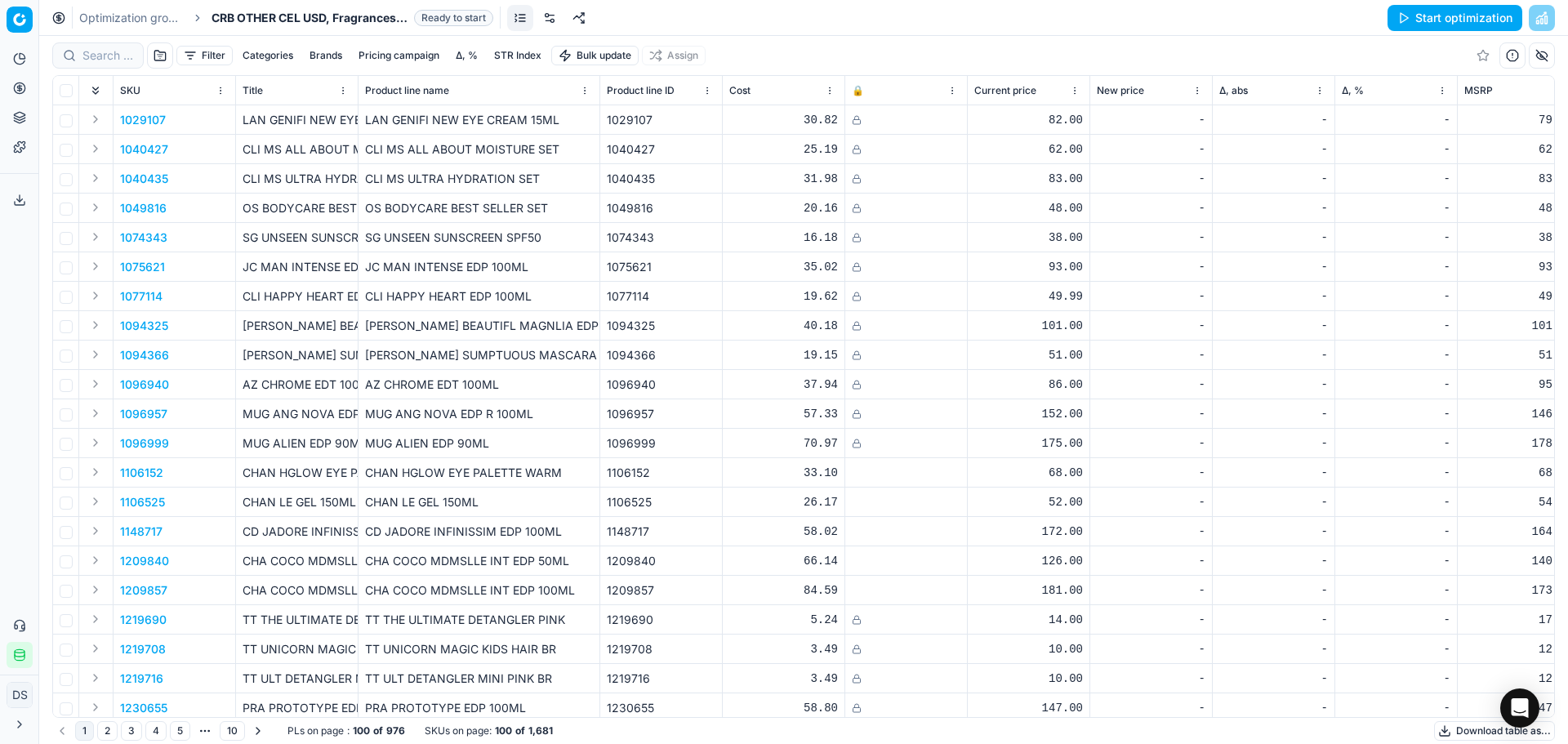
click at [1441, 23] on button "Start optimization" at bounding box center [1455, 17] width 135 height 26
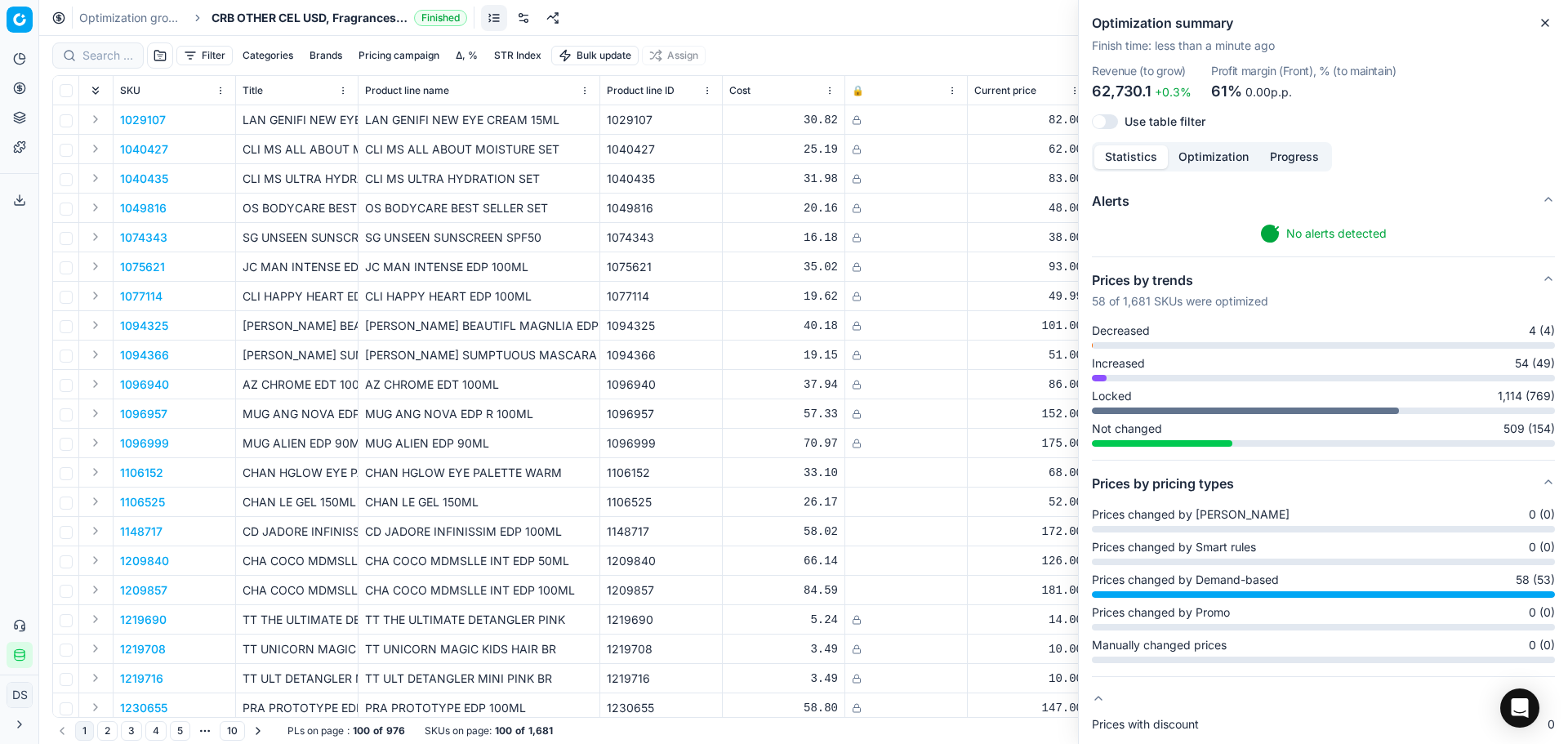
click at [1109, 373] on div "Increased 54 (49)" at bounding box center [1324, 368] width 464 height 26
click at [1117, 364] on span "Increased" at bounding box center [1118, 363] width 53 height 16
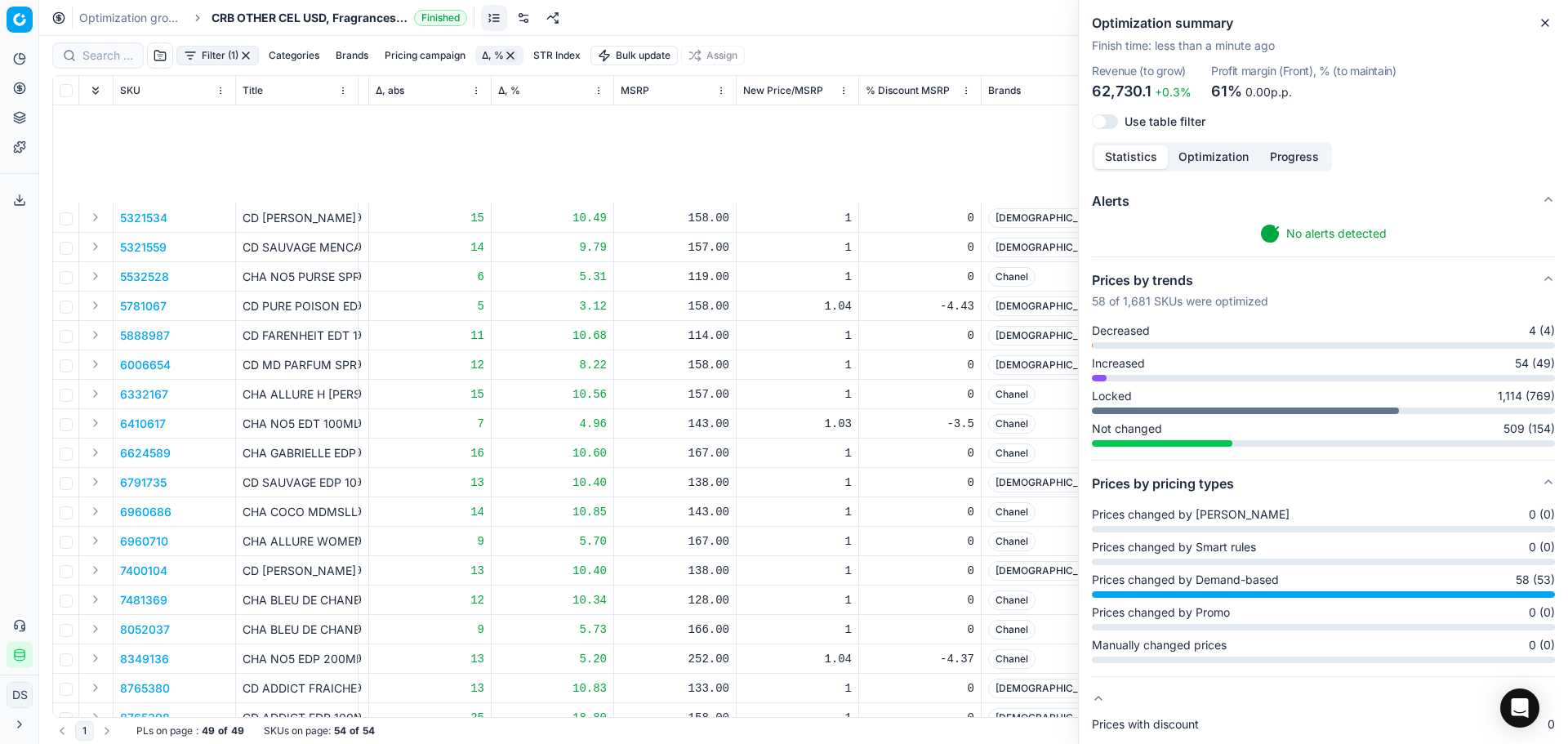
scroll to position [841, 844]
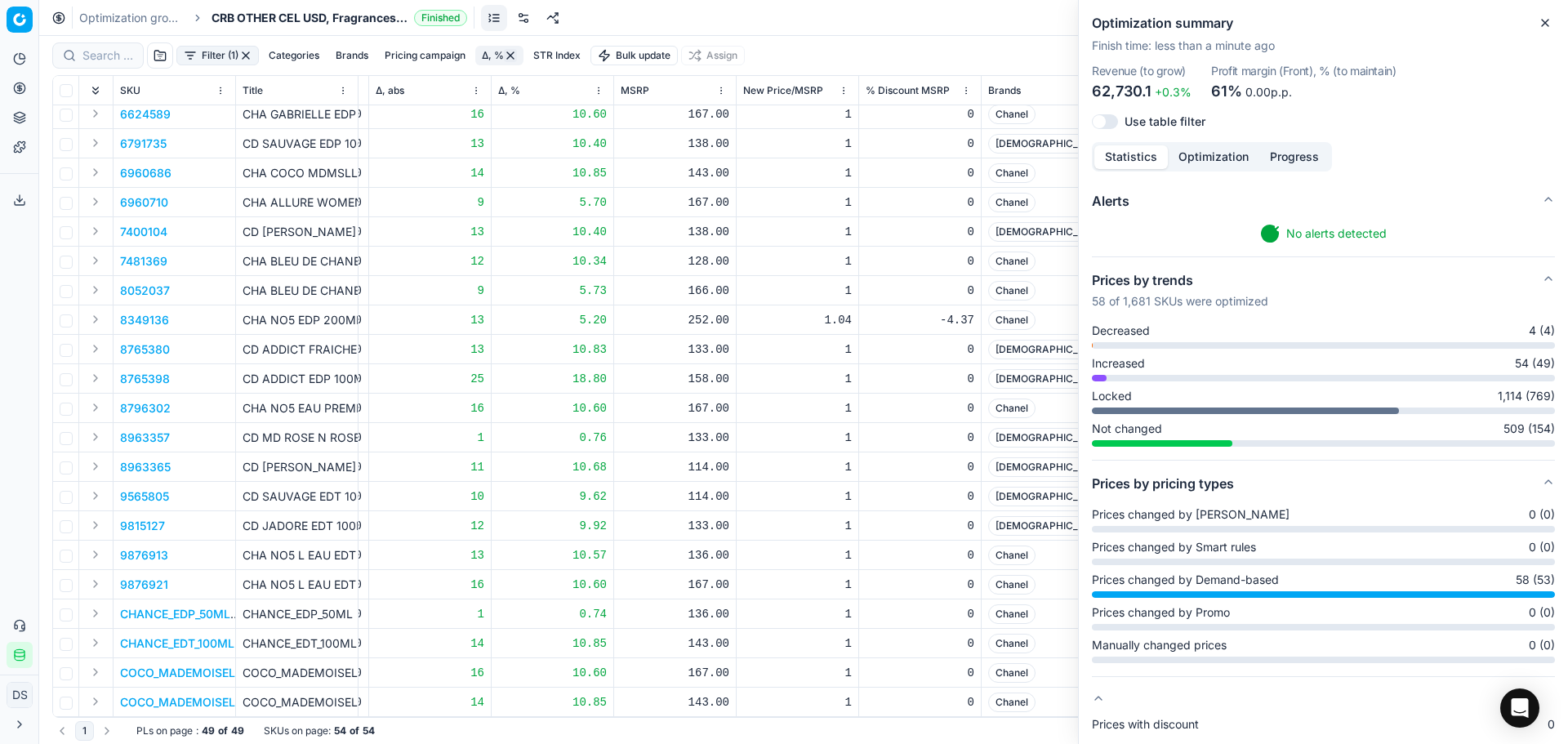
click at [250, 57] on button "button" at bounding box center [246, 56] width 13 height 13
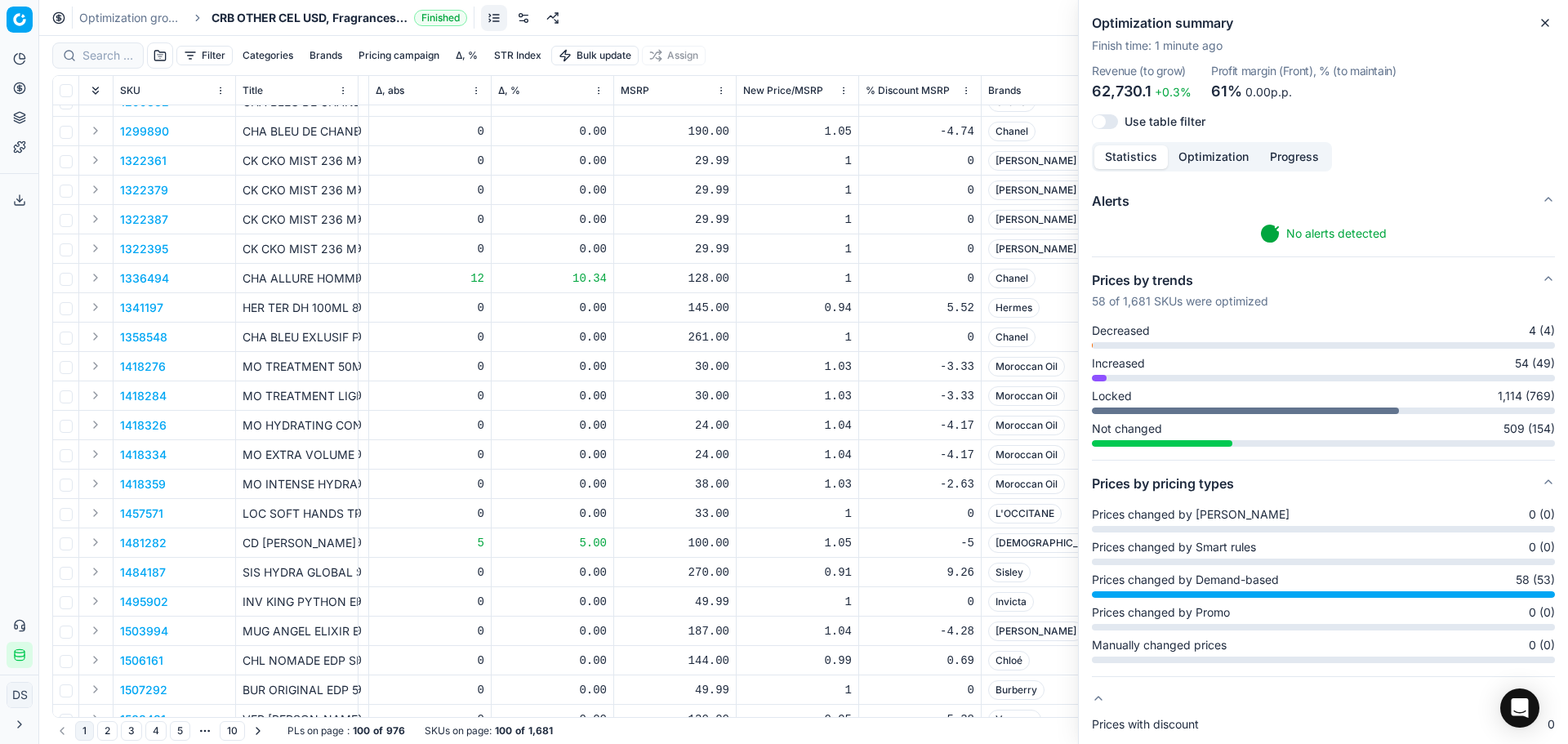
click at [325, 59] on button "Brands" at bounding box center [326, 56] width 46 height 19
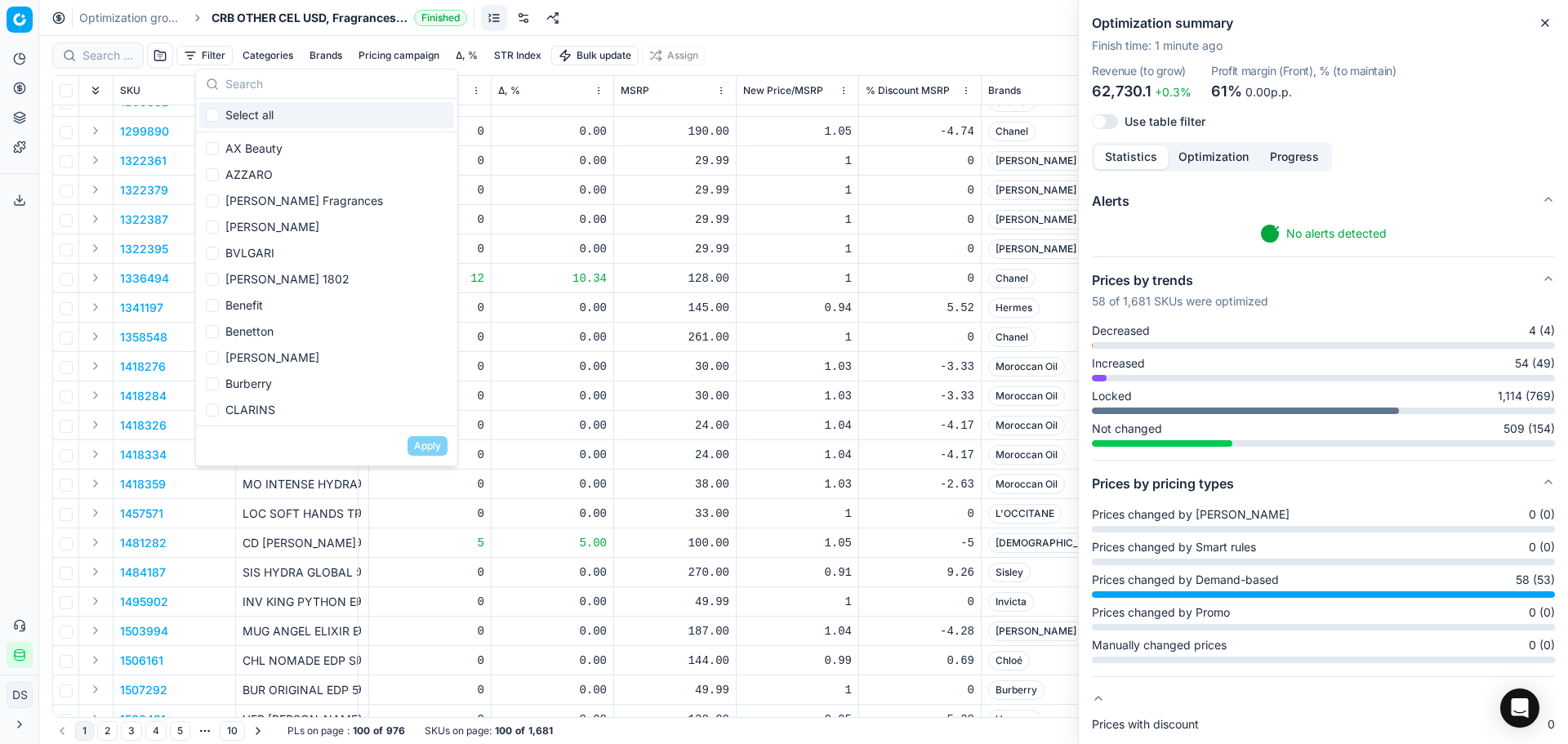
click at [229, 53] on button "Filter" at bounding box center [204, 56] width 57 height 19
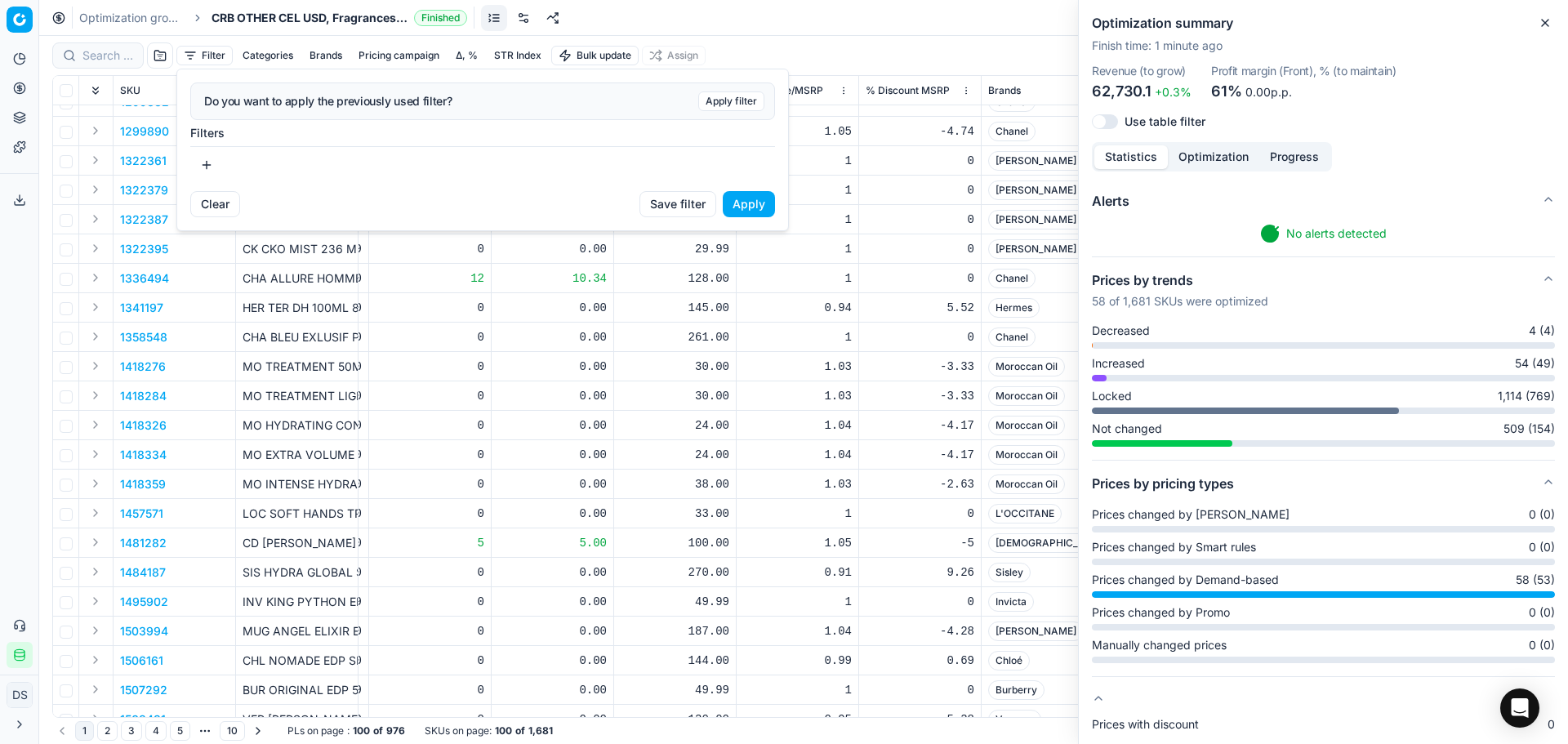
click at [213, 156] on button "button" at bounding box center [207, 165] width 33 height 26
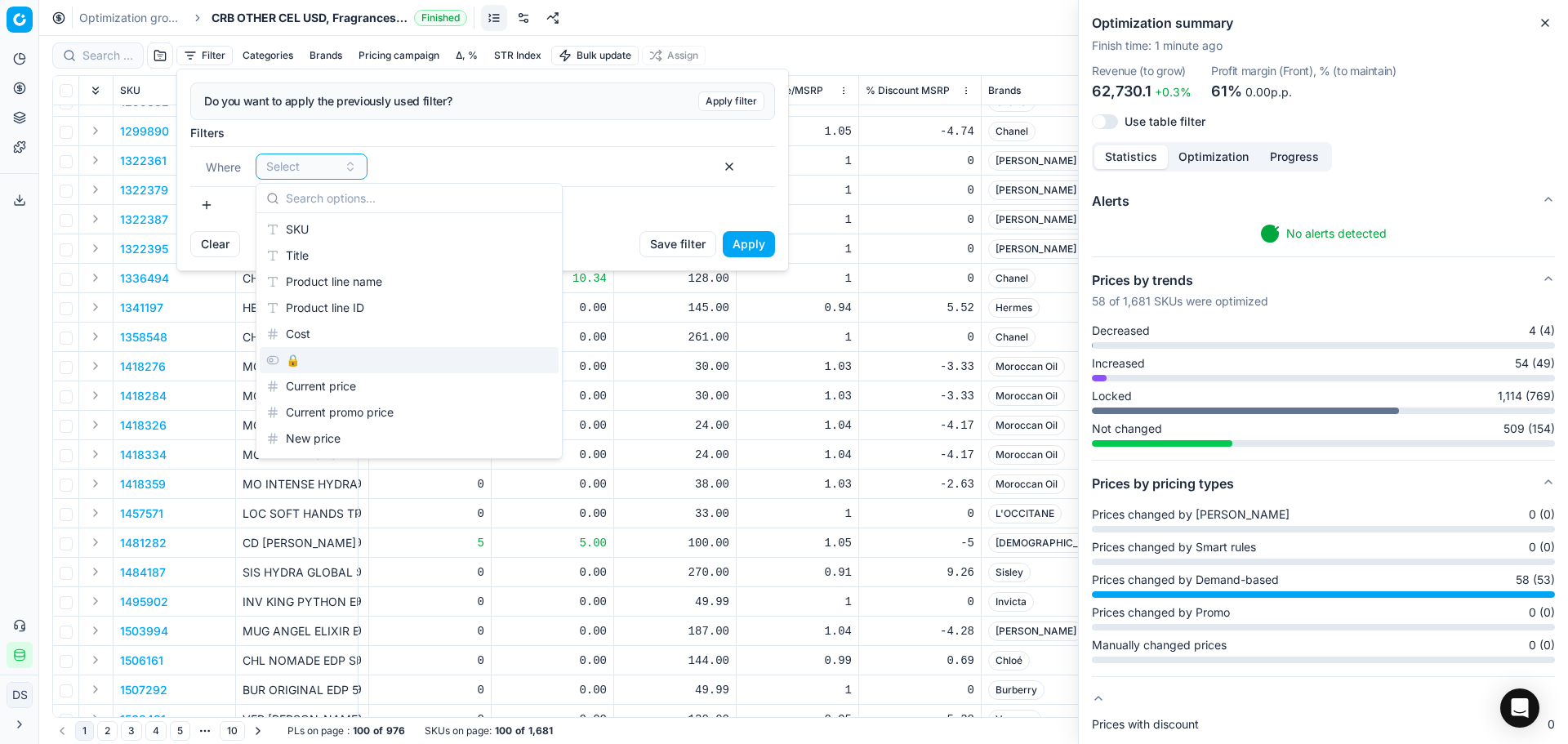
click at [309, 364] on div "🔒" at bounding box center [409, 359] width 299 height 26
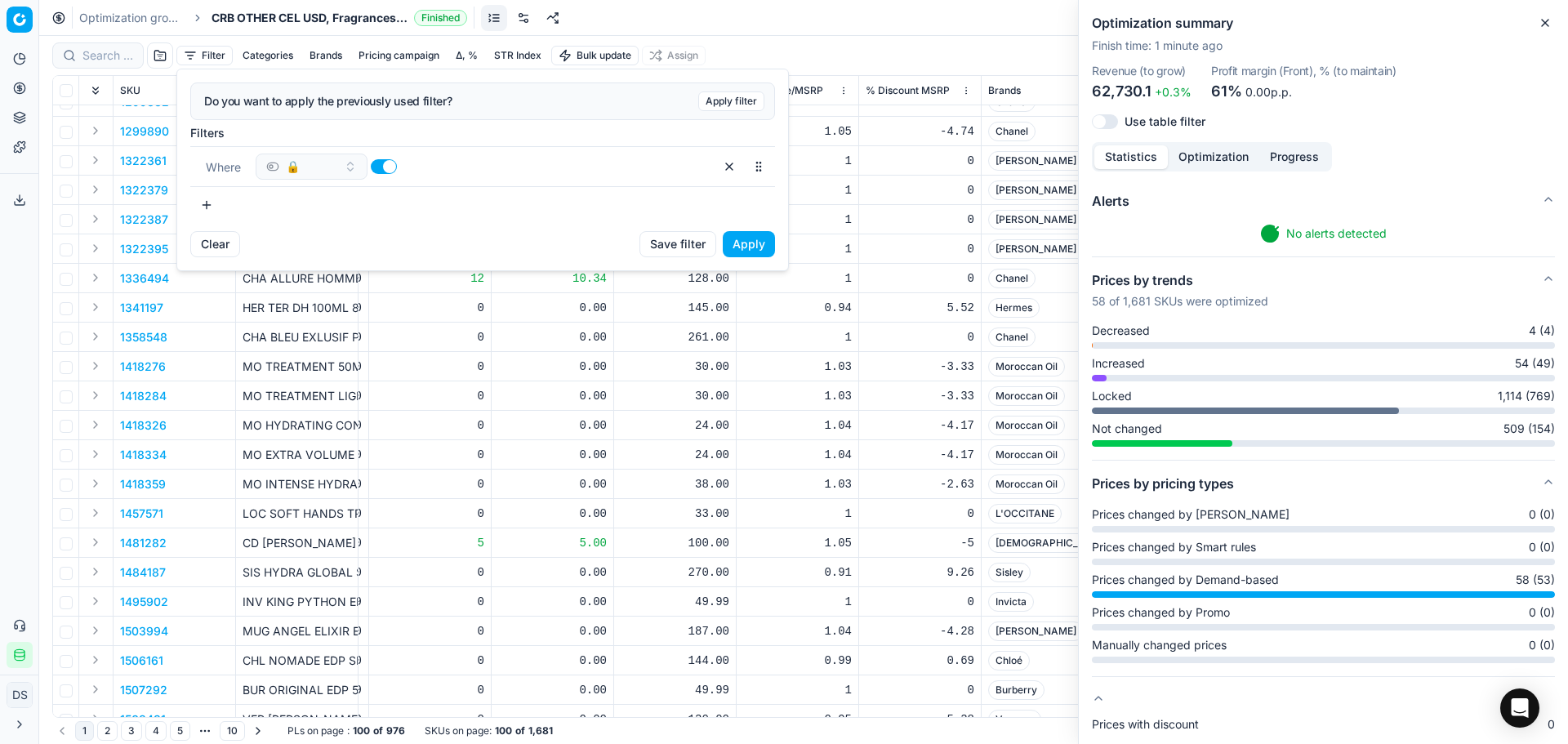
click at [389, 167] on button "button" at bounding box center [383, 166] width 26 height 14
checkbox input "false"
click at [766, 250] on button "Apply" at bounding box center [749, 243] width 53 height 26
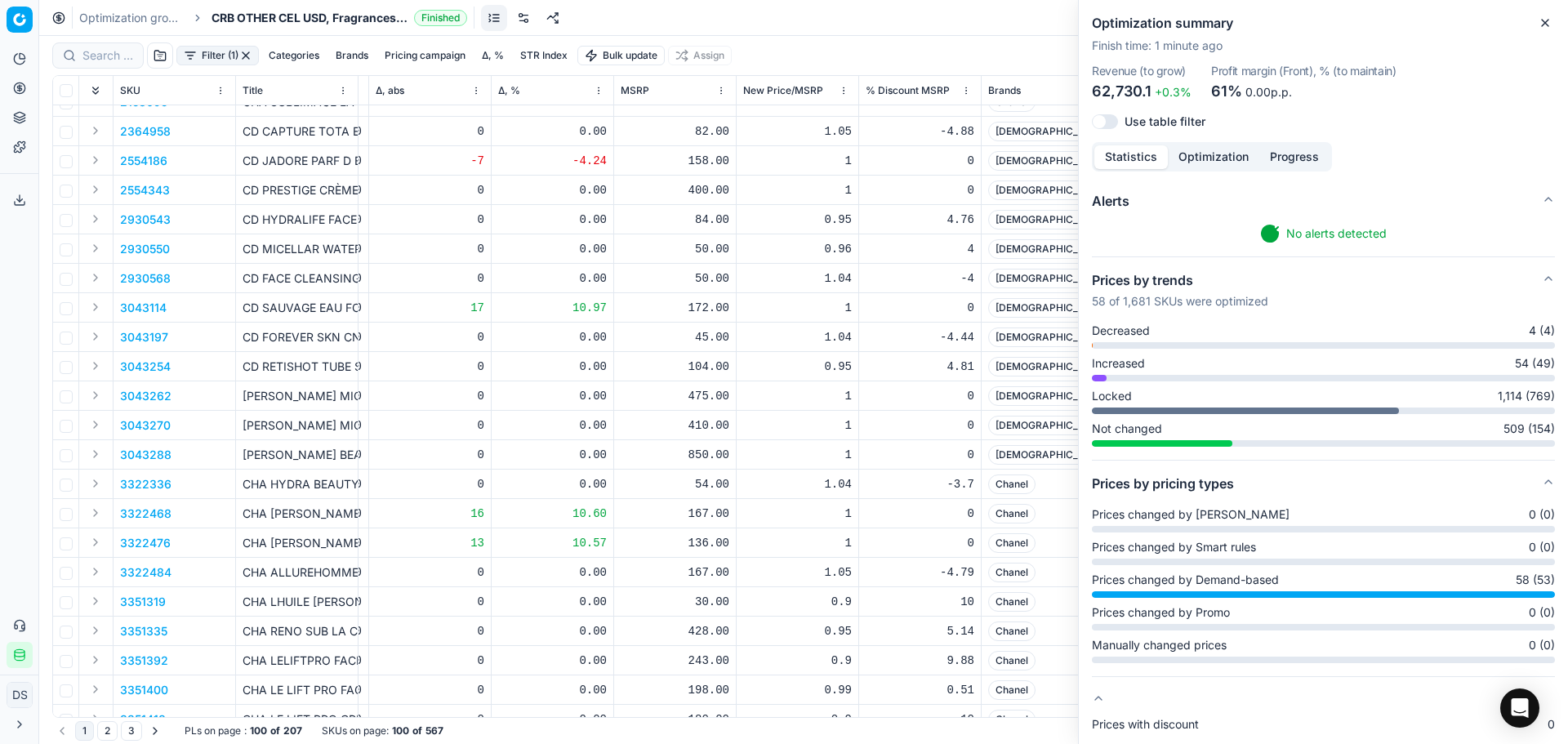
click at [347, 55] on button "Brands" at bounding box center [352, 56] width 46 height 19
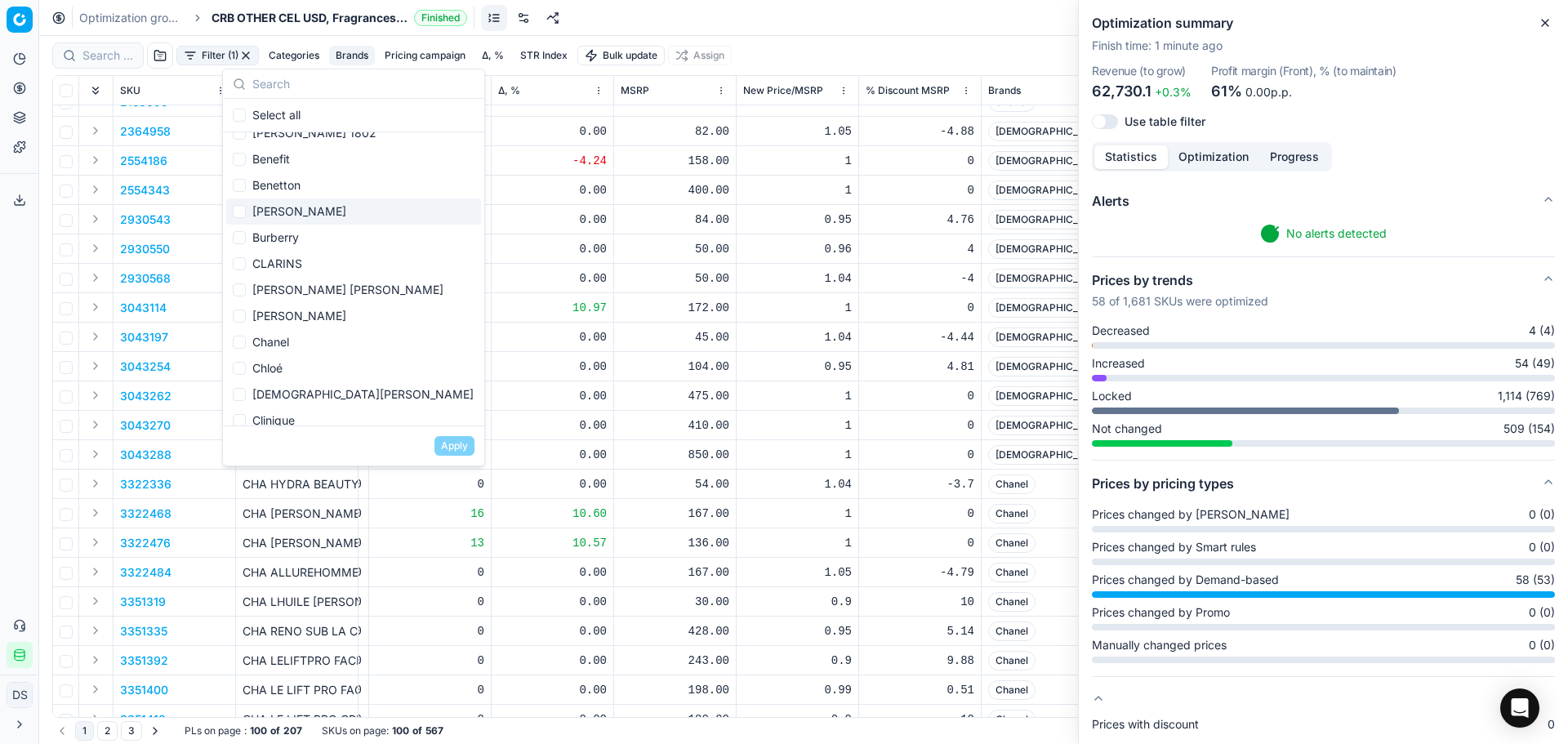
scroll to position [164, 0]
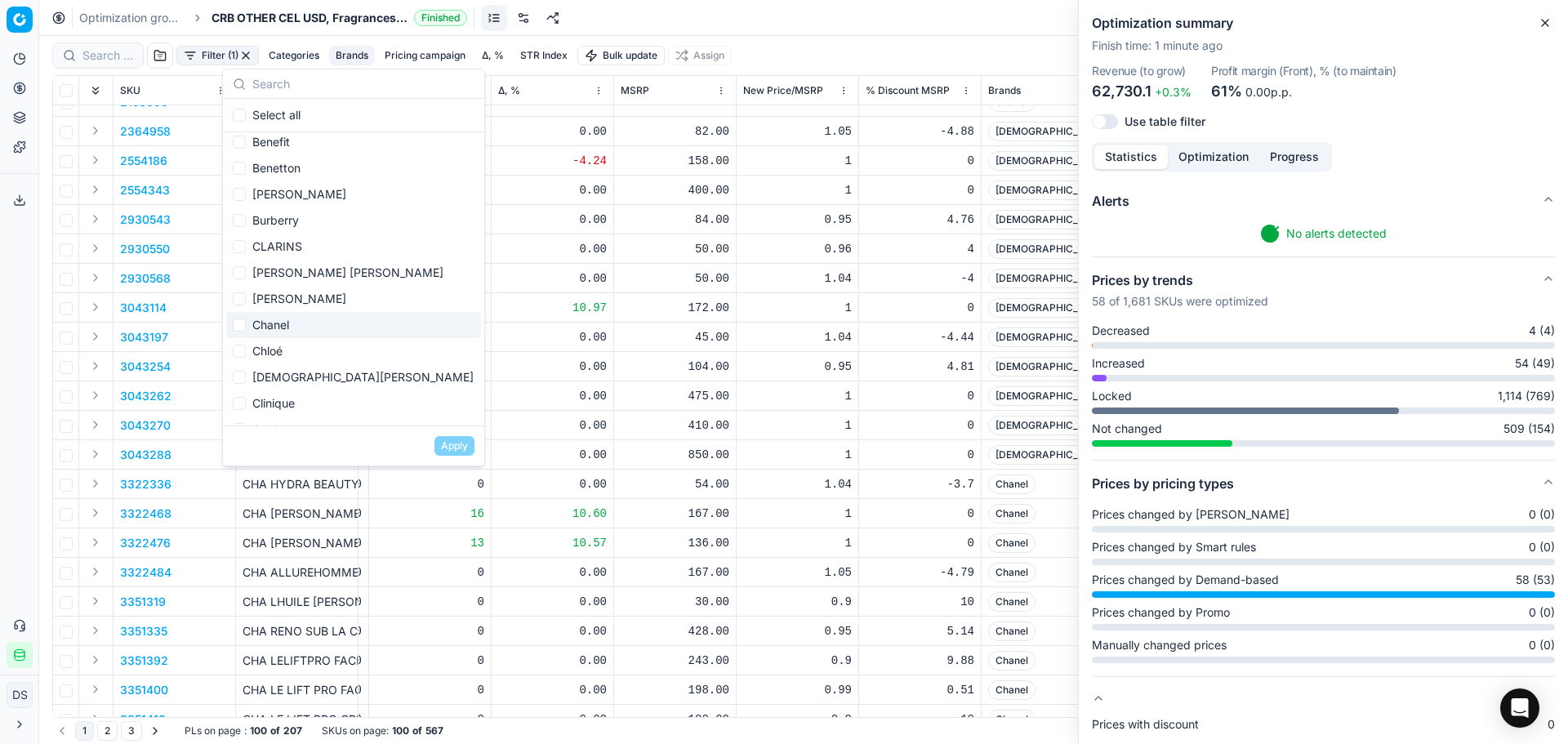
click at [288, 327] on div "Chanel" at bounding box center [353, 325] width 255 height 26
checkbox input "true"
click at [297, 369] on div "[DEMOGRAPHIC_DATA][PERSON_NAME]" at bounding box center [353, 376] width 255 height 26
checkbox input "true"
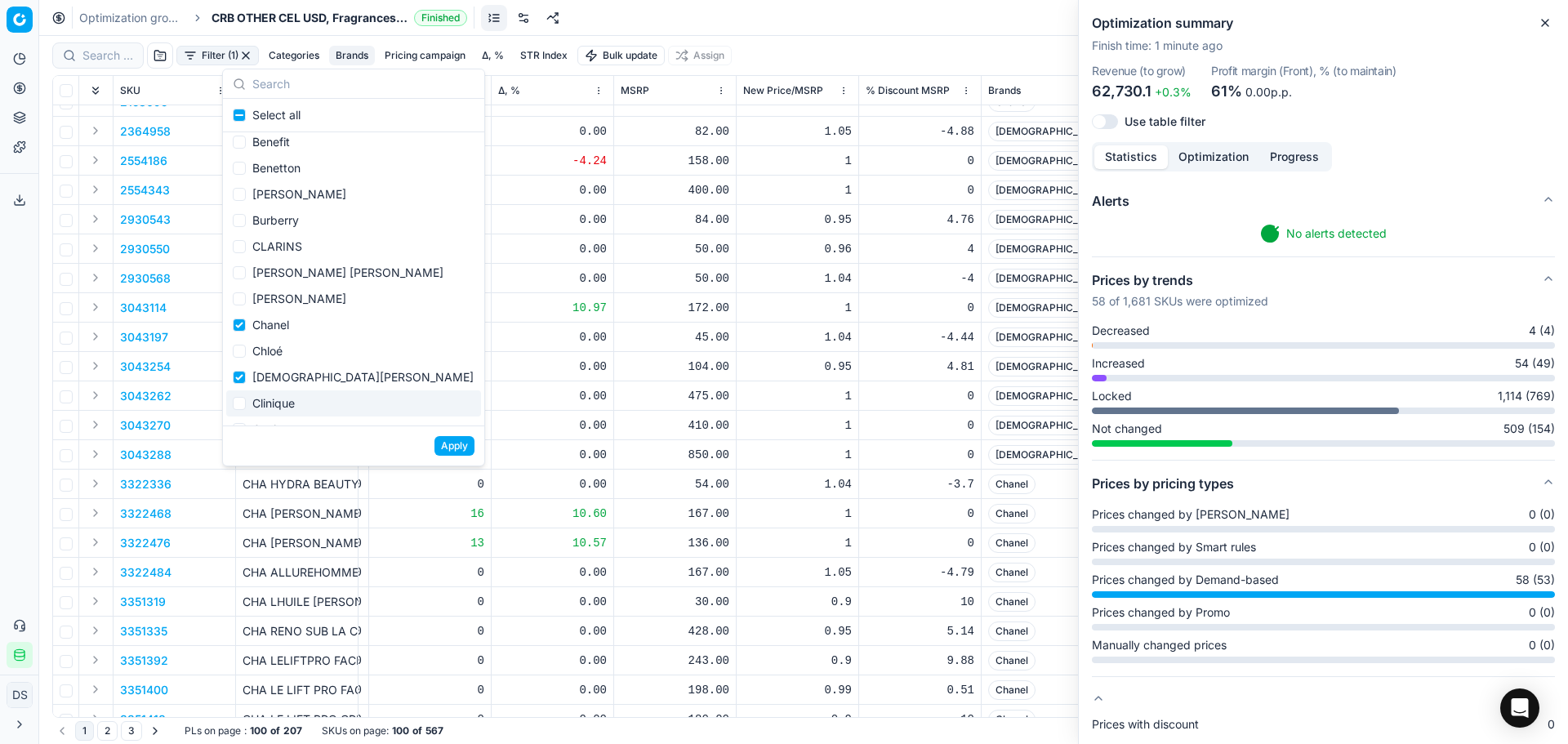
click at [453, 438] on button "Apply" at bounding box center [455, 445] width 40 height 19
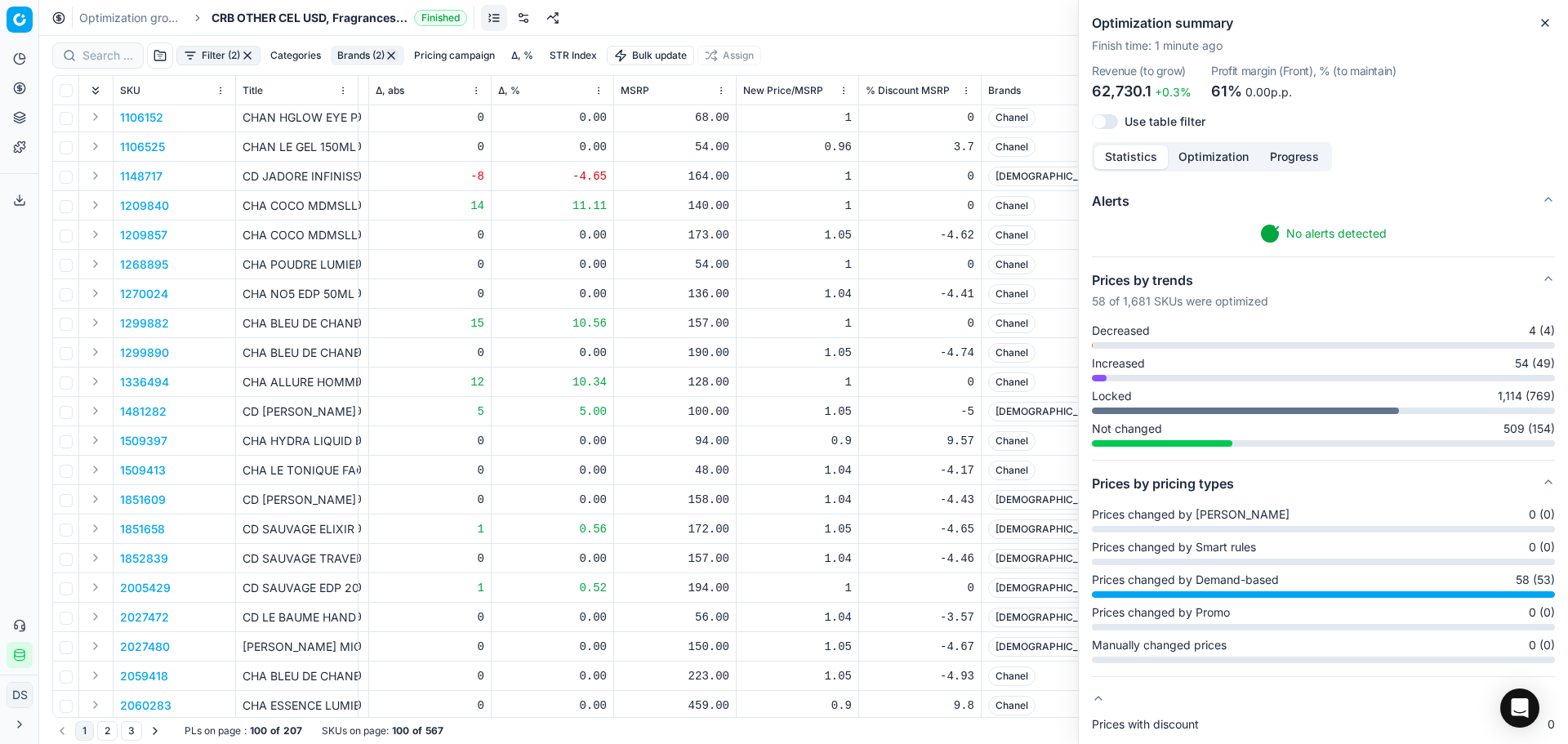
scroll to position [0, 844]
click at [20, 87] on icon at bounding box center [20, 88] width 13 height 13
click at [94, 136] on link "Pricing campaigns" at bounding box center [157, 145] width 191 height 23
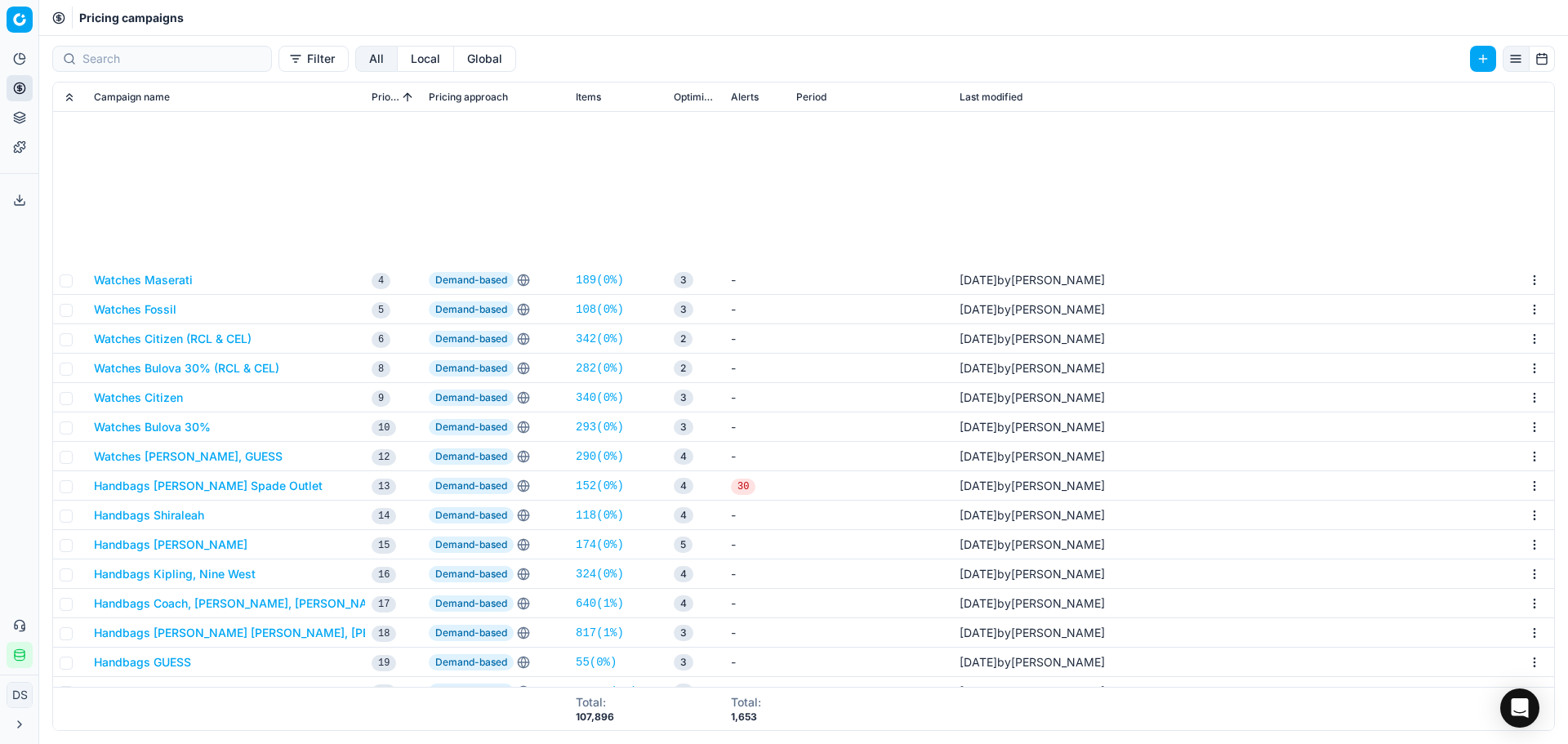
scroll to position [245, 0]
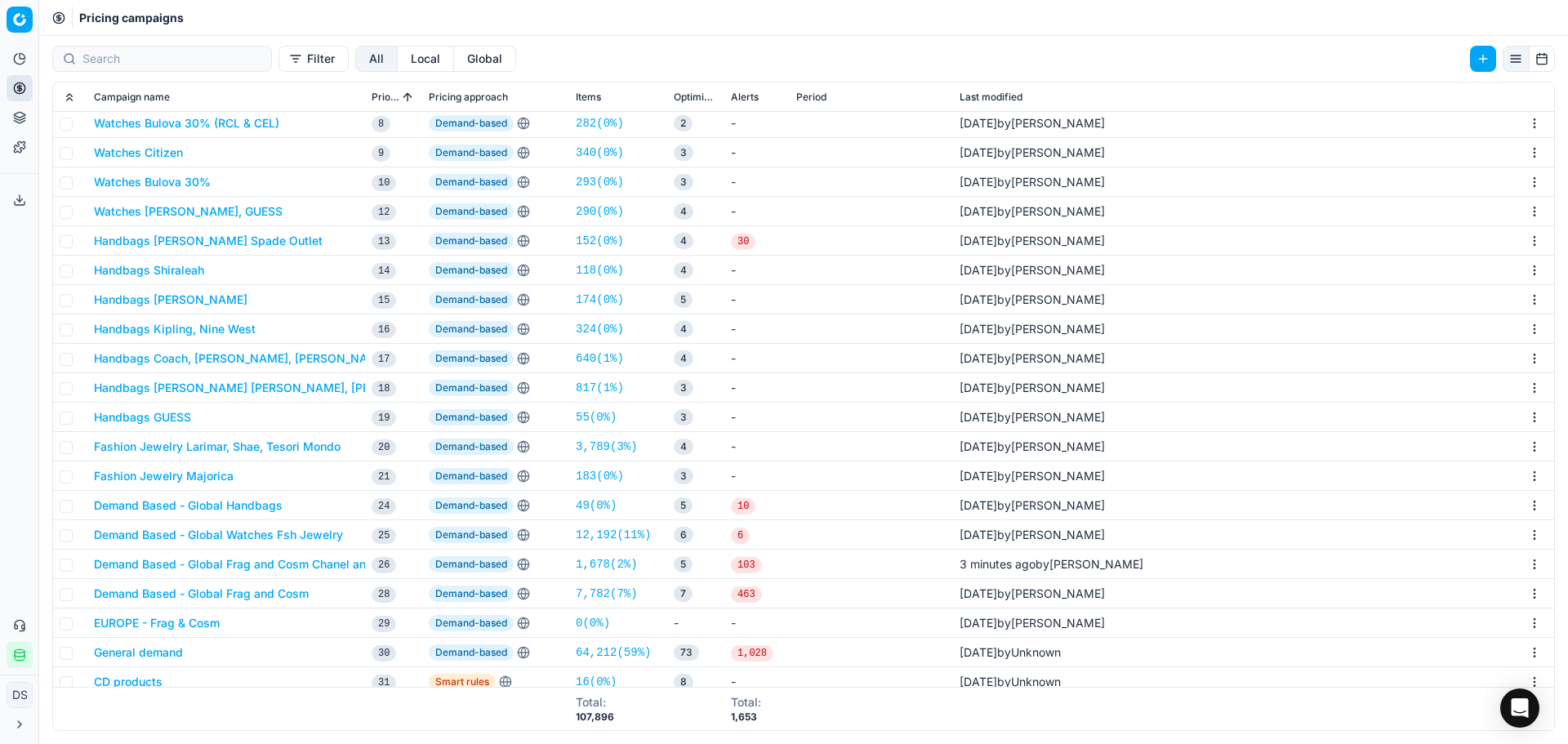
click at [305, 569] on button "Demand Based - Global Frag and Cosm Chanel and Dior" at bounding box center [246, 564] width 305 height 16
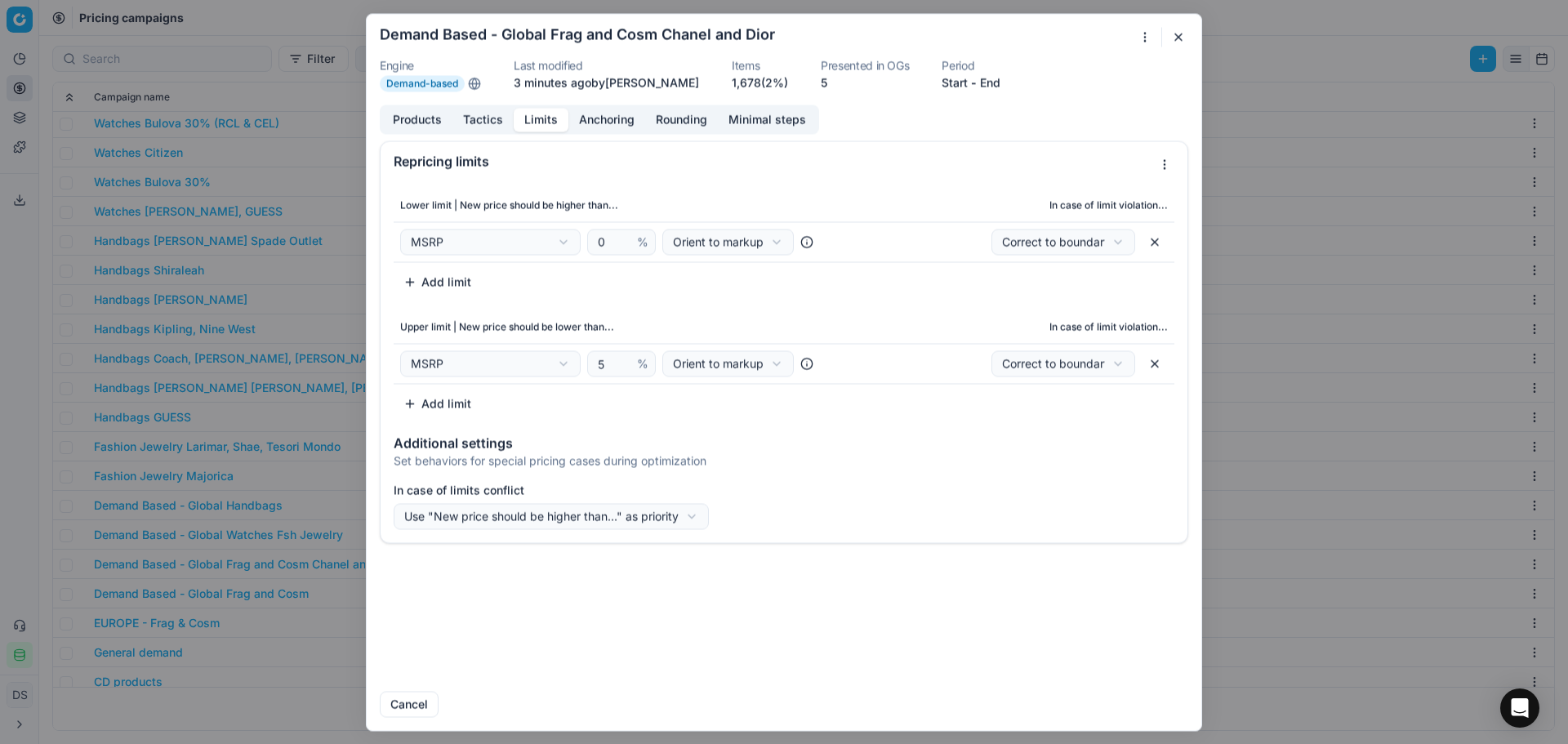
click at [527, 127] on button "Limits" at bounding box center [540, 120] width 55 height 24
click at [511, 247] on div "We are saving PC settings. Please wait, it should take a few minutes Demand Bas…" at bounding box center [784, 372] width 1568 height 744
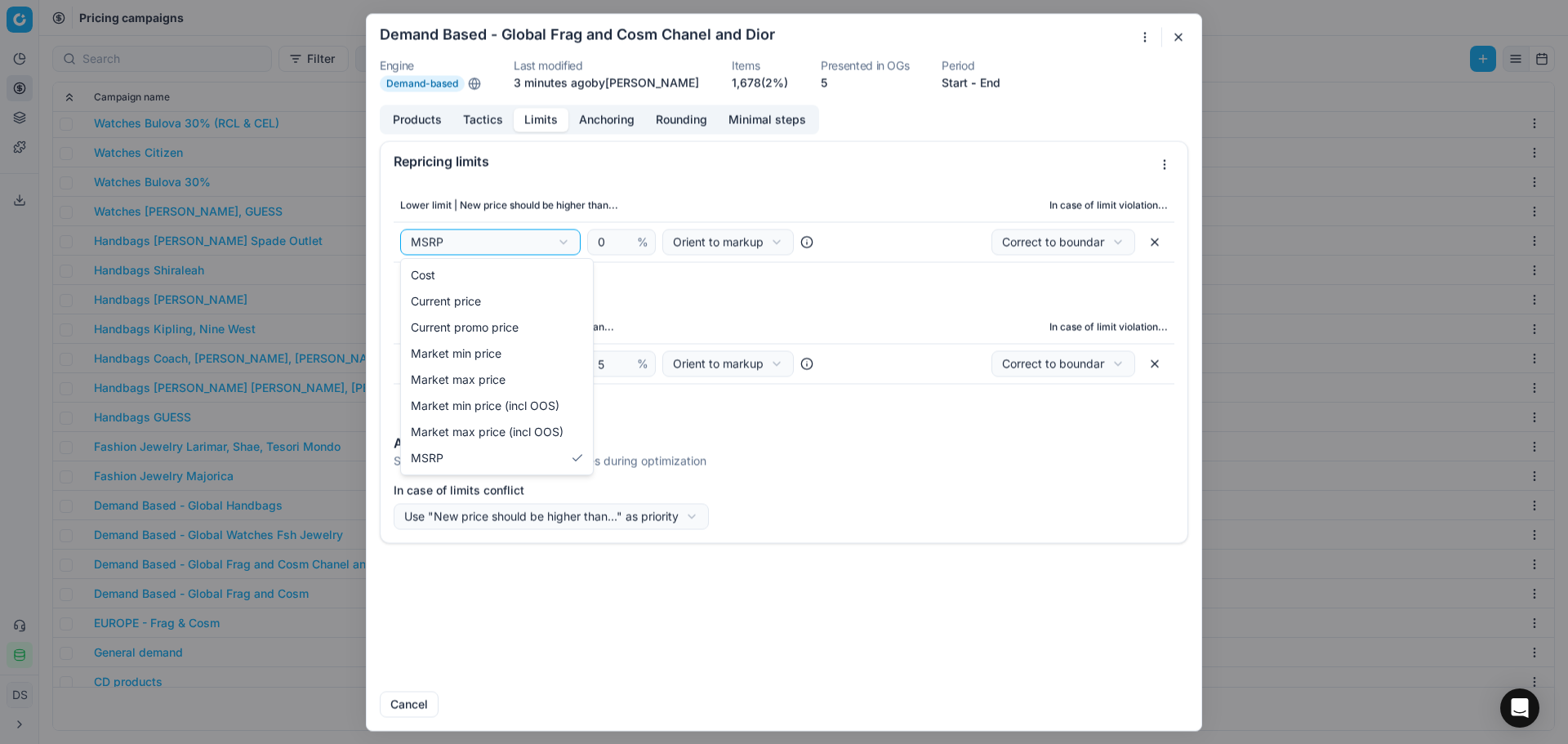
drag, startPoint x: 699, startPoint y: 252, endPoint x: 648, endPoint y: 253, distance: 51.0
click at [695, 252] on div "We are saving PC settings. Please wait, it should take a few minutes Demand Bas…" at bounding box center [784, 372] width 1568 height 744
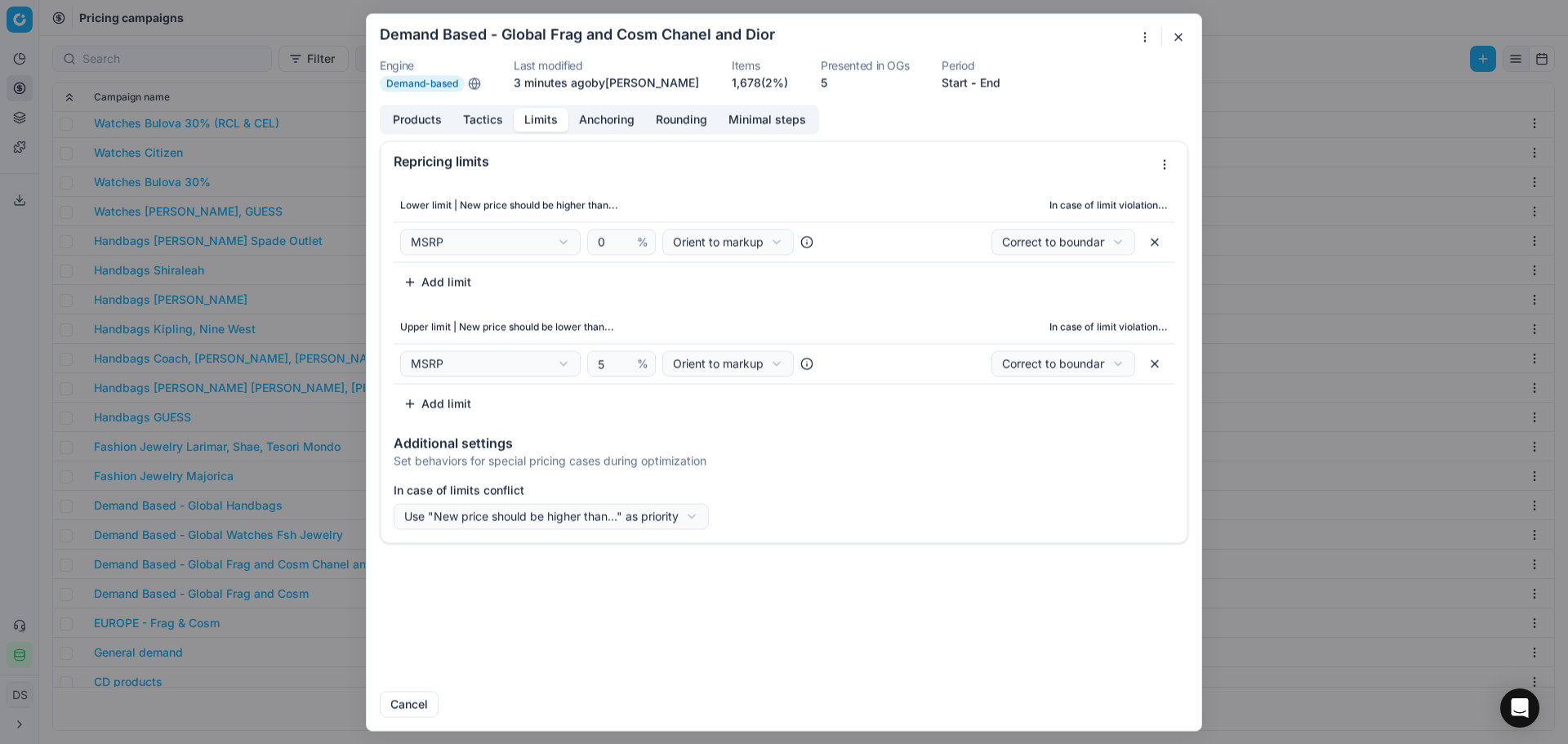
click at [634, 248] on div "0 %" at bounding box center [622, 241] width 69 height 26
click at [638, 243] on span "%" at bounding box center [643, 241] width 11 height 16
click at [696, 236] on div "We are saving PC settings. Please wait, it should take a few minutes Demand Bas…" at bounding box center [784, 372] width 1568 height 744
click at [726, 246] on div "We are saving PC settings. Please wait, it should take a few minutes Demand Bas…" at bounding box center [784, 372] width 1568 height 744
click at [702, 243] on div "We are saving PC settings. Please wait, it should take a few minutes Demand Bas…" at bounding box center [784, 372] width 1568 height 744
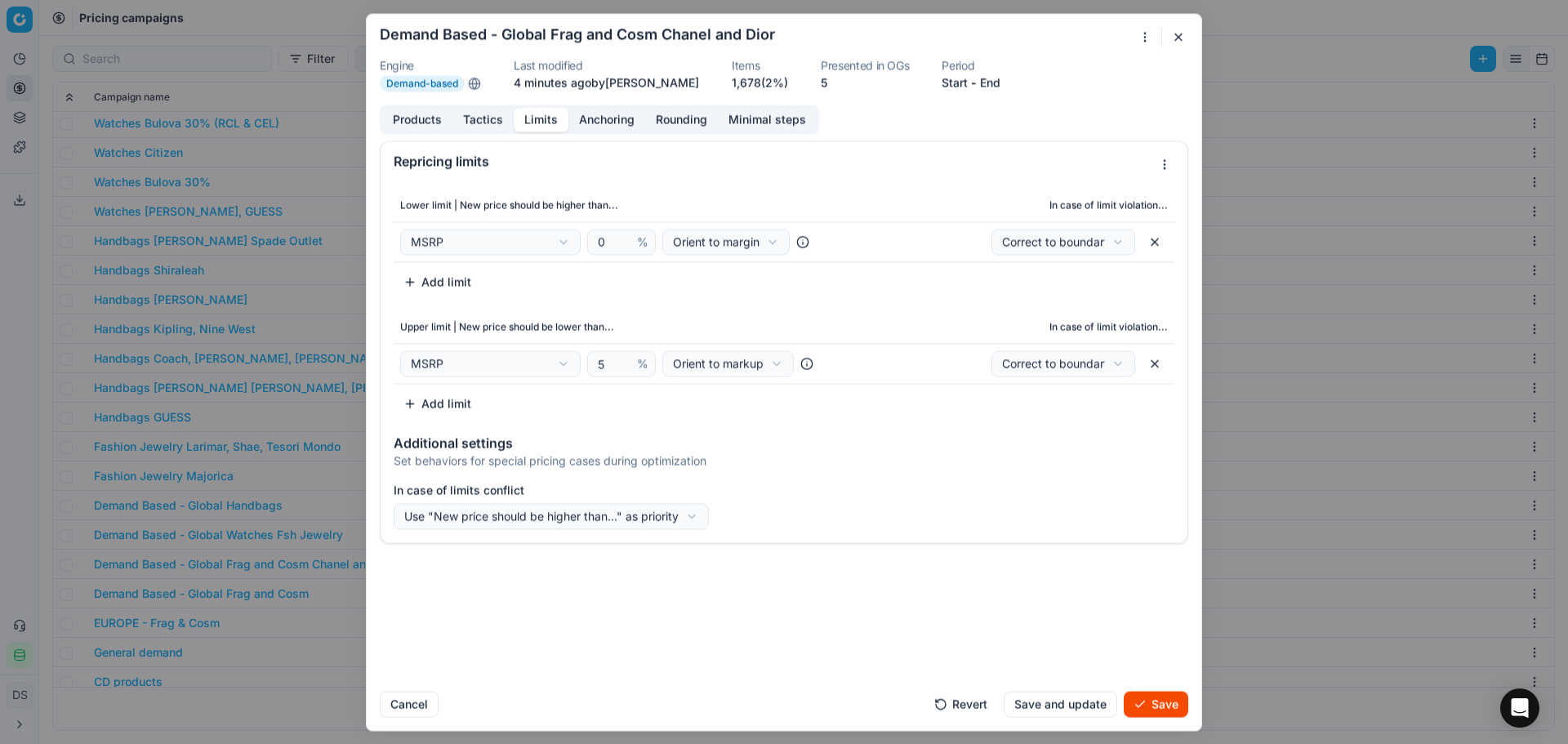
click at [720, 236] on div "We are saving PC settings. Please wait, it should take a few minutes Demand Bas…" at bounding box center [784, 372] width 1568 height 744
select select "markup"
click at [1183, 40] on button "button" at bounding box center [1178, 36] width 19 height 19
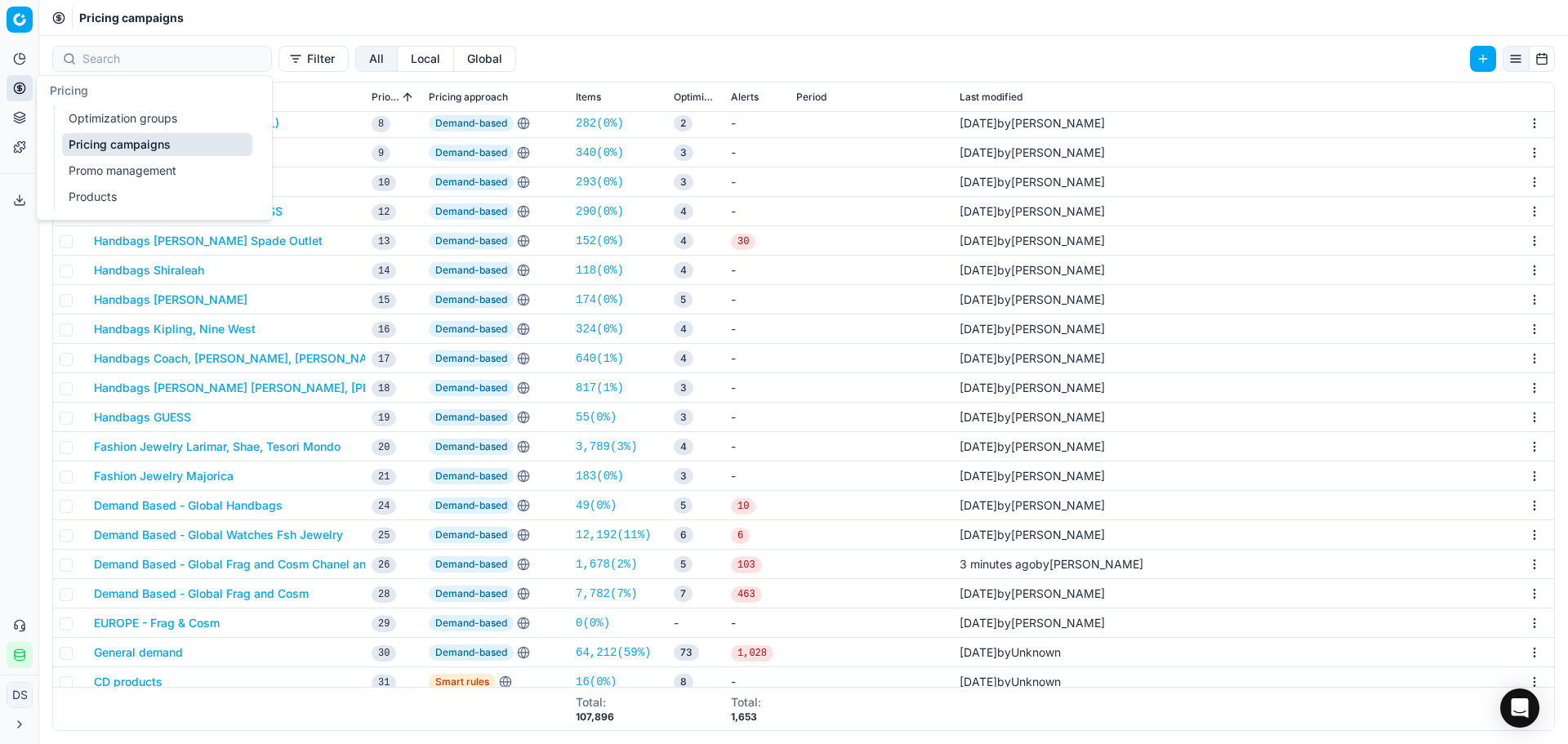
click at [102, 124] on link "Optimization groups" at bounding box center [157, 119] width 191 height 23
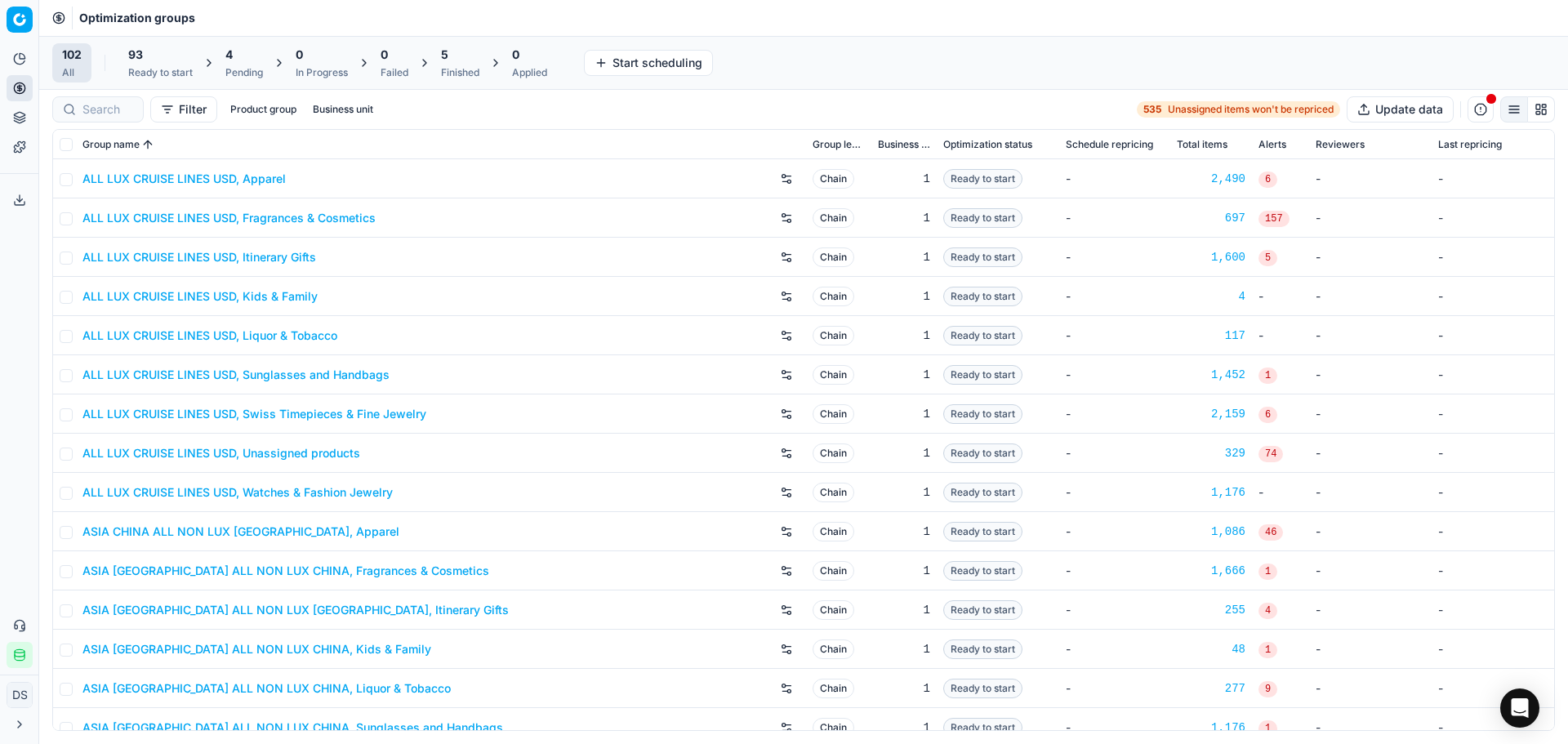
click at [469, 58] on div "5" at bounding box center [461, 55] width 38 height 16
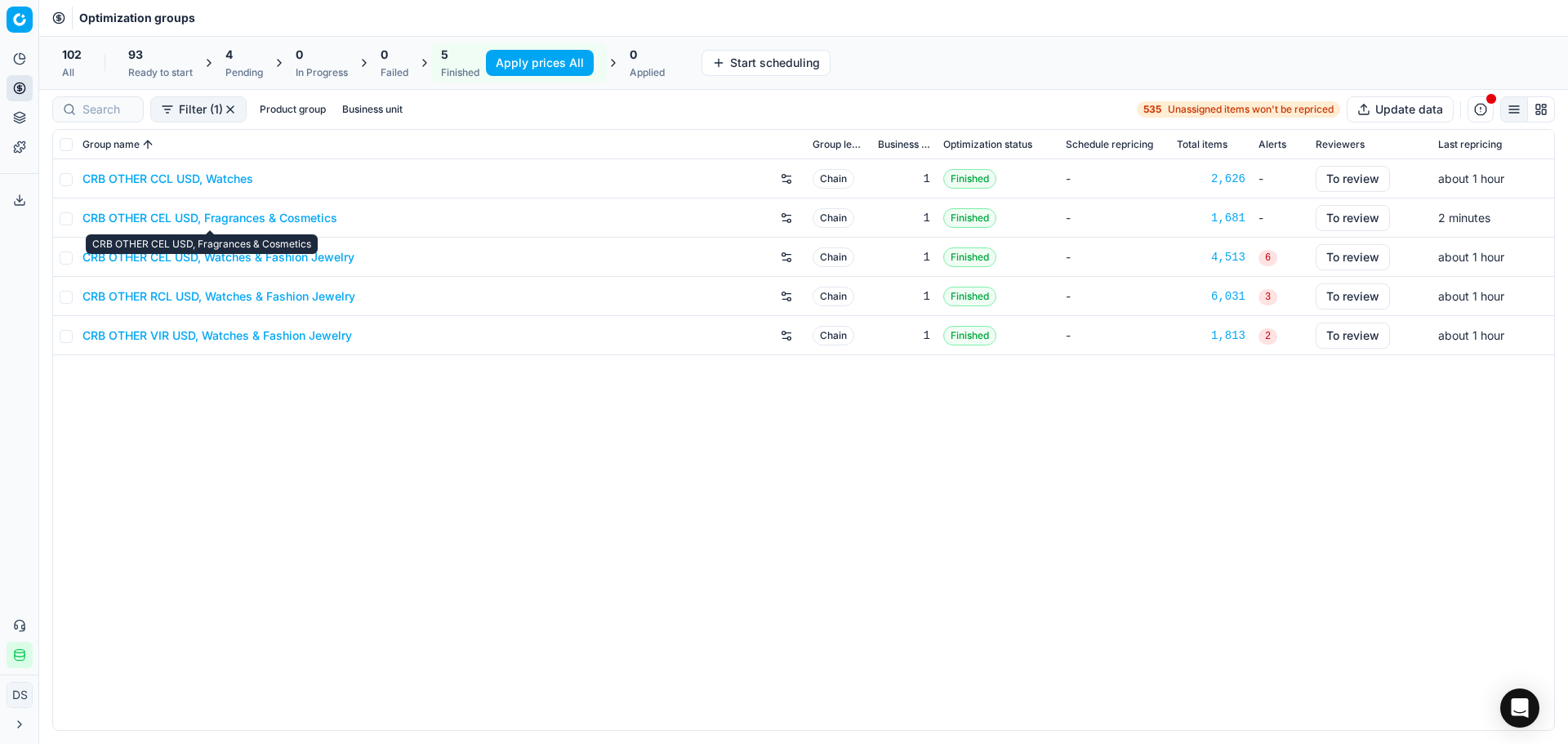
click at [228, 220] on link "CRB OTHER CEL USD, Fragrances & Cosmetics" at bounding box center [210, 217] width 255 height 16
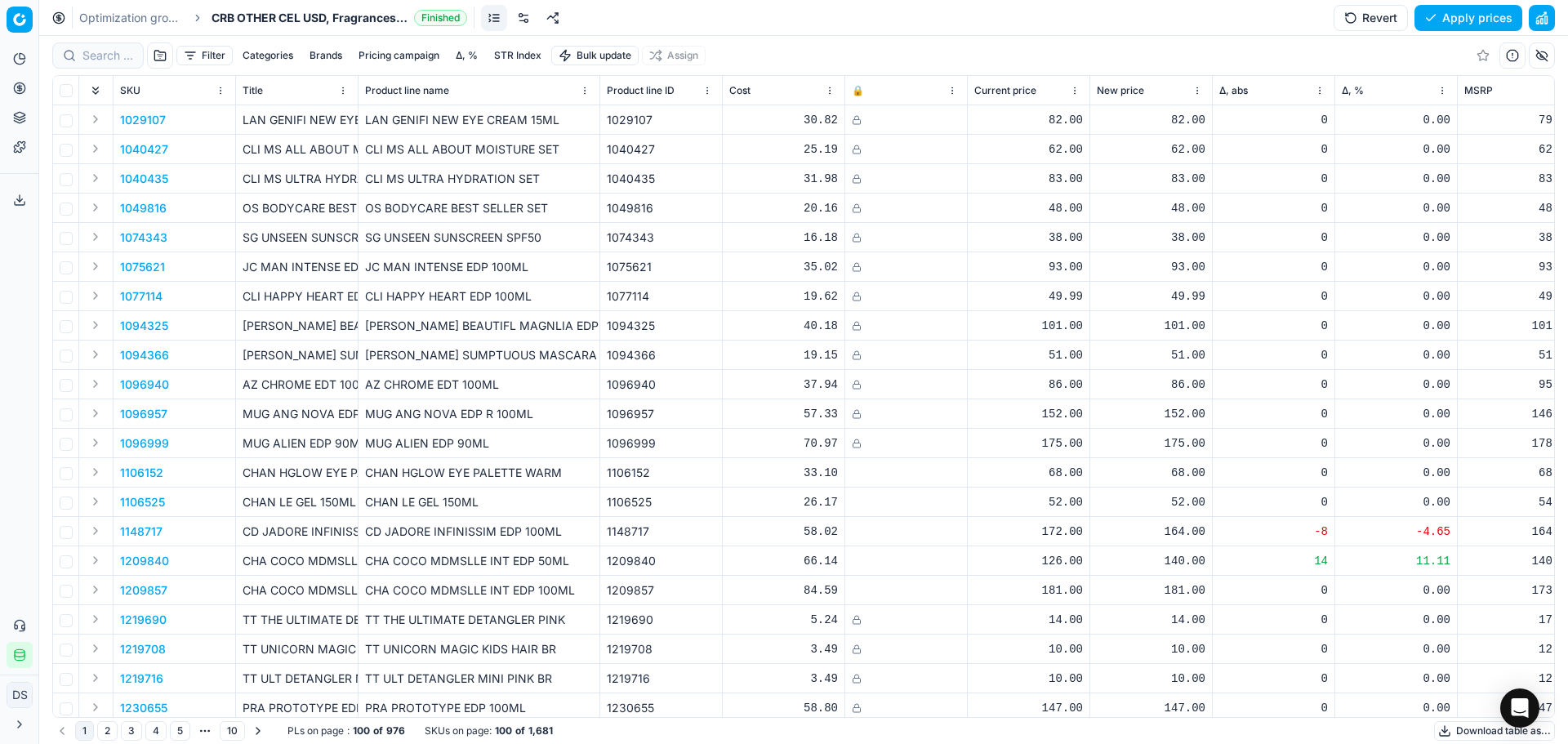
click at [1376, 11] on button "Revert" at bounding box center [1372, 17] width 75 height 26
click at [330, 60] on button "Brands" at bounding box center [326, 56] width 46 height 19
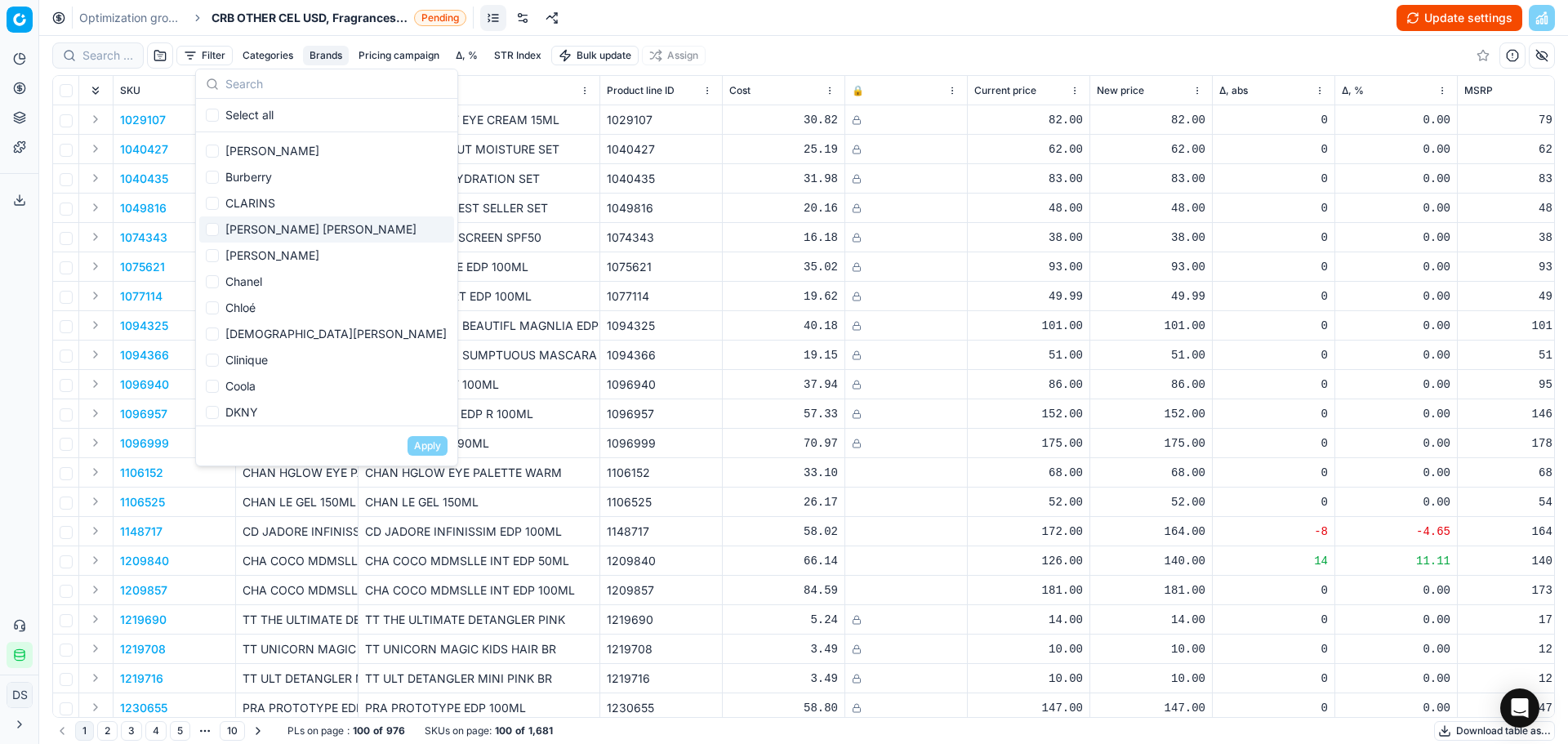
scroll to position [245, 0]
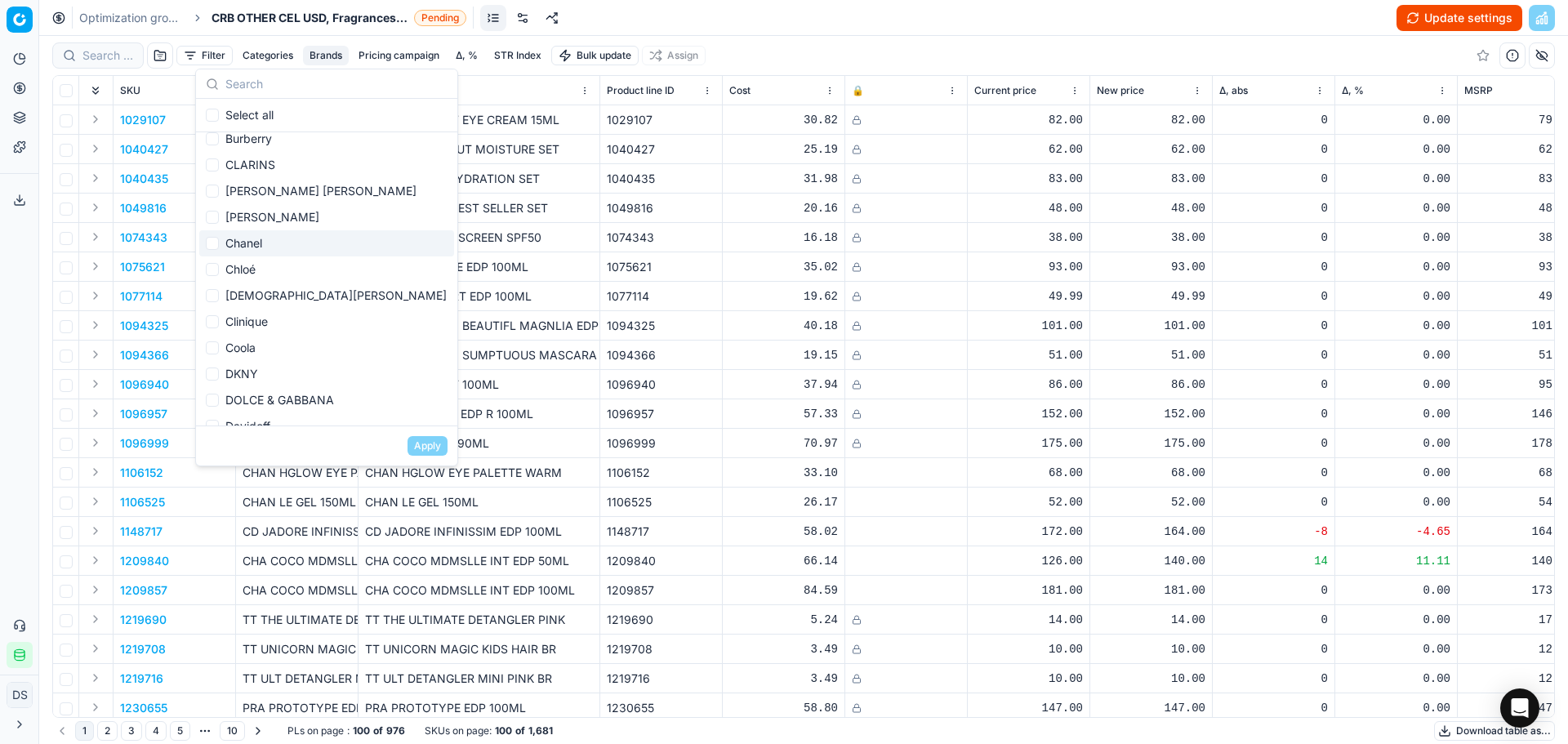
click at [261, 239] on div "Chanel" at bounding box center [327, 242] width 255 height 26
checkbox input "true"
click at [273, 296] on div "[DEMOGRAPHIC_DATA][PERSON_NAME]" at bounding box center [327, 295] width 255 height 26
checkbox input "true"
click at [424, 450] on button "Apply" at bounding box center [428, 445] width 40 height 19
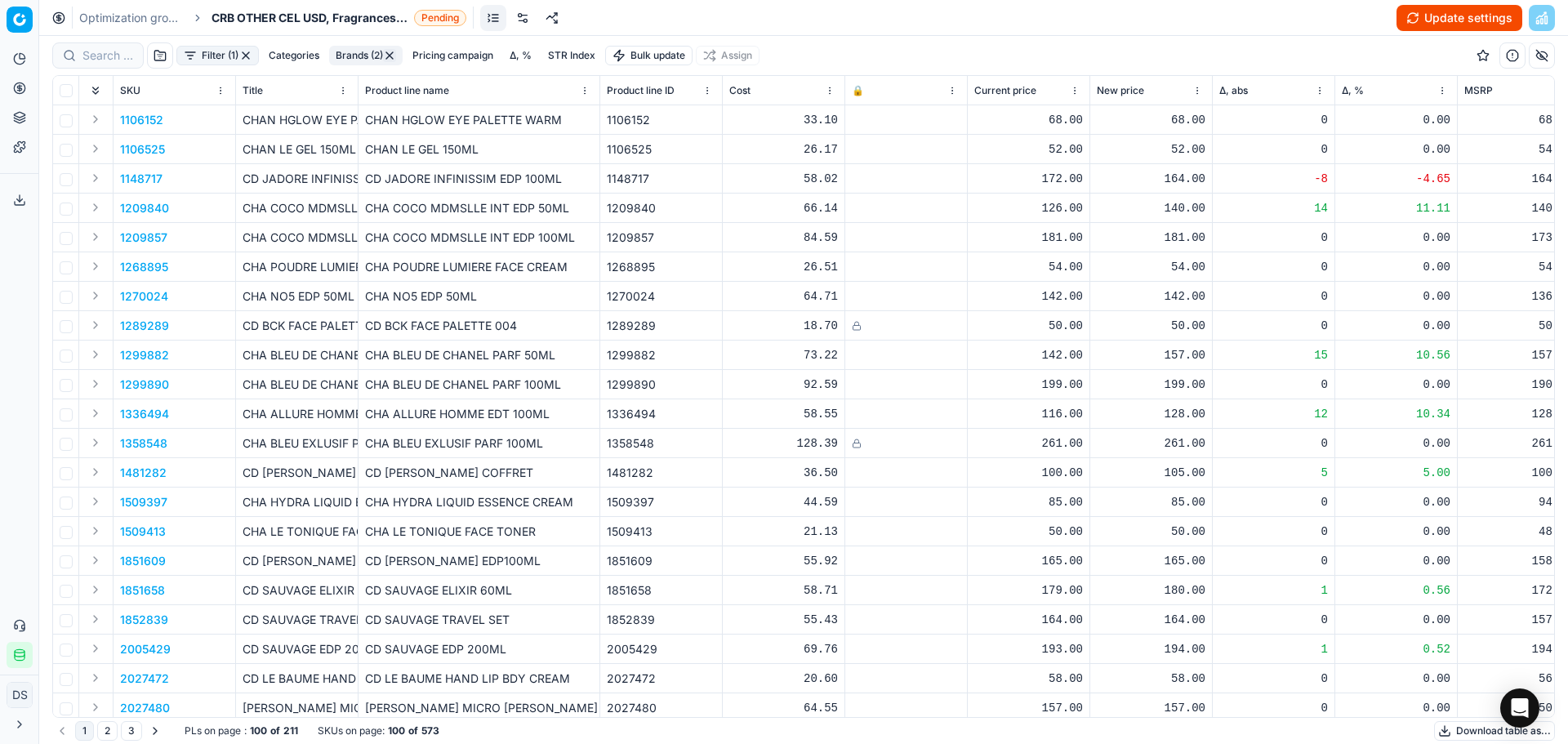
click at [225, 51] on button "Filter (1)" at bounding box center [217, 56] width 82 height 19
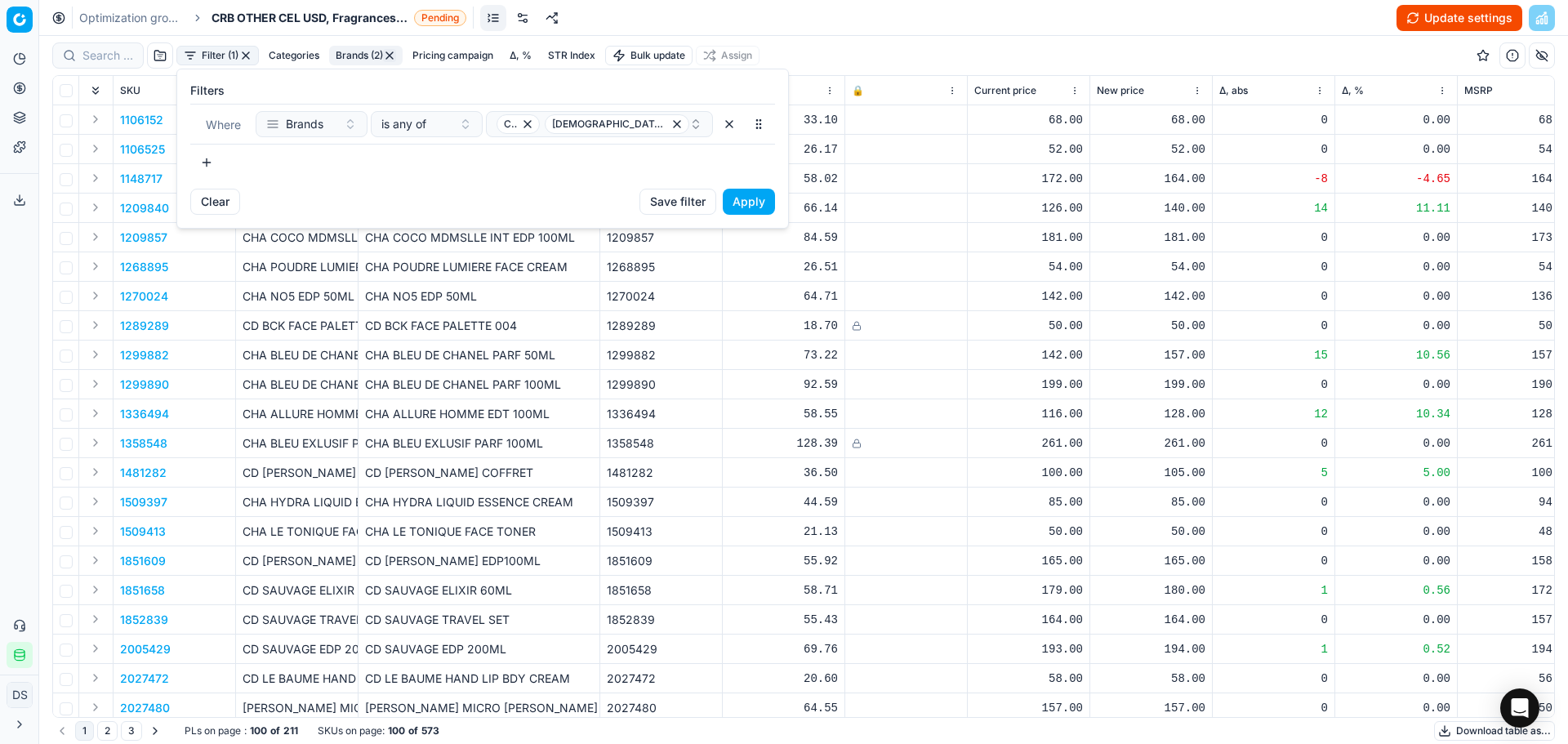
click at [211, 168] on button "button" at bounding box center [207, 162] width 33 height 26
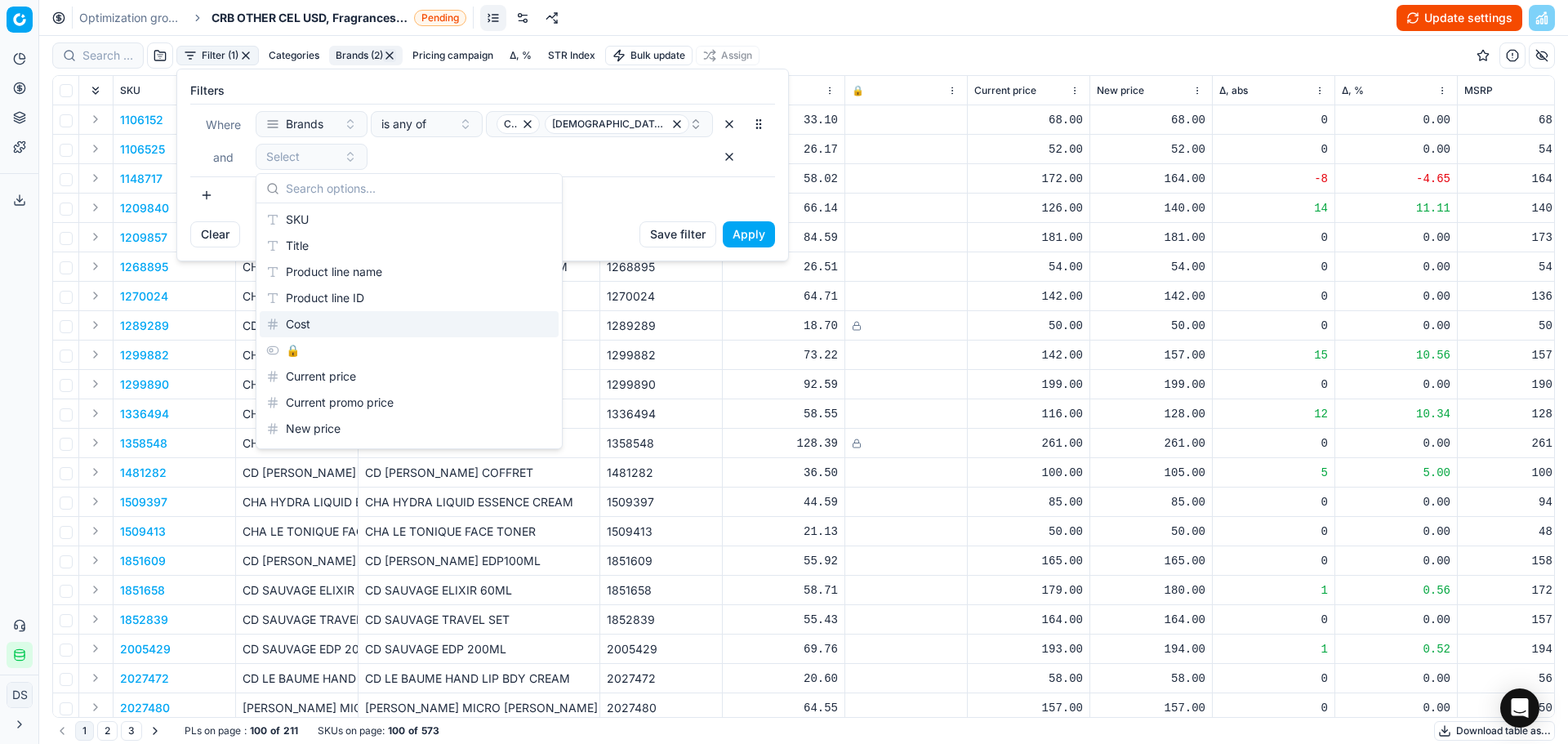
click at [1478, 13] on html "Pricing platform Analytics Pricing Product portfolio Templates Export service 2…" at bounding box center [784, 372] width 1568 height 744
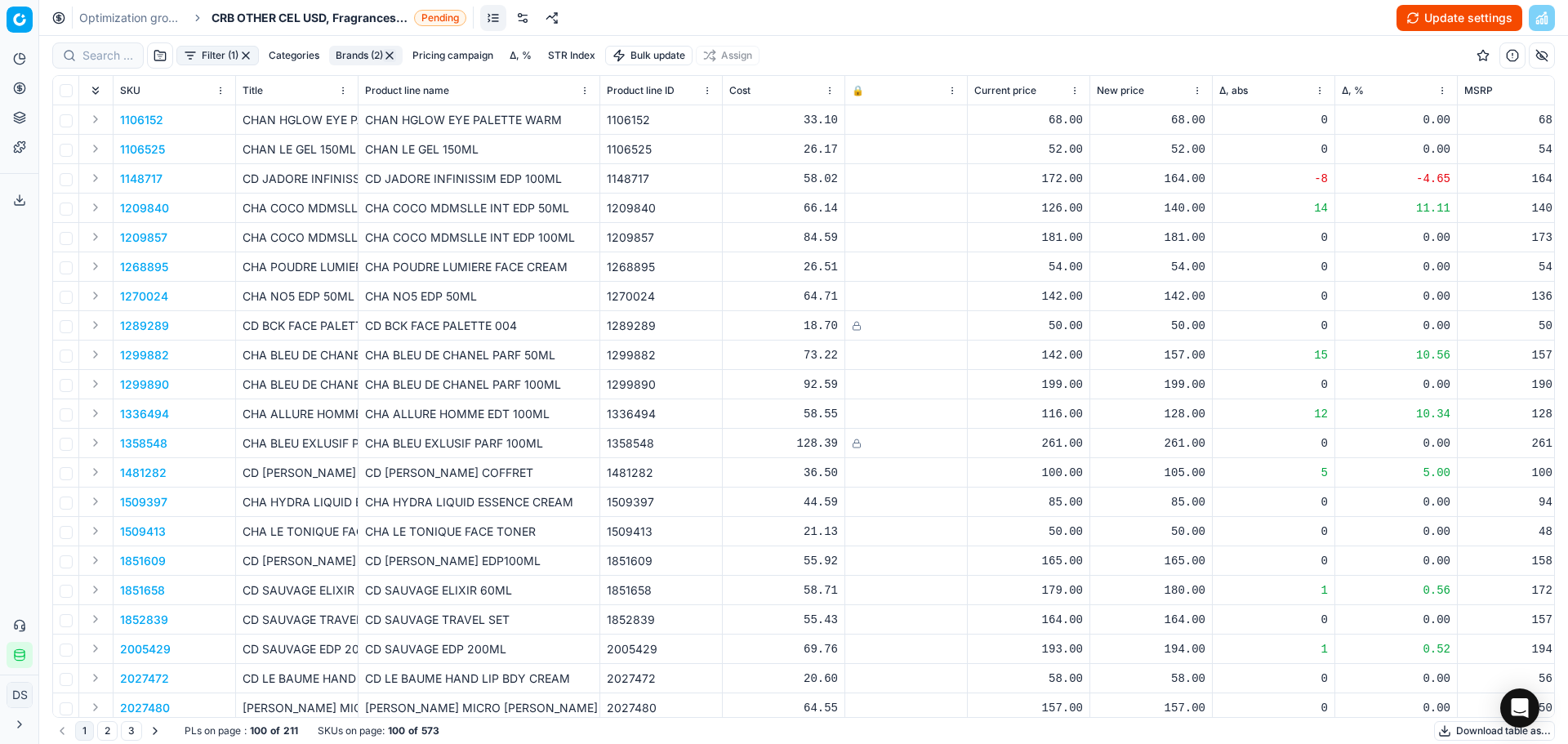
click at [1473, 18] on button "Update settings" at bounding box center [1459, 17] width 125 height 26
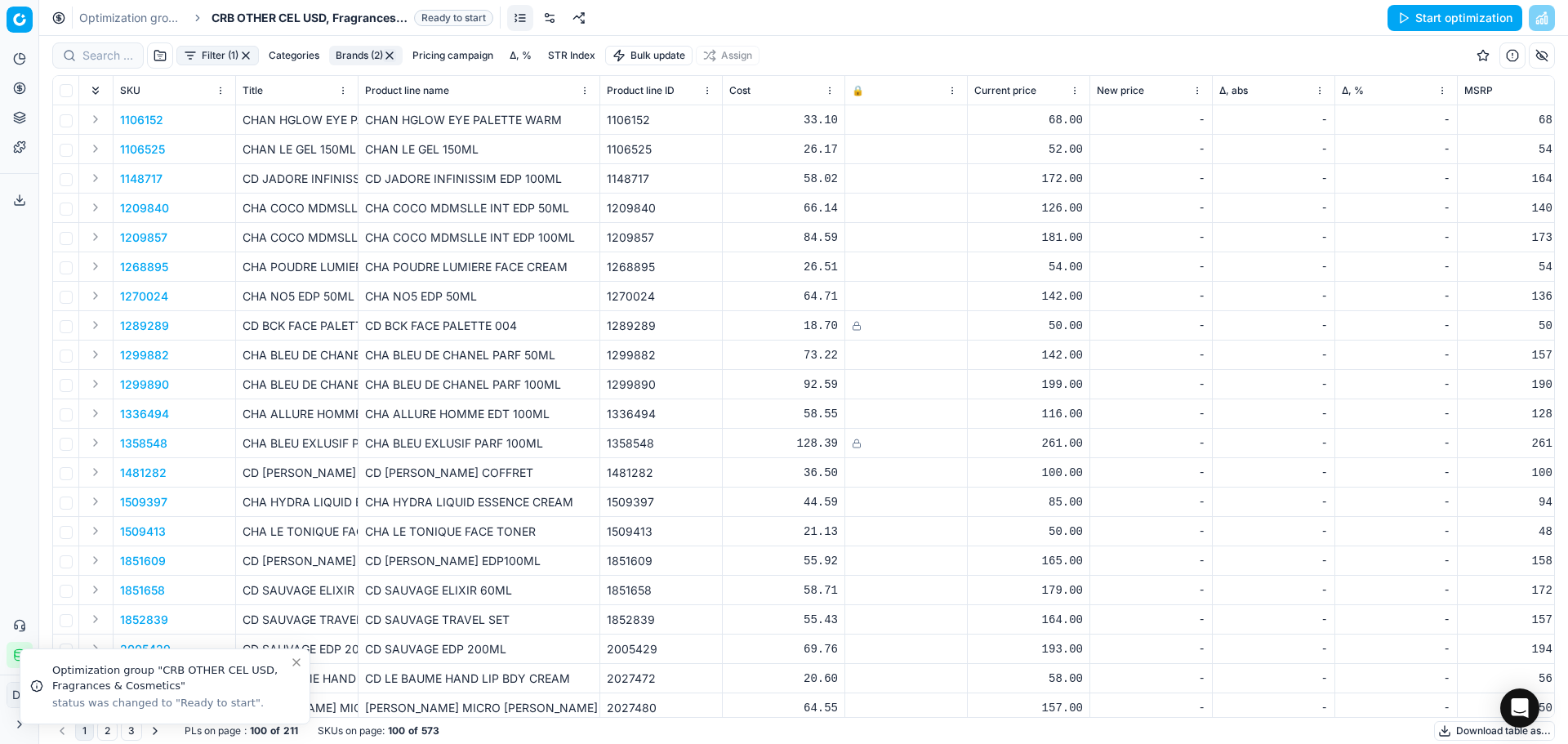
click at [364, 58] on button "Brands (2)" at bounding box center [366, 56] width 74 height 19
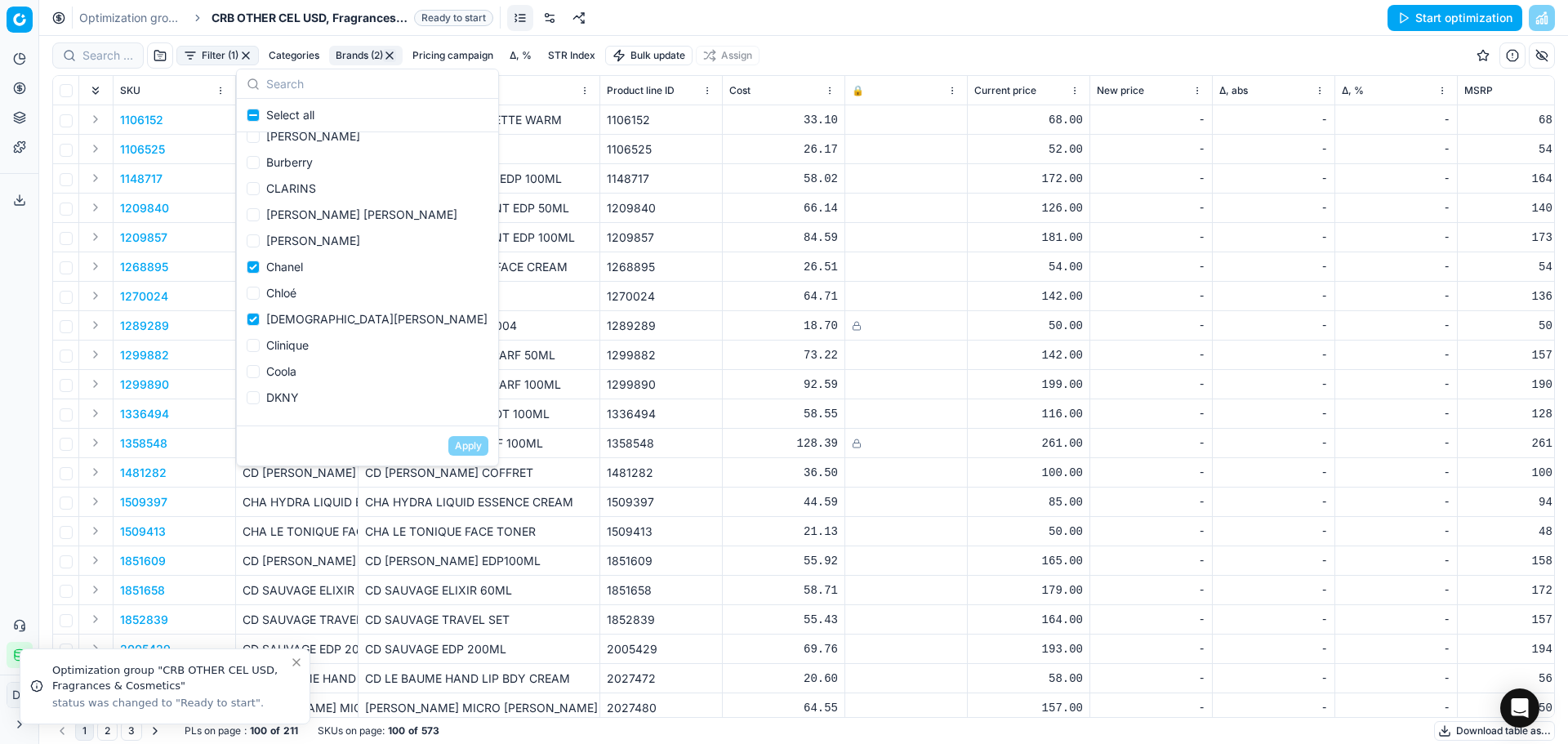
scroll to position [245, 0]
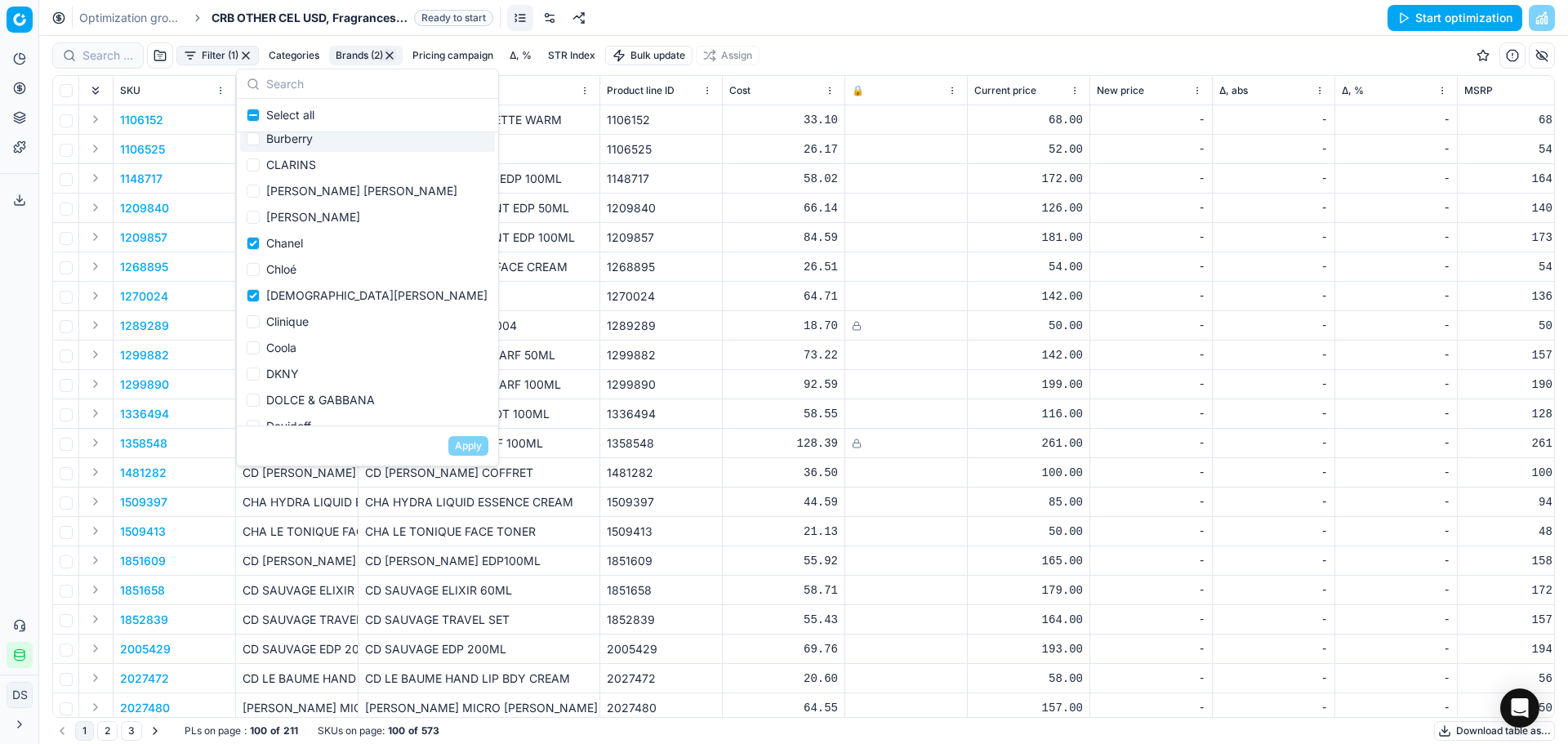
click at [196, 58] on button "Filter (1)" at bounding box center [217, 56] width 82 height 19
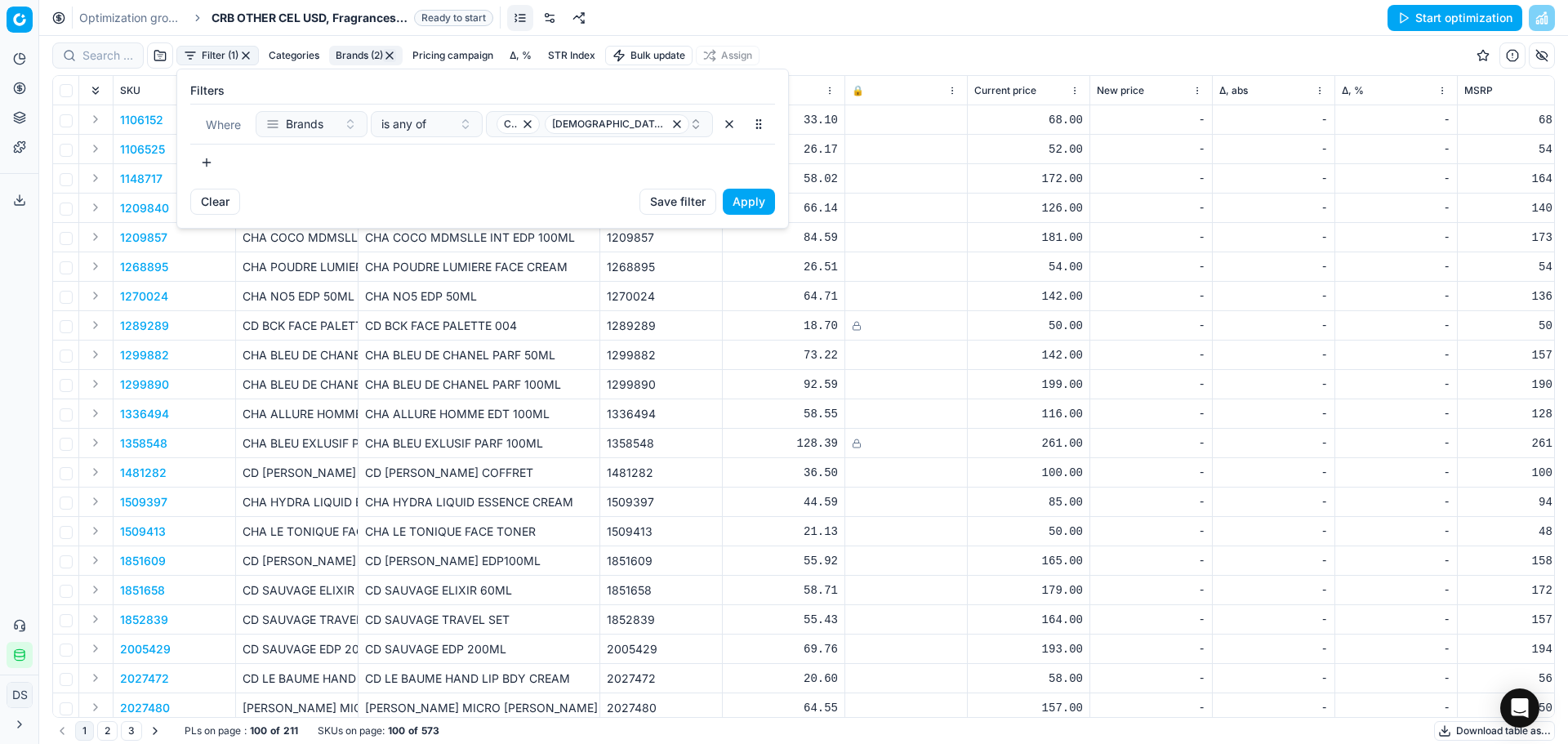
click at [216, 163] on button "button" at bounding box center [207, 162] width 33 height 26
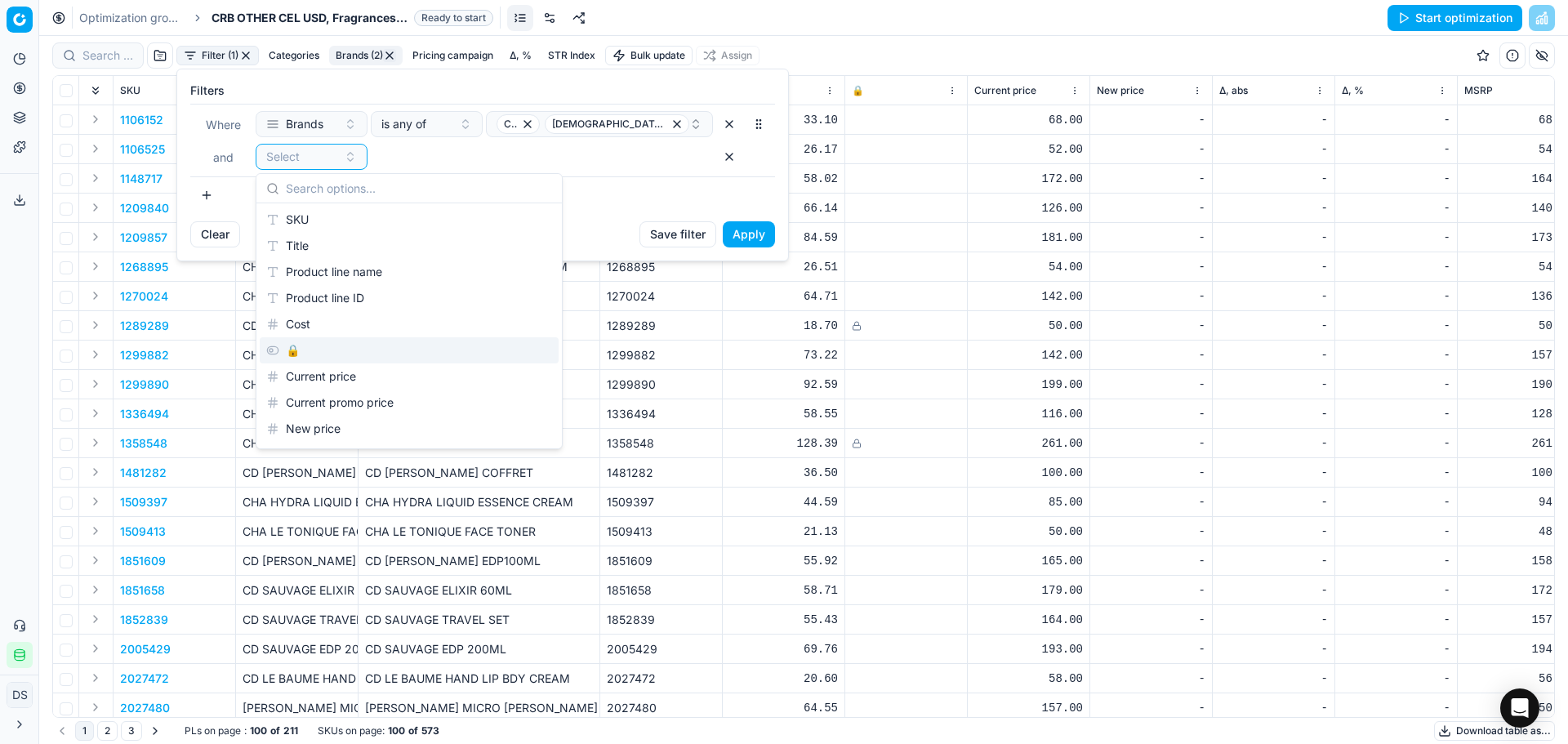
click at [345, 344] on div "🔒" at bounding box center [409, 349] width 299 height 26
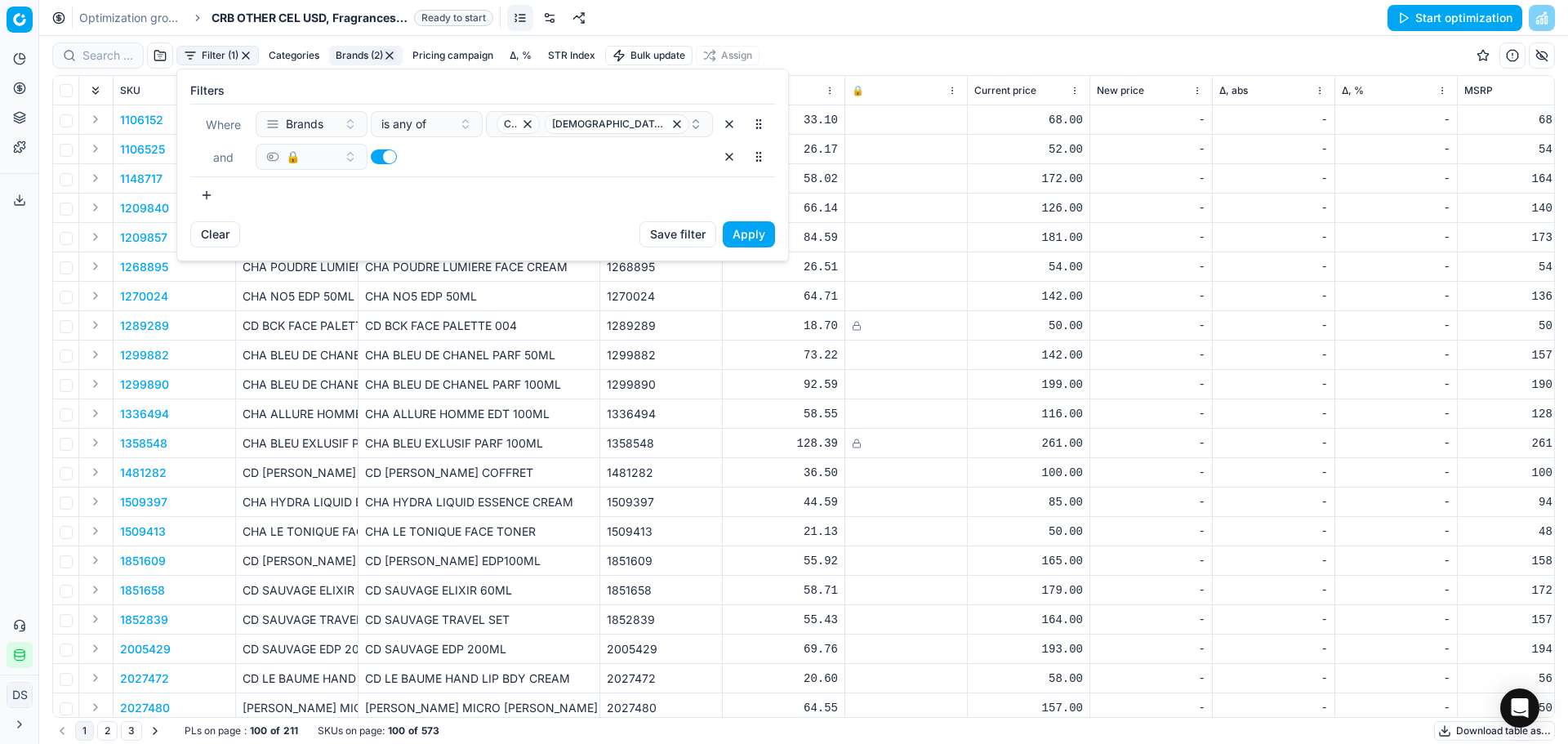
click at [390, 153] on button "button" at bounding box center [383, 156] width 26 height 14
checkbox input "false"
click at [768, 233] on button "Apply" at bounding box center [749, 234] width 53 height 26
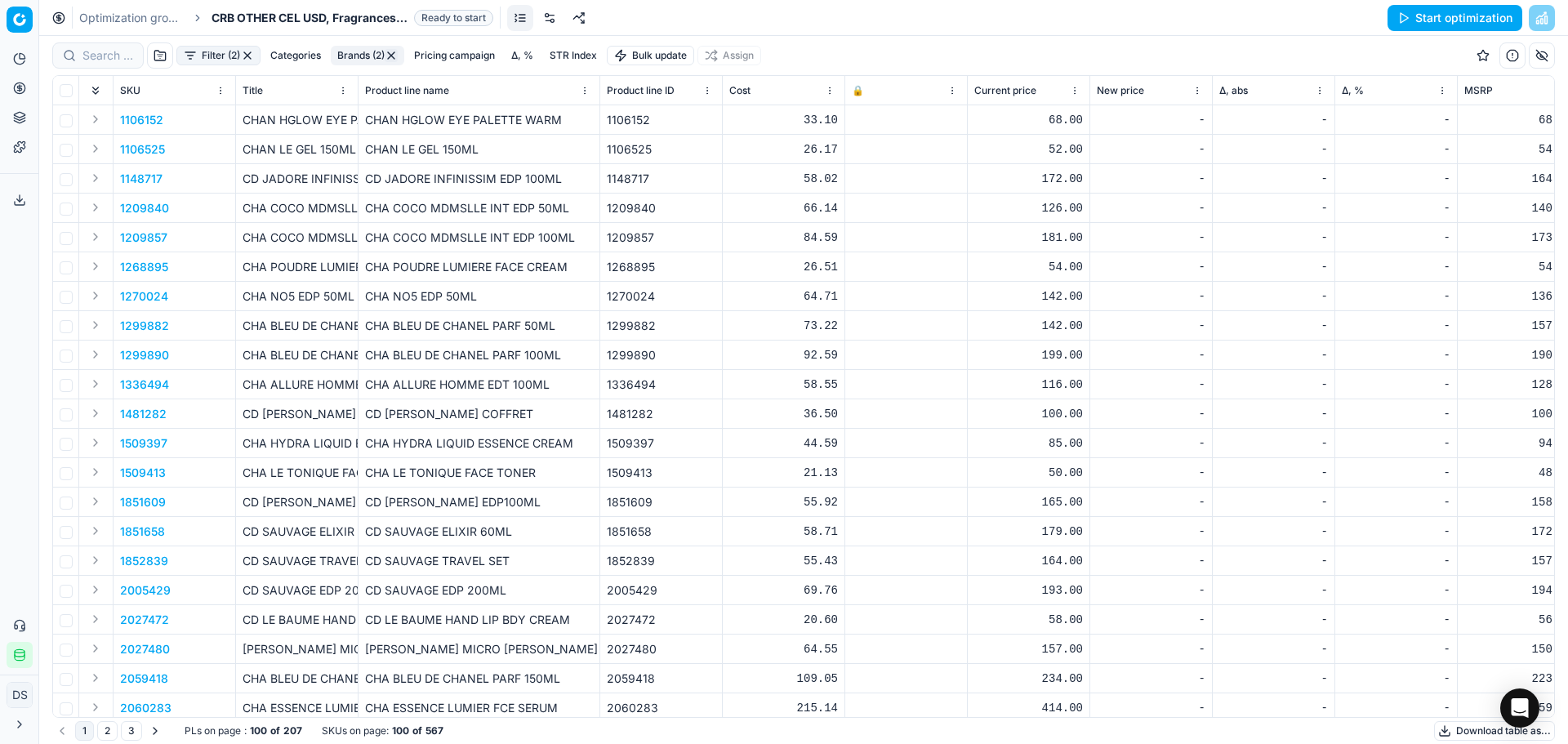
click at [229, 58] on button "Filter (2)" at bounding box center [218, 56] width 84 height 19
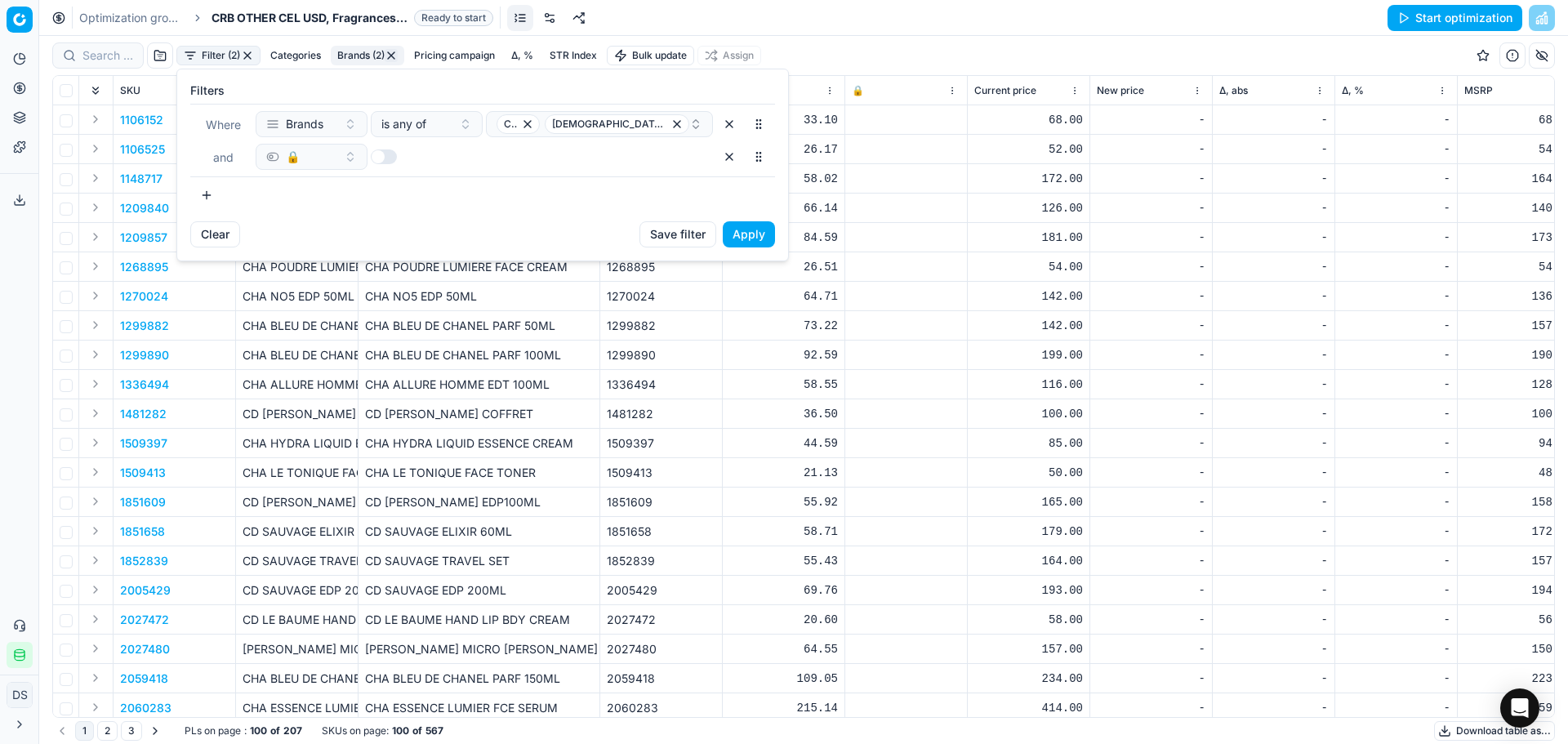
click at [380, 158] on button "button" at bounding box center [383, 156] width 26 height 14
checkbox input "true"
click at [763, 240] on button "Apply" at bounding box center [749, 234] width 53 height 26
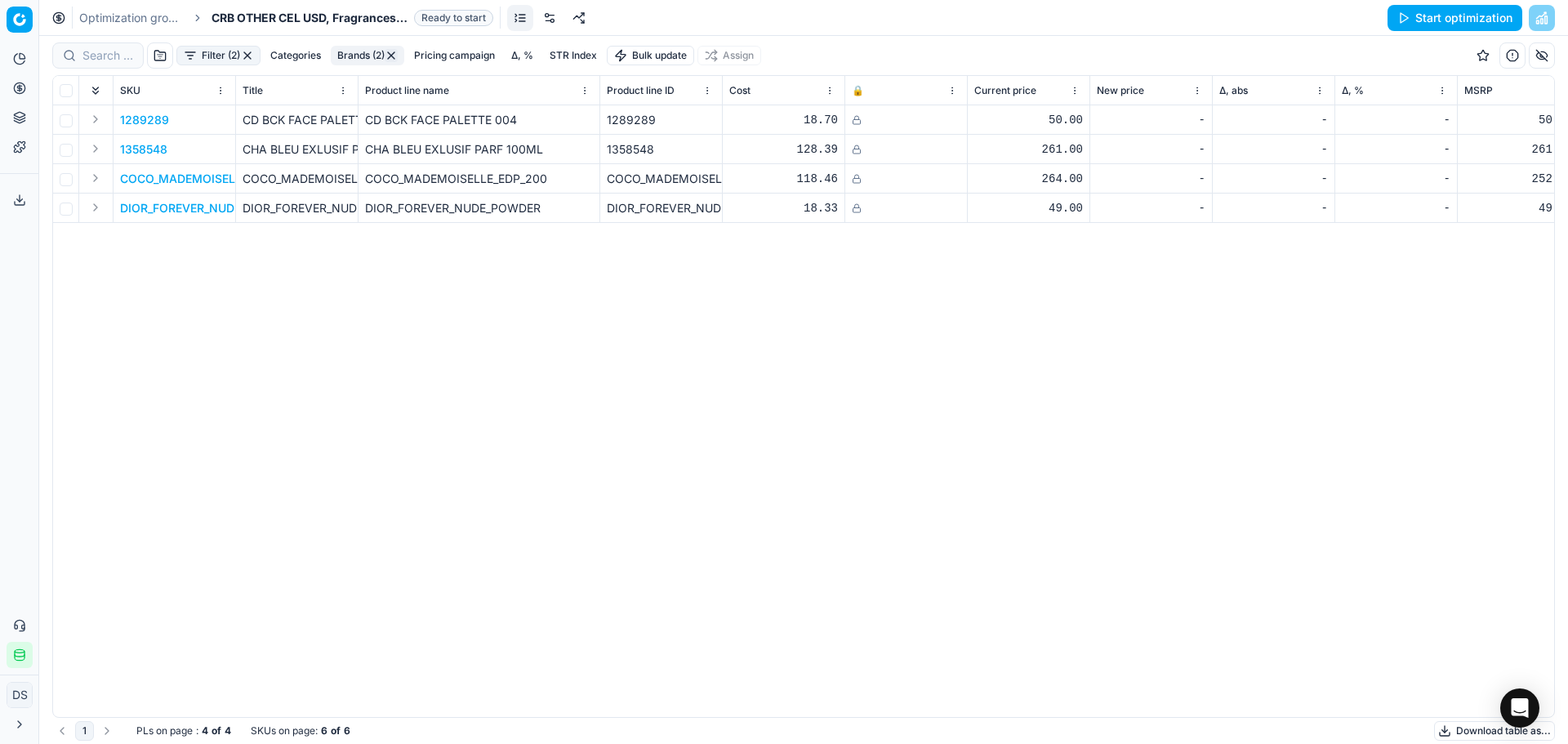
click at [239, 62] on button "Filter (2)" at bounding box center [218, 56] width 84 height 19
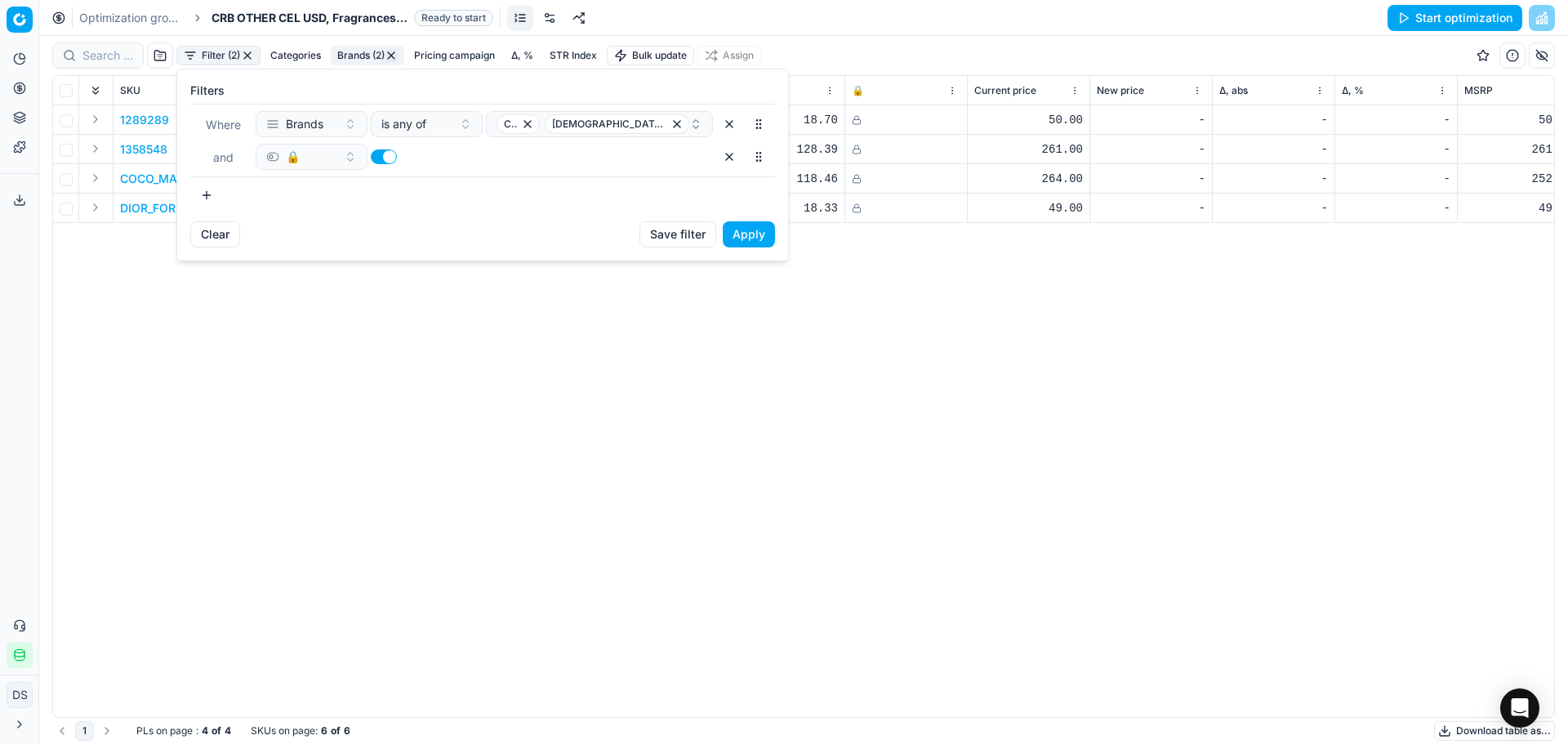
click at [380, 159] on button "button" at bounding box center [383, 156] width 26 height 14
click at [380, 160] on button "button" at bounding box center [383, 156] width 26 height 14
checkbox input "true"
click at [723, 152] on button "button" at bounding box center [729, 156] width 26 height 26
click at [740, 198] on button "Apply" at bounding box center [749, 201] width 53 height 26
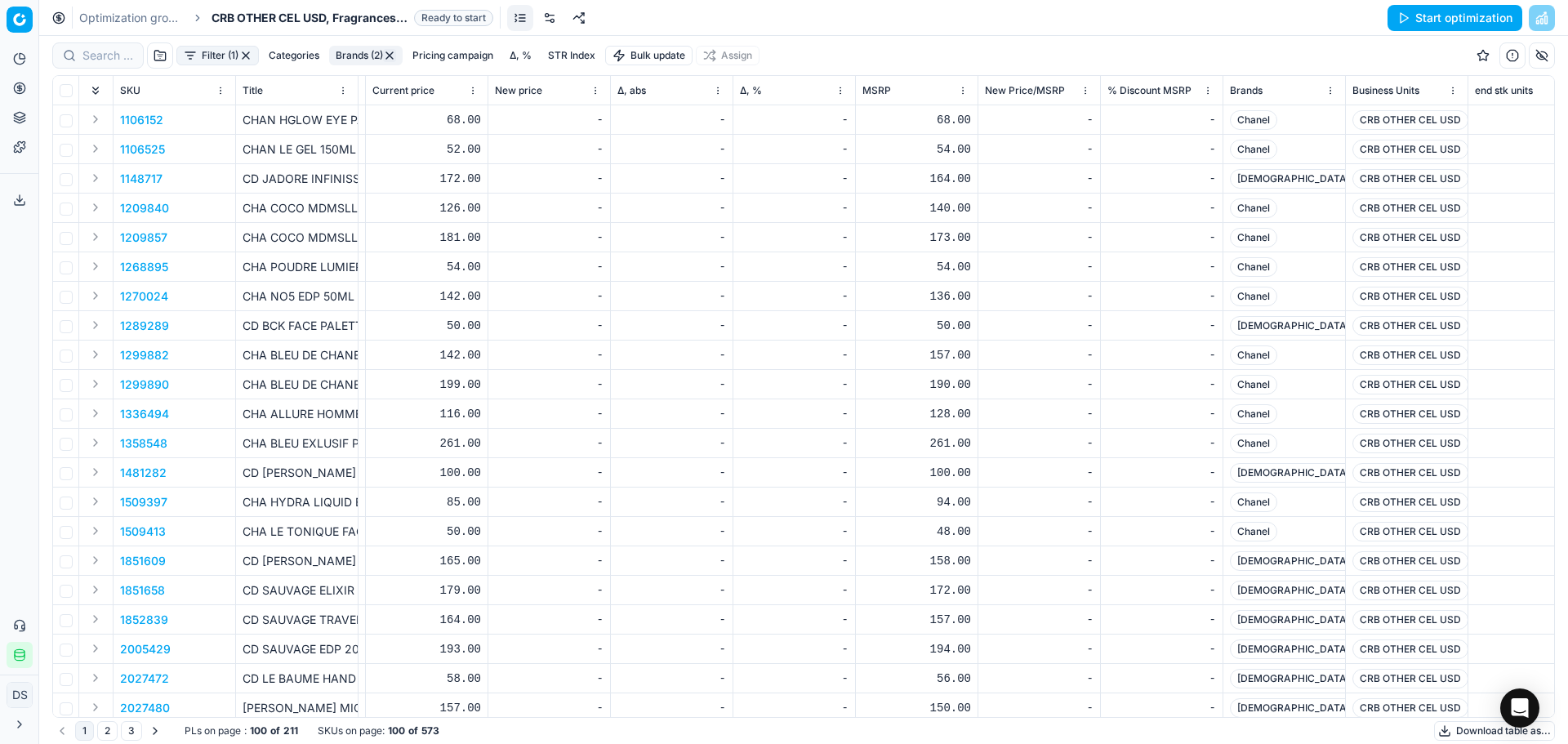
scroll to position [0, 608]
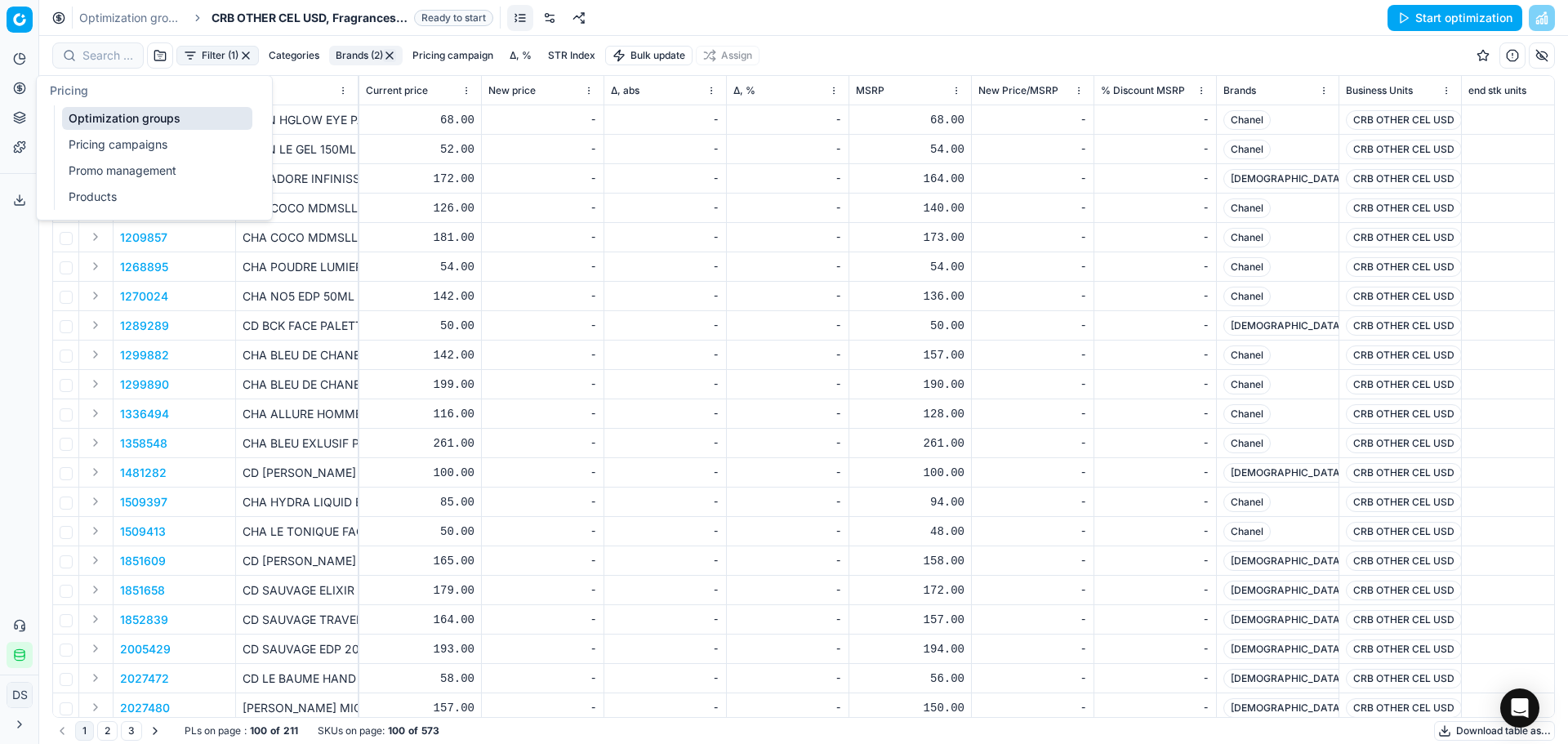
click at [27, 87] on button "Pricing" at bounding box center [19, 87] width 26 height 26
click at [125, 140] on link "Pricing campaigns" at bounding box center [157, 145] width 191 height 23
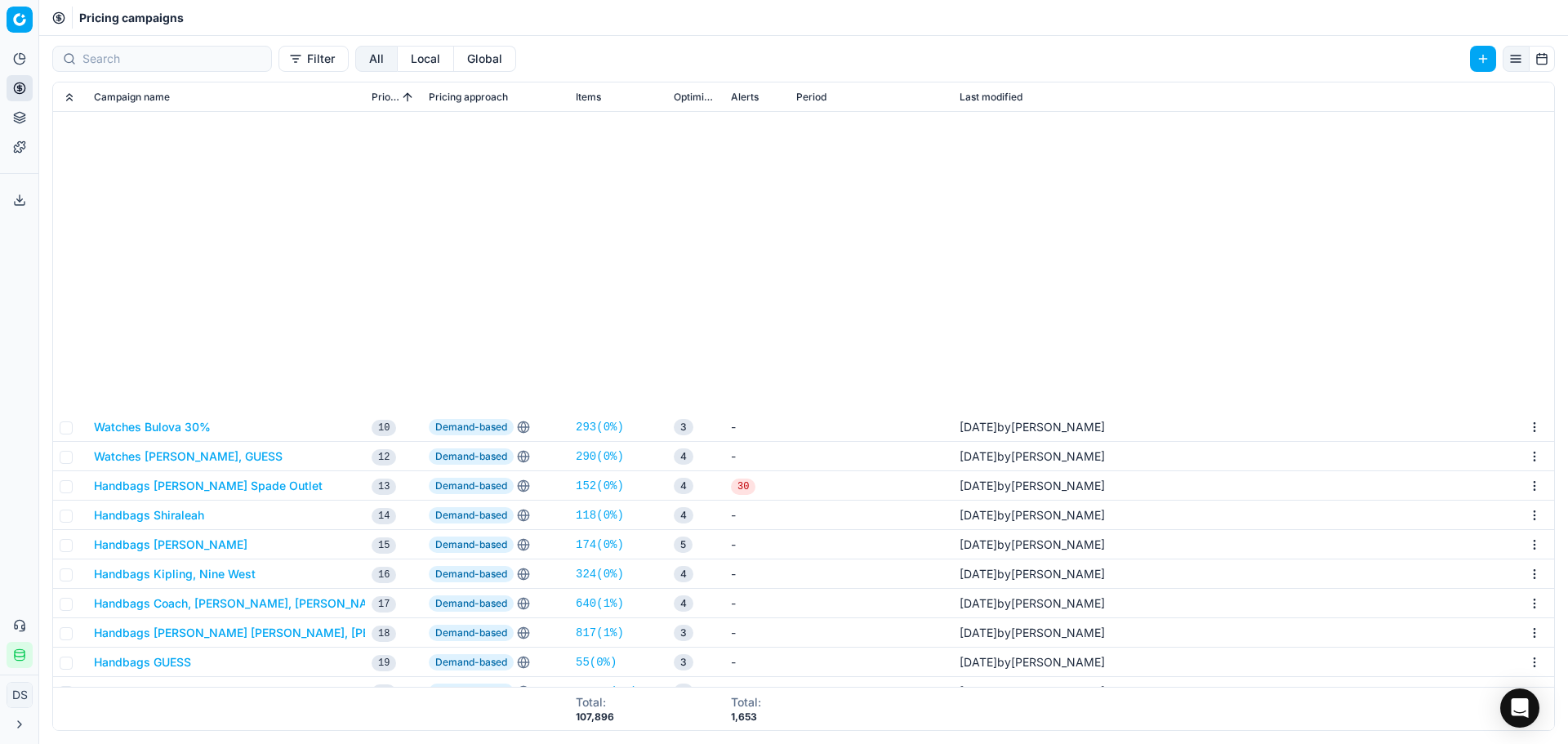
scroll to position [408, 0]
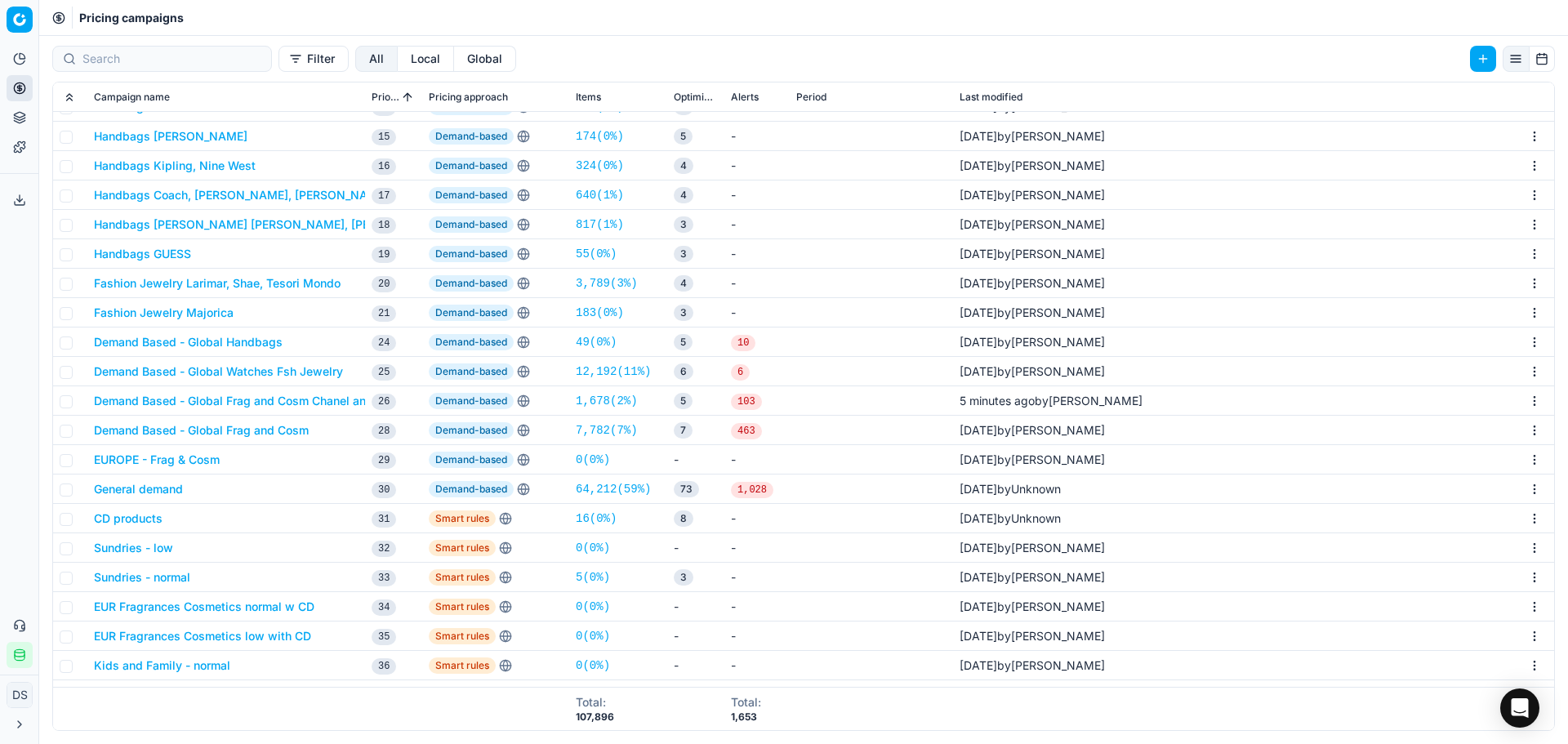
click at [263, 400] on button "Demand Based - Global Frag and Cosm Chanel and Dior" at bounding box center [246, 400] width 305 height 16
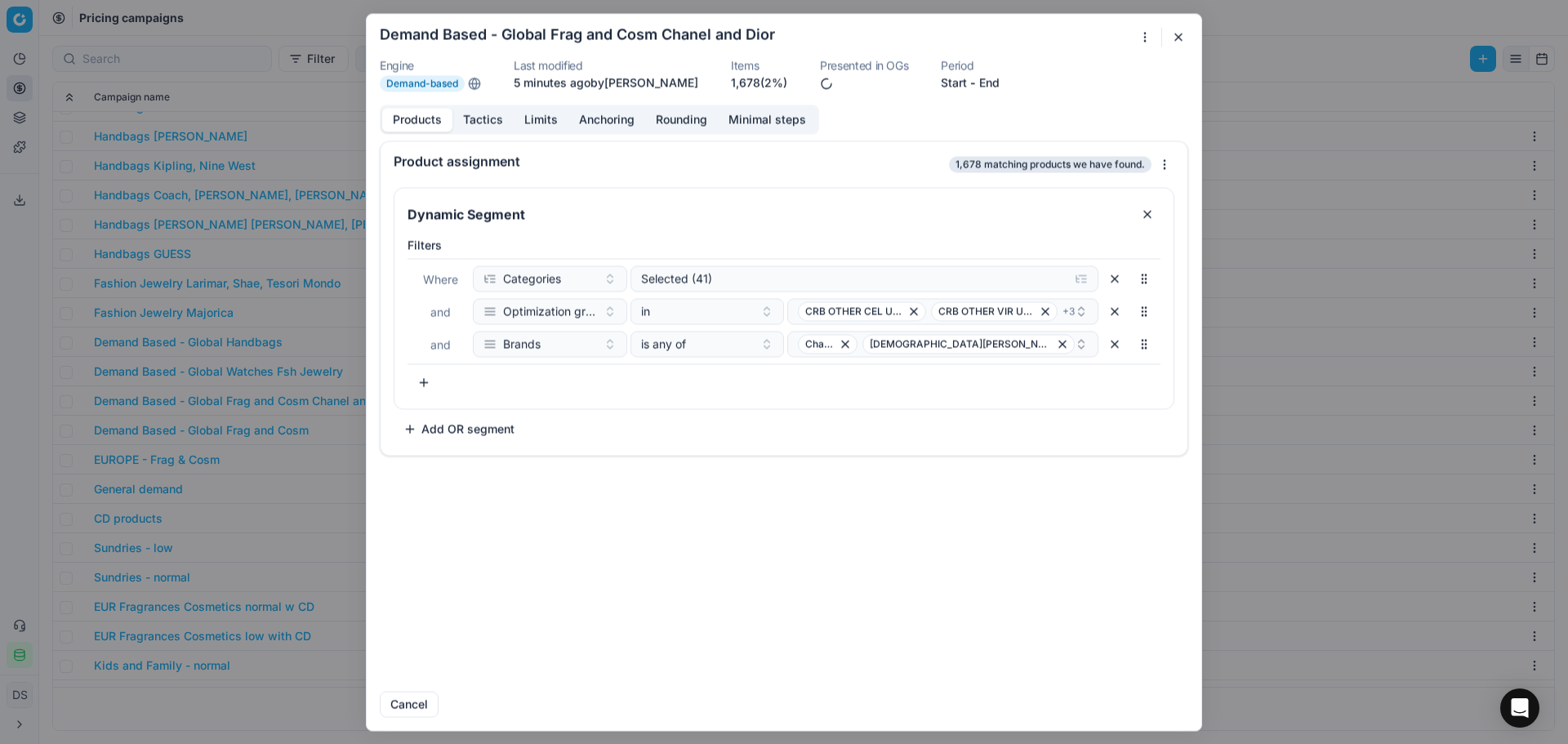
click at [493, 124] on button "Tactics" at bounding box center [483, 120] width 61 height 24
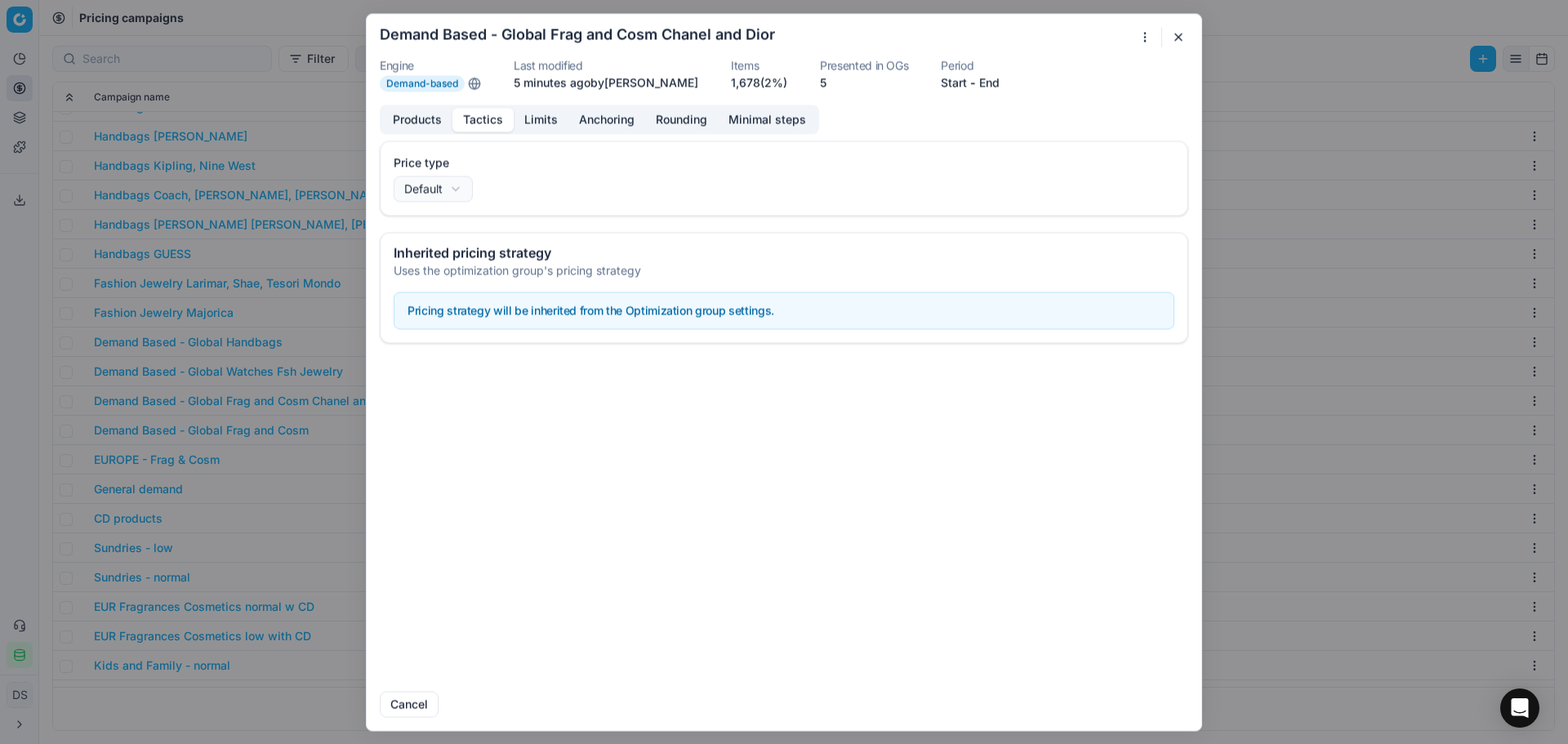
click at [524, 121] on button "Limits" at bounding box center [540, 120] width 55 height 24
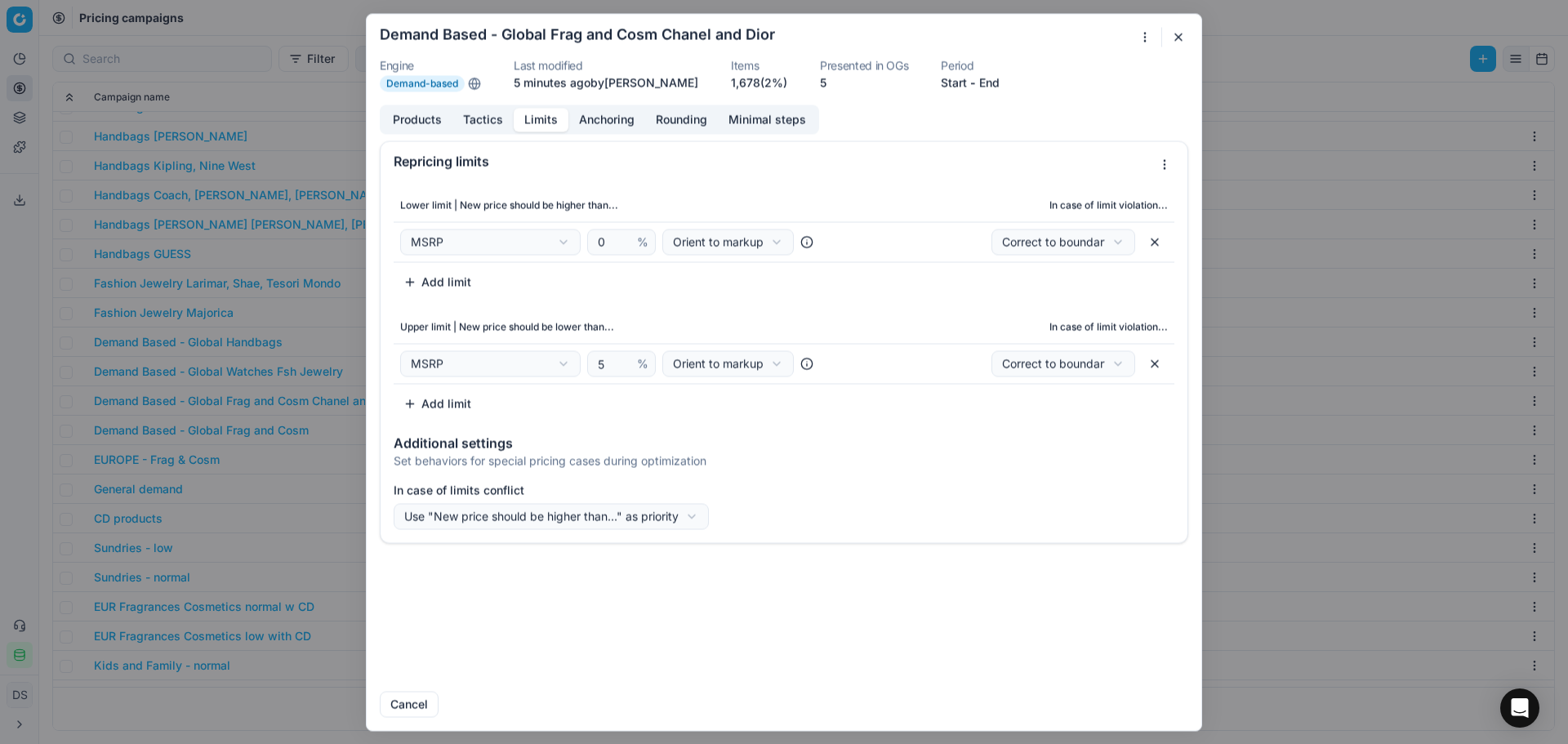
click at [446, 399] on button "Add limit" at bounding box center [437, 403] width 87 height 26
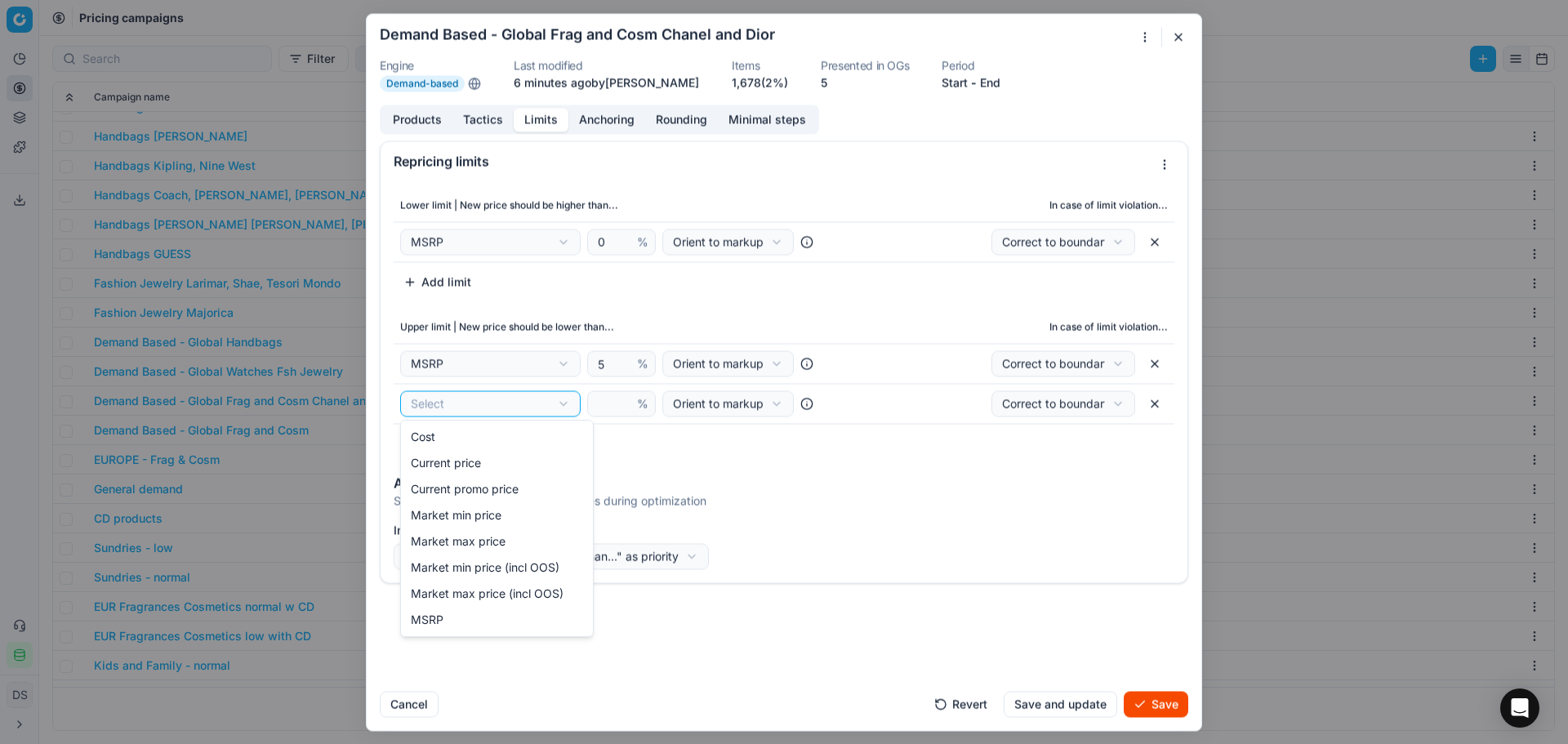
click at [464, 399] on div "We are saving PC settings. Please wait, it should take a few minutes Demand Bas…" at bounding box center [784, 372] width 1568 height 744
select select "last_price"
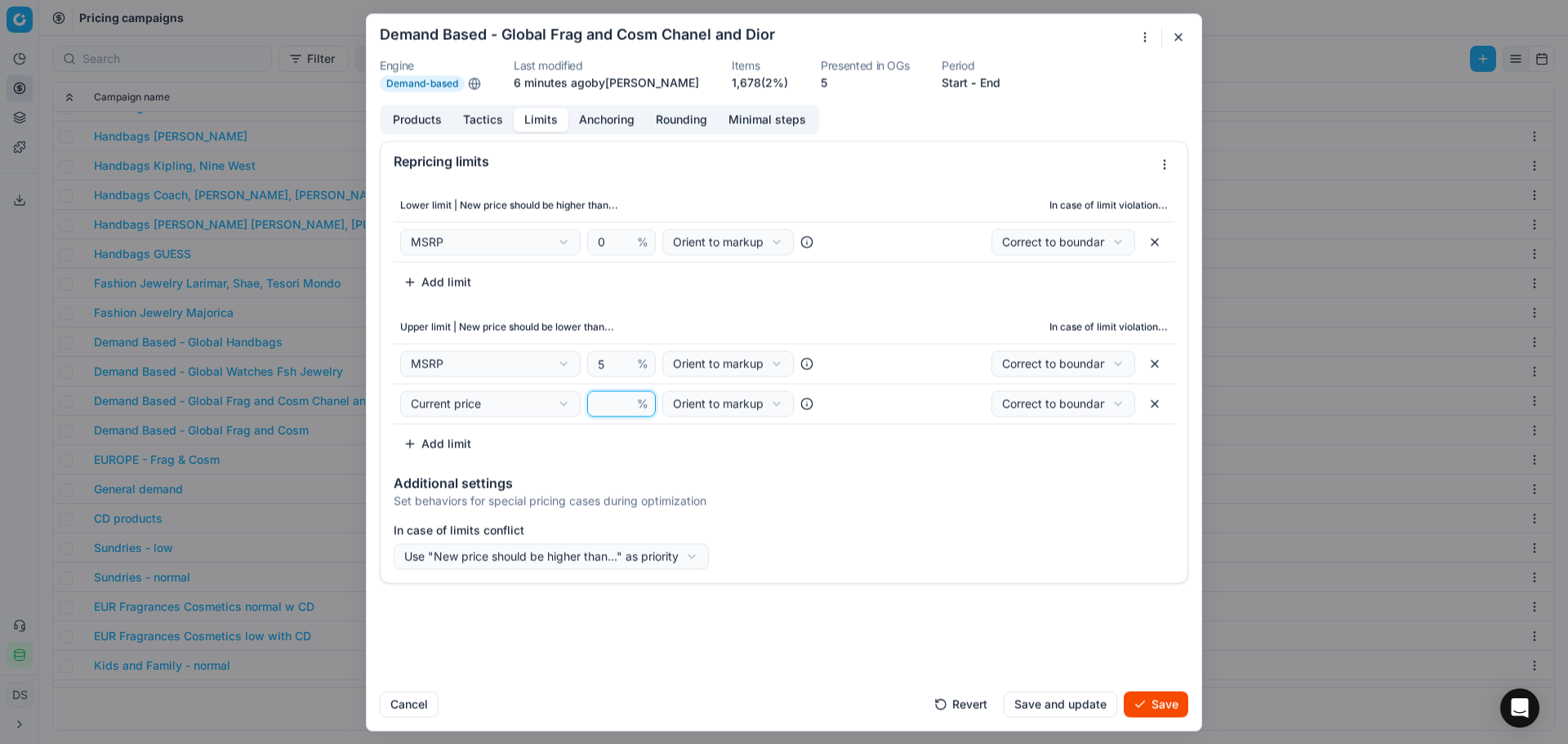
click at [599, 405] on input "number" at bounding box center [614, 403] width 39 height 25
type input "5"
click at [637, 550] on div "We are saving PC settings. Please wait, it should take a few minutes Demand Bas…" at bounding box center [784, 372] width 1568 height 744
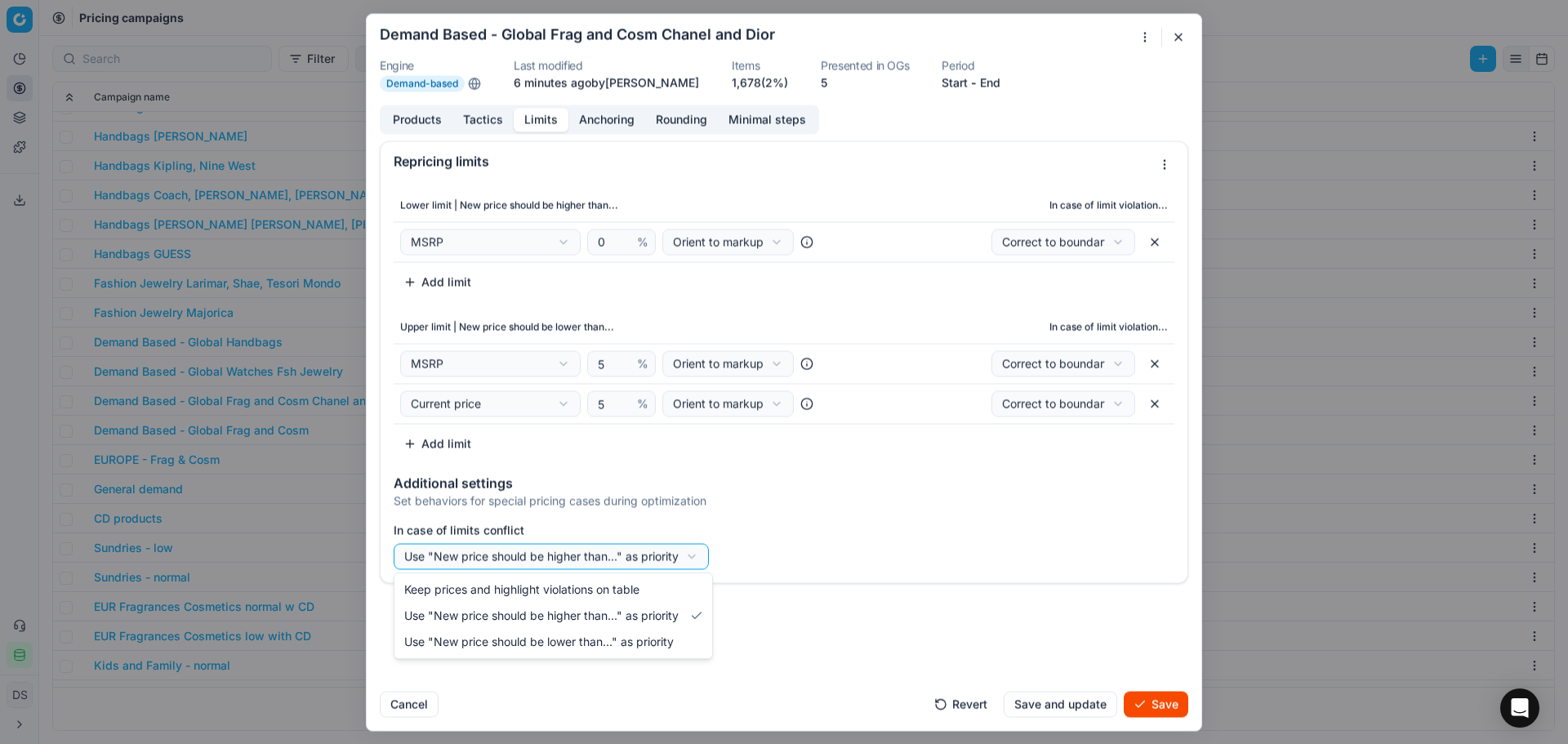
select select "no_reprice"
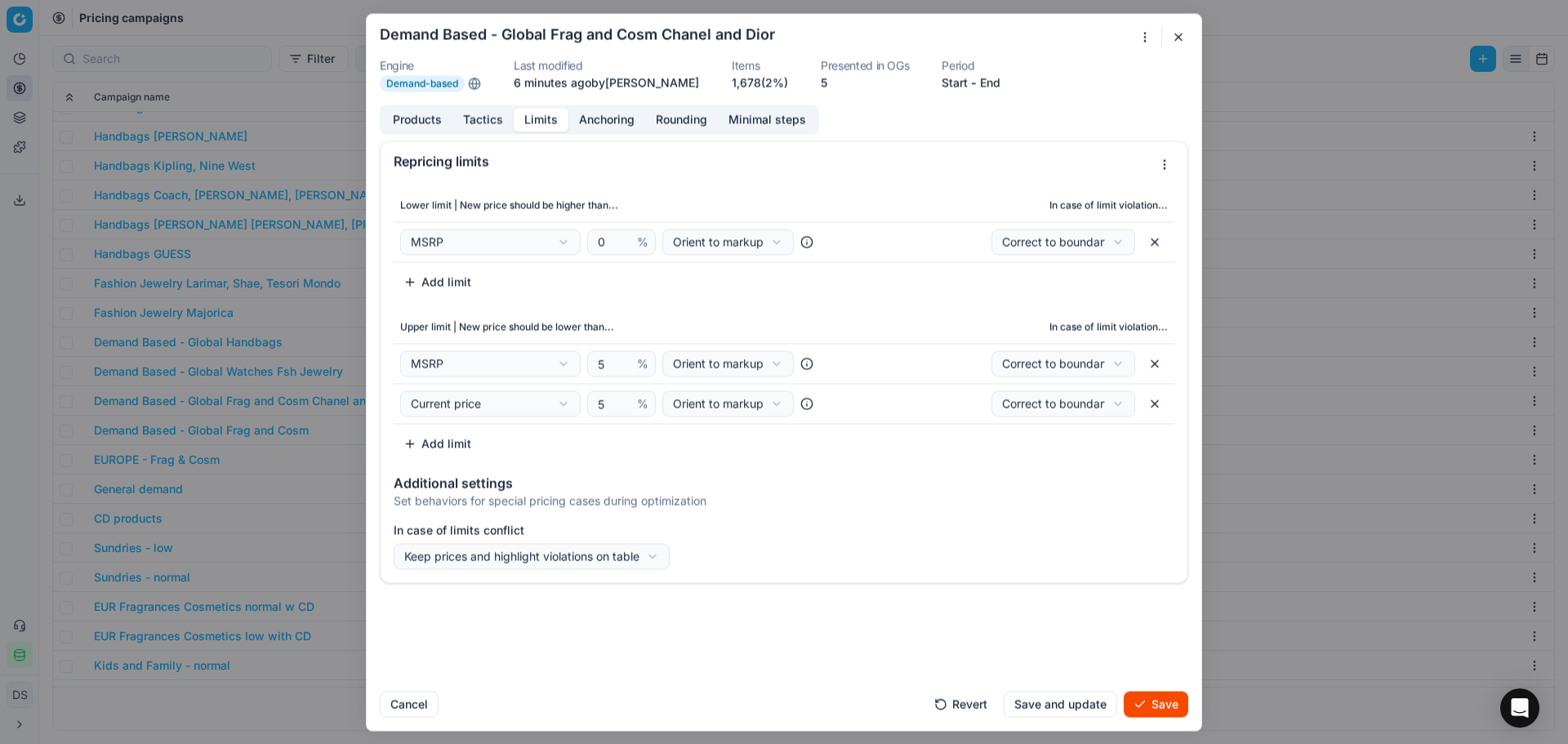
click at [1152, 709] on button "Save" at bounding box center [1155, 703] width 64 height 26
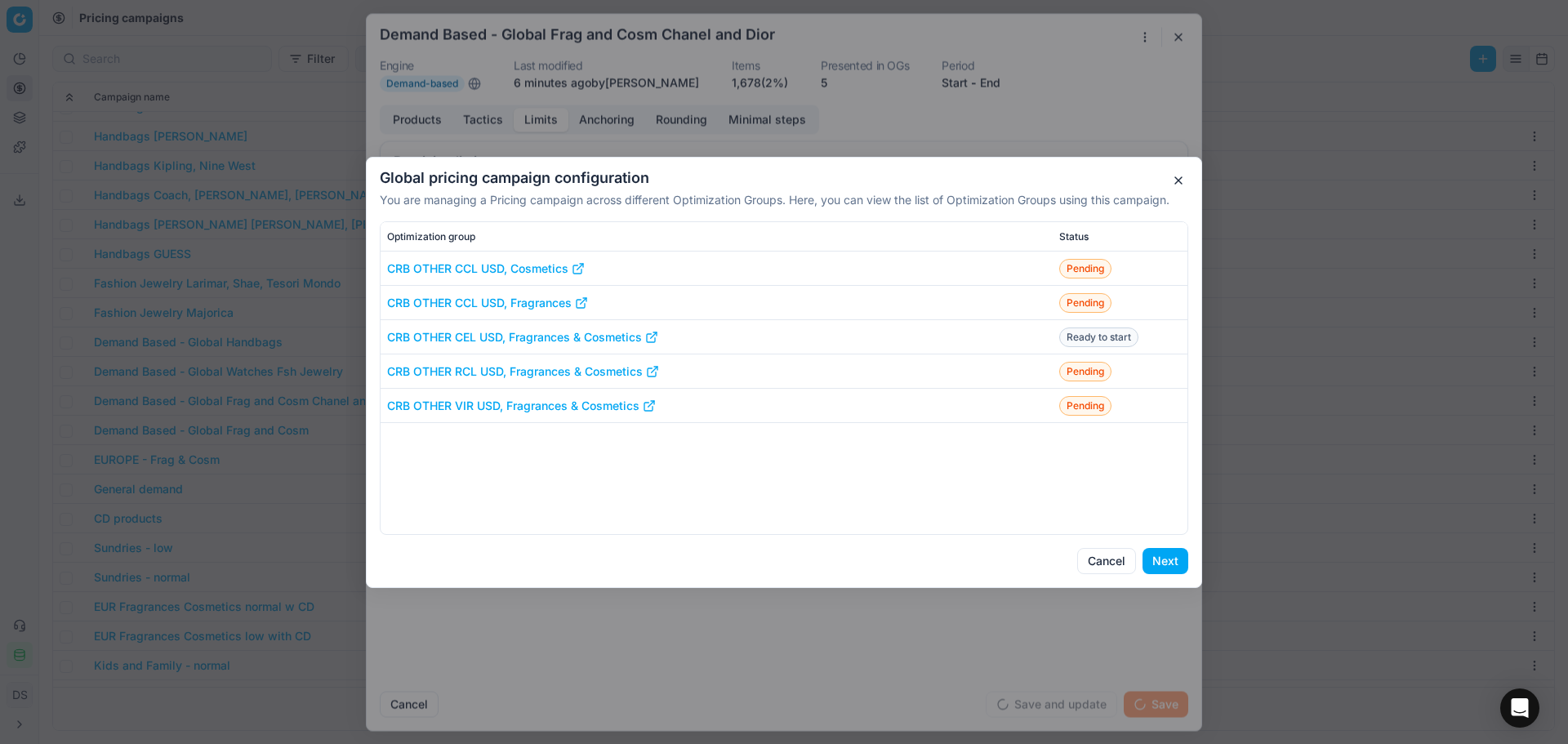
click at [1166, 560] on button "Next" at bounding box center [1166, 560] width 46 height 26
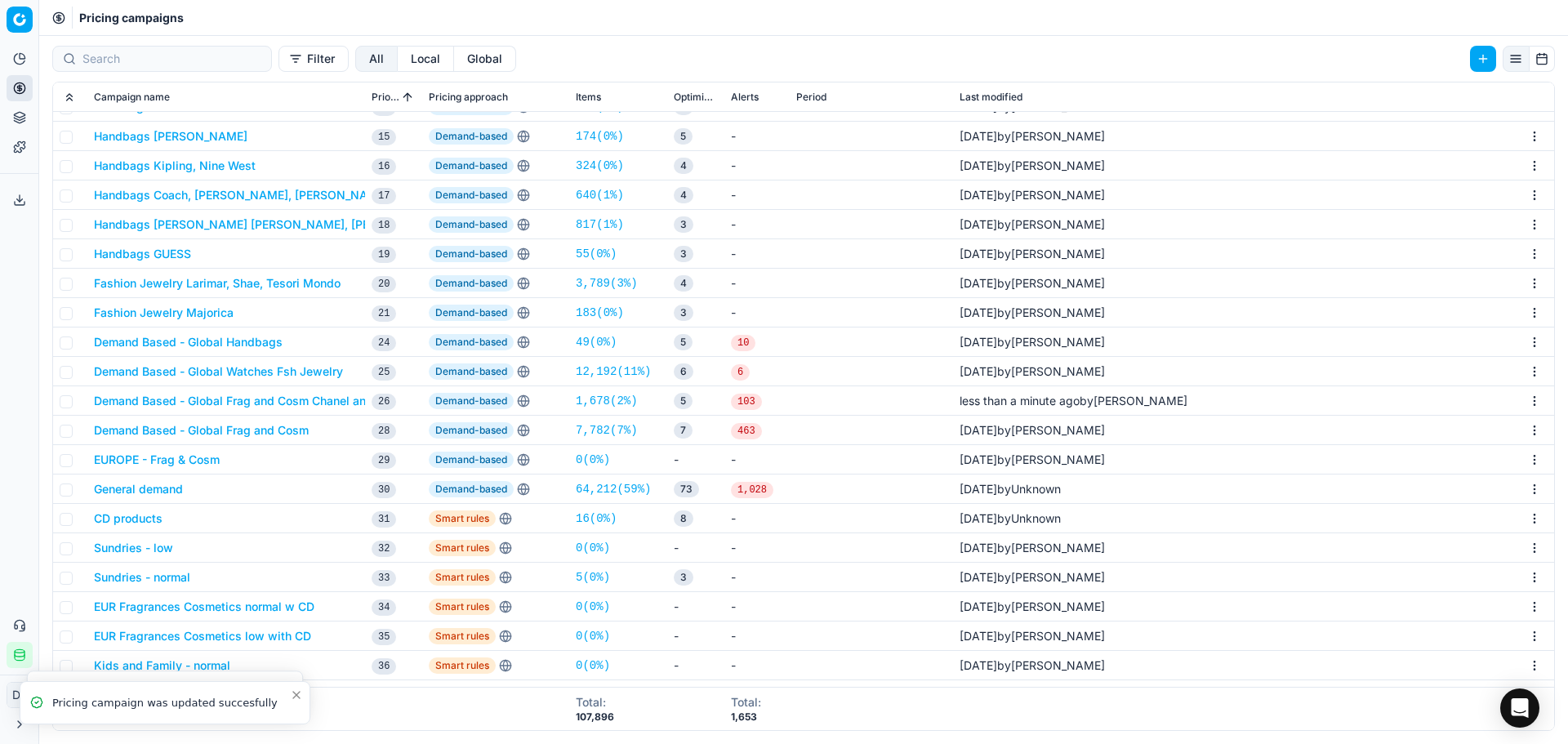
click at [313, 397] on button "Demand Based - Global Frag and Cosm Chanel and Dior" at bounding box center [246, 400] width 305 height 16
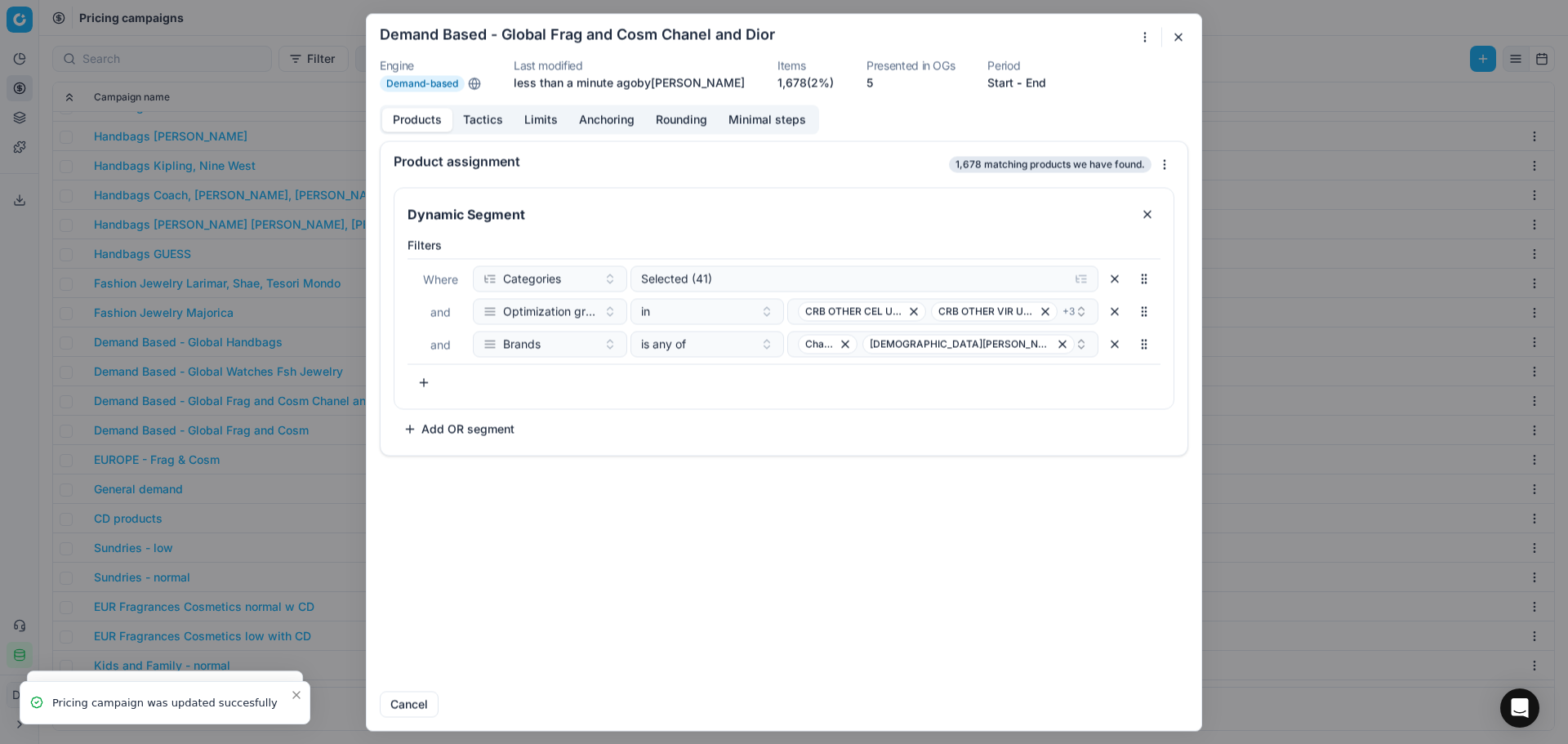
click at [560, 114] on button "Limits" at bounding box center [540, 120] width 55 height 24
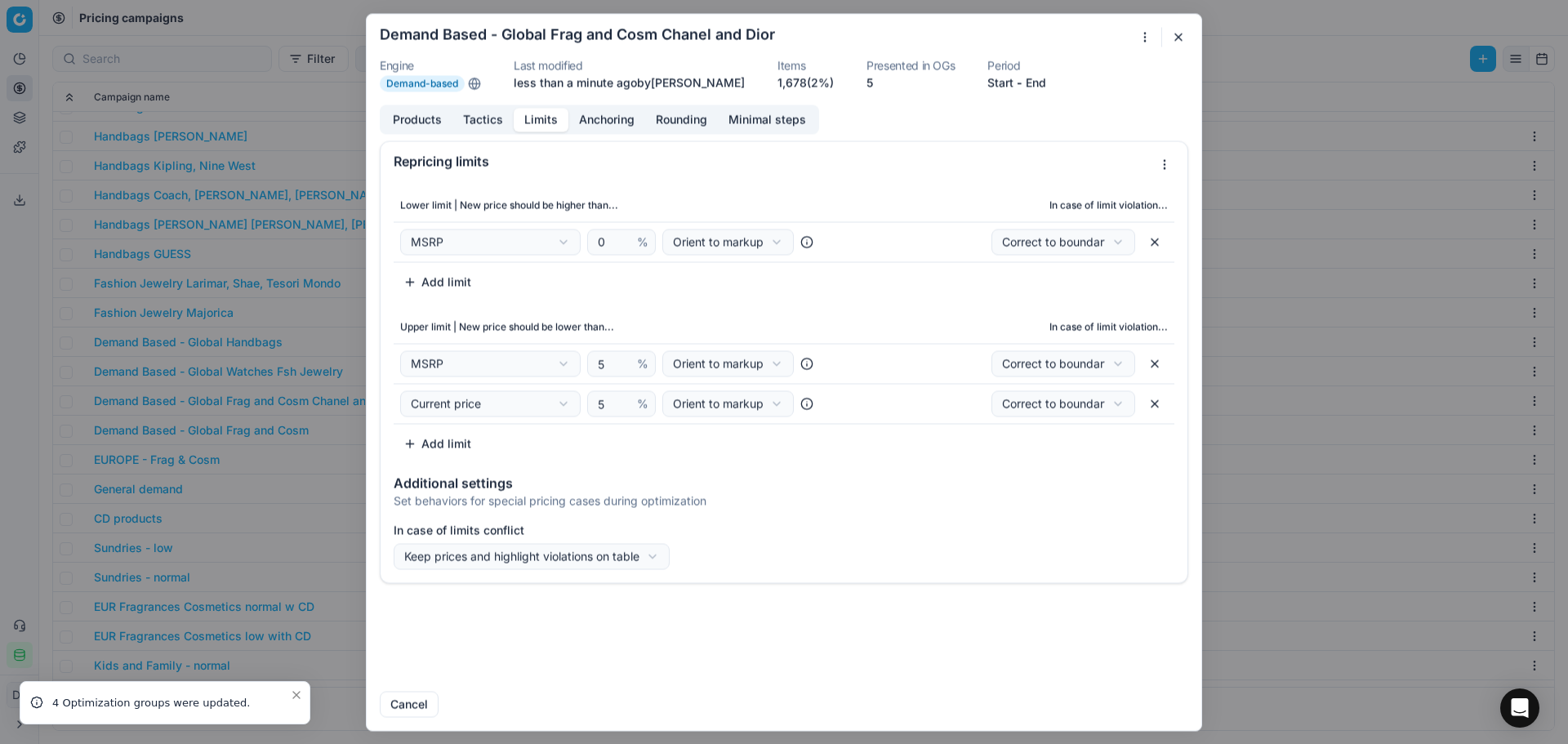
click at [469, 289] on button "Add limit" at bounding box center [437, 282] width 87 height 26
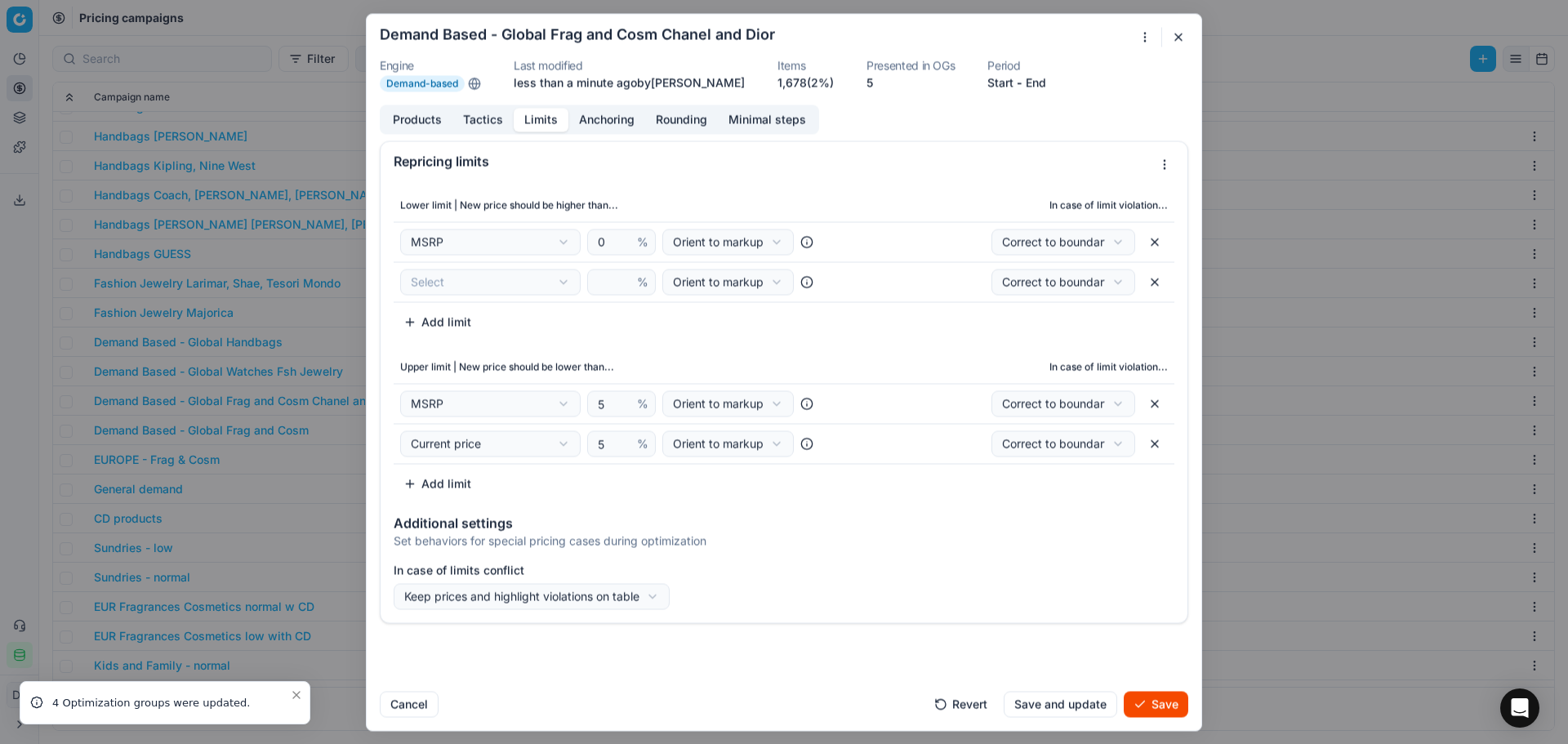
click at [514, 286] on div "We are saving PC settings. Please wait, it should take a few minutes Demand Bas…" at bounding box center [784, 372] width 1568 height 744
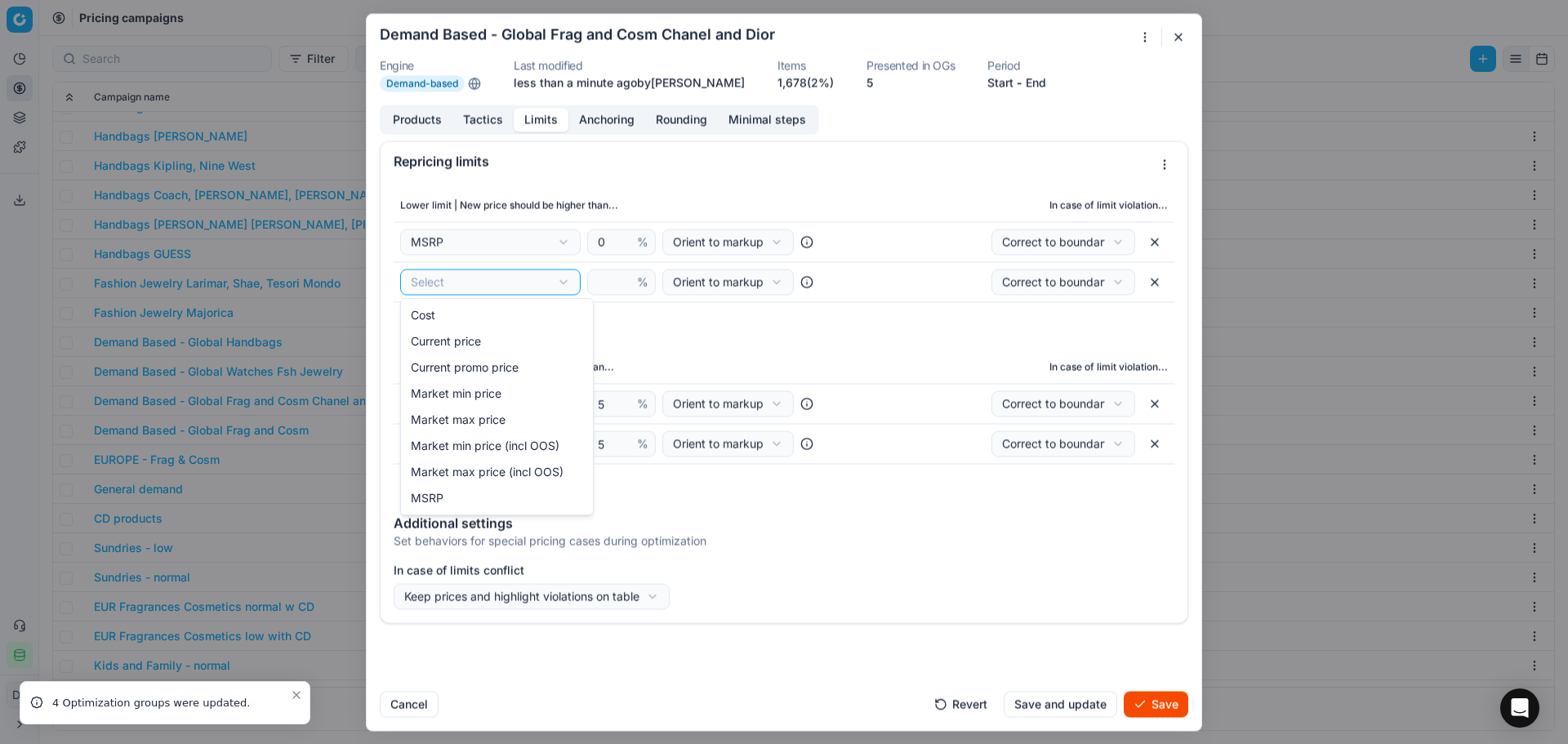
select select "last_price"
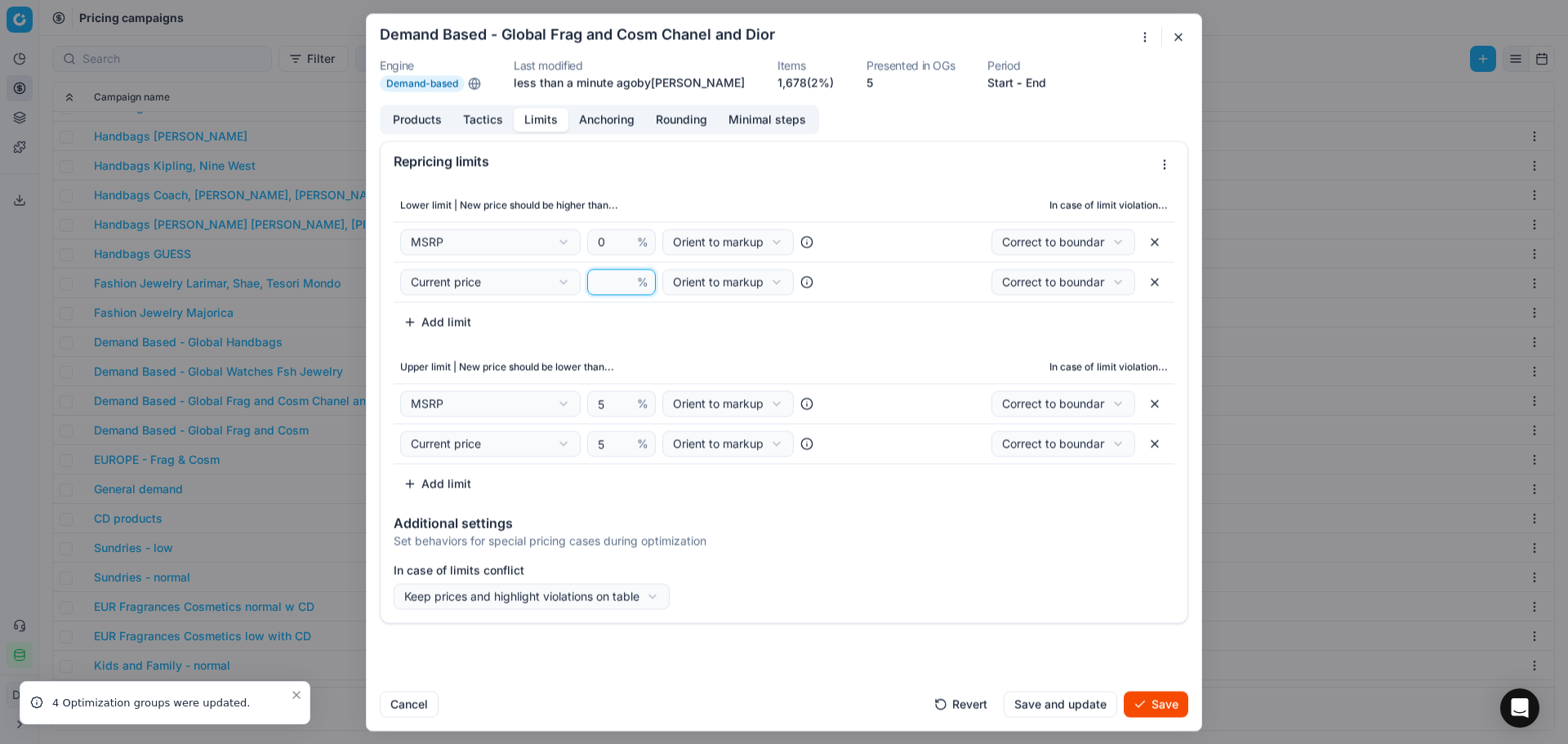
click at [617, 279] on input "number" at bounding box center [614, 282] width 39 height 25
type input "0"
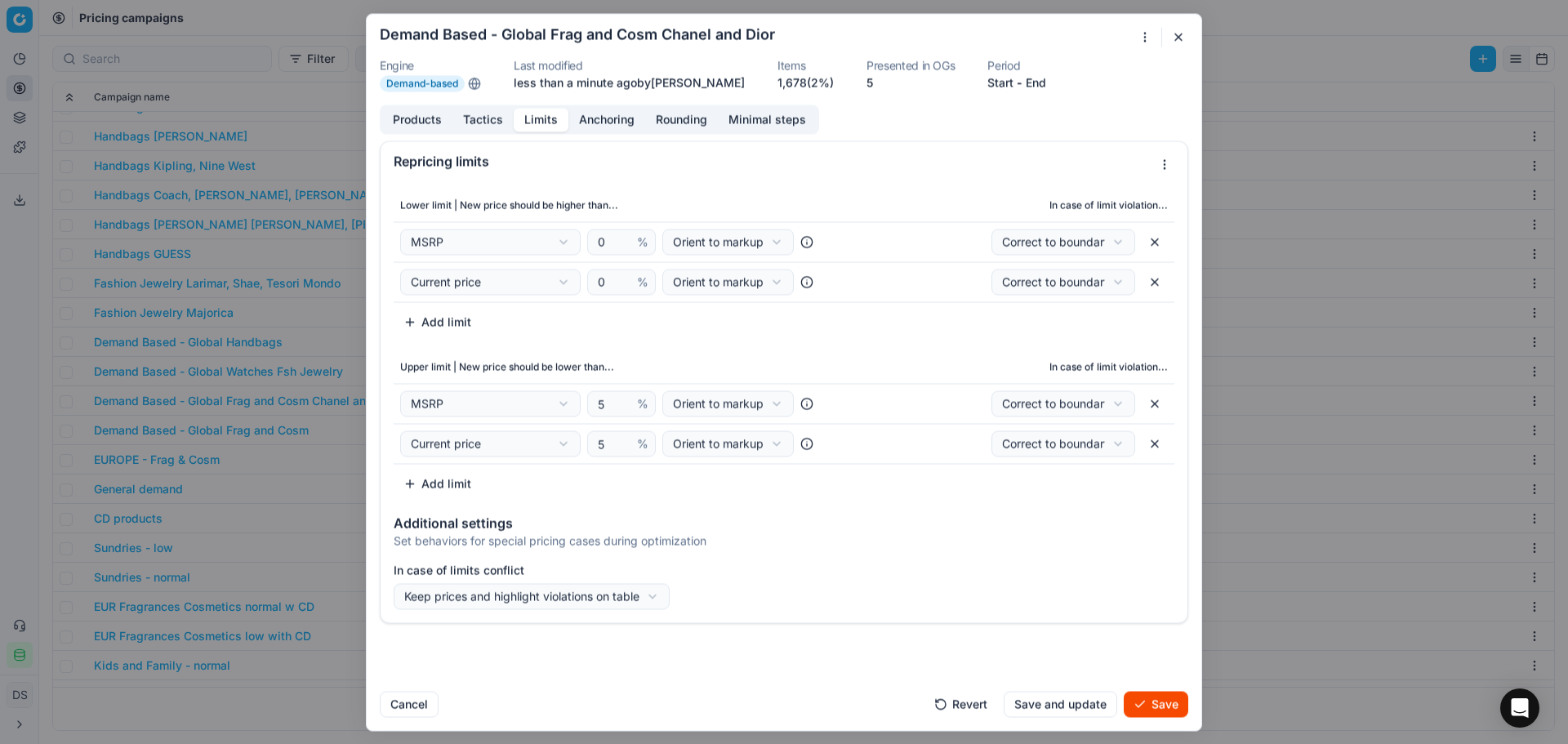
click at [1141, 702] on button "Save" at bounding box center [1155, 703] width 64 height 26
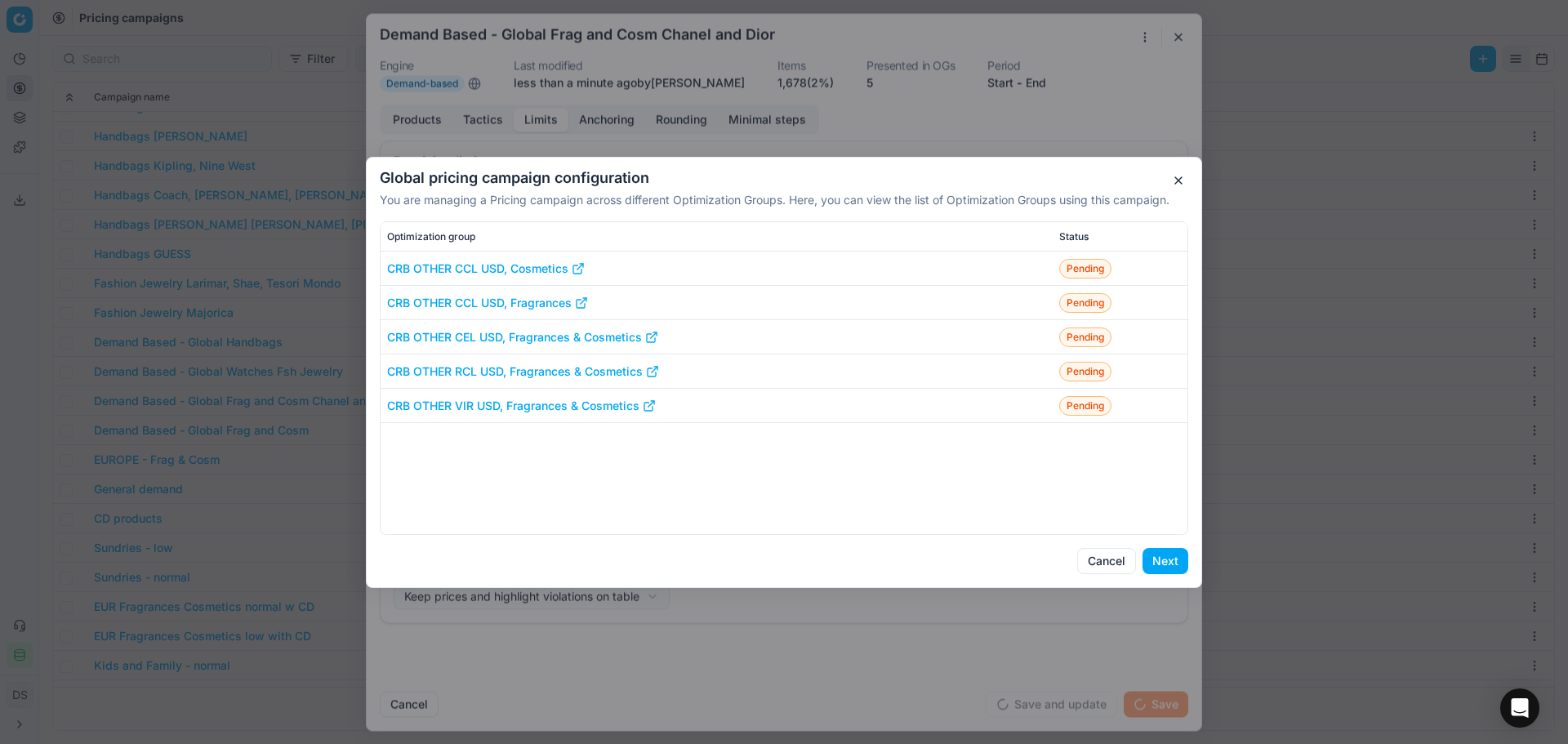
click at [1152, 557] on button "Next" at bounding box center [1166, 560] width 46 height 26
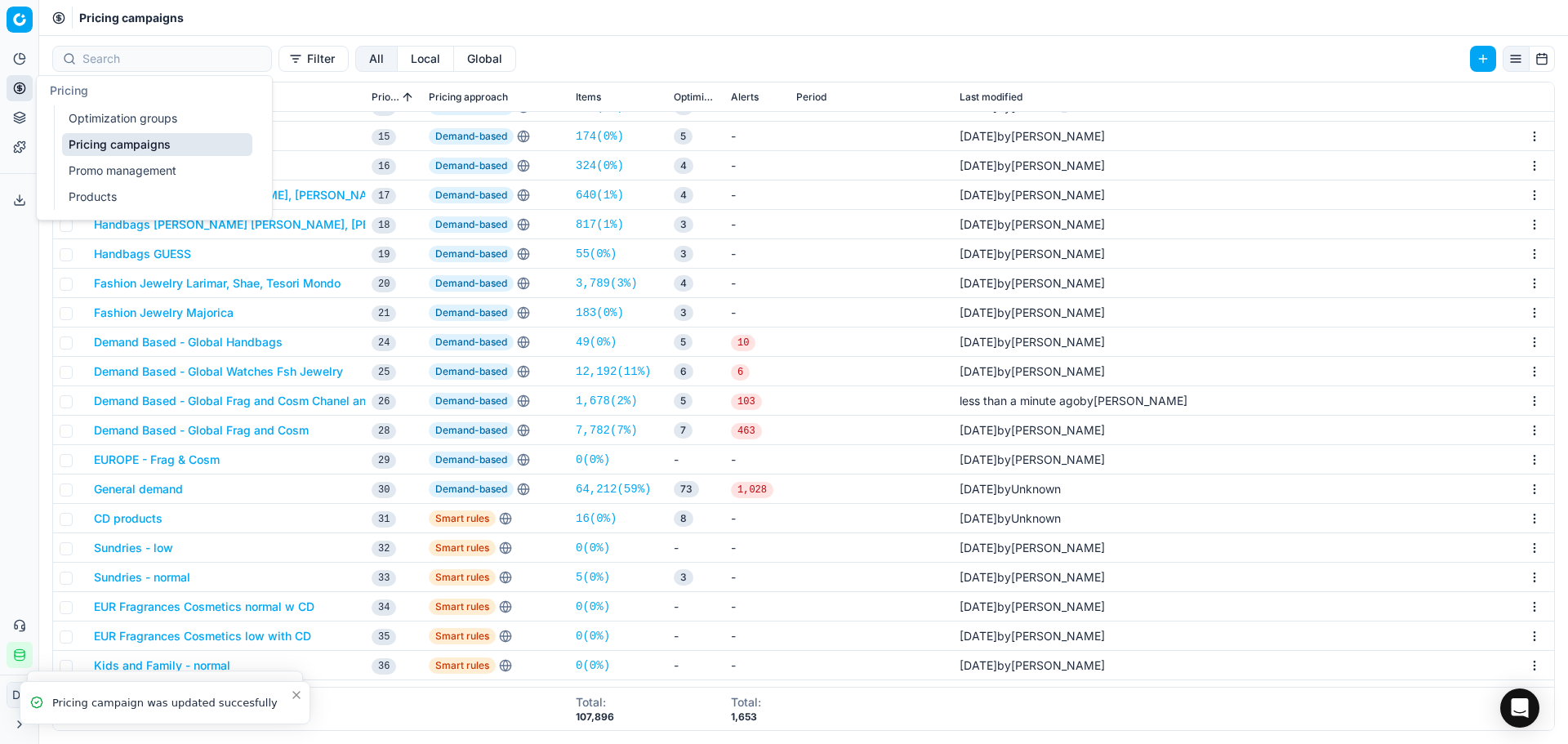
click at [145, 120] on link "Optimization groups" at bounding box center [157, 119] width 191 height 23
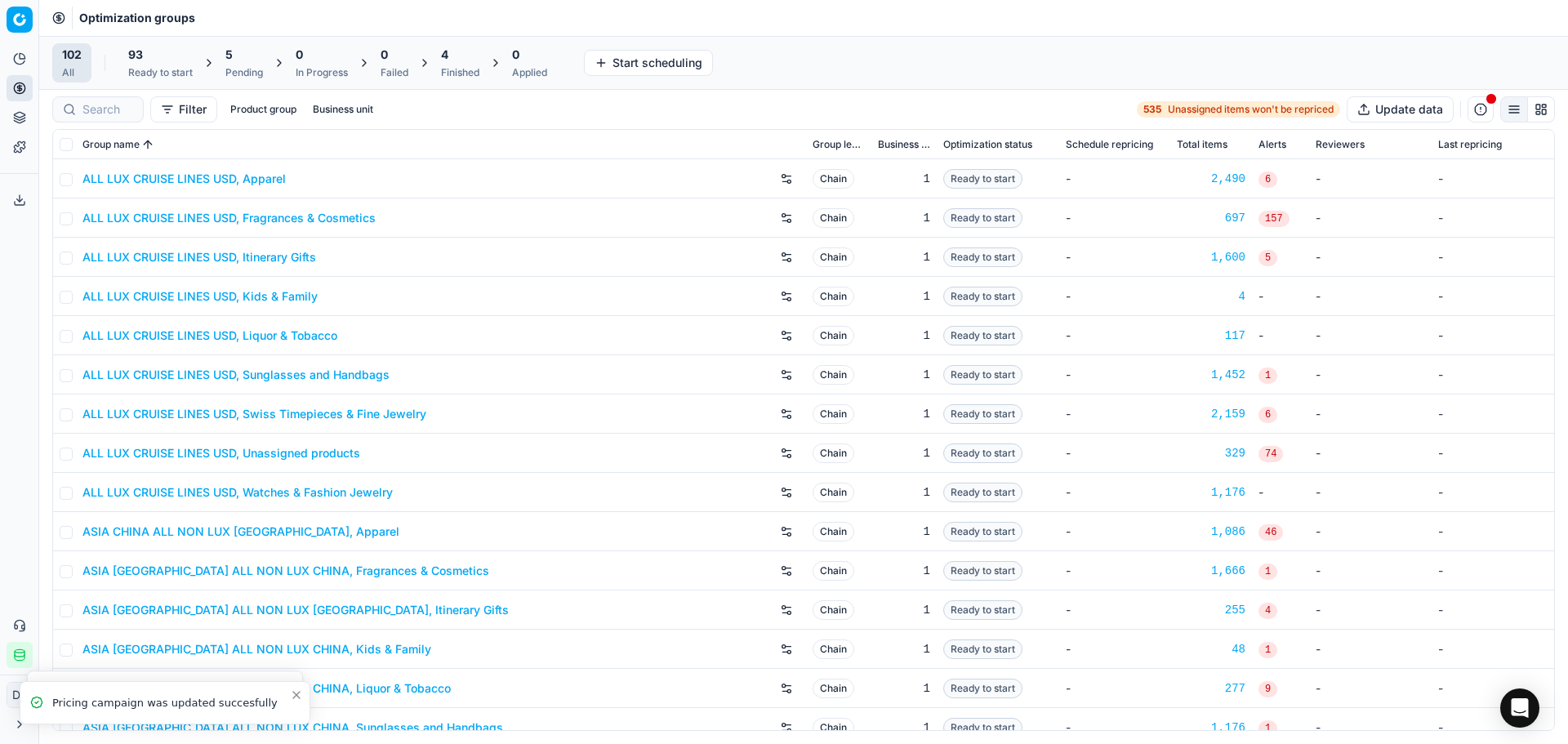
click at [239, 53] on div "5" at bounding box center [243, 55] width 37 height 16
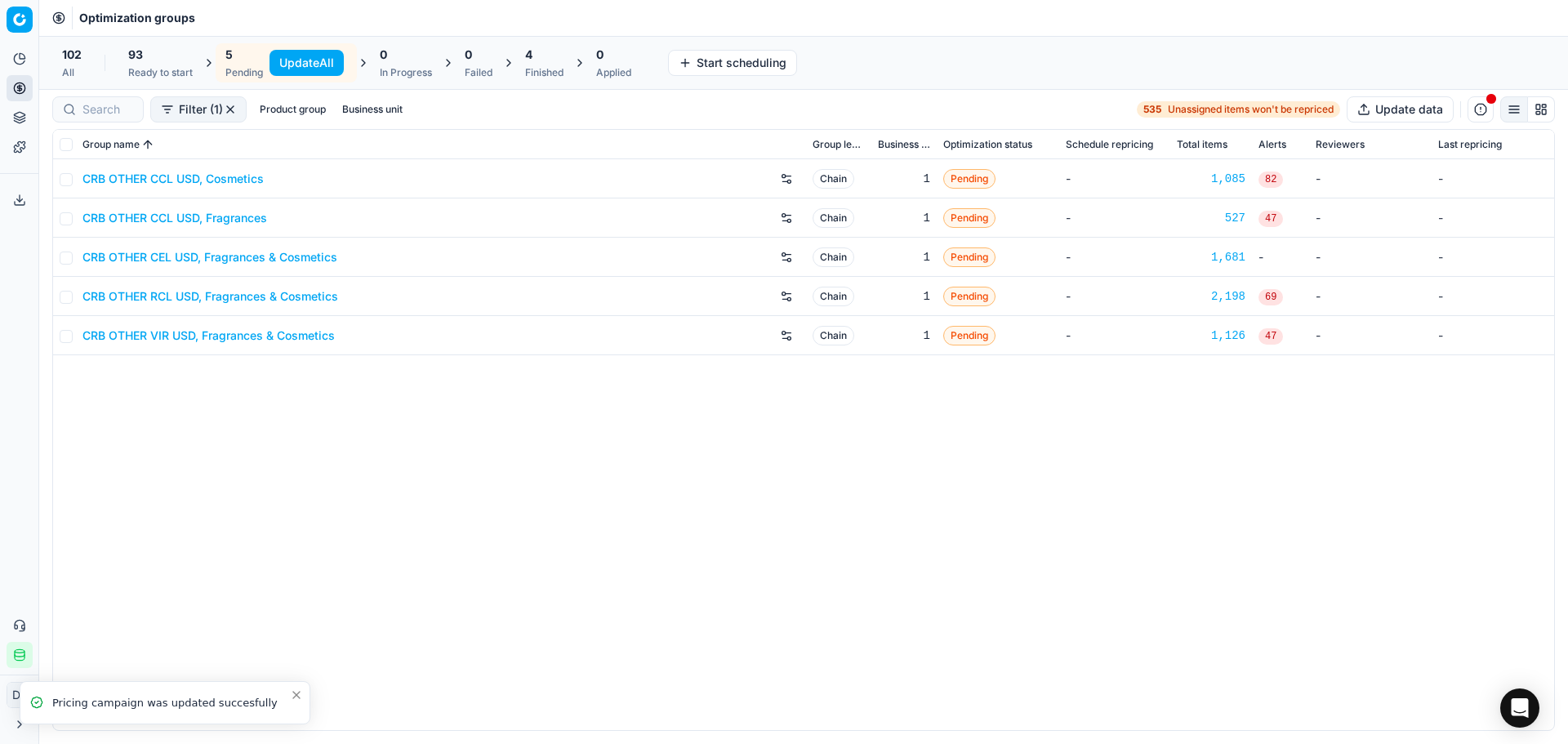
click at [180, 256] on link "CRB OTHER CEL USD, Fragrances & Cosmetics" at bounding box center [210, 257] width 255 height 16
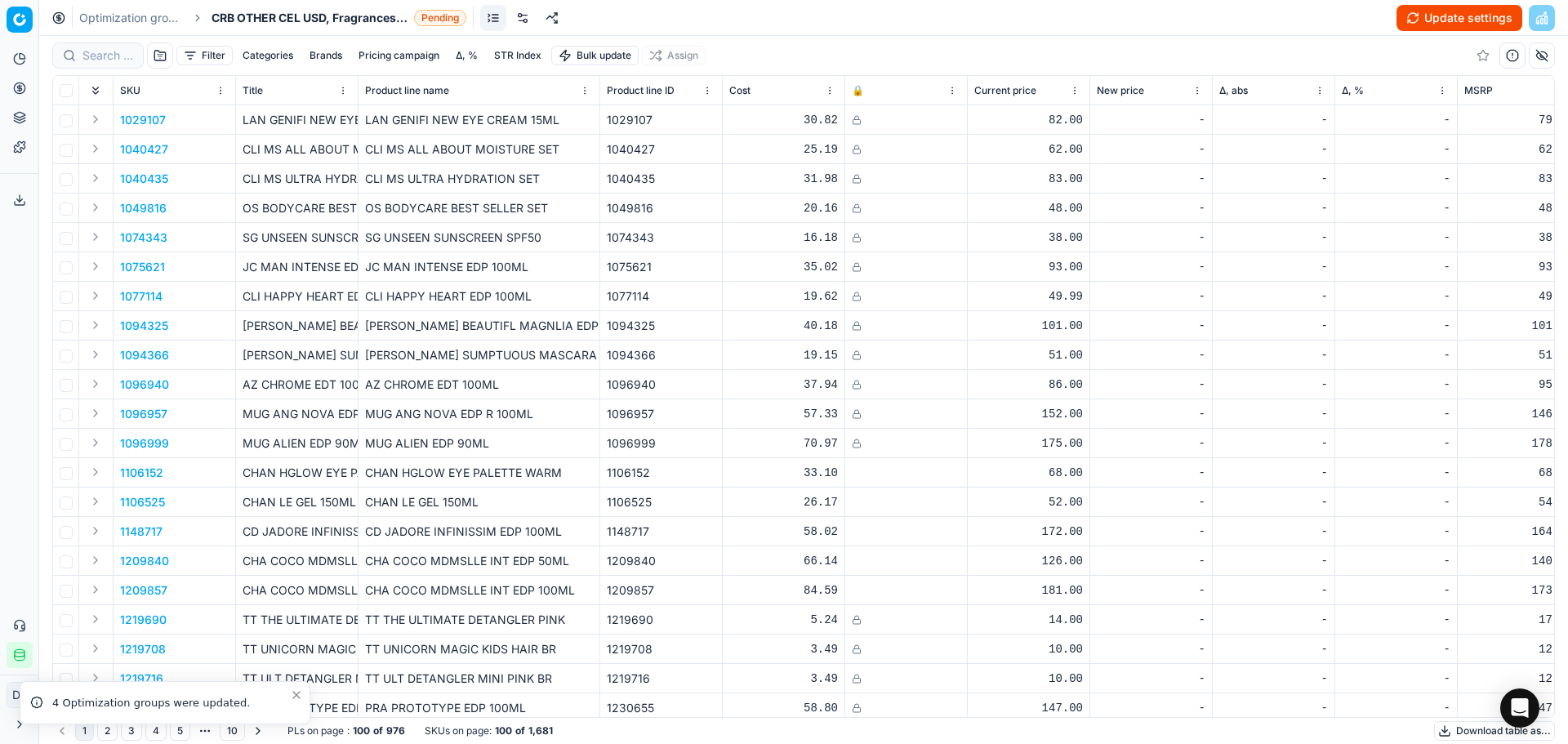
click at [1457, 24] on button "Update settings" at bounding box center [1459, 17] width 125 height 26
click at [1457, 23] on button "Start optimization" at bounding box center [1455, 17] width 135 height 26
